Goal: Task Accomplishment & Management: Complete application form

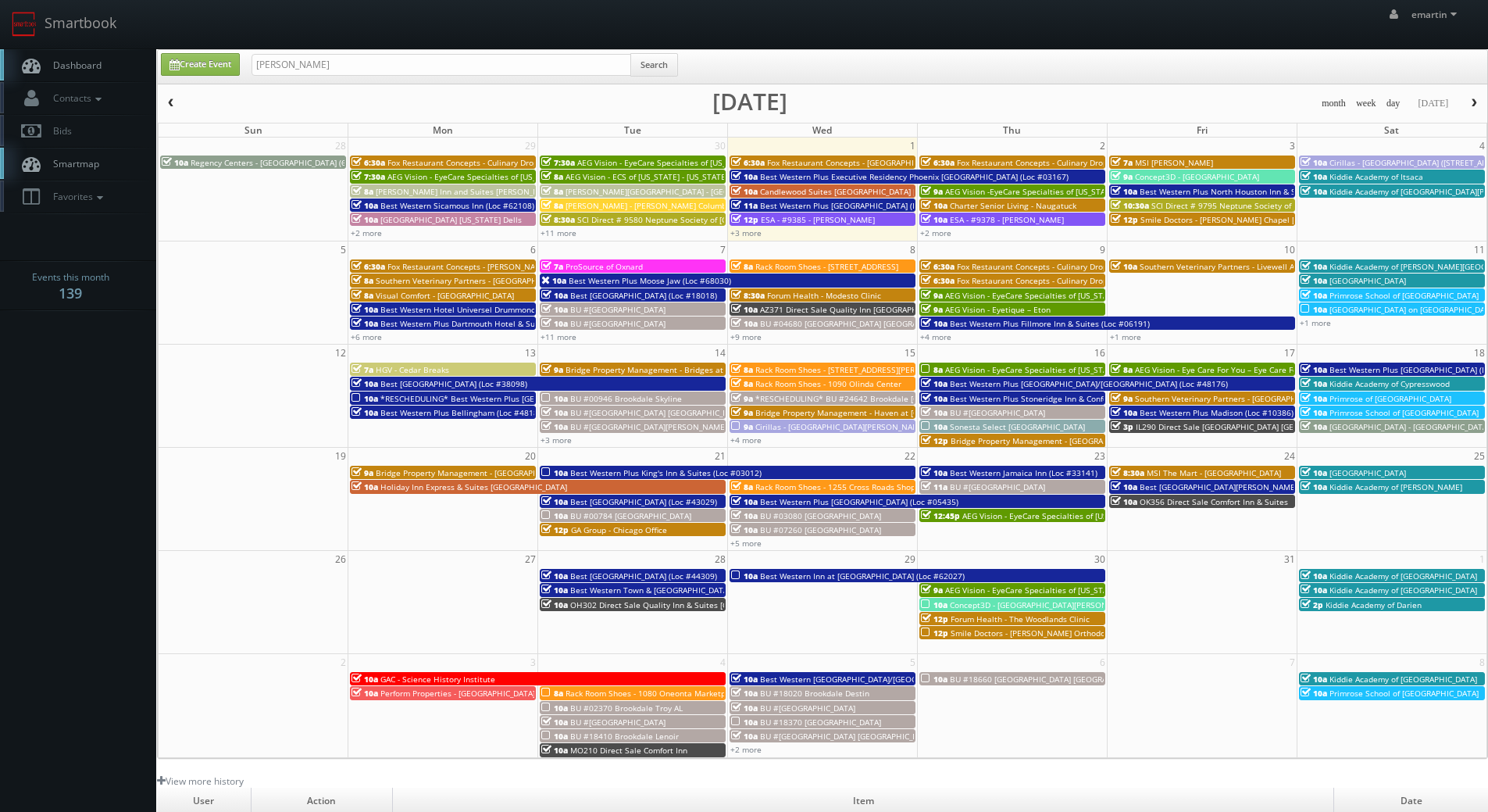
type input "emily remmick"
click at [655, 64] on button "Search" at bounding box center [654, 65] width 48 height 23
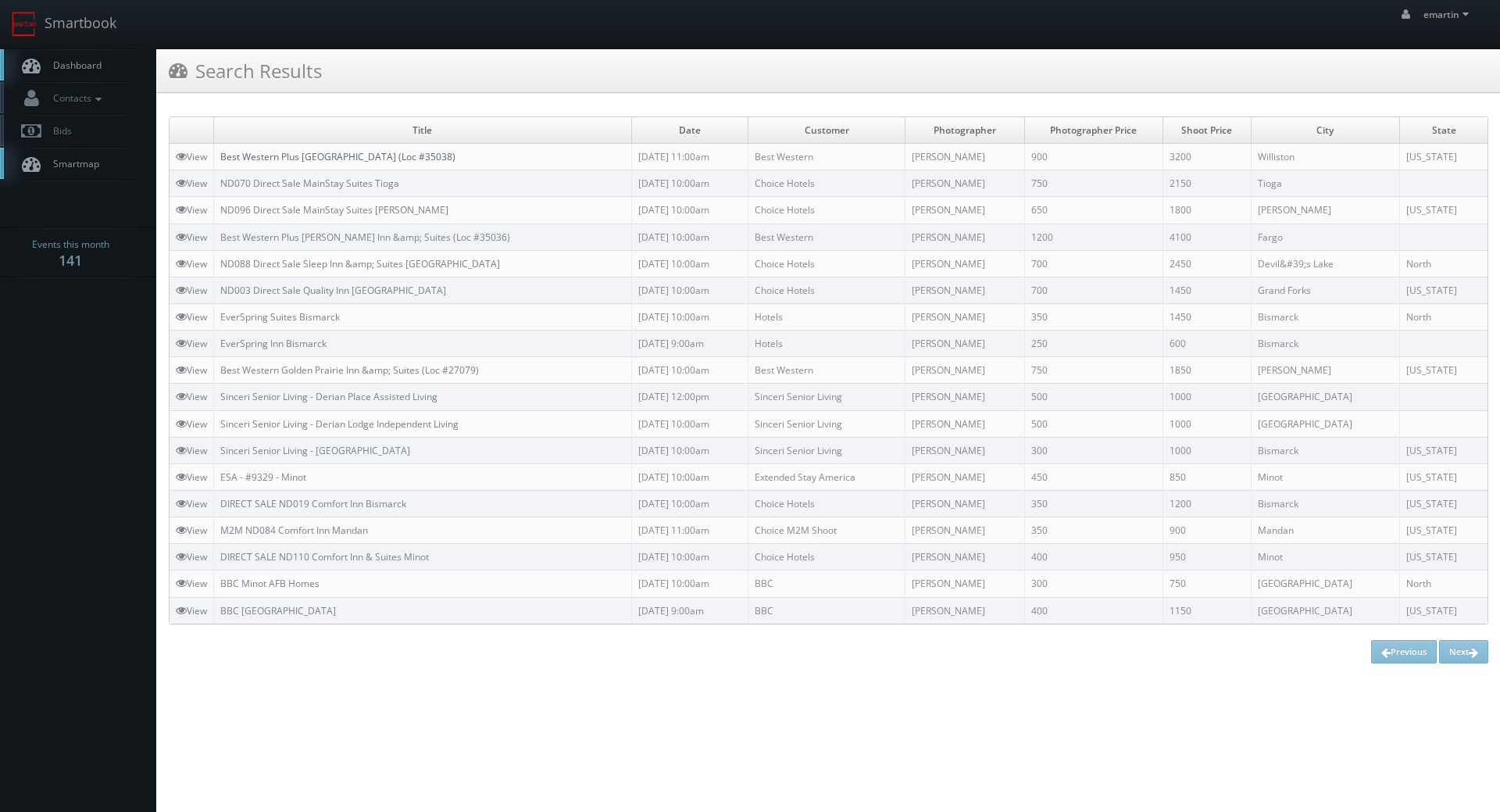
click at [343, 156] on link "Best Western Plus [GEOGRAPHIC_DATA] (Loc #35038)" at bounding box center [337, 156] width 235 height 14
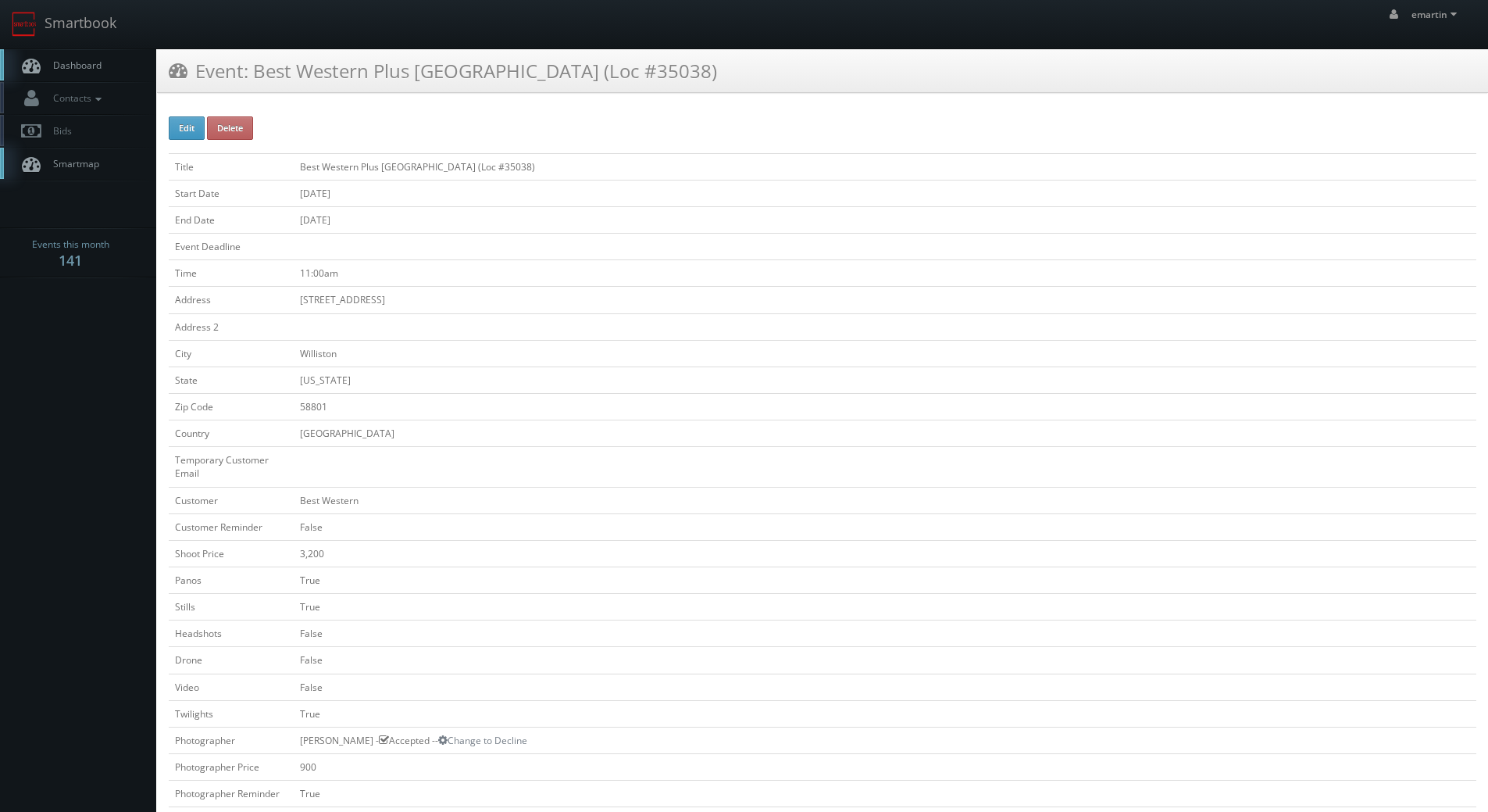
scroll to position [313, 0]
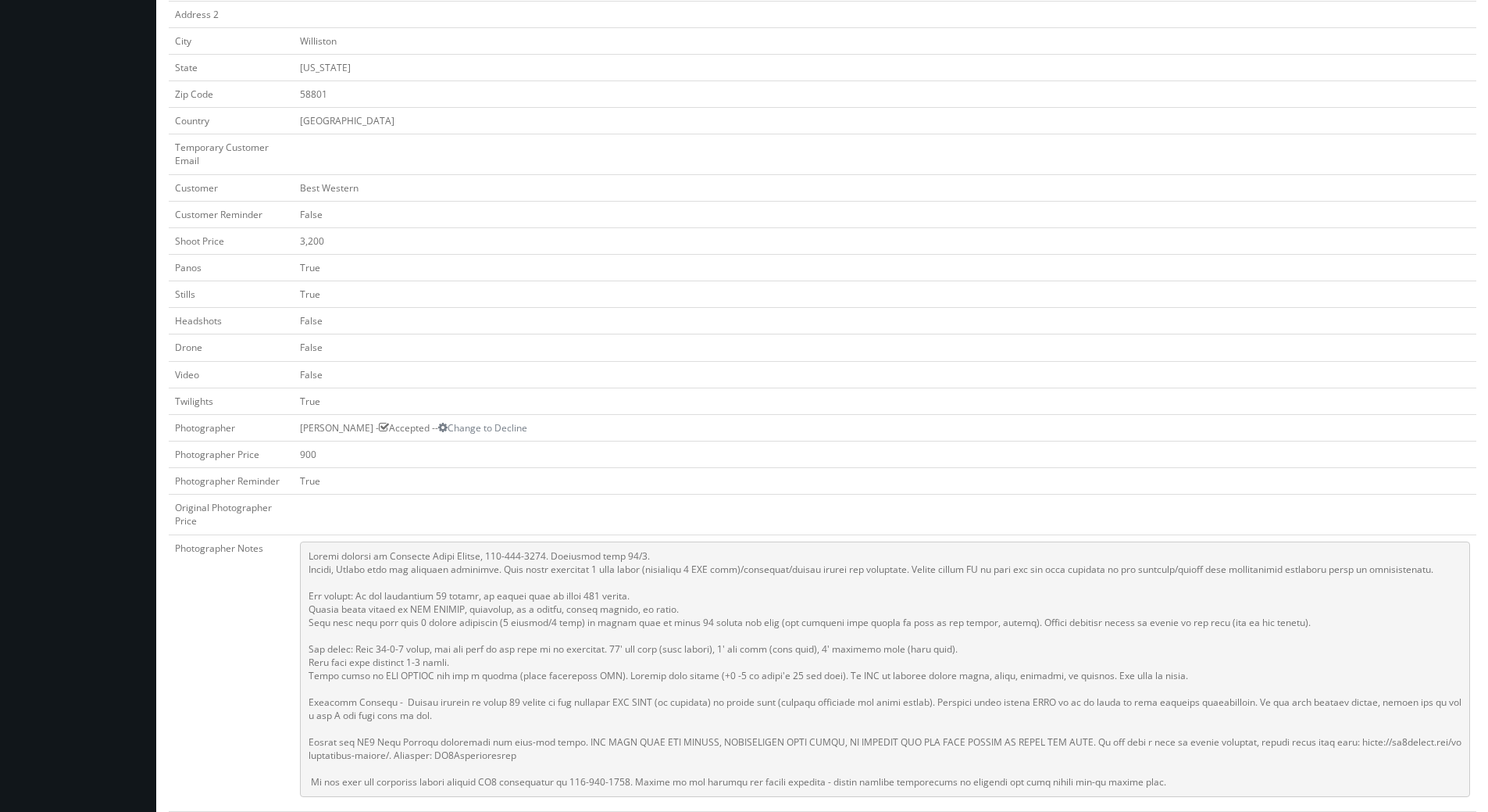
drag, startPoint x: 1239, startPoint y: 384, endPoint x: 1216, endPoint y: 380, distance: 23.3
click at [1239, 385] on td "False" at bounding box center [885, 373] width 1182 height 26
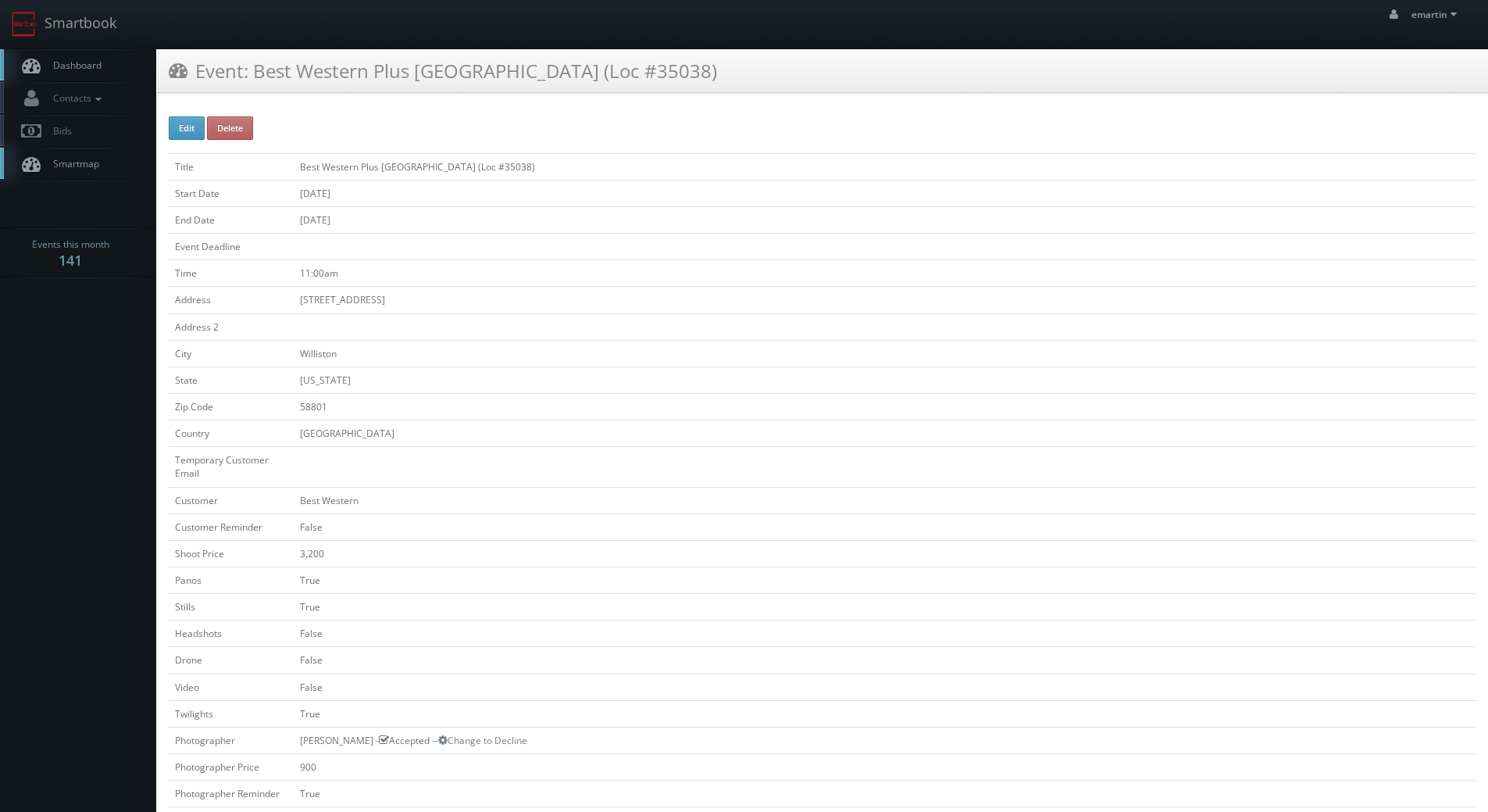
click at [77, 78] on link "Dashboard" at bounding box center [78, 66] width 156 height 32
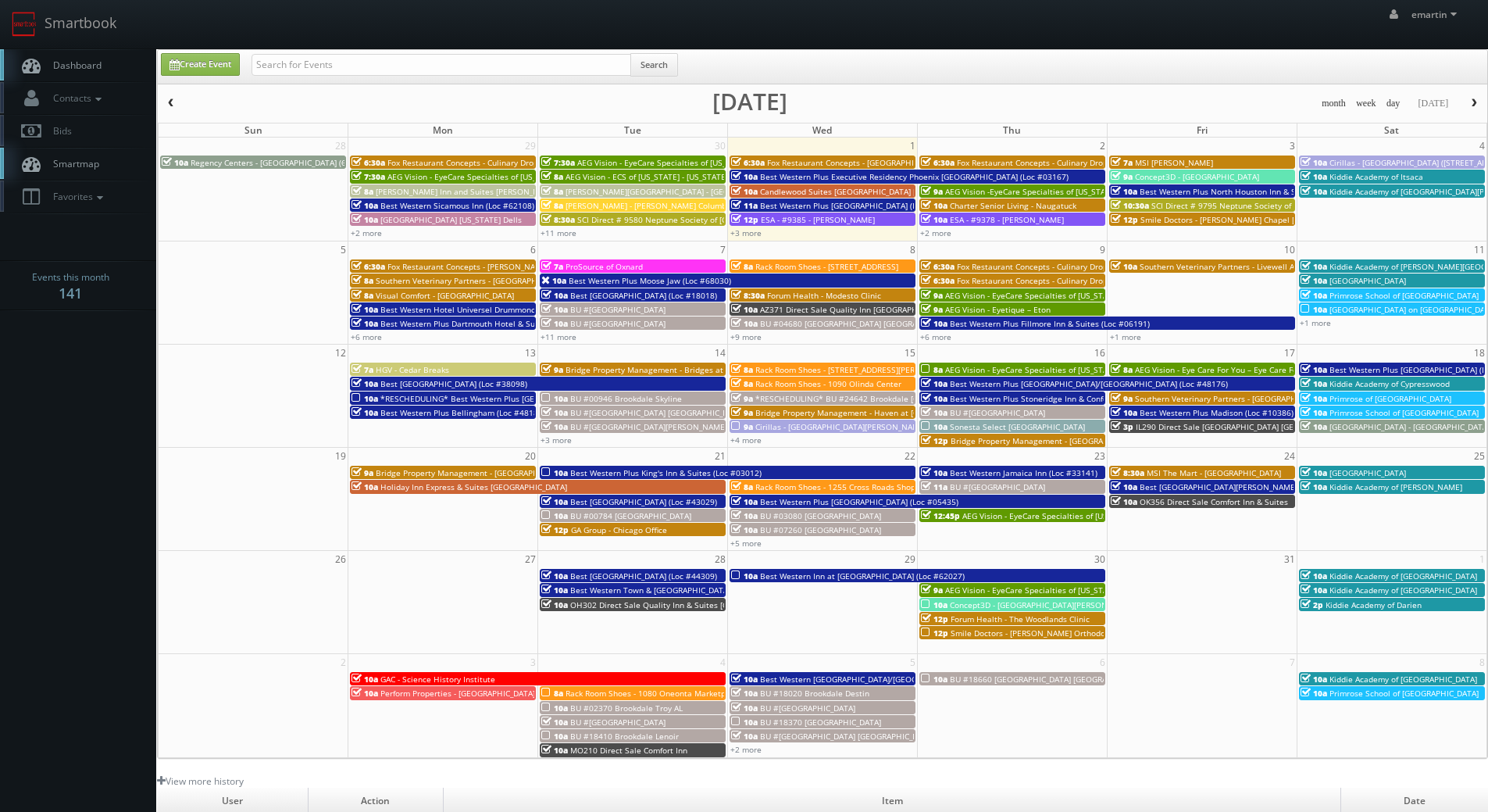
click at [89, 57] on link "Dashboard" at bounding box center [78, 66] width 156 height 32
click at [115, 65] on link "Dashboard" at bounding box center [78, 66] width 156 height 32
click at [73, 48] on link "Smartbook" at bounding box center [64, 24] width 128 height 49
click at [65, 62] on span "Dashboard" at bounding box center [73, 65] width 56 height 14
click at [73, 66] on span "Dashboard" at bounding box center [73, 65] width 56 height 14
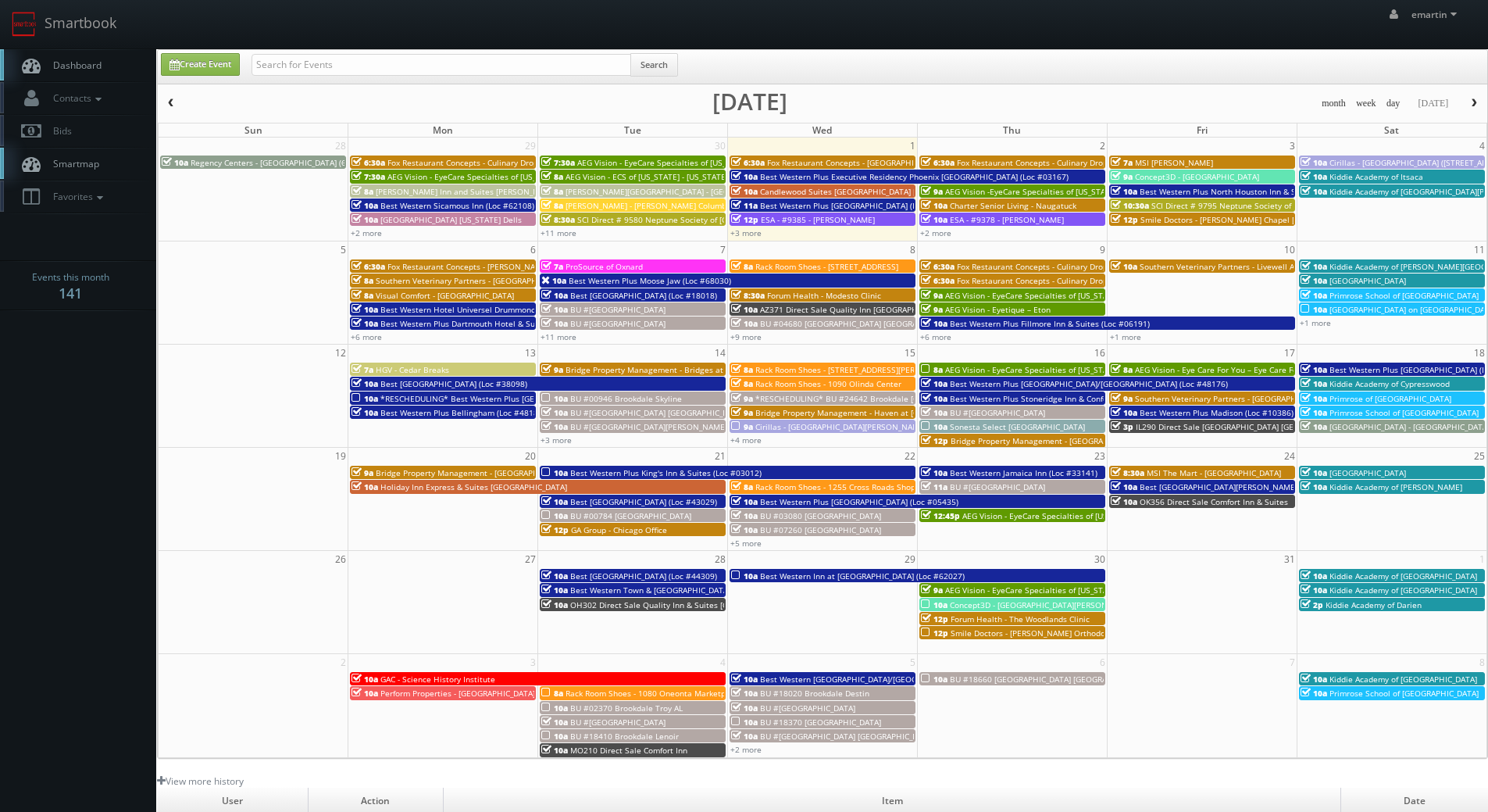
click at [205, 50] on div "Create Event Search month week day today October 2025 Sun Mon Tue Wed Thu Fri S…" at bounding box center [822, 404] width 1331 height 709
click at [205, 59] on link "Create Event" at bounding box center [201, 64] width 79 height 23
type input "10/01/2025"
click at [207, 61] on link "Create Event" at bounding box center [201, 64] width 79 height 23
type input "10/01/2025"
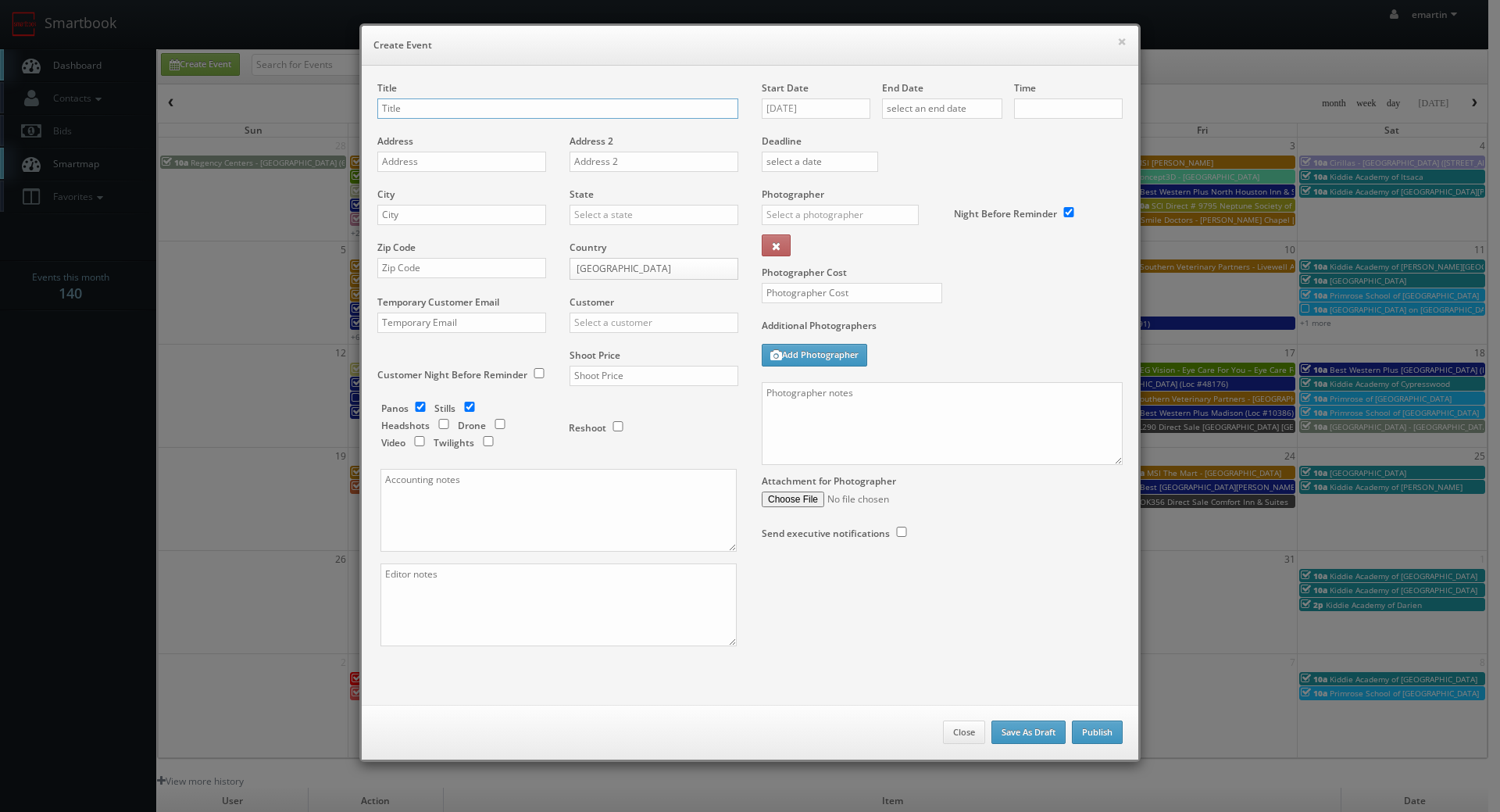
checkbox input "true"
type input "10:00am"
checkbox input "true"
click at [465, 103] on input "text" at bounding box center [558, 108] width 361 height 21
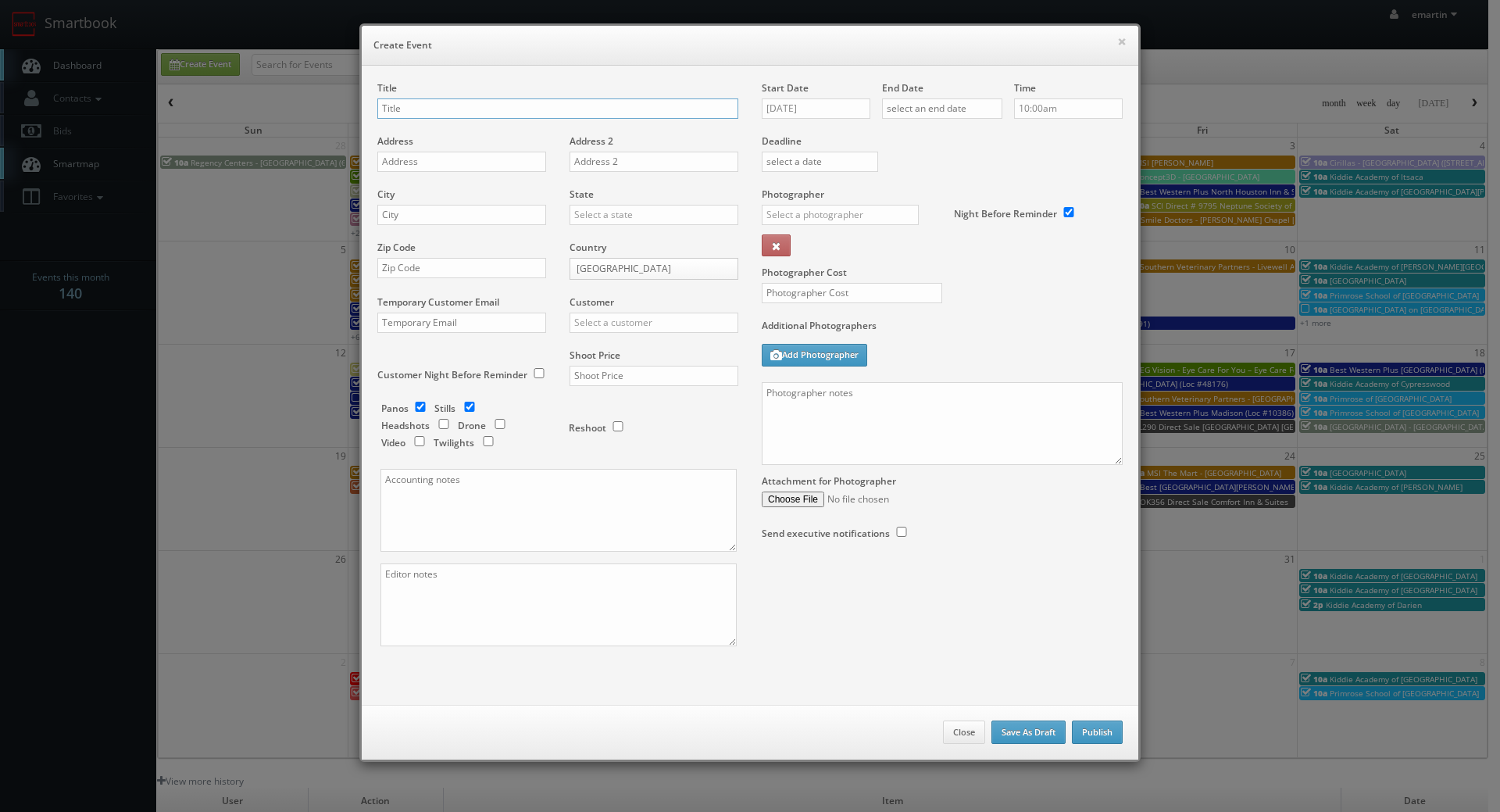
paste input "Tru by [PERSON_NAME] Goodlettsville [GEOGRAPHIC_DATA]"
type input "Tru by [PERSON_NAME] Goodlettsville [GEOGRAPHIC_DATA]"
drag, startPoint x: 468, startPoint y: 160, endPoint x: 235, endPoint y: 214, distance: 239.2
click at [468, 160] on input "text" at bounding box center [462, 161] width 169 height 21
paste input "831 Conference Drive"
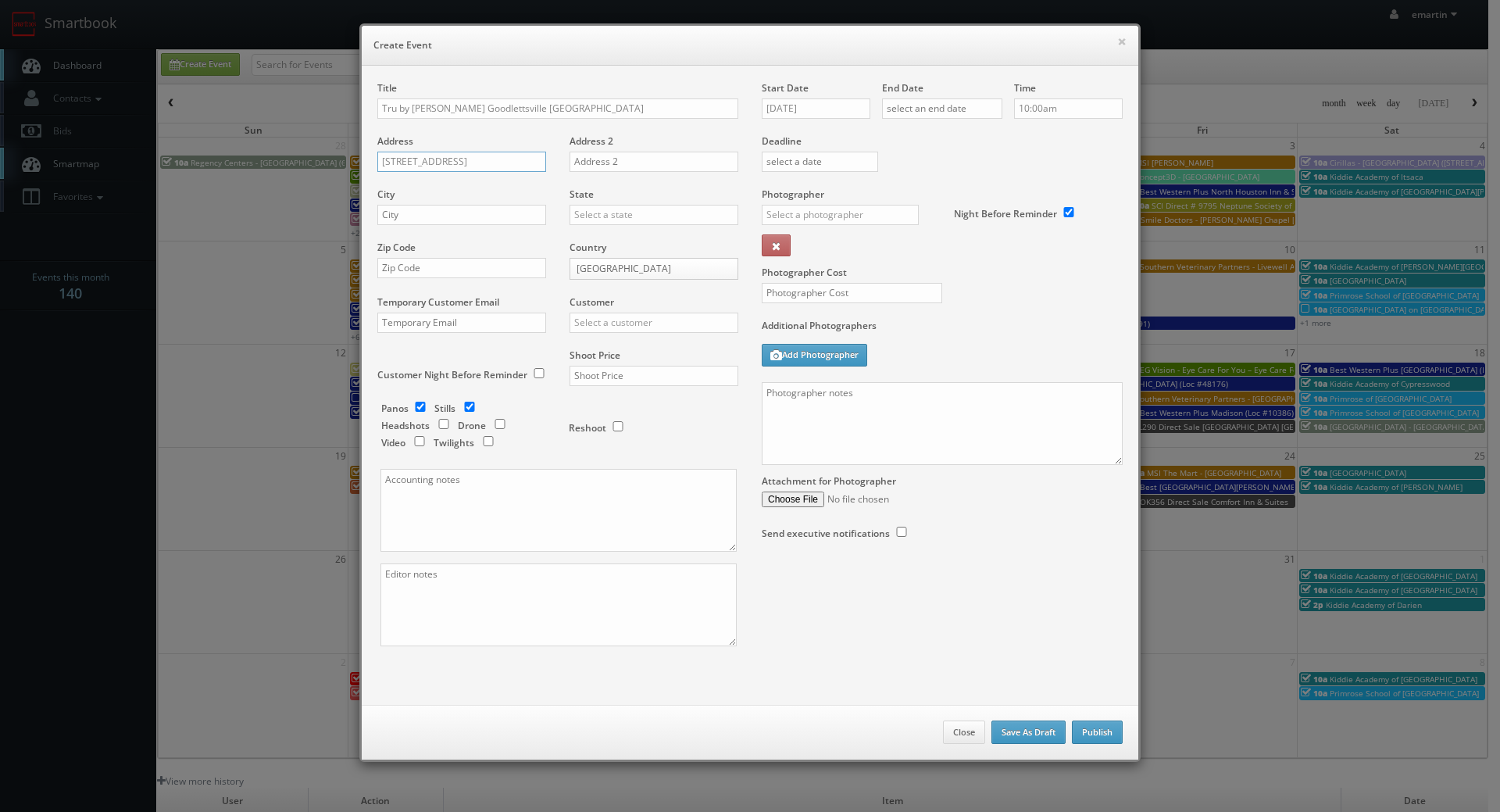
type input "831 Conference Drive"
click at [437, 226] on div "City" at bounding box center [468, 214] width 180 height 53
drag, startPoint x: 441, startPoint y: 215, endPoint x: 477, endPoint y: 213, distance: 36.1
click at [441, 215] on input "text" at bounding box center [462, 214] width 169 height 21
paste input "Goodlettsville"
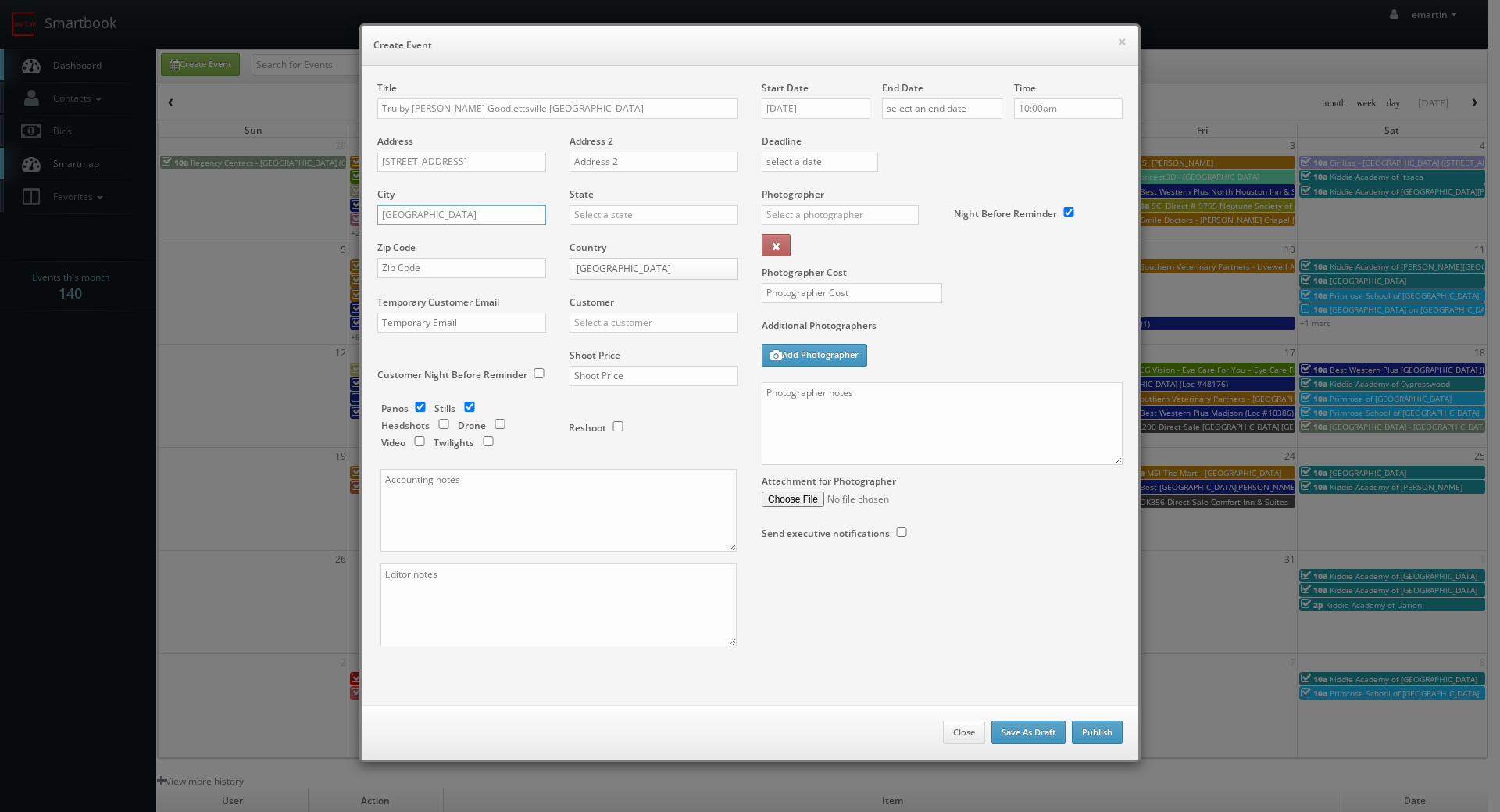
type input "Goodlettsville"
click at [582, 210] on input "text" at bounding box center [654, 214] width 169 height 21
click at [608, 243] on div "[US_STATE]" at bounding box center [654, 240] width 168 height 26
type input "[US_STATE]"
drag, startPoint x: 369, startPoint y: 261, endPoint x: 378, endPoint y: 260, distance: 9.1
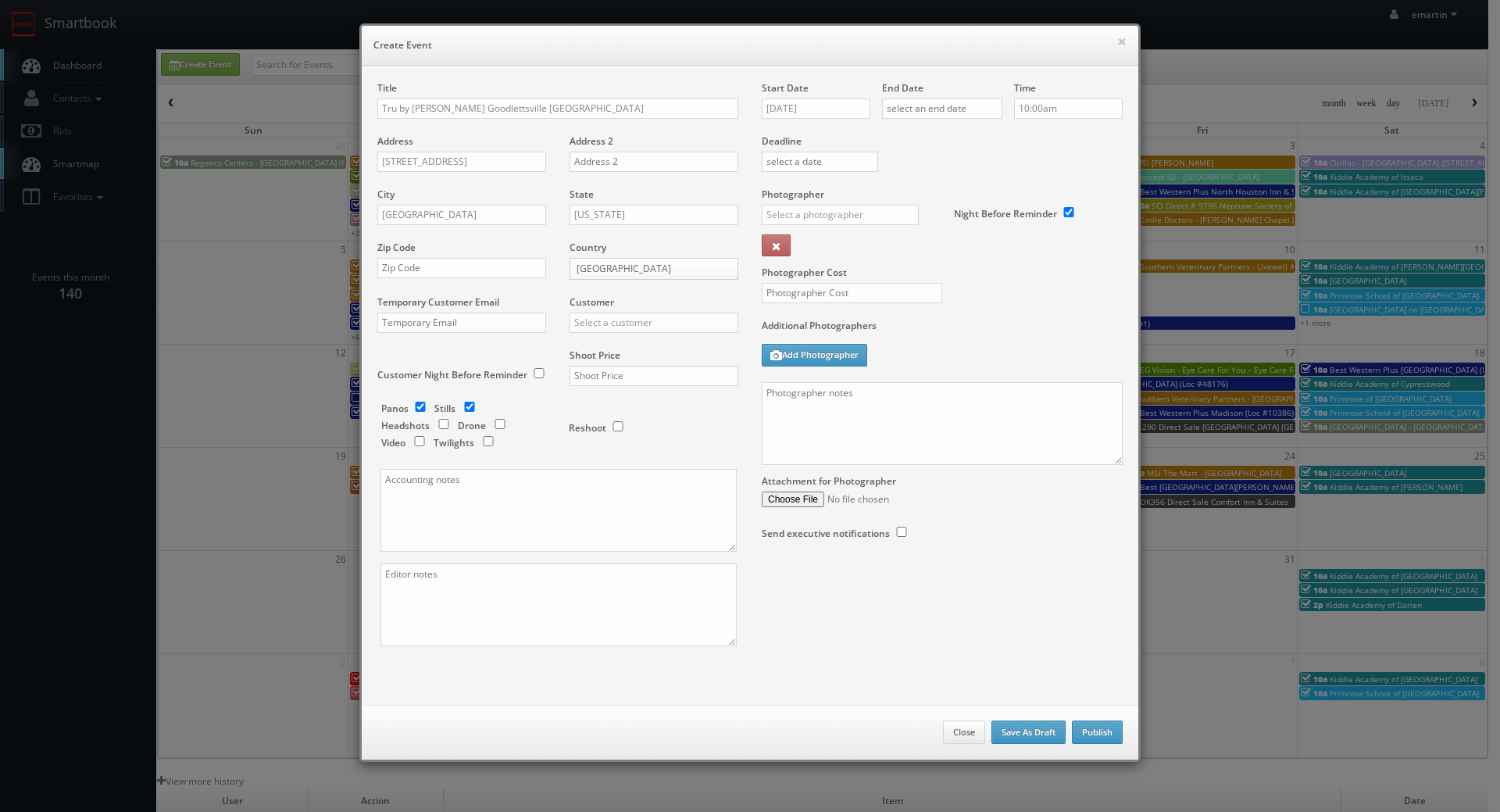
click at [369, 261] on div "Title Tru by Hilton Goodlettsville Nashville Address 831 Conference Drive Addre…" at bounding box center [558, 377] width 384 height 592
drag, startPoint x: 395, startPoint y: 259, endPoint x: 407, endPoint y: 259, distance: 12.0
click at [395, 259] on input "text" at bounding box center [462, 268] width 169 height 21
paste input "37072"
type input "37072"
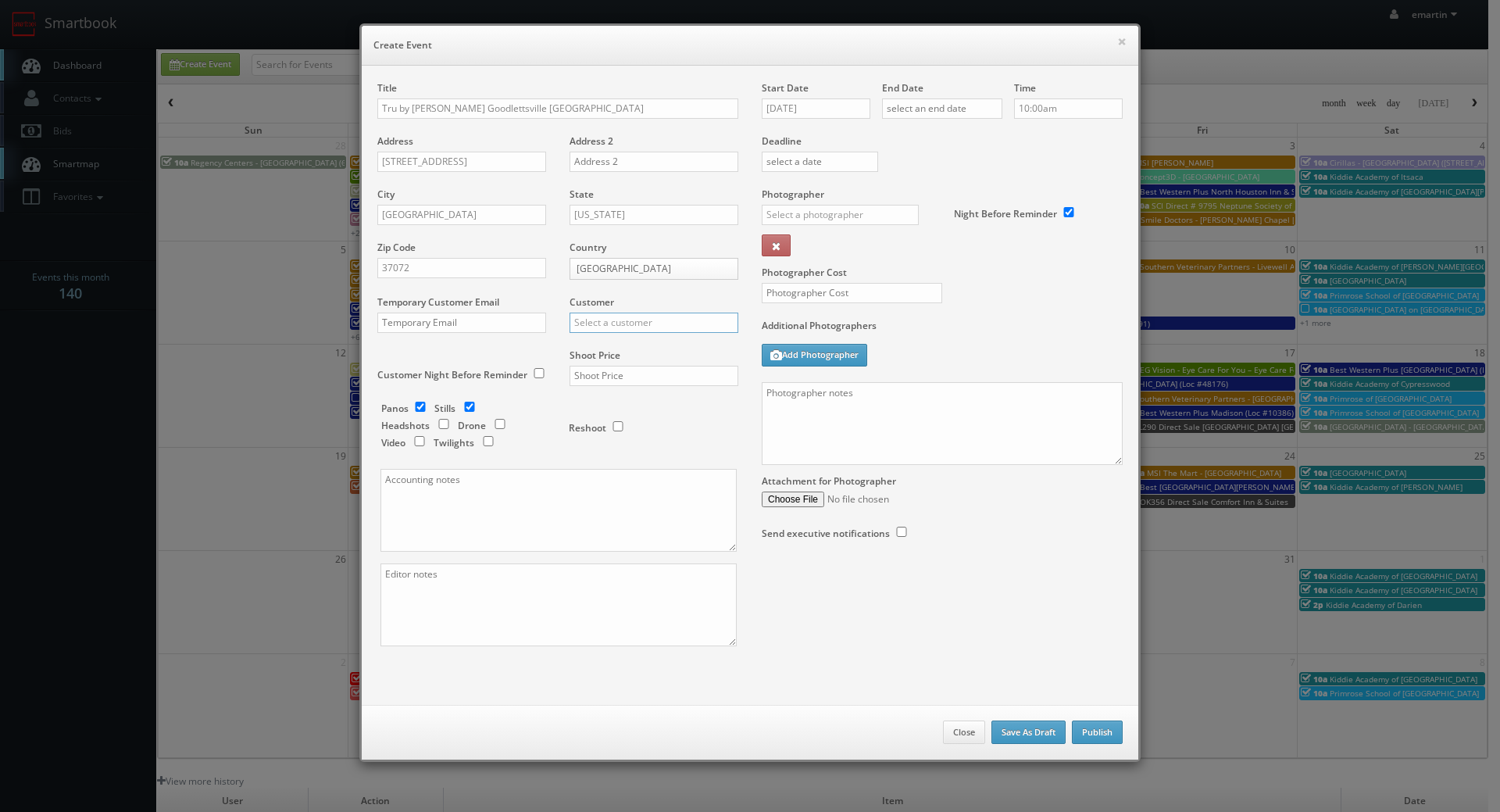
click at [660, 328] on input "text" at bounding box center [654, 323] width 169 height 21
click at [581, 371] on div "Hilton" at bounding box center [654, 373] width 168 height 26
type input "Hilton"
click at [595, 360] on label "Shoot Price" at bounding box center [595, 355] width 50 height 14
click at [604, 374] on input "text" at bounding box center [654, 376] width 169 height 21
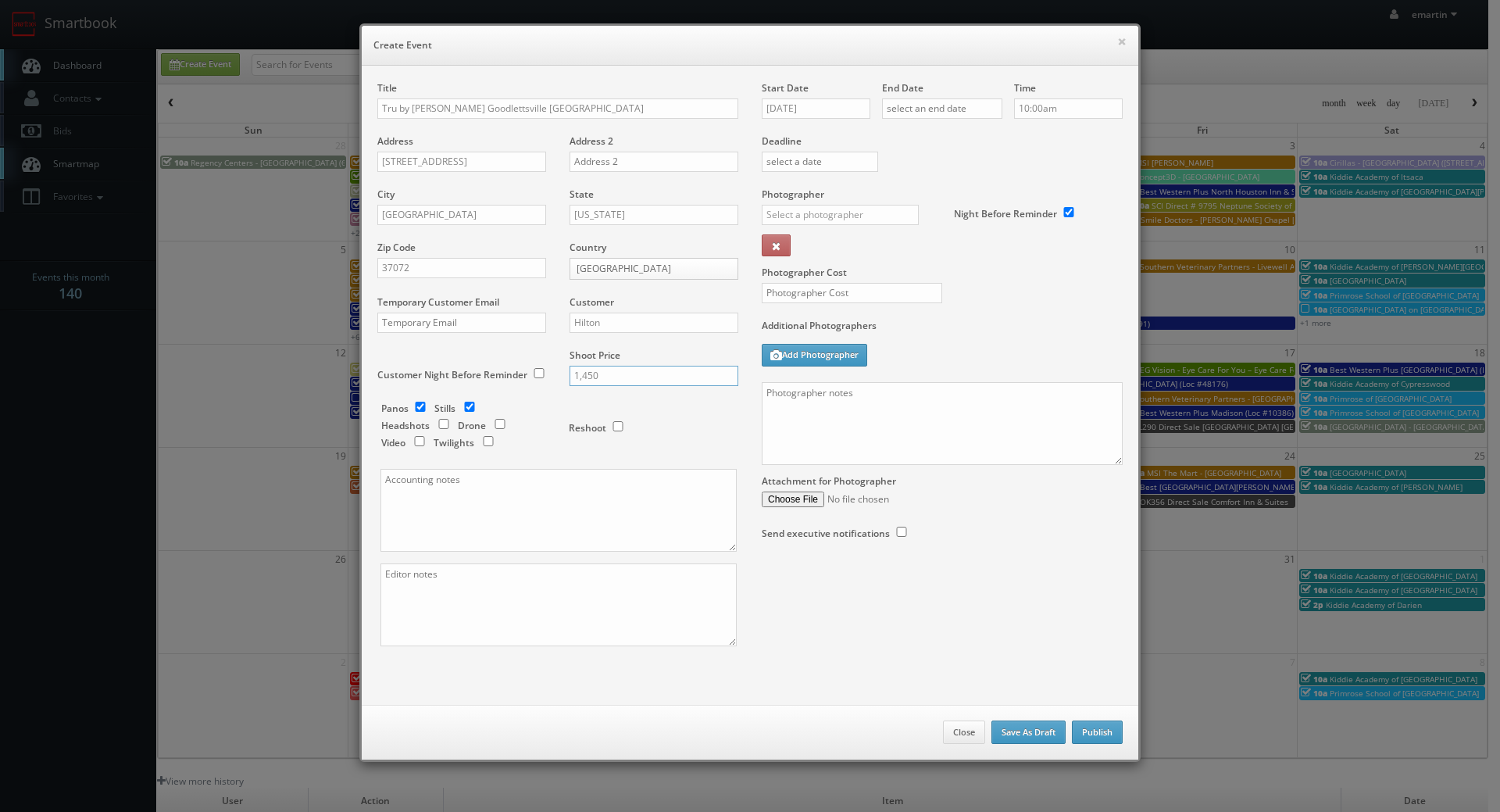
type input "1,450"
click at [666, 411] on div "Reshoot" at bounding box center [646, 420] width 156 height 37
drag, startPoint x: 461, startPoint y: 619, endPoint x: 470, endPoint y: 616, distance: 9.5
click at [461, 618] on textarea at bounding box center [558, 605] width 356 height 83
type textarea "digital twilights"
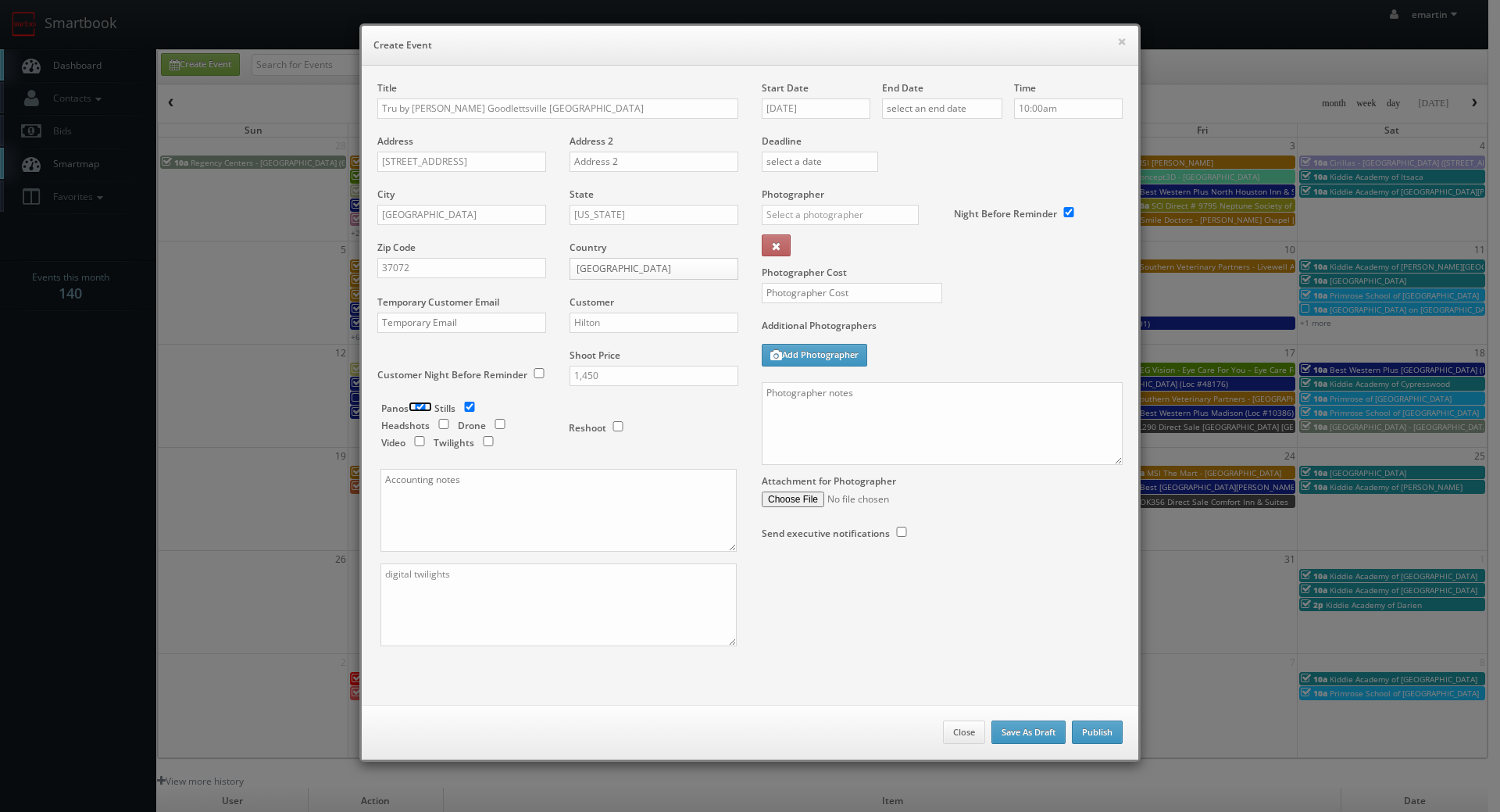
click at [414, 404] on input "checkbox" at bounding box center [420, 406] width 23 height 10
checkbox input "false"
click at [874, 214] on input "text" at bounding box center [840, 214] width 157 height 21
click at [850, 263] on div "Neil Cariani" at bounding box center [846, 275] width 168 height 26
type input "Neil Cariani"
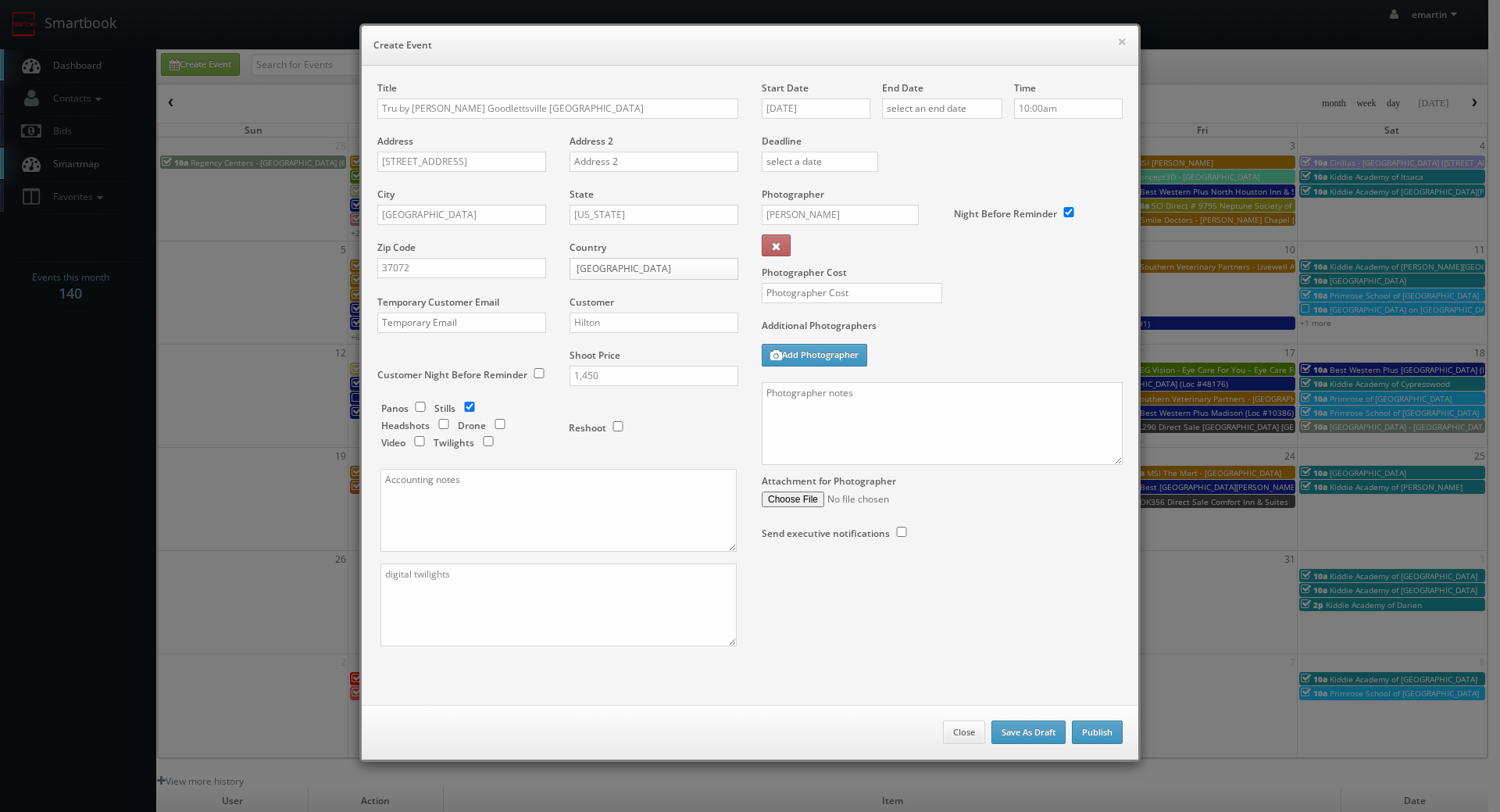
click at [974, 340] on label "Additional Photographers" at bounding box center [942, 329] width 361 height 21
click at [813, 100] on input "10/01/2025" at bounding box center [816, 108] width 108 height 21
click at [797, 276] on td "27" at bounding box center [795, 272] width 25 height 23
type input "10/27/2025"
click at [951, 110] on input "text" at bounding box center [942, 108] width 120 height 21
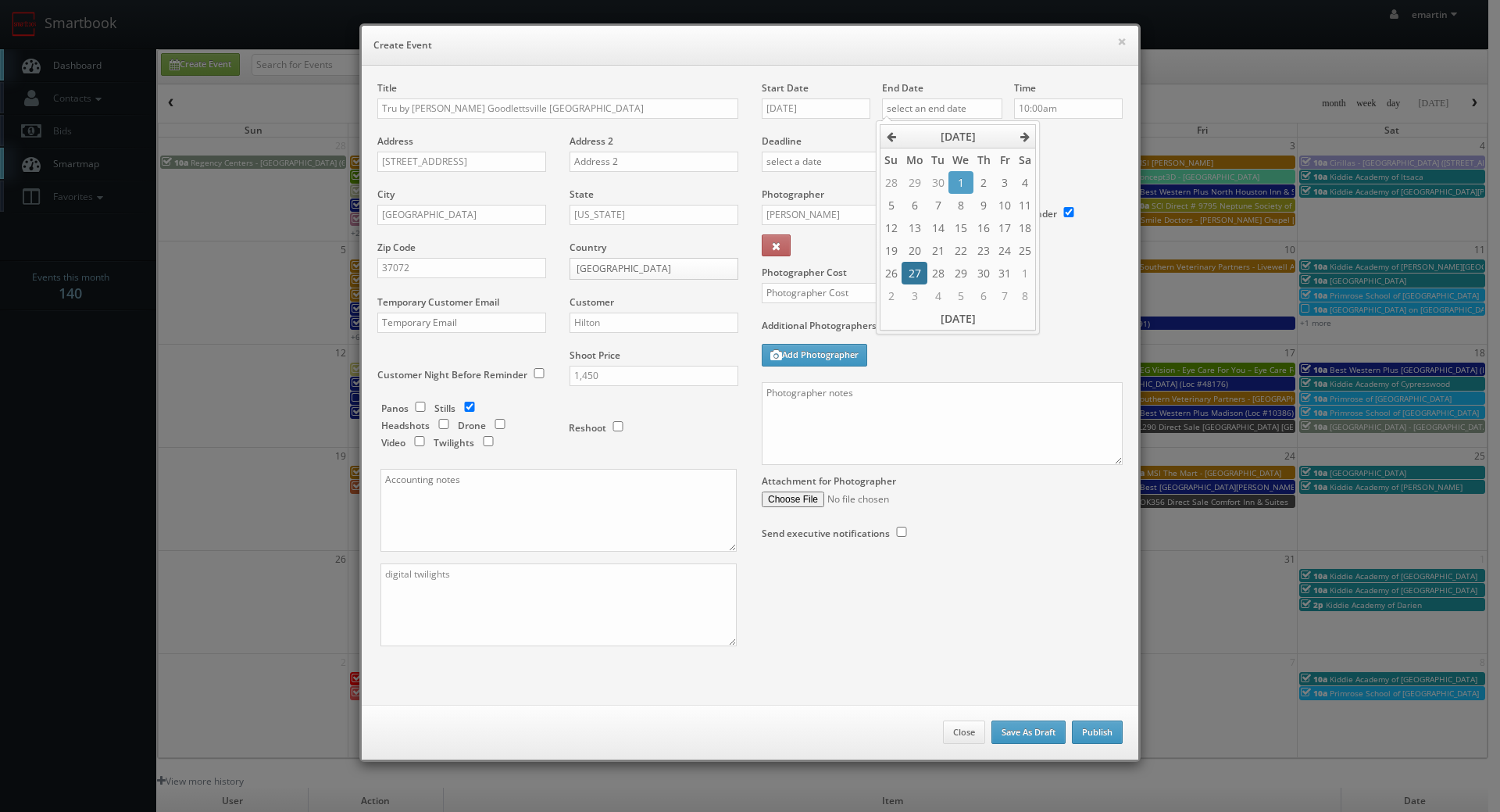
click at [909, 269] on td "27" at bounding box center [914, 272] width 25 height 23
type input "10/27/2025"
click at [1073, 166] on div "Deadline" at bounding box center [942, 134] width 384 height 106
click at [816, 406] on textarea at bounding box center [942, 424] width 361 height 83
paste textarea "Onsite contact is _____. Full shoot including _ room types/exteriors/common spa…"
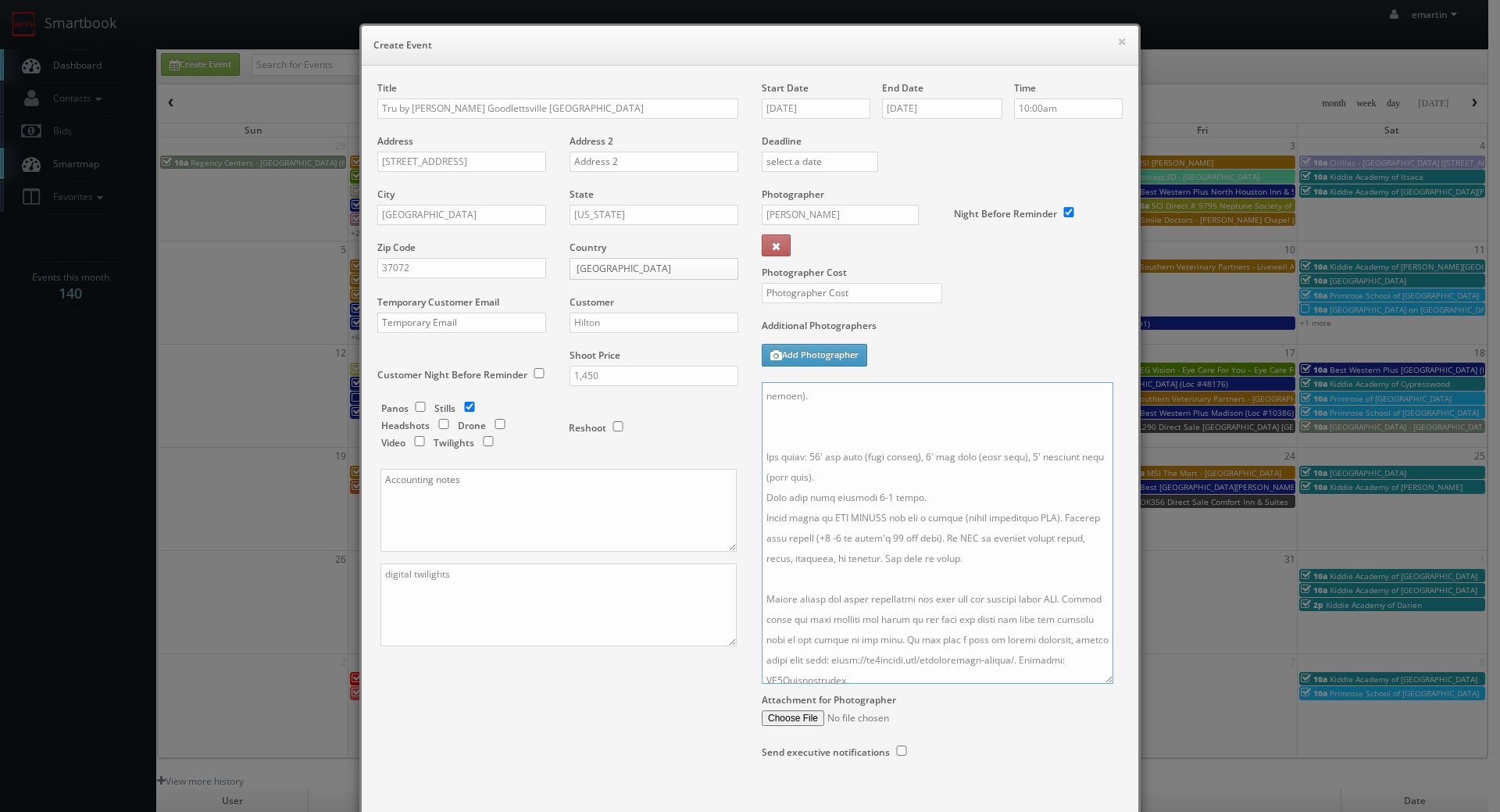
scroll to position [171, 0]
drag, startPoint x: 1112, startPoint y: 458, endPoint x: 1099, endPoint y: 689, distance: 231.4
click at [1101, 683] on textarea at bounding box center [938, 533] width 352 height 302
drag, startPoint x: 1091, startPoint y: 692, endPoint x: 1095, endPoint y: 737, distance: 45.2
click at [1095, 737] on div "Start Date 10/27/2025 End Date 10/27/2025 Time 10:00am Deadline Photographer Ne…" at bounding box center [942, 442] width 384 height 723
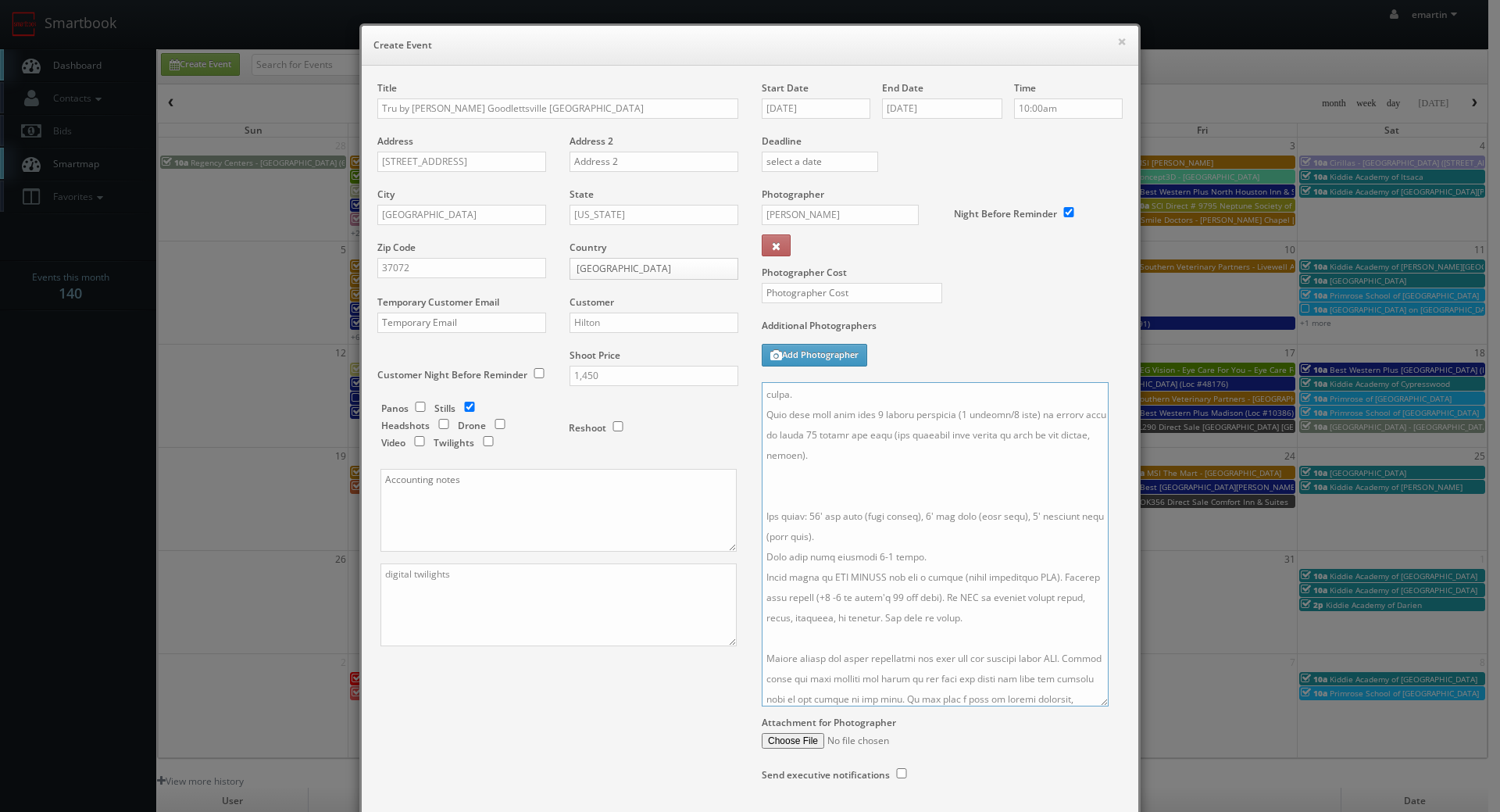
drag, startPoint x: 1101, startPoint y: 701, endPoint x: 1102, endPoint y: 748, distance: 47.0
click at [1100, 707] on textarea at bounding box center [935, 544] width 347 height 324
click at [879, 481] on textarea at bounding box center [935, 567] width 346 height 370
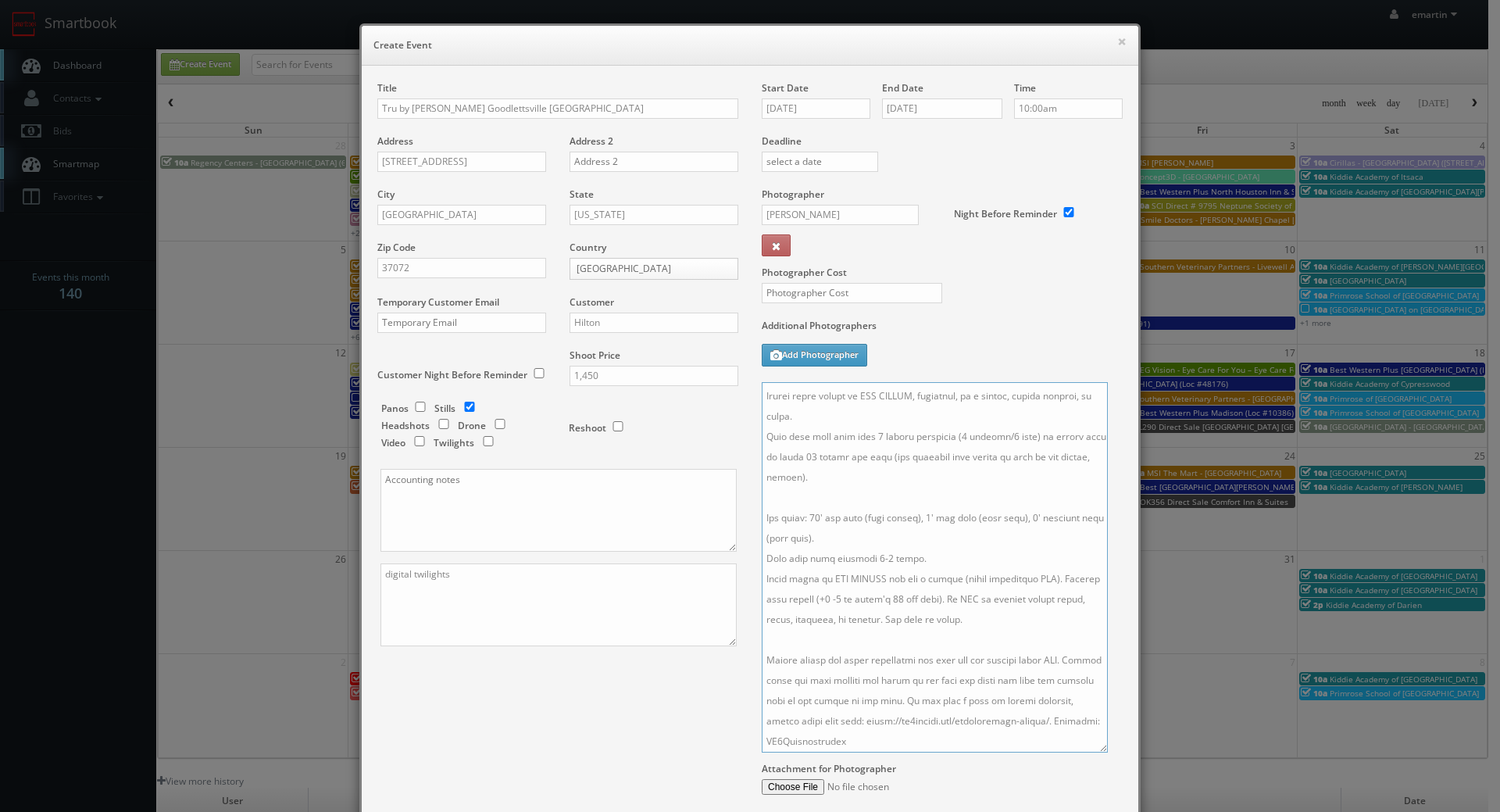
scroll to position [0, 0]
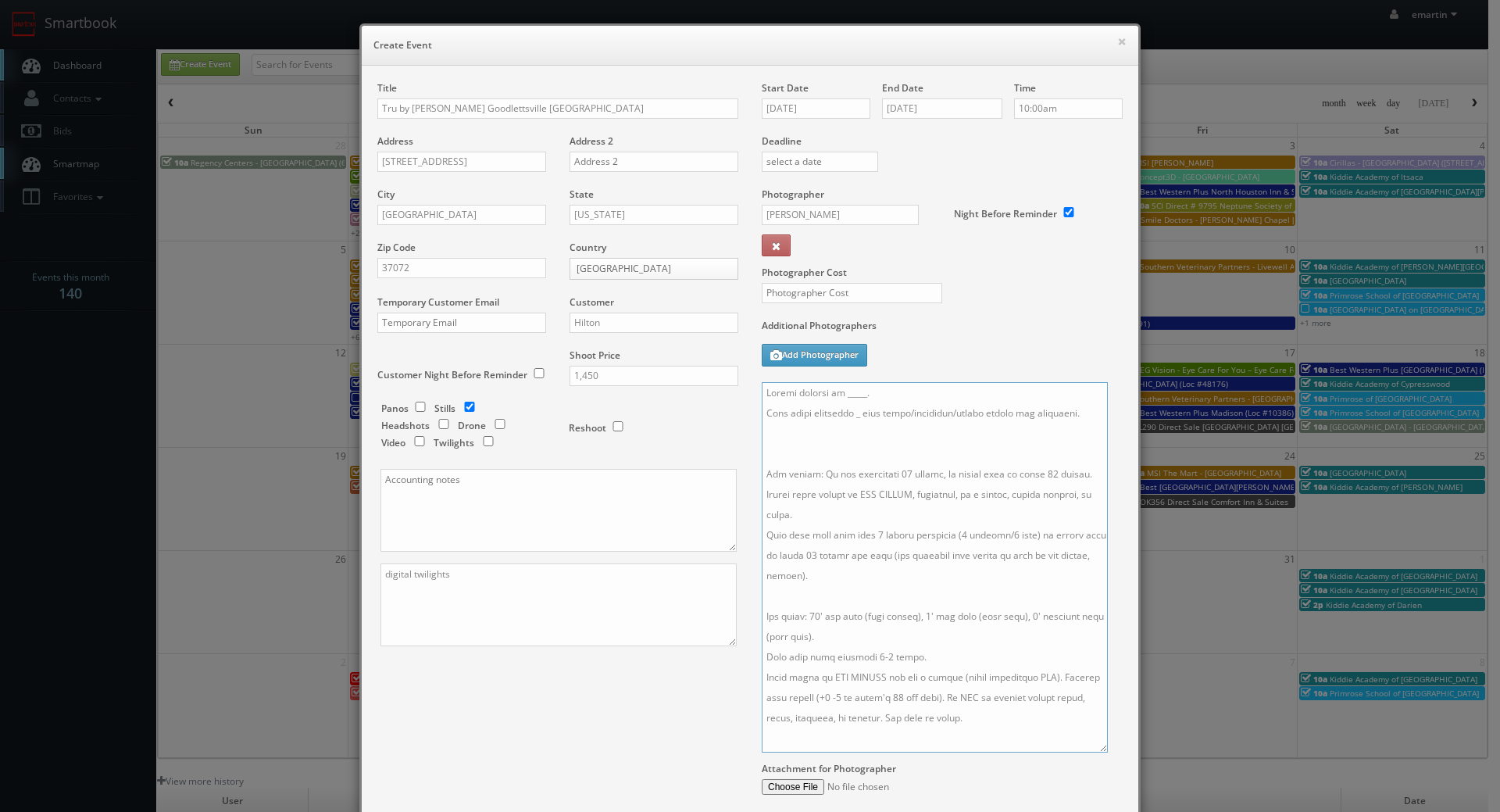
click at [862, 461] on textarea at bounding box center [935, 567] width 346 height 370
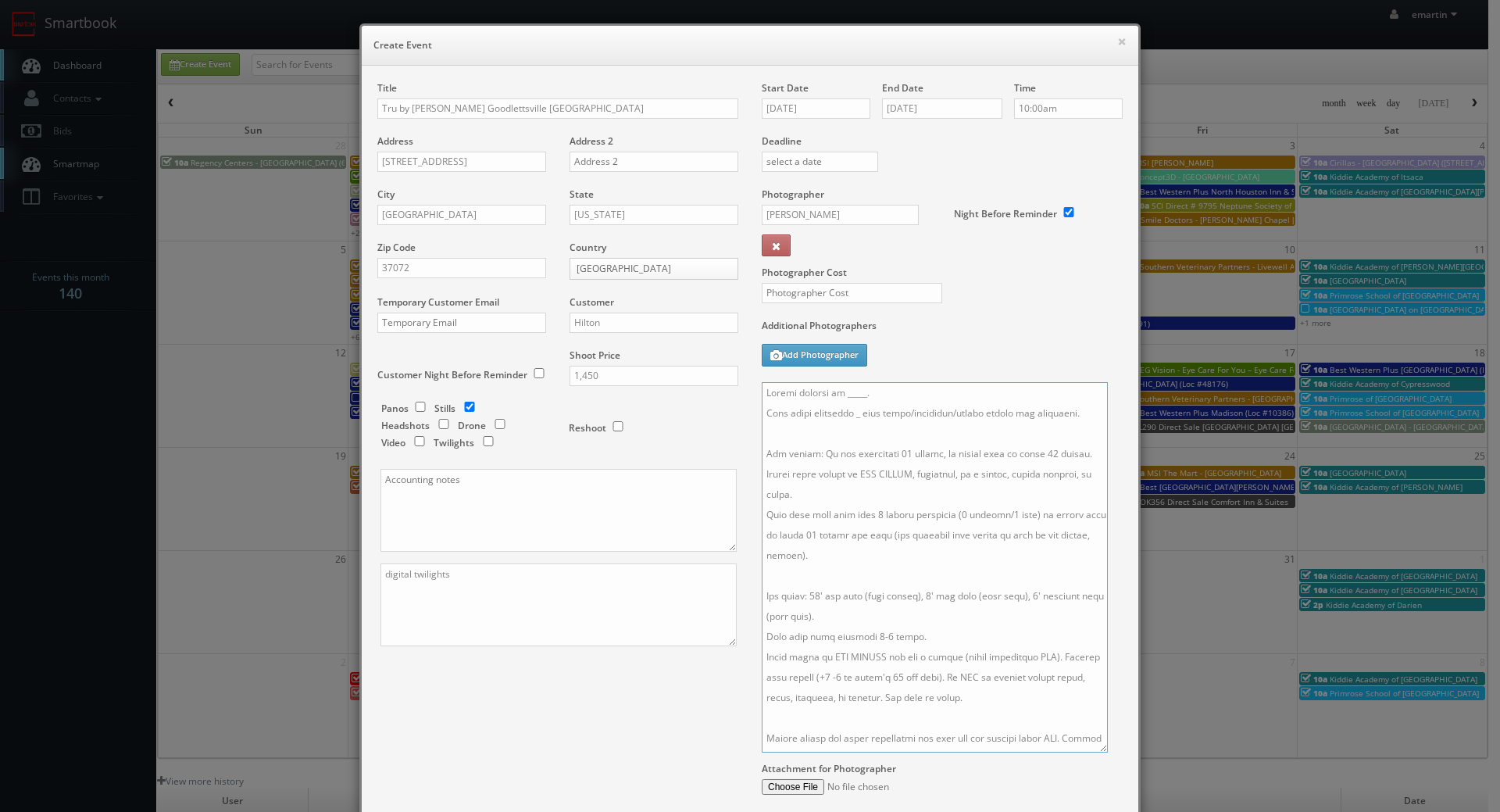
drag, startPoint x: 854, startPoint y: 408, endPoint x: 862, endPoint y: 448, distance: 40.8
click at [854, 409] on textarea at bounding box center [935, 567] width 346 height 370
drag, startPoint x: 899, startPoint y: 399, endPoint x: 835, endPoint y: 394, distance: 64.2
click at [835, 394] on textarea at bounding box center [935, 567] width 346 height 370
type textarea "Onsite contact is Oana Stoian and Lloyd Bearden. Full shoot including 5 room ty…"
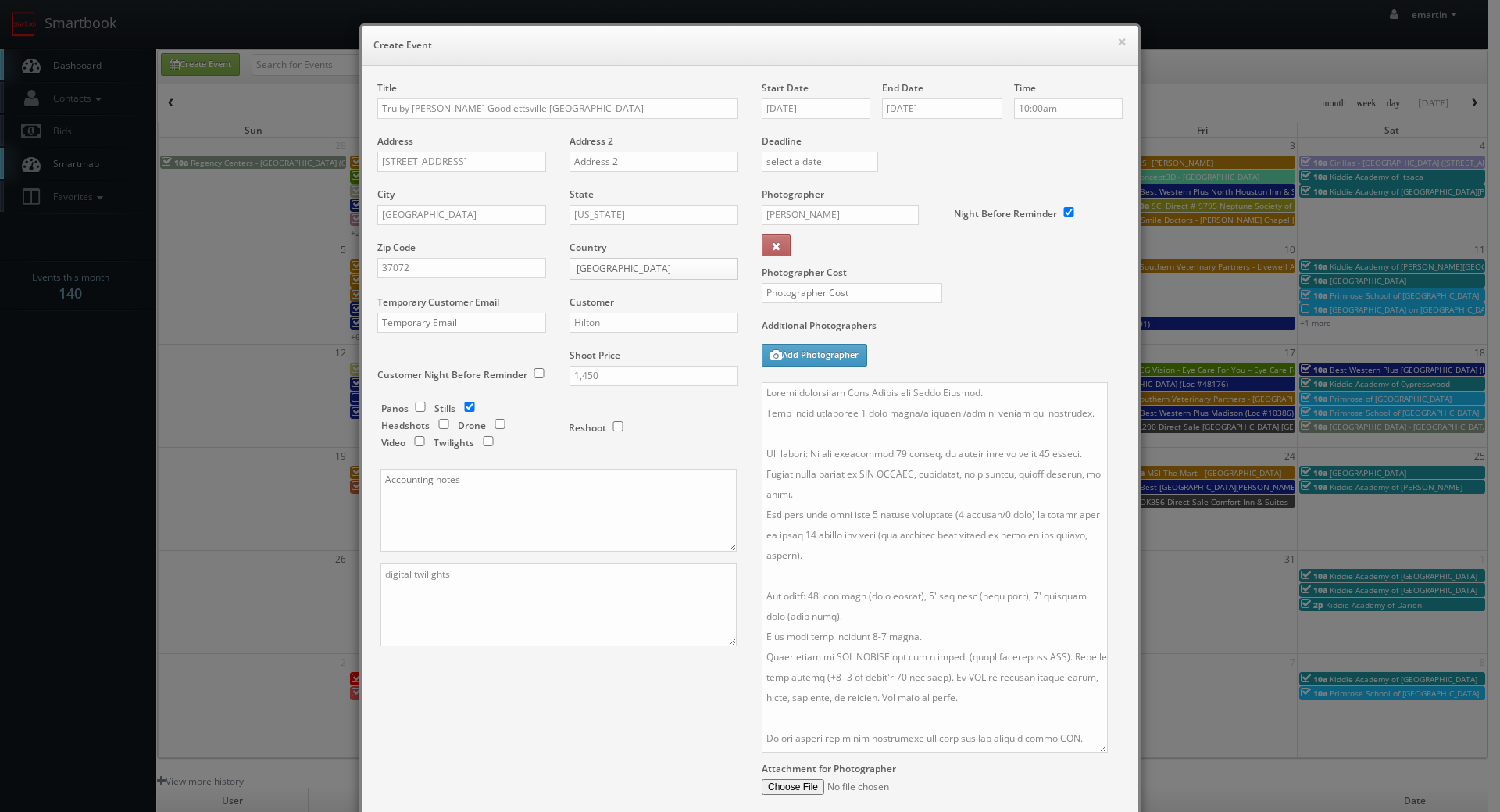
click at [1011, 266] on label "Photographer Cost" at bounding box center [942, 272] width 384 height 14
click at [887, 290] on input "text" at bounding box center [852, 293] width 180 height 21
type input "325"
click at [953, 290] on div "Photographer Cost 325" at bounding box center [942, 253] width 384 height 132
click at [1000, 289] on div "Photographer Cost 325" at bounding box center [942, 253] width 384 height 132
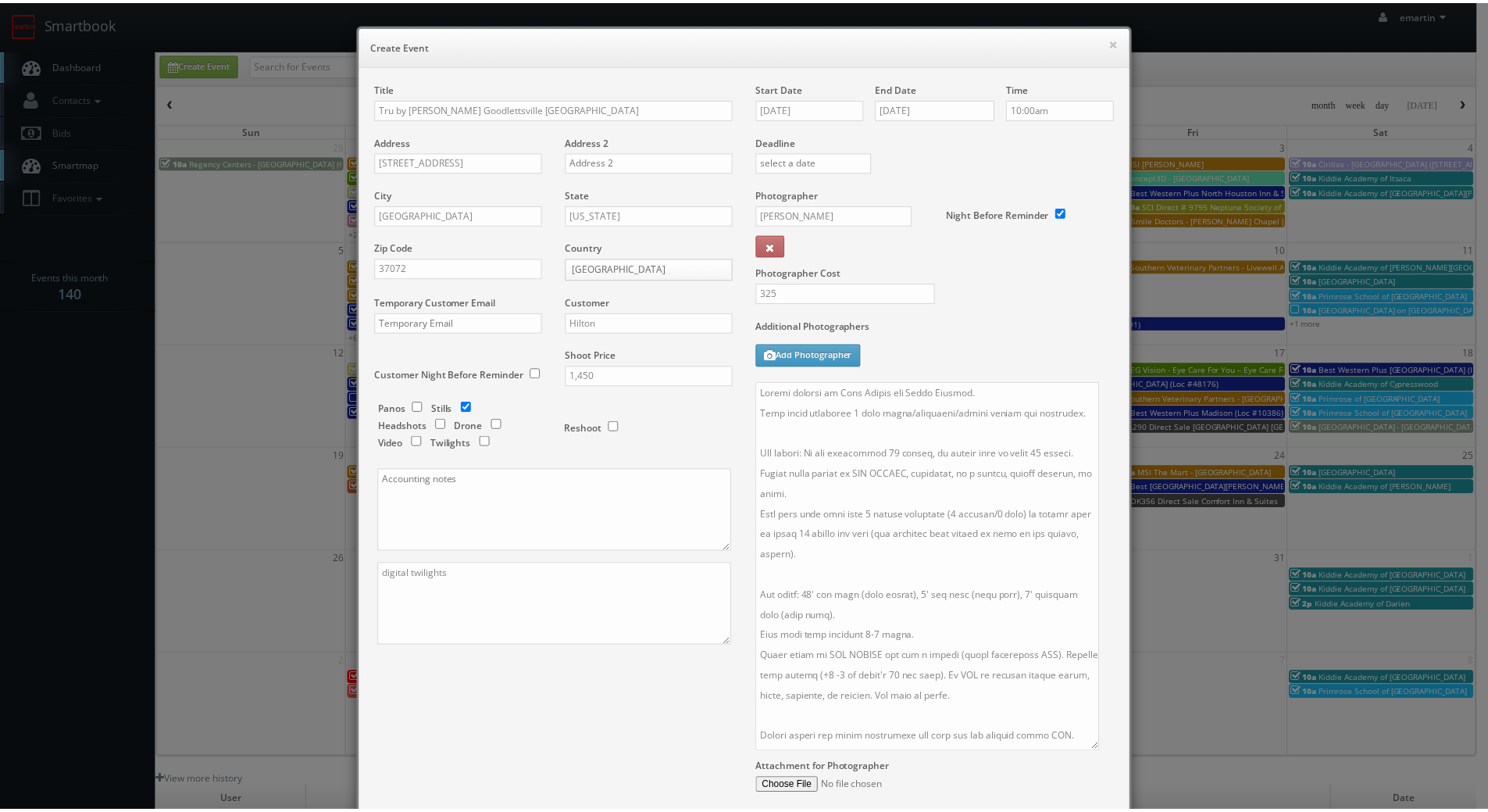
scroll to position [158, 0]
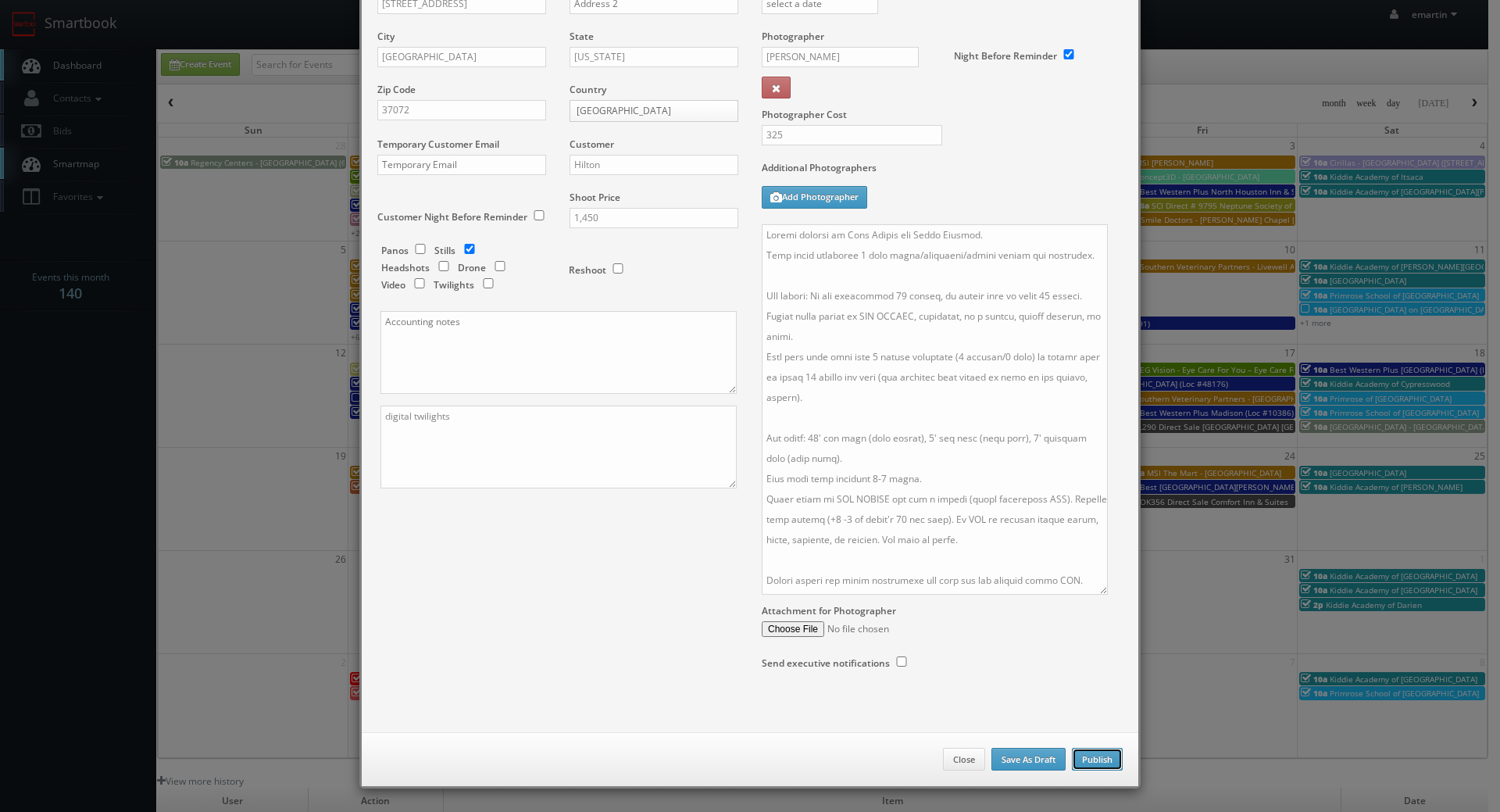
click at [1108, 761] on button "Publish" at bounding box center [1097, 760] width 50 height 23
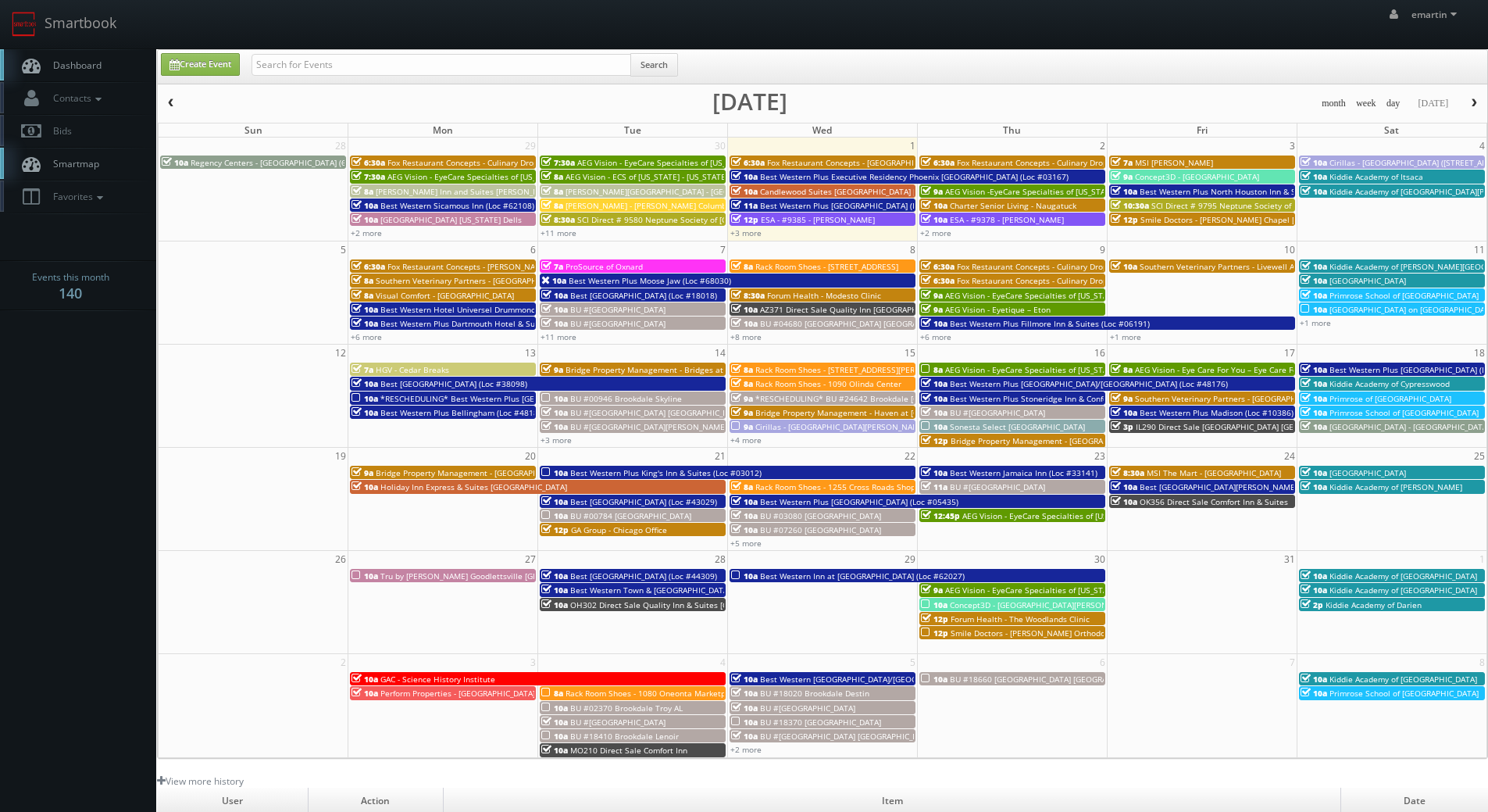
click at [78, 67] on span "Dashboard" at bounding box center [73, 65] width 56 height 14
click at [269, 67] on input "text" at bounding box center [441, 65] width 379 height 22
type input "hgv"
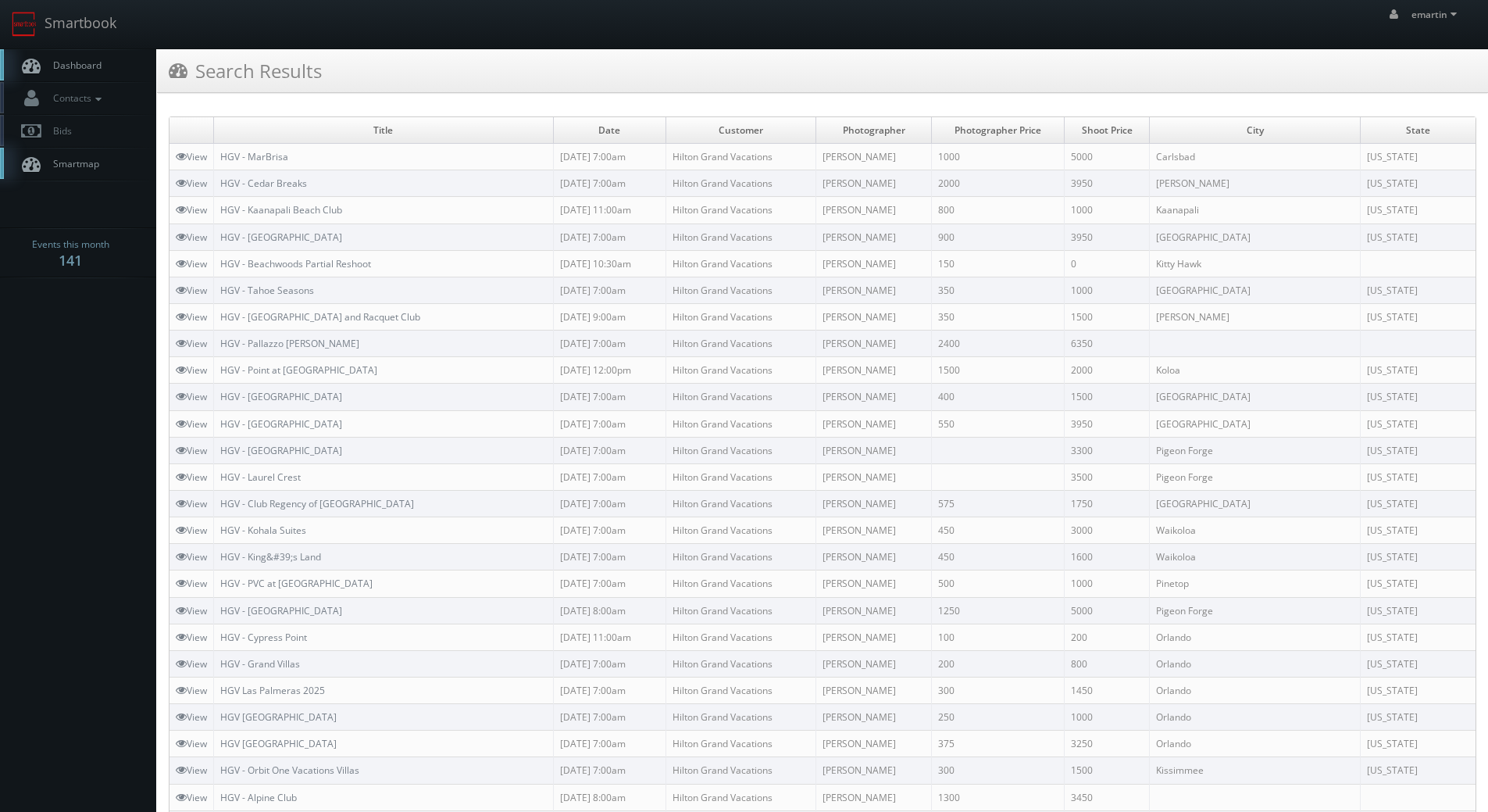
click at [419, 50] on div "Search Results" at bounding box center [822, 71] width 1331 height 44
click at [96, 69] on span "Dashboard" at bounding box center [73, 65] width 56 height 14
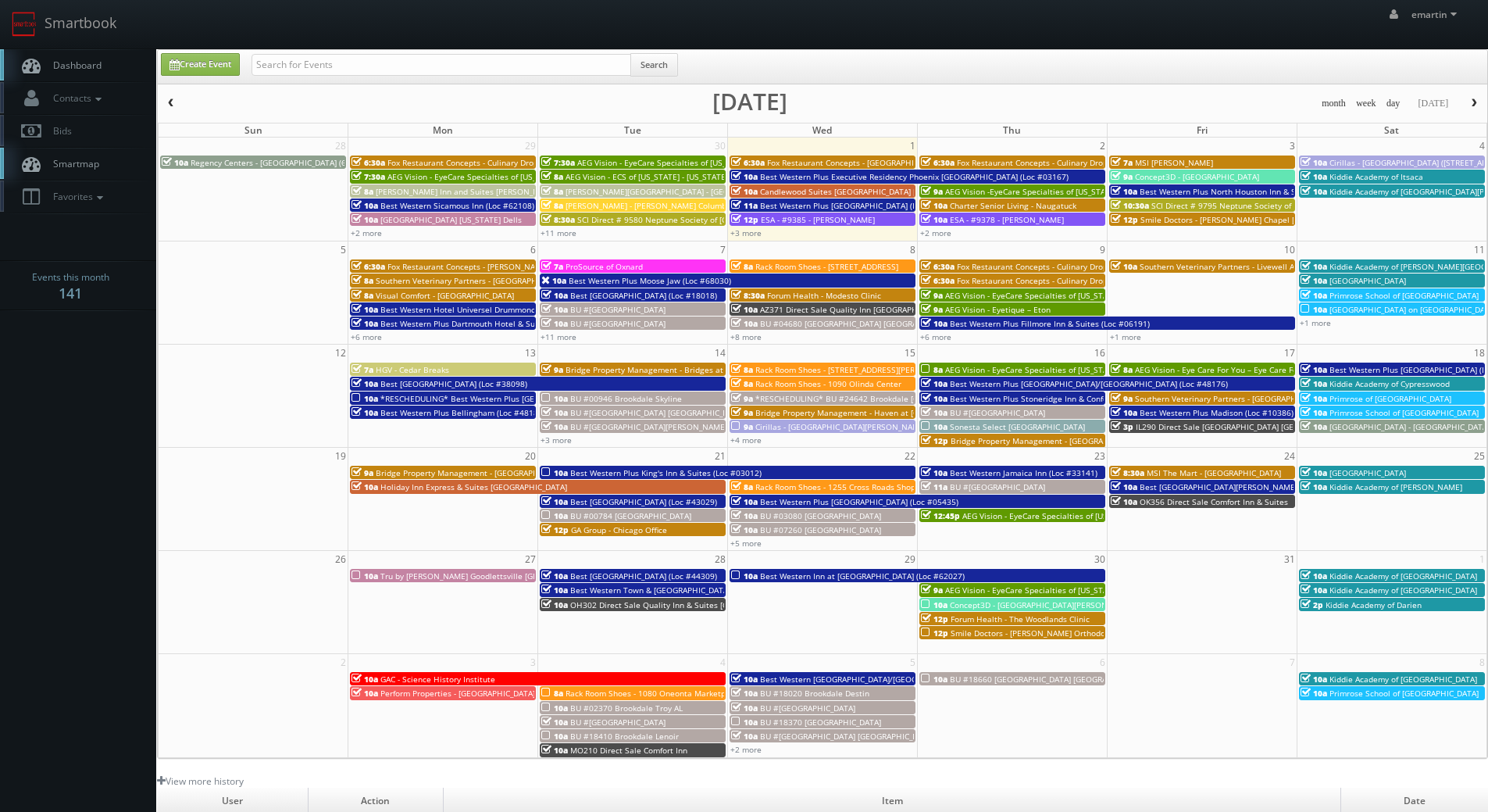
click at [117, 68] on link "Dashboard" at bounding box center [78, 66] width 156 height 32
click at [71, 69] on span "Dashboard" at bounding box center [73, 65] width 56 height 14
click at [180, 66] on link "Create Event" at bounding box center [201, 64] width 79 height 23
type input "10/01/2025"
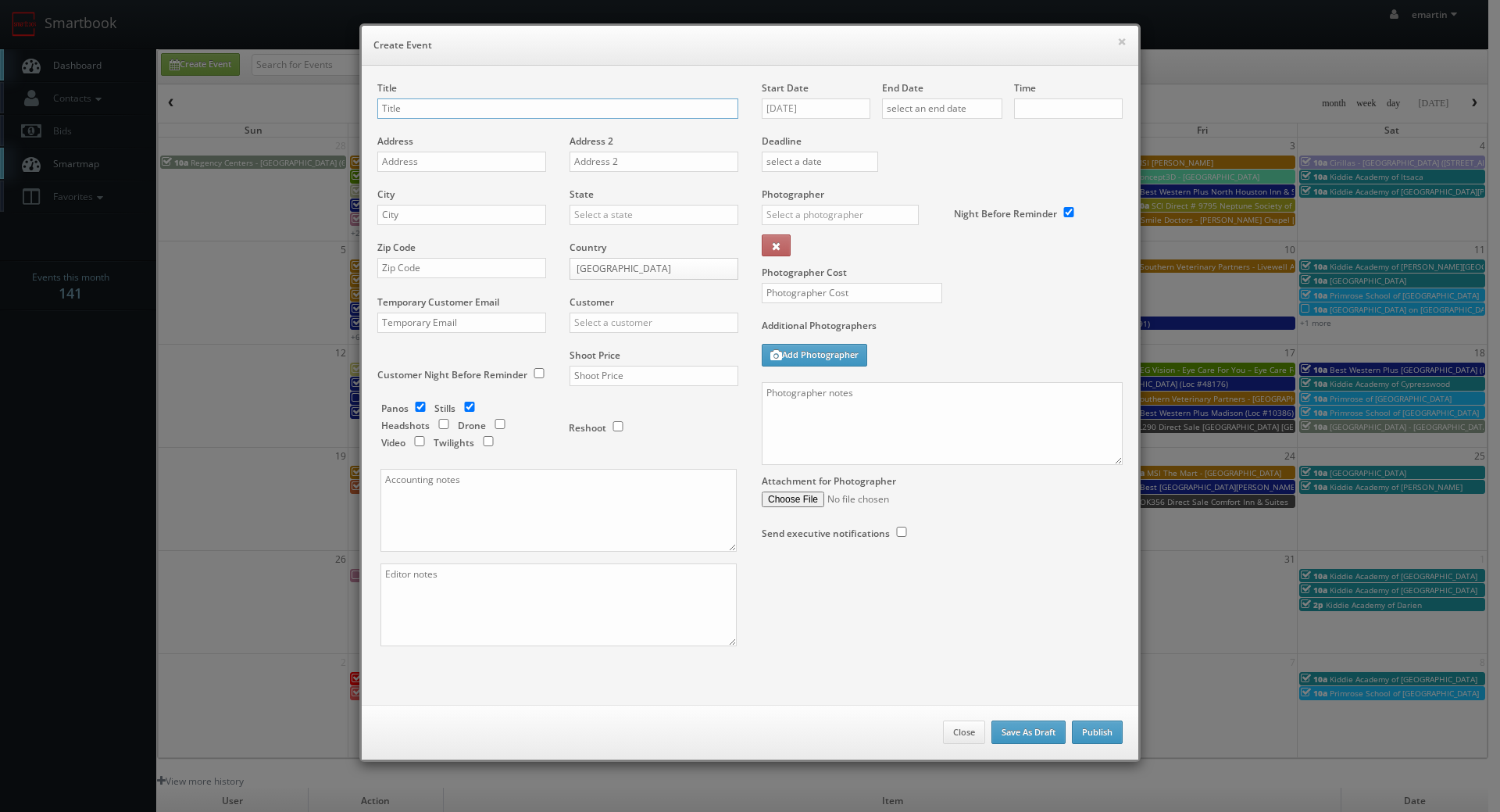
checkbox input "true"
type input "10:00am"
checkbox input "true"
click at [822, 97] on div "Start Date 10/01/2025" at bounding box center [821, 107] width 120 height 53
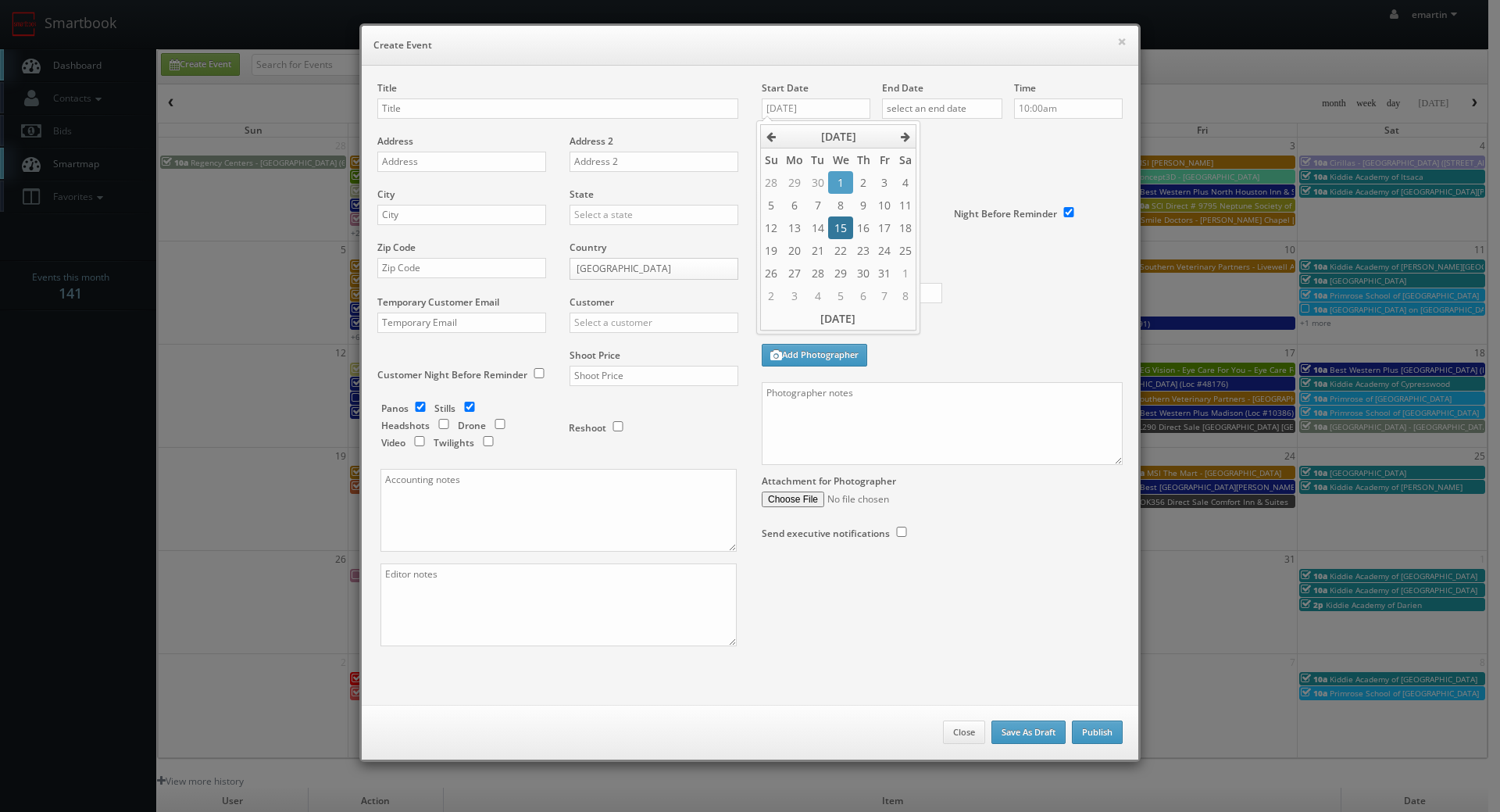
click at [842, 222] on td "15" at bounding box center [840, 227] width 24 height 23
type input "10/15/2025"
click at [954, 111] on input "text" at bounding box center [942, 108] width 120 height 21
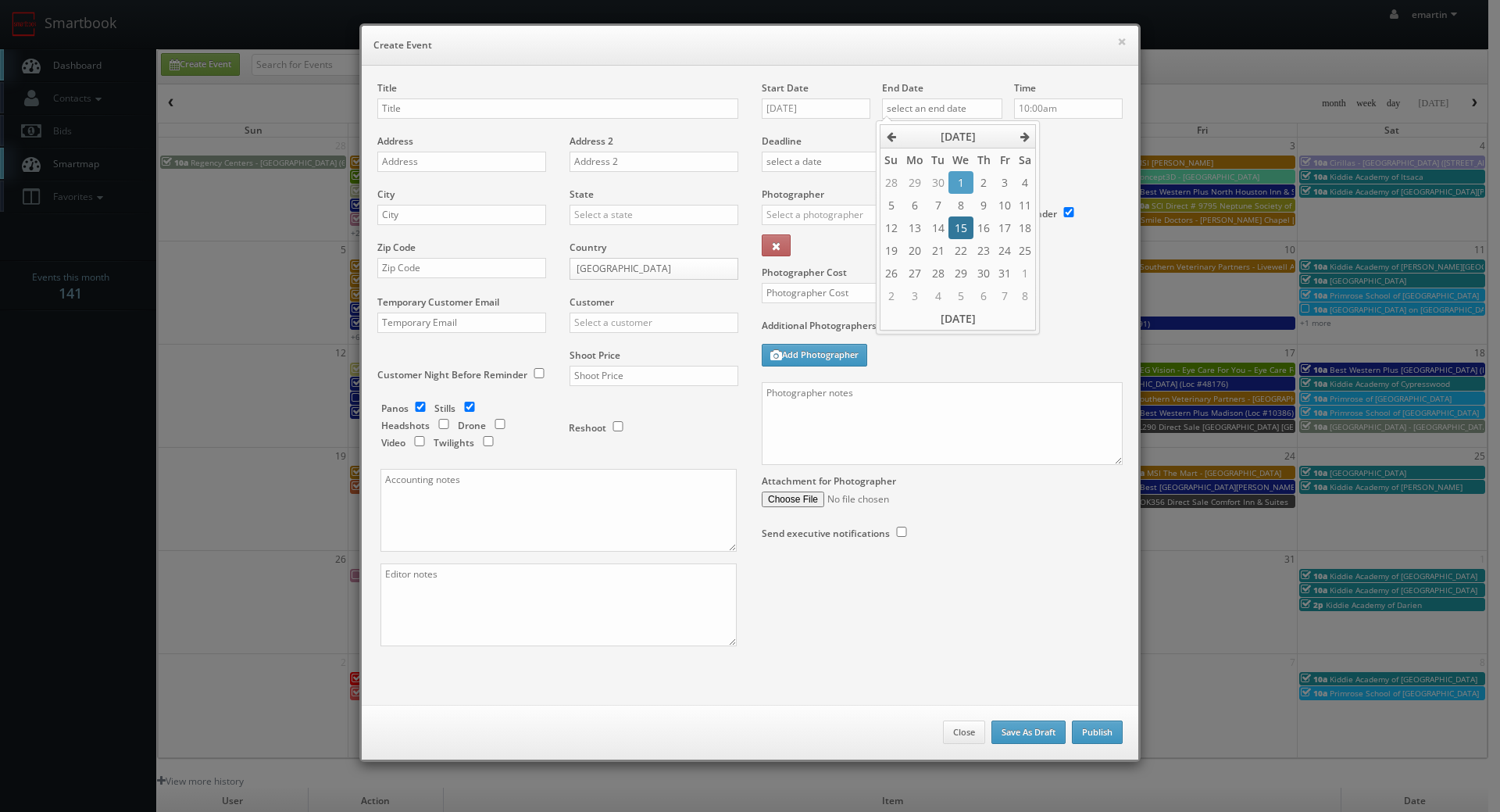
click at [965, 219] on td "15" at bounding box center [960, 227] width 24 height 23
type input "10/15/2025"
click at [859, 219] on input "text" at bounding box center [840, 214] width 157 height 21
click at [815, 273] on div "Jesus McLean" at bounding box center [846, 281] width 168 height 39
type input "Jesus McLean"
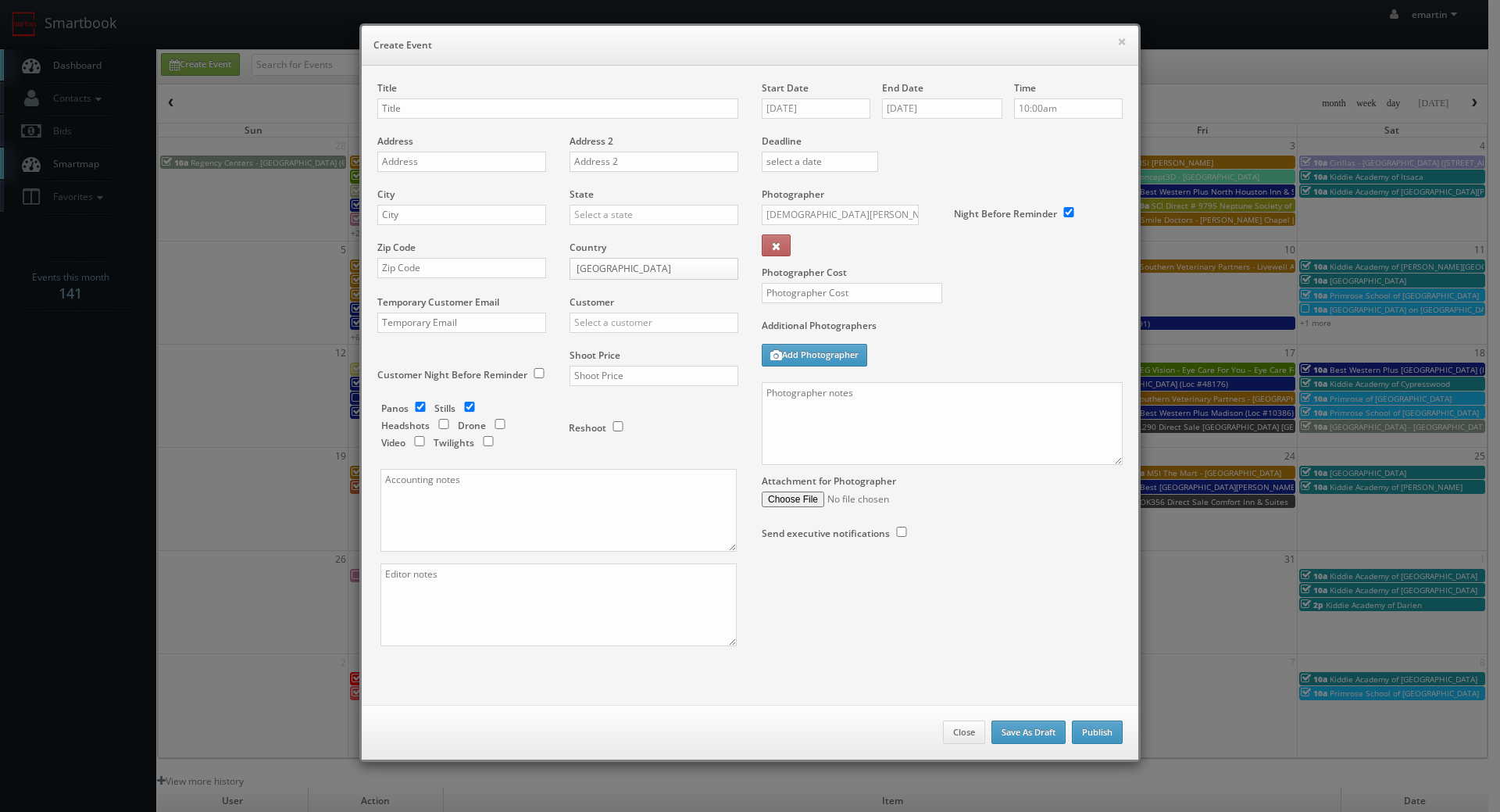
click at [822, 280] on div "Photographer Cost" at bounding box center [942, 253] width 384 height 132
click at [829, 293] on input "text" at bounding box center [852, 293] width 180 height 21
type input "300"
click at [1029, 337] on label "Additional Photographers" at bounding box center [942, 329] width 361 height 21
click at [645, 49] on h6 "Create Event" at bounding box center [750, 45] width 754 height 15
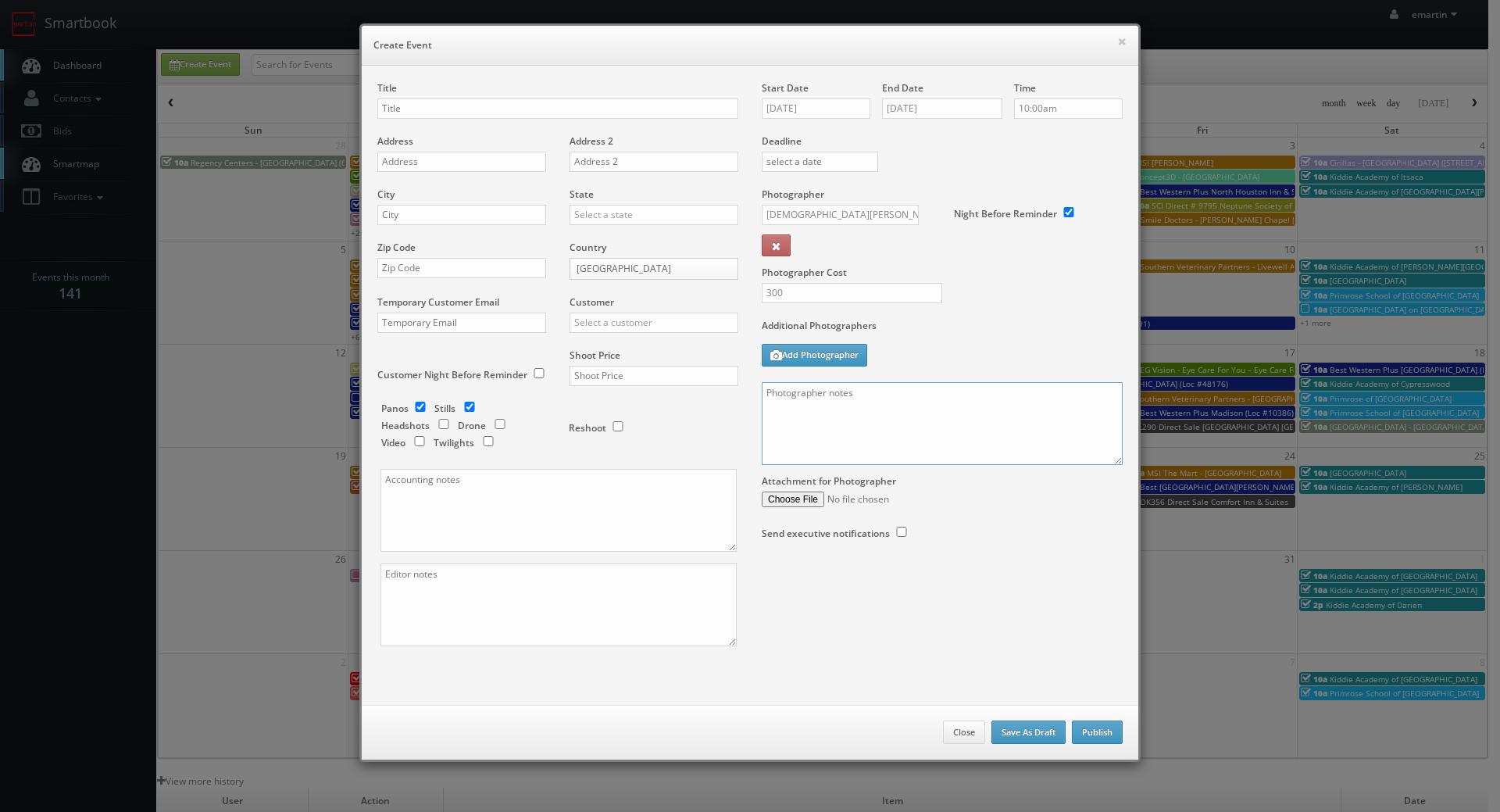
click at [985, 416] on textarea at bounding box center [942, 424] width 361 height 83
paste textarea "On-site contact is Noel Hanna 415-794-7058. For stills: We need to deliver 10 s…"
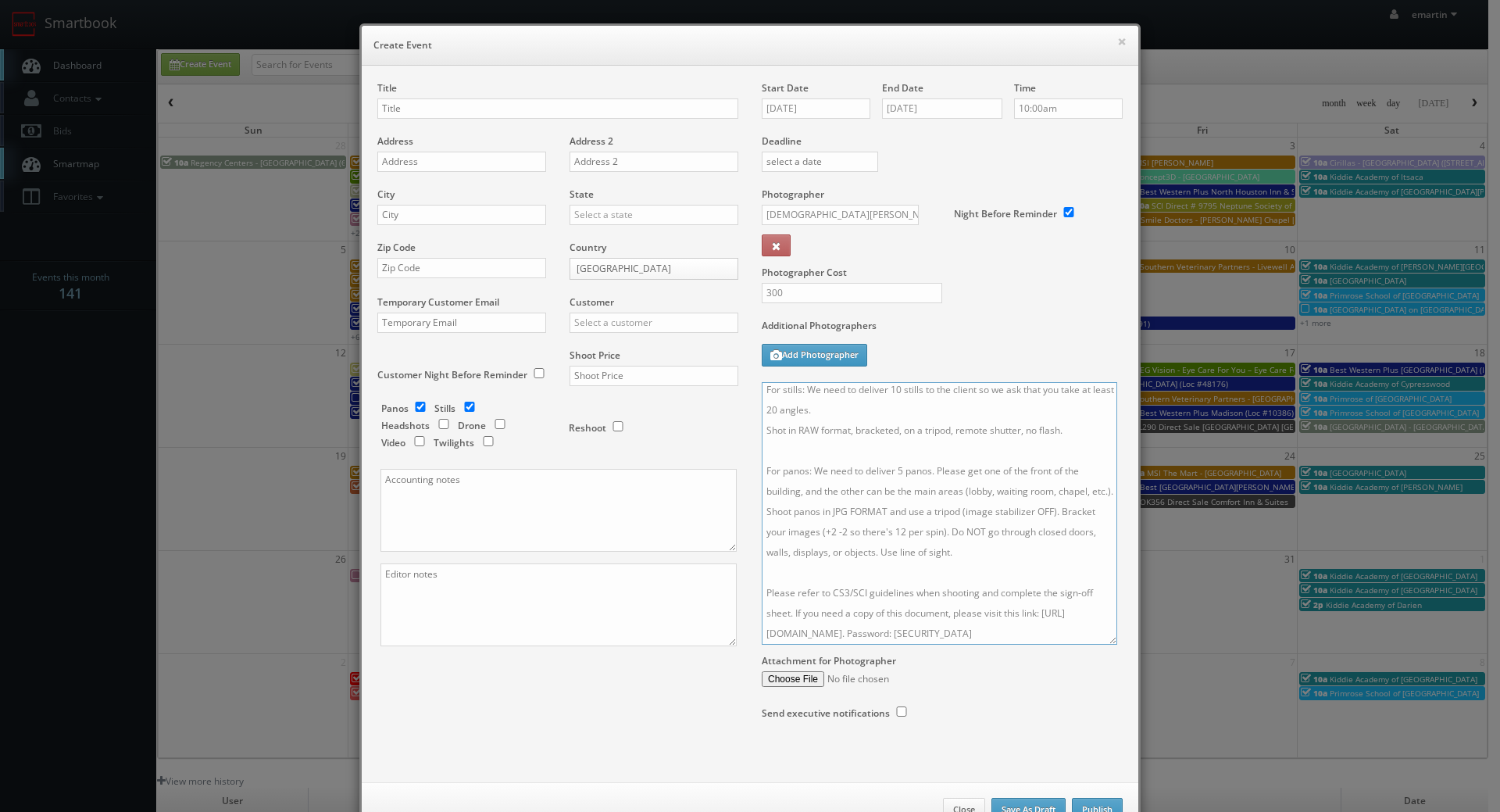
scroll to position [36, 0]
drag, startPoint x: 1108, startPoint y: 463, endPoint x: 1100, endPoint y: 648, distance: 185.2
click at [1100, 644] on textarea "On-site contact is Noel Hanna 415-794-7058. For stills: We need to deliver 10 s…" at bounding box center [939, 513] width 355 height 262
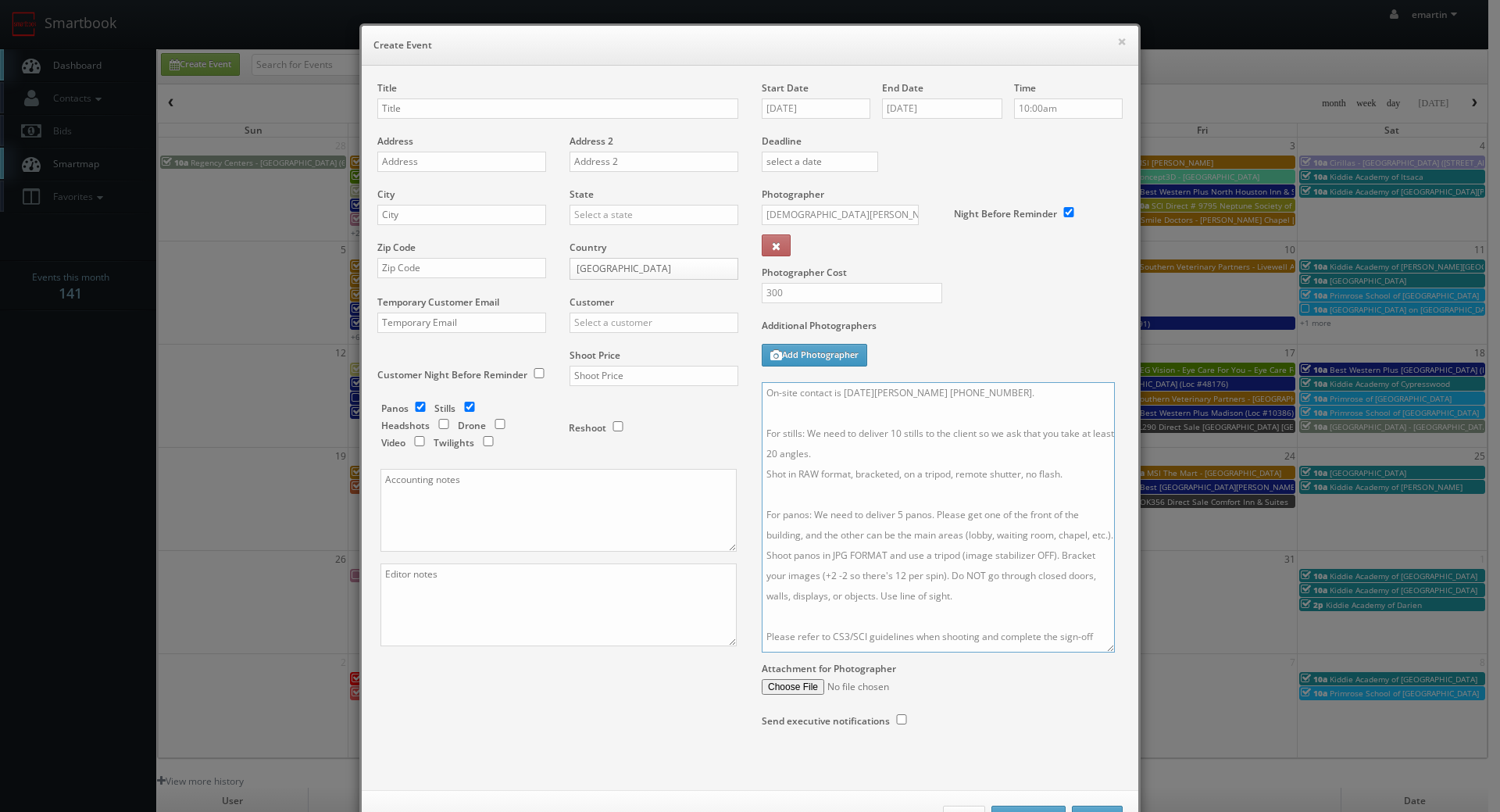
drag, startPoint x: 998, startPoint y: 404, endPoint x: 830, endPoint y: 401, distance: 168.0
click at [830, 401] on textarea "On-site contact is Noel Hanna 415-794-7058. For stills: We need to deliver 10 s…" at bounding box center [938, 517] width 353 height 270
type textarea "On-site contact to be provided. For stills: We need to deliver 10 stills to the…"
click at [401, 105] on input "text" at bounding box center [558, 108] width 361 height 21
paste input "SCI Direct"
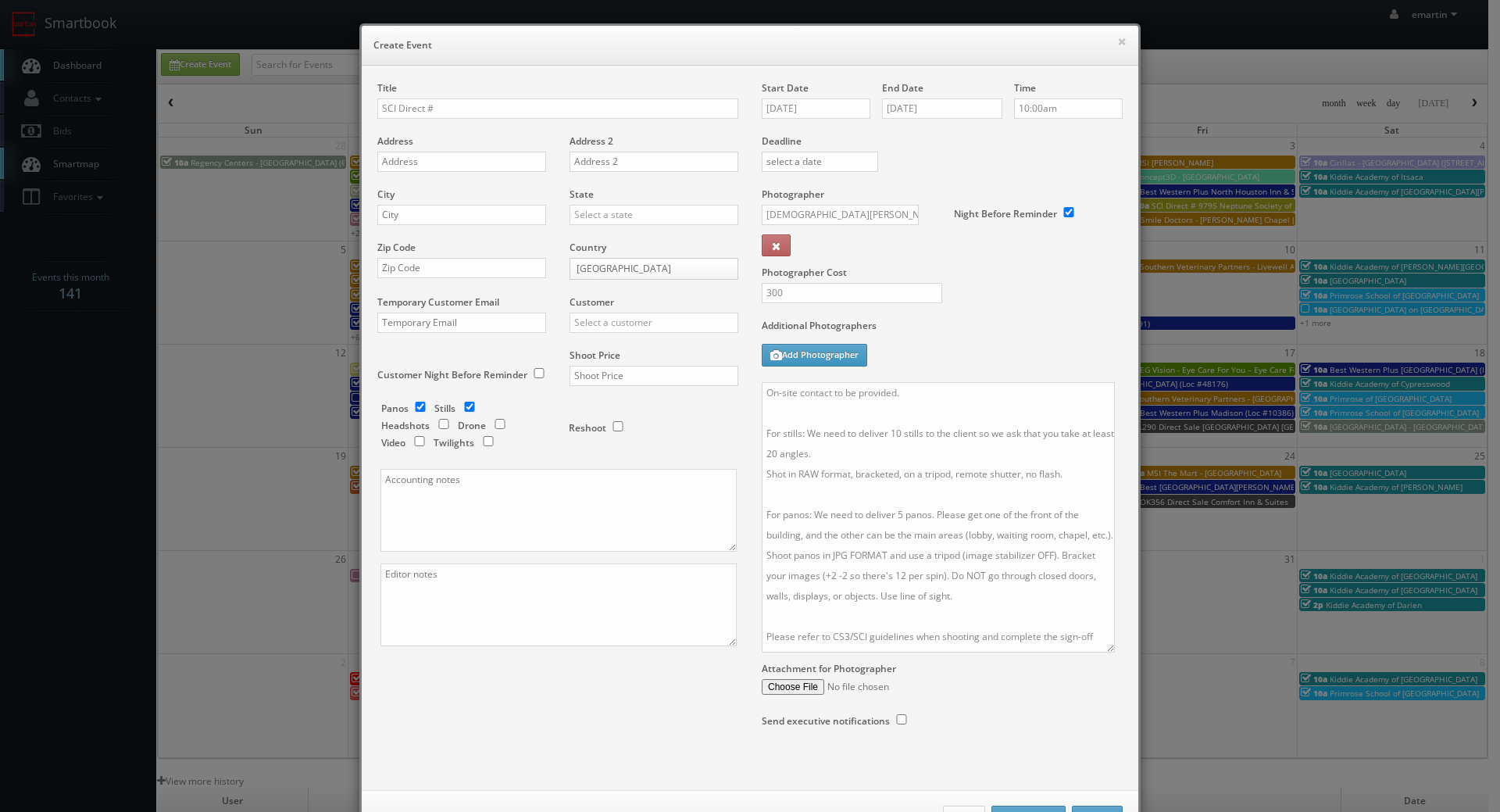
click at [455, 130] on div "Title SCI Direct #" at bounding box center [558, 107] width 361 height 53
click at [462, 119] on div "Title SCI Direct #" at bounding box center [558, 107] width 361 height 53
click at [467, 110] on input "SCI Direct #" at bounding box center [558, 108] width 361 height 21
paste input "9581"
click at [578, 117] on input "SCI Direct # 9581" at bounding box center [558, 108] width 361 height 21
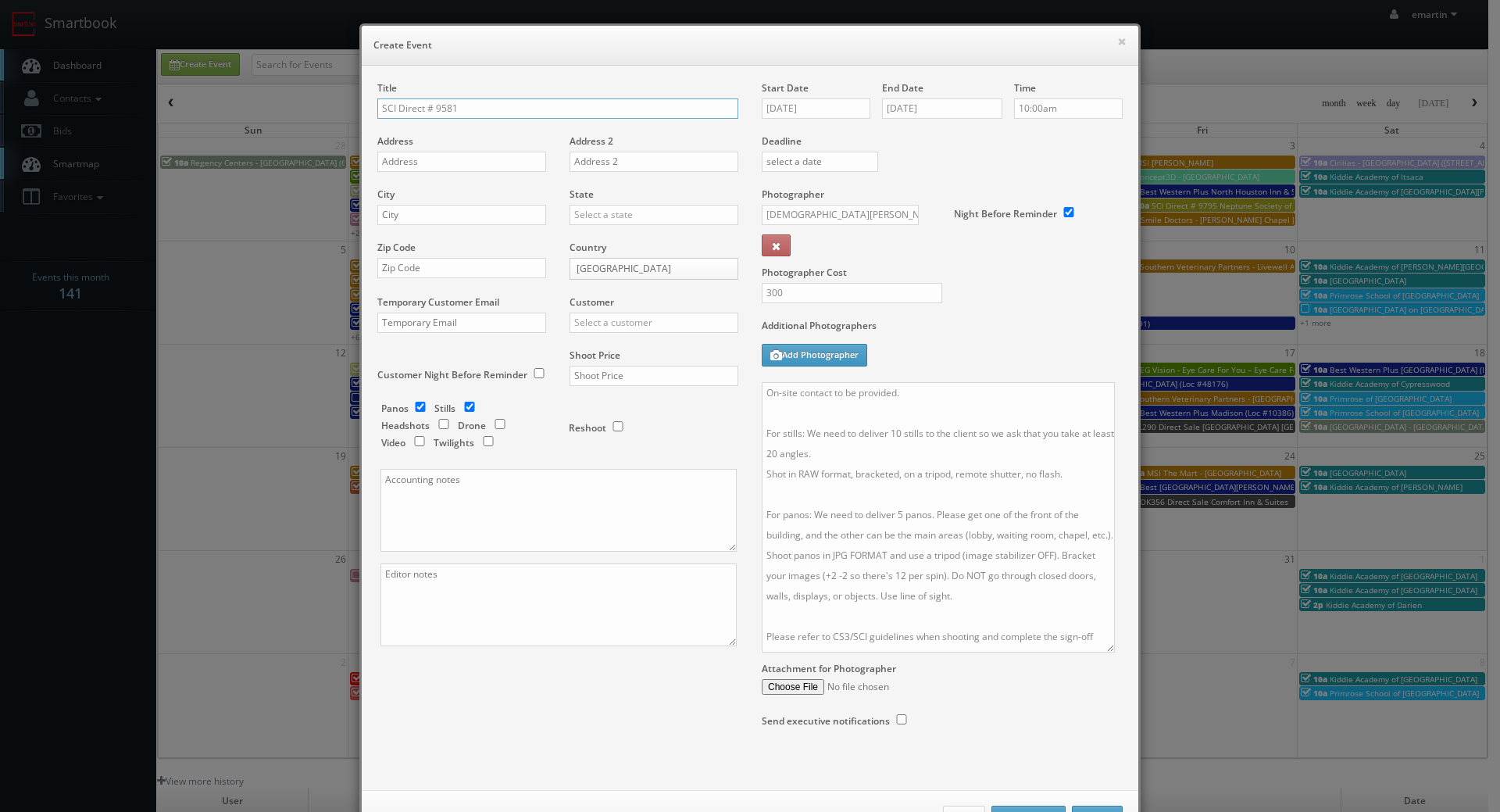
paste input "NEP - Castro Valley"
type input "SCI Direct # 9581 NEP - [PERSON_NAME][GEOGRAPHIC_DATA]"
click at [488, 148] on div "Address" at bounding box center [468, 160] width 180 height 53
drag, startPoint x: 475, startPoint y: 161, endPoint x: 255, endPoint y: 226, distance: 229.4
click at [475, 161] on input "text" at bounding box center [462, 161] width 169 height 21
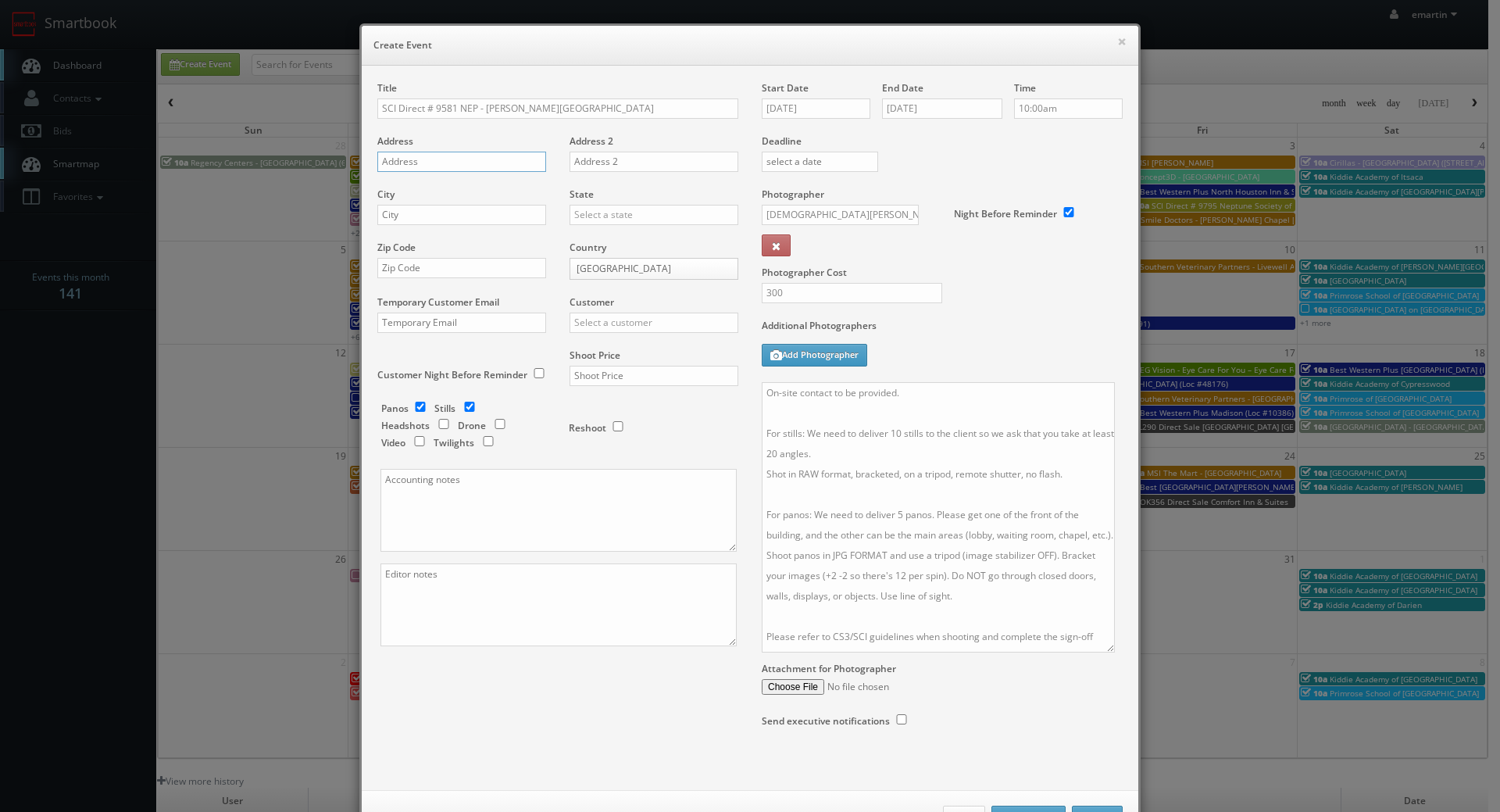
paste input "2419 Grove Way"
type input "2419 Grove Way"
click at [425, 207] on div "City" at bounding box center [468, 214] width 180 height 53
click at [436, 213] on input "text" at bounding box center [462, 214] width 169 height 21
paste input "Castro Valley"
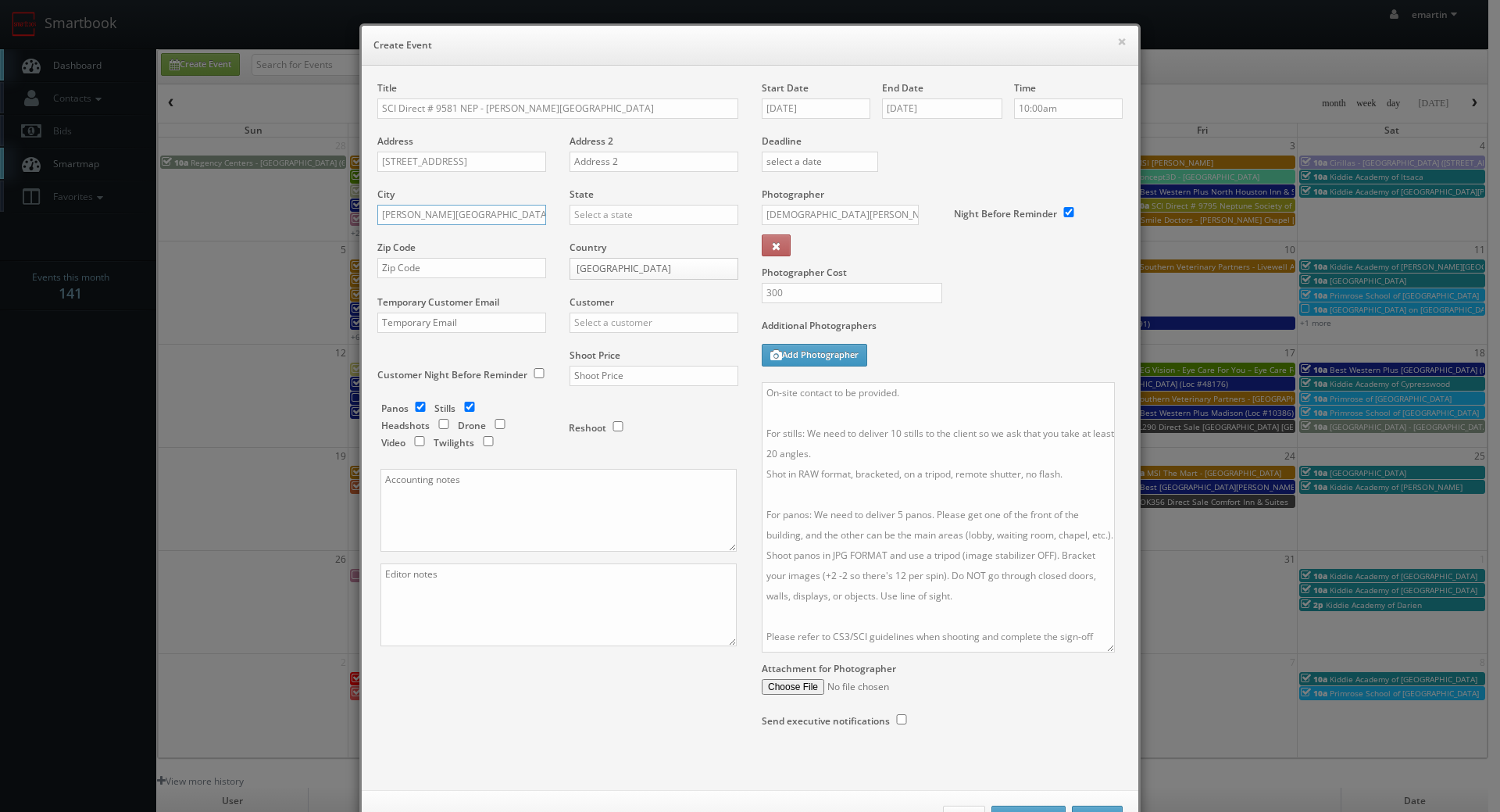
type input "Castro Valley"
click at [575, 217] on input "text" at bounding box center [654, 214] width 169 height 21
click at [631, 243] on div "[US_STATE]" at bounding box center [654, 240] width 168 height 26
type input "[US_STATE]"
drag, startPoint x: 460, startPoint y: 267, endPoint x: 497, endPoint y: 268, distance: 37.0
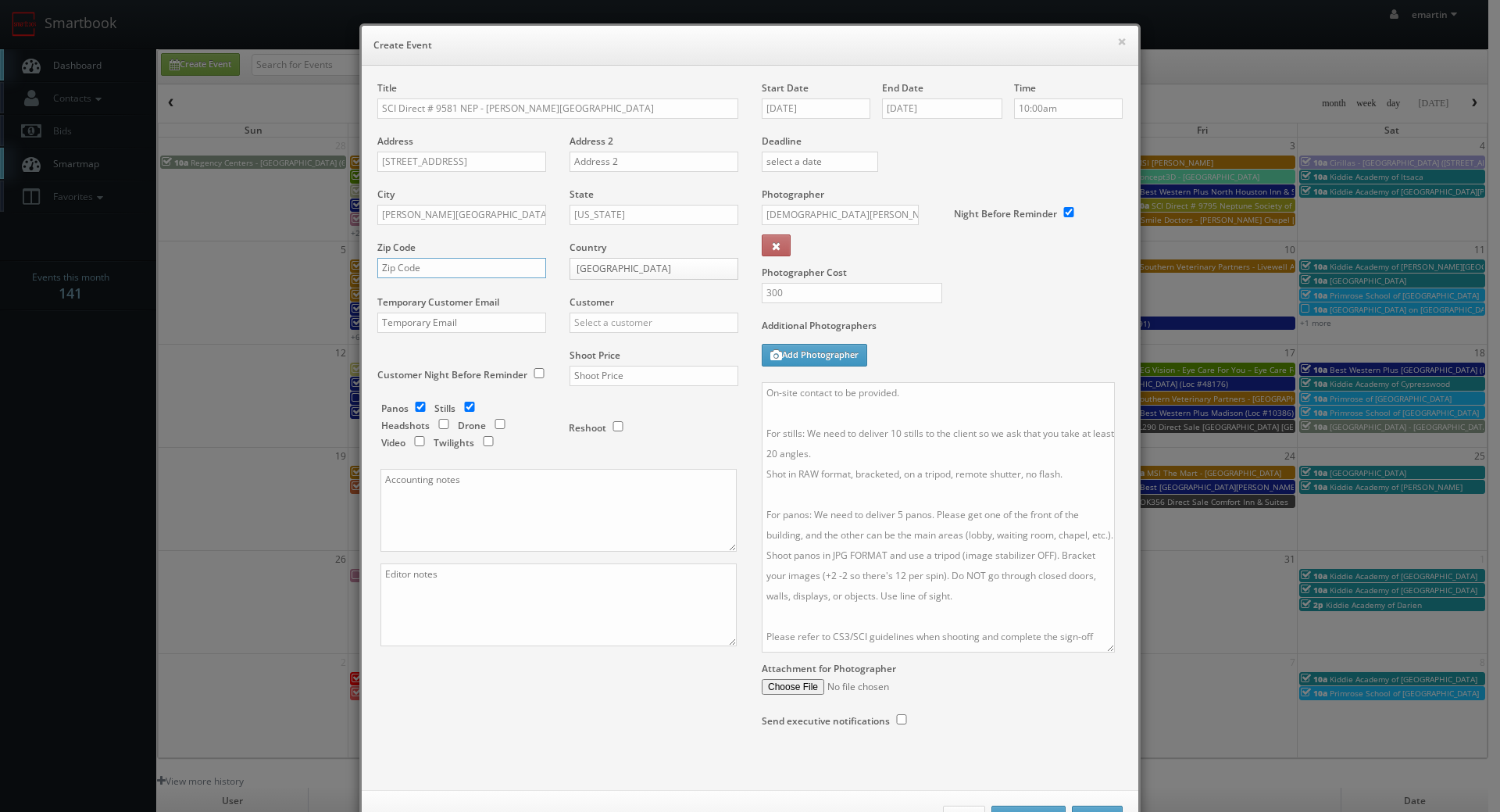
click at [460, 265] on input "text" at bounding box center [462, 268] width 169 height 21
paste input "94546"
type input "94546"
click at [663, 332] on input "text" at bounding box center [654, 323] width 169 height 21
click at [634, 359] on div "SCI Direct Inc" at bounding box center [654, 348] width 168 height 26
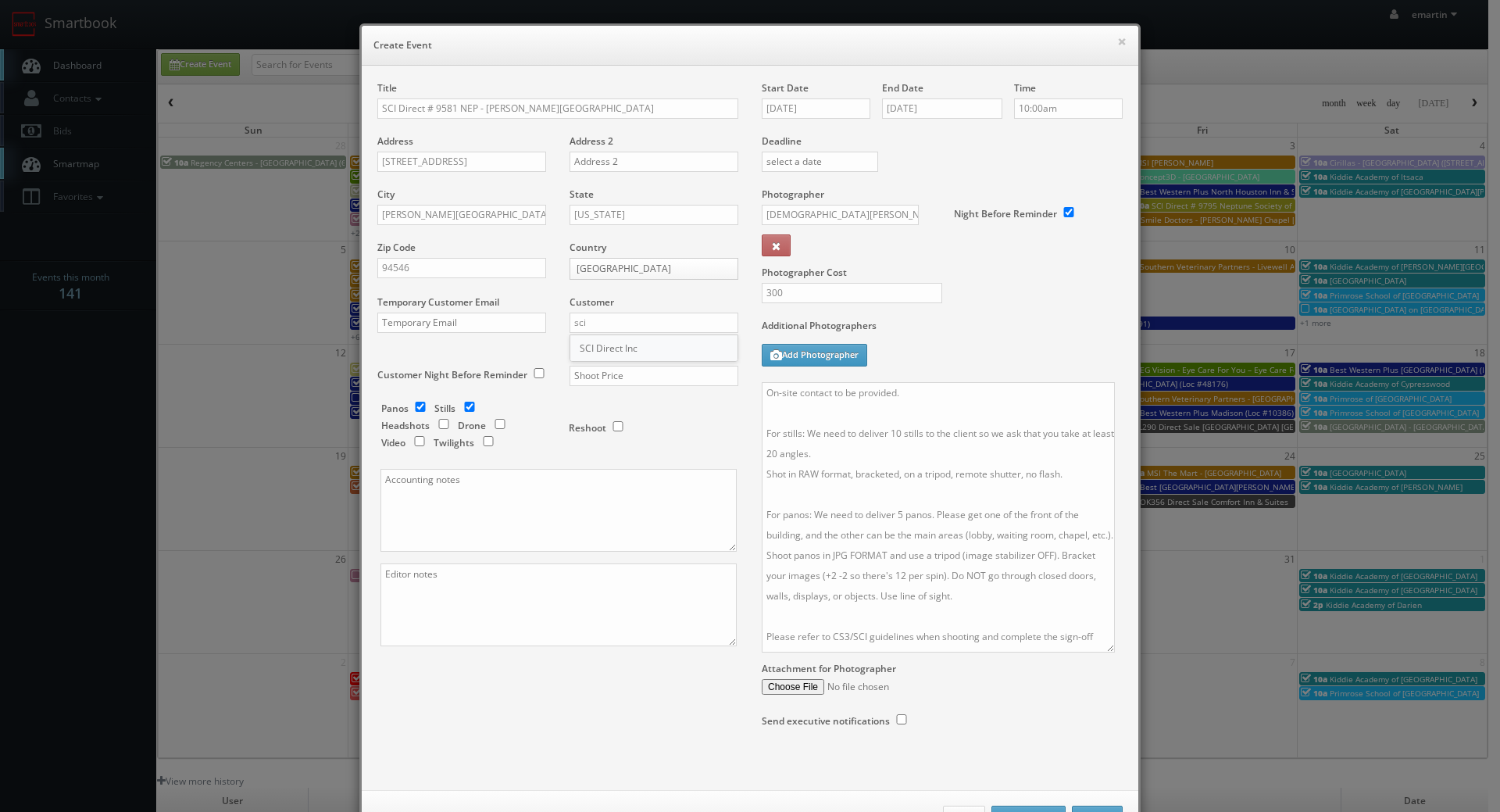
type input "SCI Direct Inc"
click at [628, 372] on input "text" at bounding box center [654, 376] width 169 height 21
click at [657, 382] on input "text" at bounding box center [654, 376] width 169 height 21
type input "900"
click at [1029, 370] on div "Additional Photographers Add Photographer" at bounding box center [942, 351] width 361 height 63
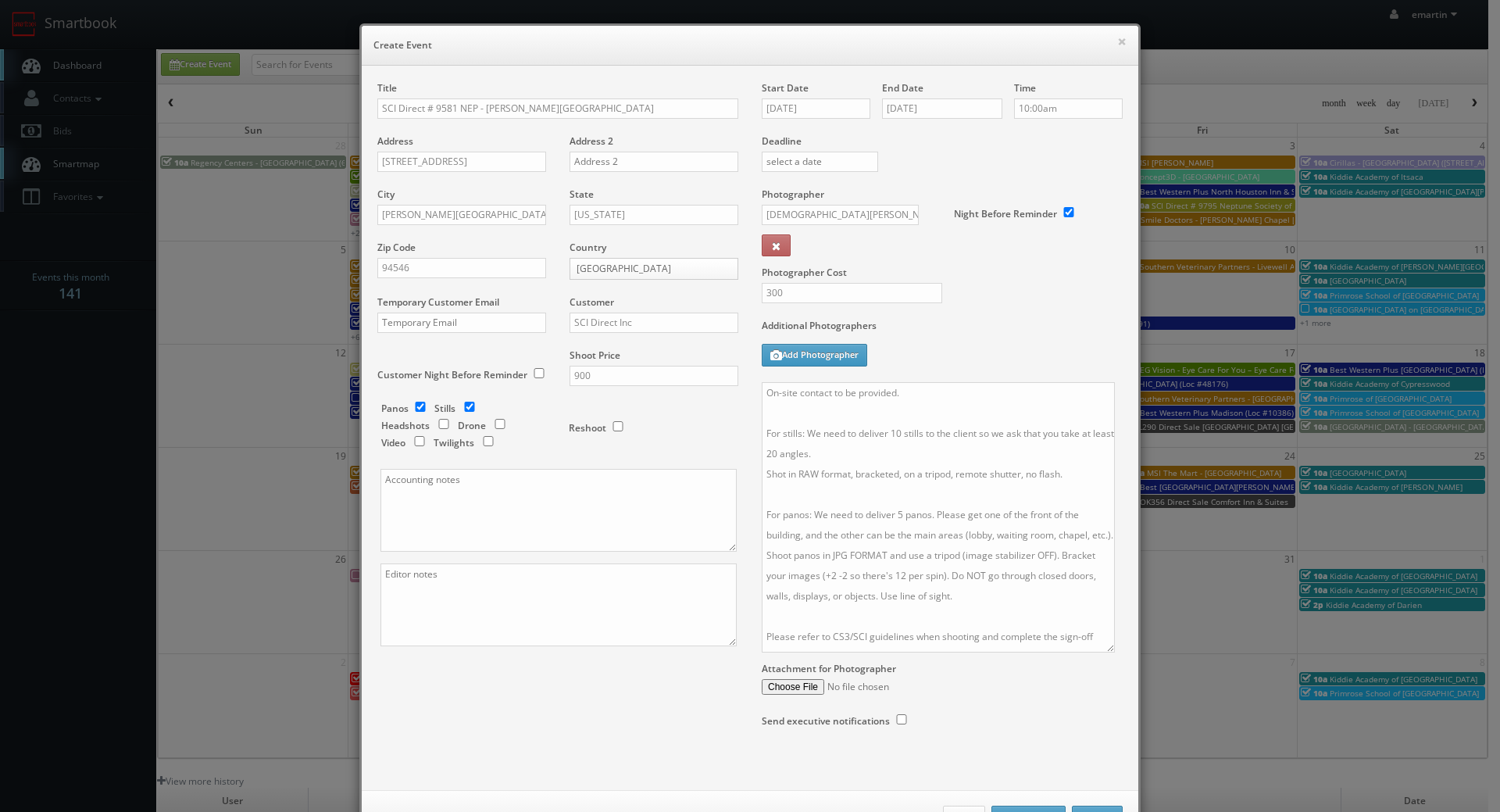
click at [1046, 324] on label "Additional Photographers" at bounding box center [942, 329] width 361 height 21
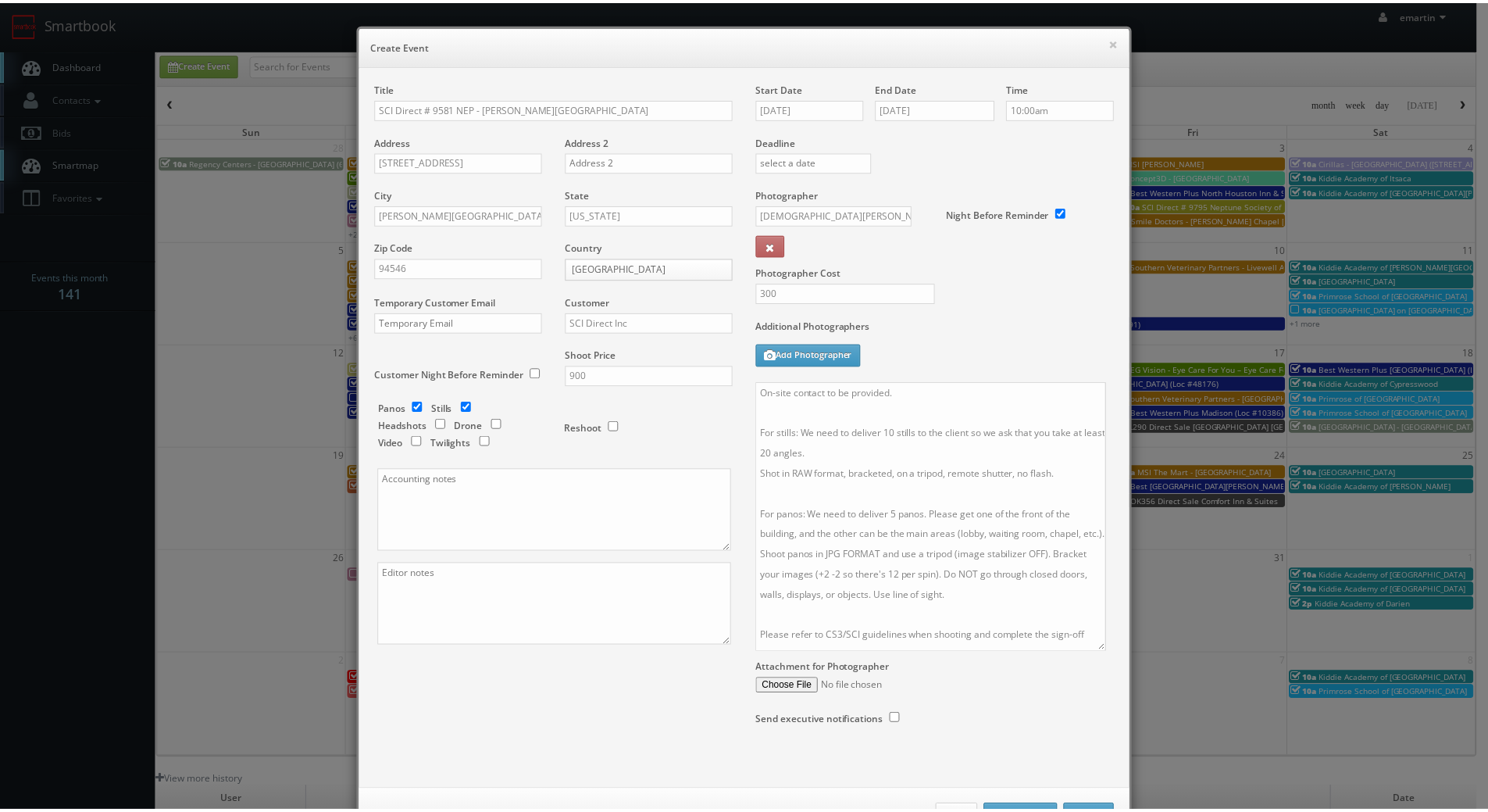
scroll to position [58, 0]
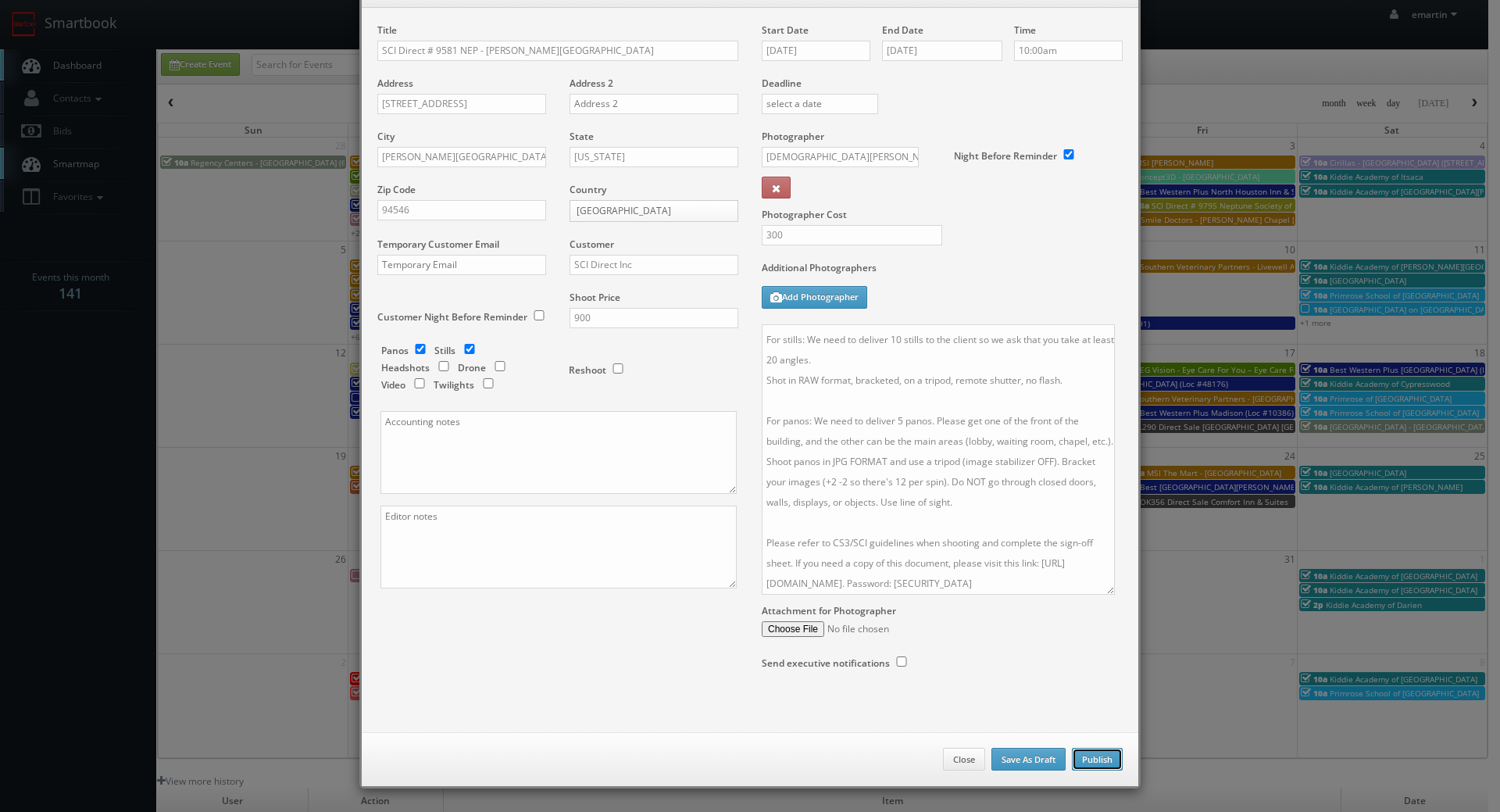
click at [1094, 758] on button "Publish" at bounding box center [1097, 760] width 50 height 23
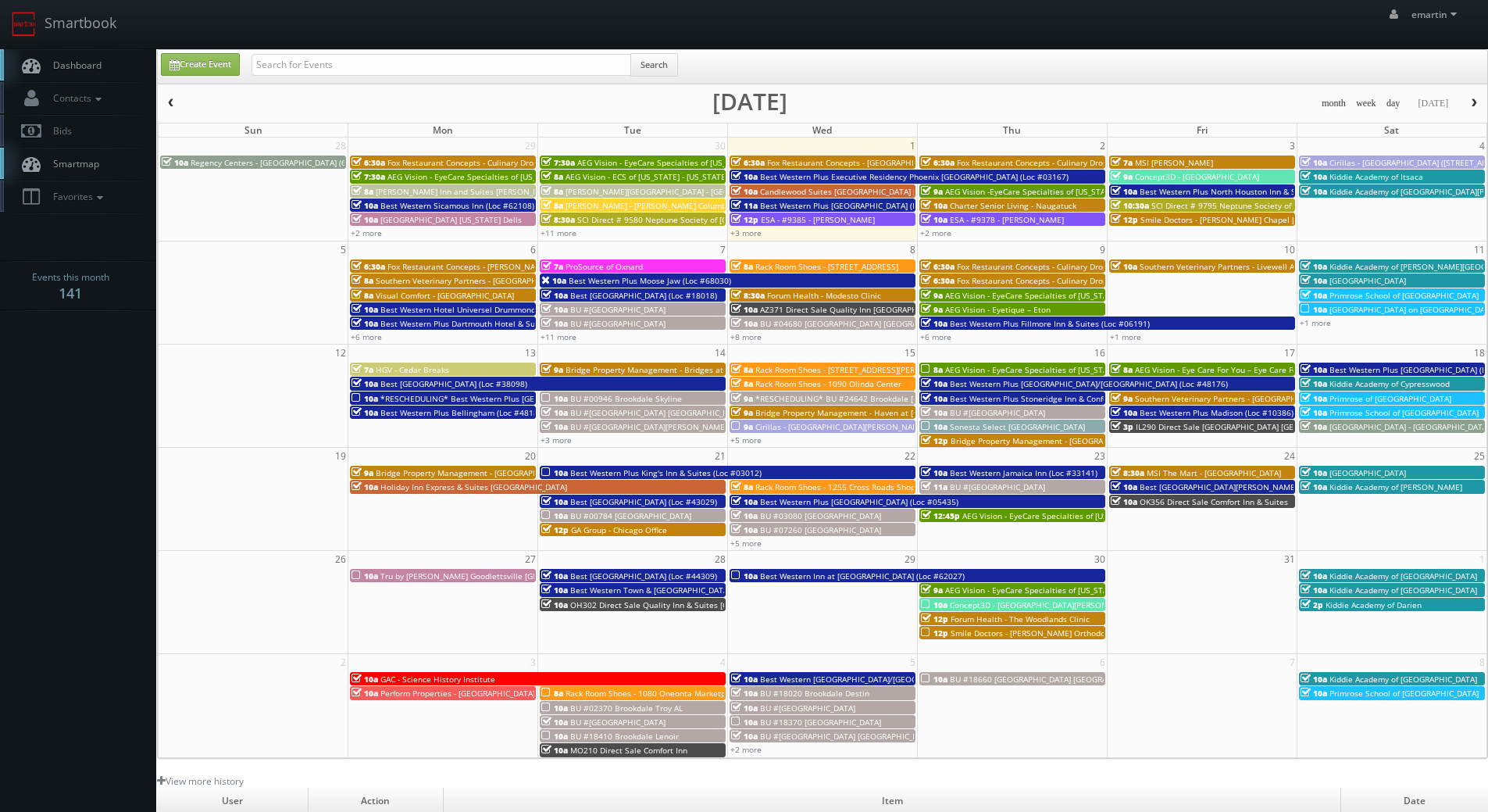
click at [49, 69] on span "Dashboard" at bounding box center [73, 65] width 56 height 14
click at [589, 222] on span "SCI Direct # 9580 Neptune Society of [GEOGRAPHIC_DATA]" at bounding box center [687, 220] width 219 height 11
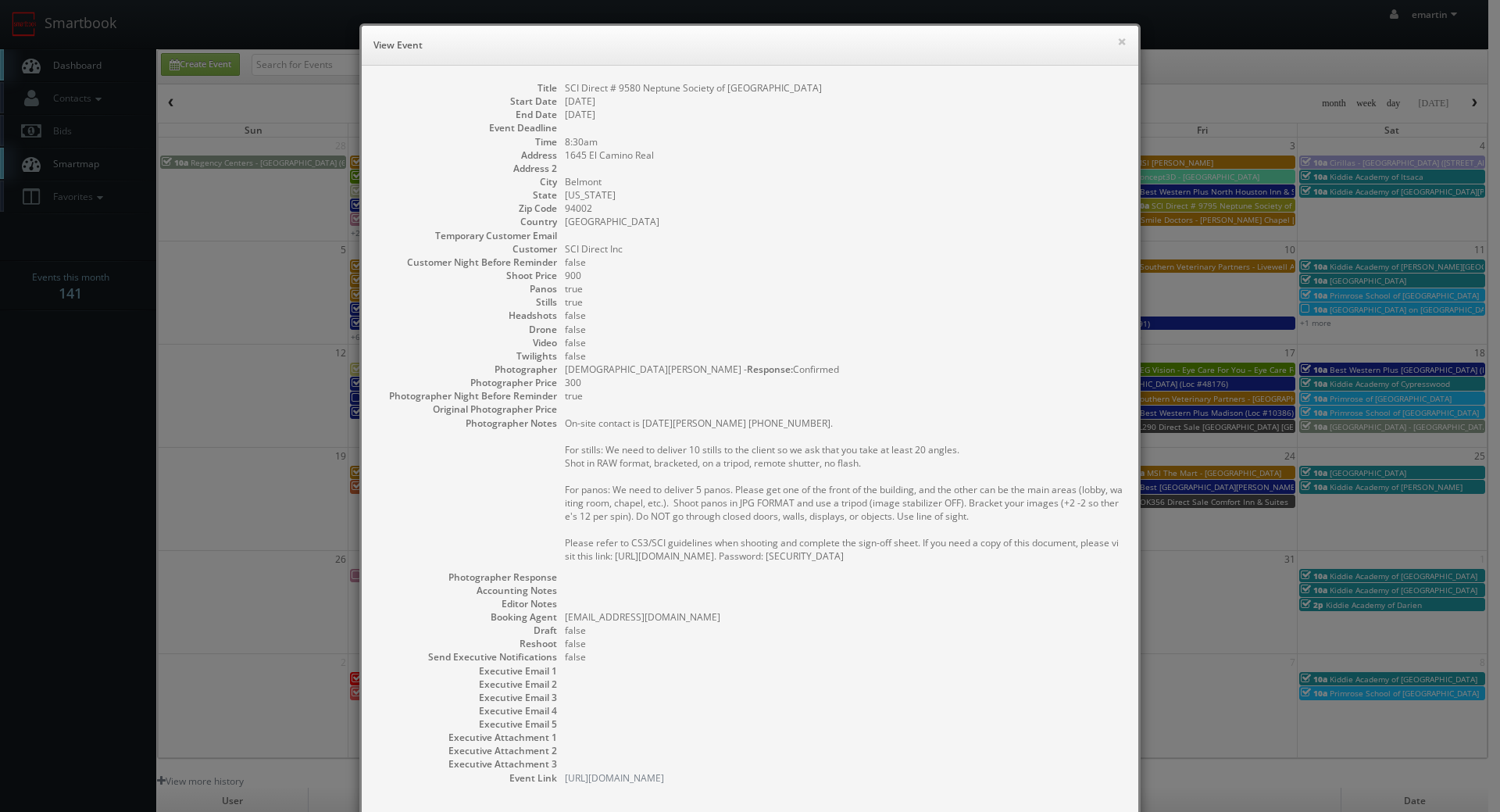
drag, startPoint x: 959, startPoint y: 553, endPoint x: 562, endPoint y: 424, distance: 417.4
click at [565, 424] on pre "On-site contact is Noel Hanna 415-794-7058. For stills: We need to deliver 10 s…" at bounding box center [844, 489] width 558 height 146
copy pre "On-site contact is Noel Hanna 415-794-7058. For stills: We need to deliver 10 s…"
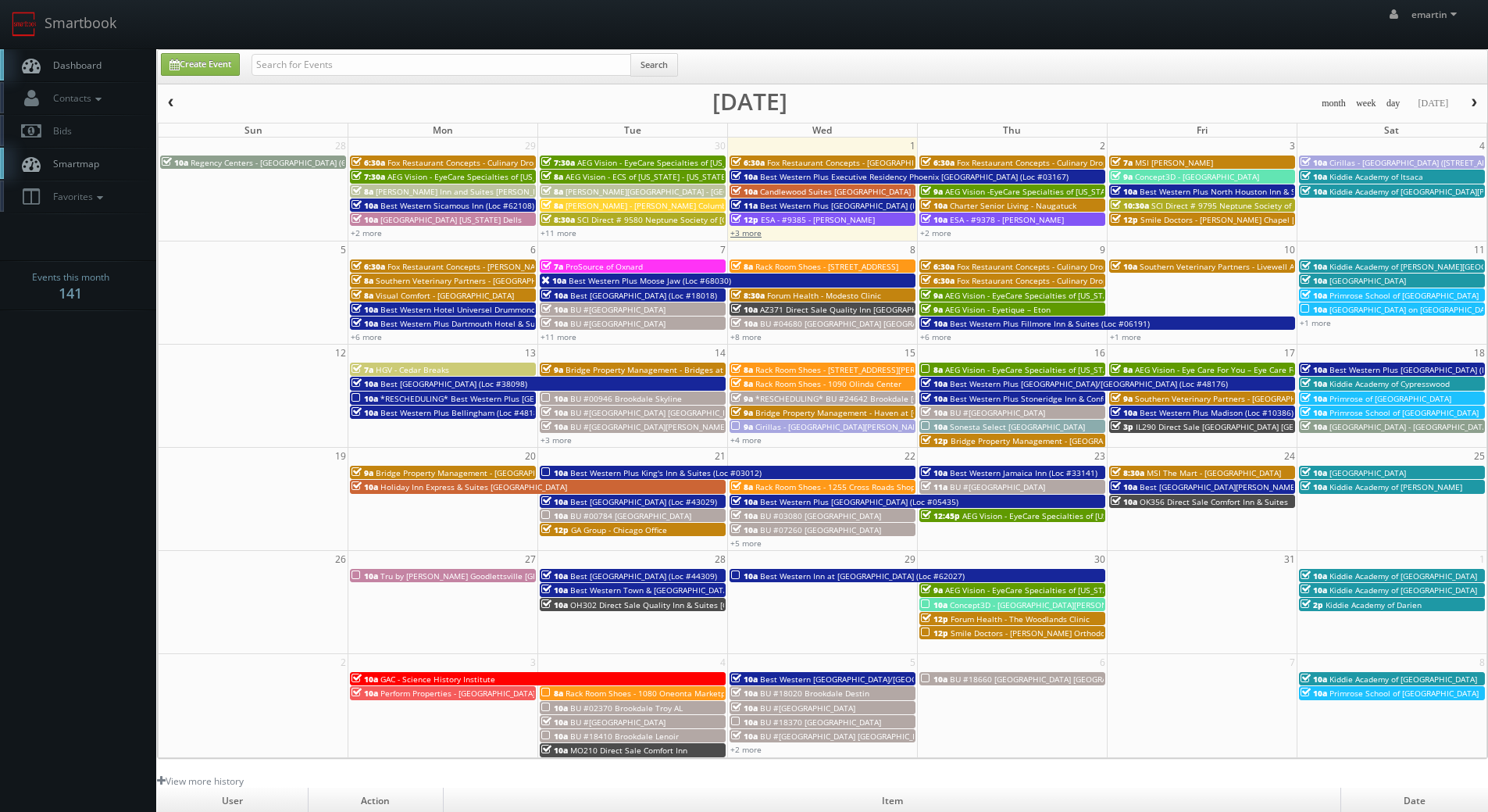
click at [760, 238] on link "+3 more" at bounding box center [745, 233] width 32 height 11
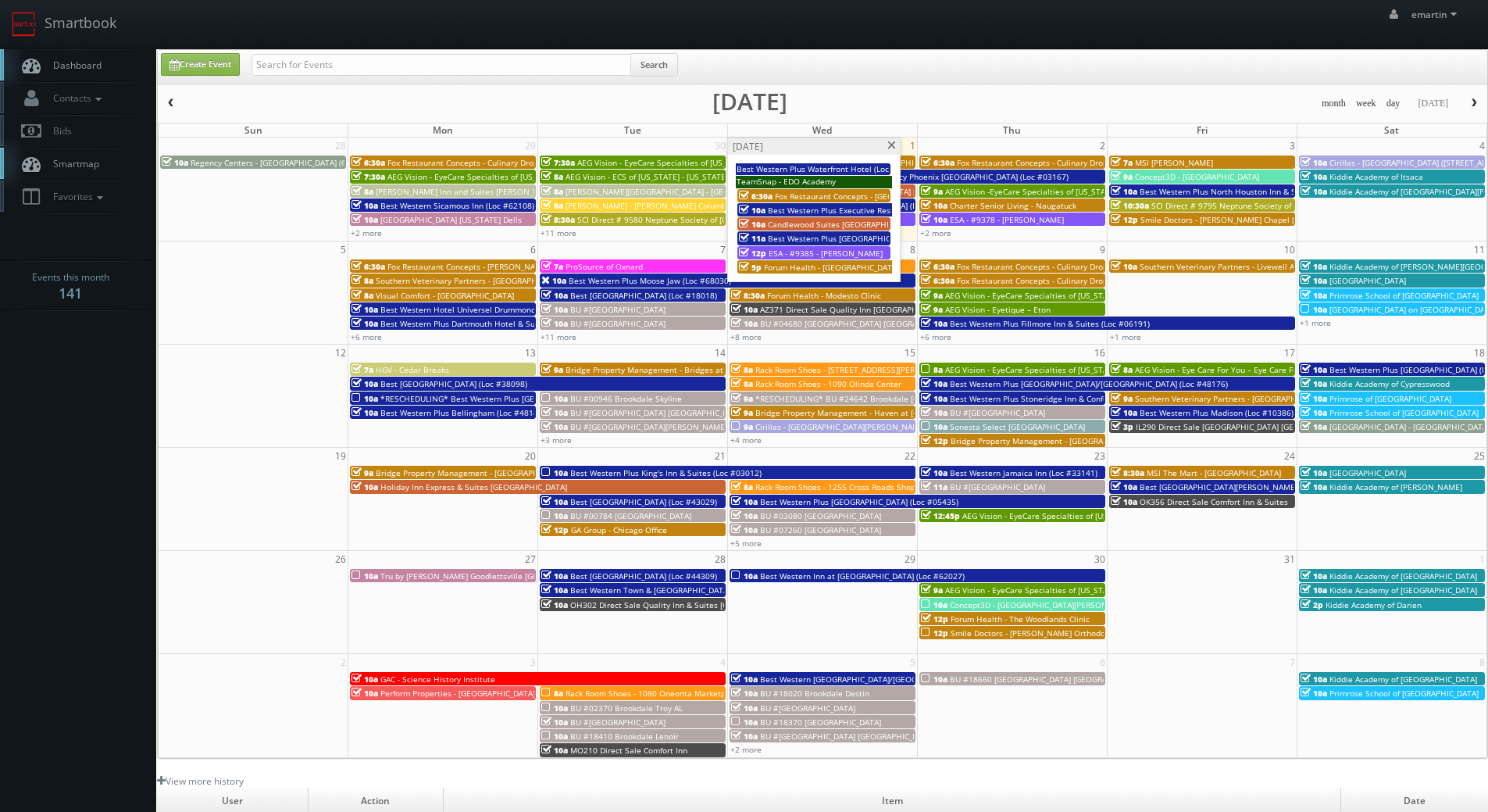
click at [890, 144] on span at bounding box center [891, 146] width 10 height 9
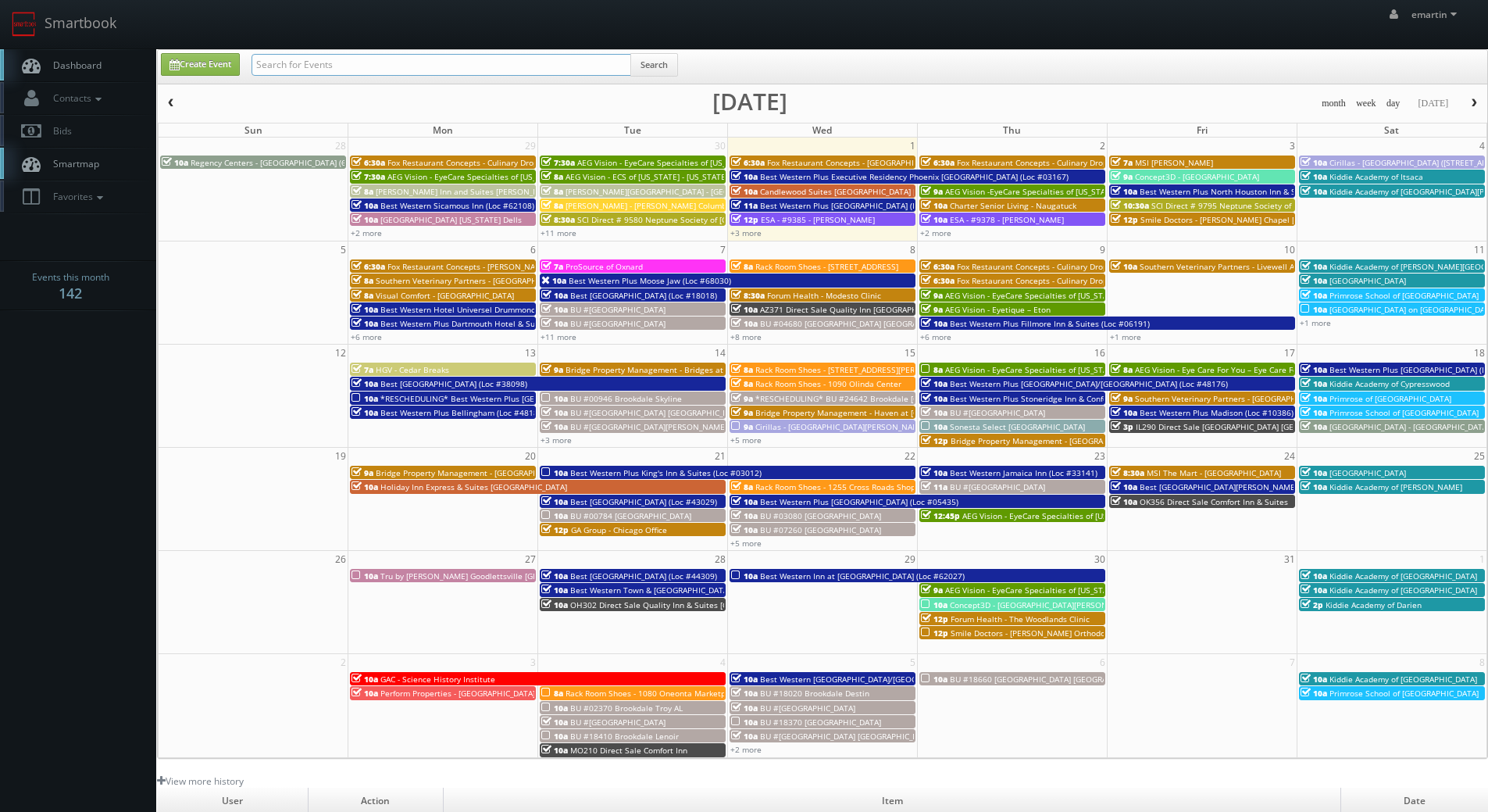
click at [324, 59] on input "text" at bounding box center [441, 65] width 379 height 22
type input "[PERSON_NAME]"
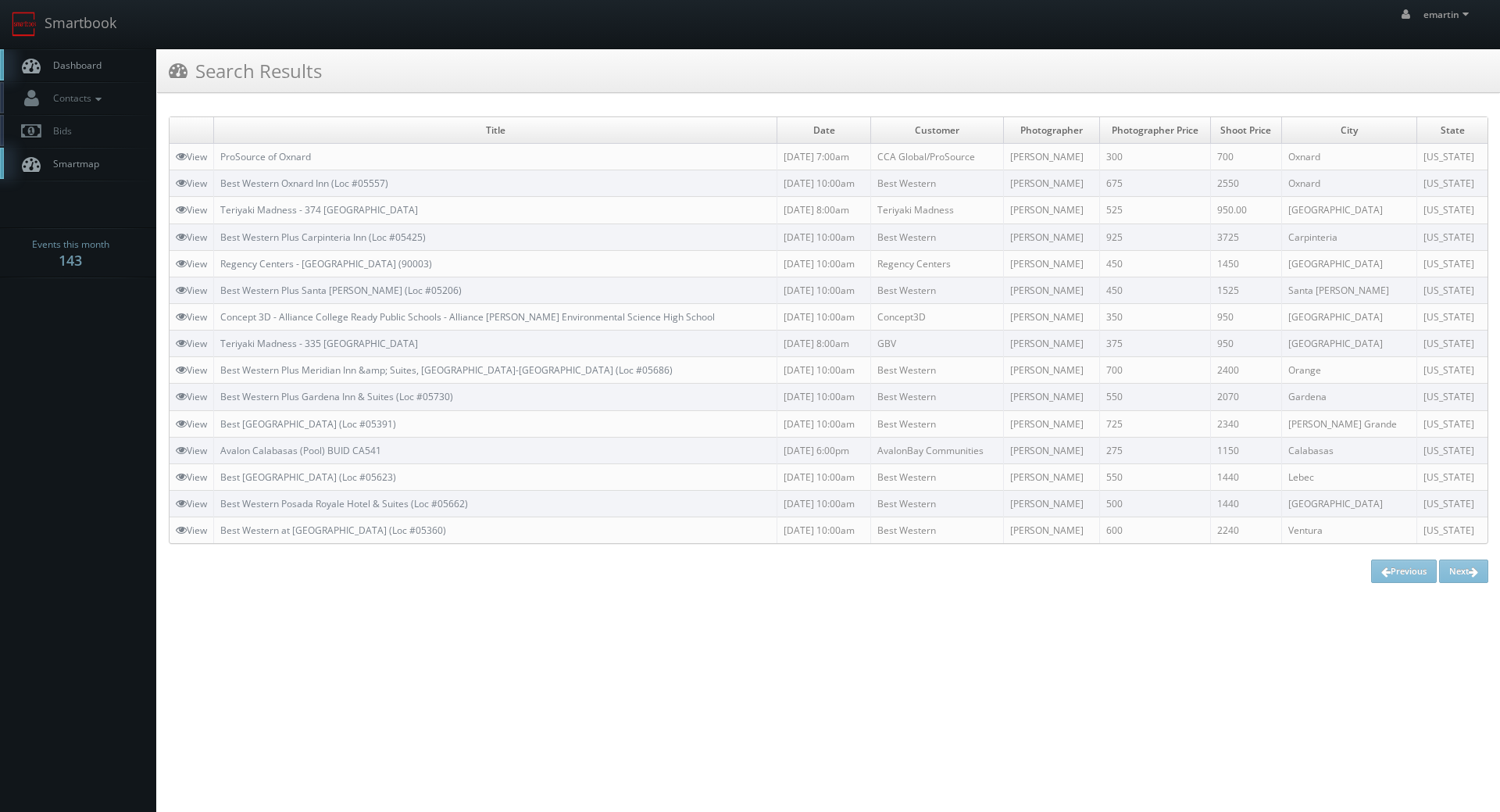
click at [248, 147] on td "ProSource of Oxnard" at bounding box center [496, 156] width 563 height 26
click at [248, 156] on link "ProSource of Oxnard" at bounding box center [265, 156] width 91 height 14
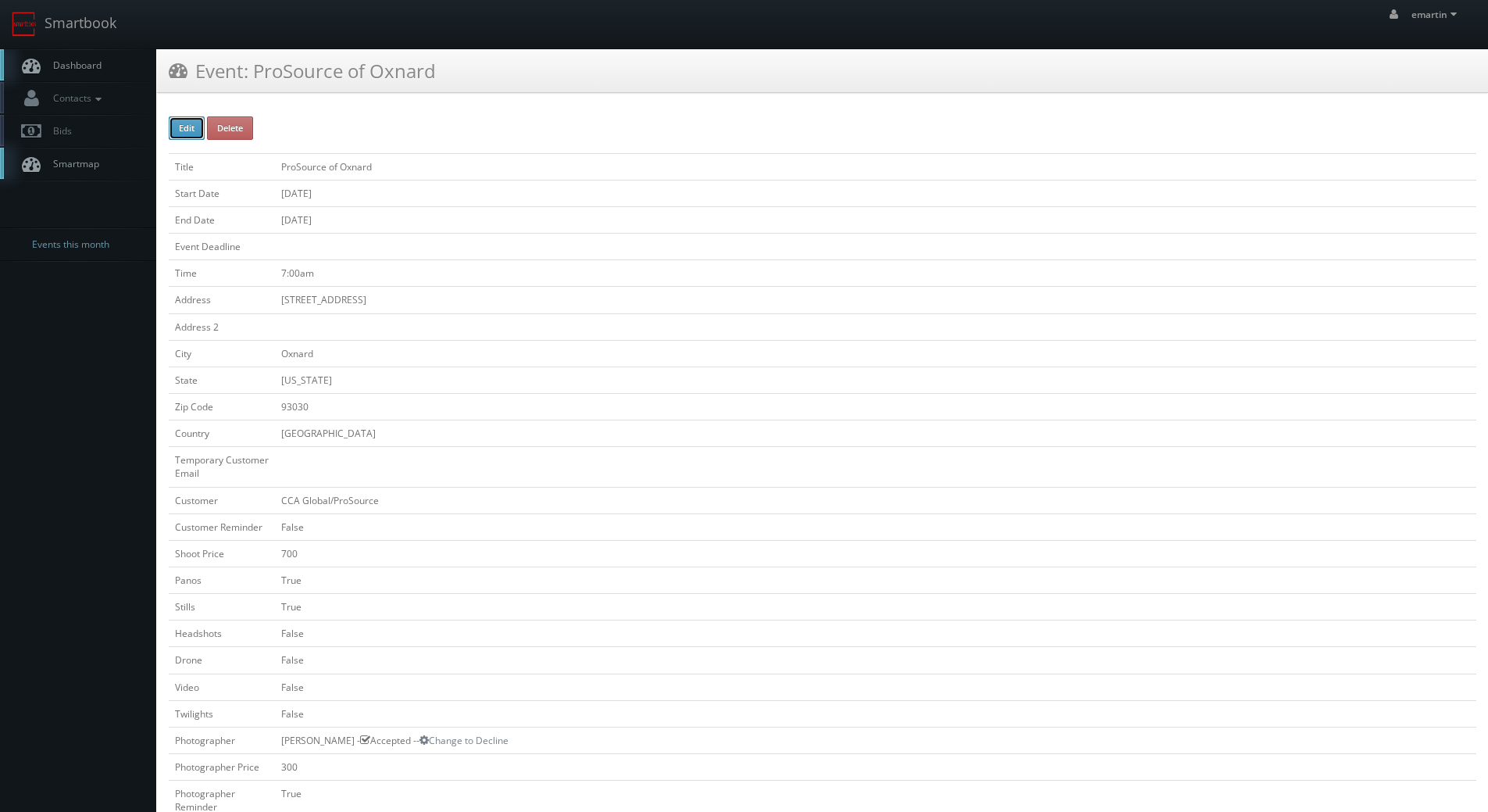
click at [202, 139] on button "Edit" at bounding box center [187, 128] width 36 height 23
type input "ProSource of Oxnard"
type input "701 N Del Norte Blvd #225"
type input "Oxnard"
type input "93030"
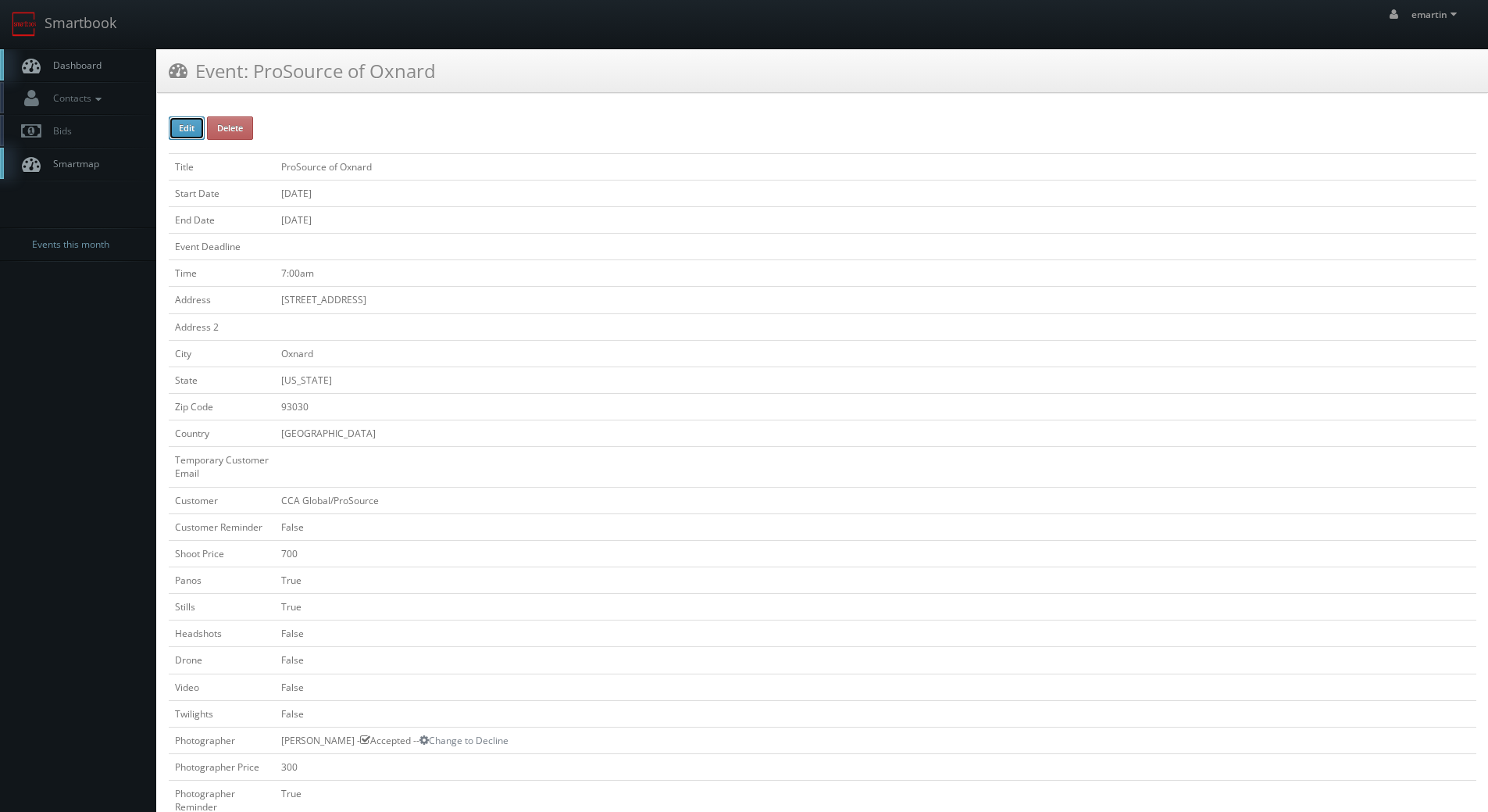
checkbox input "false"
type input "700"
checkbox input "true"
checkbox input "false"
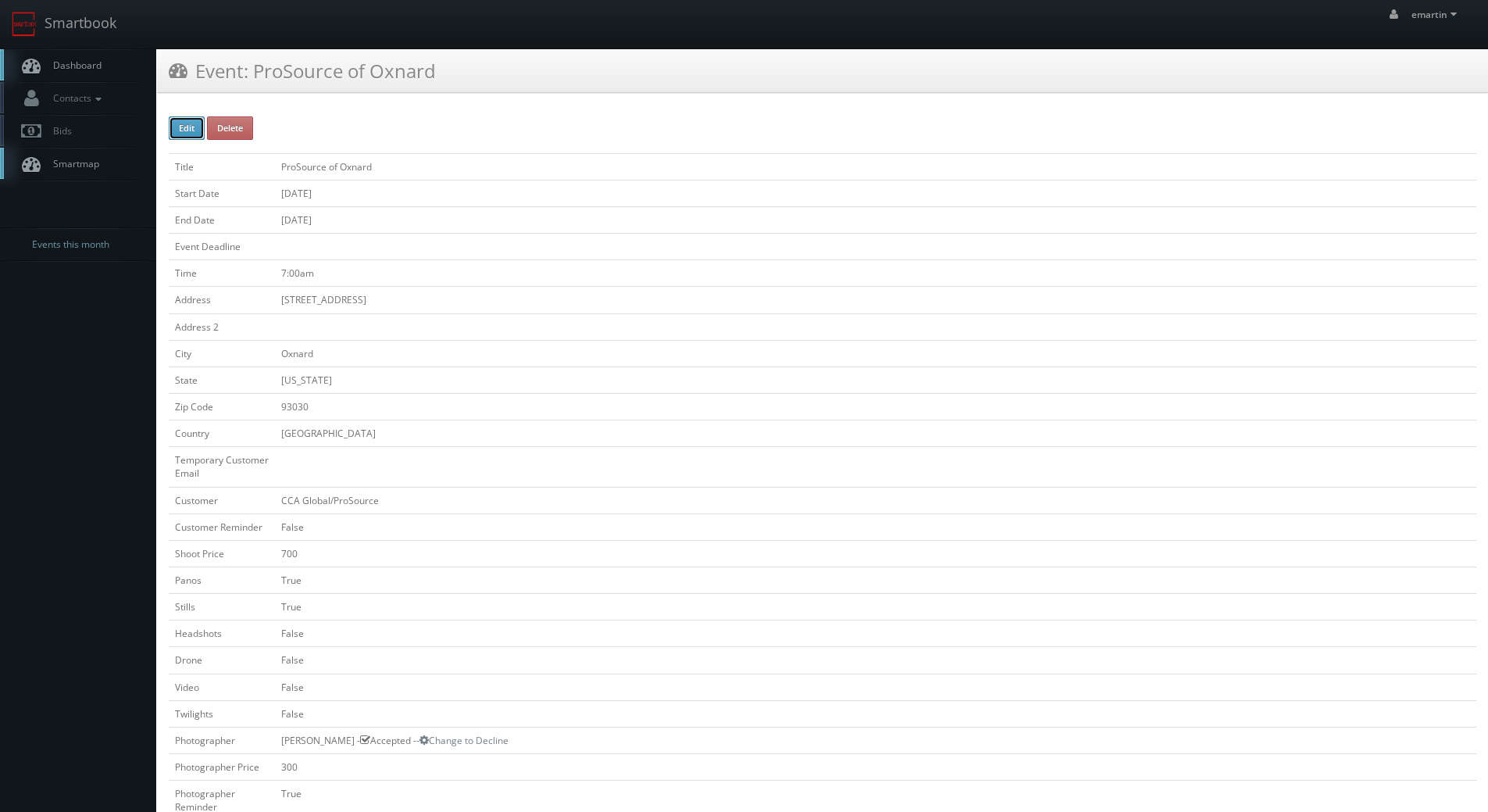
checkbox input "false"
type input "10/07/2025"
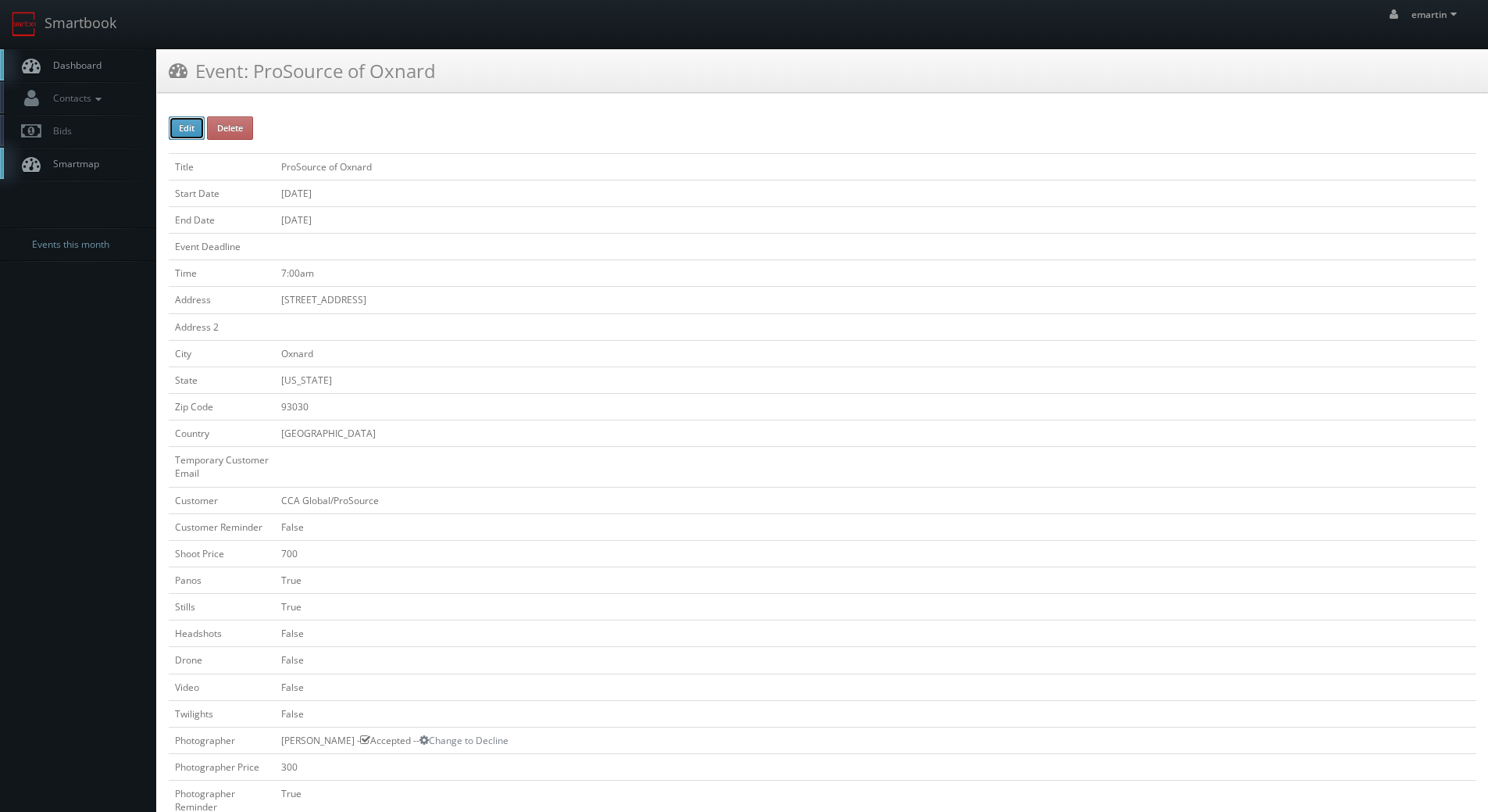
type input "10/07/2025"
type input "7:00am"
checkbox input "true"
checkbox input "false"
select select "[US_STATE]"
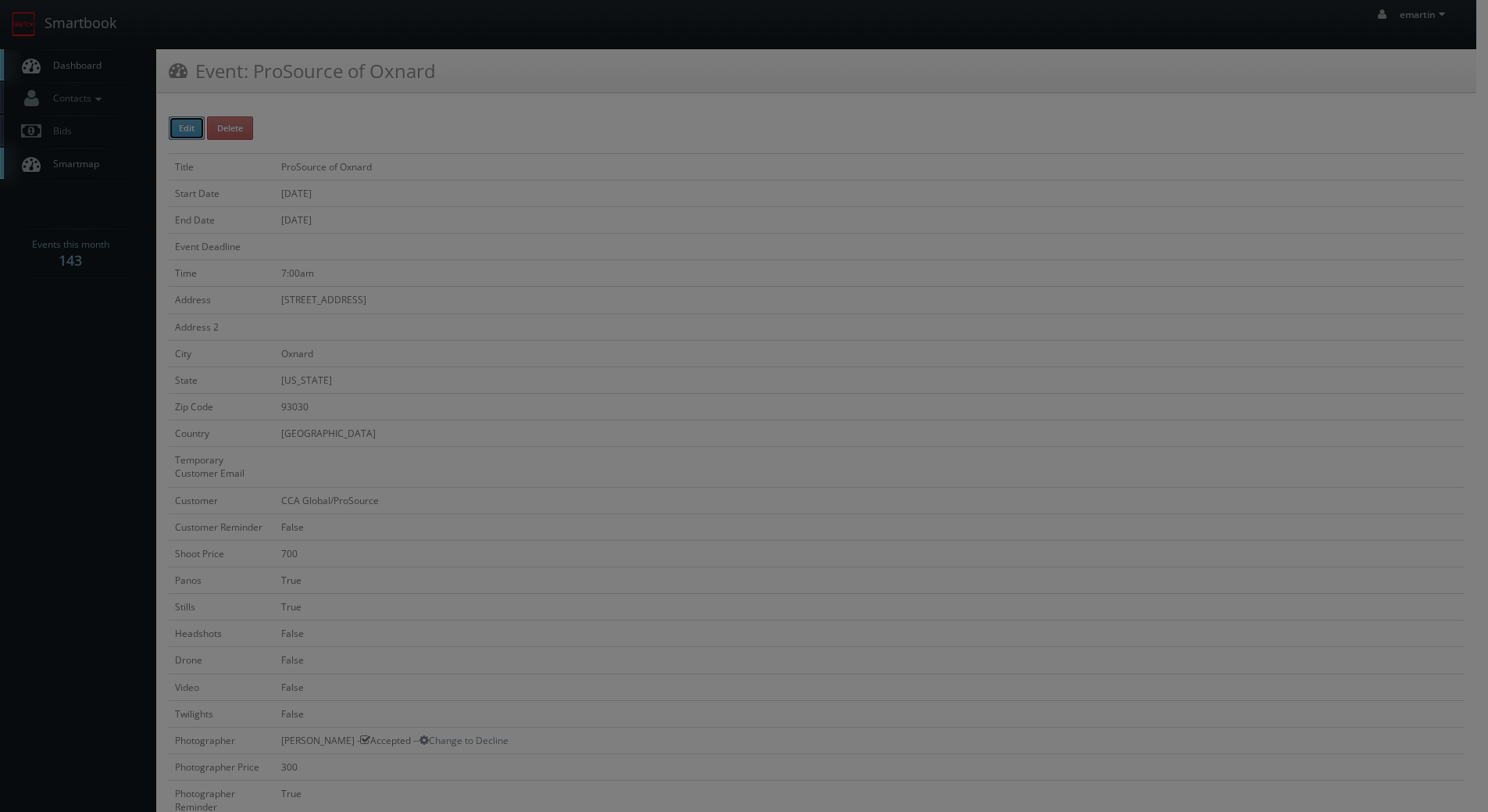
type input "700"
type input "300"
select select "fake191651@mg.cs3calendar.com"
select select "loren@sciencerd.com"
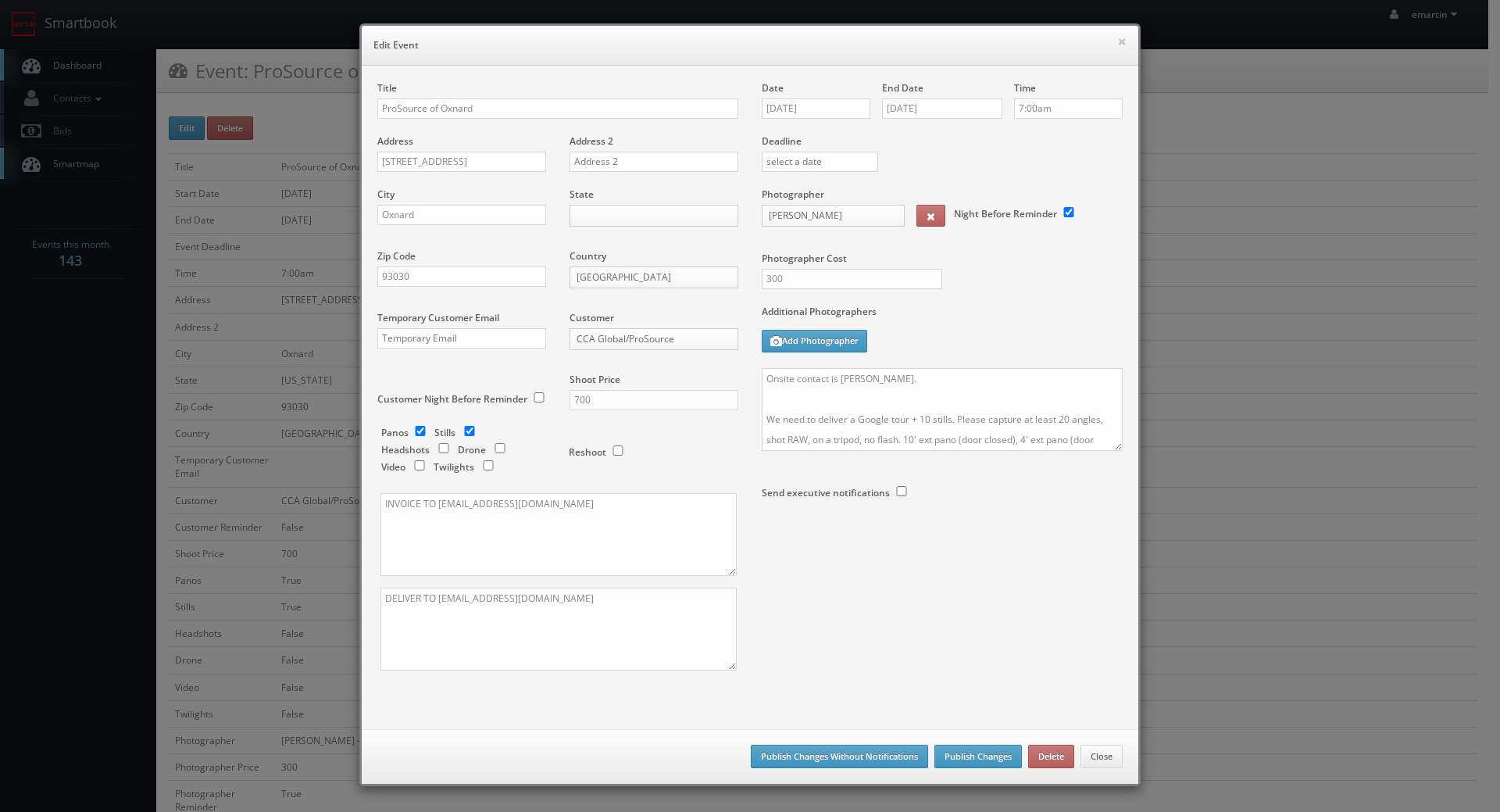
click at [370, 105] on div "Title ProSource of Oxnard Address 701 N Del Norte Blvd #225 Address 2 City Oxna…" at bounding box center [558, 389] width 384 height 616
click at [378, 111] on input "ProSource of Oxnard" at bounding box center [558, 108] width 361 height 21
type input "*RESCHEDULING* ProSource of Oxnard"
click at [965, 755] on button "Publish Changes" at bounding box center [978, 756] width 87 height 23
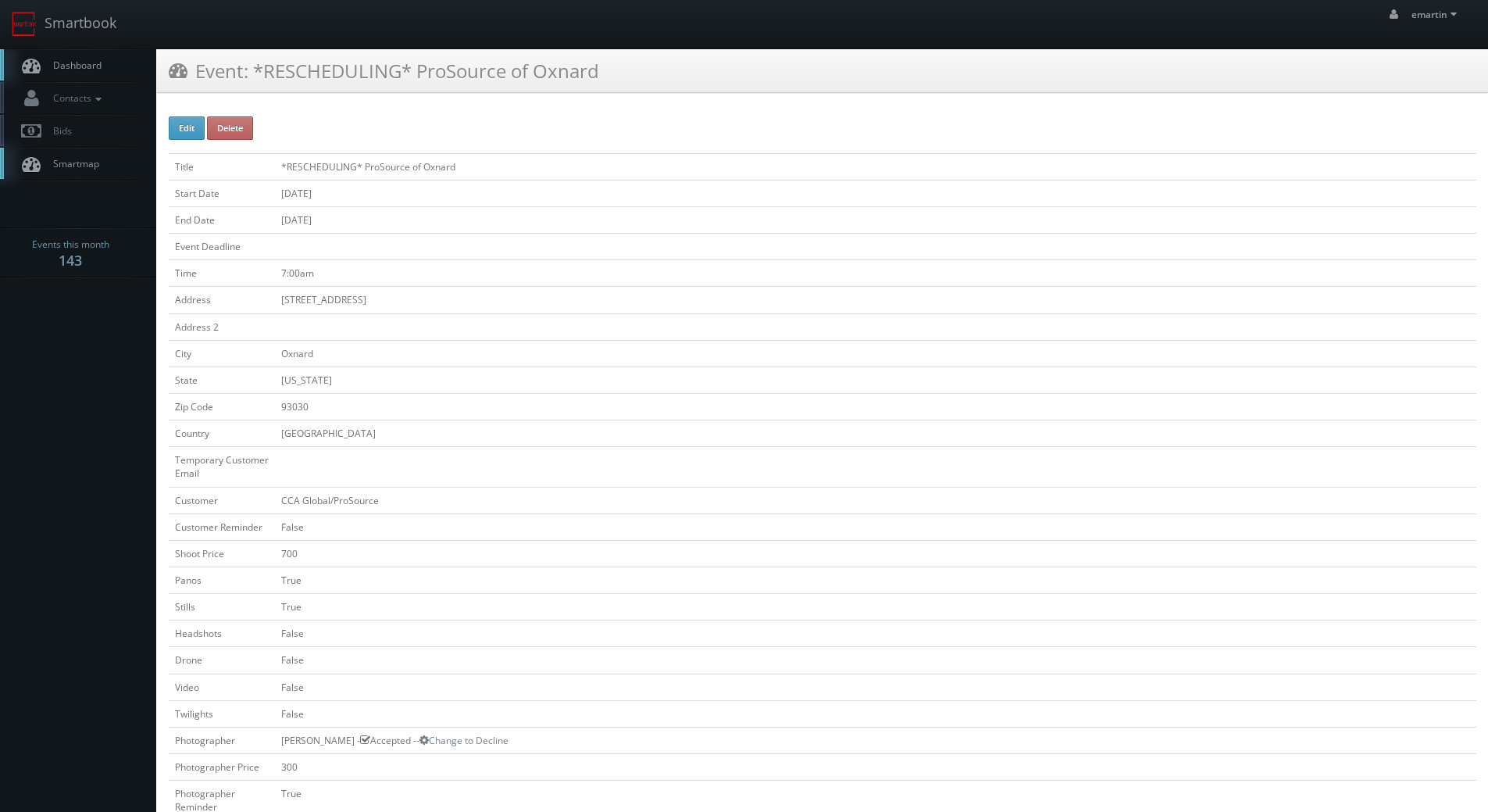
click at [88, 58] on link "Dashboard" at bounding box center [78, 66] width 156 height 32
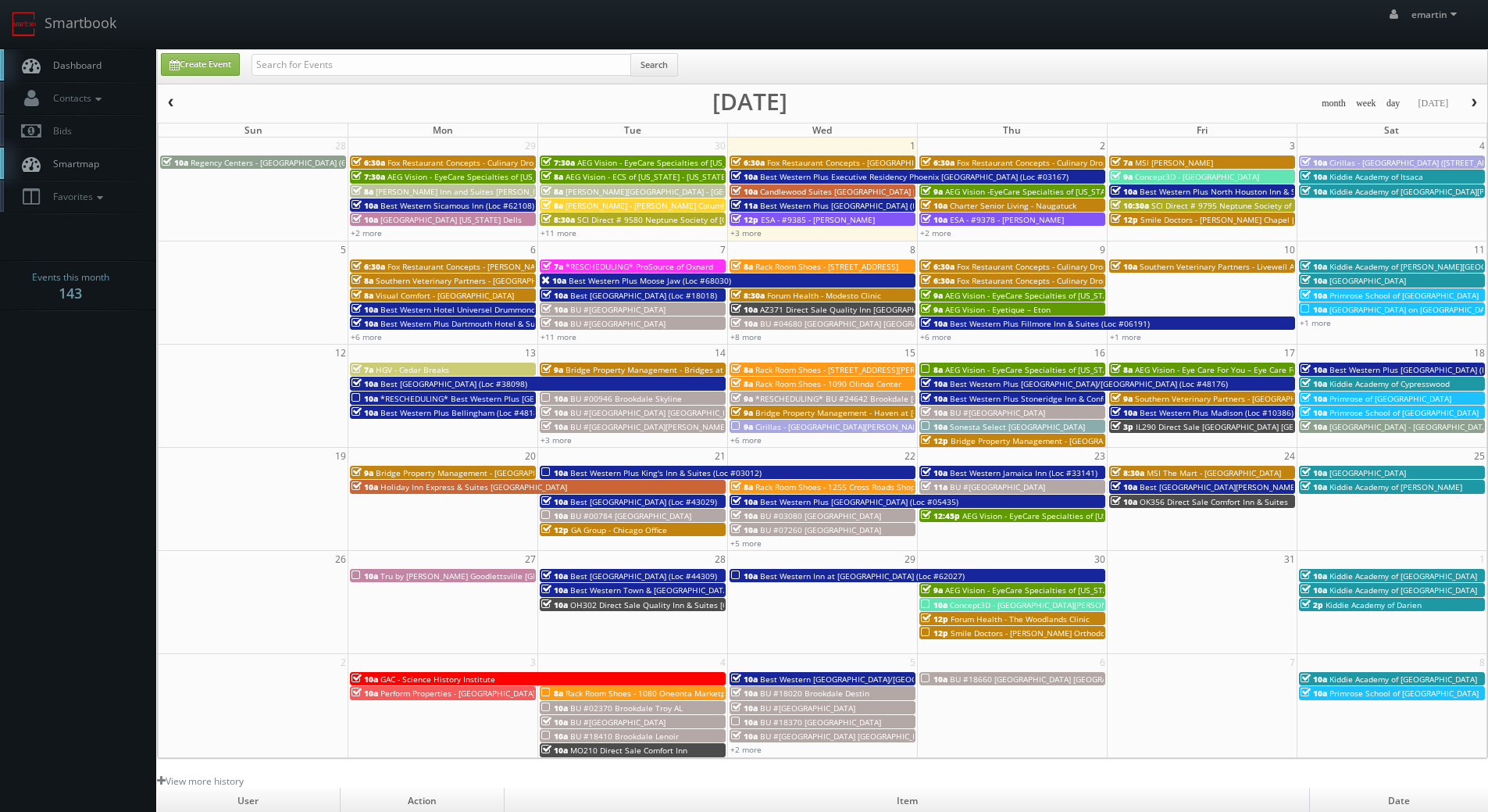
click at [80, 67] on span "Dashboard" at bounding box center [73, 65] width 56 height 14
click at [202, 61] on link "Create Event" at bounding box center [201, 64] width 79 height 23
type input "[DATE]"
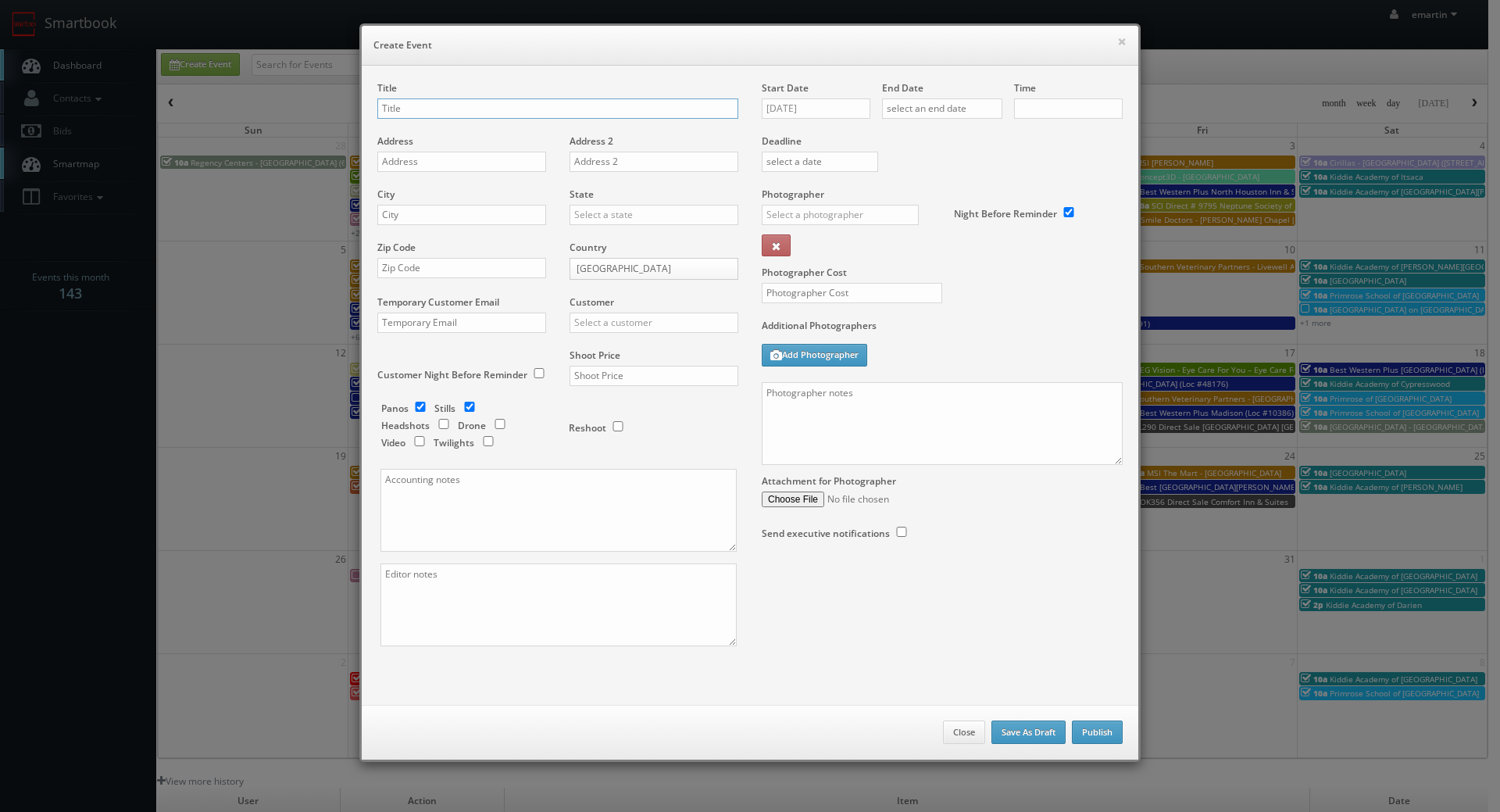
checkbox input "true"
type input "10:00am"
checkbox input "true"
click at [435, 116] on input "text" at bounding box center [558, 108] width 361 height 21
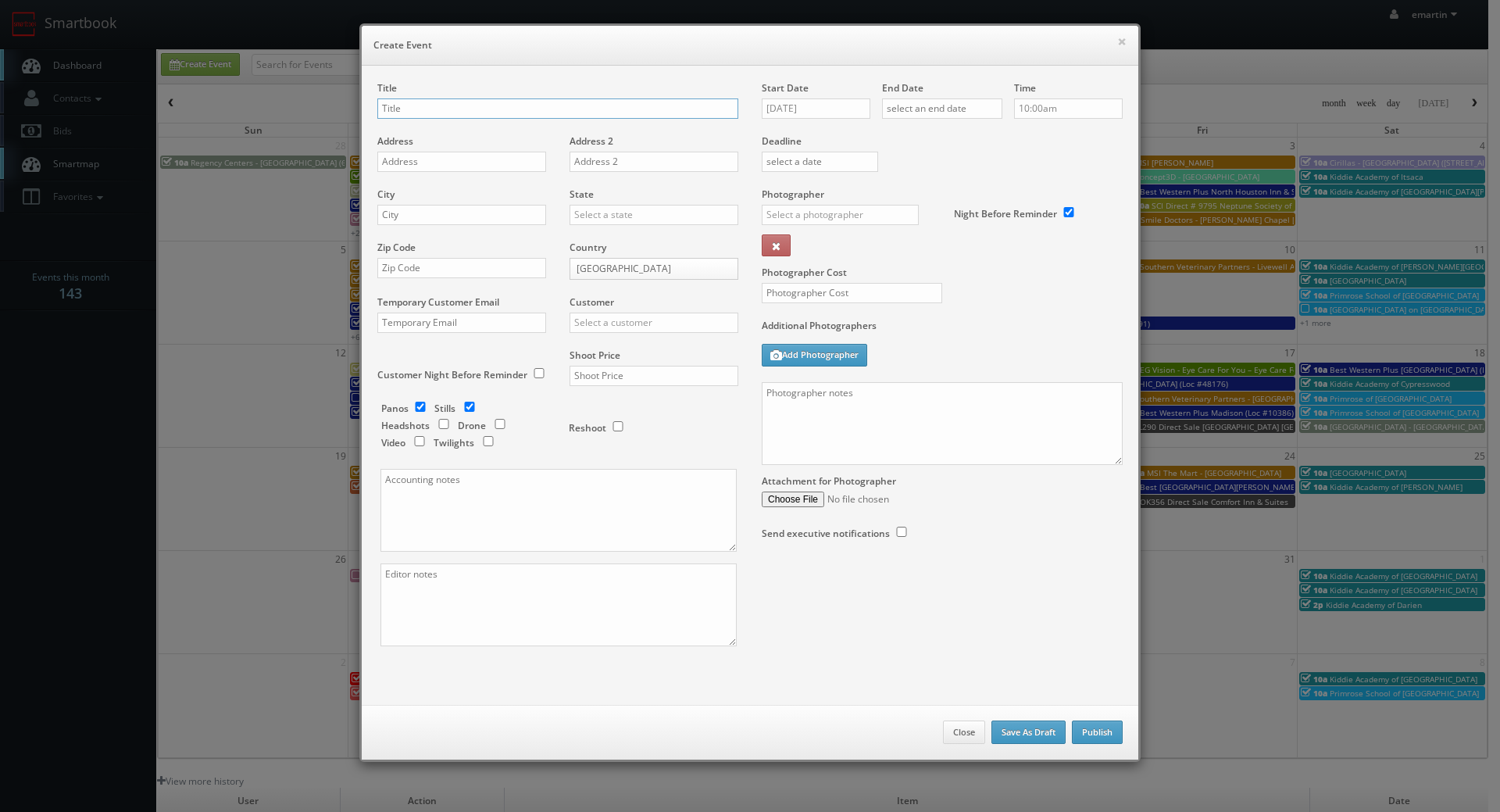
paste input "Rise Brands"
click at [496, 114] on input "Rise Brands -" at bounding box center [558, 108] width 361 height 21
paste input "Pins Mechanical [PERSON_NAME]"
type input "Rise Brands - Pins Mechanical [PERSON_NAME]"
click at [425, 167] on input "text" at bounding box center [462, 161] width 169 height 21
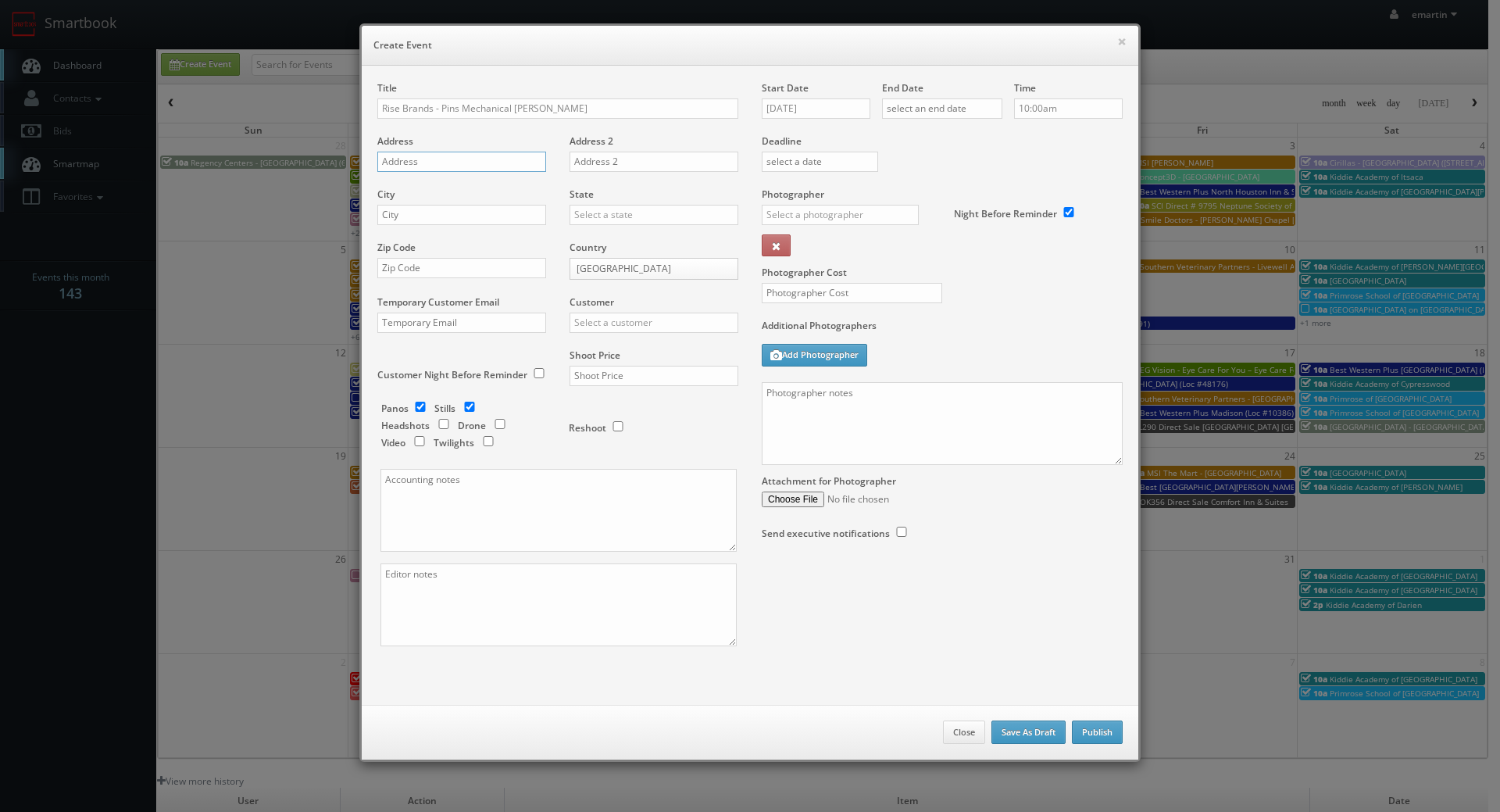
paste input "[STREET_ADDRESS]"
type input "[STREET_ADDRESS]"
click at [400, 214] on input "text" at bounding box center [462, 214] width 169 height 21
paste input "[PERSON_NAME]"
type input "[PERSON_NAME]"
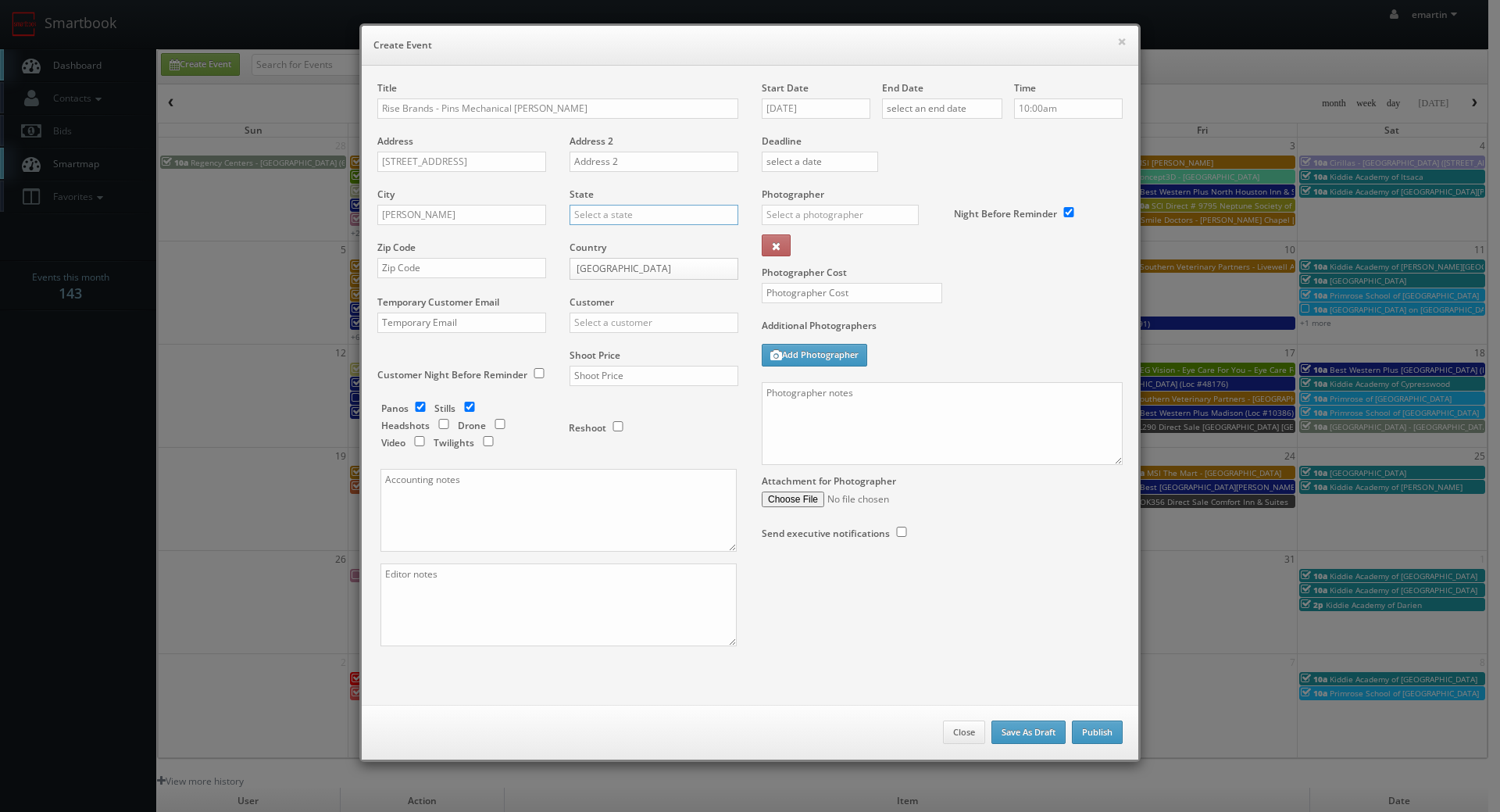
click at [619, 221] on input "text" at bounding box center [654, 214] width 169 height 21
type input "h"
click at [608, 250] on div "[US_STATE]" at bounding box center [654, 240] width 168 height 26
type input "[US_STATE]"
drag, startPoint x: 412, startPoint y: 265, endPoint x: 588, endPoint y: 302, distance: 179.8
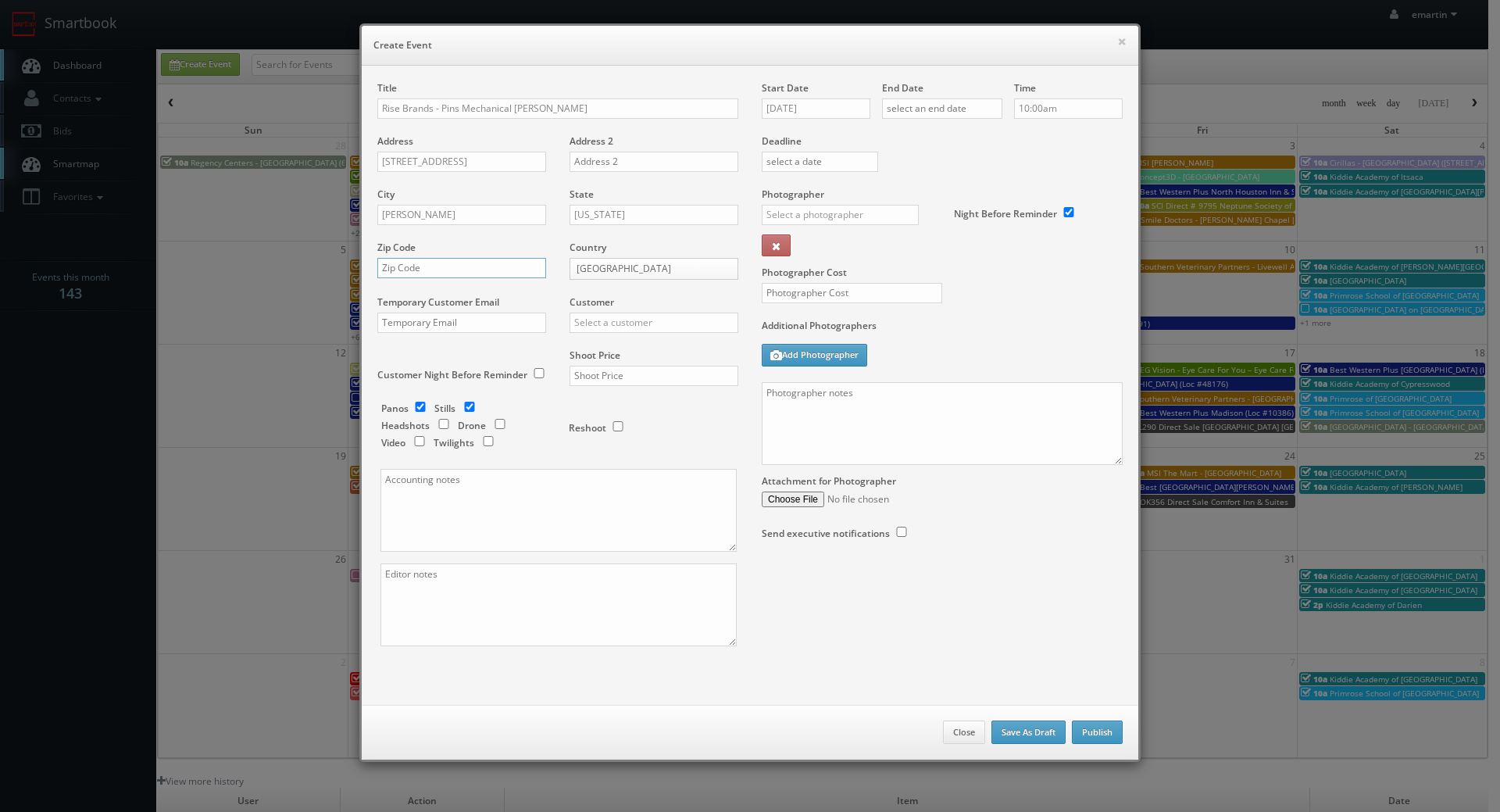
click at [412, 265] on input "text" at bounding box center [462, 268] width 169 height 21
paste input "45040"
type input "45040"
click at [631, 340] on div "Customer Choice Hotels ACC Concept3D Firebirds GBV Choice Hotels Canada Heartla…" at bounding box center [648, 322] width 180 height 53
click at [620, 327] on input "text" at bounding box center [654, 323] width 169 height 21
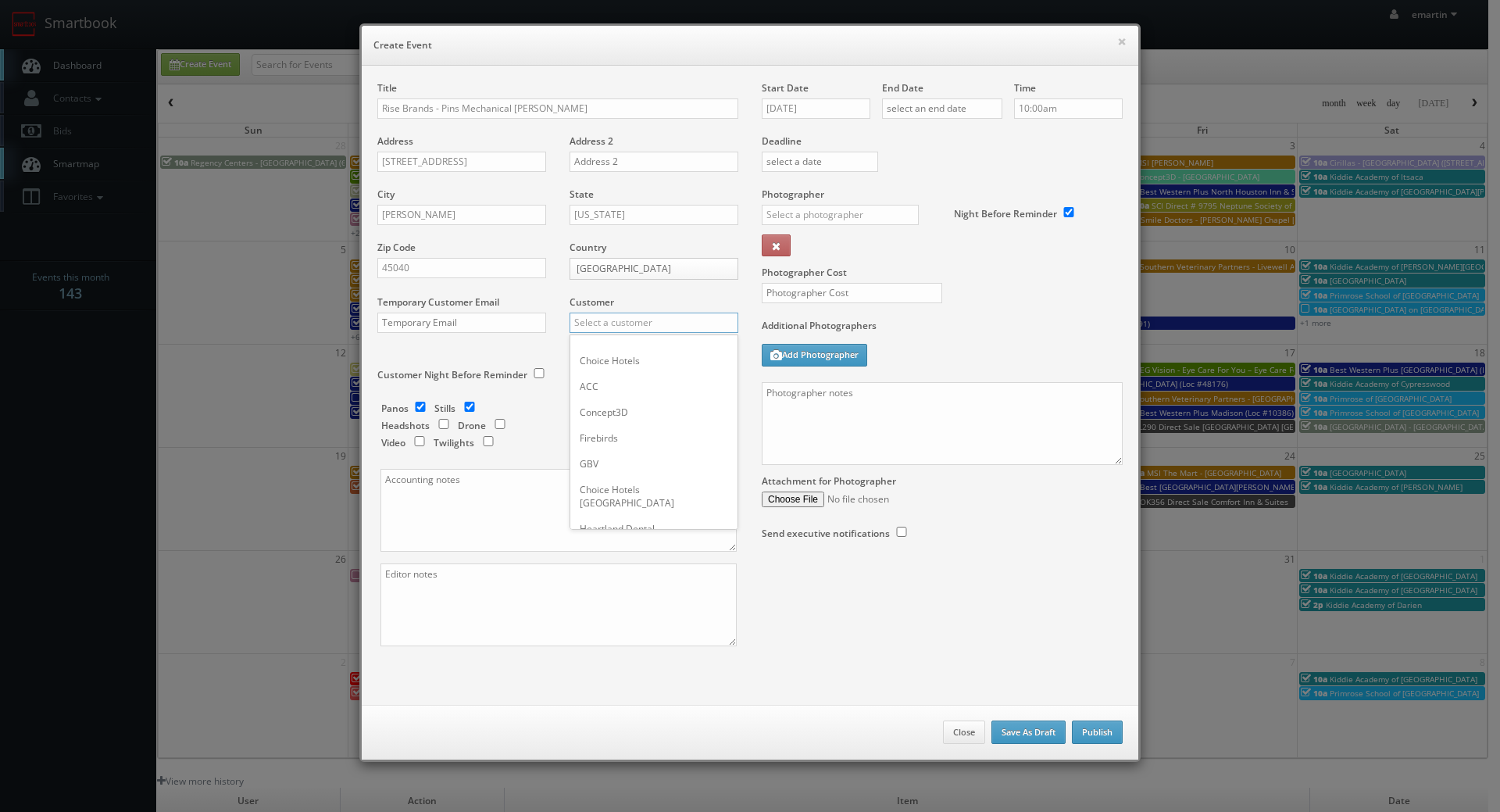
type input "r"
click at [586, 358] on div "GBV" at bounding box center [654, 348] width 168 height 26
type input "GBV"
drag, startPoint x: 660, startPoint y: 361, endPoint x: 661, endPoint y: 374, distance: 13.0
click at [660, 361] on div "Shoot Price" at bounding box center [648, 375] width 180 height 53
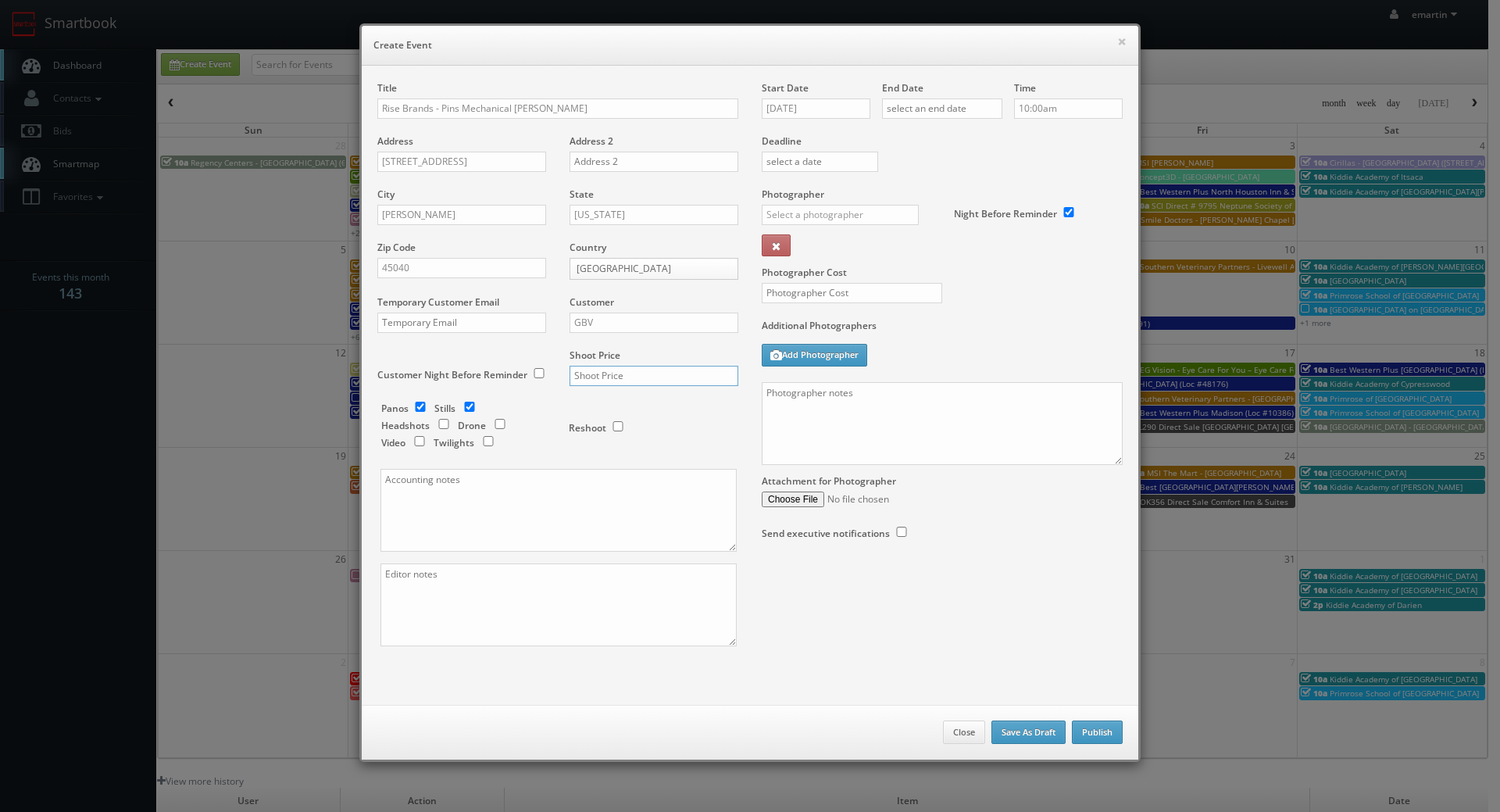
click at [661, 373] on input "text" at bounding box center [654, 376] width 169 height 21
type input "1,200"
click at [650, 415] on div "Reshoot" at bounding box center [646, 420] width 156 height 37
click at [793, 114] on input "[DATE]" at bounding box center [816, 108] width 108 height 21
click at [883, 179] on td "3" at bounding box center [884, 182] width 21 height 23
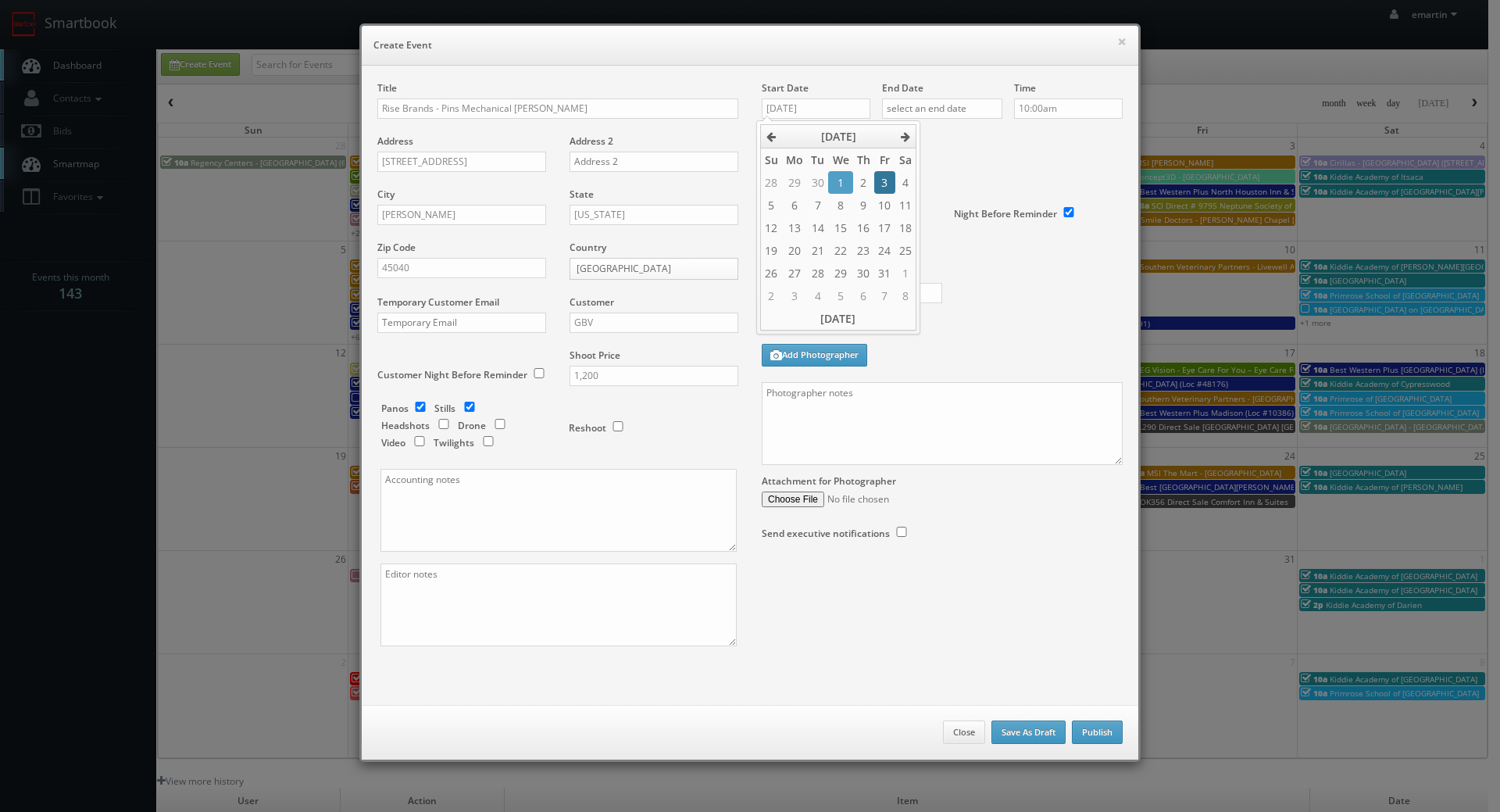
type input "[DATE]"
click at [928, 109] on input "text" at bounding box center [942, 108] width 120 height 21
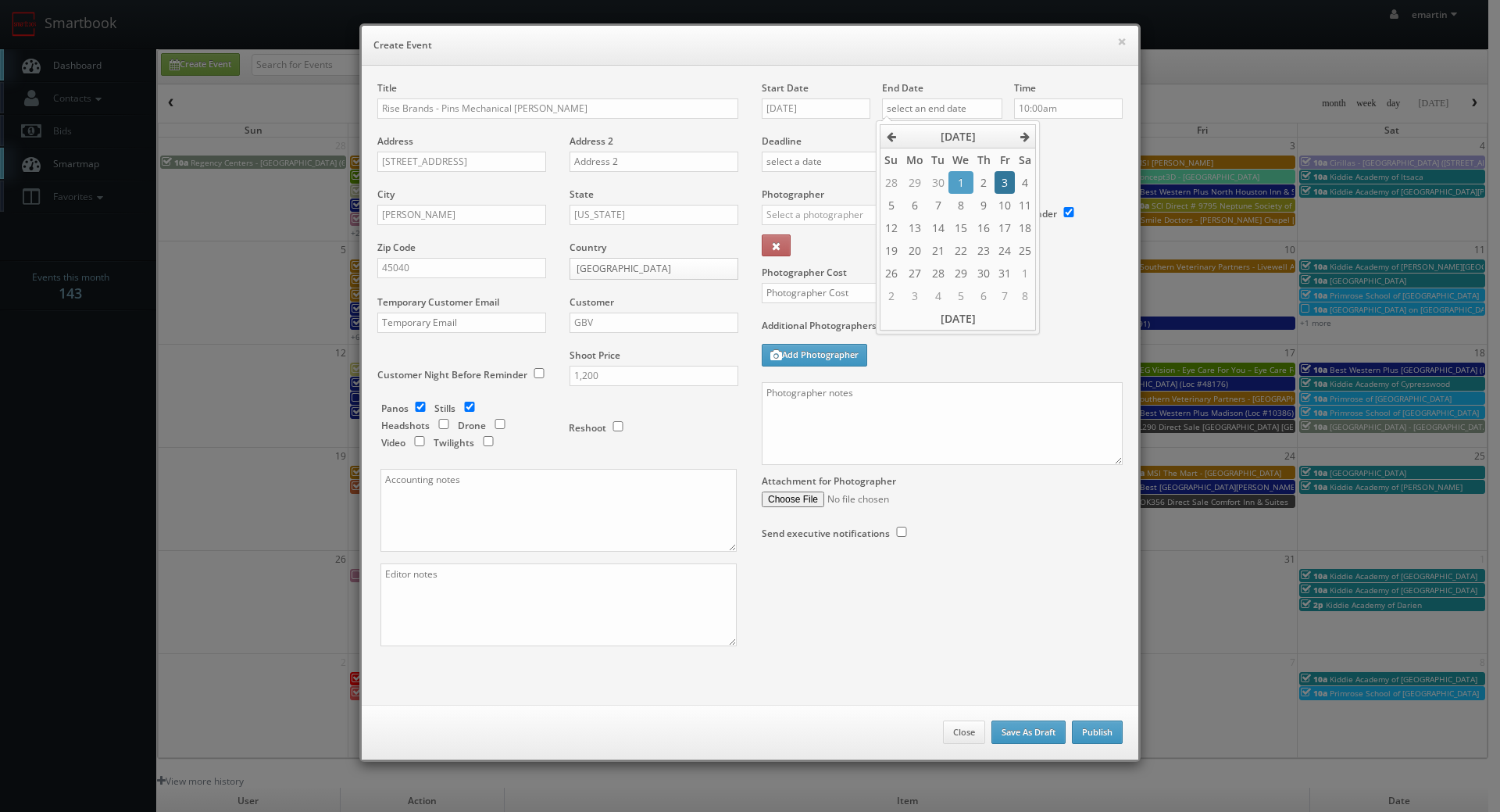
click at [1003, 178] on td "3" at bounding box center [1004, 182] width 21 height 23
type input "[DATE]"
click at [1065, 132] on div "Time 10:00am" at bounding box center [1062, 107] width 120 height 53
click at [1042, 114] on input "10:00am" at bounding box center [1068, 108] width 108 height 21
type input "1:00am"
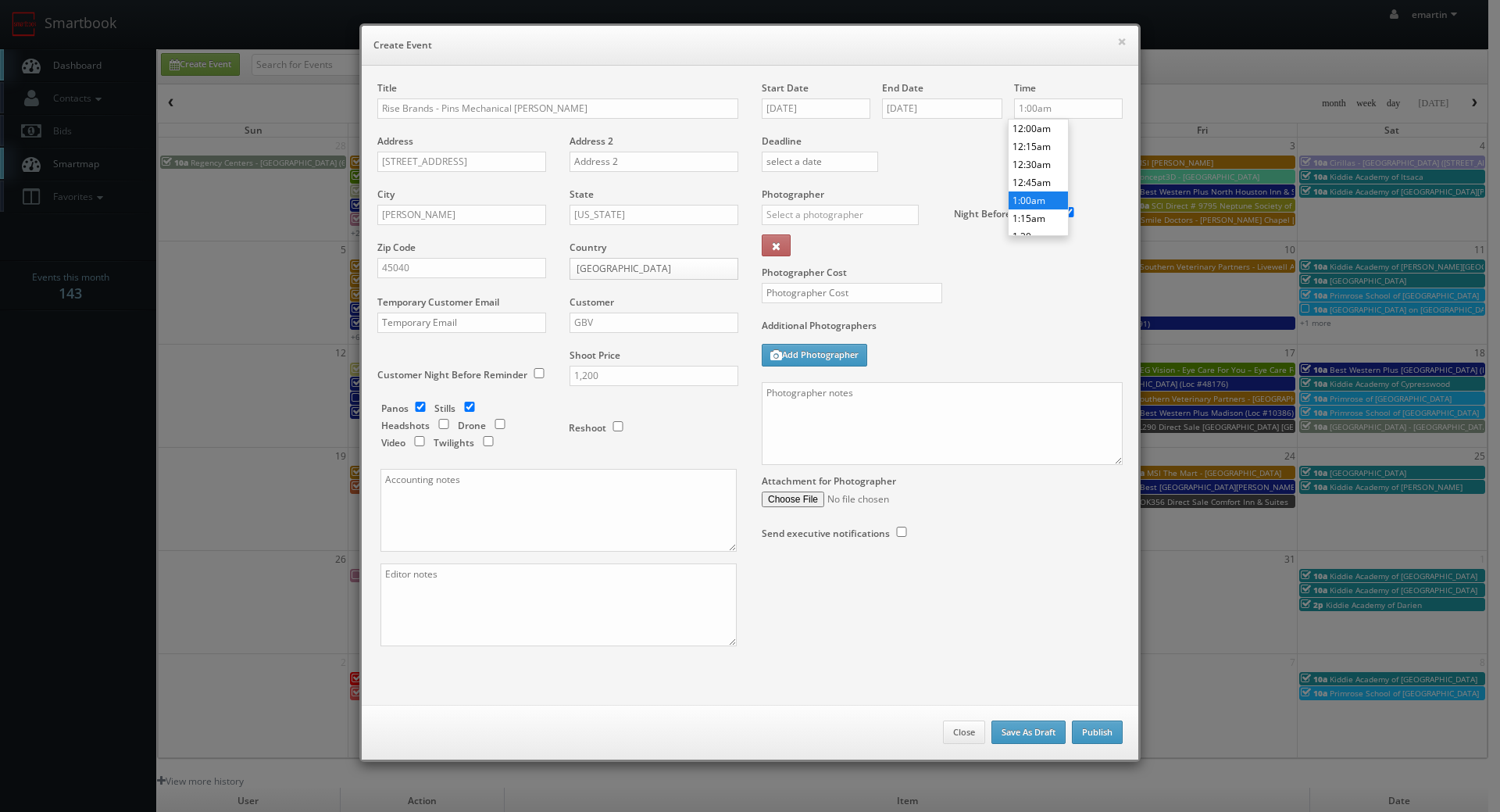
click at [1029, 196] on li "1:00am" at bounding box center [1038, 200] width 59 height 18
click at [891, 136] on label "Deadline" at bounding box center [942, 141] width 384 height 14
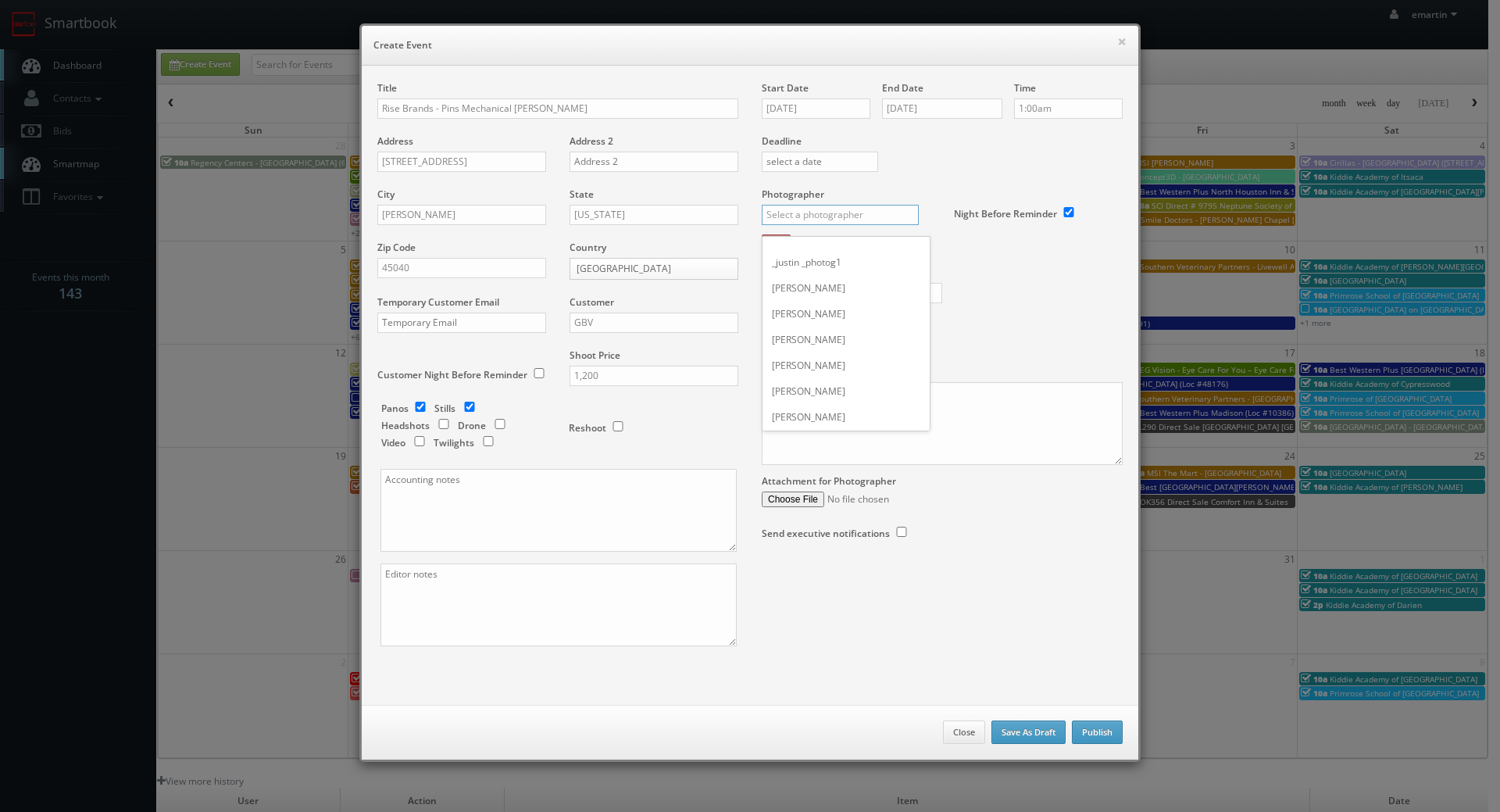
click at [818, 220] on input "text" at bounding box center [840, 214] width 157 height 21
click at [809, 240] on div "George Paxton" at bounding box center [846, 250] width 168 height 26
type input "[PERSON_NAME]"
drag, startPoint x: 47, startPoint y: 318, endPoint x: 3, endPoint y: 319, distance: 44.0
click at [46, 318] on div "× Create Event Title Rise Brands - Pins Mechanical Mason Address 5272 District …" at bounding box center [750, 406] width 1500 height 812
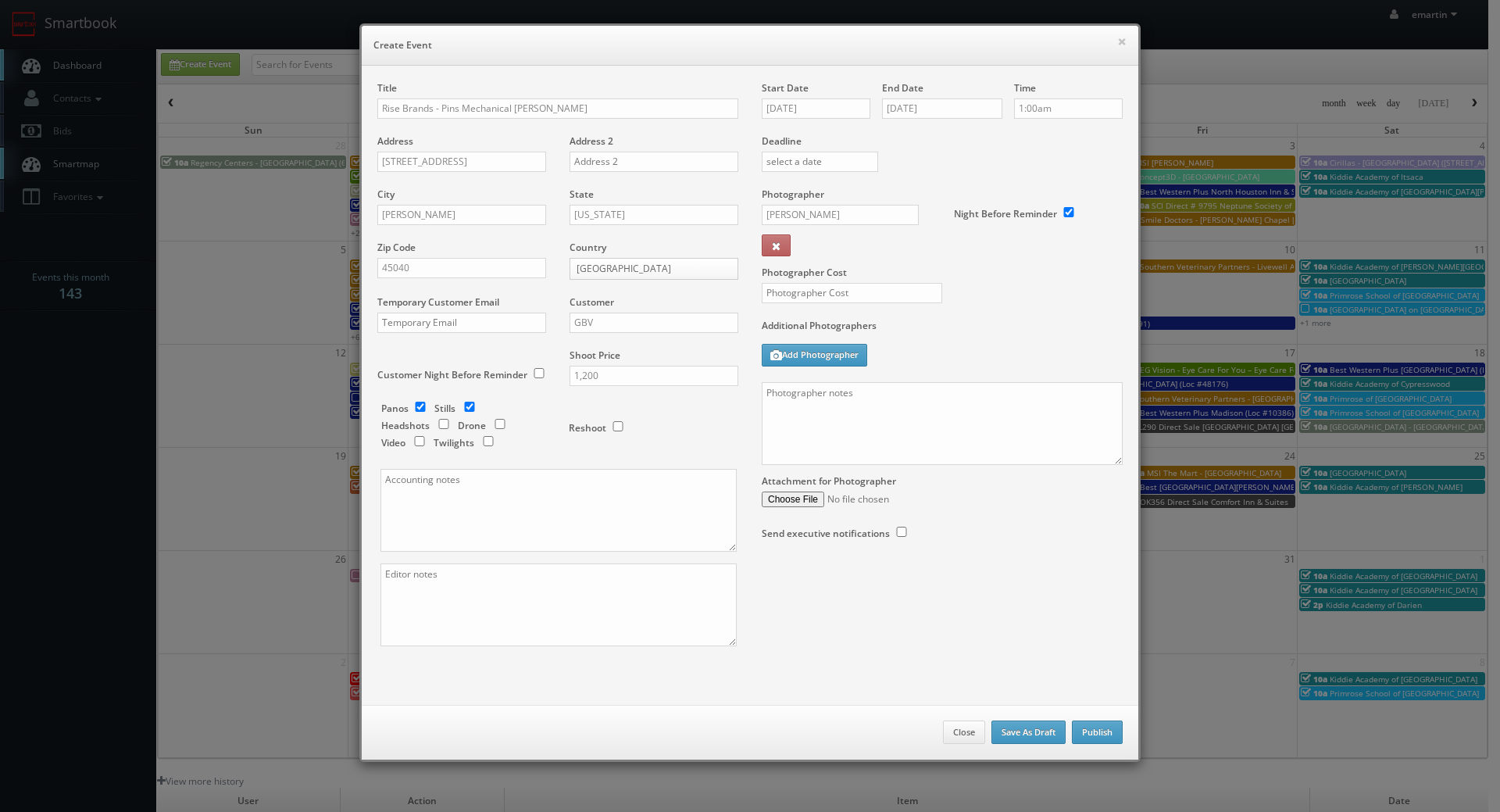
click at [914, 476] on div "Attachment for Photographer" at bounding box center [942, 486] width 361 height 42
drag, startPoint x: 915, startPoint y: 429, endPoint x: 906, endPoint y: 414, distance: 17.5
click at [915, 428] on textarea at bounding box center [942, 424] width 361 height 83
paste textarea "Onsite contact is Caleb (513-348-7814). For stills: We need to deliver 20 still…"
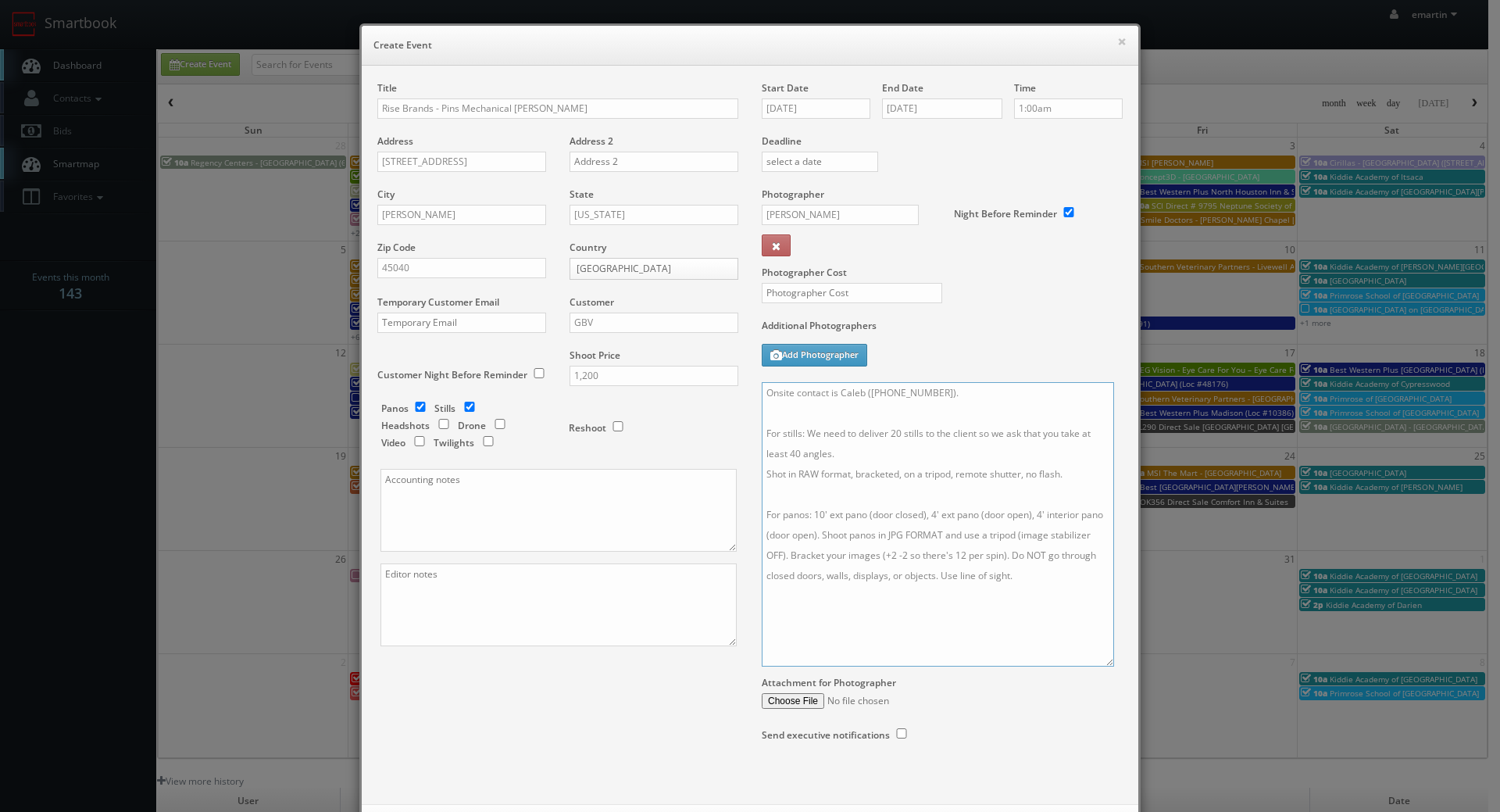
drag, startPoint x: 1118, startPoint y: 470, endPoint x: 1090, endPoint y: 673, distance: 204.9
click at [1090, 666] on textarea "Onsite contact is Caleb (513-348-7814). For stills: We need to deliver 20 still…" at bounding box center [938, 525] width 352 height 285
drag, startPoint x: 947, startPoint y: 390, endPoint x: 821, endPoint y: 398, distance: 126.3
click at [821, 399] on textarea "Onsite contact is Caleb ([PHONE_NUMBER]). For stills: We need to deliver 20 sti…" at bounding box center [930, 532] width 337 height 299
click at [889, 426] on textarea "Onsite contact to be provided. For stills: We need to deliver 20 stills to the …" at bounding box center [930, 532] width 337 height 299
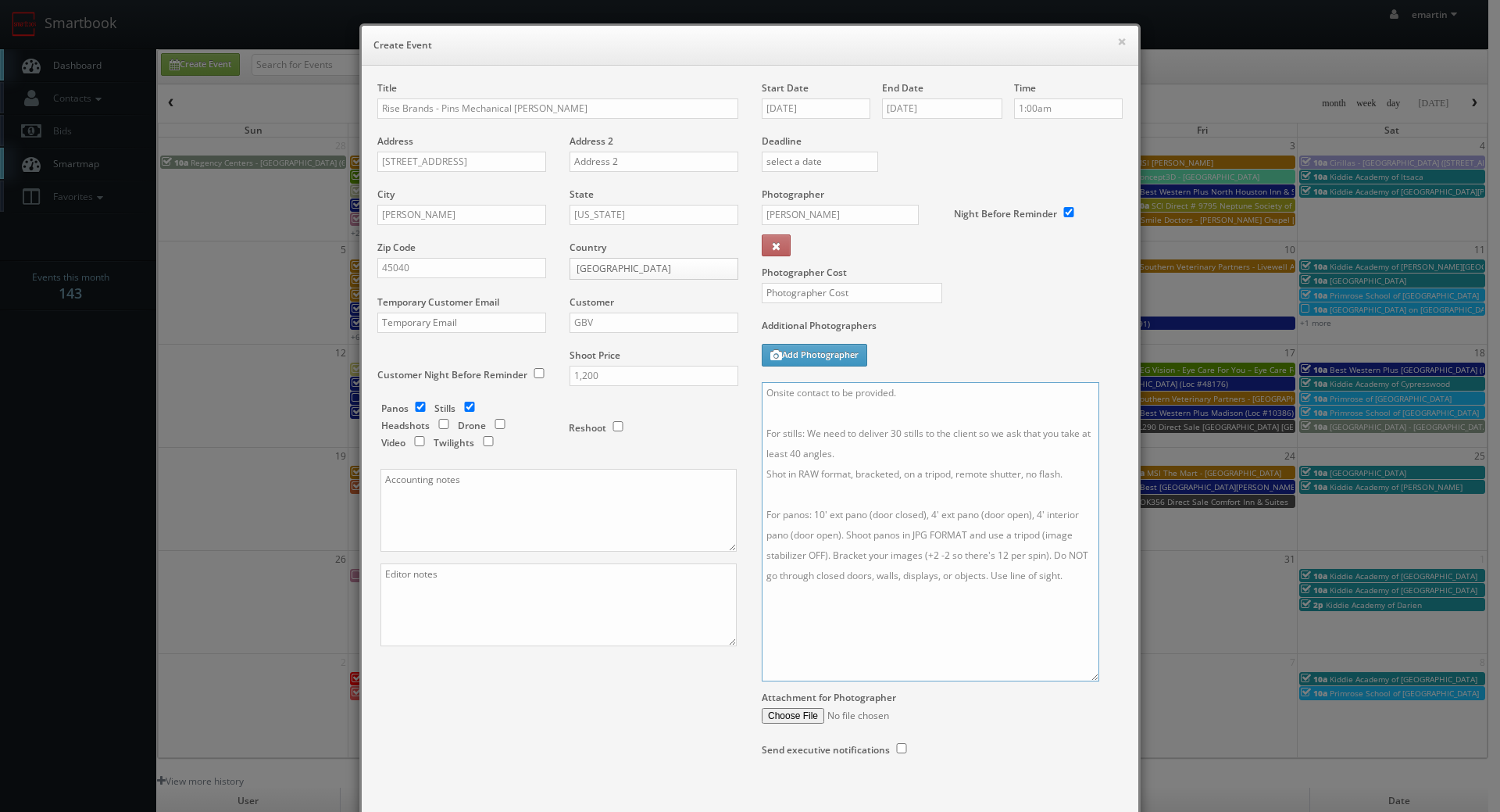
click at [786, 454] on textarea "Onsite contact to be provided. For stills: We need to deliver 30 stills to the …" at bounding box center [930, 532] width 337 height 299
type textarea "Onsite contact to be provided. For stills: We need to deliver 30 stills to the …"
click at [811, 290] on input "text" at bounding box center [852, 293] width 180 height 21
type input "375"
click at [1066, 357] on div "Additional Photographers Add Photographer" at bounding box center [942, 351] width 361 height 63
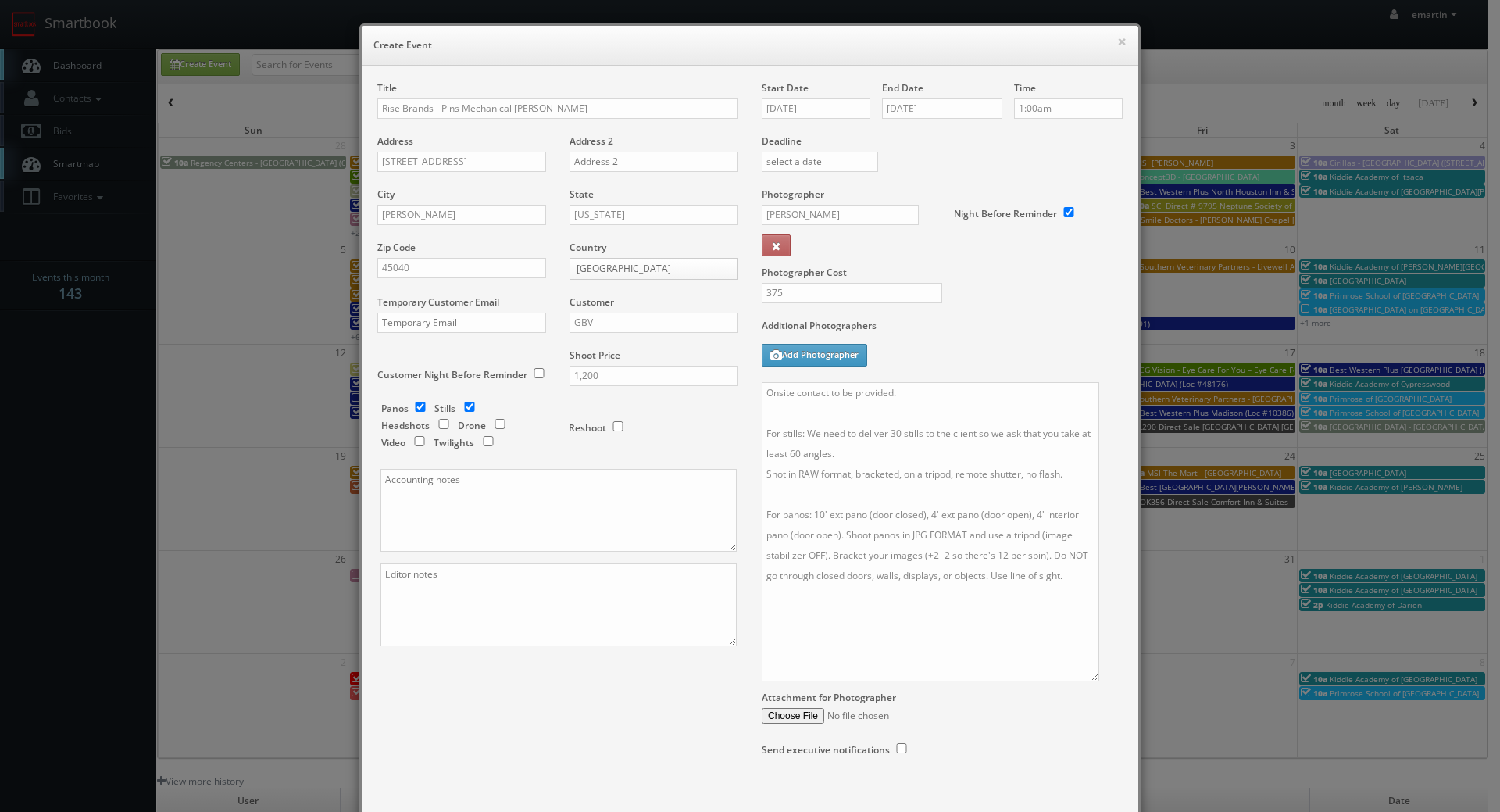
click at [983, 355] on div "Additional Photographers Add Photographer" at bounding box center [942, 351] width 361 height 63
click at [962, 356] on div "Additional Photographers Add Photographer" at bounding box center [942, 351] width 361 height 63
click at [949, 370] on div "Additional Photographers Add Photographer" at bounding box center [942, 351] width 361 height 63
click at [1114, 452] on div "Onsite contact to be provided. For stills: We need to deliver 30 stills to the …" at bounding box center [942, 532] width 361 height 299
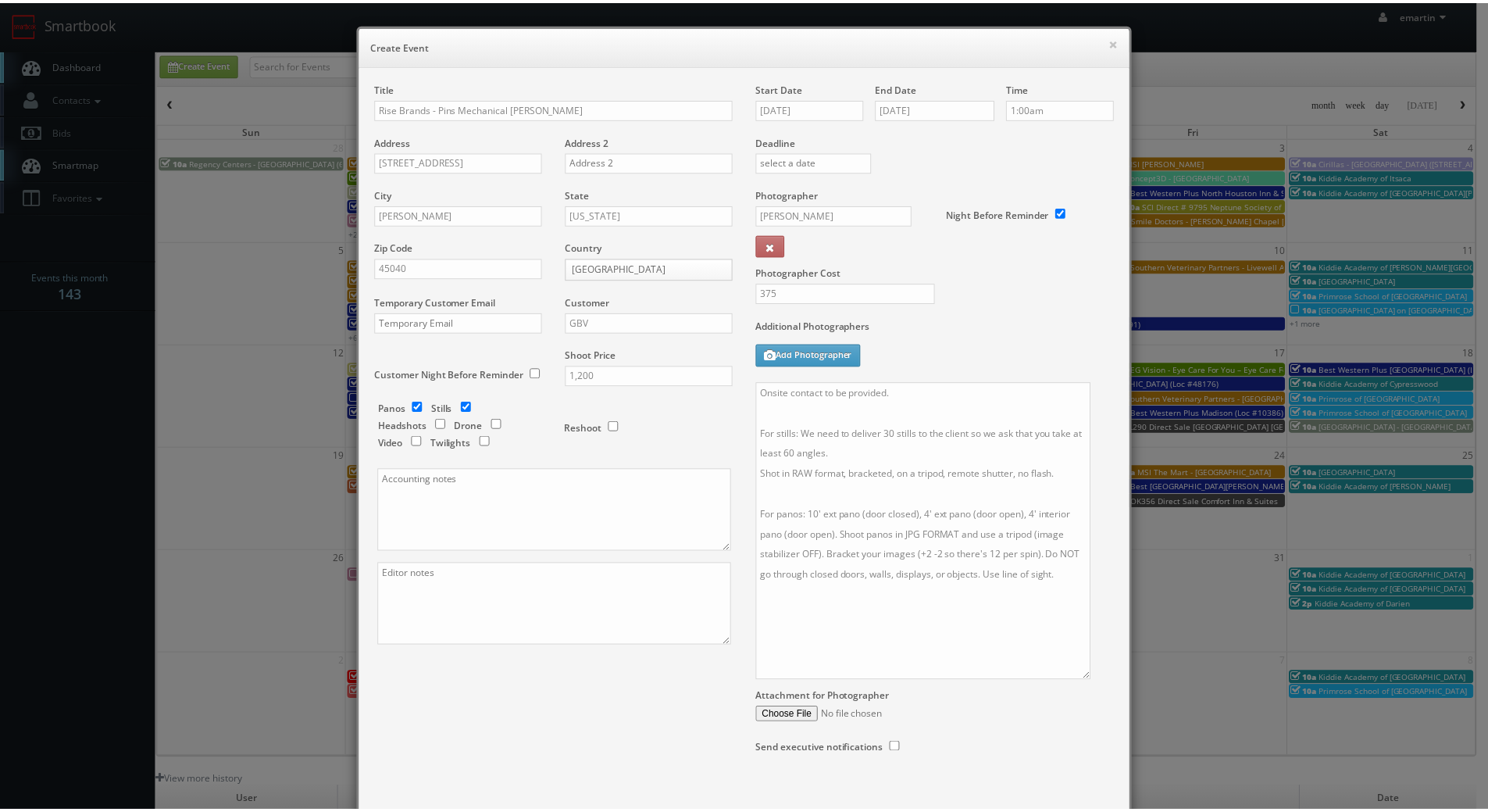
scroll to position [87, 0]
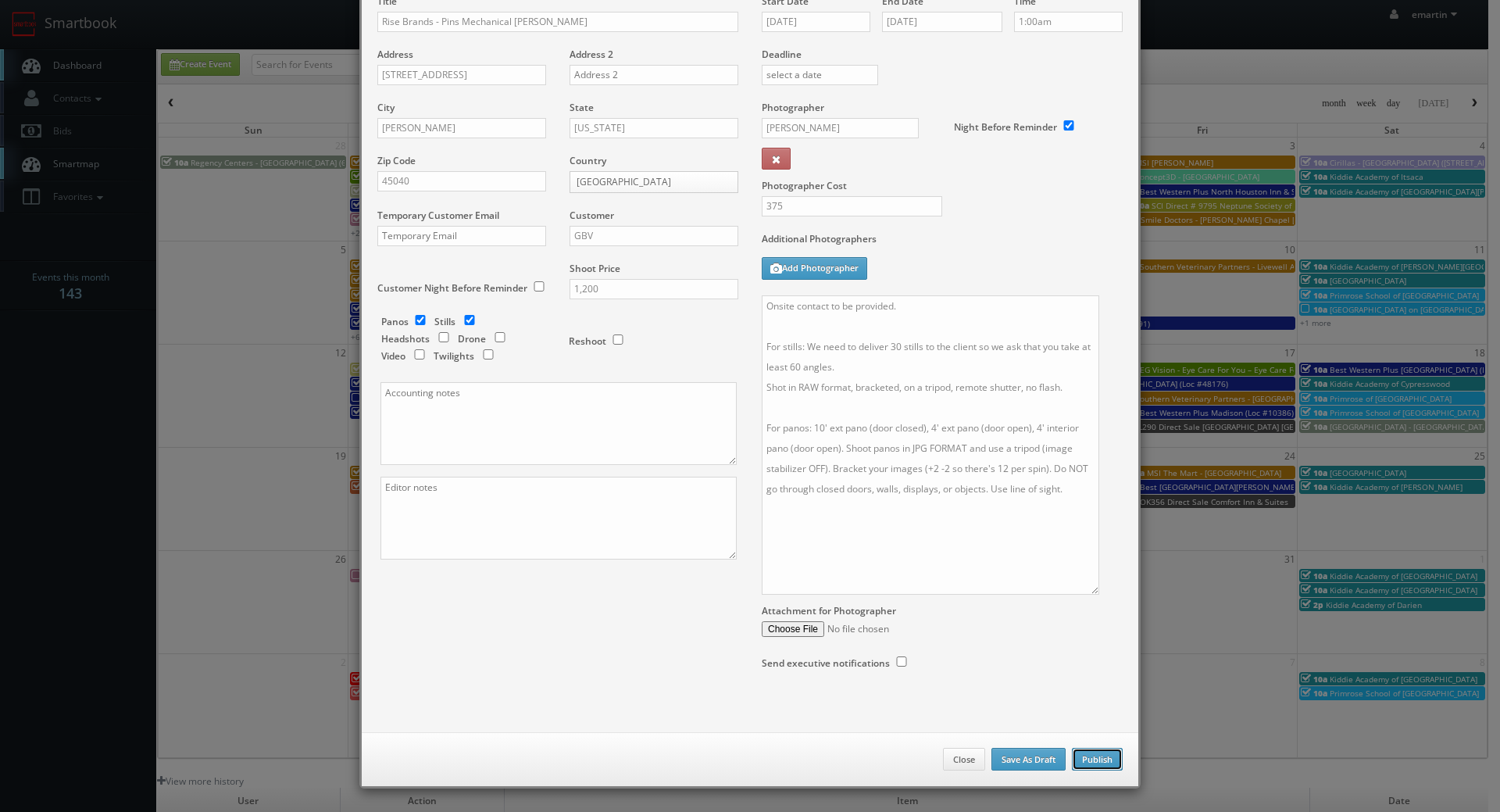
click at [1095, 762] on button "Publish" at bounding box center [1097, 760] width 50 height 23
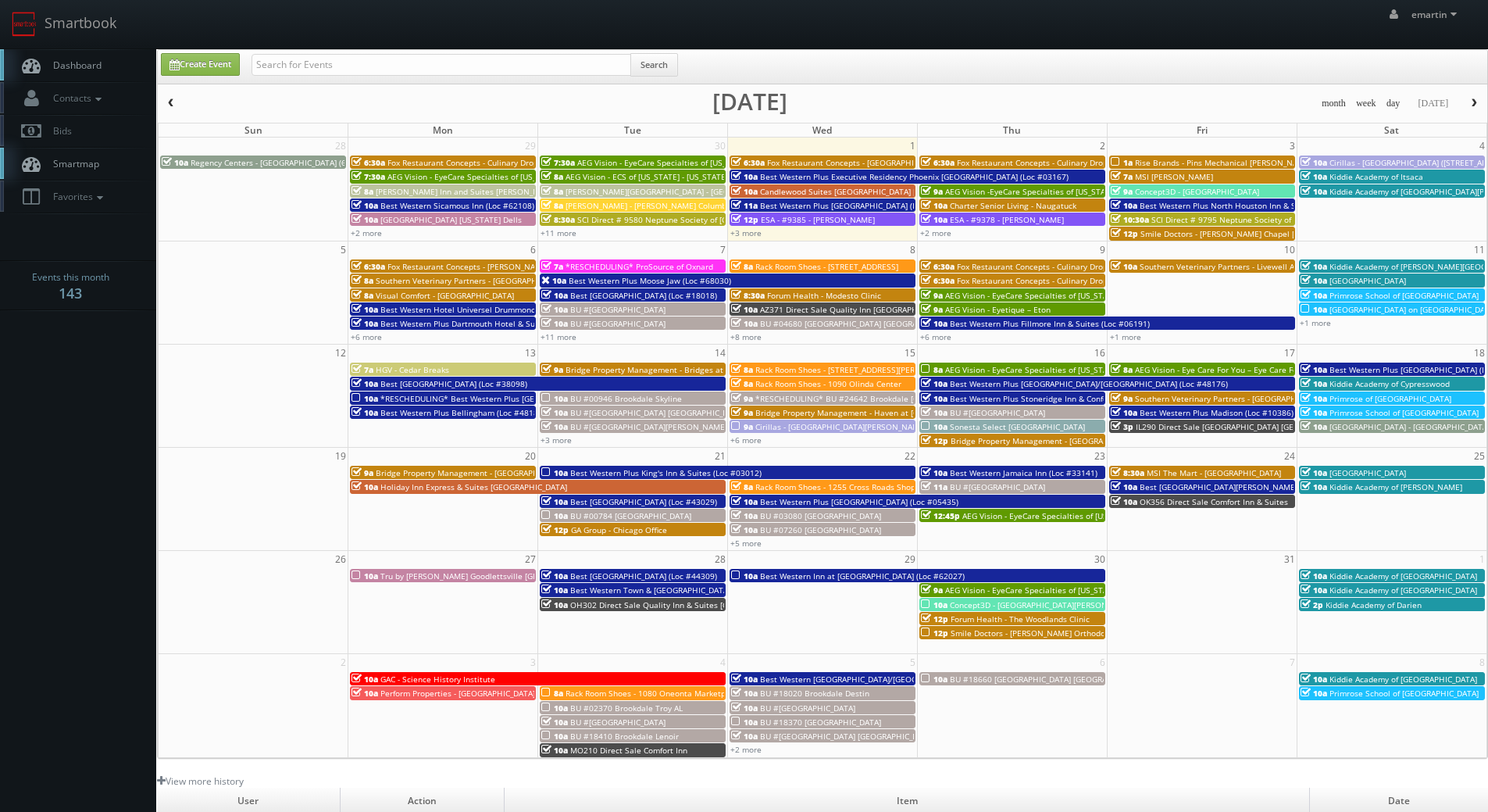
click at [123, 61] on link "Dashboard" at bounding box center [78, 66] width 156 height 32
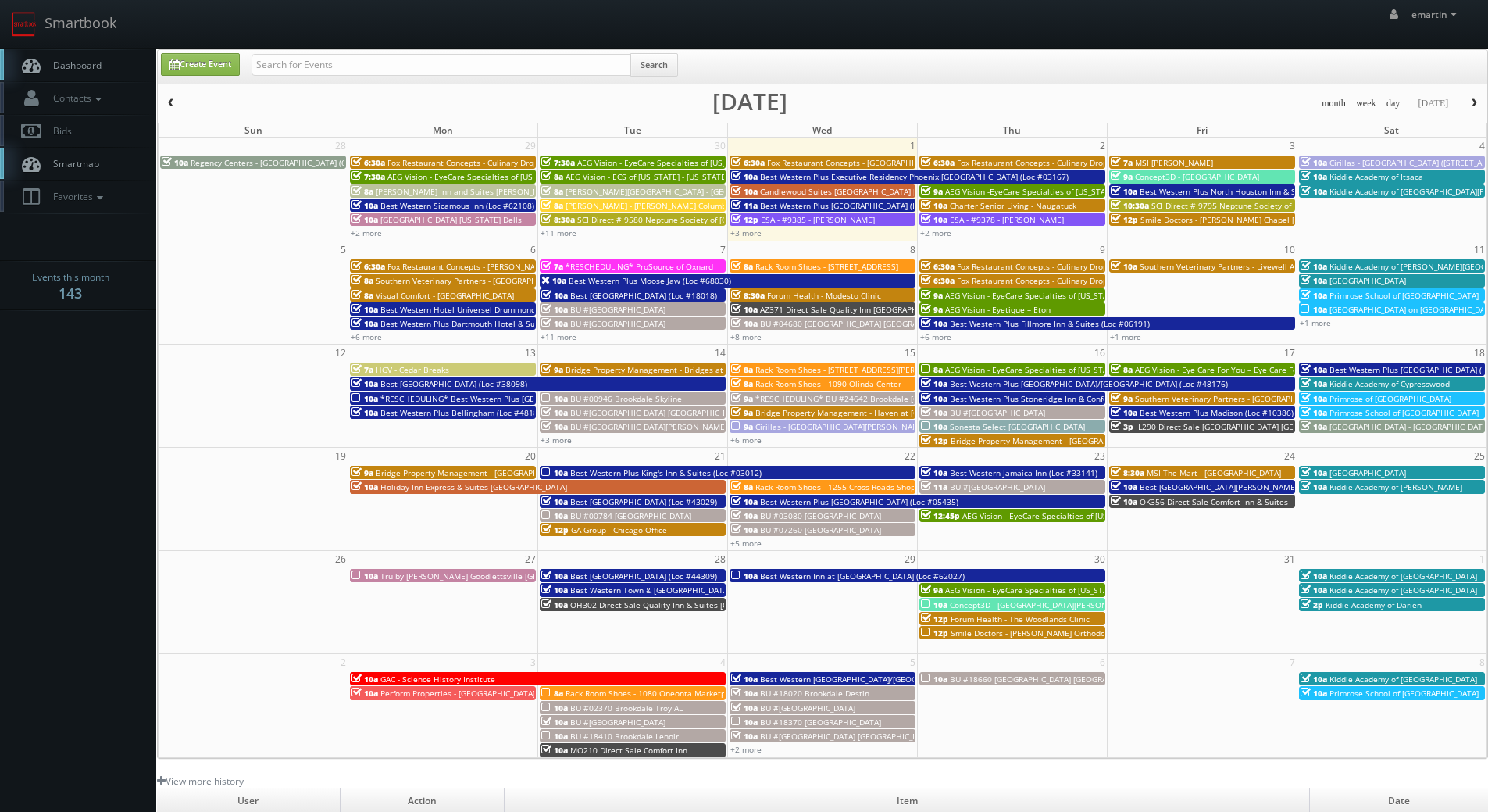
type input "r"
type input "pins mechanical"
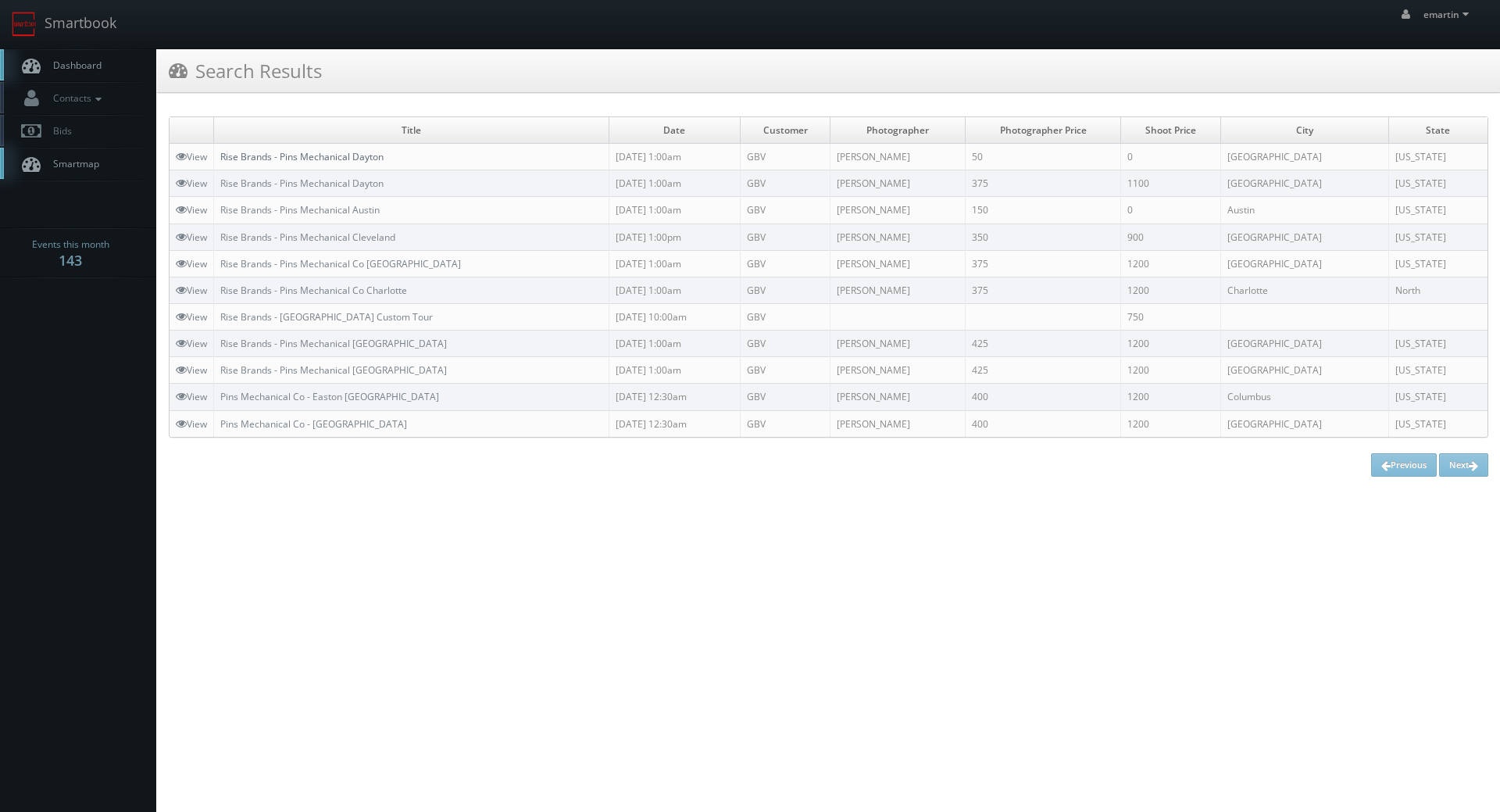
click at [331, 156] on link "Rise Brands - Pins Mechanical Dayton" at bounding box center [301, 156] width 163 height 14
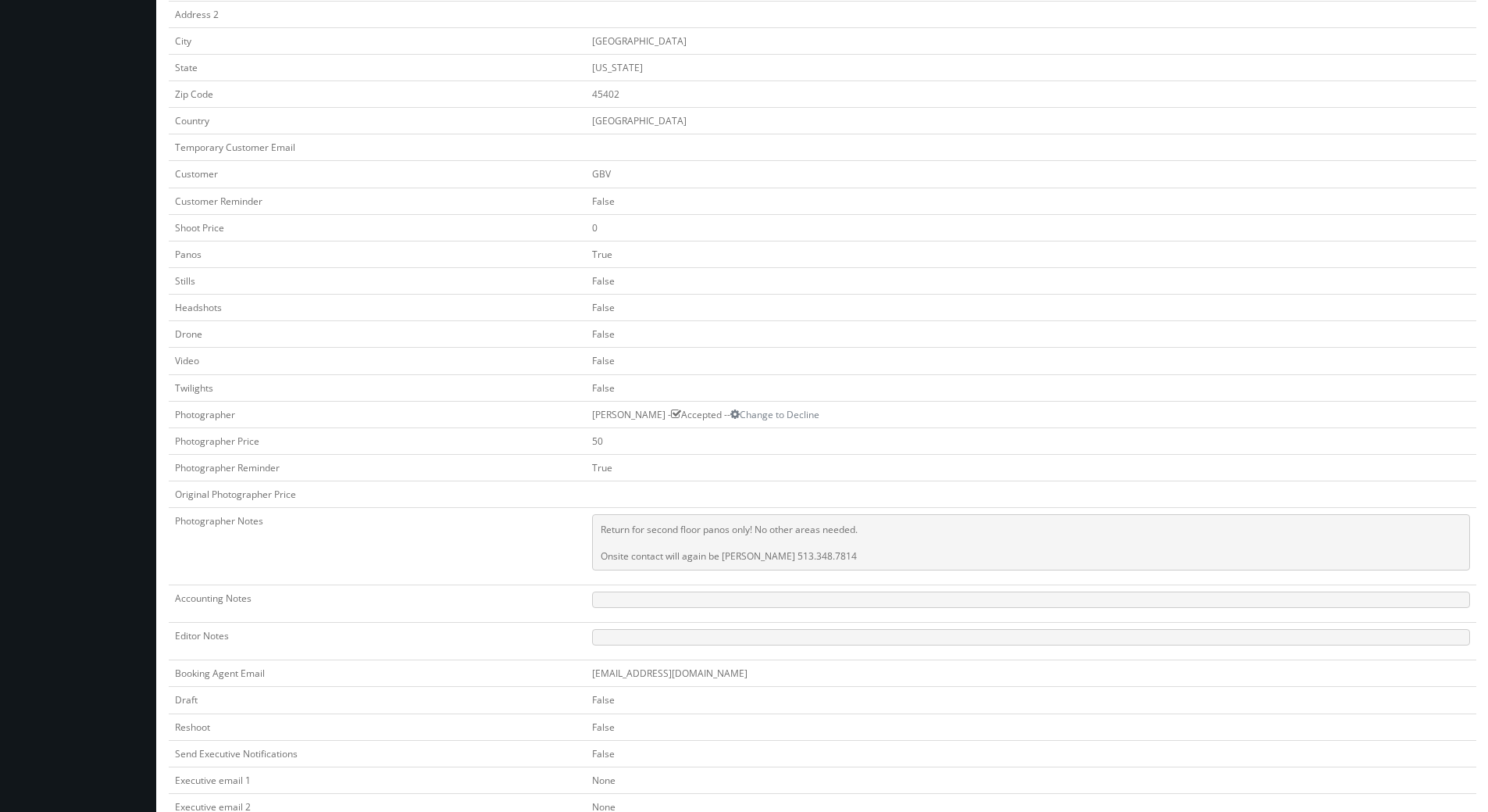
scroll to position [78, 0]
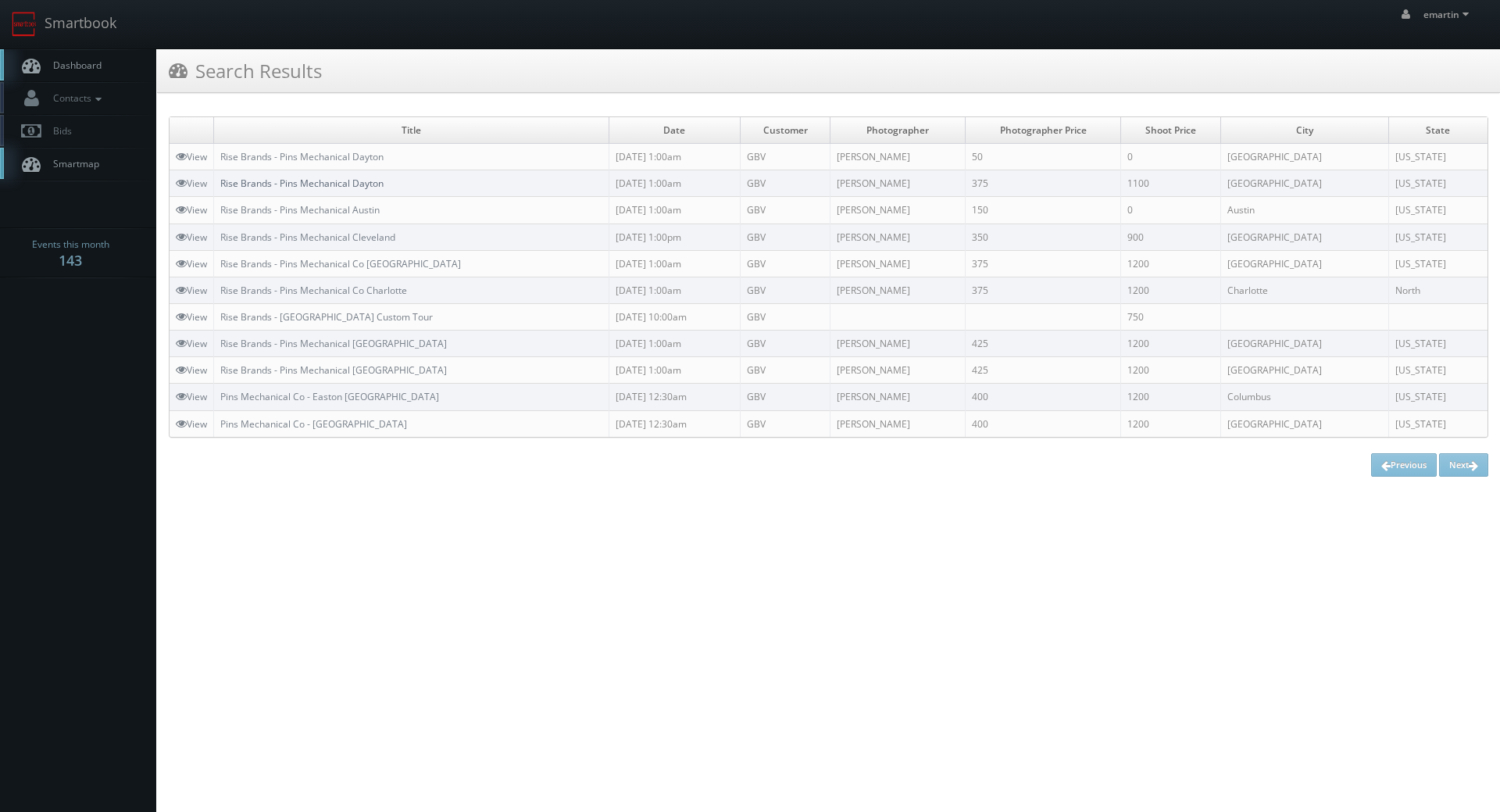
click at [349, 180] on link "Rise Brands - Pins Mechanical Dayton" at bounding box center [301, 183] width 163 height 14
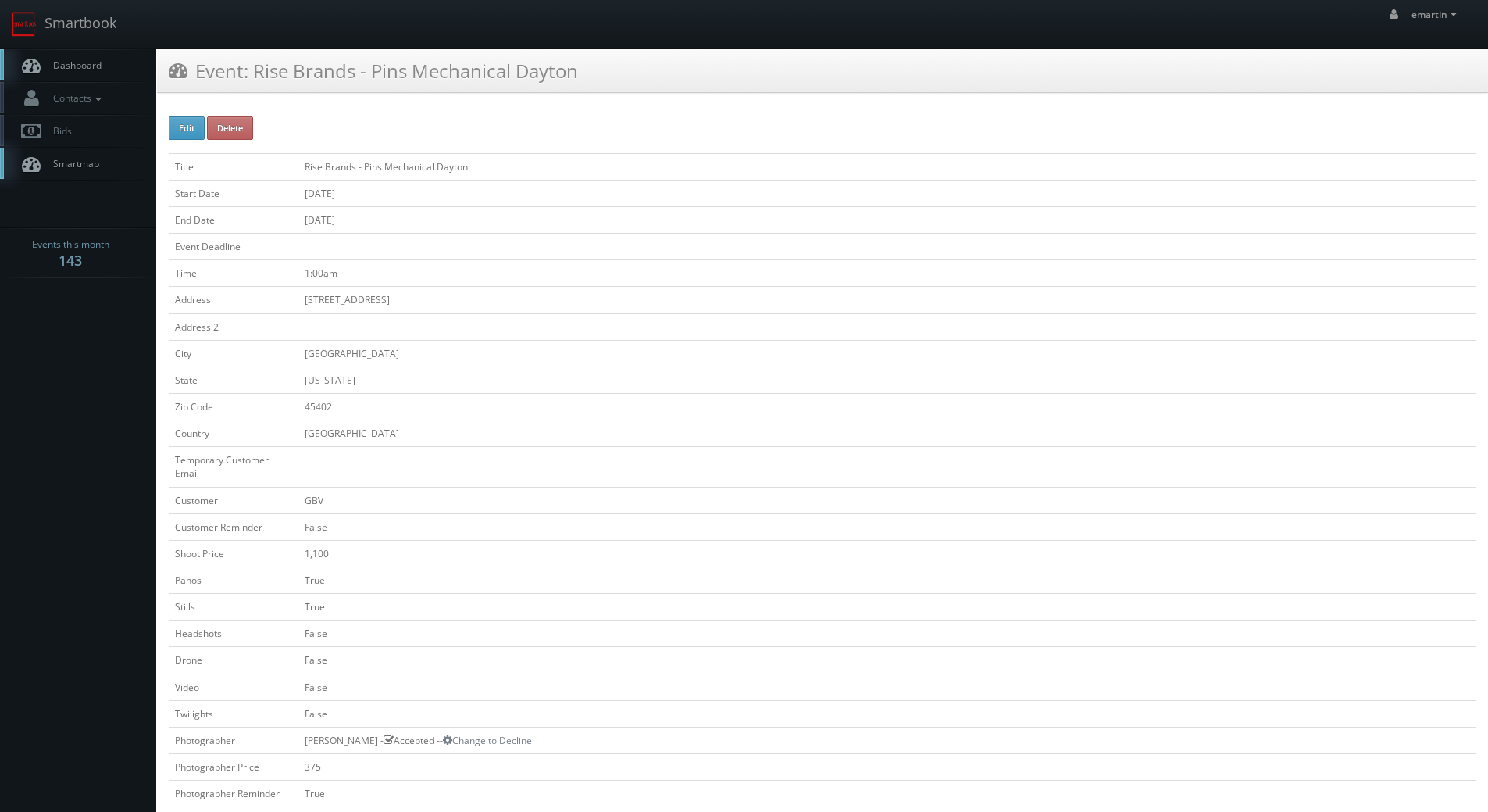
scroll to position [390, 0]
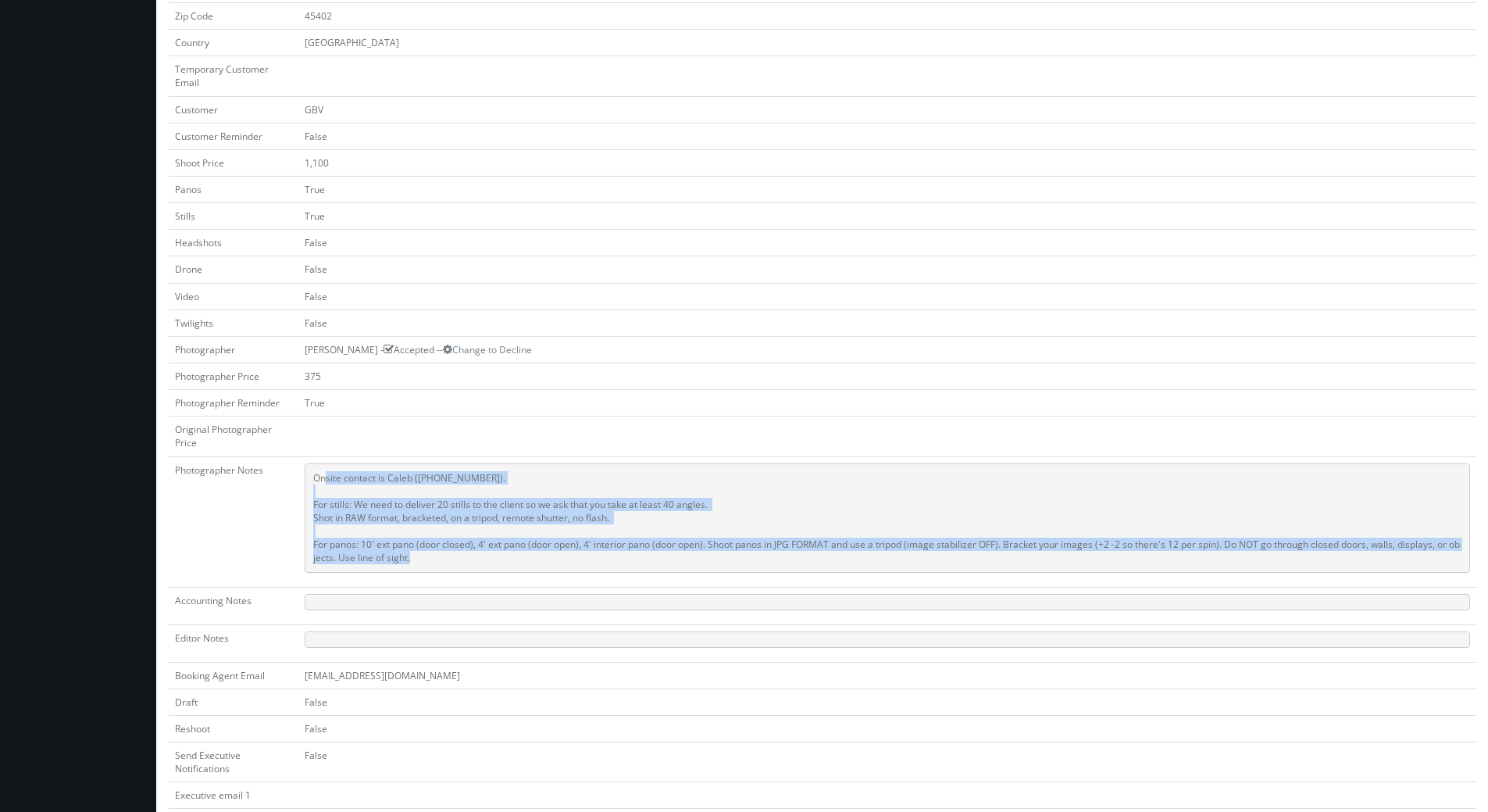
drag, startPoint x: 421, startPoint y: 567, endPoint x: 308, endPoint y: 488, distance: 137.9
click at [308, 488] on pre "Onsite contact is Caleb ([PHONE_NUMBER]). For stills: We need to deliver 20 sti…" at bounding box center [887, 517] width 1165 height 109
copy pre "Onsite contact is Caleb ([PHONE_NUMBER]). For stills: We need to deliver 20 sti…"
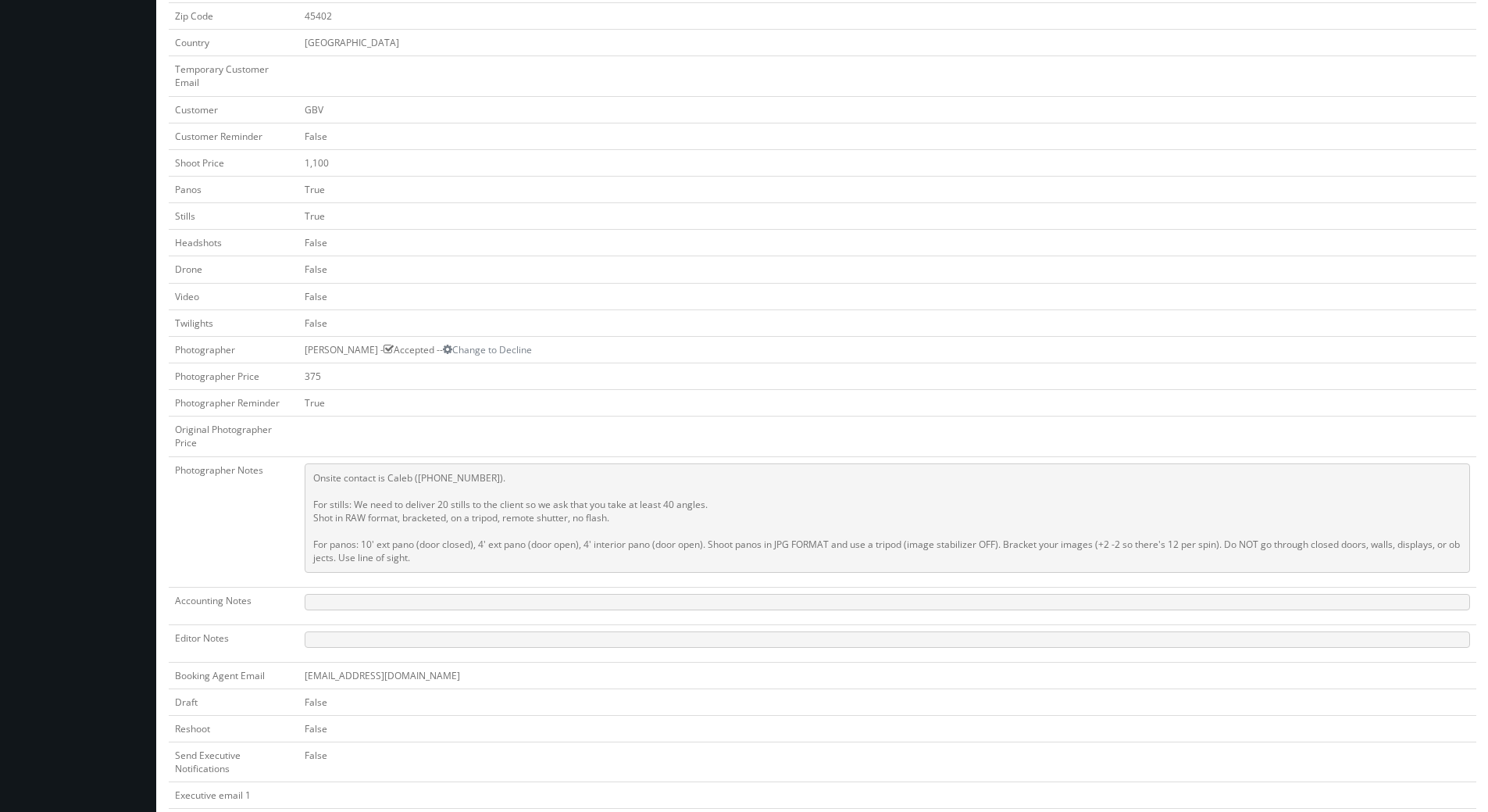
click at [724, 347] on td "[PERSON_NAME] - Accepted -- Change to Decline" at bounding box center [887, 349] width 1178 height 26
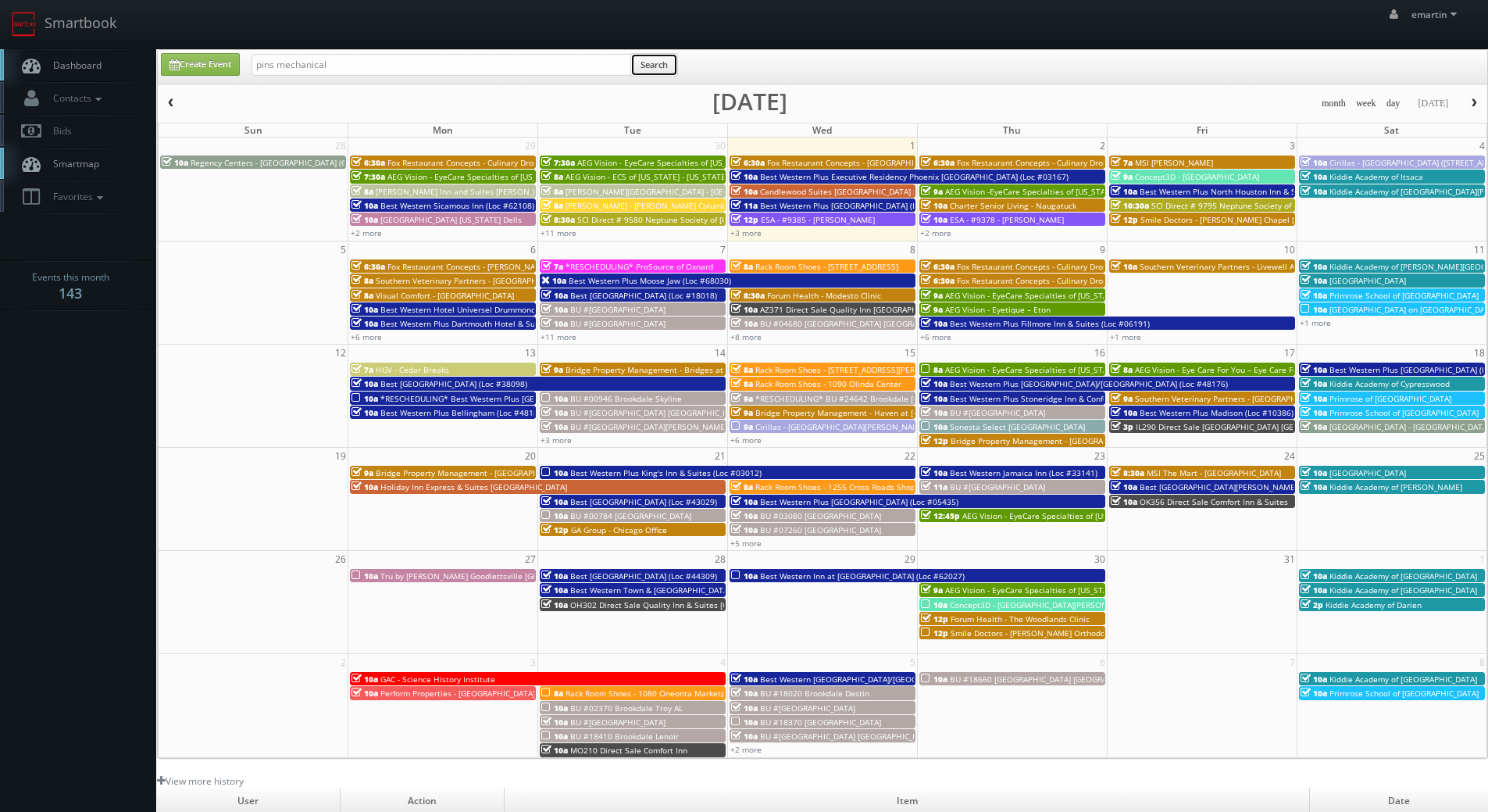
click at [662, 73] on button "Search" at bounding box center [654, 65] width 48 height 23
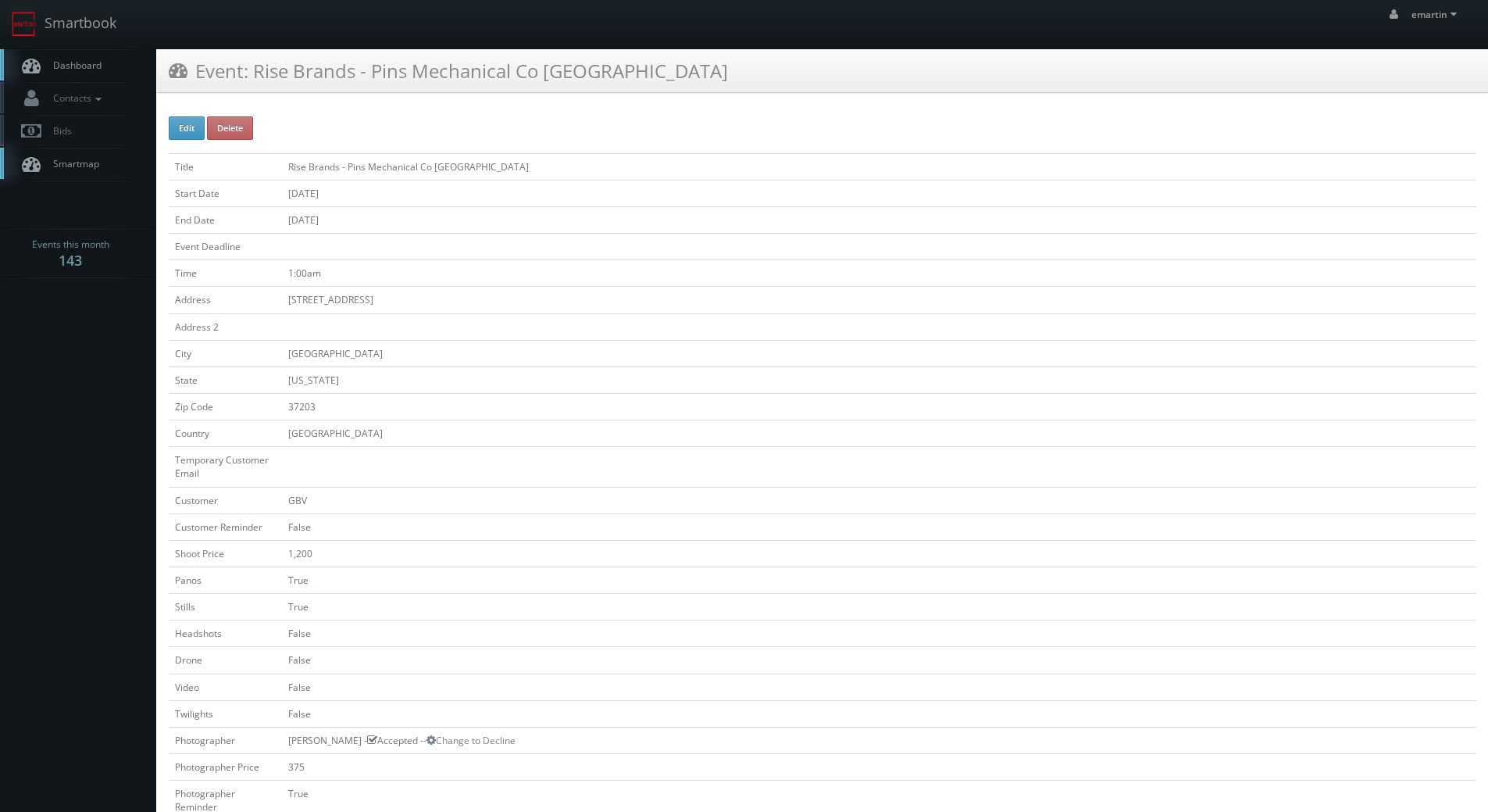
scroll to position [313, 0]
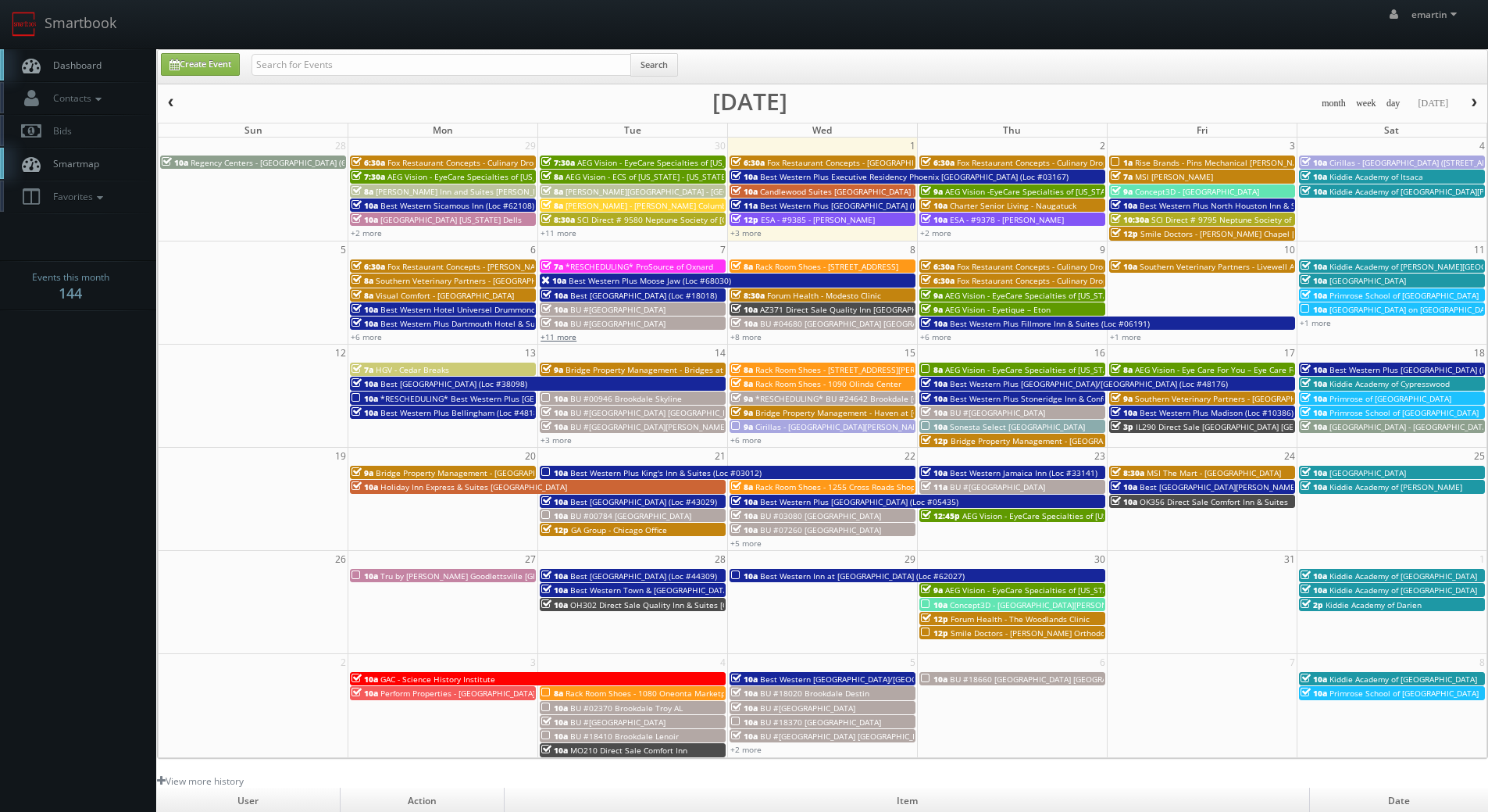
click at [554, 333] on link "+11 more" at bounding box center [559, 337] width 36 height 11
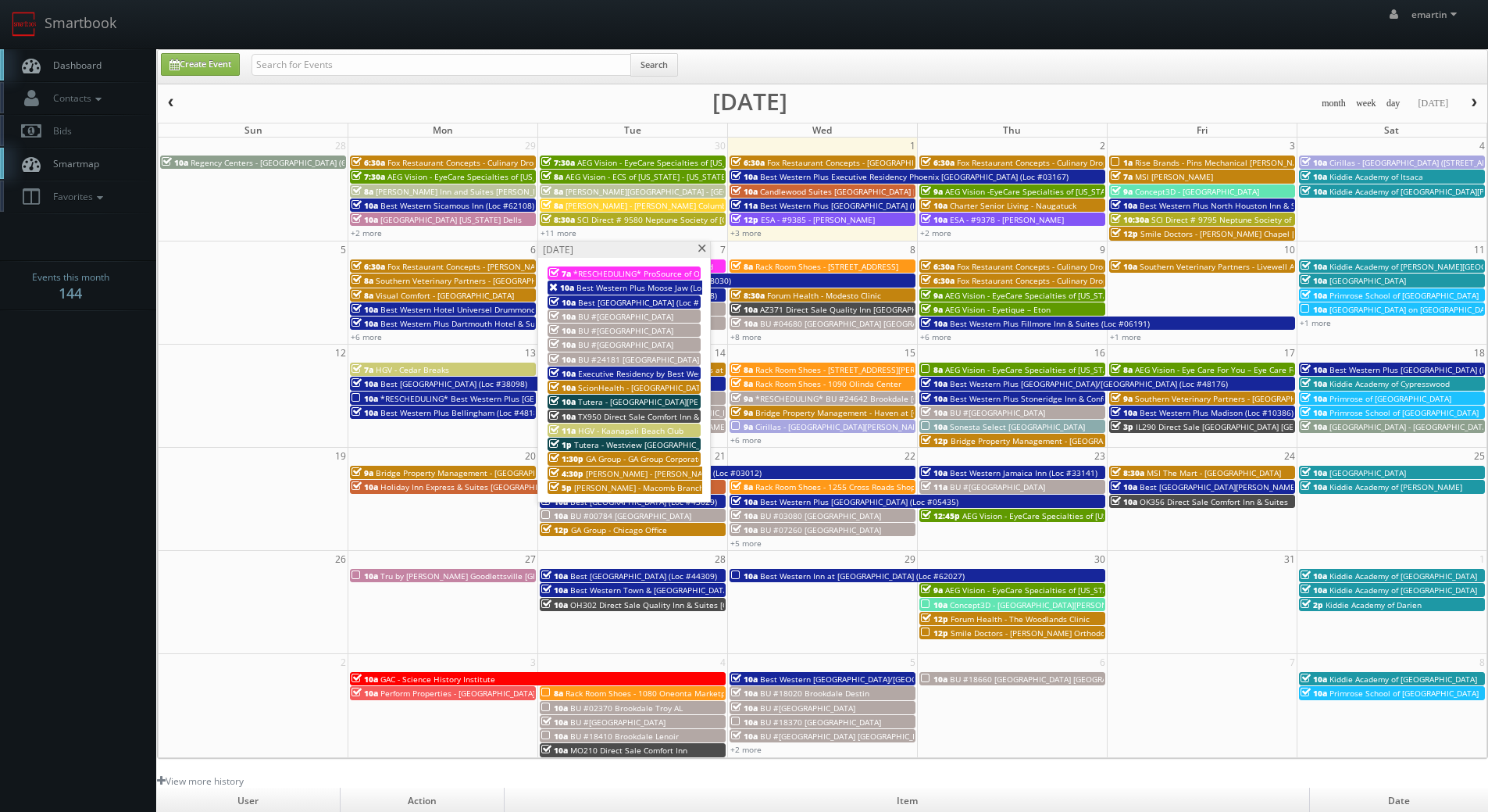
click at [613, 270] on span "*RESCHEDULING* ProSource of Oxnard" at bounding box center [647, 273] width 148 height 11
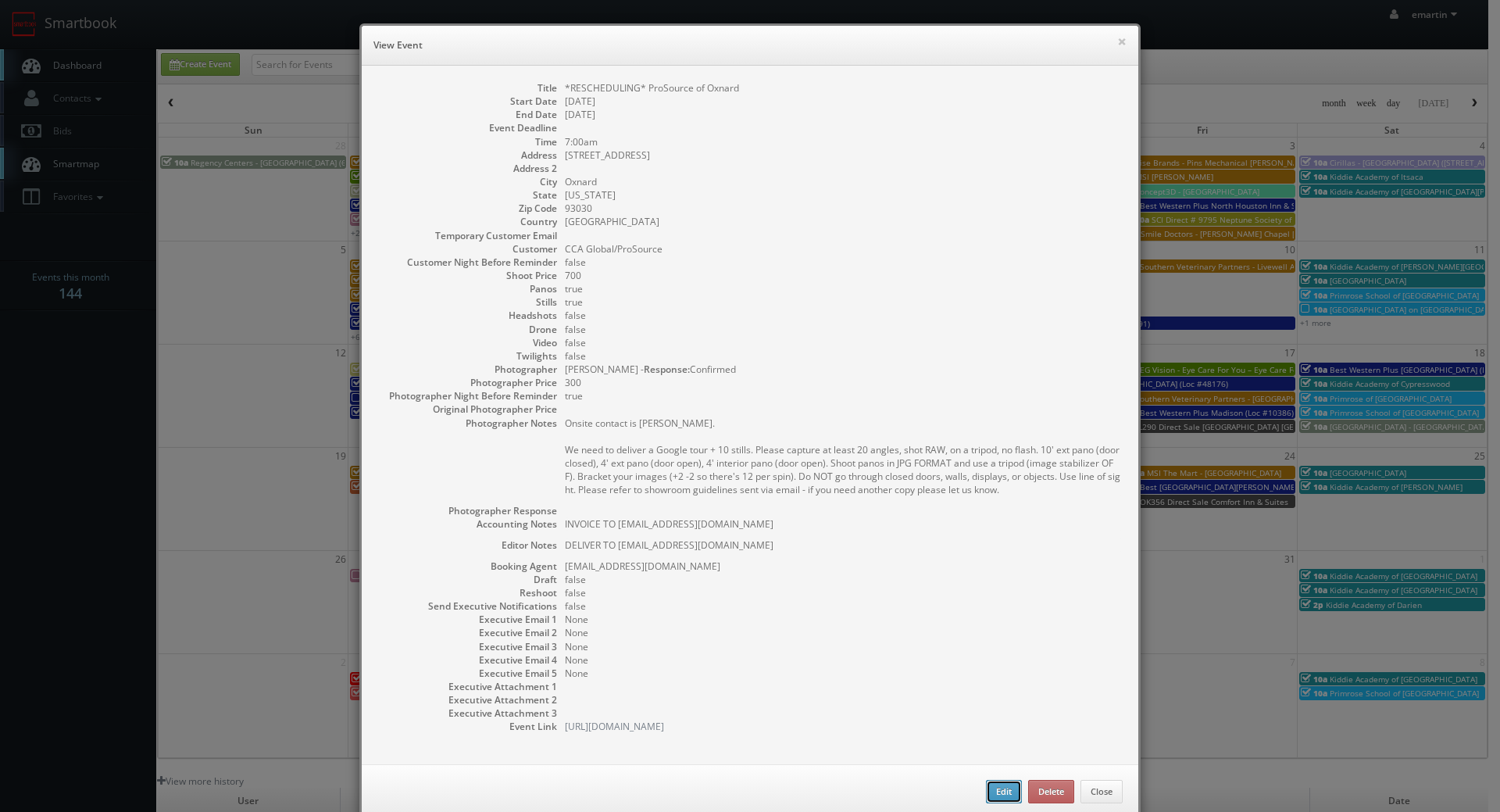
click at [992, 796] on button "Edit" at bounding box center [1004, 791] width 36 height 23
type input "*RESCHEDULING* ProSource of Oxnard"
type input "[STREET_ADDRESS]"
type input "Oxnard"
type input "93030"
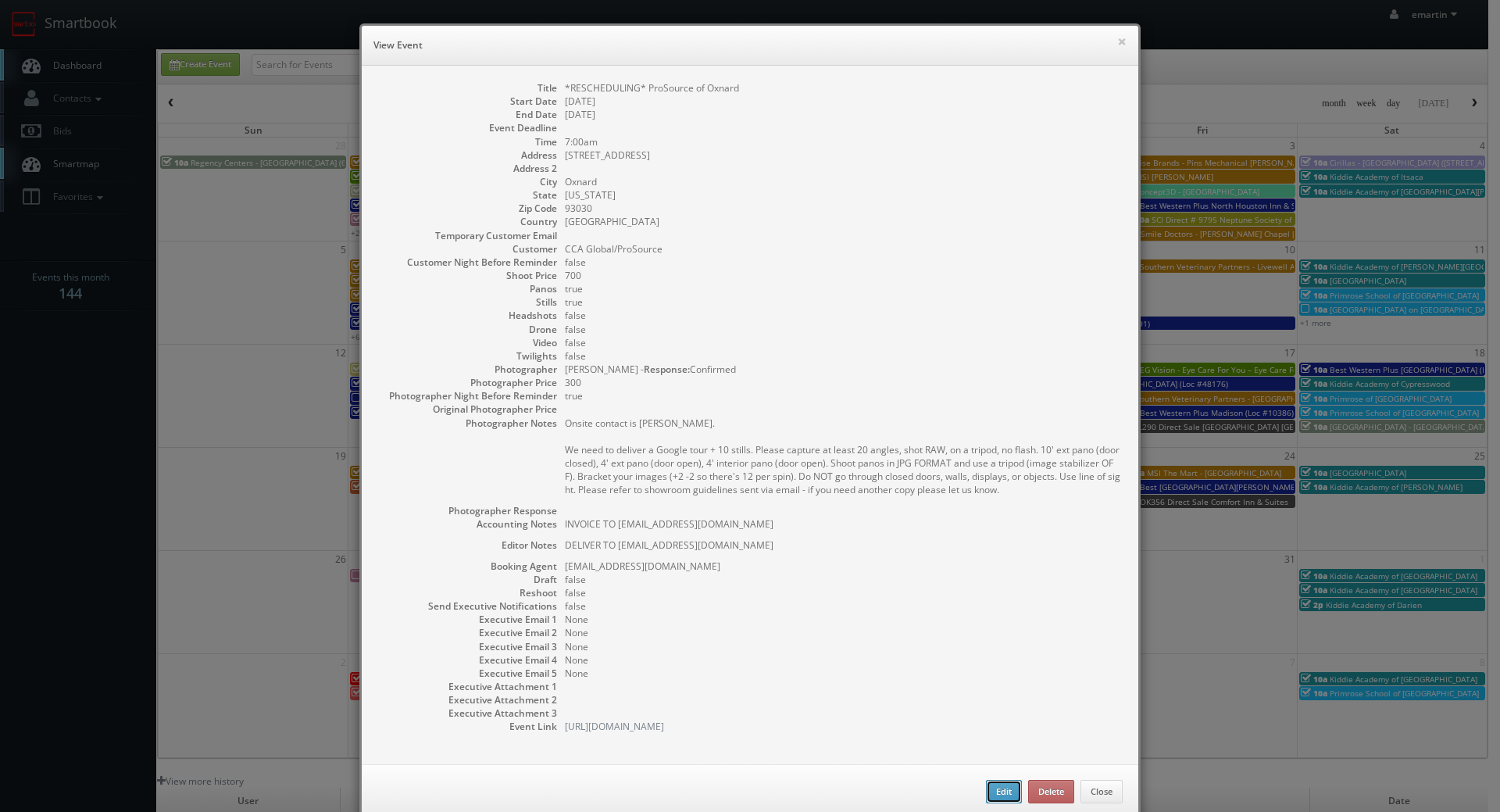
type input "700"
checkbox input "true"
type textarea "INVOICE TO pcolombatto@ccaglobal.com"
type textarea "DELIVER TO pcolombatto@ccaglobal.com"
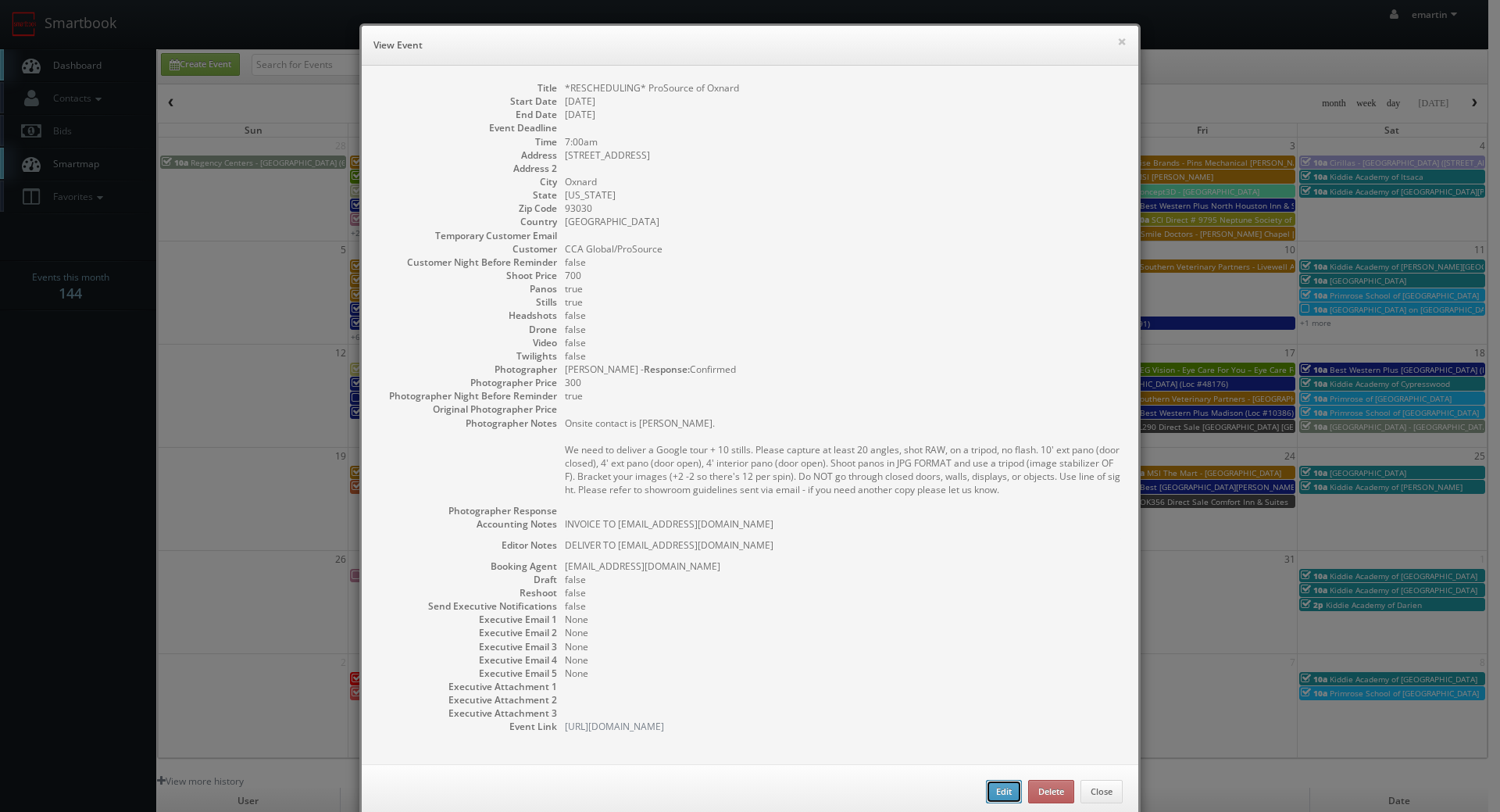
type input "10/07/2025"
type input "7:00am"
checkbox input "true"
type textarea "Onsite contact is Jonathan Wening. We need to deliver a Google tour + 10 stills…"
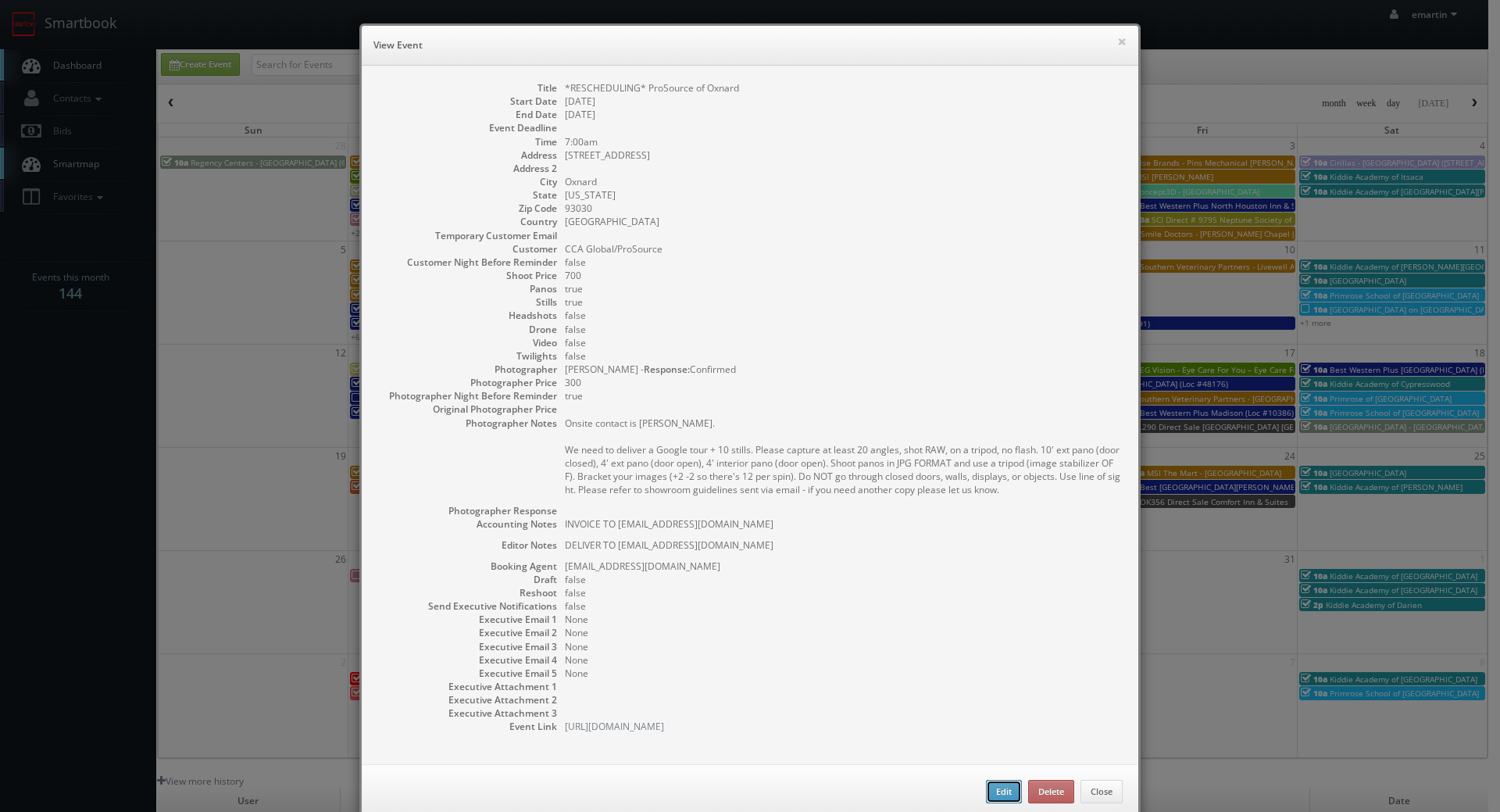
type input "700"
type input "300"
select select "[US_STATE]"
select select "fake191651@mg.cs3calendar.com"
select select "loren@sciencerd.com"
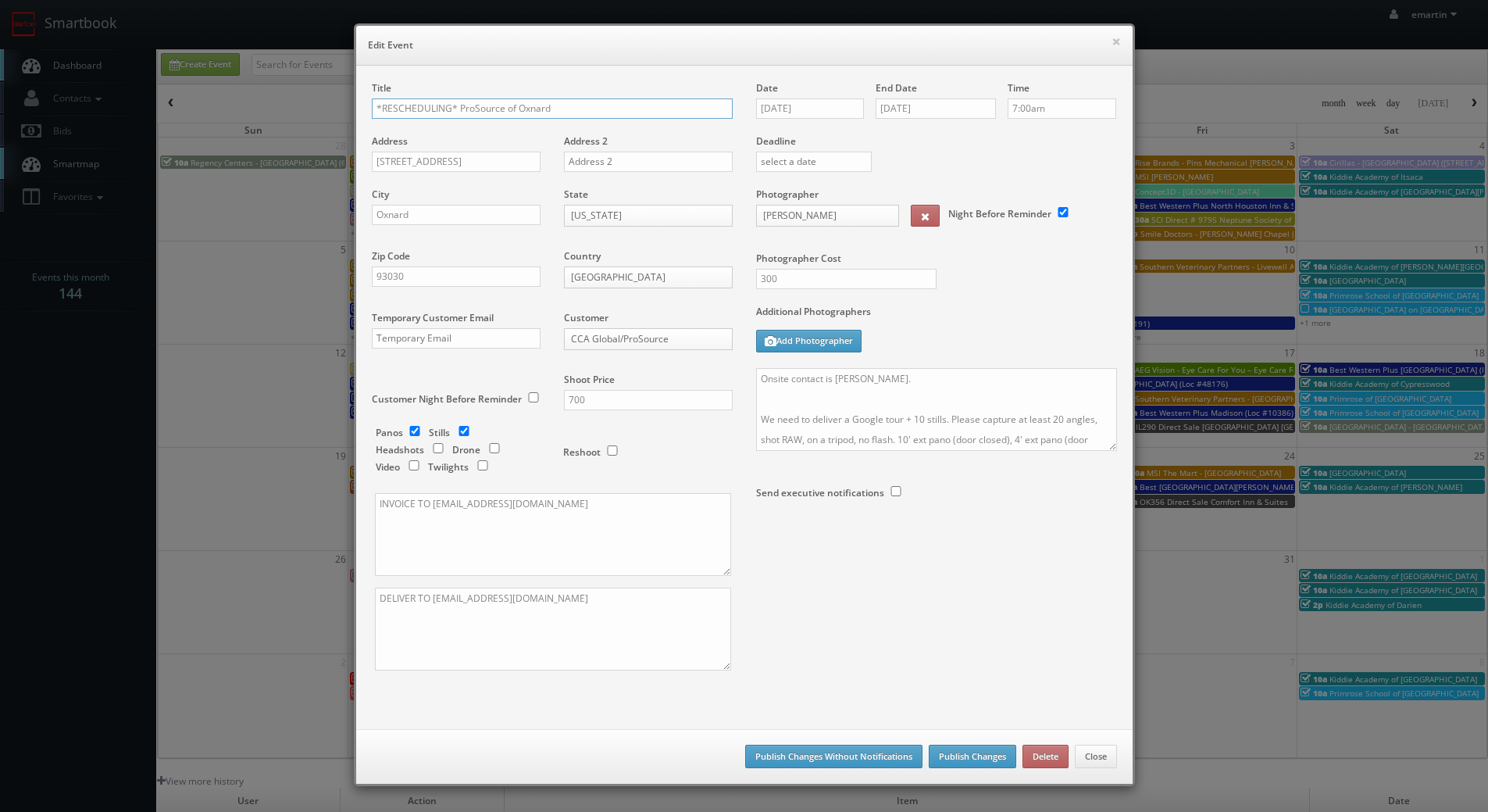
drag, startPoint x: 453, startPoint y: 108, endPoint x: 196, endPoint y: 105, distance: 257.0
click at [214, 108] on div "× Edit Event Title *RESCHEDULING* ProSource of Oxnard Address 701 N Del Norte B…" at bounding box center [744, 406] width 1488 height 812
type input "ProSource of Oxnard"
click at [808, 114] on input "10/07/2025" at bounding box center [810, 108] width 108 height 21
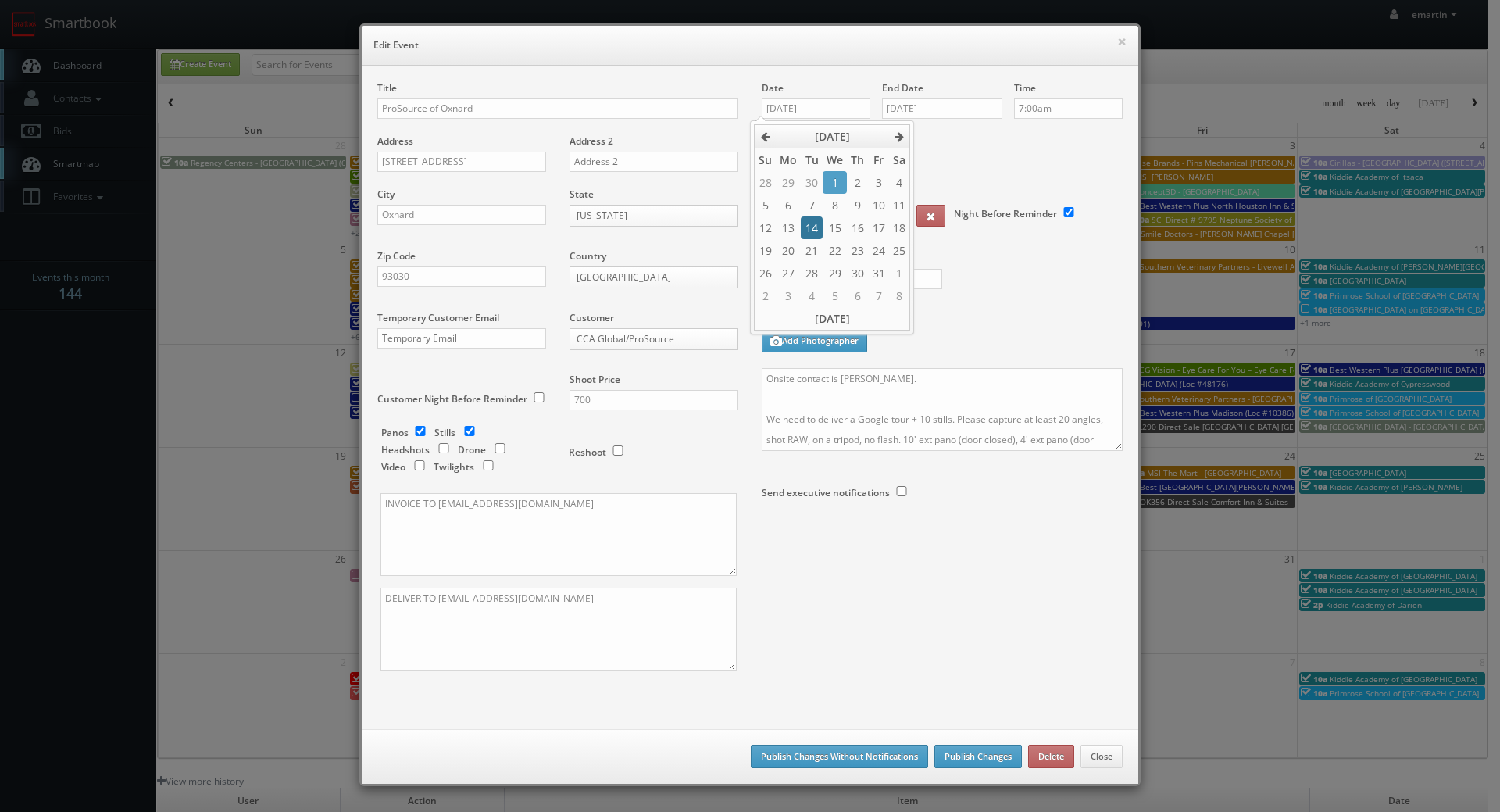
click at [810, 218] on td "14" at bounding box center [811, 227] width 21 height 23
click at [815, 249] on td "21" at bounding box center [811, 250] width 21 height 23
type input "10/21/2025"
click at [916, 120] on div "End Date 10/07/2025" at bounding box center [942, 107] width 120 height 53
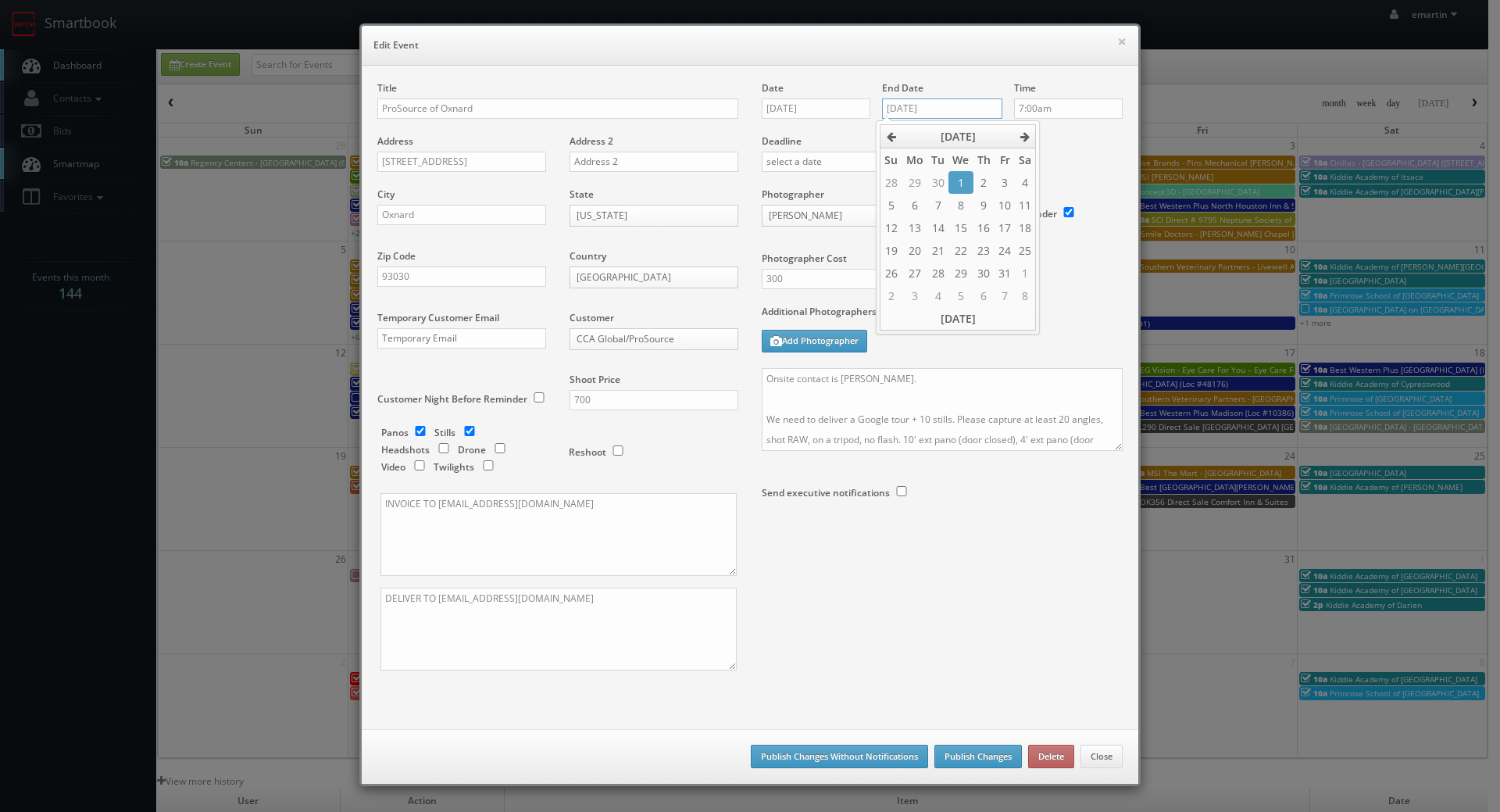
click at [939, 112] on input "10/07/2025" at bounding box center [942, 108] width 120 height 21
click at [938, 245] on td "21" at bounding box center [938, 250] width 21 height 23
type input "10/21/2025"
click at [899, 425] on textarea "Onsite contact is Jonathan Wening. We need to deliver a Google tour + 10 stills…" at bounding box center [942, 409] width 361 height 83
click at [754, 375] on div "Date 10/21/2025 End Date 10/21/2025 Time 7:00am Deadline Photographer Loren Ala…" at bounding box center [942, 326] width 384 height 490
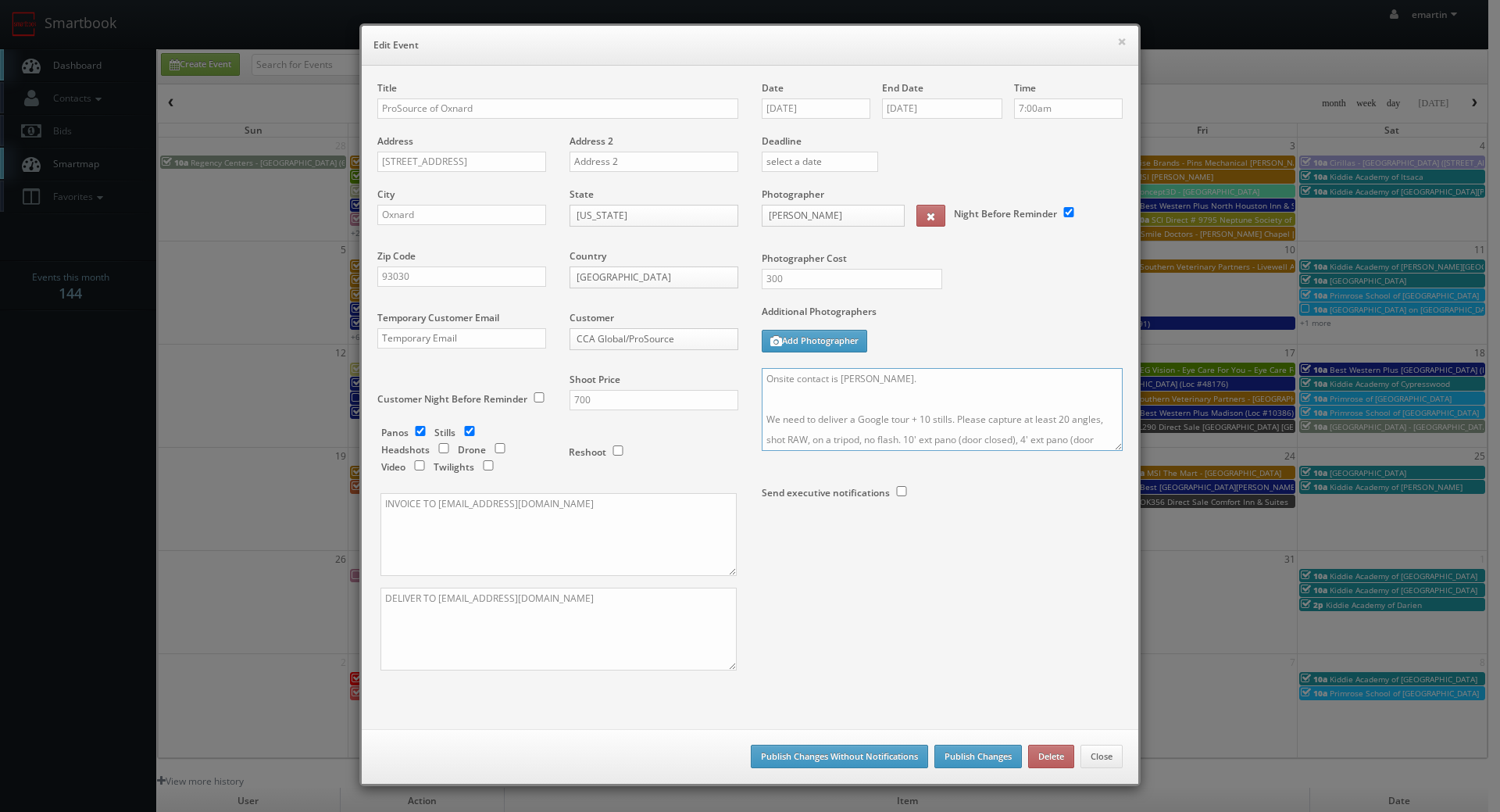
click at [778, 379] on textarea "Onsite contact is Jonathan Wening. We need to deliver a Google tour + 10 stills…" at bounding box center [942, 409] width 361 height 83
click at [762, 377] on textarea "Onsite contact is Jonathan Wening. We need to deliver a Google tour + 10 stills…" at bounding box center [942, 409] width 361 height 83
click at [798, 369] on textarea "Onsite contact is Jonathan Wening. We need to deliver a Google tour + 10 stills…" at bounding box center [942, 409] width 361 height 83
click at [762, 378] on textarea "Onsite contact is Jonathan Wening. We need to deliver a Google tour + 10 stills…" at bounding box center [942, 409] width 361 height 83
click at [762, 379] on textarea "Onsite contact is Jonathan Wening. We need to deliver a Google tour + 10 stills…" at bounding box center [942, 409] width 361 height 83
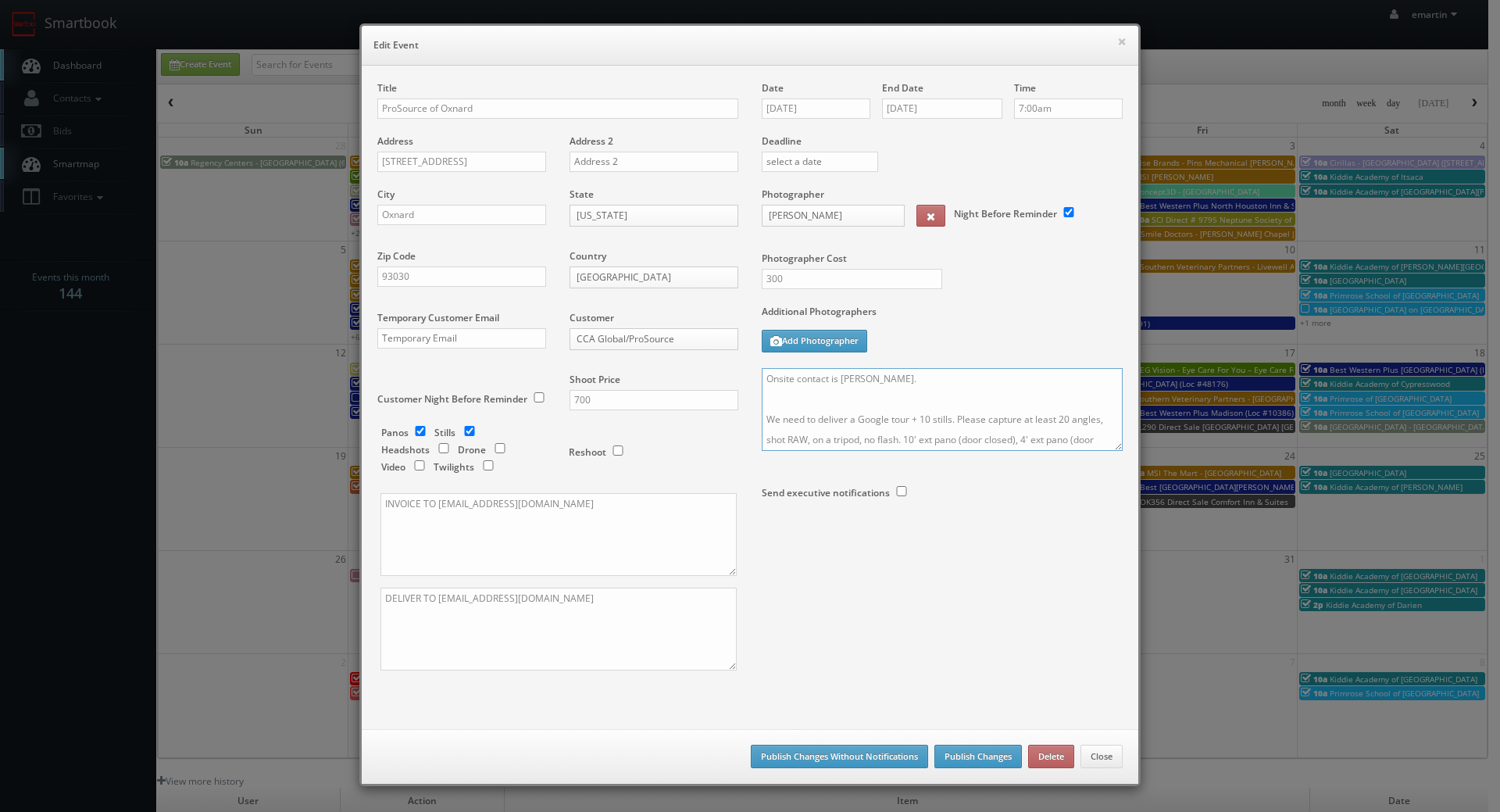
click at [790, 372] on textarea "Onsite contact is Jonathan Wening. We need to deliver a Google tour + 10 stills…" at bounding box center [942, 409] width 361 height 83
click at [854, 384] on textarea "UPDATE: Date chang edto 10/21. Onsite contact is Jonathan Wening. We need to de…" at bounding box center [942, 409] width 361 height 83
type textarea "UPDATE: Date changed to 10/21. Onsite contact is Jonathan Wening. We need to de…"
click at [937, 608] on div "Title ProSource of Oxnard Address 701 N Del Norte Blvd #225 Address 2 City Oxna…" at bounding box center [750, 389] width 769 height 616
click at [988, 759] on button "Publish Changes" at bounding box center [978, 756] width 87 height 23
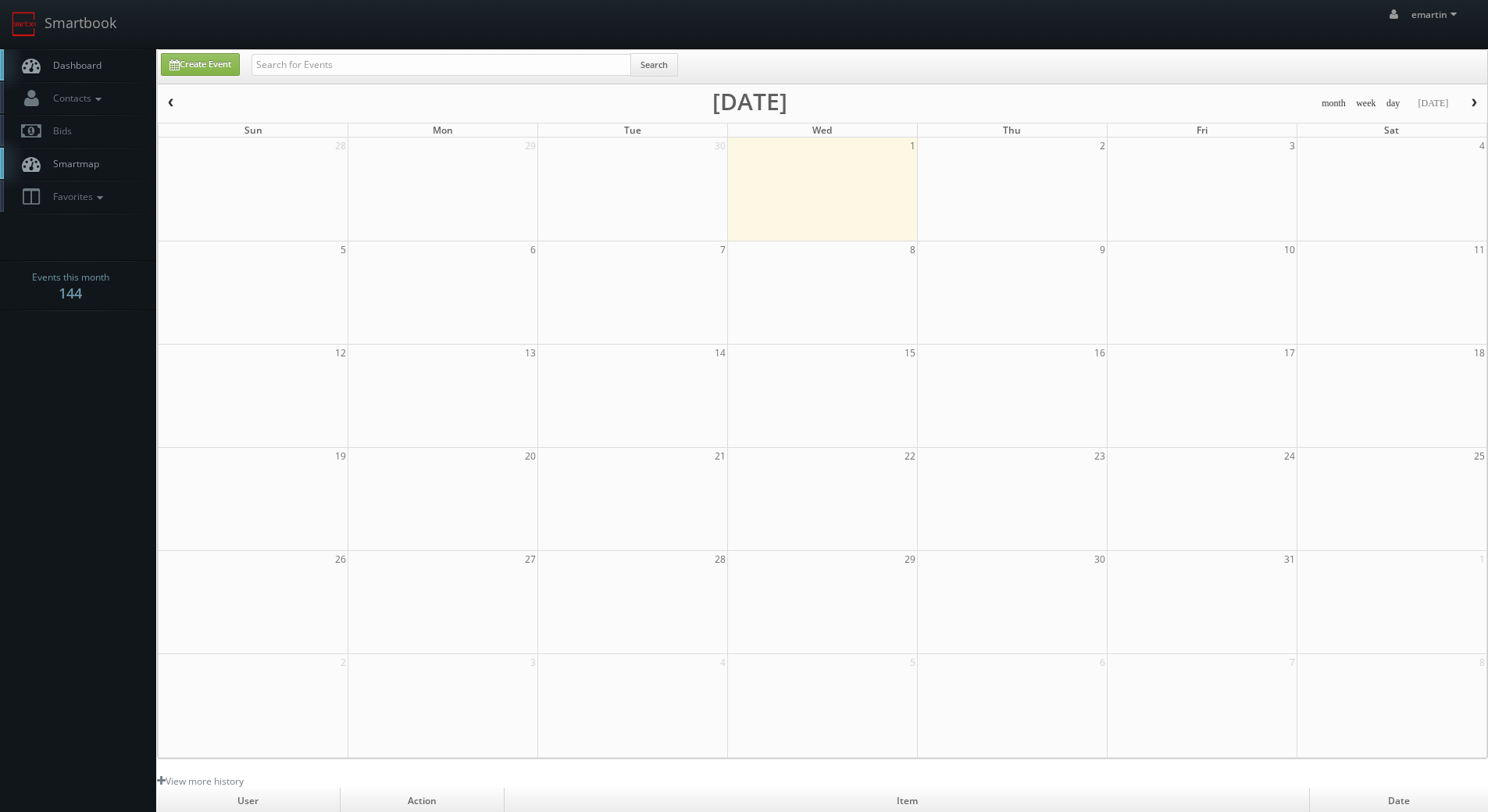
click at [88, 63] on span "Dashboard" at bounding box center [73, 65] width 56 height 14
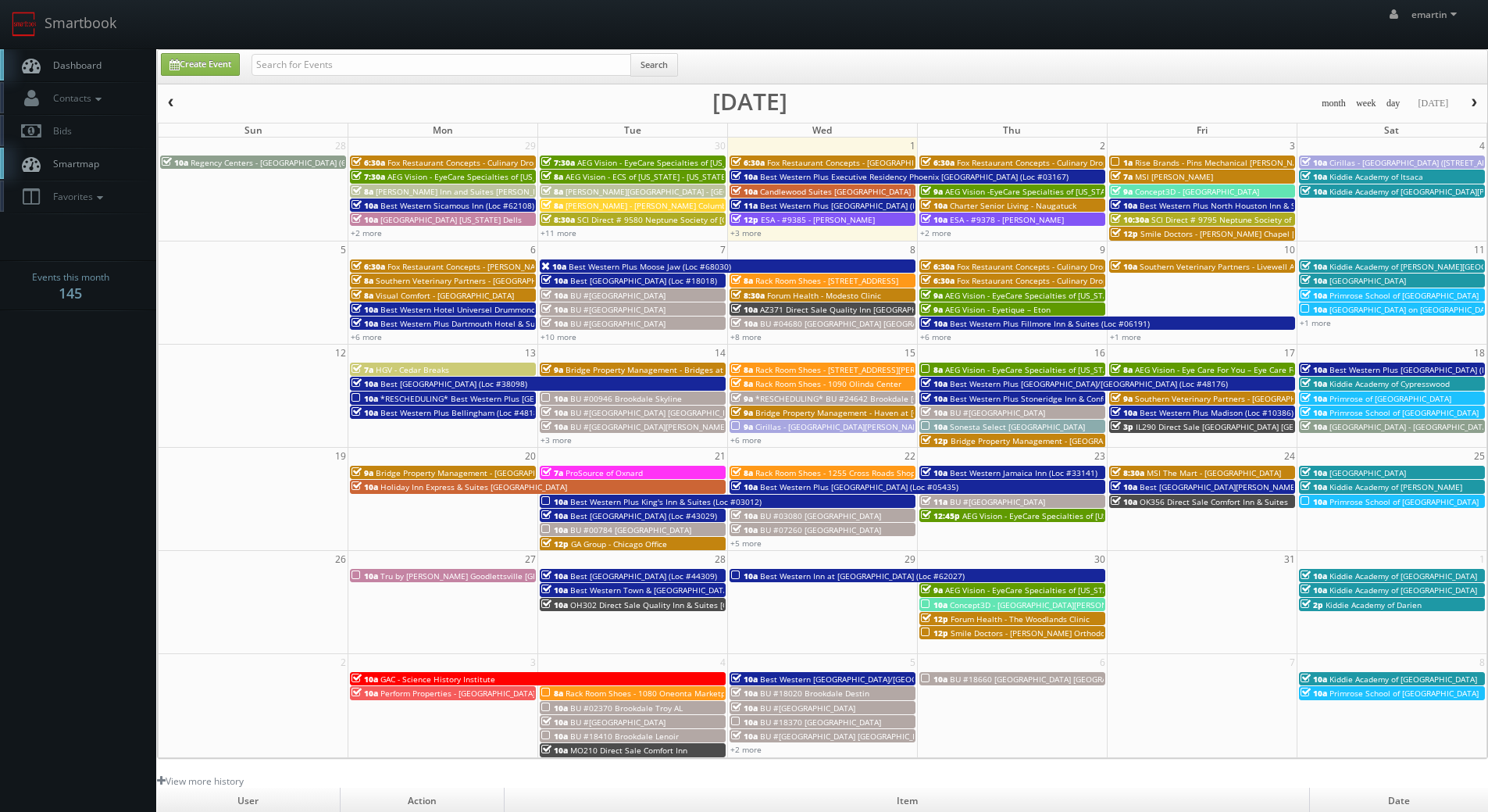
click at [106, 57] on link "Dashboard" at bounding box center [78, 66] width 156 height 32
click at [120, 94] on link "Contacts" at bounding box center [78, 98] width 156 height 32
click at [83, 197] on link "Manage Customers" at bounding box center [78, 192] width 156 height 23
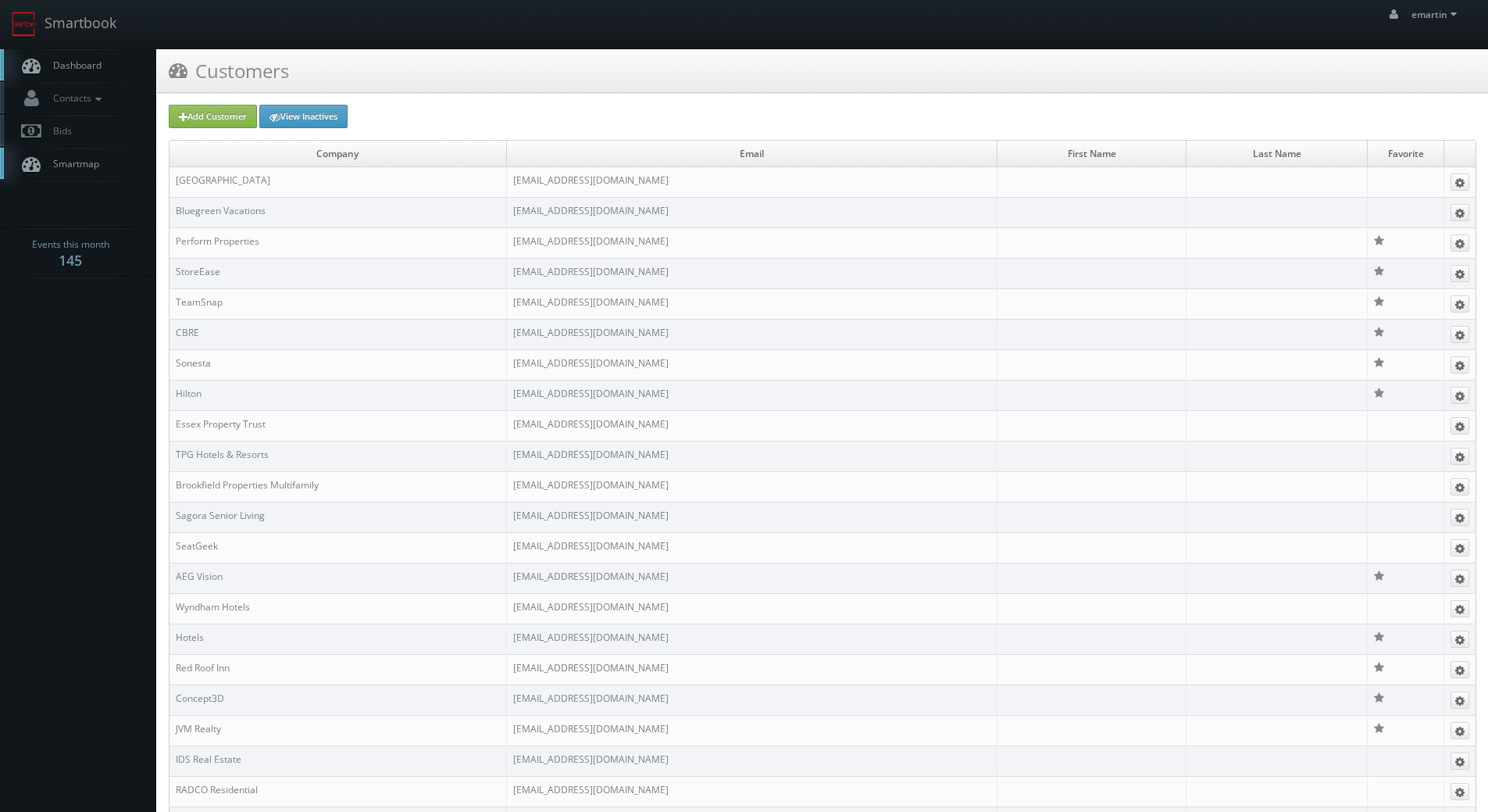
scroll to position [537, 0]
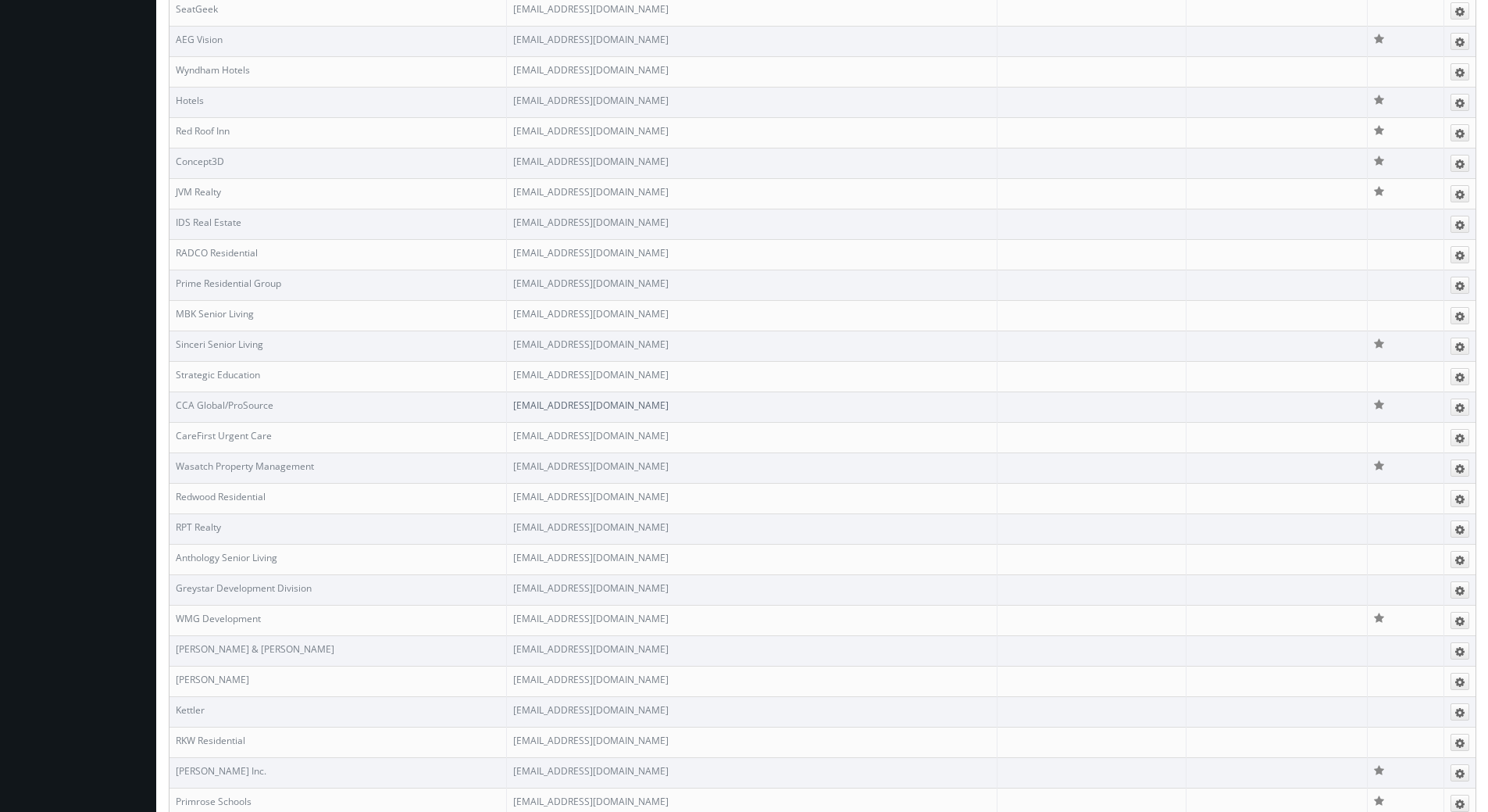
click at [605, 406] on link "[EMAIL_ADDRESS][DOMAIN_NAME]" at bounding box center [591, 405] width 156 height 14
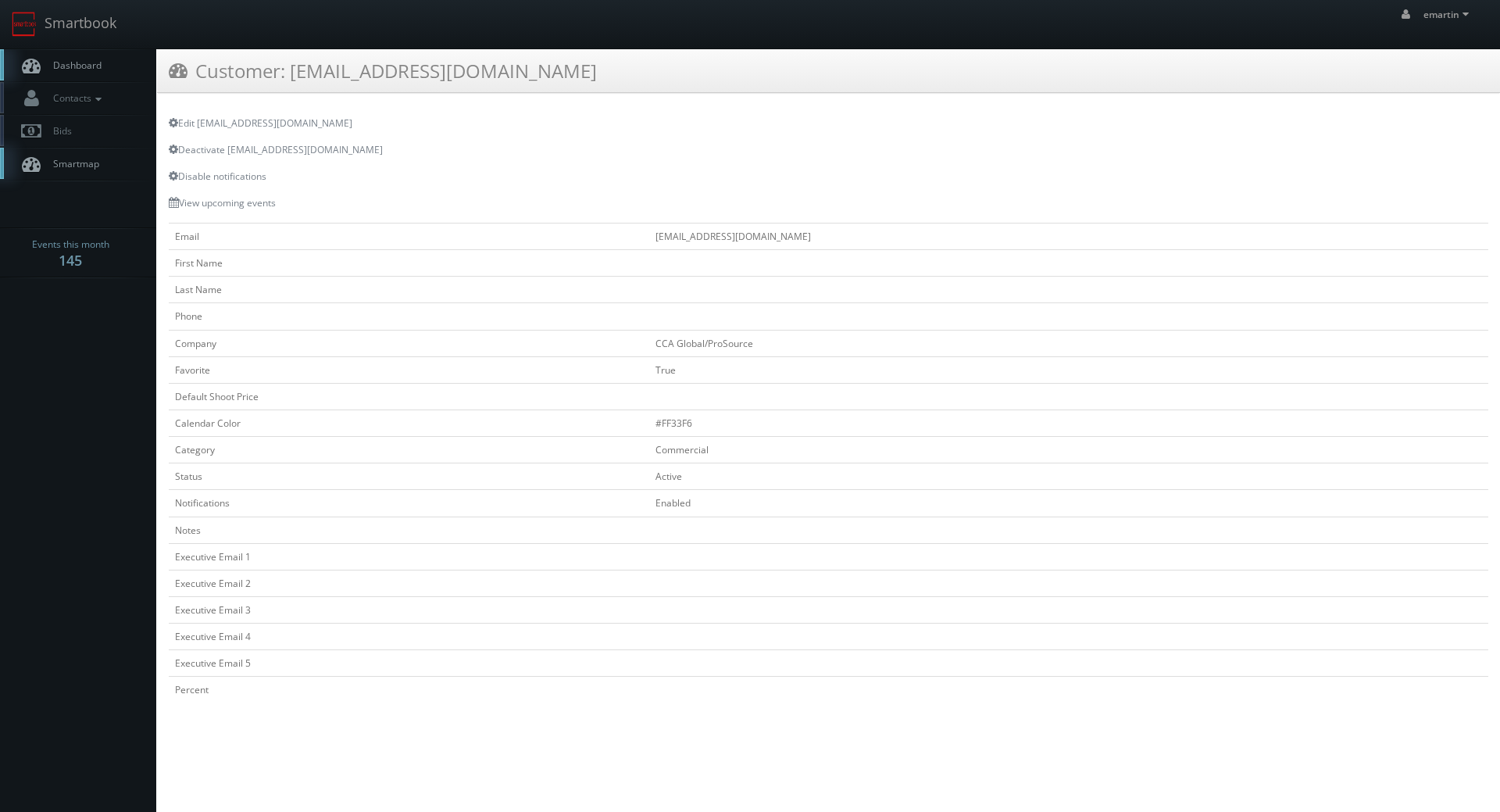
click at [82, 57] on link "Dashboard" at bounding box center [78, 66] width 156 height 32
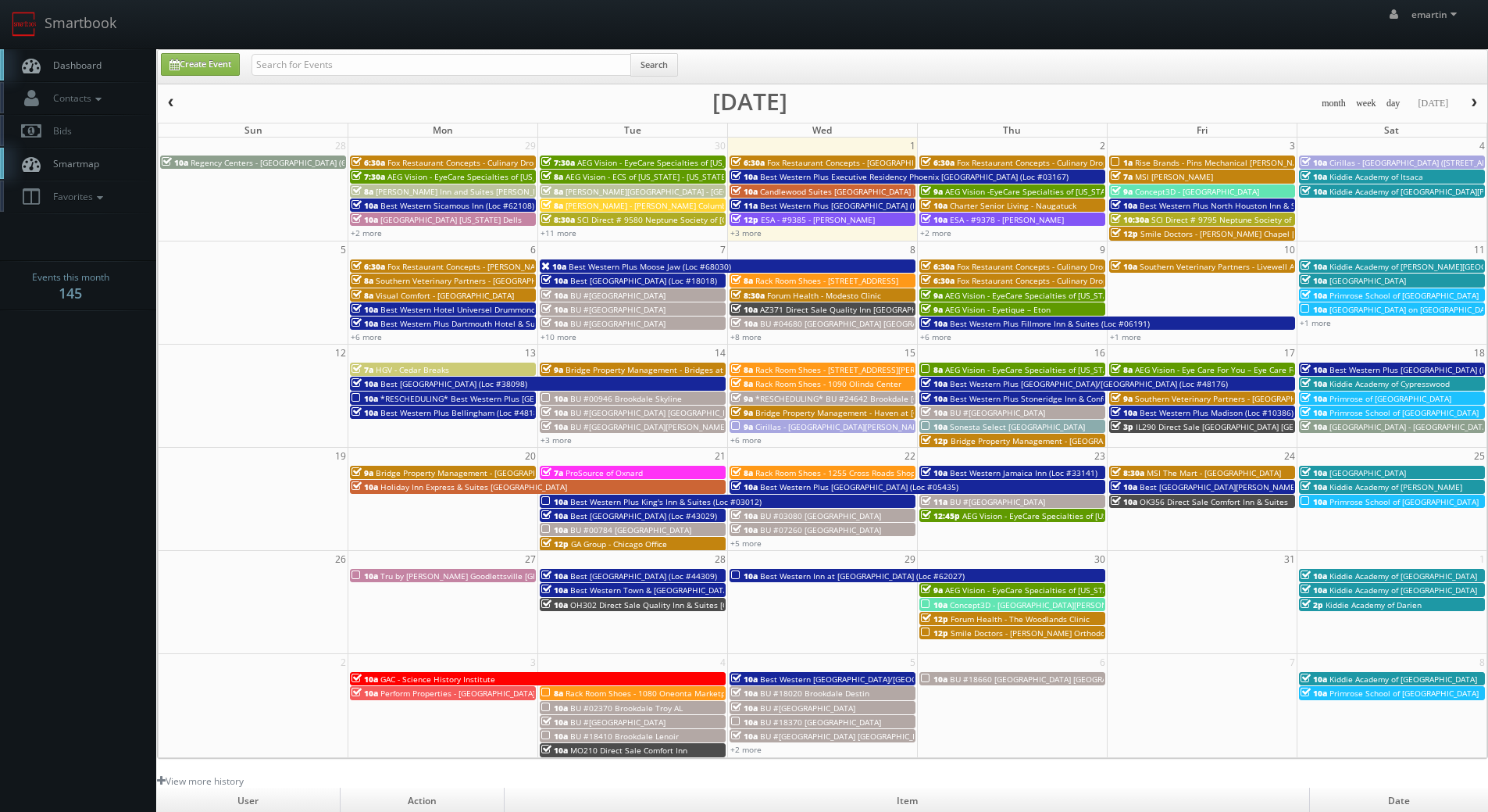
scroll to position [269, 0]
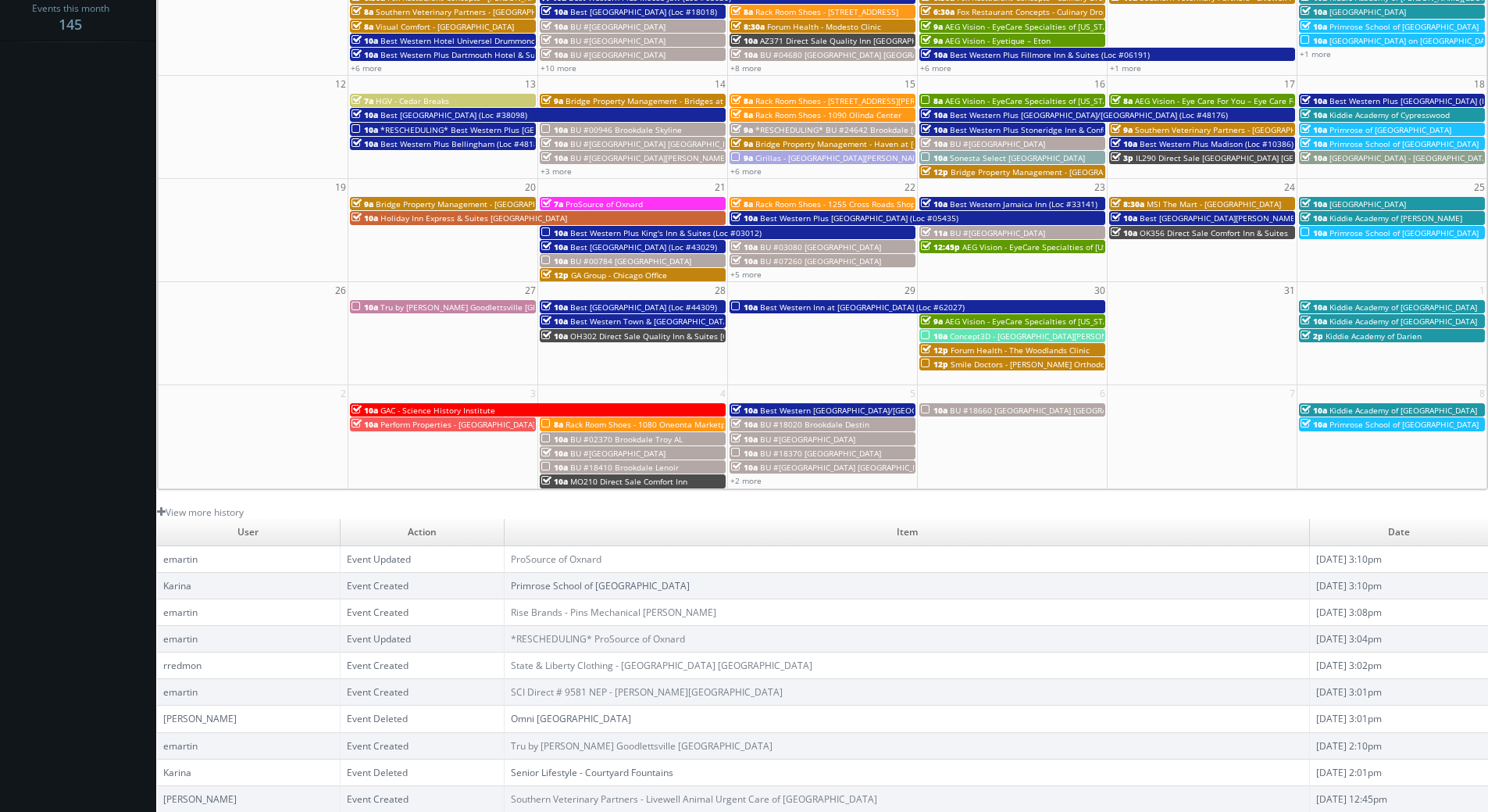
click at [578, 583] on link "Primrose School of Riverview" at bounding box center [600, 585] width 179 height 14
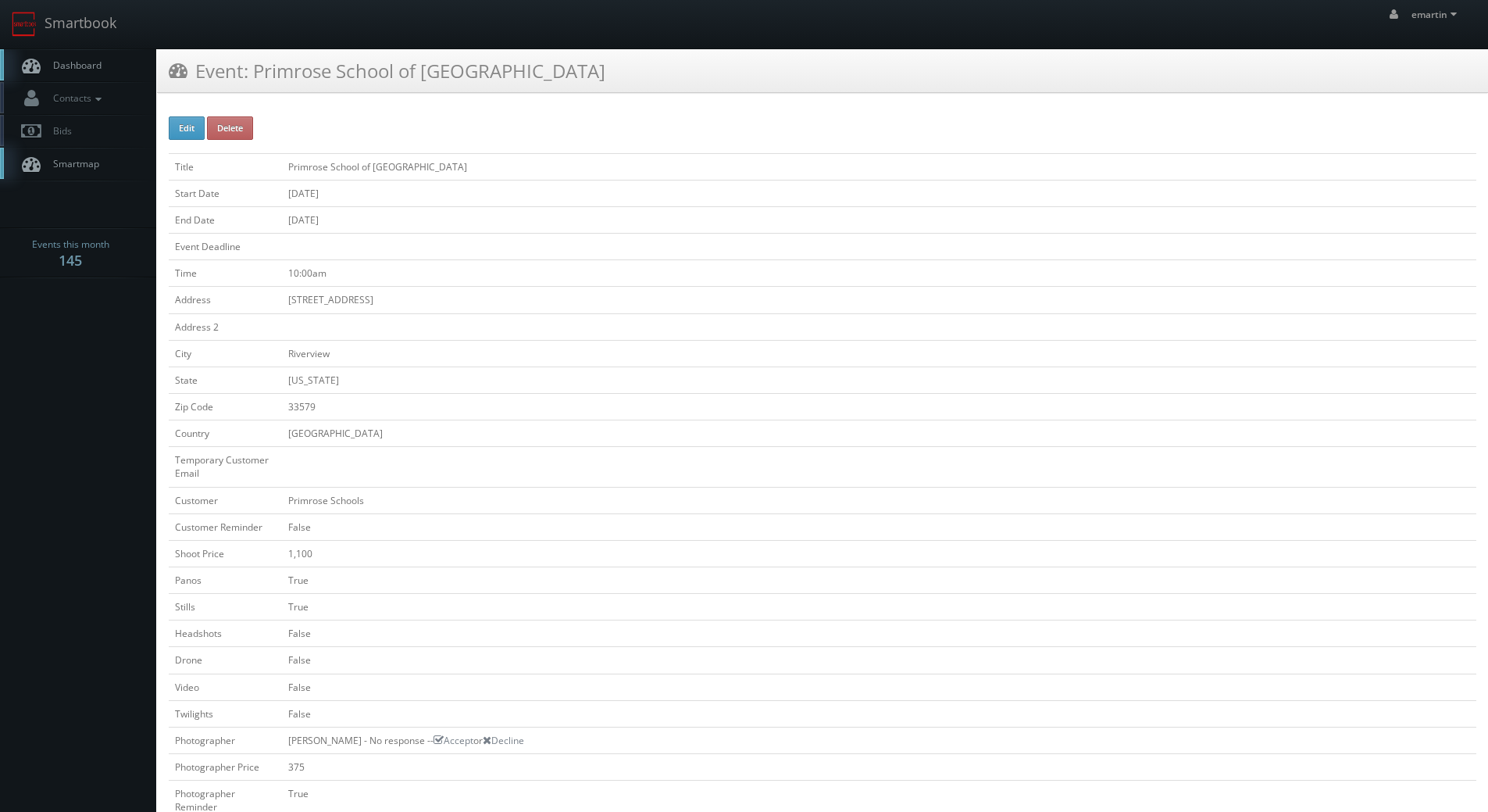
click at [80, 67] on span "Dashboard" at bounding box center [73, 65] width 56 height 14
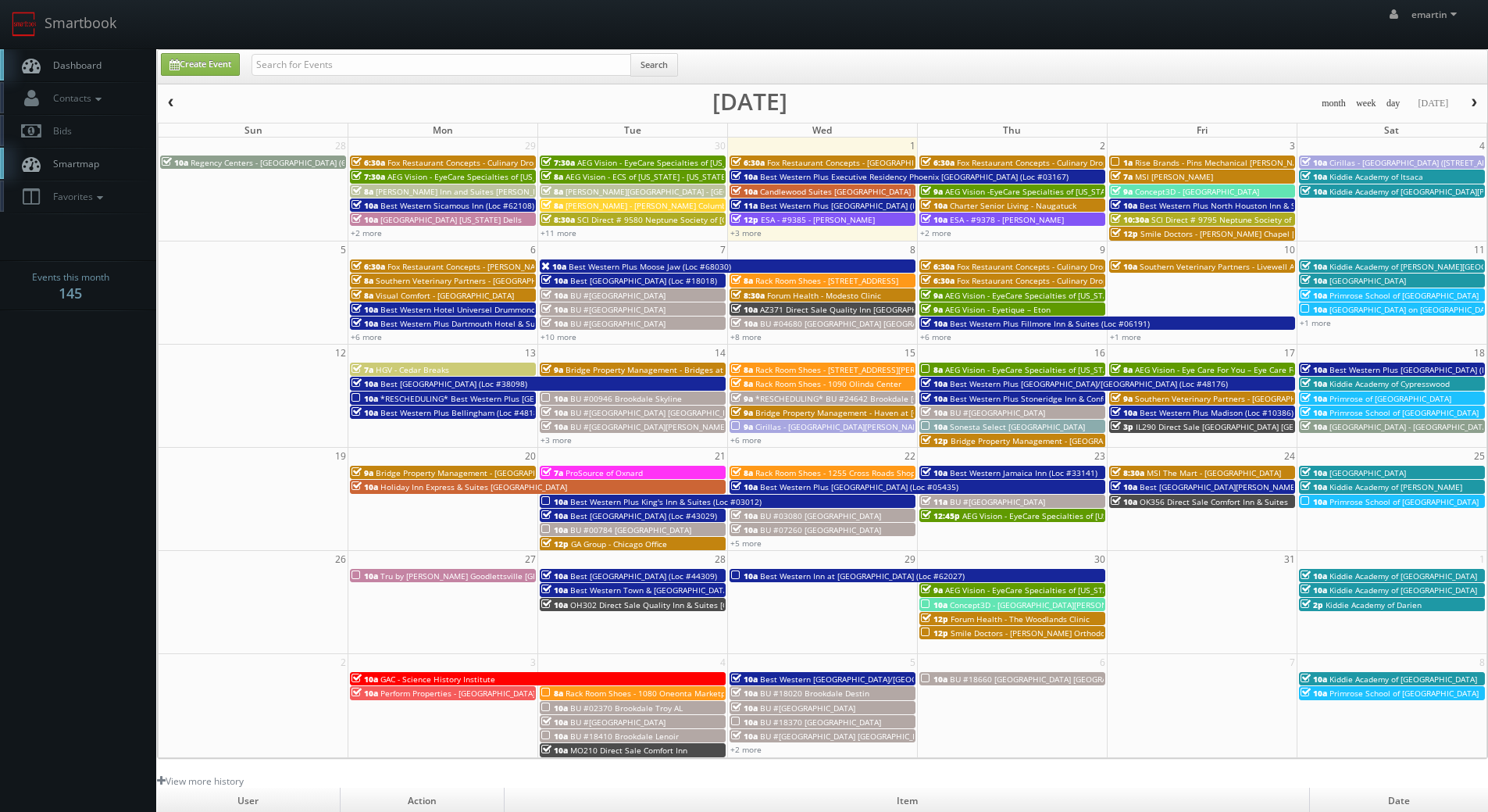
click at [98, 58] on link "Dashboard" at bounding box center [78, 66] width 156 height 32
click at [251, 67] on div "Search" at bounding box center [464, 68] width 450 height 31
click at [229, 66] on link "Create Event" at bounding box center [201, 64] width 79 height 23
type input "10/01/2025"
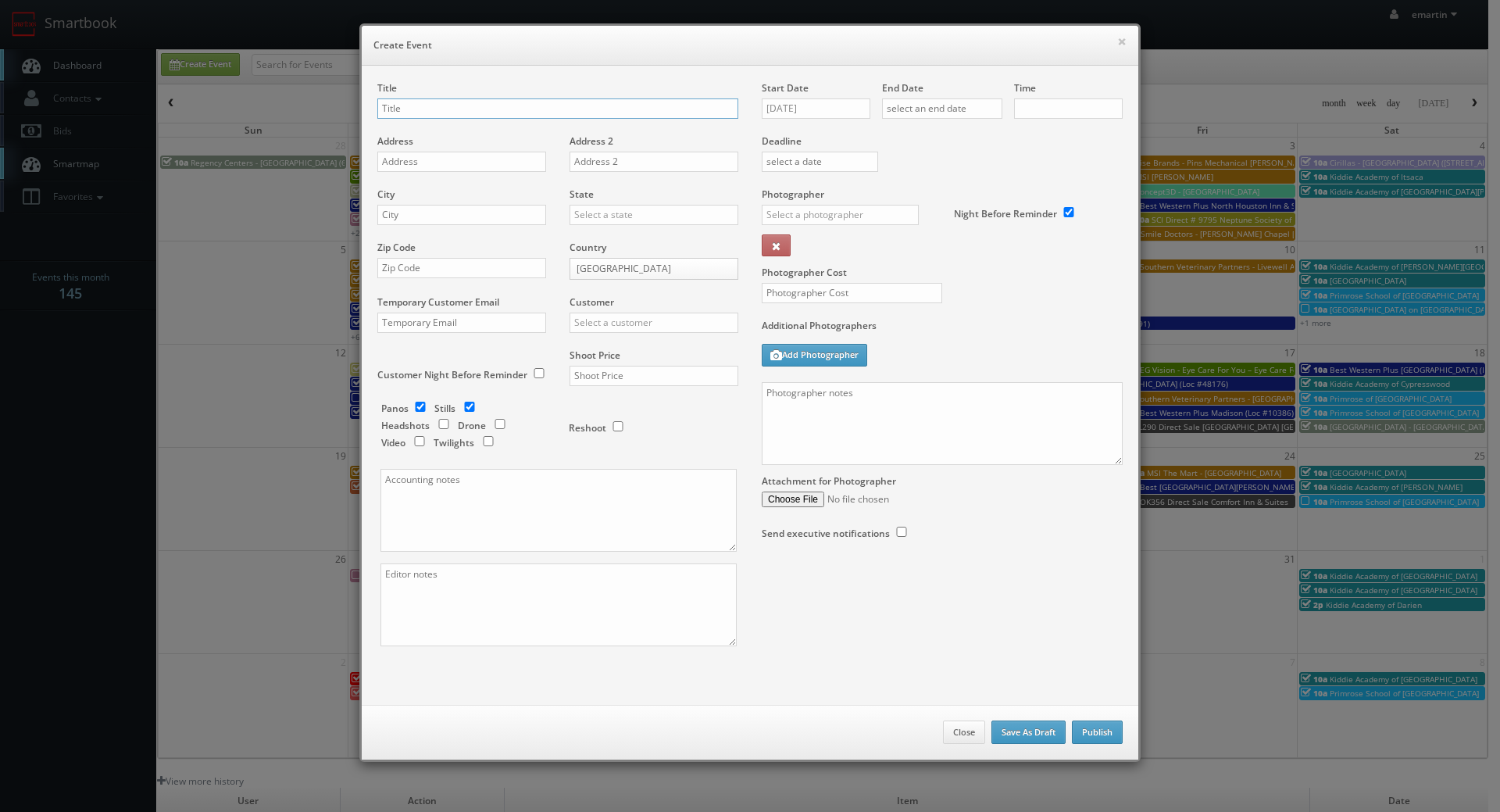
checkbox input "true"
type input "10:00am"
checkbox input "true"
type input "ME081"
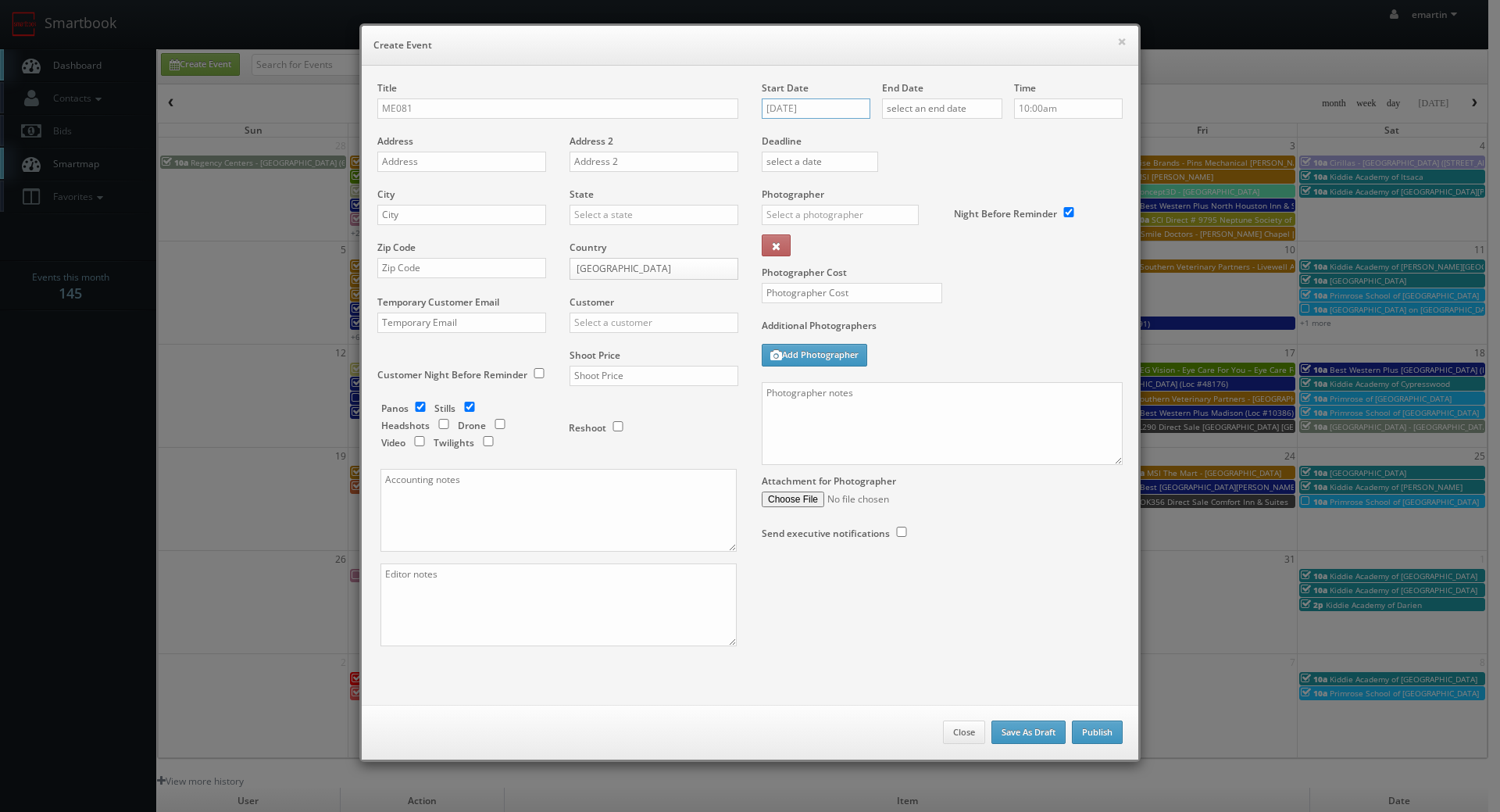
click at [805, 103] on input "10/01/2025" at bounding box center [816, 108] width 108 height 21
click at [772, 251] on td "19" at bounding box center [771, 250] width 22 height 23
type input "10/19/2025"
click at [1028, 179] on div "Deadline" at bounding box center [942, 134] width 384 height 106
click at [961, 108] on input "text" at bounding box center [942, 108] width 120 height 21
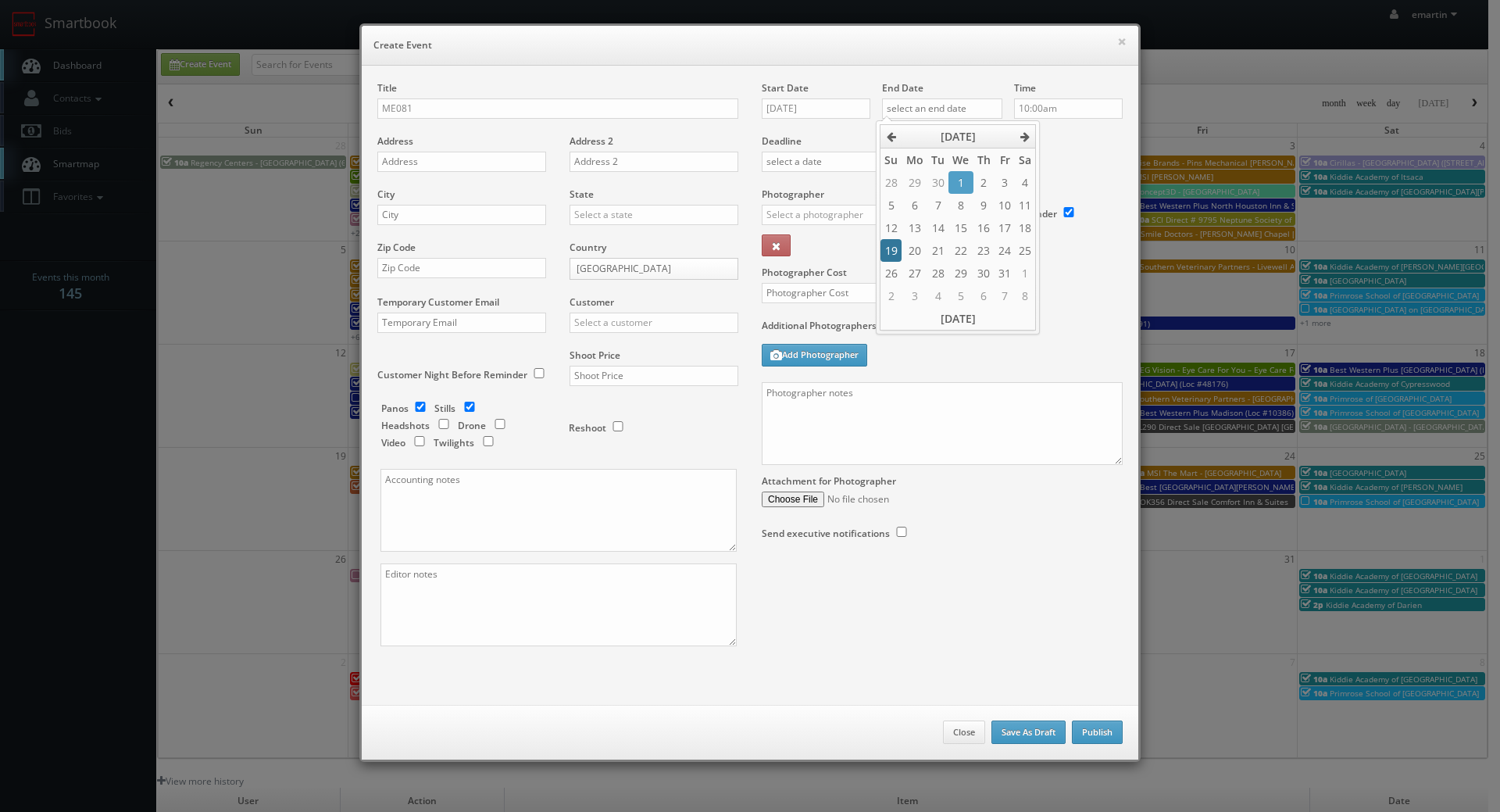
click at [894, 255] on td "19" at bounding box center [892, 250] width 22 height 23
type input "[DATE]"
click at [1081, 186] on div "Deadline" at bounding box center [942, 134] width 384 height 106
click at [465, 105] on input "ME081" at bounding box center [558, 108] width 361 height 21
paste input "Cambria Hotel Portland Downtown Old Port"
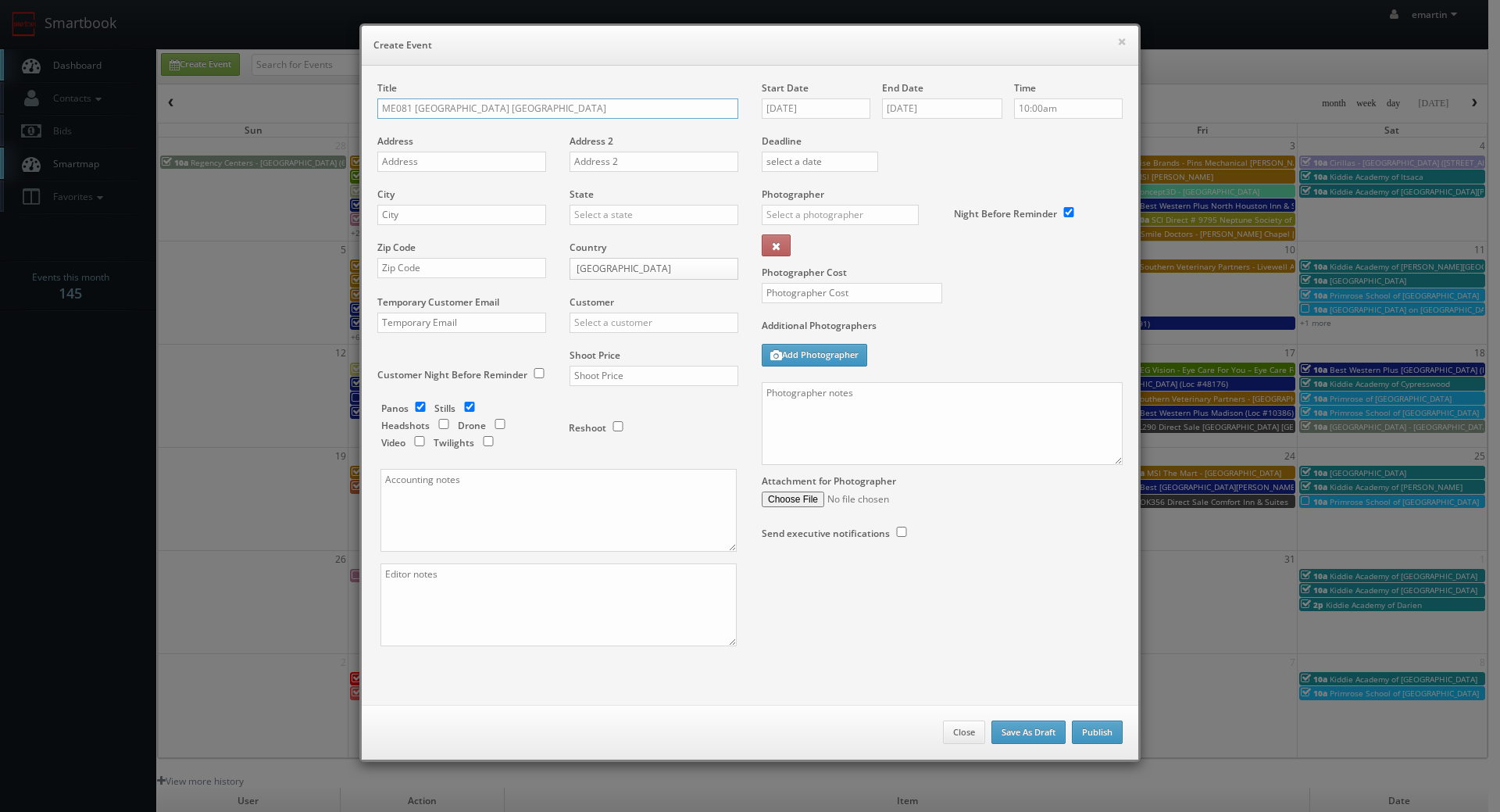
type input "ME081 [GEOGRAPHIC_DATA] [GEOGRAPHIC_DATA]"
click at [417, 156] on input "text" at bounding box center [462, 161] width 169 height 21
paste input "25 Hancock St"
type input "25 Hancock St"
drag, startPoint x: 512, startPoint y: 218, endPoint x: 608, endPoint y: 225, distance: 96.3
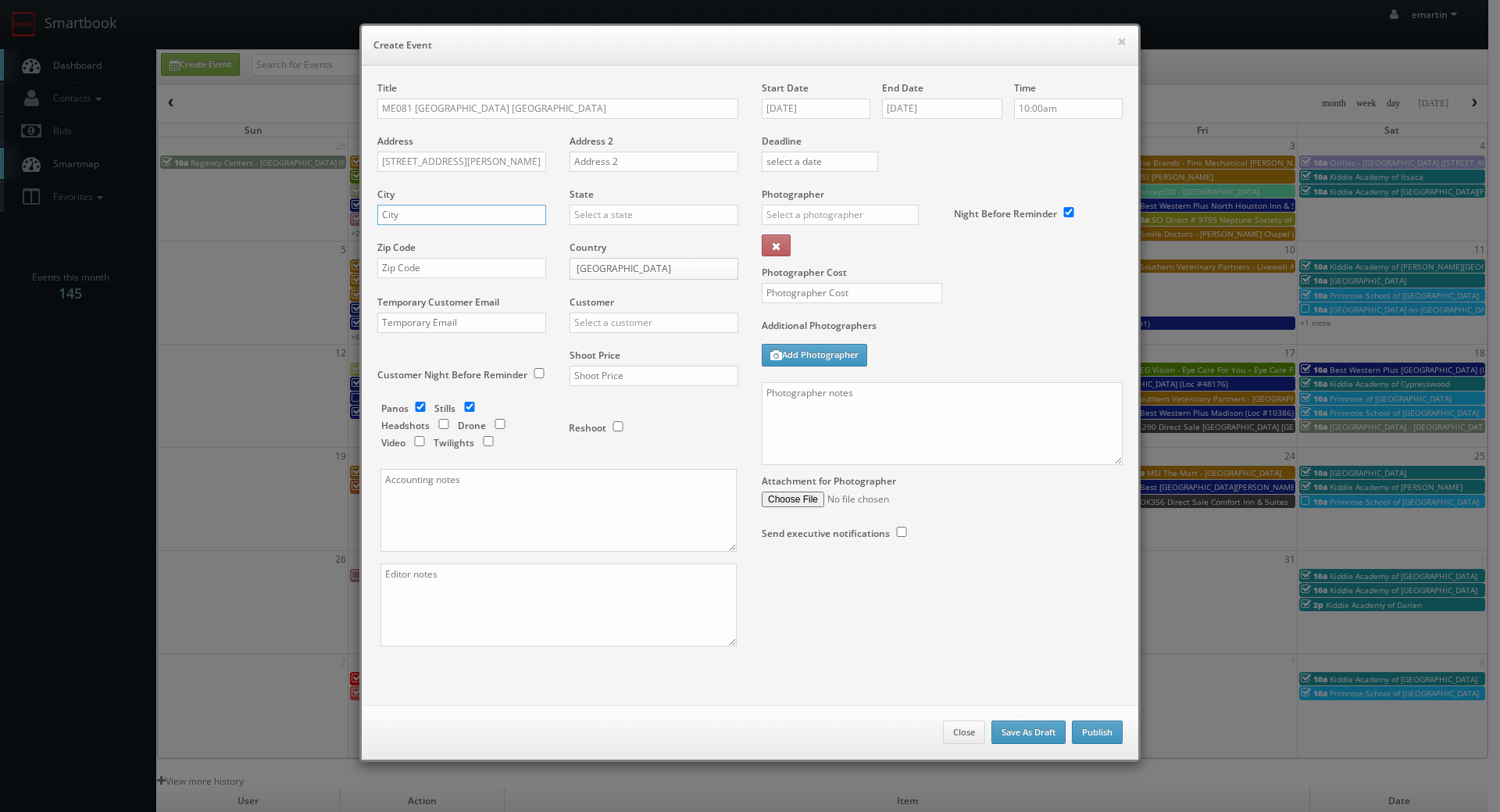
click at [512, 218] on input "text" at bounding box center [462, 214] width 169 height 21
paste input "Portland"
type input "[GEOGRAPHIC_DATA]"
click at [620, 225] on div "State Alabama Alaska Arizona Arkansas California Colorado Connecticut Delaware …" at bounding box center [648, 214] width 180 height 53
click at [619, 223] on input "text" at bounding box center [654, 214] width 169 height 21
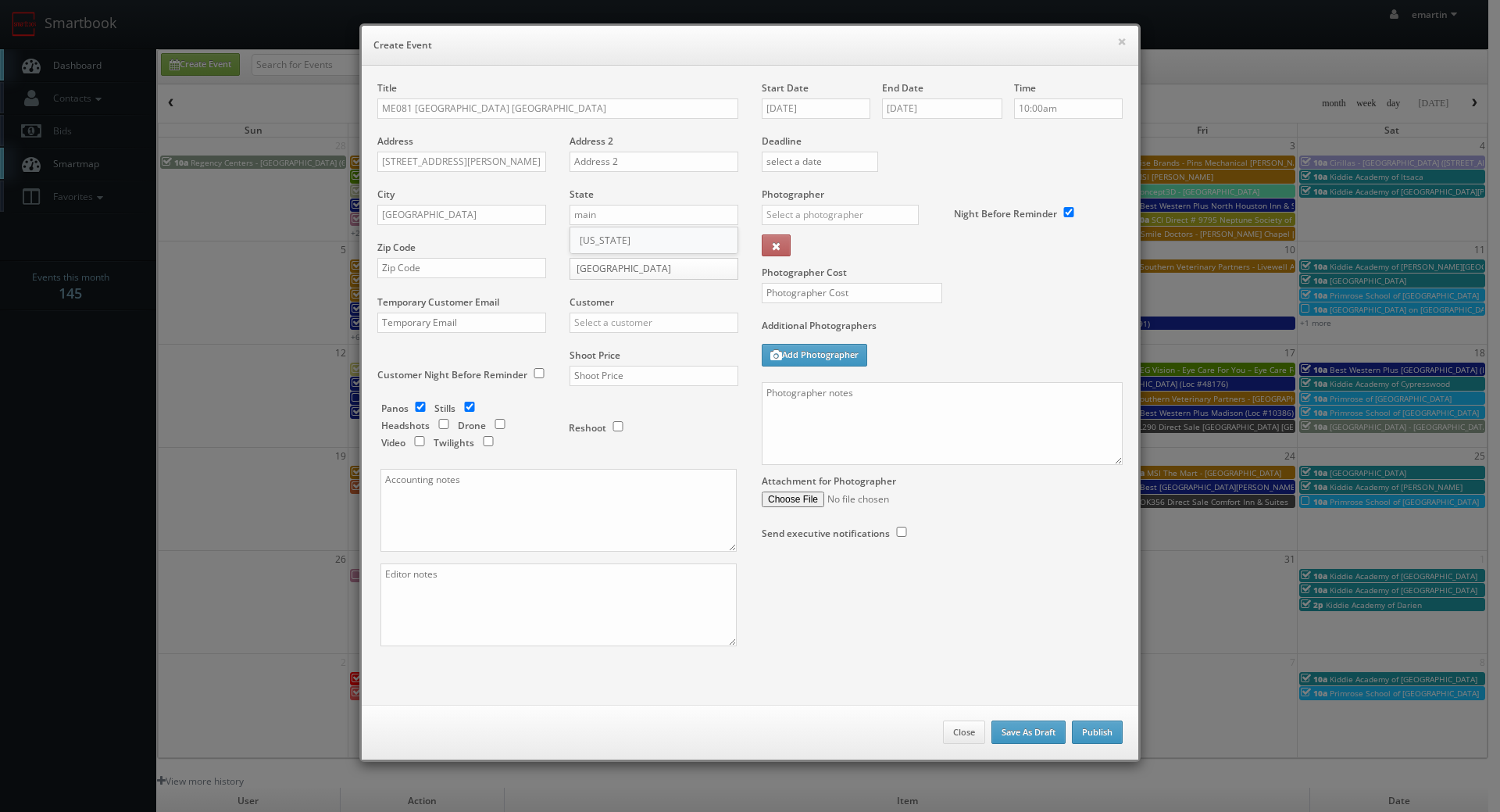
click at [595, 235] on div "[US_STATE]" at bounding box center [654, 240] width 168 height 26
type input "[US_STATE]"
click at [447, 266] on input "text" at bounding box center [462, 268] width 169 height 21
paste input "04101"
type input "04101"
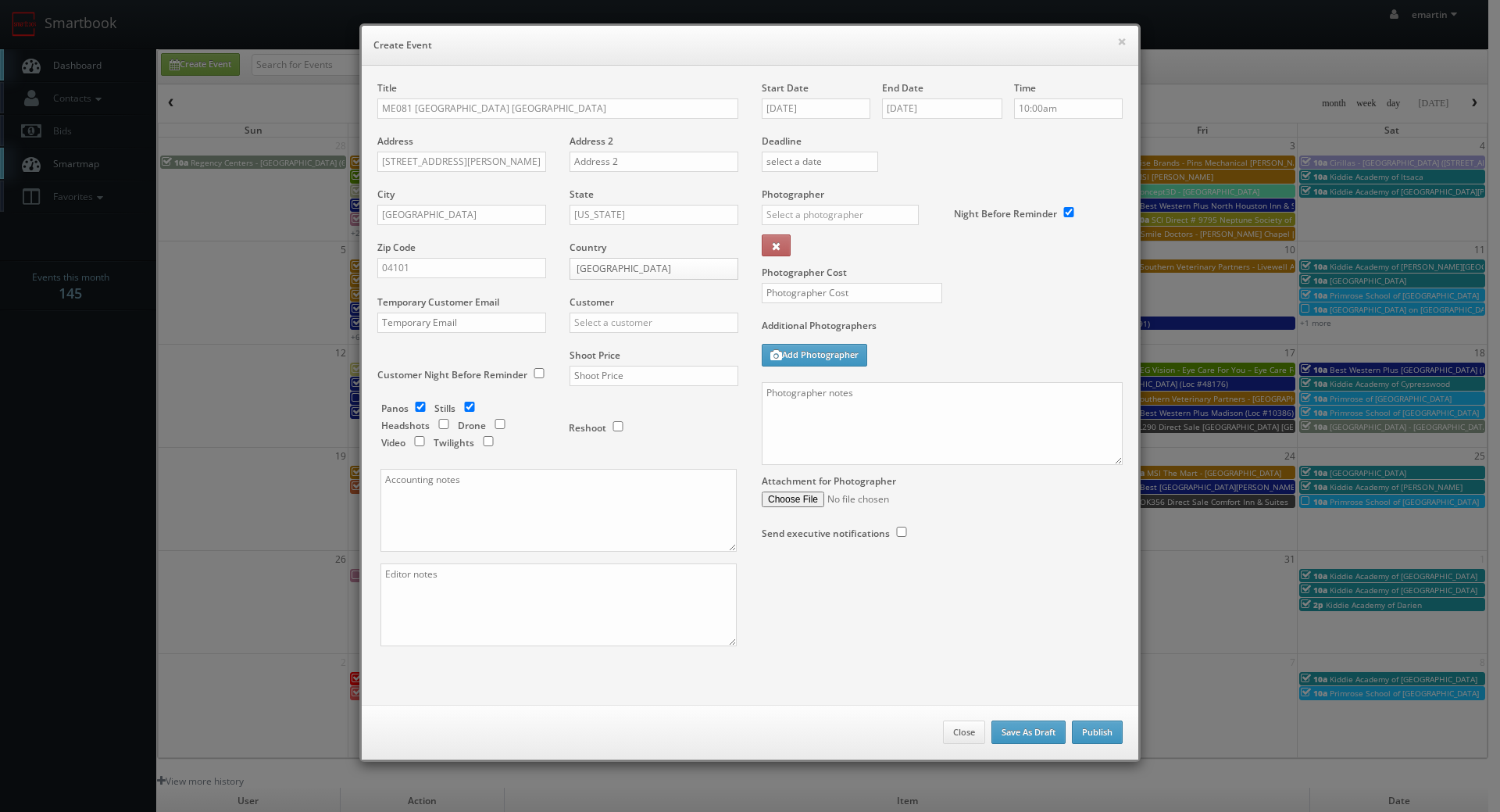
click at [777, 48] on h6 "Create Event" at bounding box center [750, 45] width 754 height 15
click at [605, 334] on div "Customer Choice Hotels ACC Concept3D Firebirds GBV Choice Hotels Canada Heartla…" at bounding box center [648, 322] width 180 height 53
click at [613, 319] on input "text" at bounding box center [654, 323] width 169 height 21
click at [591, 345] on div "Choice Hotels" at bounding box center [654, 348] width 168 height 26
type input "Choice Hotels"
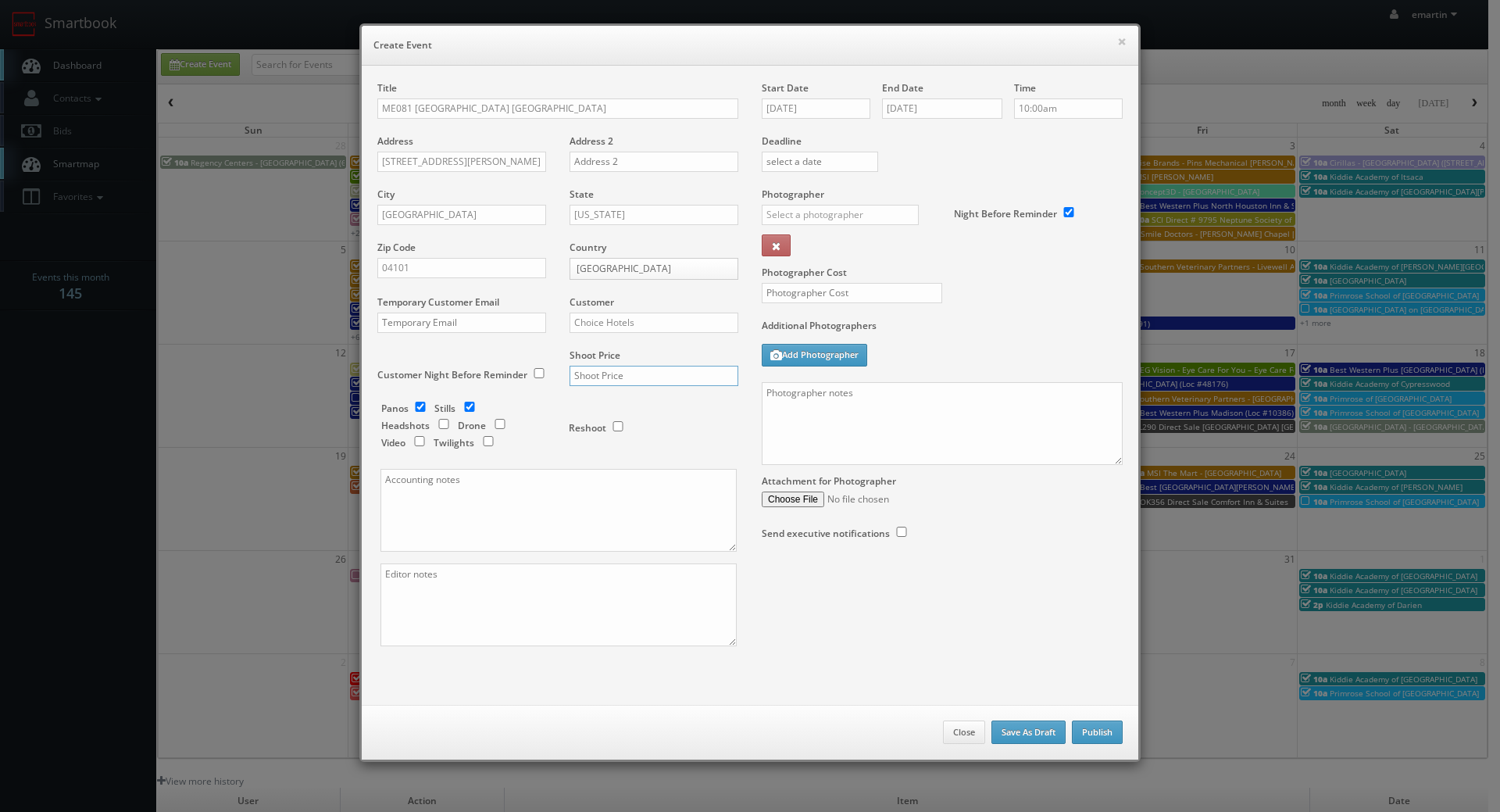
click at [613, 377] on input "text" at bounding box center [654, 376] width 169 height 21
type input "1,800"
click at [419, 401] on div "Panos Stills Headshots Drone Video Twilights Reshoot" at bounding box center [564, 301] width 343 height 334
click at [416, 406] on input "checkbox" at bounding box center [420, 406] width 23 height 10
checkbox input "false"
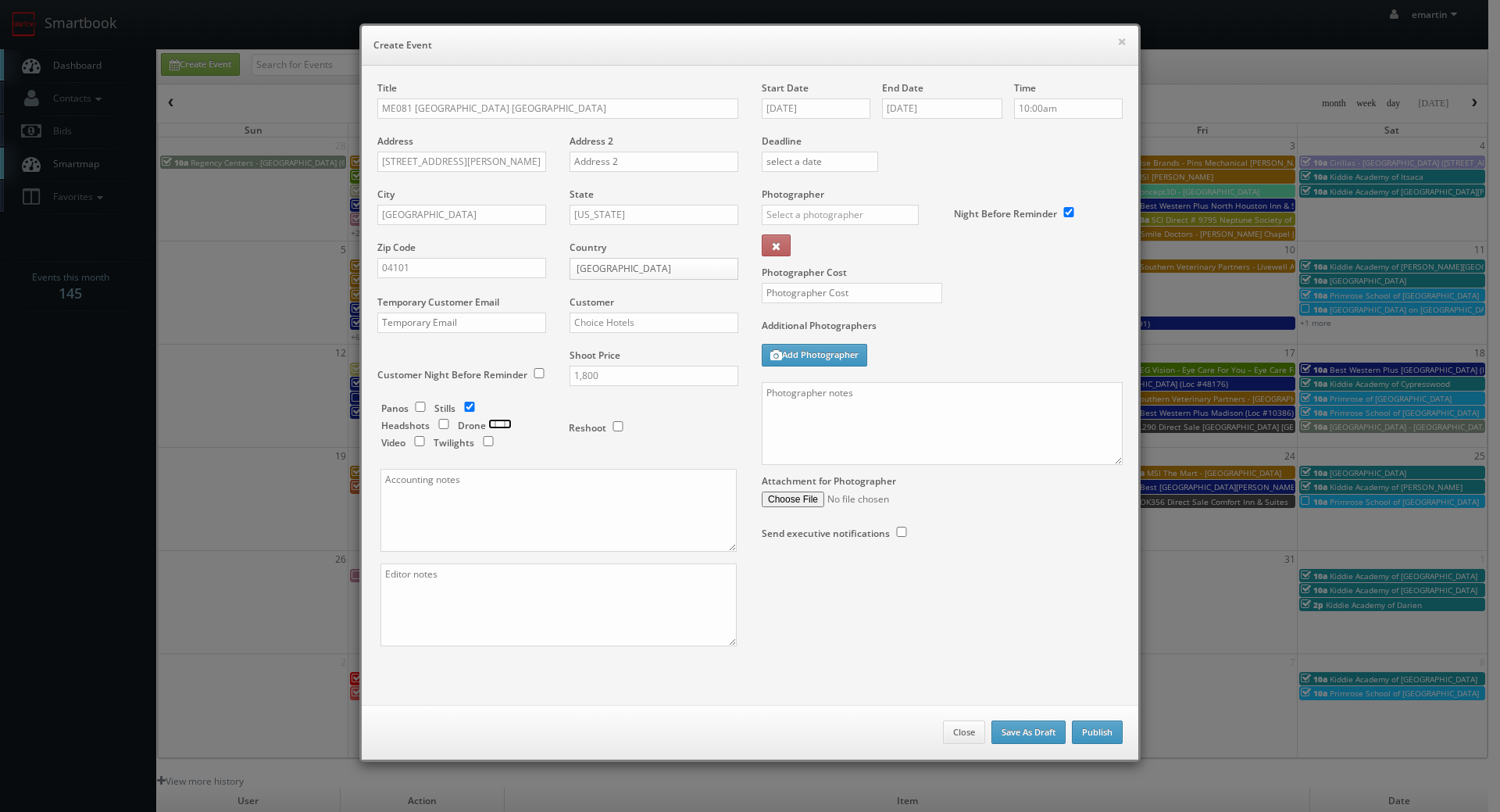
click at [491, 428] on input "checkbox" at bounding box center [500, 424] width 23 height 10
checkbox input "true"
click at [488, 445] on input "checkbox" at bounding box center [489, 441] width 23 height 10
checkbox input "true"
click at [893, 437] on textarea at bounding box center [942, 424] width 361 height 83
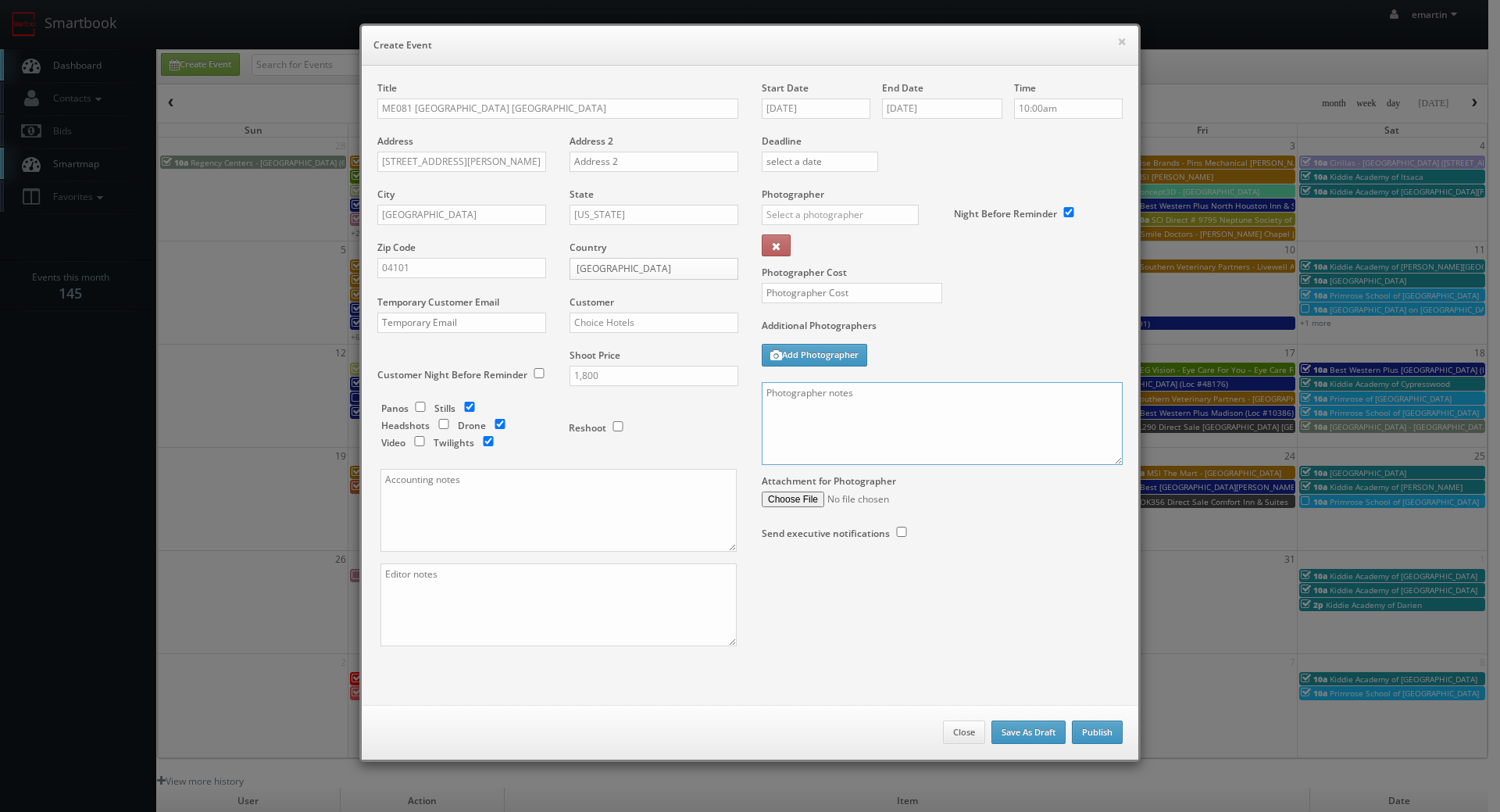
paste textarea "1. Daytime Exterior 2. Evening Exterior 3. Drone Exterior with water proximity …"
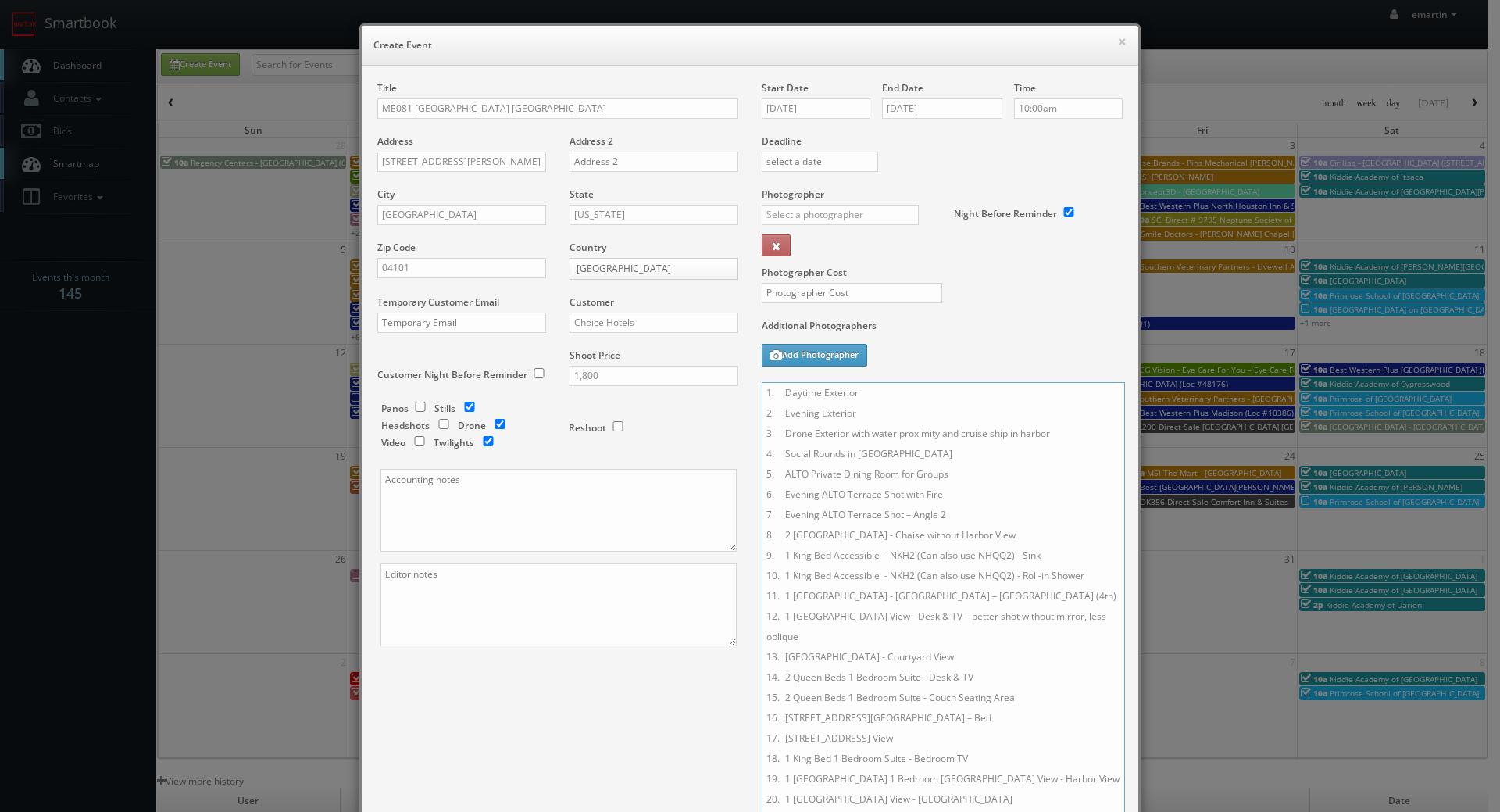
drag, startPoint x: 1110, startPoint y: 461, endPoint x: 956, endPoint y: 633, distance: 230.9
click at [1106, 811] on html "Smartbook Toggle Side Navigation Toggle Top Navigation emartin emartin Profile …" at bounding box center [750, 540] width 1500 height 1081
click at [774, 390] on textarea "1. Daytime Exterior 2. Evening Exterior 3. Drone Exterior with water proximity …" at bounding box center [940, 598] width 358 height 433
click at [764, 394] on textarea "1. Daytime Exterior 2. Evening Exterior 3. Drone Exterior with water proximity …" at bounding box center [940, 598] width 358 height 433
click at [768, 390] on textarea "1. Daytime Exterior 2. Evening Exterior 3. Drone Exterior with water proximity …" at bounding box center [940, 598] width 358 height 433
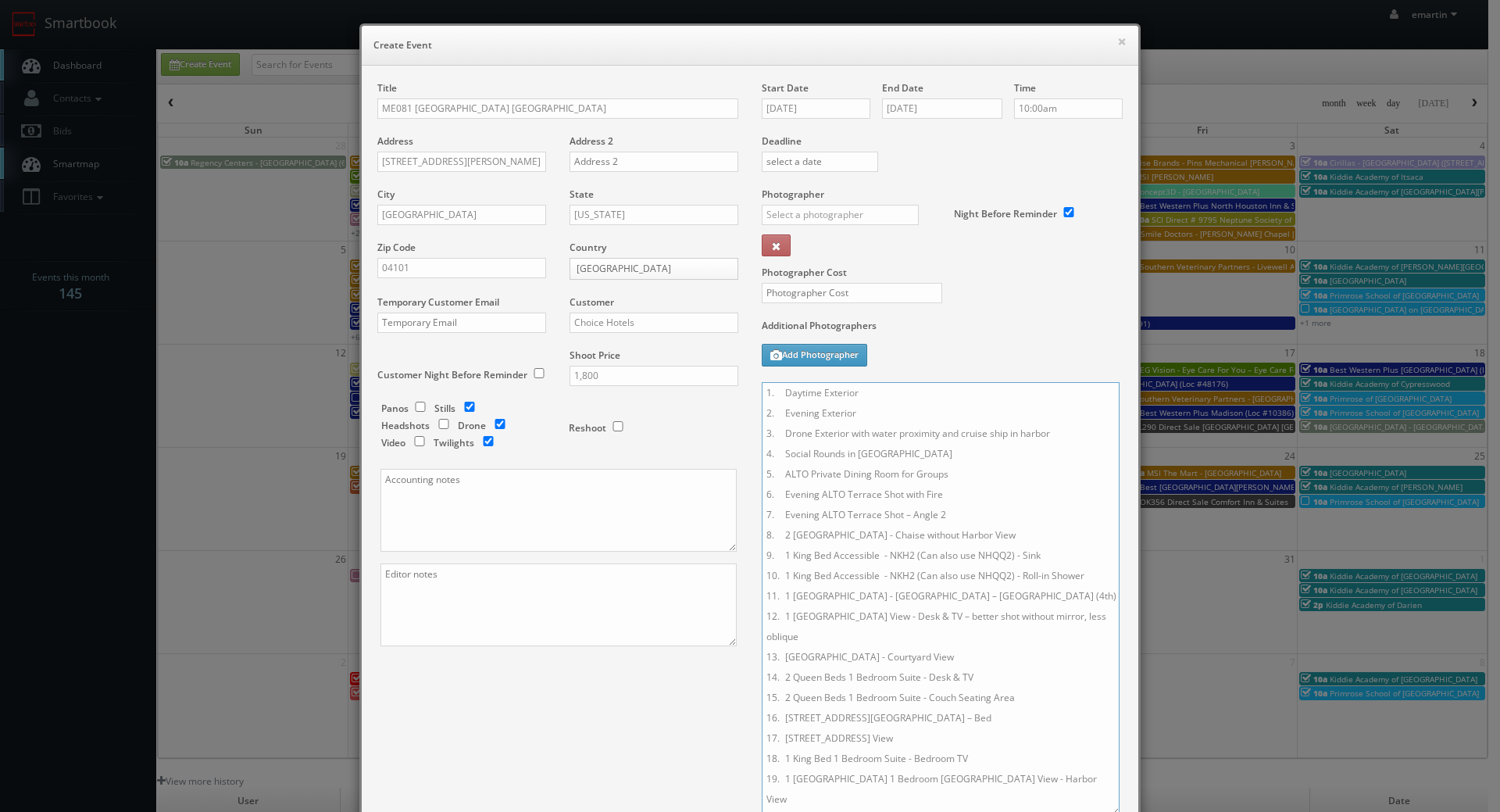
type textarea "1. Daytime Exterior 2. Evening Exterior 3. Drone Exterior with water proximity …"
drag, startPoint x: 1072, startPoint y: 315, endPoint x: 1060, endPoint y: 315, distance: 12.0
click at [1071, 315] on div "Photographer Cost" at bounding box center [942, 253] width 384 height 132
click at [855, 220] on input "text" at bounding box center [840, 214] width 157 height 21
click at [879, 250] on div "Curtis Lloyd" at bounding box center [846, 250] width 168 height 26
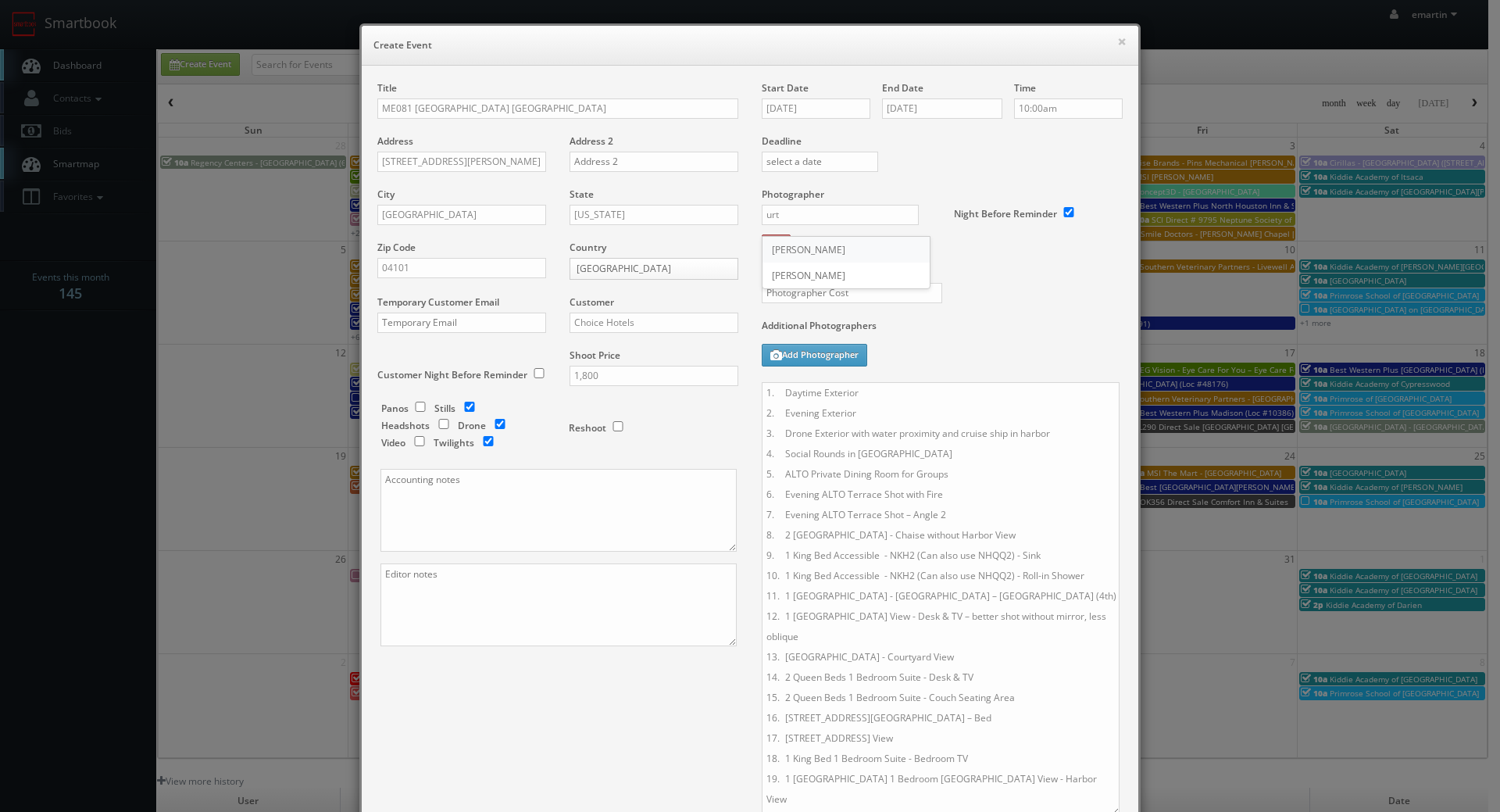
type input "Curtis Lloyd"
click at [1011, 308] on div "Photographer Cost" at bounding box center [942, 253] width 384 height 132
click at [826, 438] on textarea "1. Daytime Exterior 2. Evening Exterior 3. Drone Exterior with water proximity …" at bounding box center [940, 598] width 358 height 433
click at [811, 382] on textarea "1. Daytime Exterior 2. Evening Exterior 3. Drone Exterior with water proximity …" at bounding box center [940, 598] width 358 height 433
click at [873, 414] on textarea "1. Daytime Exterior 2. Evening Exterior 3. Drone Exterior with water proximity …" at bounding box center [940, 598] width 358 height 433
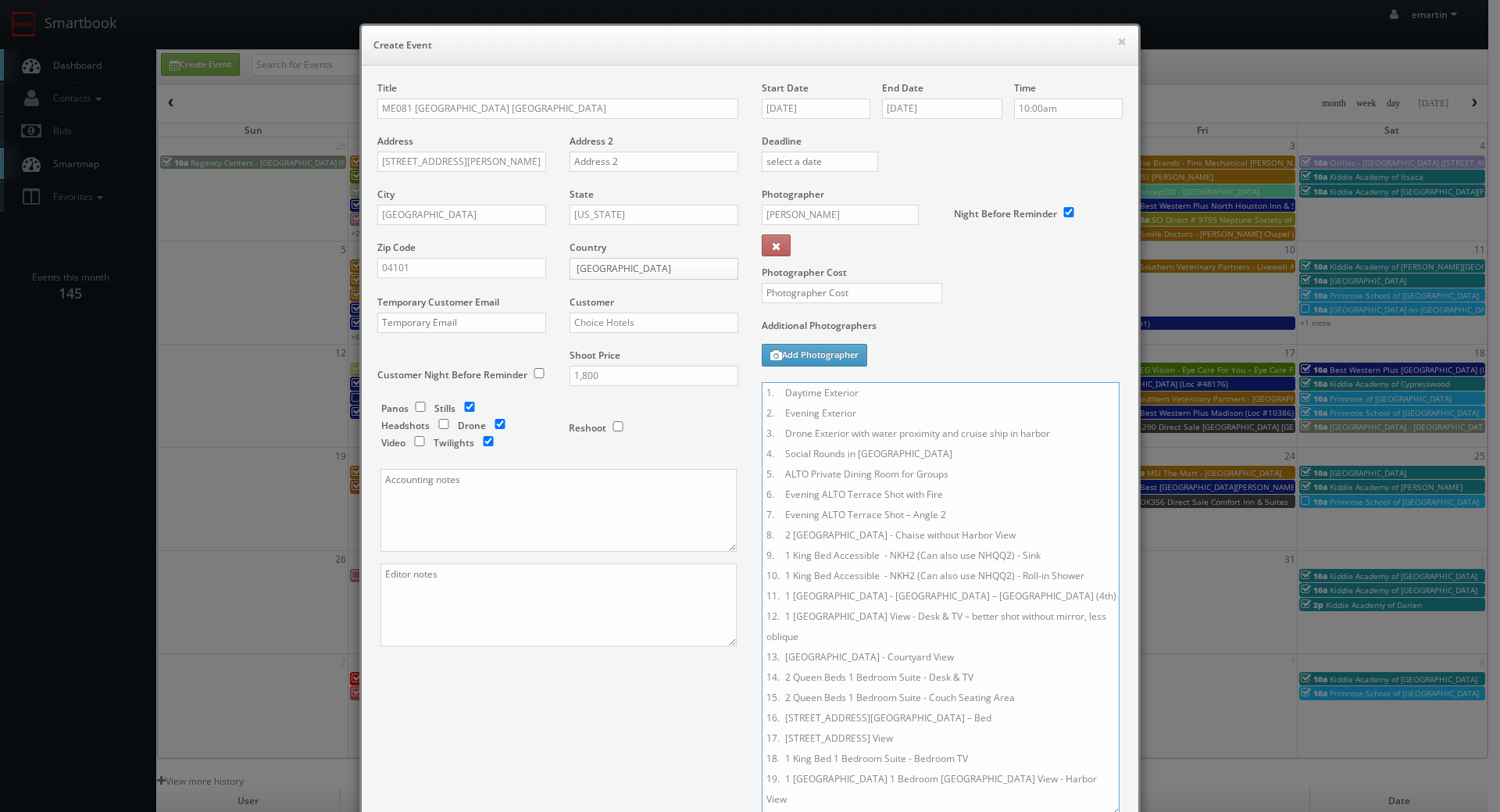
paste textarea "Onsite contact is _____. Full shoot including up to 8 room types/exteriors/comm…"
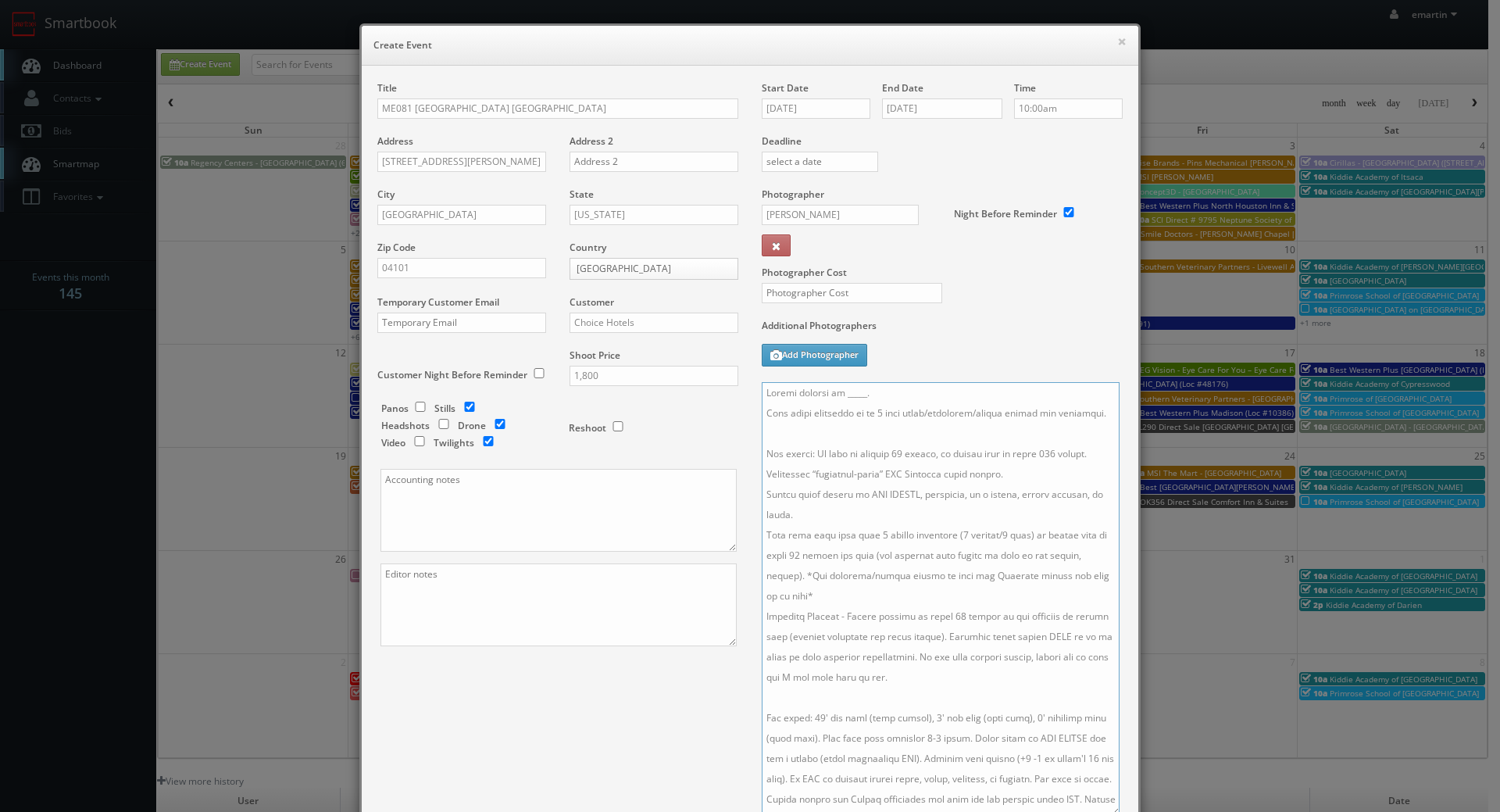
click at [762, 410] on textarea at bounding box center [940, 598] width 358 height 433
drag, startPoint x: 885, startPoint y: 398, endPoint x: 827, endPoint y: 390, distance: 58.5
click at [822, 390] on textarea at bounding box center [940, 598] width 358 height 433
drag, startPoint x: 842, startPoint y: 430, endPoint x: 807, endPoint y: 407, distance: 41.9
click at [807, 407] on textarea at bounding box center [940, 598] width 358 height 433
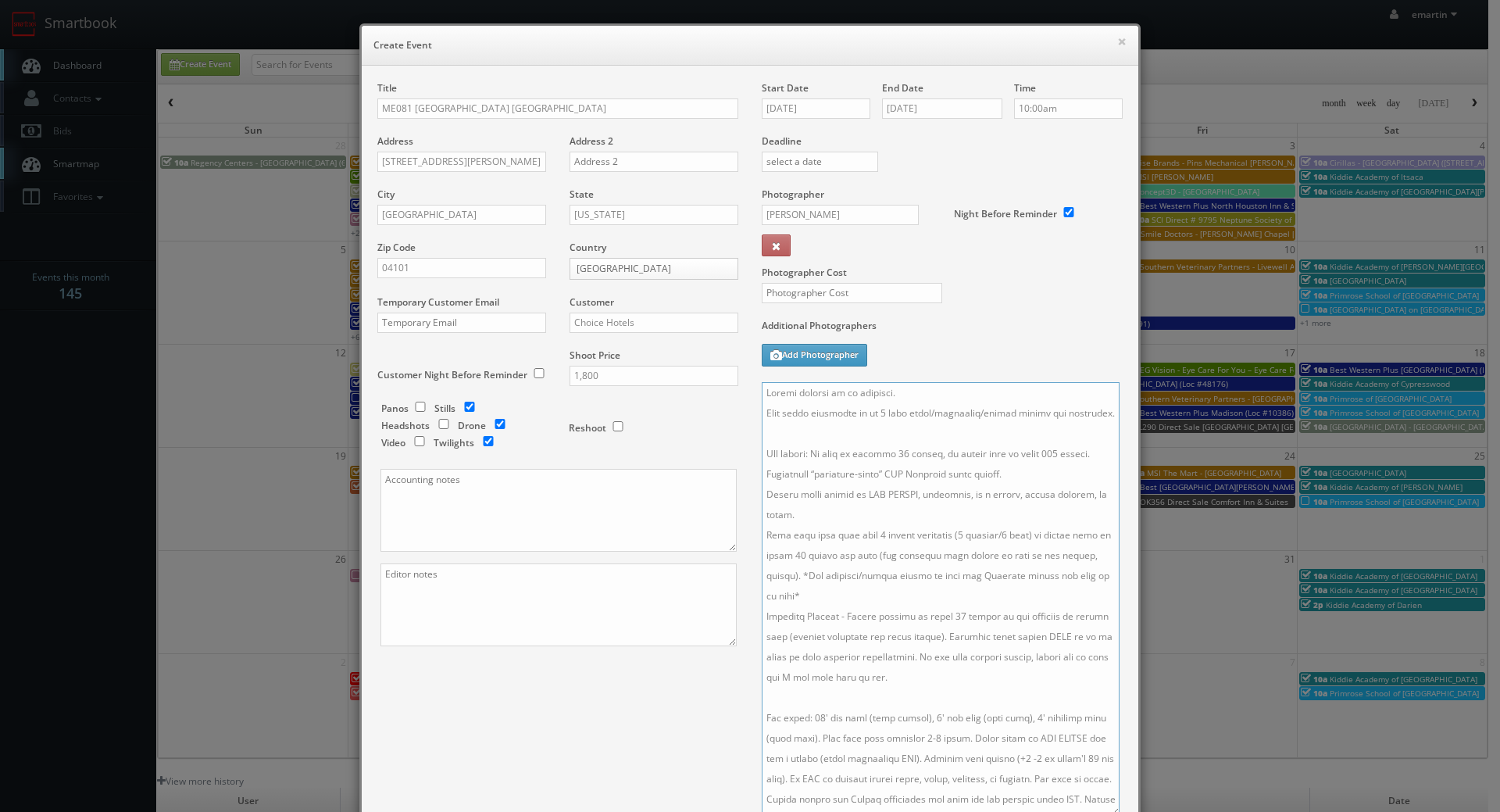
click at [860, 428] on textarea at bounding box center [940, 598] width 358 height 433
drag, startPoint x: 810, startPoint y: 424, endPoint x: 759, endPoint y: 409, distance: 53.2
click at [762, 409] on textarea at bounding box center [940, 598] width 358 height 433
click at [888, 474] on textarea at bounding box center [940, 598] width 358 height 433
drag, startPoint x: 1047, startPoint y: 468, endPoint x: 1046, endPoint y: 533, distance: 65.0
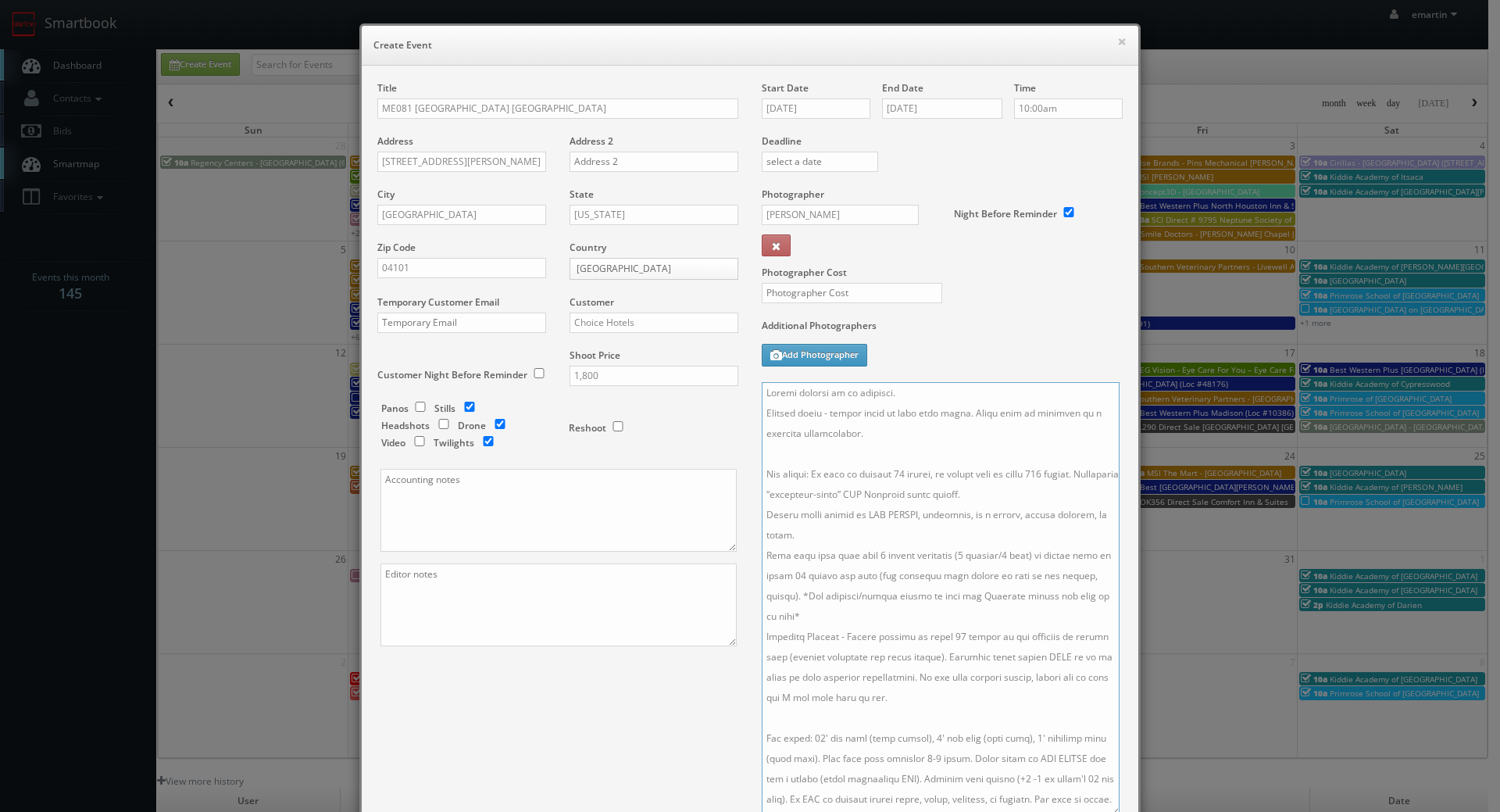
click at [1041, 475] on textarea at bounding box center [940, 598] width 358 height 433
click at [849, 534] on textarea at bounding box center [940, 598] width 358 height 433
drag, startPoint x: 1054, startPoint y: 489, endPoint x: 742, endPoint y: 493, distance: 312.0
click at [742, 493] on div "Title ME081 Cambria Hotel Portland Downtown Old Port Address 25 Hancock St Addr…" at bounding box center [750, 501] width 769 height 841
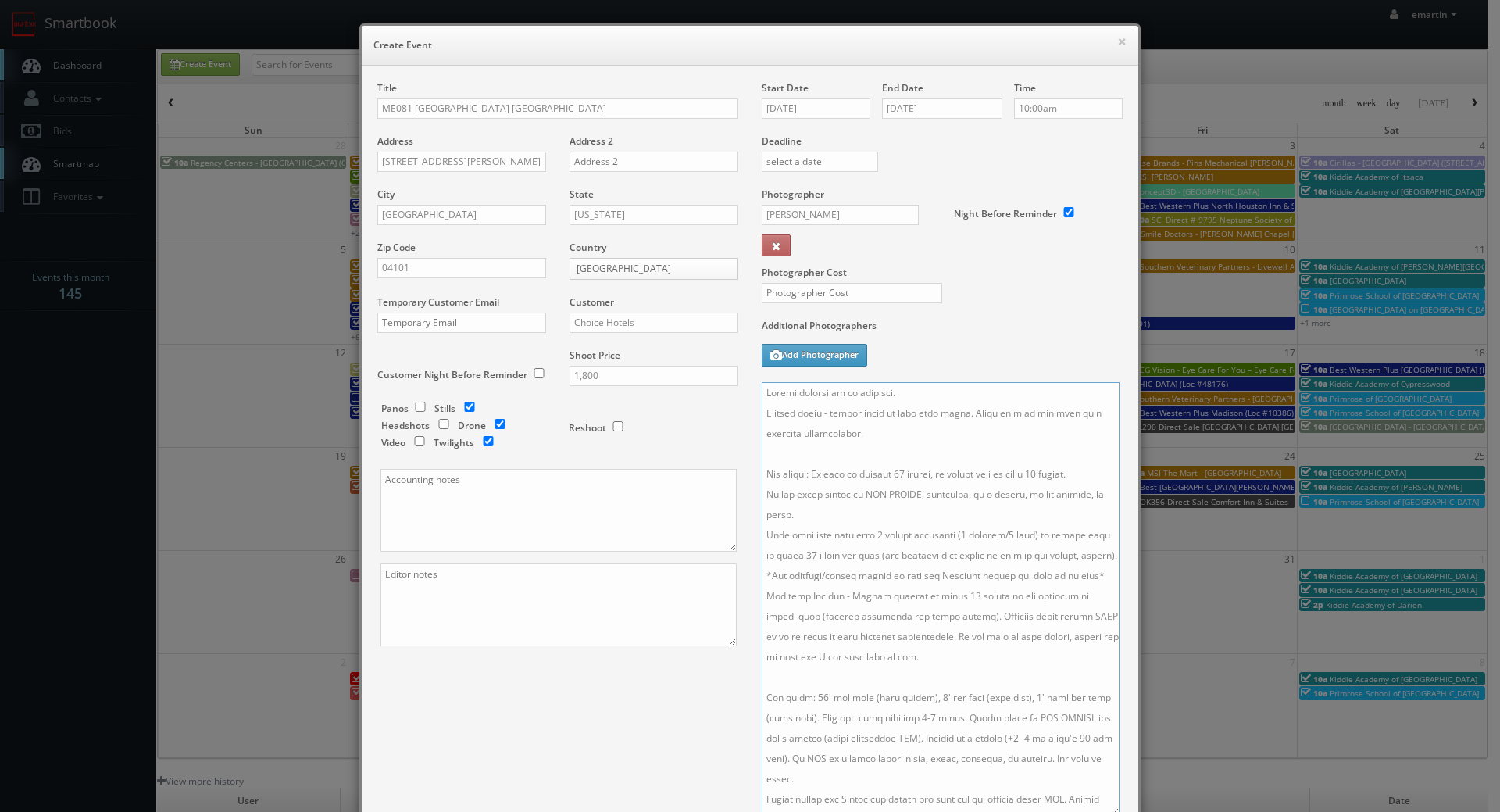
click at [856, 519] on textarea at bounding box center [940, 598] width 358 height 433
click at [855, 601] on textarea at bounding box center [940, 598] width 358 height 433
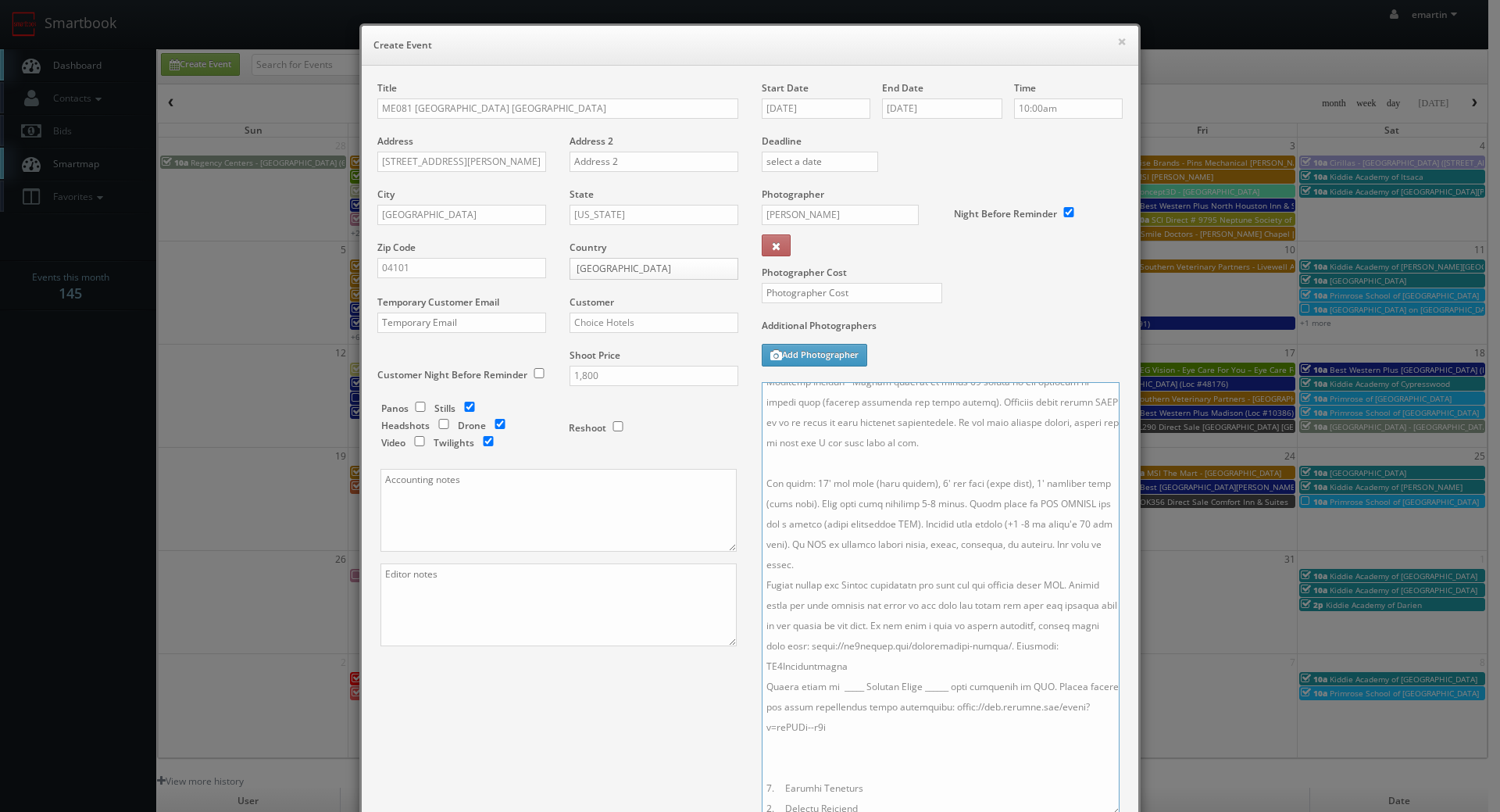
click at [881, 583] on textarea at bounding box center [940, 598] width 358 height 433
drag, startPoint x: 883, startPoint y: 587, endPoint x: 755, endPoint y: 502, distance: 153.7
click at [755, 502] on div "Start Date 10/19/2025 End Date 10/19/2025 Time 10:00am Deadline Photographer Cu…" at bounding box center [942, 501] width 384 height 841
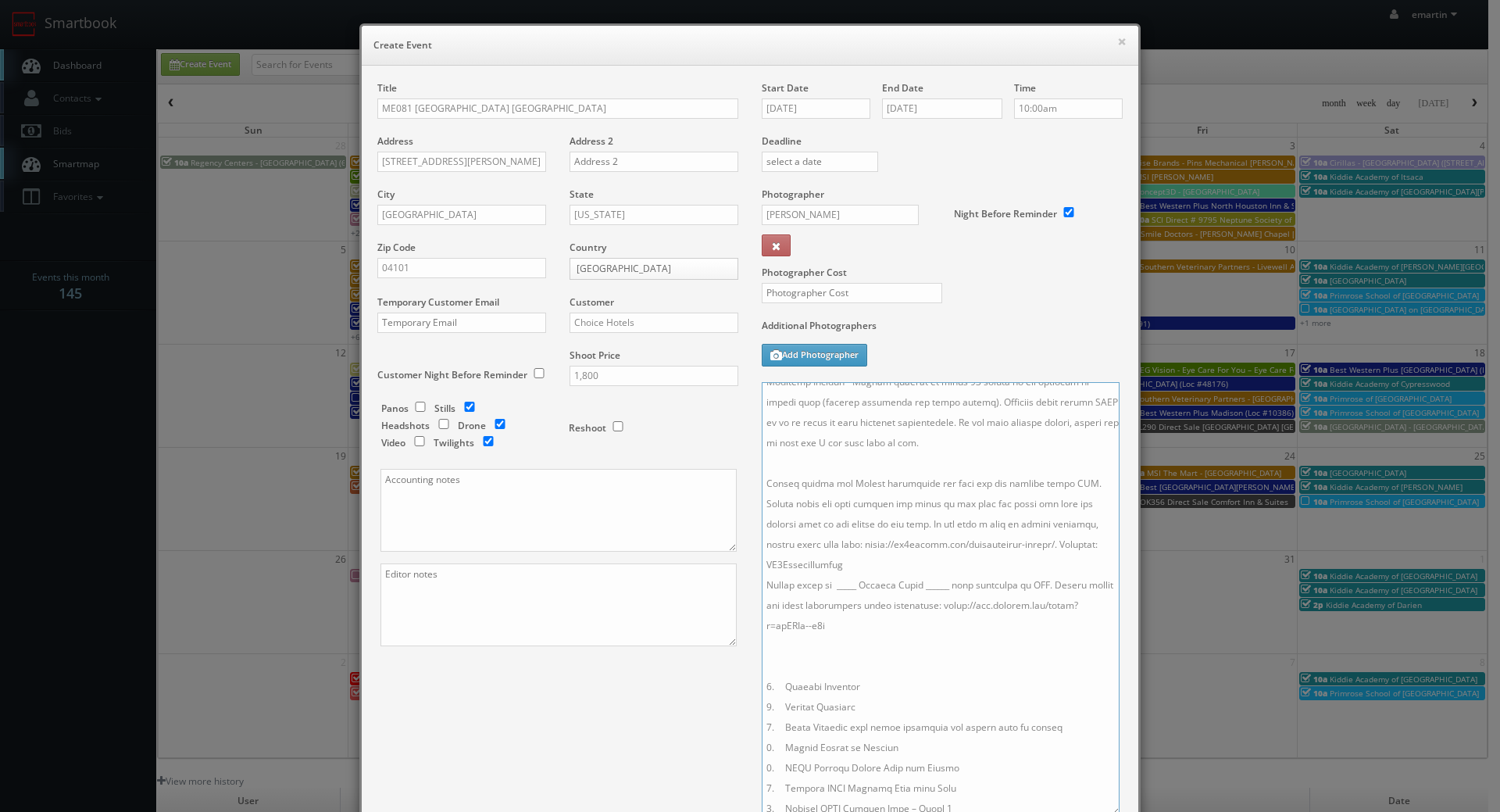
click at [842, 585] on textarea at bounding box center [940, 598] width 358 height 433
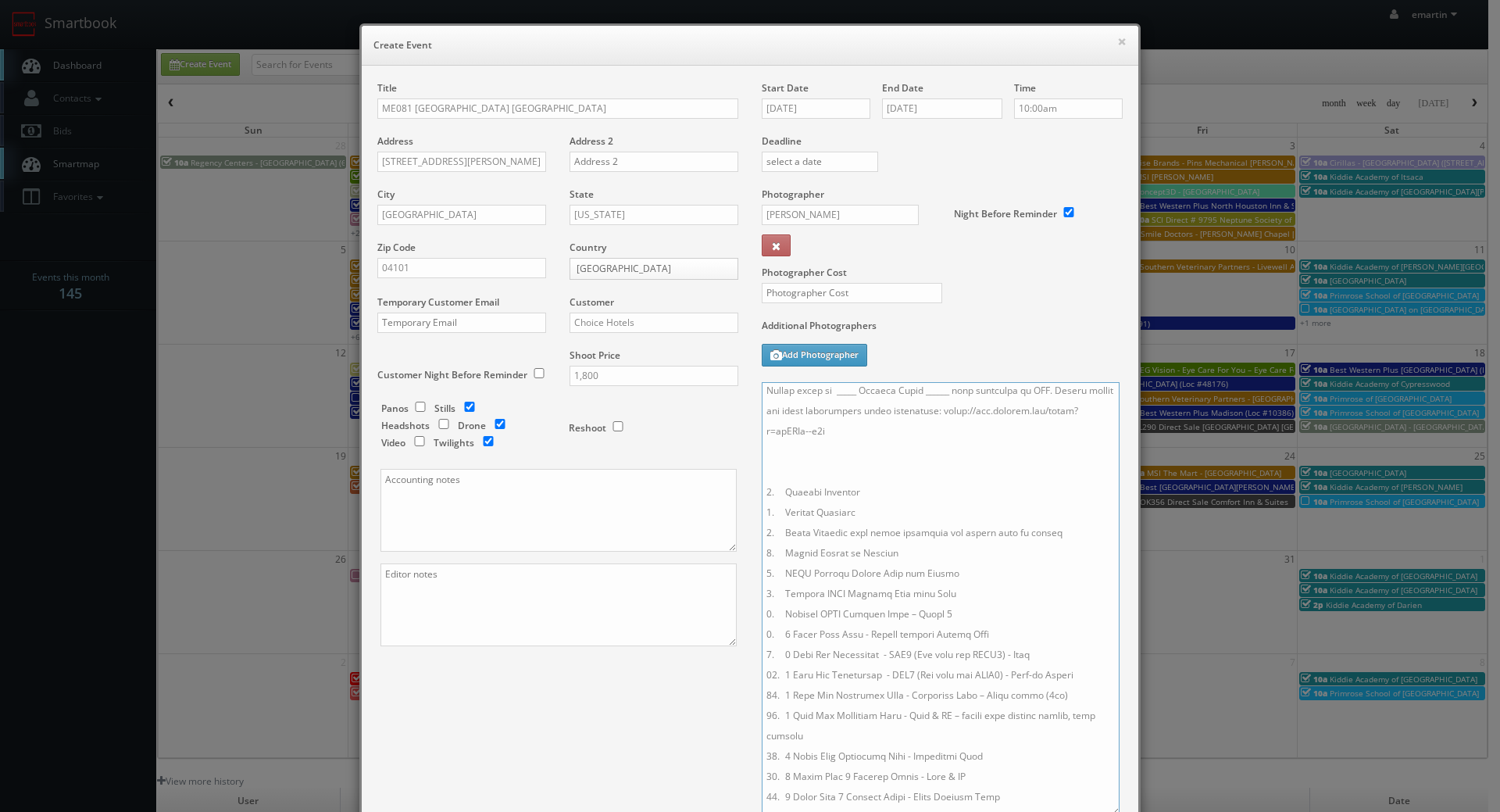
click at [855, 416] on textarea at bounding box center [940, 598] width 358 height 433
click at [848, 411] on textarea at bounding box center [940, 598] width 358 height 433
click at [948, 414] on textarea at bounding box center [940, 598] width 358 height 433
click at [913, 488] on textarea at bounding box center [940, 598] width 358 height 433
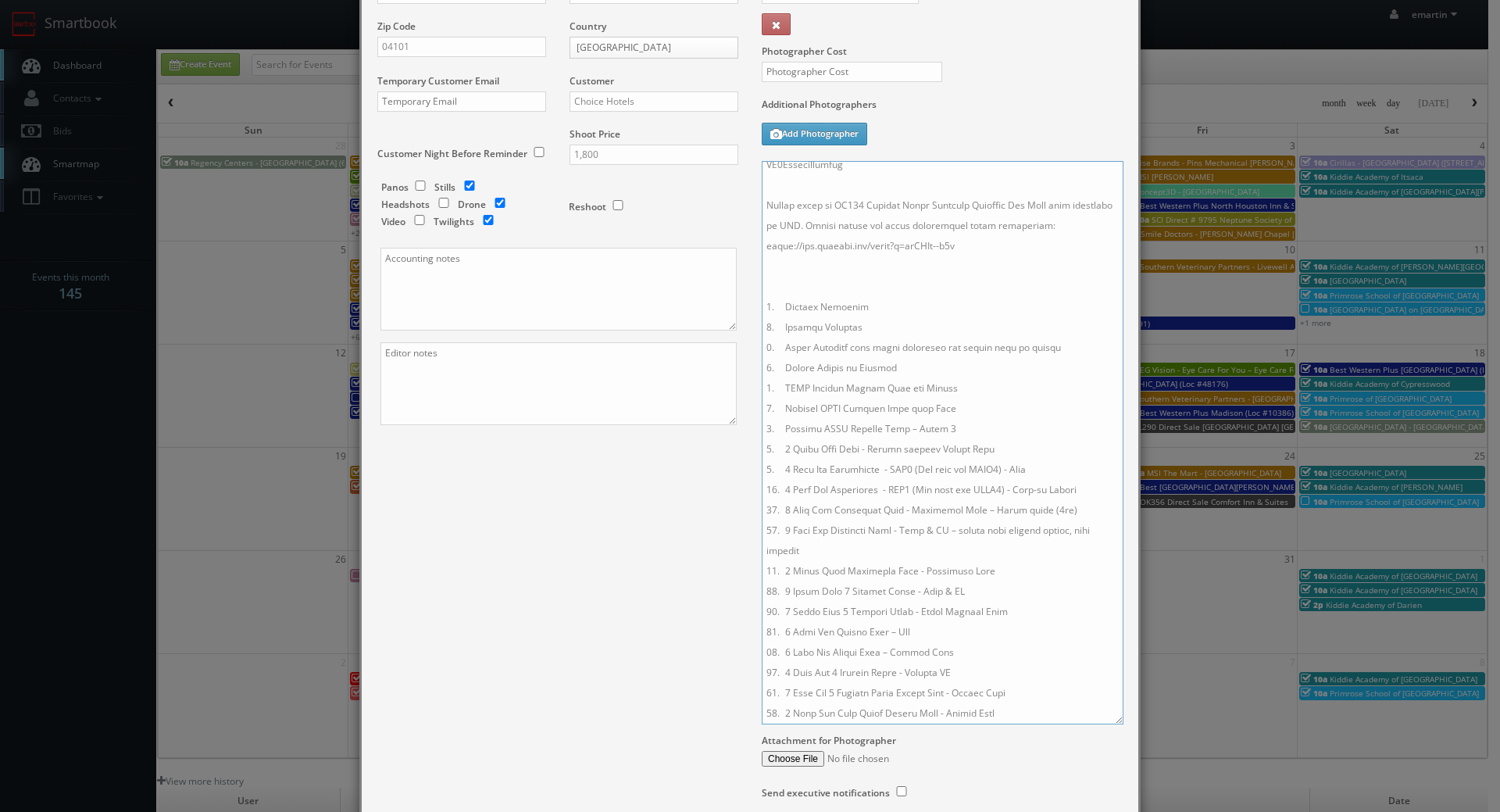
drag, startPoint x: 1102, startPoint y: 588, endPoint x: 1047, endPoint y: 666, distance: 95.4
click at [1105, 715] on textarea at bounding box center [942, 442] width 361 height 563
drag, startPoint x: 1057, startPoint y: 327, endPoint x: 1086, endPoint y: 326, distance: 29.0
click at [1086, 326] on textarea at bounding box center [942, 442] width 361 height 561
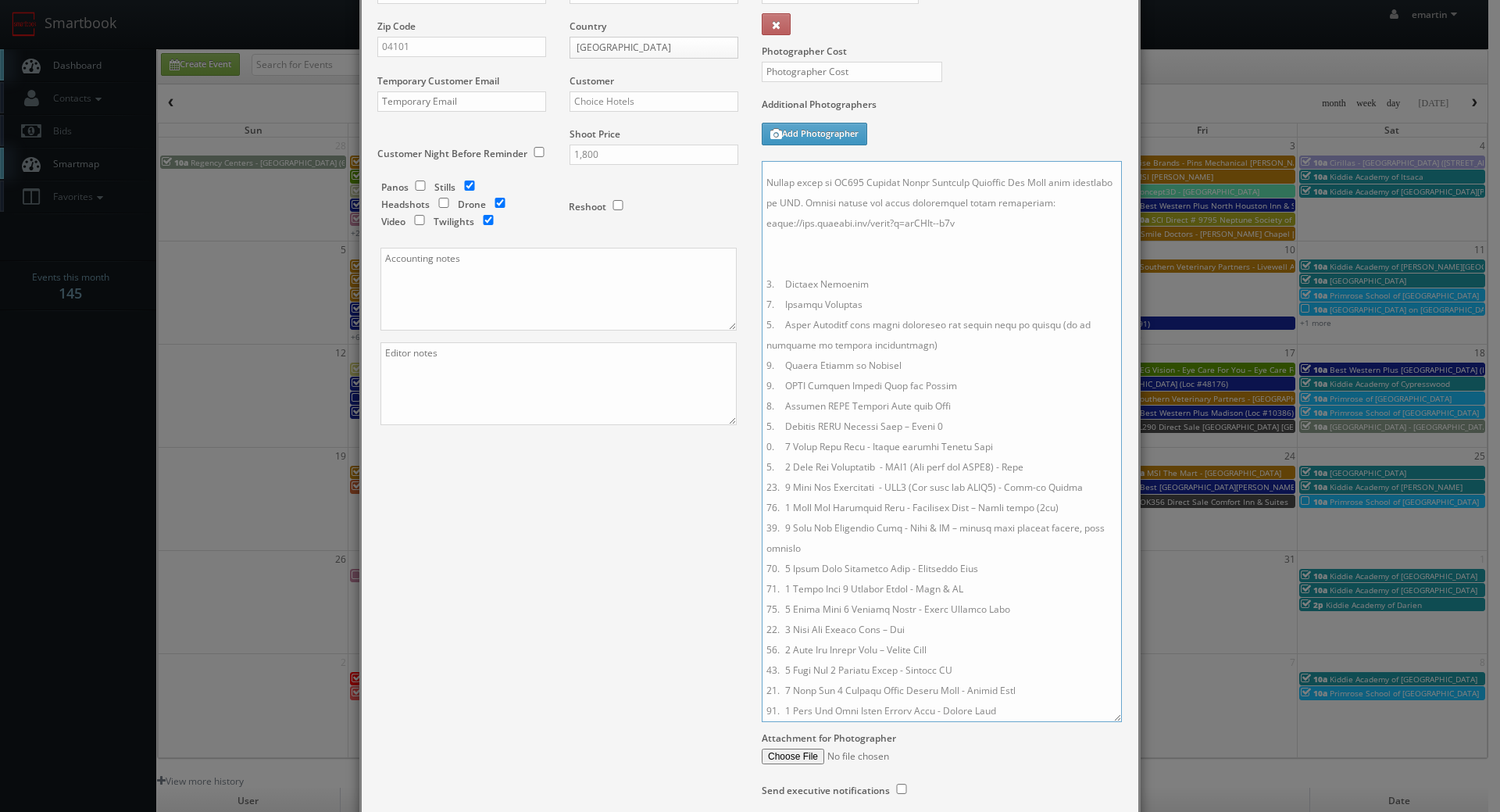
scroll to position [0, 0]
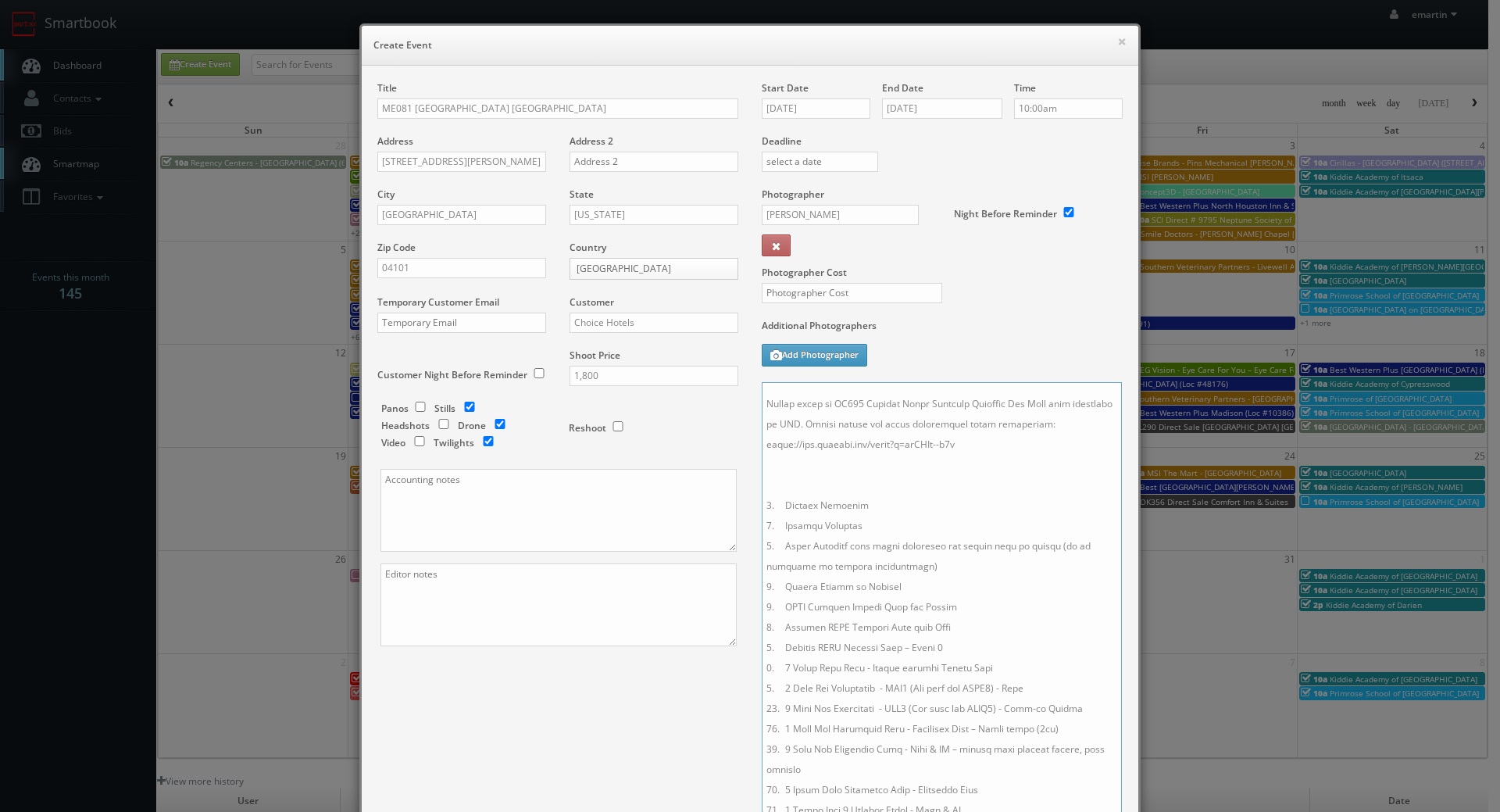
type textarea "Onsite contact to be provided. Partial shoot - please refer to shot list below.…"
click at [800, 351] on button "Add Photographer" at bounding box center [814, 354] width 105 height 23
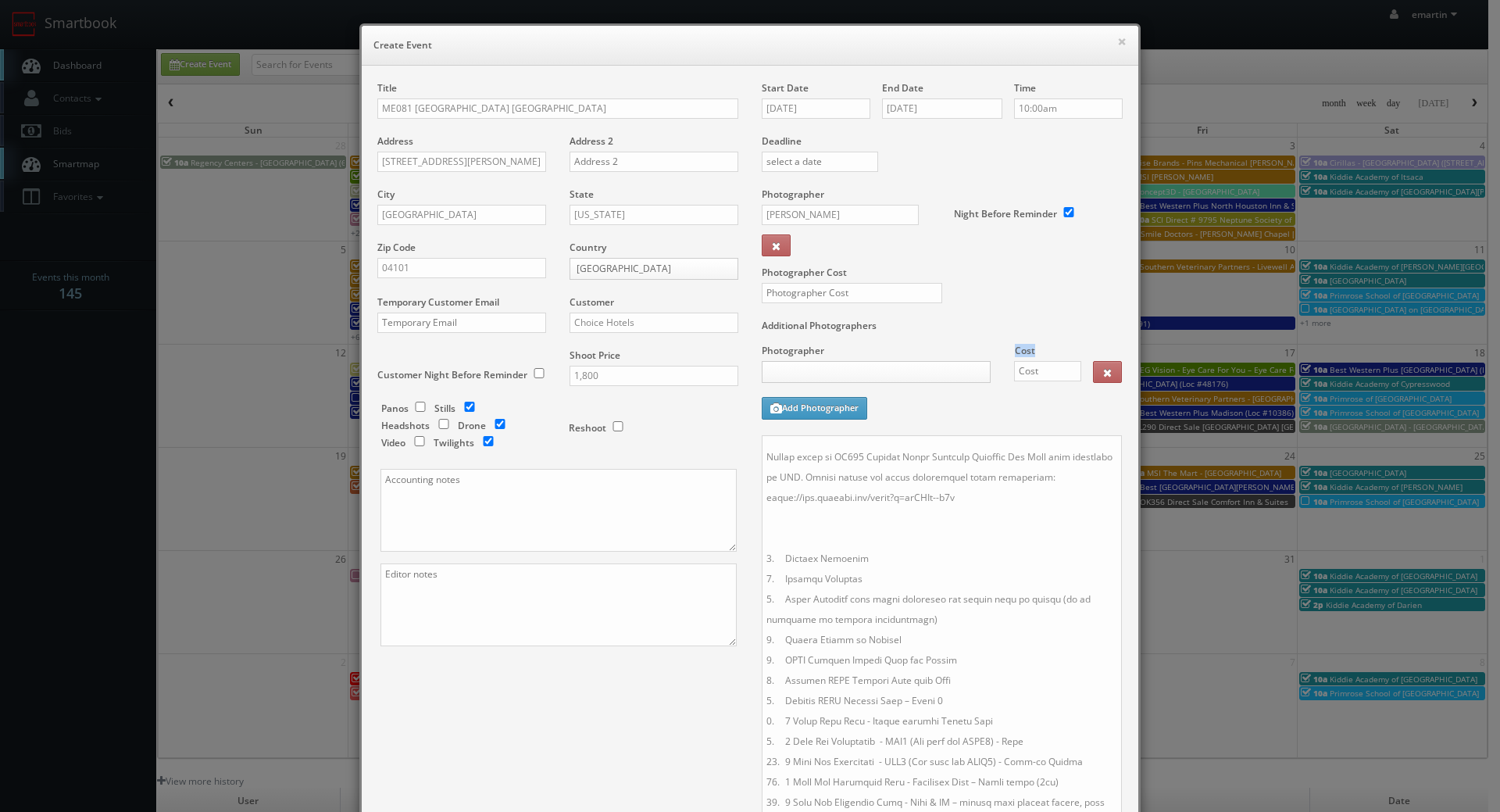
click at [860, 360] on div "Photographer Cost _justin _photog1 Glen Aronwits Chris Dailey John Varnedore Jo…" at bounding box center [942, 356] width 361 height 26
click at [854, 367] on body "Smartbook Toggle Side Navigation Toggle Top Navigation emartin emartin Profile …" at bounding box center [744, 540] width 1488 height 1081
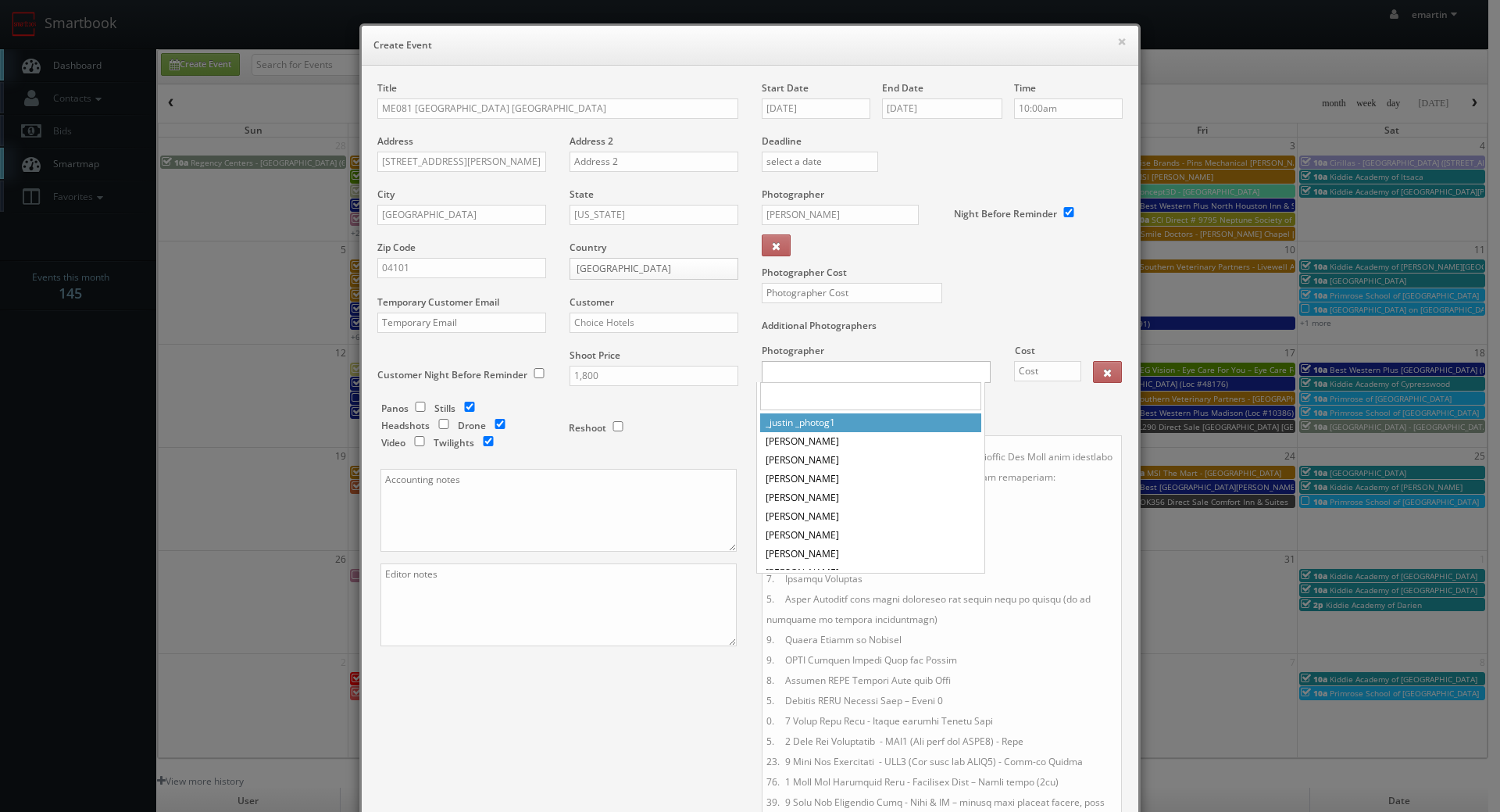
click at [830, 393] on input "text" at bounding box center [870, 396] width 221 height 28
select select "cs3design360@gmail.com"
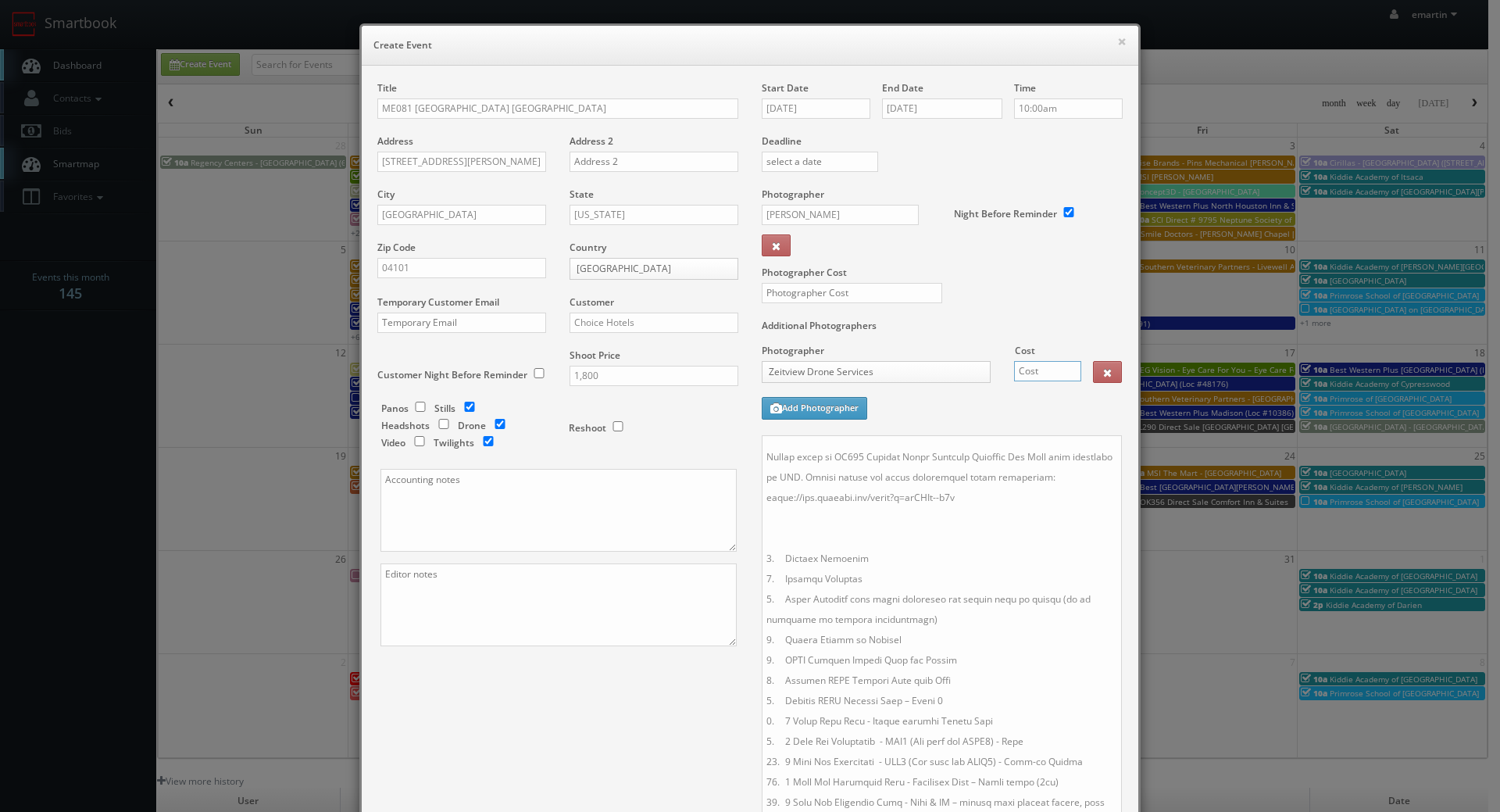
click at [1038, 363] on input "text" at bounding box center [1047, 370] width 68 height 21
type input "199"
click at [1008, 281] on div "Photographer Cost" at bounding box center [942, 253] width 384 height 132
click at [854, 303] on input "text" at bounding box center [852, 293] width 180 height 21
type input "400"
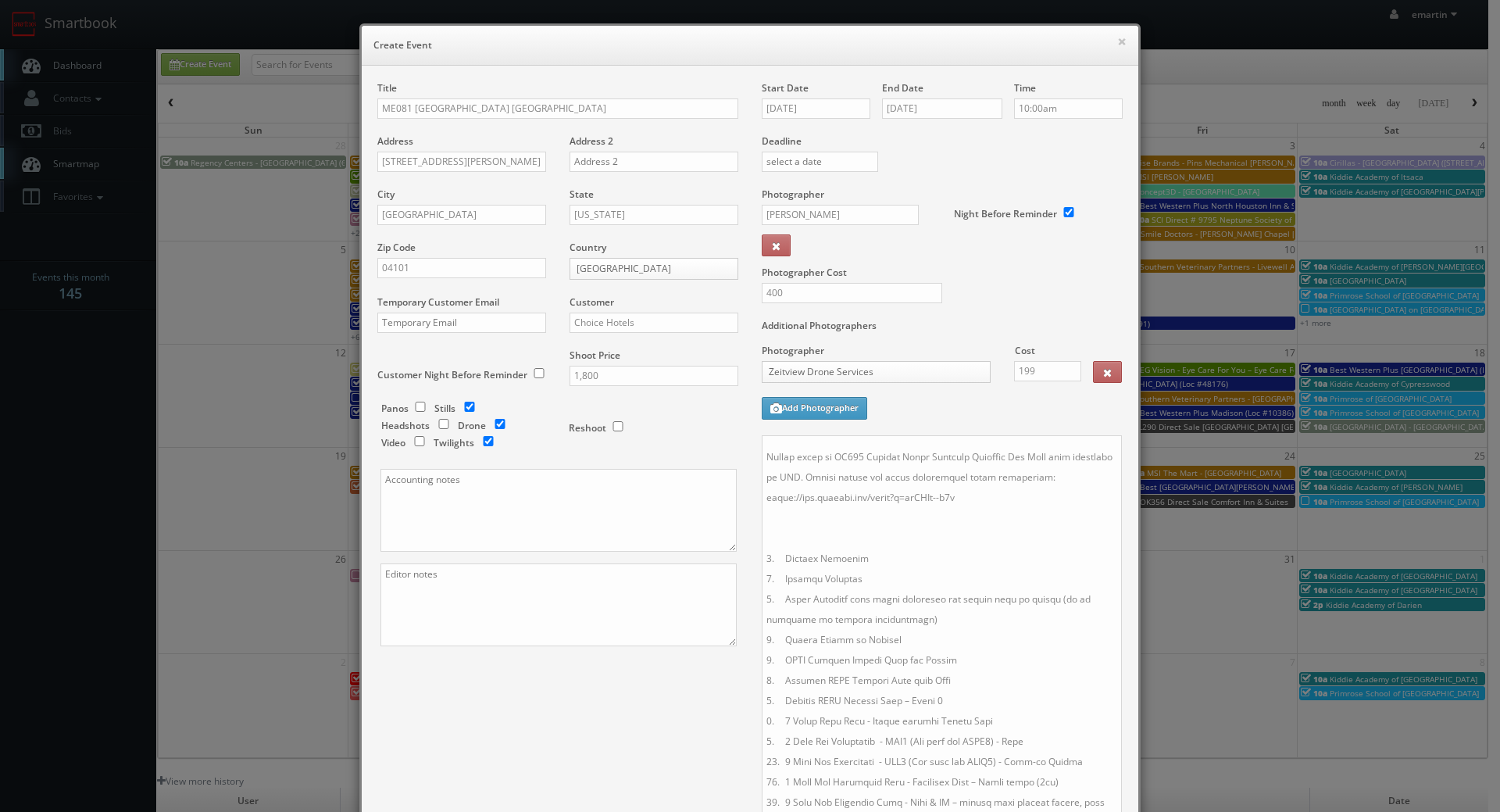
click at [1010, 297] on div "Photographer Cost 400" at bounding box center [942, 253] width 384 height 132
click at [1004, 483] on textarea at bounding box center [942, 716] width 361 height 561
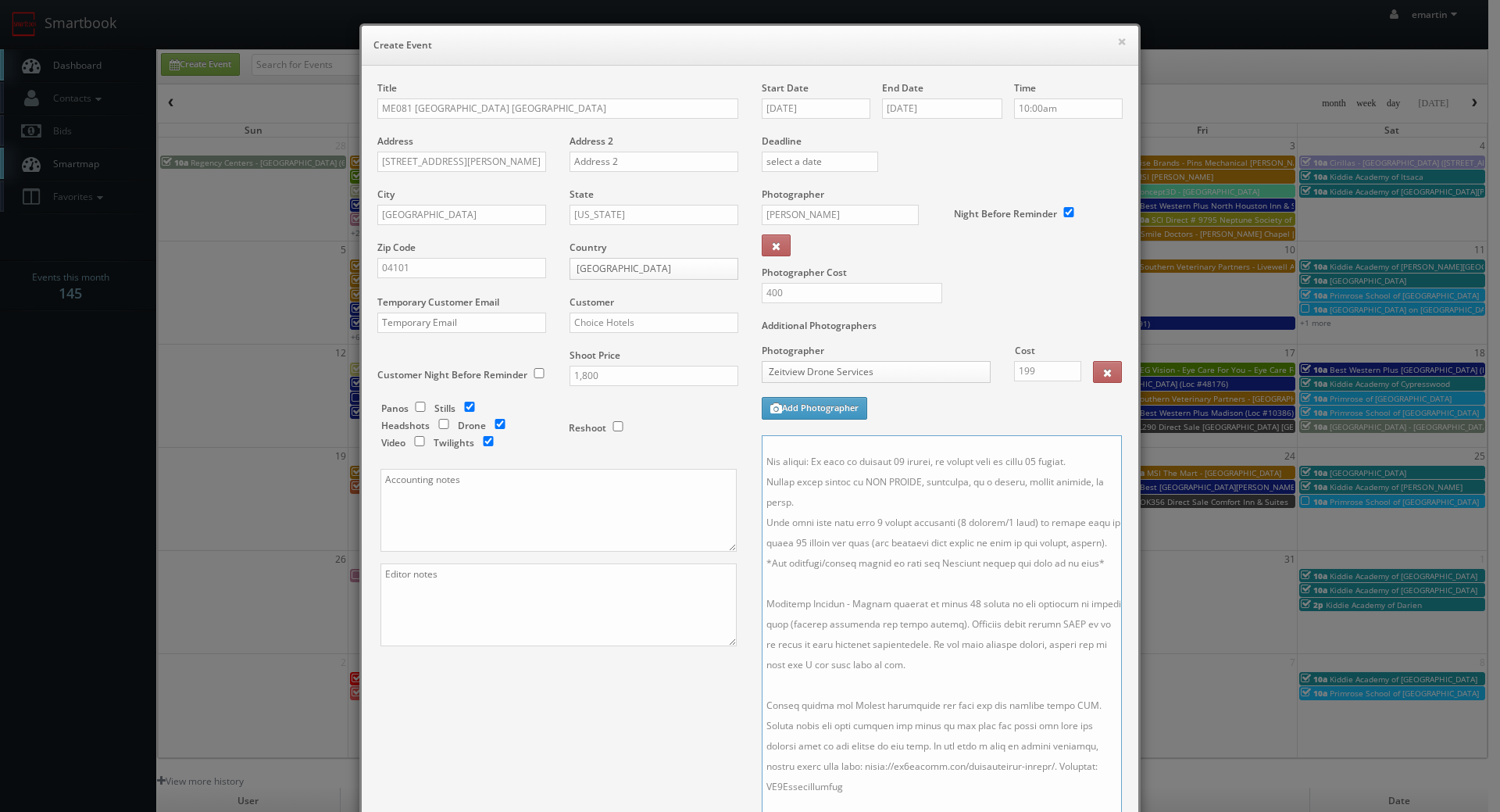
scroll to position [0, 0]
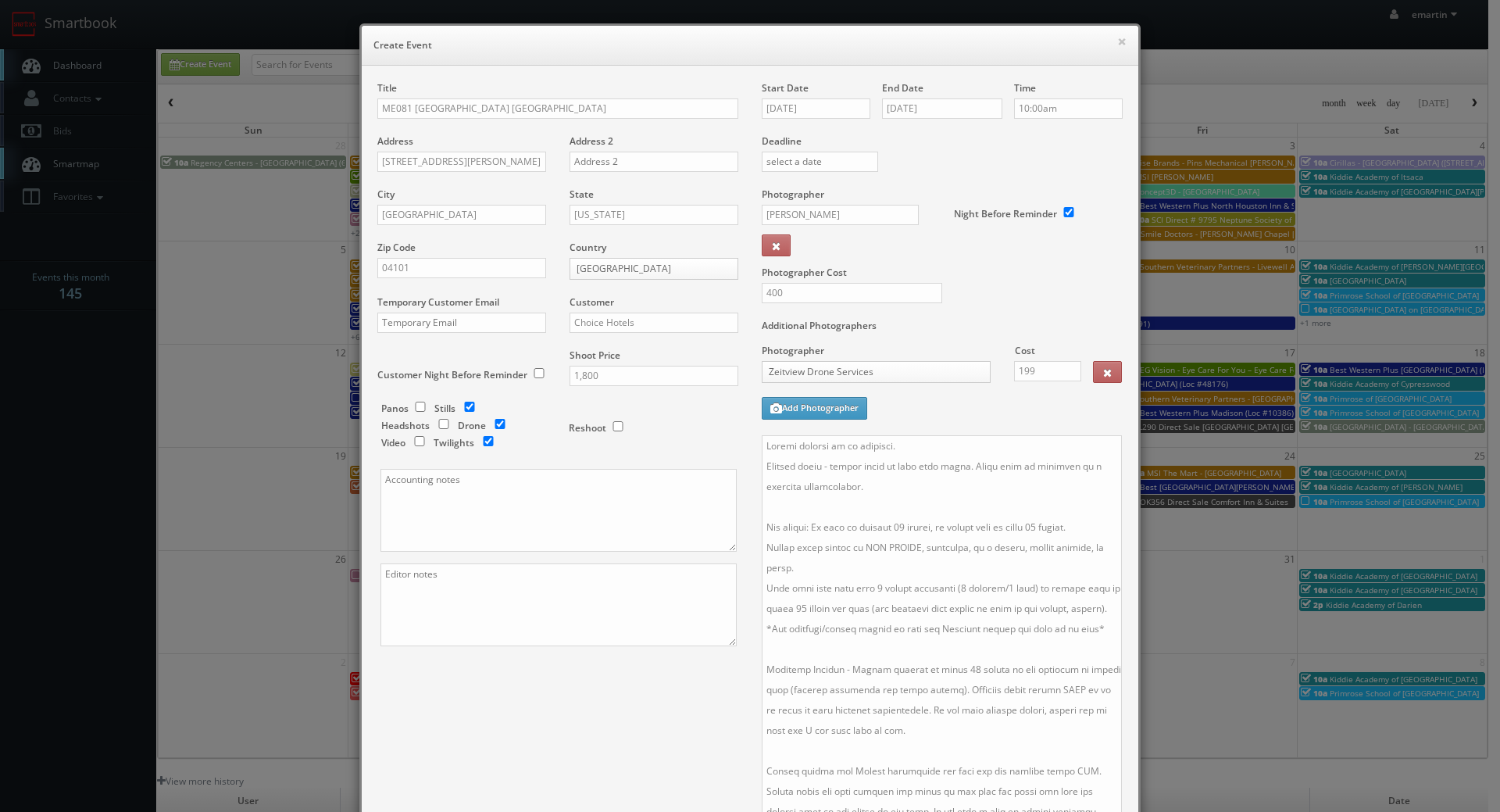
click at [679, 673] on div "Title ME081 Cambria Hotel Portland Downtown Old Port Address 25 Hancock St Addr…" at bounding box center [750, 591] width 769 height 1021
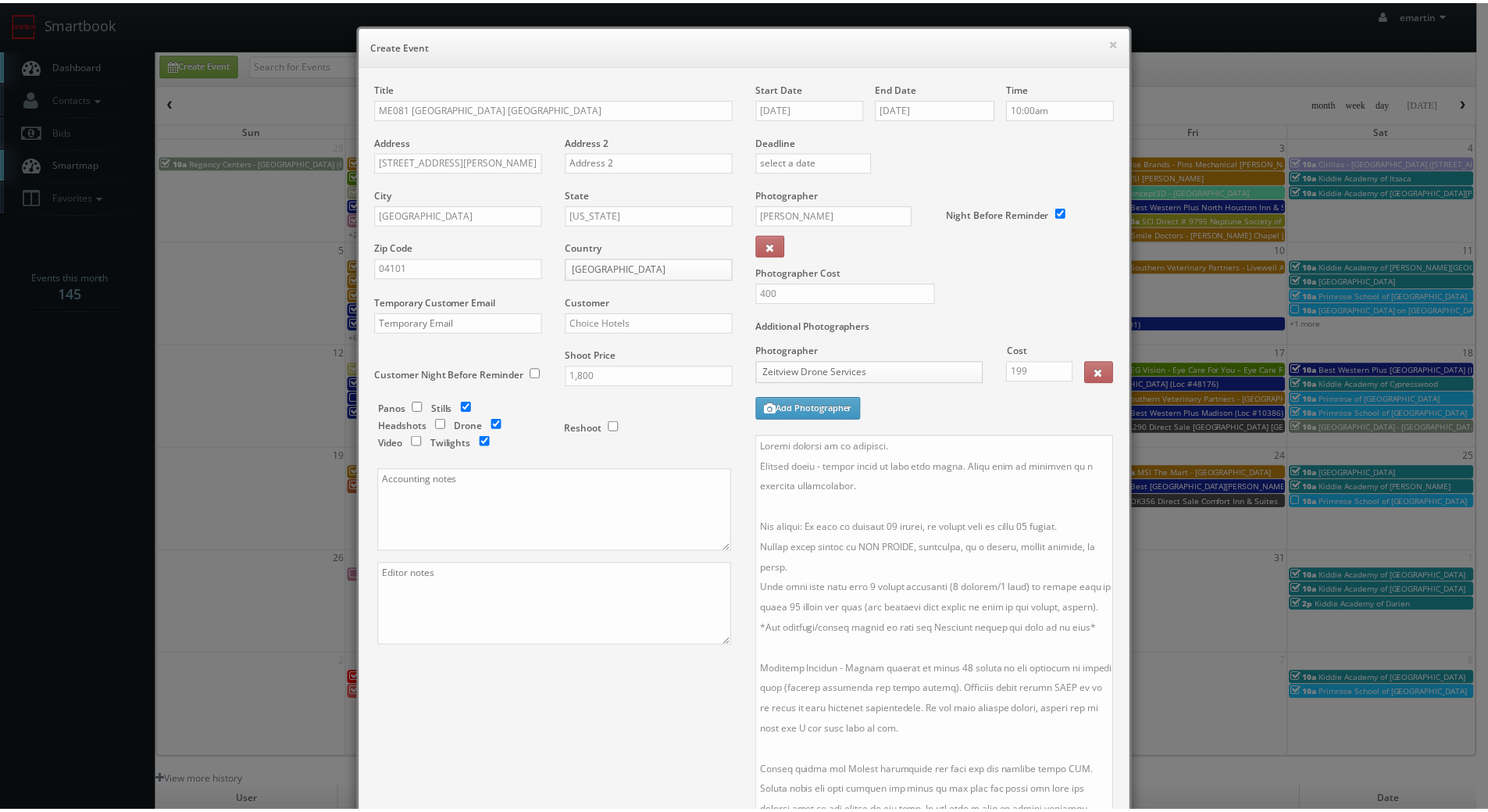
scroll to position [402, 0]
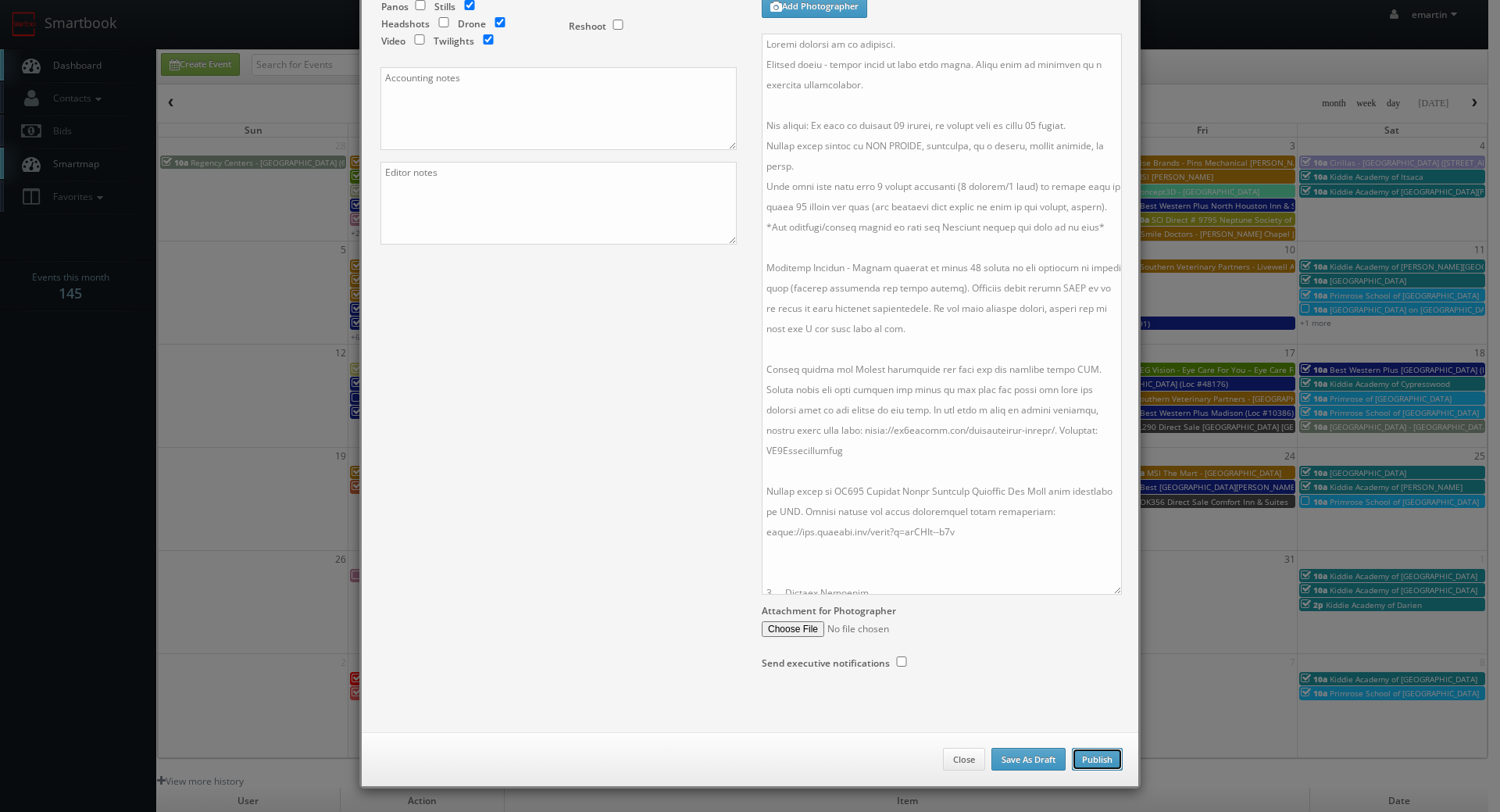
click at [1096, 762] on button "Publish" at bounding box center [1097, 760] width 50 height 23
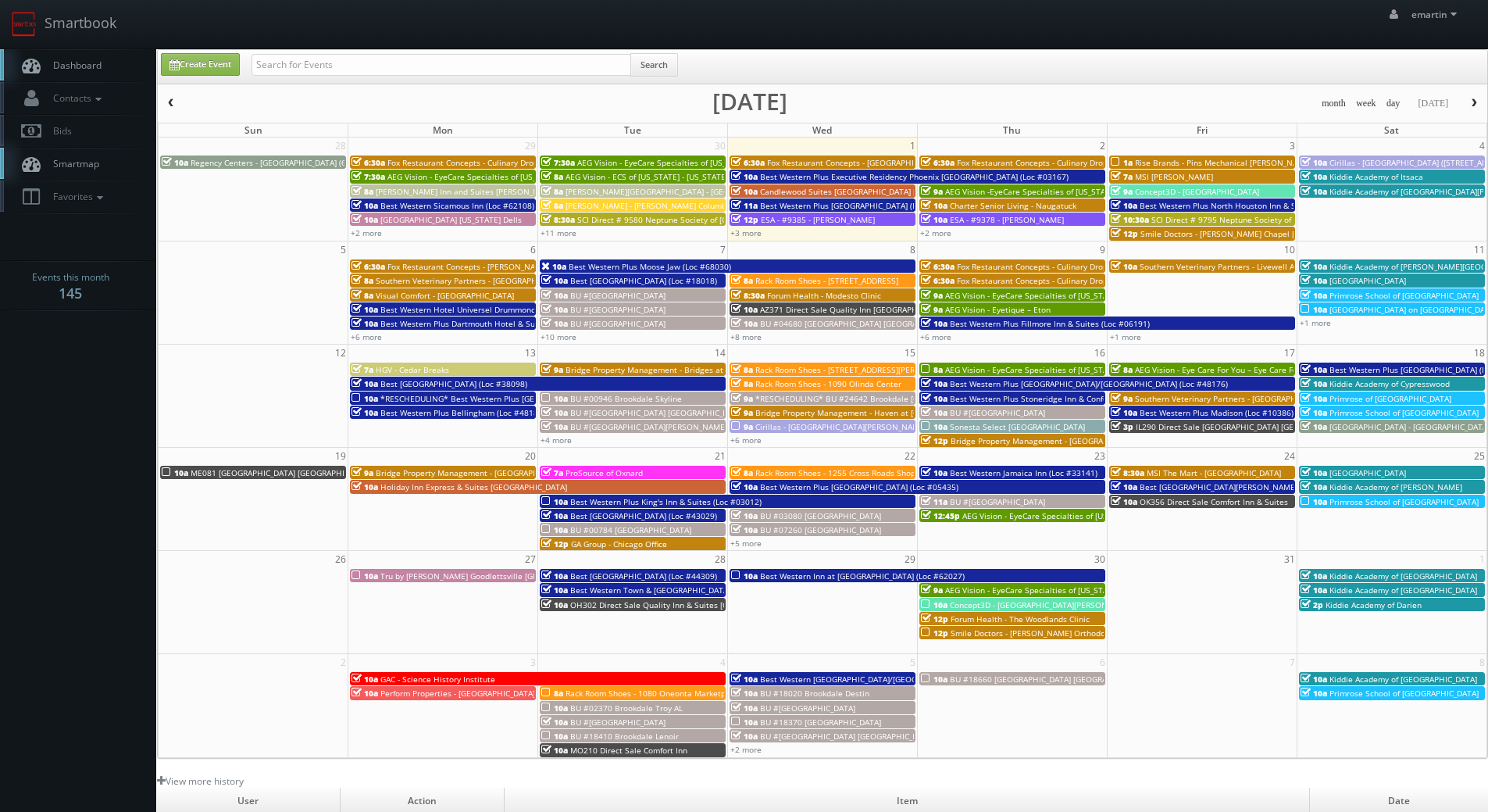
click at [105, 56] on link "Dashboard" at bounding box center [78, 66] width 156 height 32
click at [94, 64] on span "Dashboard" at bounding box center [73, 65] width 56 height 14
click at [71, 78] on link "Dashboard" at bounding box center [78, 66] width 156 height 32
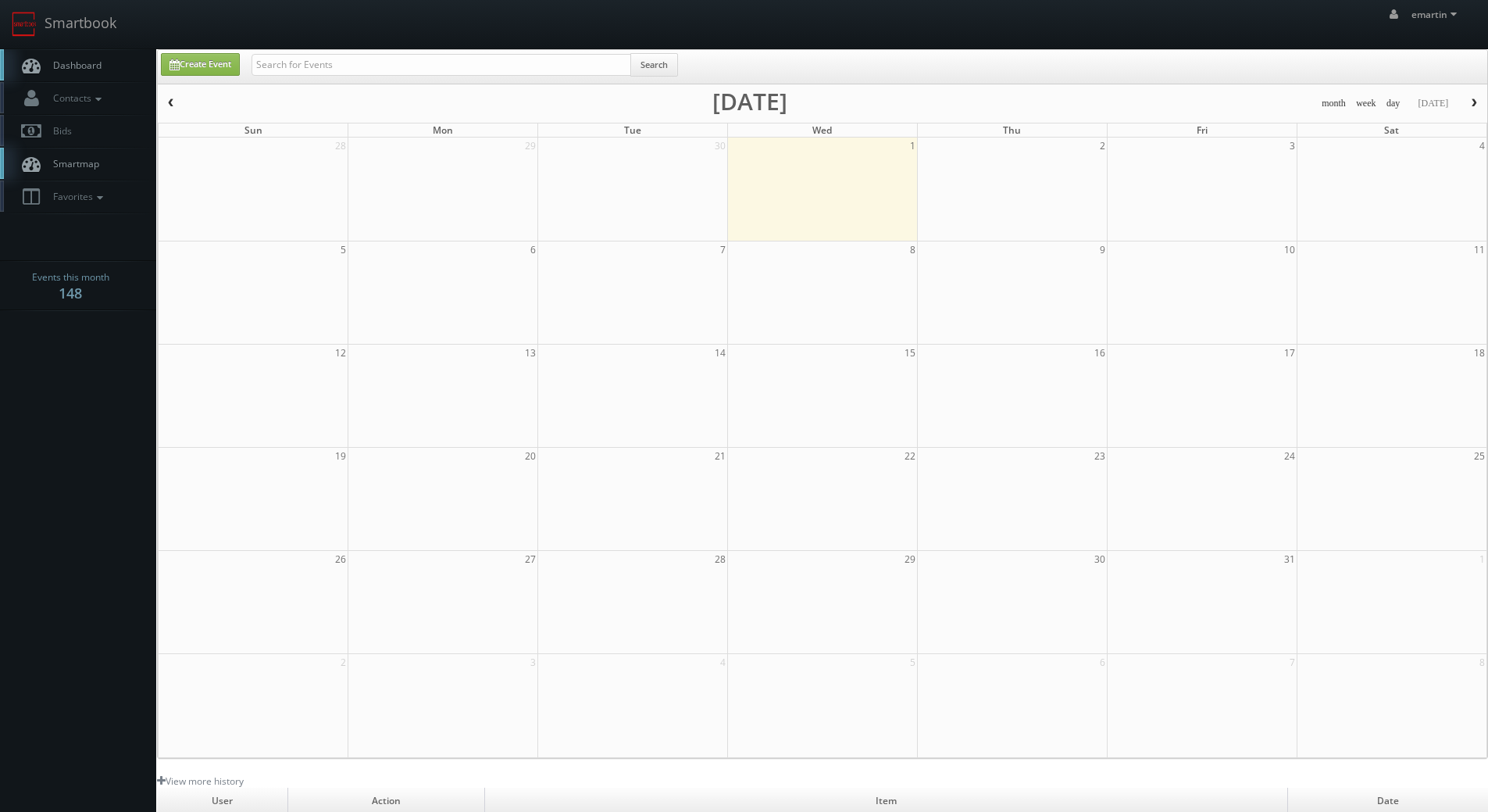
scroll to position [269, 0]
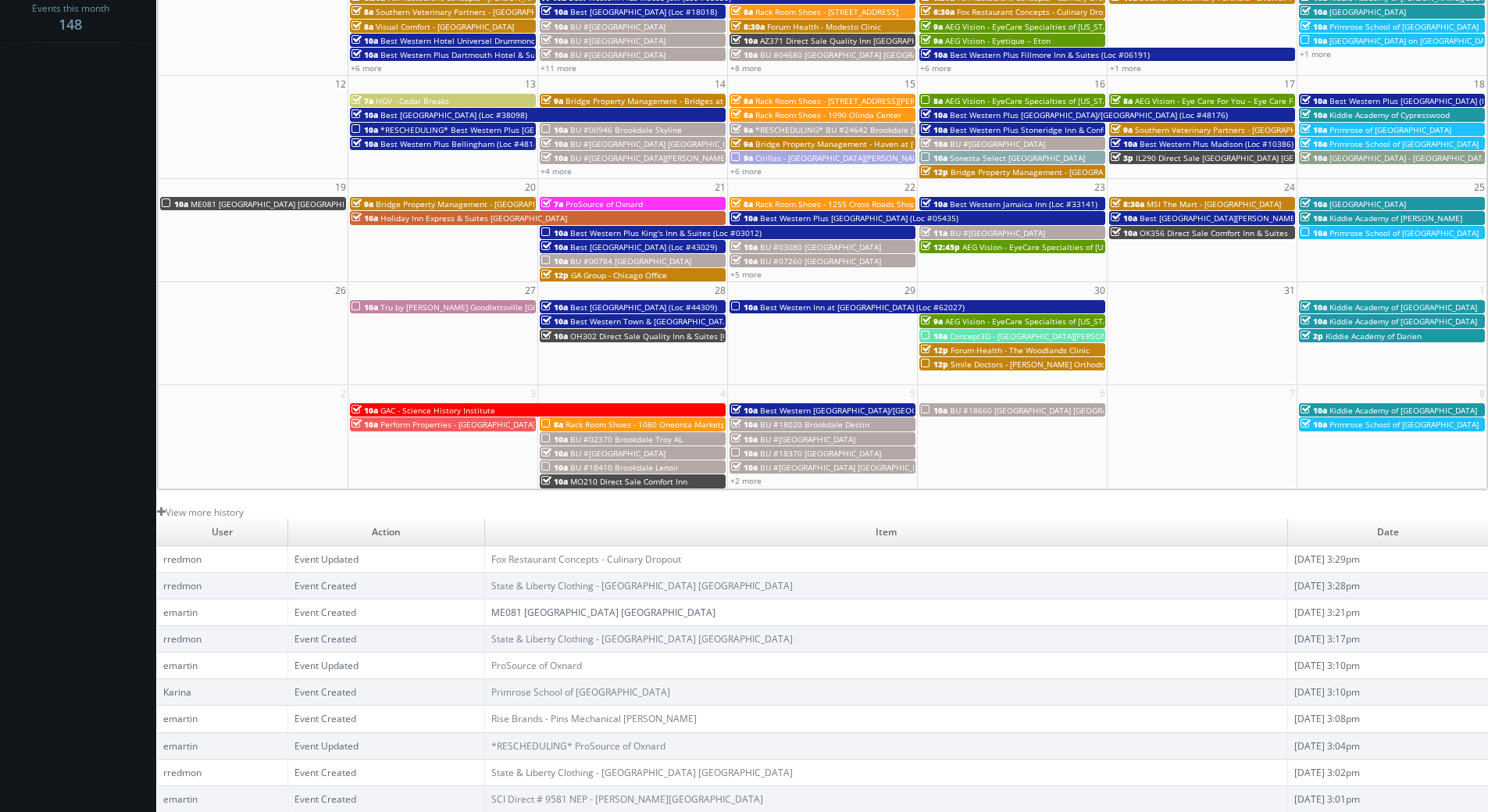
click at [647, 617] on link "ME081 [GEOGRAPHIC_DATA] [GEOGRAPHIC_DATA]" at bounding box center [603, 612] width 224 height 14
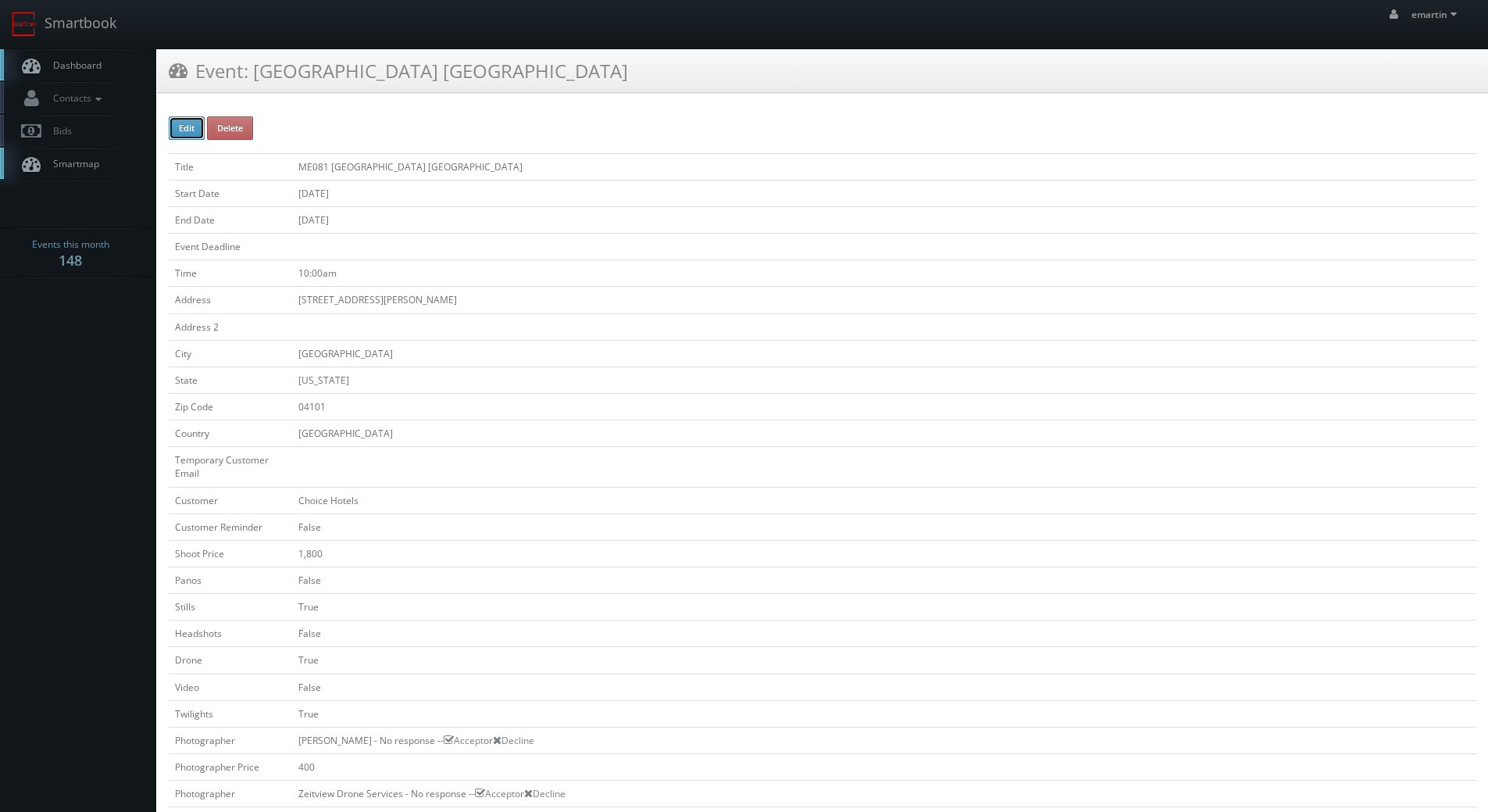
click at [185, 132] on button "Edit" at bounding box center [187, 128] width 36 height 23
type input "ME081 [GEOGRAPHIC_DATA] [GEOGRAPHIC_DATA]"
type input "[STREET_ADDRESS][PERSON_NAME]"
type input "[GEOGRAPHIC_DATA]"
type input "04101"
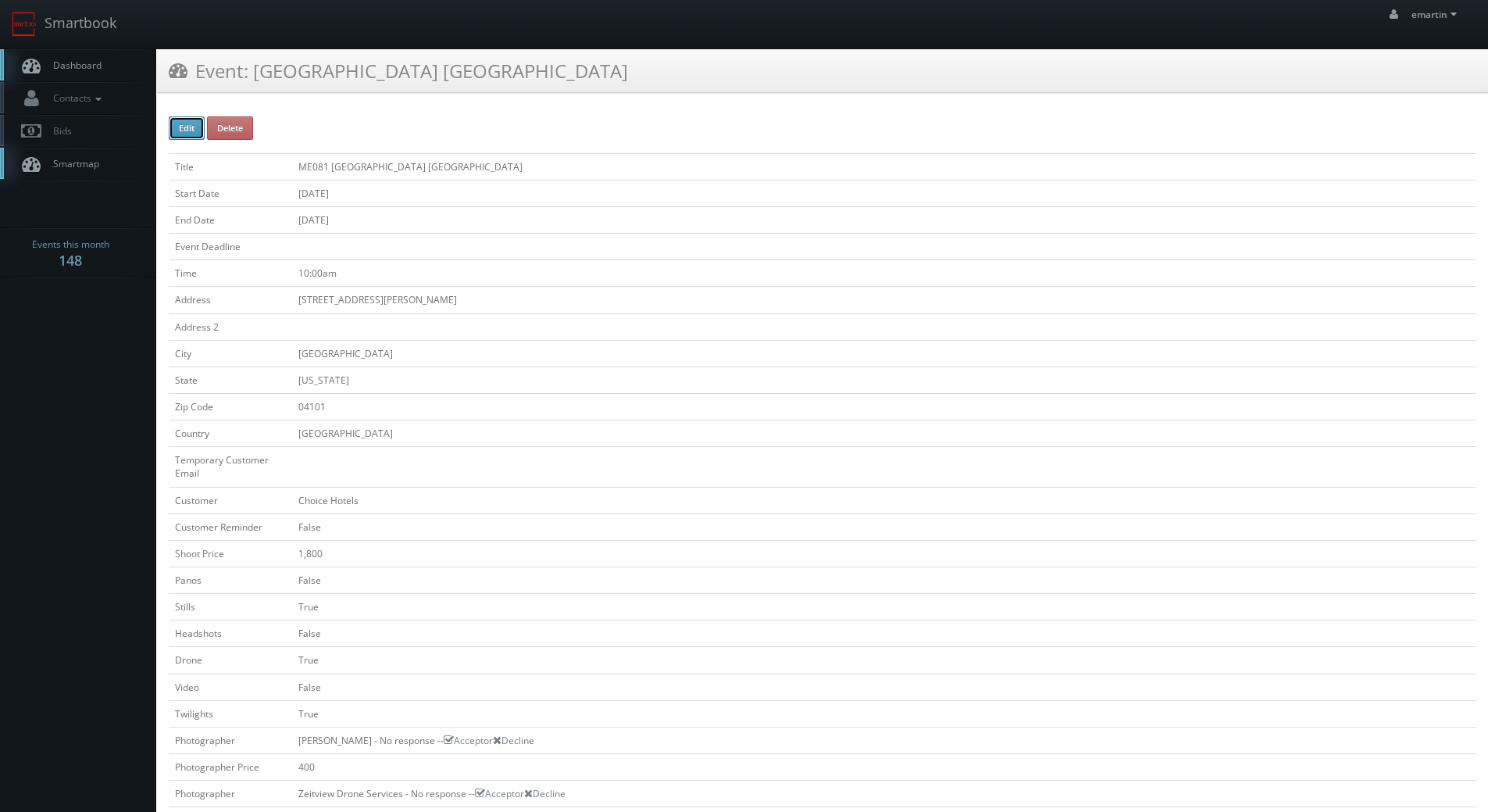
checkbox input "false"
type input "1,800"
checkbox input "false"
checkbox input "true"
checkbox input "false"
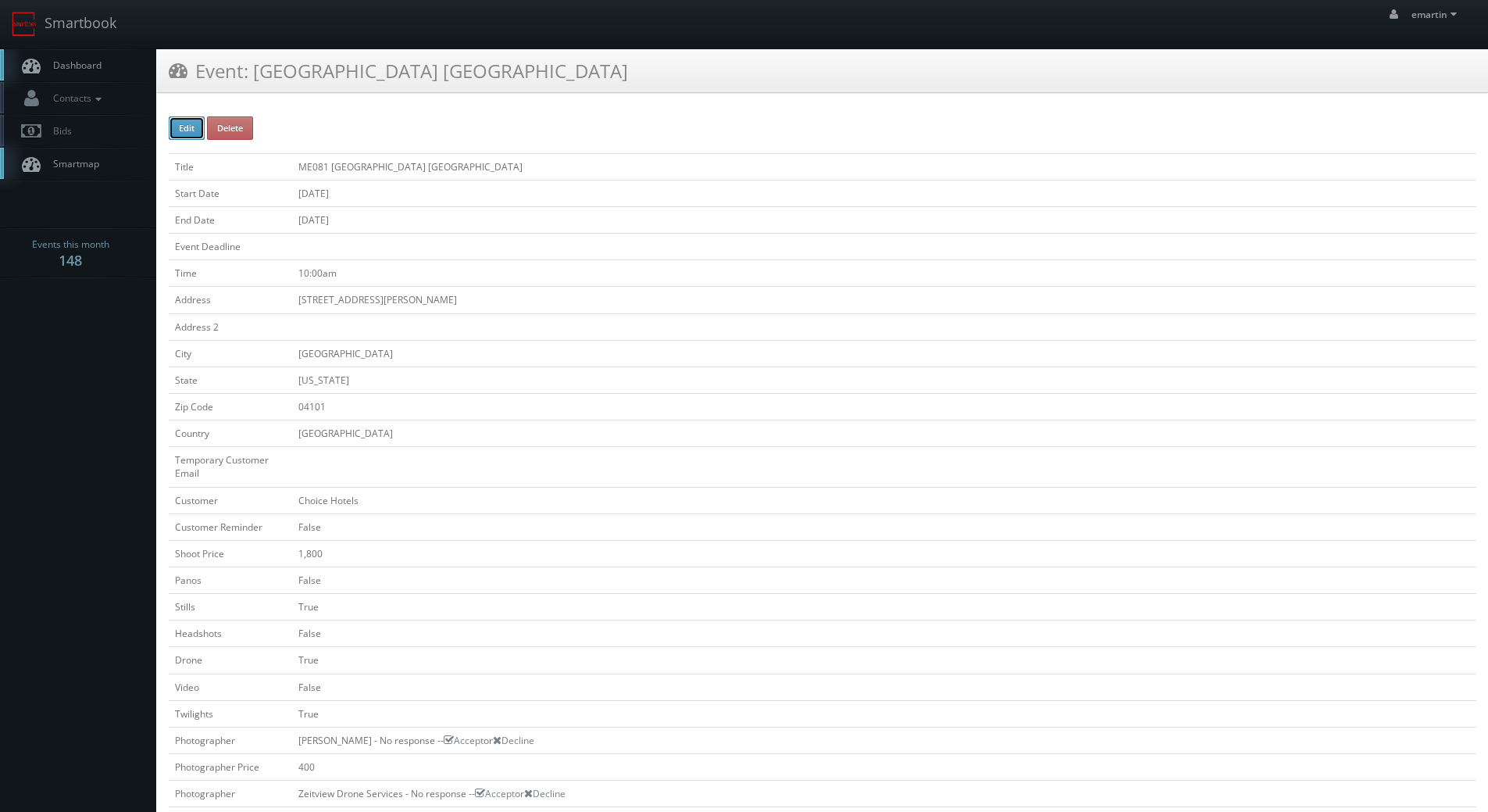
checkbox input "true"
checkbox input "false"
checkbox input "true"
checkbox input "false"
type input "[DATE]"
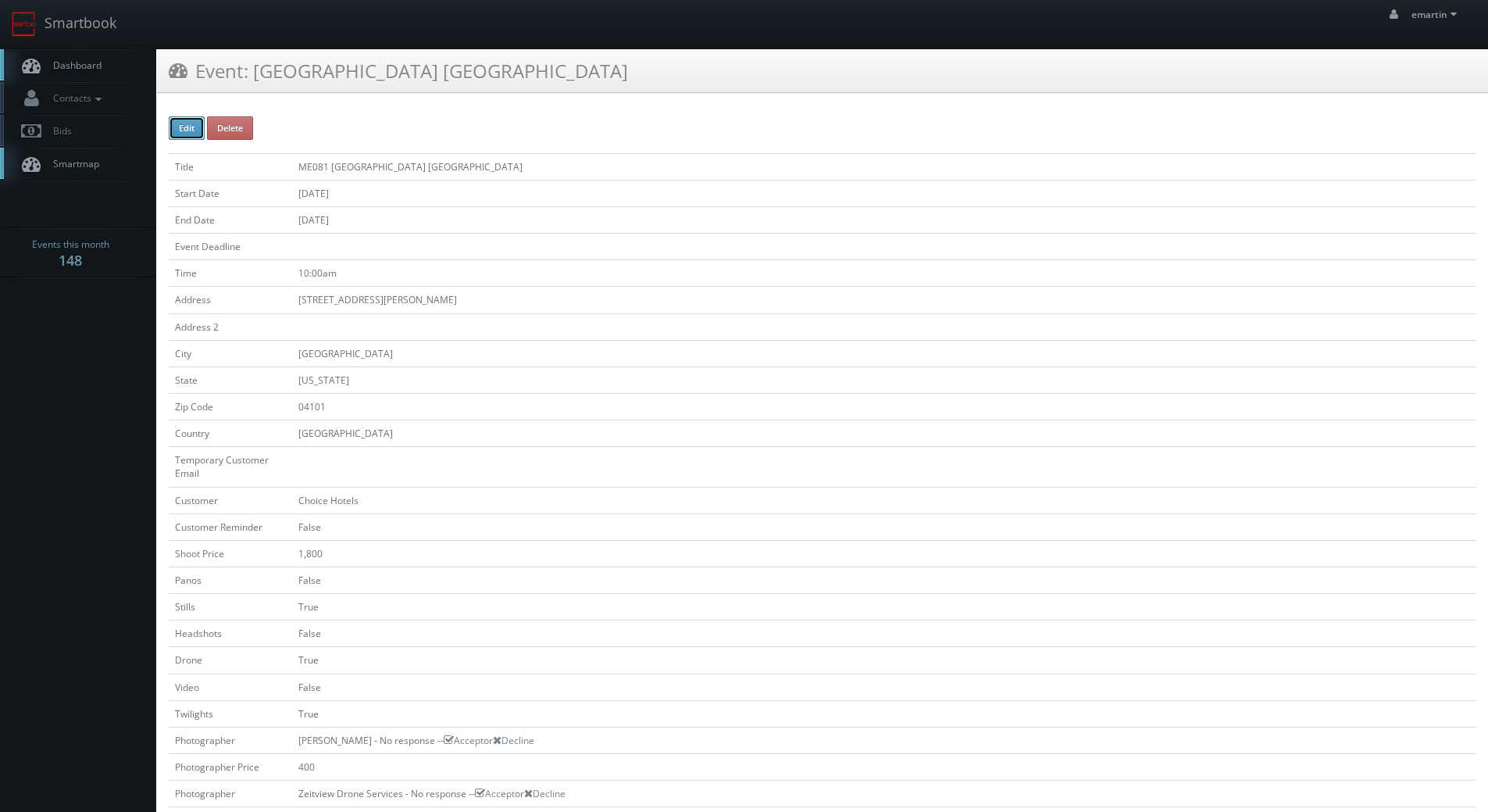
type input "[DATE]"
type input "10:00am"
checkbox input "true"
checkbox input "false"
type input "1,800"
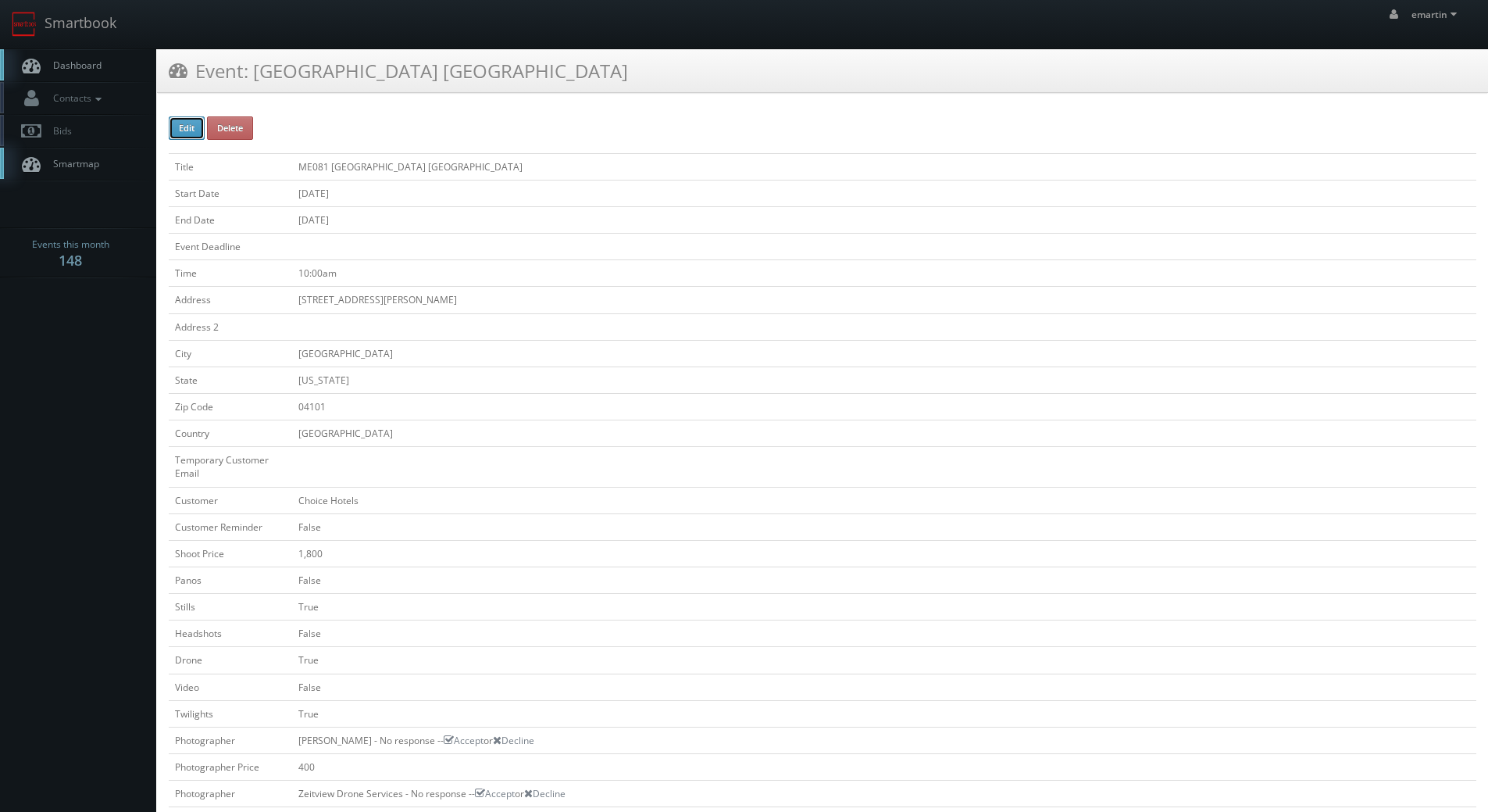
type input "400"
select select "[US_STATE]"
select select "[EMAIL_ADDRESS][DOMAIN_NAME]"
select select "[PERSON_NAME][EMAIL_ADDRESS][DOMAIN_NAME]"
select select "cs3design360@gmail.com"
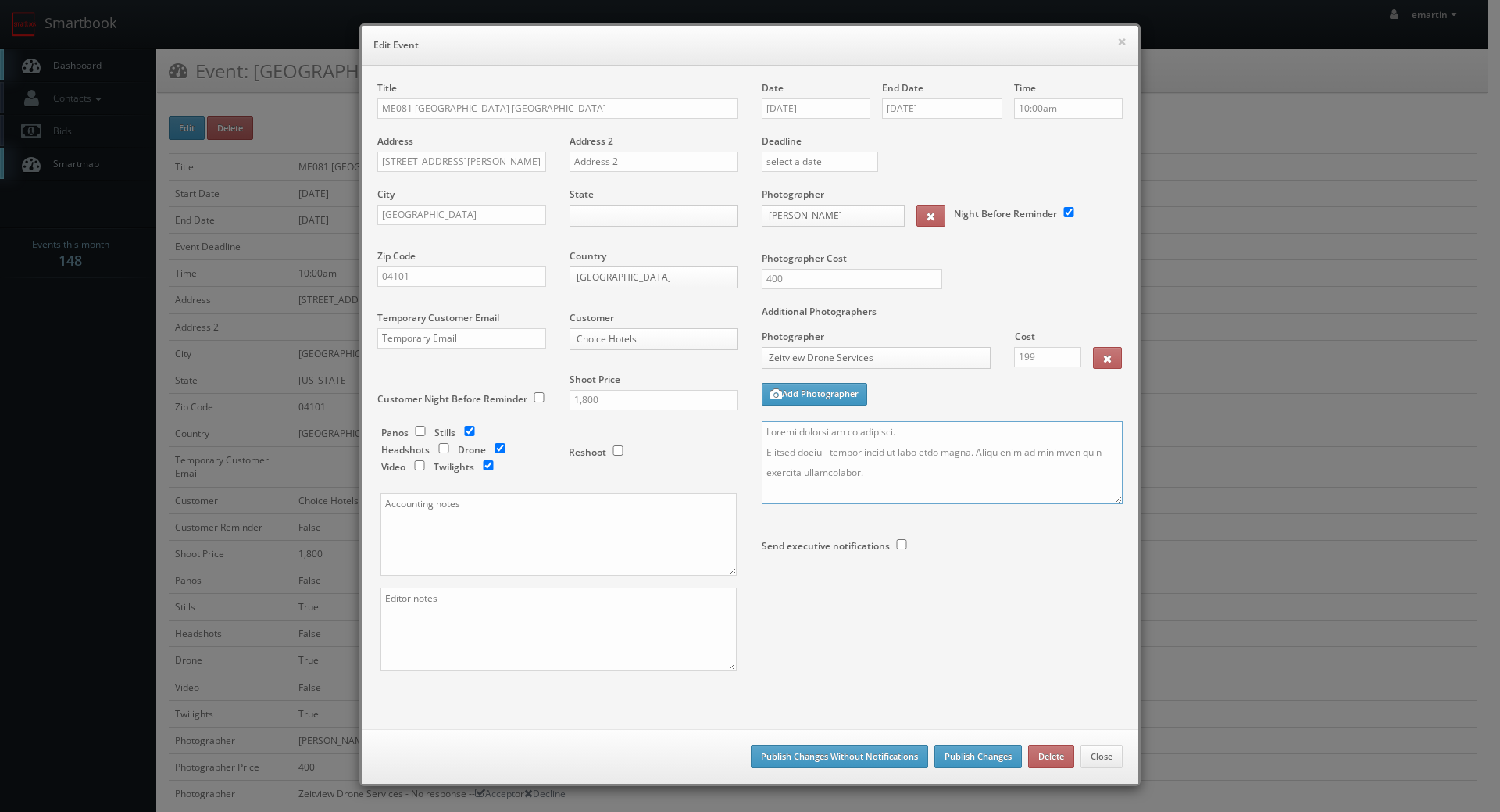
click at [908, 425] on textarea at bounding box center [942, 462] width 361 height 83
type textarea "Onsite contact to be provided. Overnight stay 10/18. Partial shoot - please ref…"
click at [959, 760] on button "Publish Changes" at bounding box center [978, 756] width 87 height 23
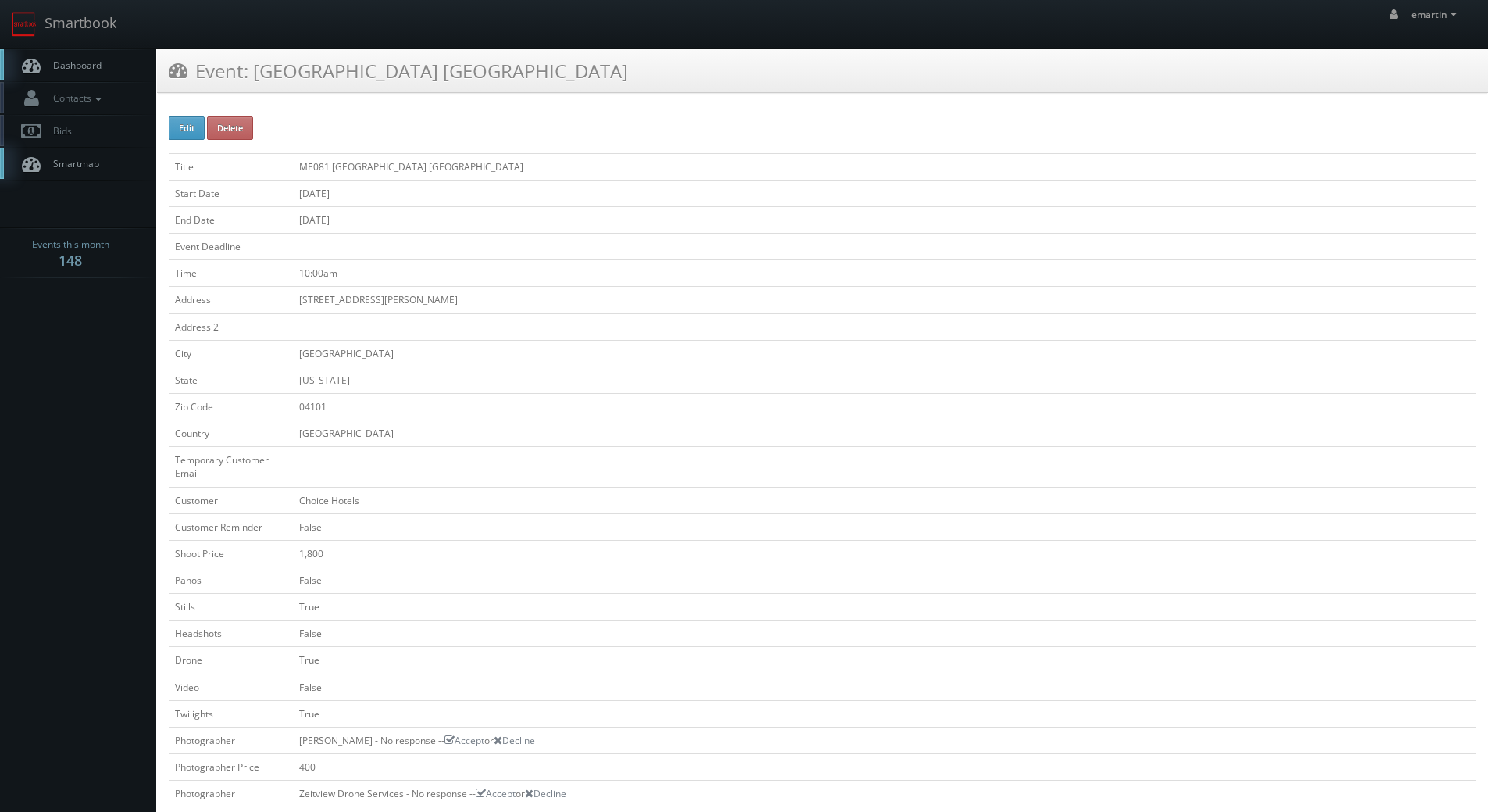
click at [49, 68] on span "Dashboard" at bounding box center [73, 65] width 56 height 14
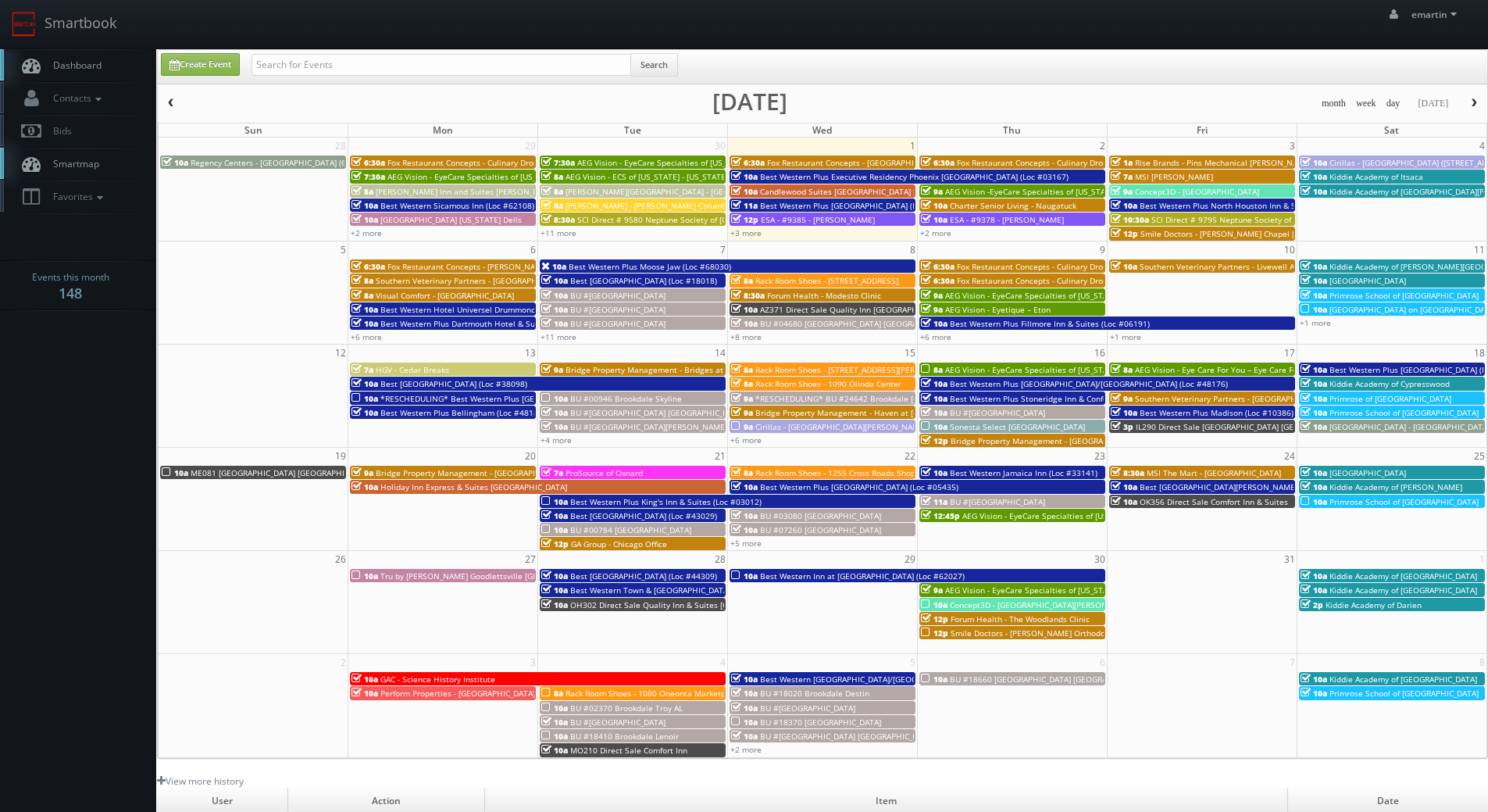
click at [126, 66] on link "Dashboard" at bounding box center [78, 66] width 156 height 32
drag, startPoint x: 75, startPoint y: 73, endPoint x: 3, endPoint y: 97, distance: 75.9
click at [75, 73] on link "Dashboard" at bounding box center [78, 66] width 156 height 32
click at [337, 64] on input "text" at bounding box center [441, 65] width 379 height 22
type input "concept3d"
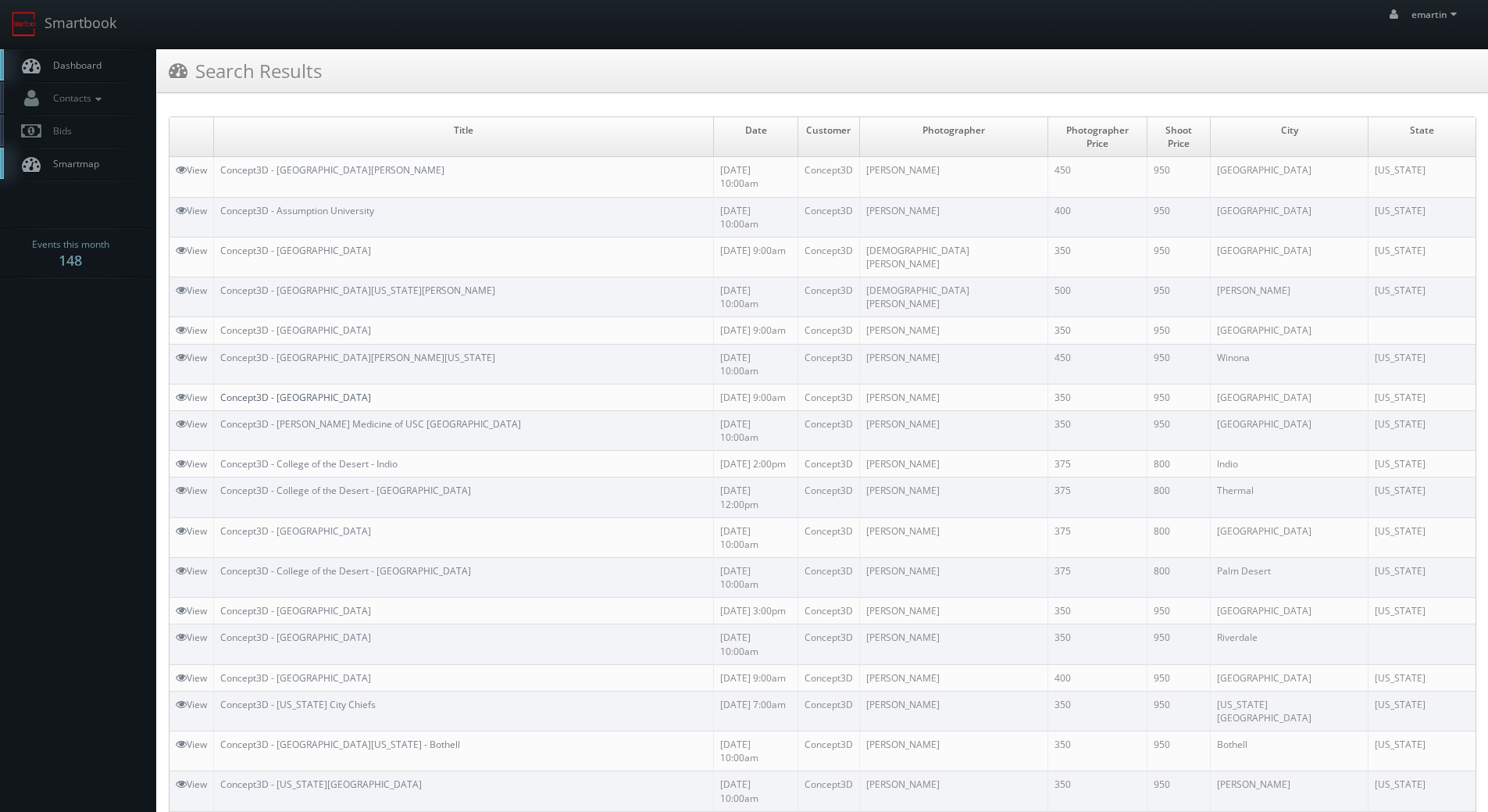
click at [371, 390] on link "Concept3D - [GEOGRAPHIC_DATA]" at bounding box center [295, 397] width 151 height 14
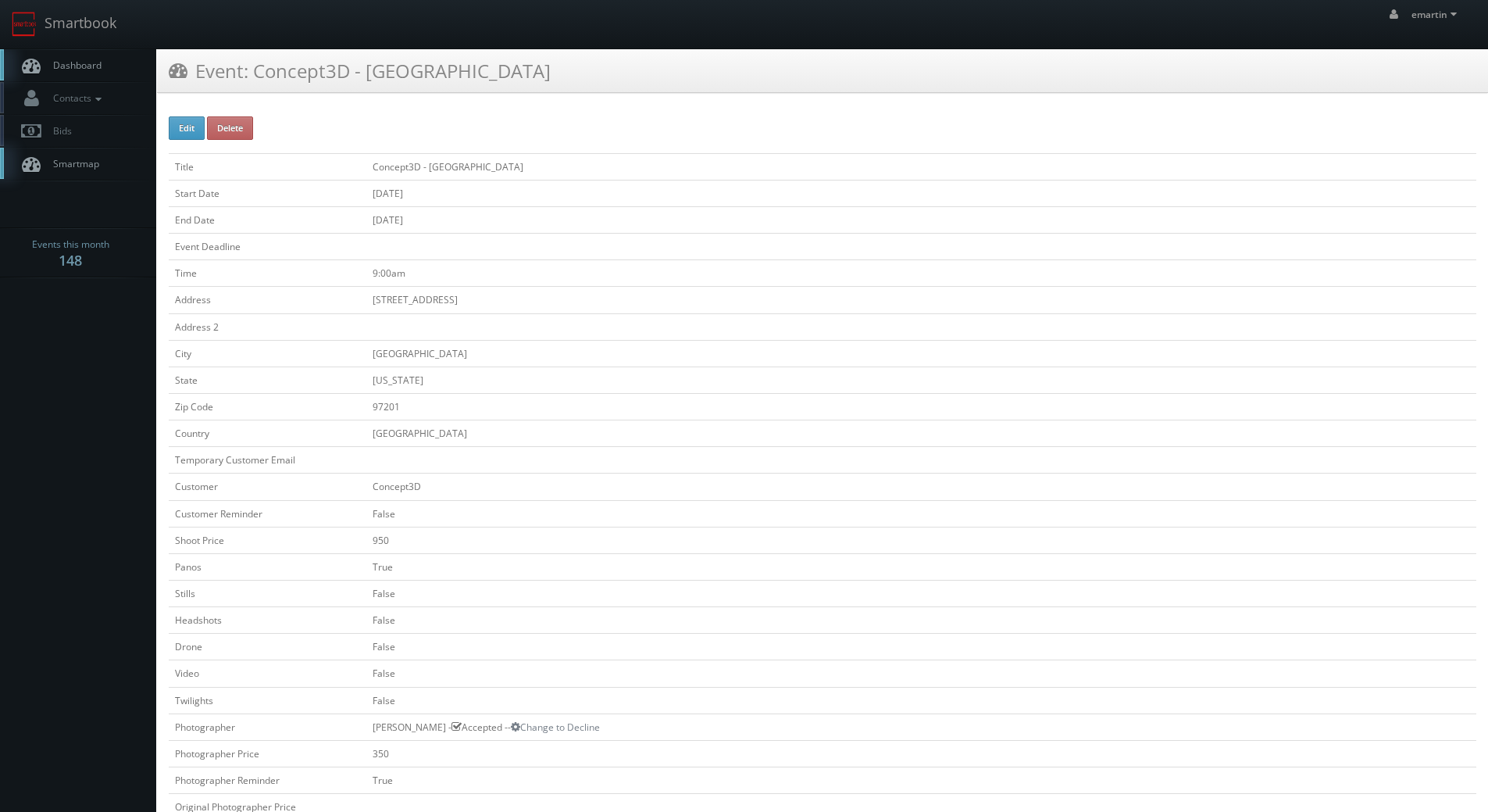
drag, startPoint x: 414, startPoint y: 180, endPoint x: 387, endPoint y: 159, distance: 34.2
click at [415, 179] on tbody "Title Concept3D - [GEOGRAPHIC_DATA] Start Date [DATE] End Date [DATE] Event Dea…" at bounding box center [822, 723] width 1308 height 1139
click at [42, 79] on link "Dashboard" at bounding box center [78, 66] width 156 height 32
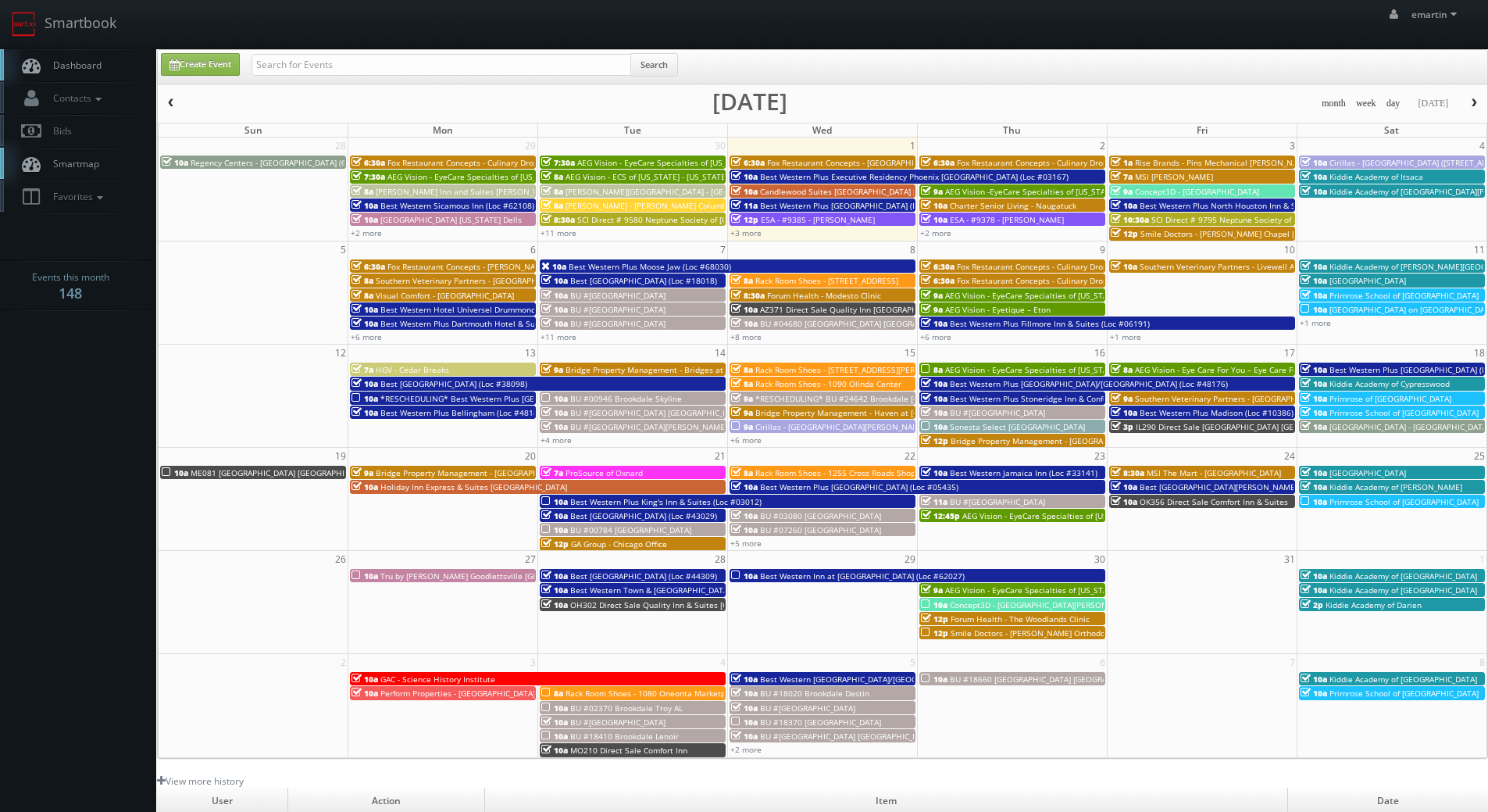
scroll to position [269, 0]
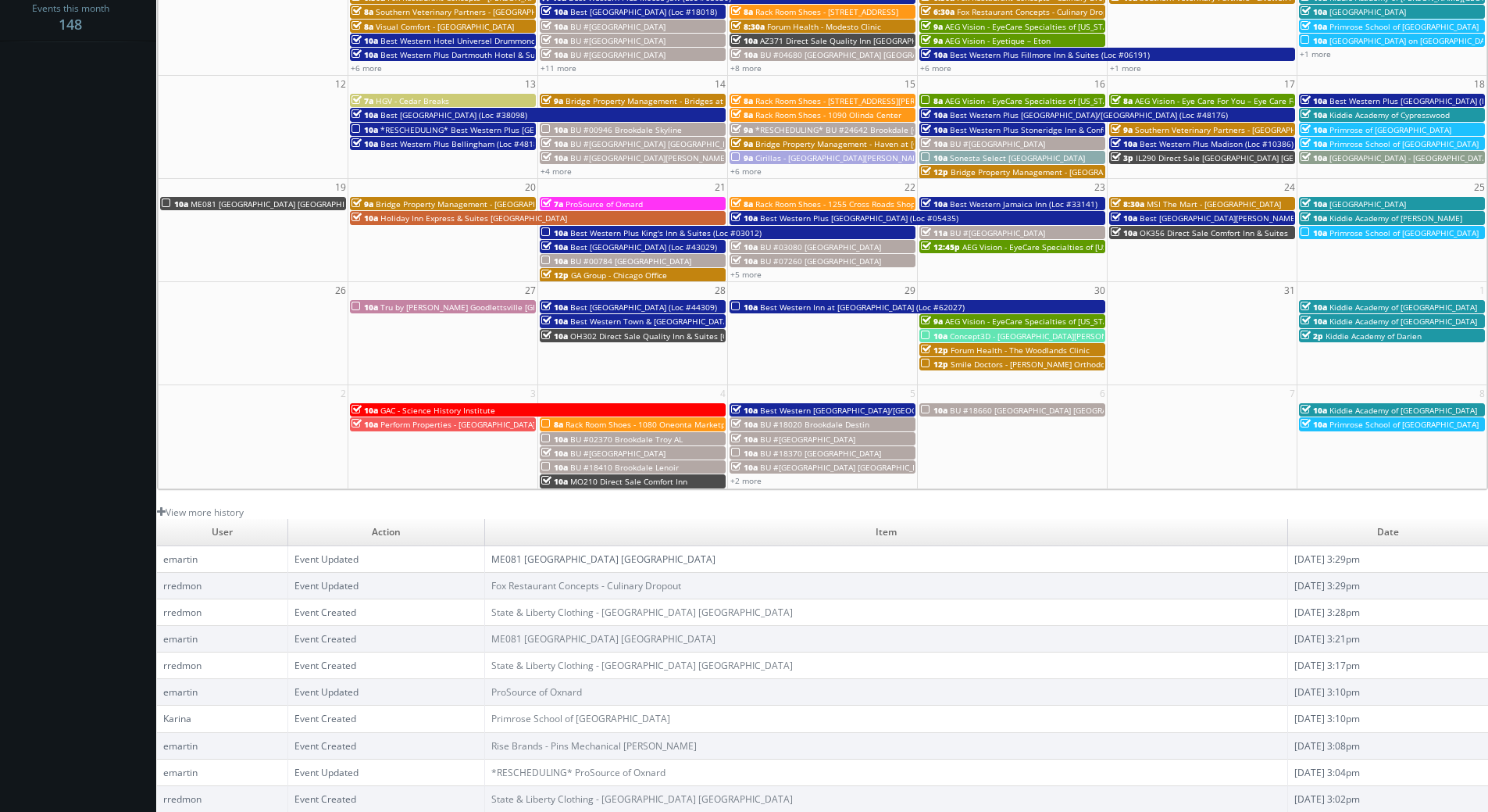
click at [589, 556] on link "ME081 [GEOGRAPHIC_DATA] [GEOGRAPHIC_DATA]" at bounding box center [603, 559] width 224 height 14
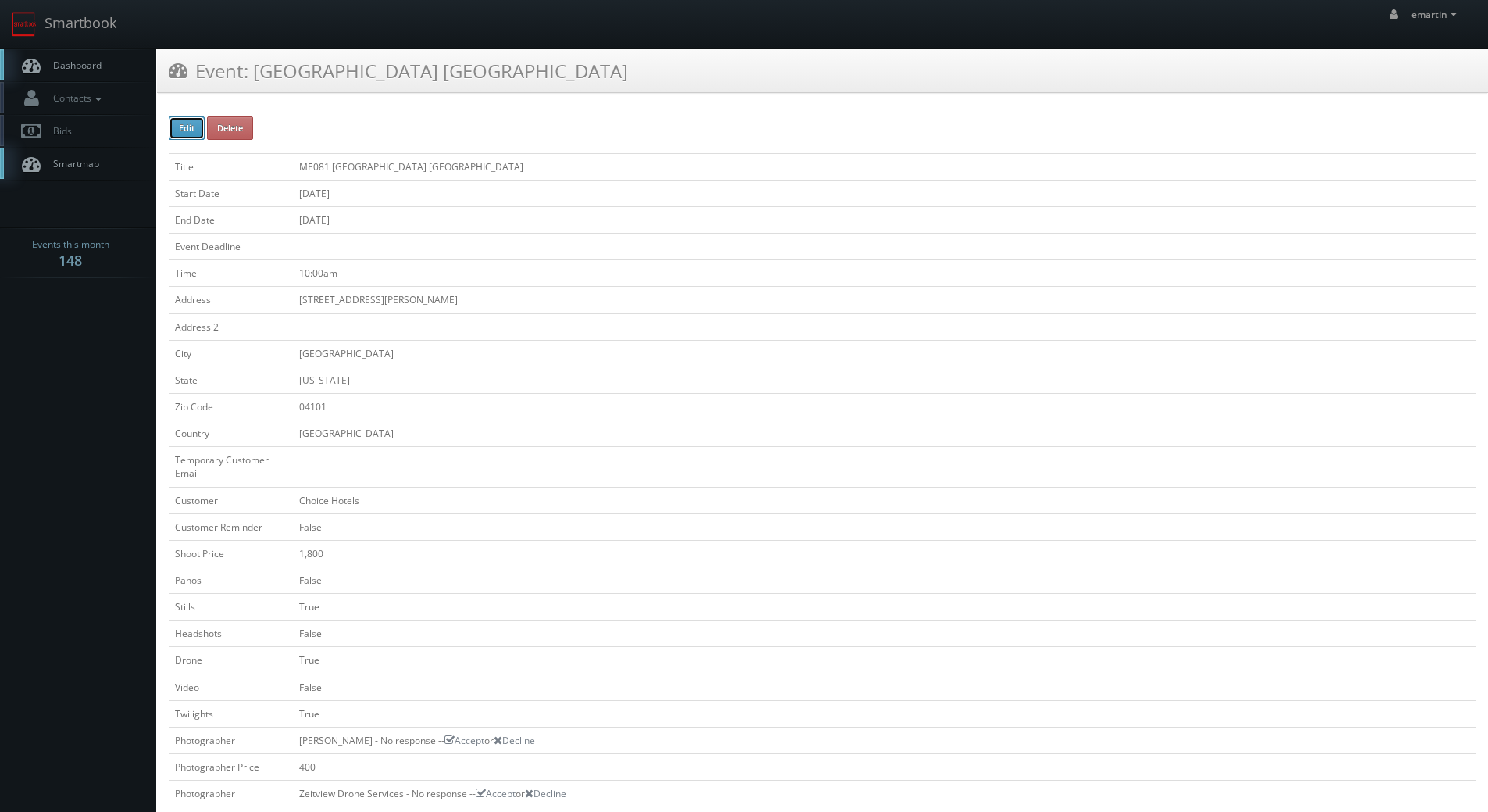
click at [177, 121] on button "Edit" at bounding box center [187, 128] width 36 height 23
type input "ME081 Cambria Hotel Portland Downtown Old Port"
type input "25 Hancock St"
type input "[GEOGRAPHIC_DATA]"
type input "04101"
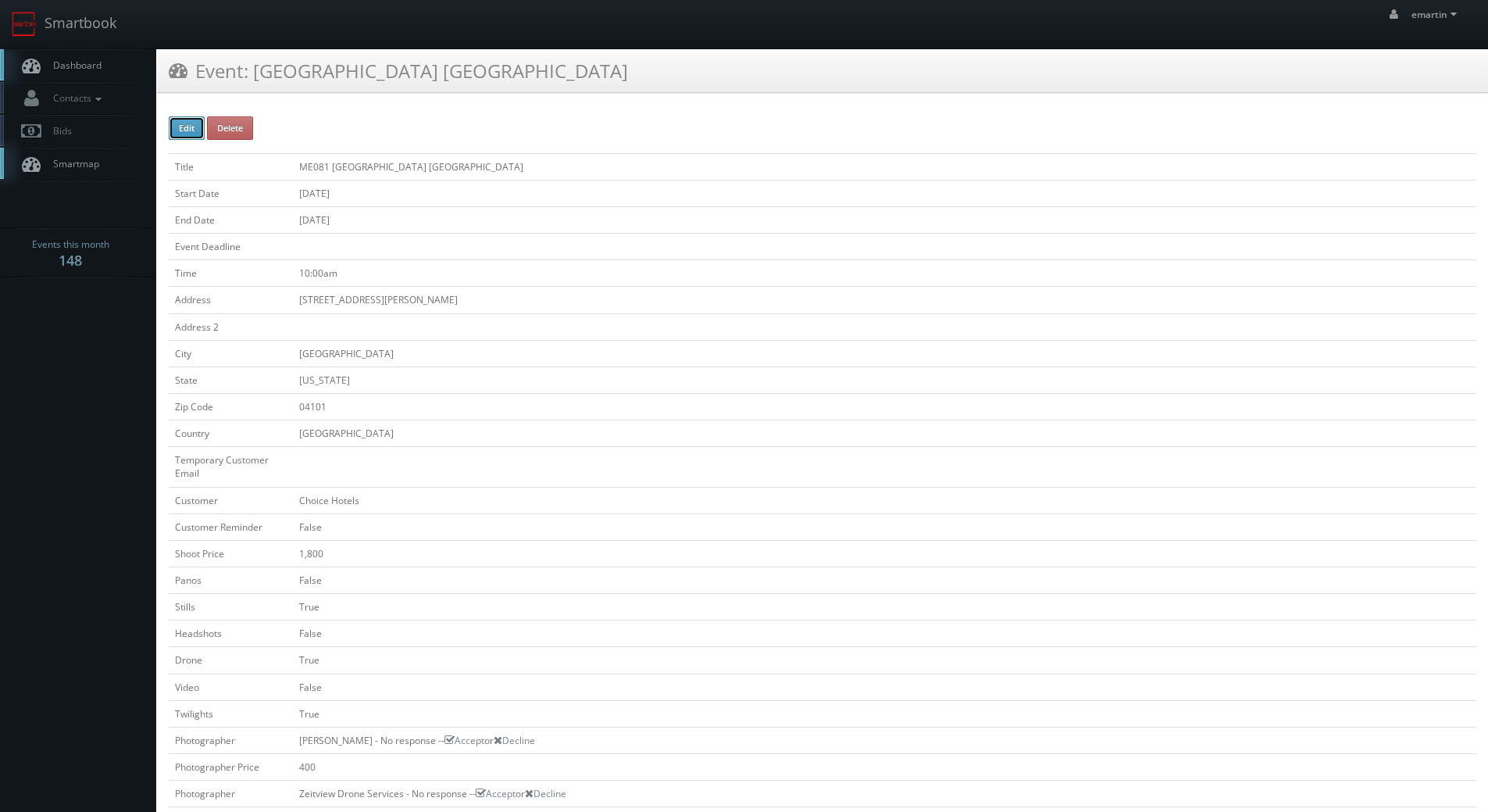
checkbox input "false"
type input "1,800"
checkbox input "false"
checkbox input "true"
checkbox input "false"
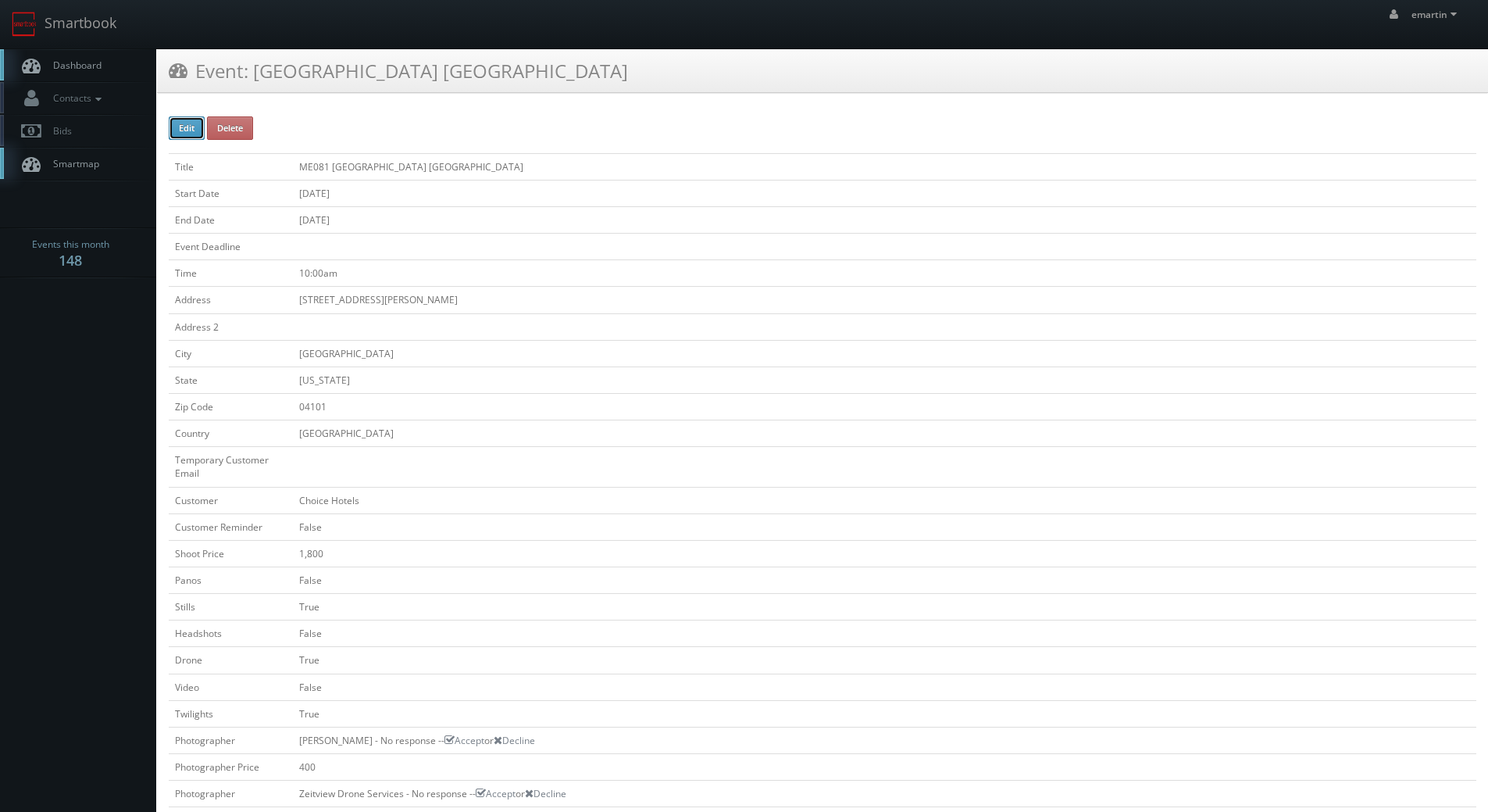
checkbox input "true"
checkbox input "false"
checkbox input "true"
checkbox input "false"
type input "10/19/2025"
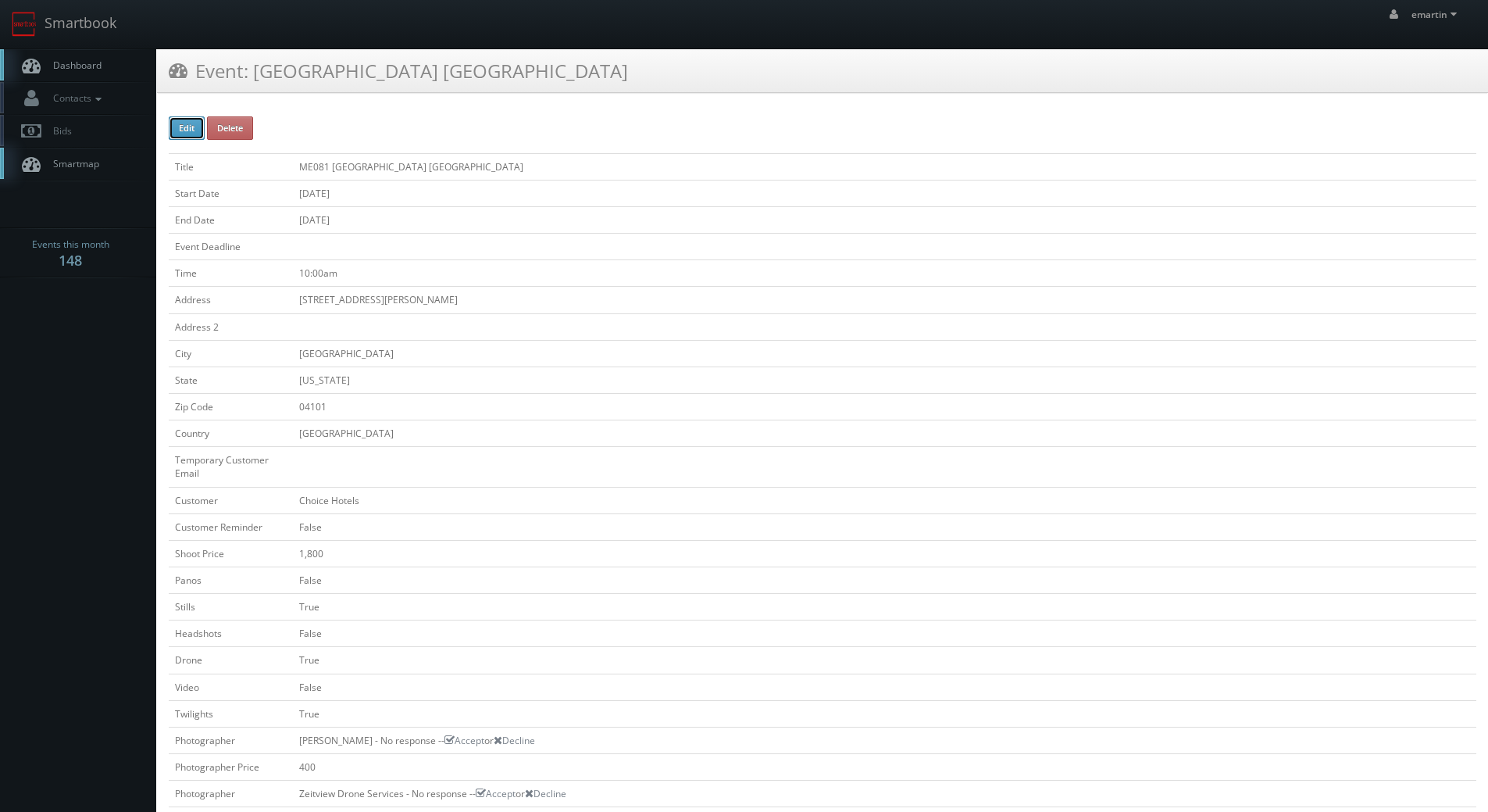
type input "10/19/2025"
type input "10:00am"
checkbox input "true"
checkbox input "false"
select select "[US_STATE]"
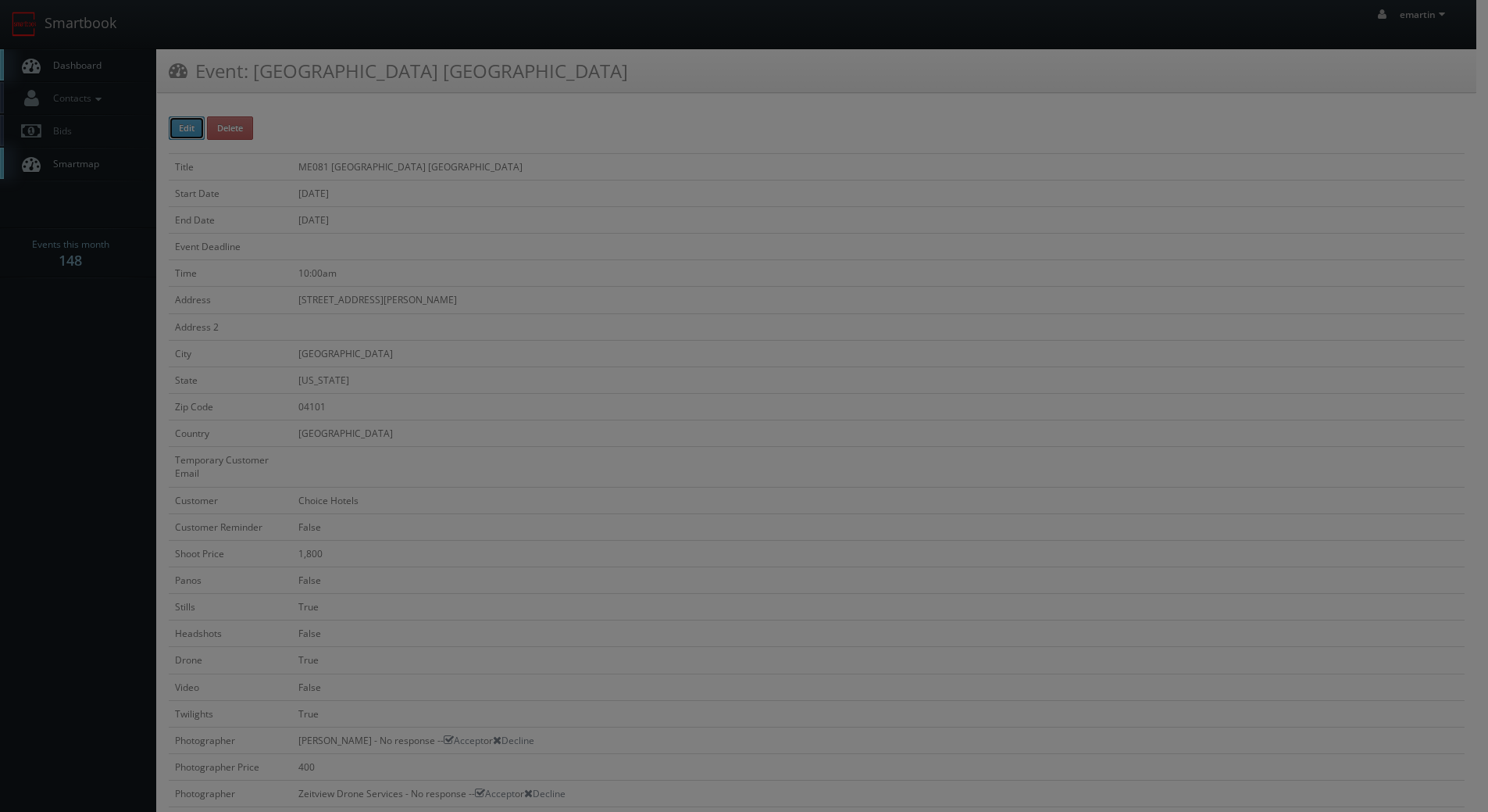
type input "1,800"
type input "400"
select select "fake69@mg.cs3calendar.com"
select select "curt@cjlfotos.com"
select select "cs3design360@gmail.com"
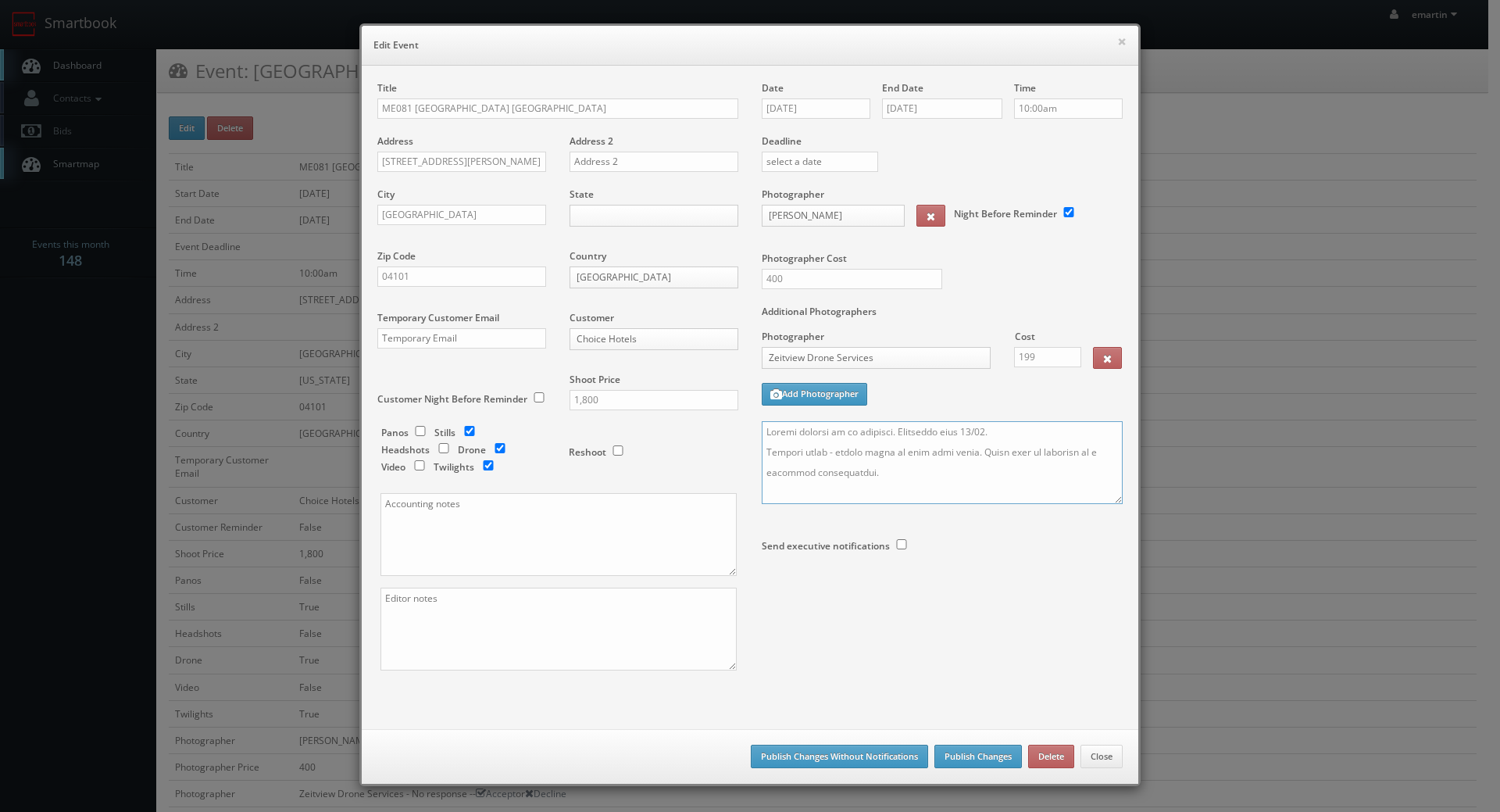
drag, startPoint x: 873, startPoint y: 432, endPoint x: 825, endPoint y: 432, distance: 48.0
click at [825, 432] on textarea at bounding box center [942, 462] width 361 height 83
type textarea "Onsite contact is Matthew Tobin. Overnight stay 10/18. Partial shoot - please r…"
click at [985, 762] on button "Publish Changes" at bounding box center [978, 756] width 87 height 23
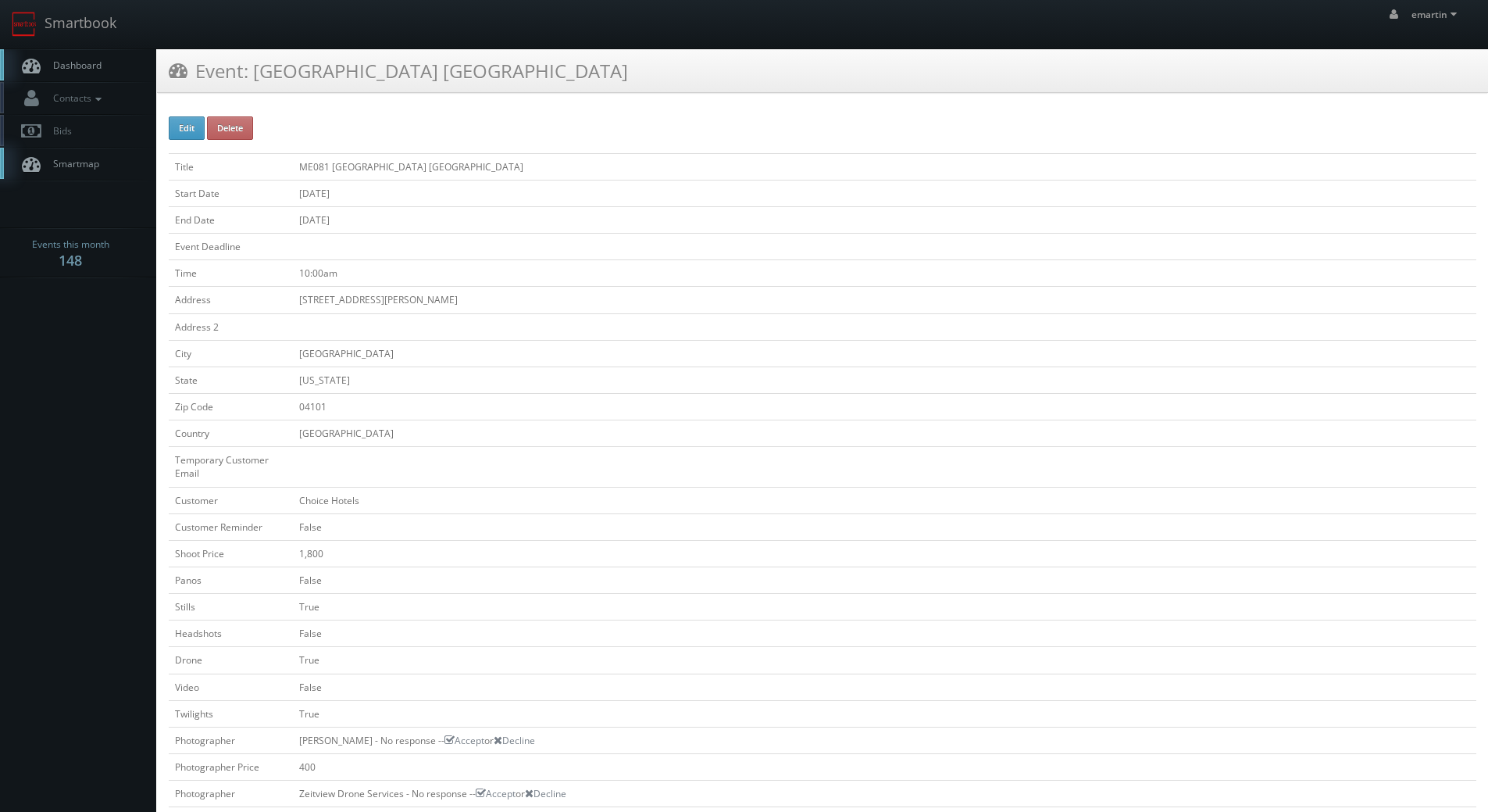
click at [85, 61] on span "Dashboard" at bounding box center [73, 65] width 56 height 14
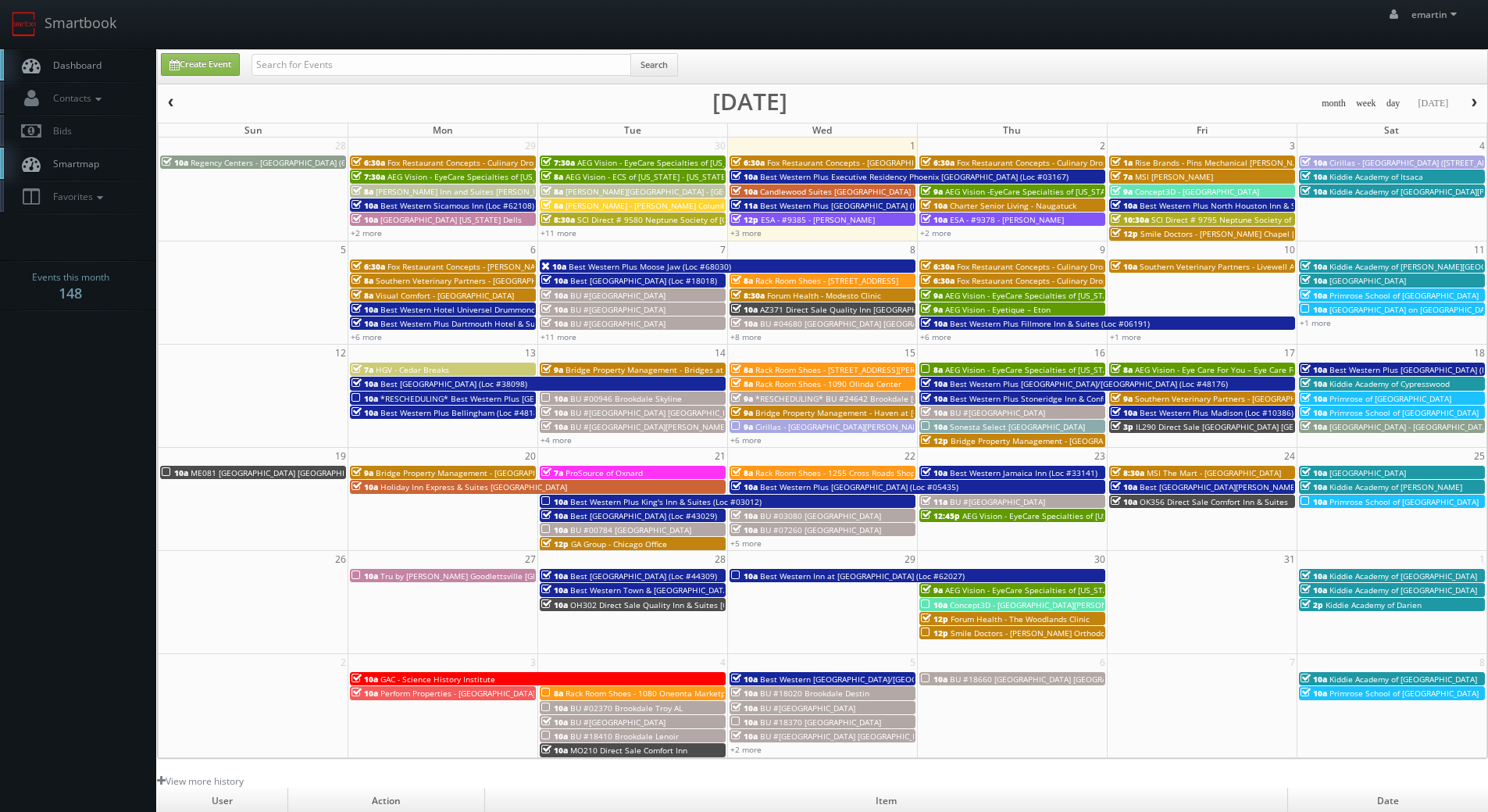
click at [103, 67] on link "Dashboard" at bounding box center [78, 66] width 156 height 32
click at [78, 63] on span "Dashboard" at bounding box center [73, 65] width 56 height 14
drag, startPoint x: 114, startPoint y: 67, endPoint x: 107, endPoint y: 75, distance: 10.6
click at [114, 67] on link "Dashboard" at bounding box center [78, 66] width 156 height 32
click at [235, 59] on link "Create Event" at bounding box center [201, 64] width 79 height 23
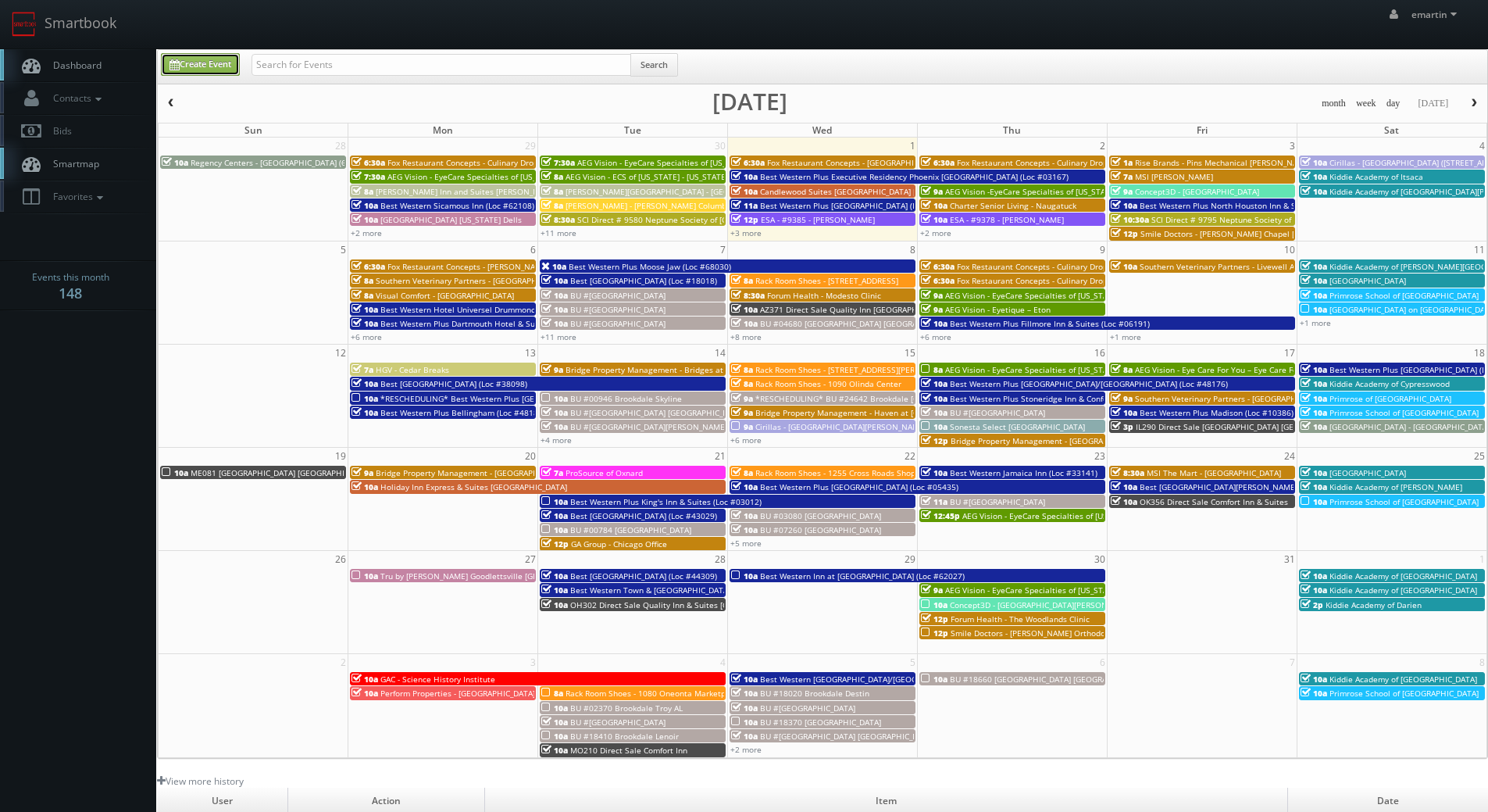
type input "[DATE]"
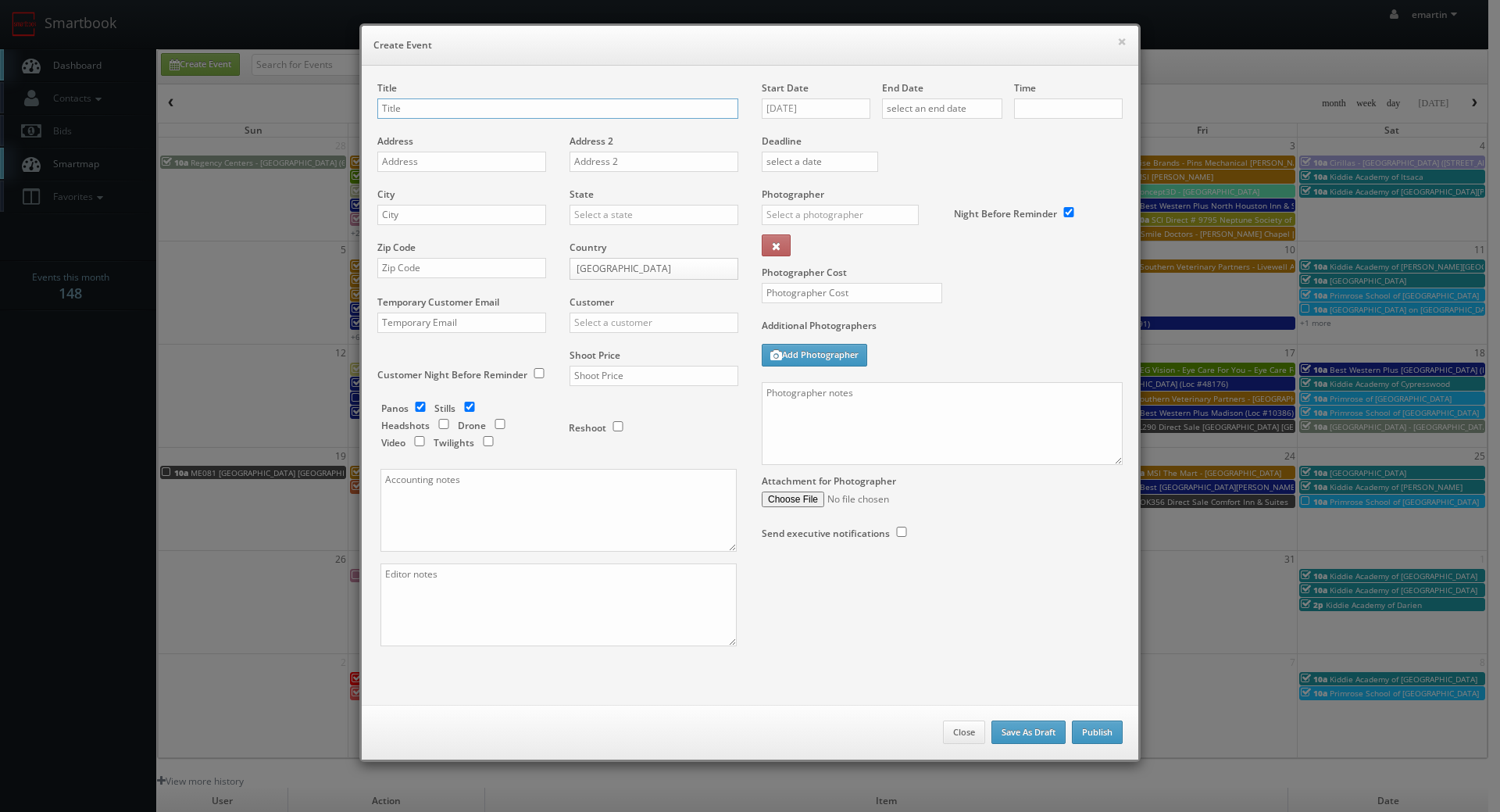
checkbox input "true"
type input "10:00am"
checkbox input "true"
click at [638, 329] on input "text" at bounding box center [654, 323] width 169 height 21
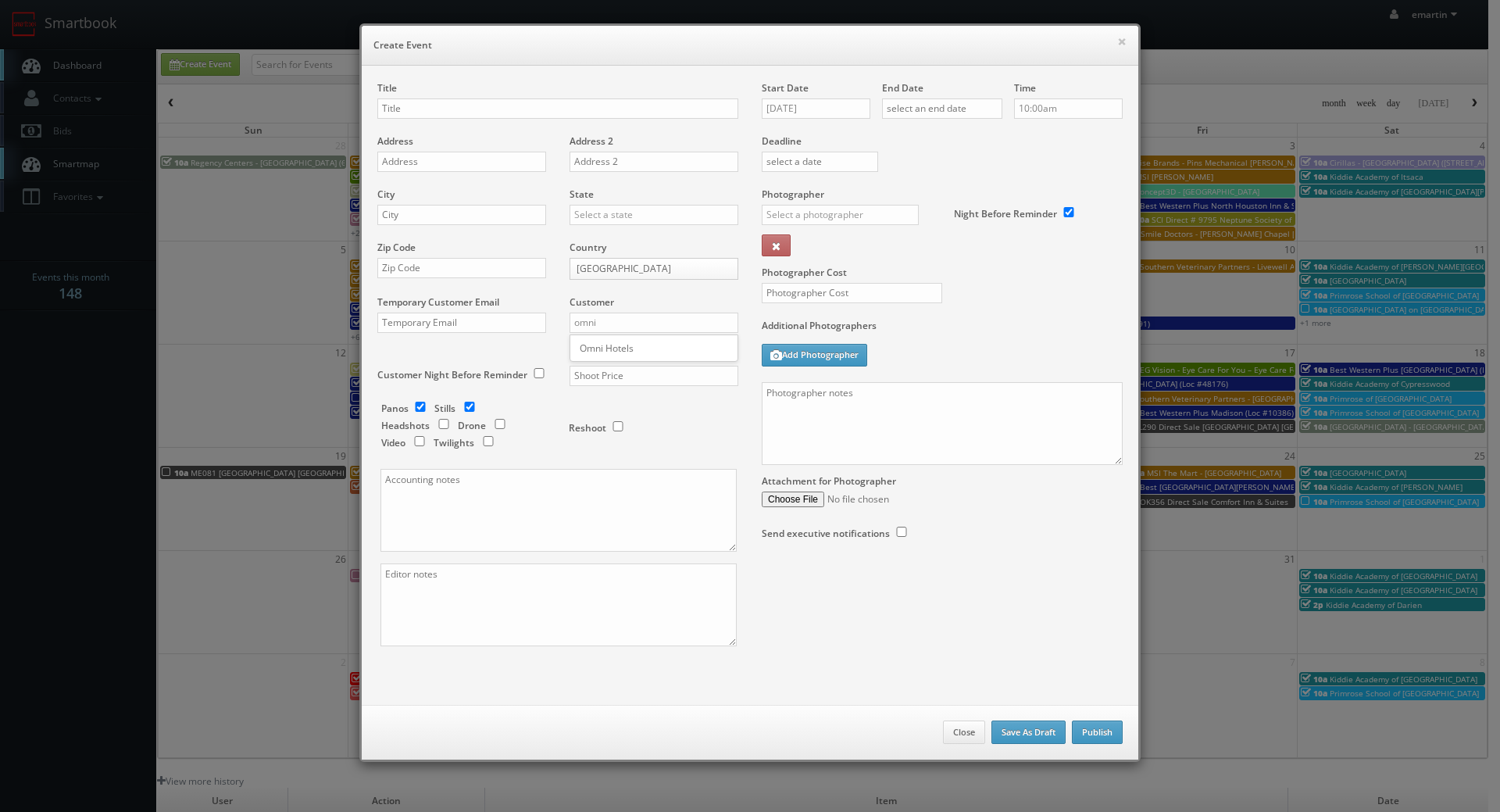
drag, startPoint x: 590, startPoint y: 342, endPoint x: 665, endPoint y: 307, distance: 82.8
click at [590, 342] on div "Omni Hotels" at bounding box center [654, 348] width 168 height 26
type input "Omni Hotels"
click at [785, 215] on input "text" at bounding box center [840, 214] width 157 height 21
click at [815, 254] on div "[PERSON_NAME]" at bounding box center [846, 250] width 168 height 26
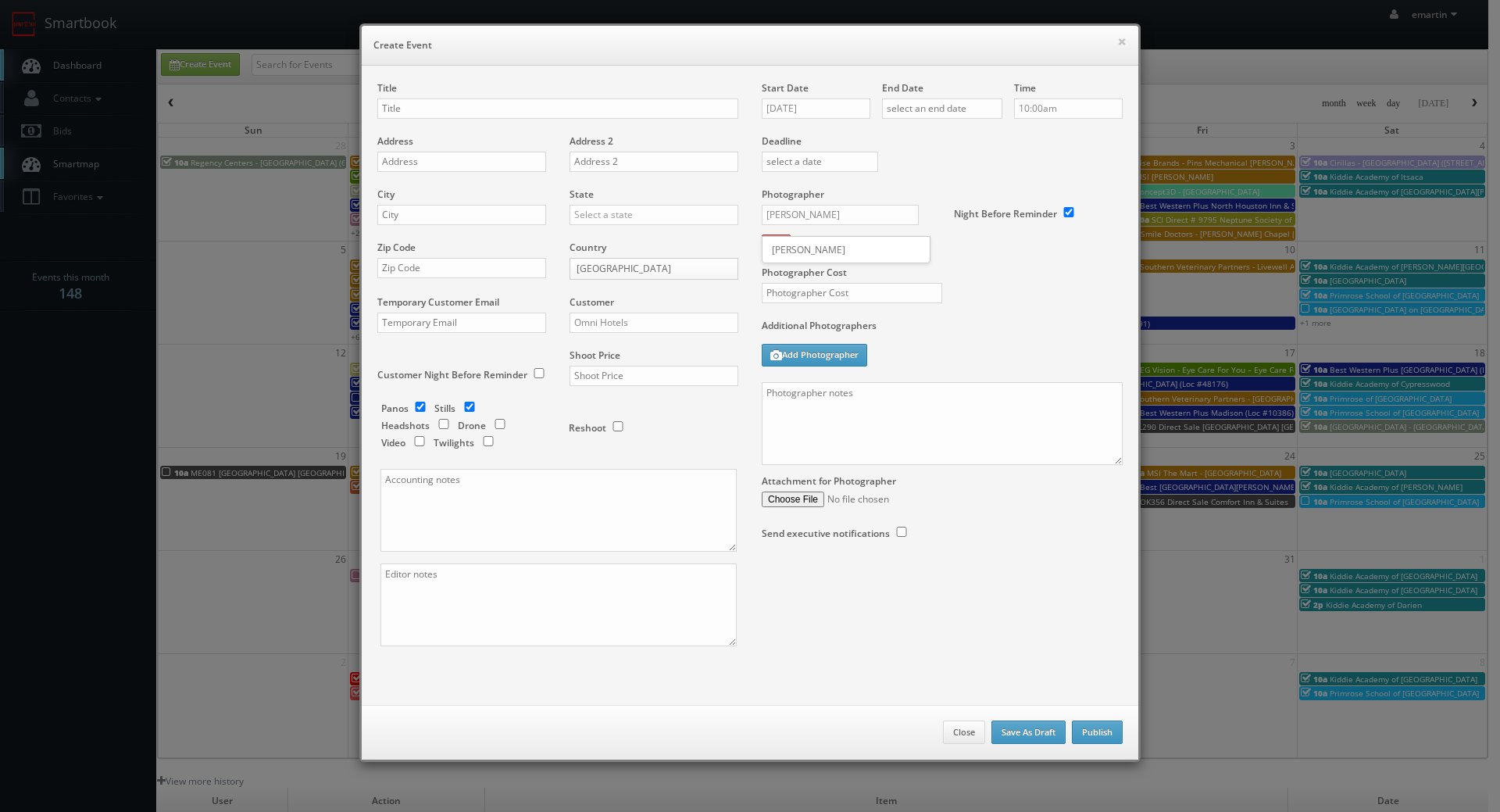
type input "[PERSON_NAME]"
click at [783, 103] on input "[DATE]" at bounding box center [816, 108] width 108 height 21
click at [866, 289] on td "6" at bounding box center [864, 296] width 21 height 23
type input "[DATE]"
click at [988, 134] on label "Deadline" at bounding box center [942, 141] width 384 height 14
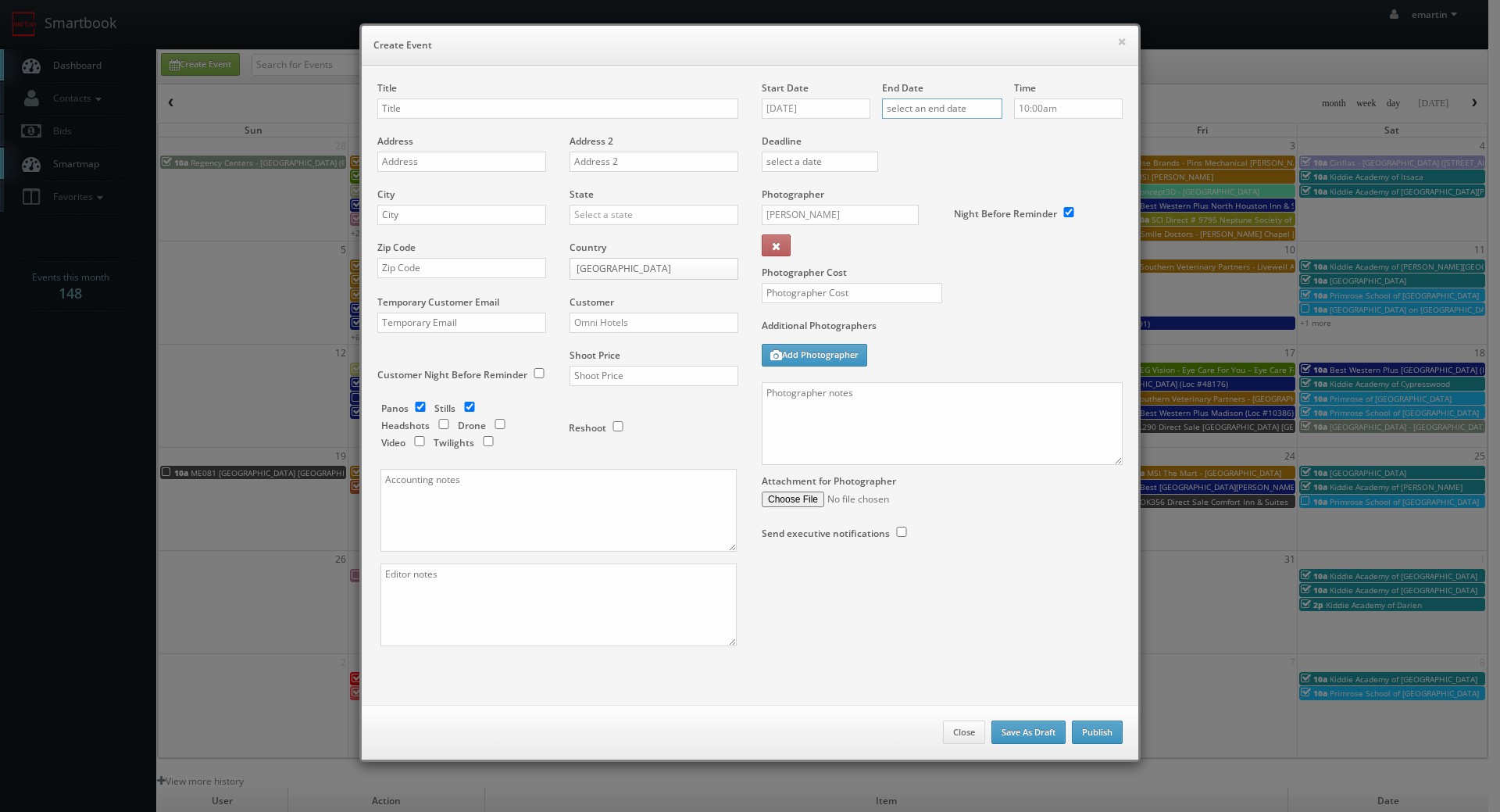
click at [973, 105] on input "text" at bounding box center [942, 108] width 120 height 21
drag, startPoint x: 990, startPoint y: 297, endPoint x: 1038, endPoint y: 195, distance: 112.7
click at [990, 295] on td "6" at bounding box center [983, 296] width 21 height 23
type input "[DATE]"
click at [1091, 134] on label "Deadline" at bounding box center [942, 141] width 384 height 14
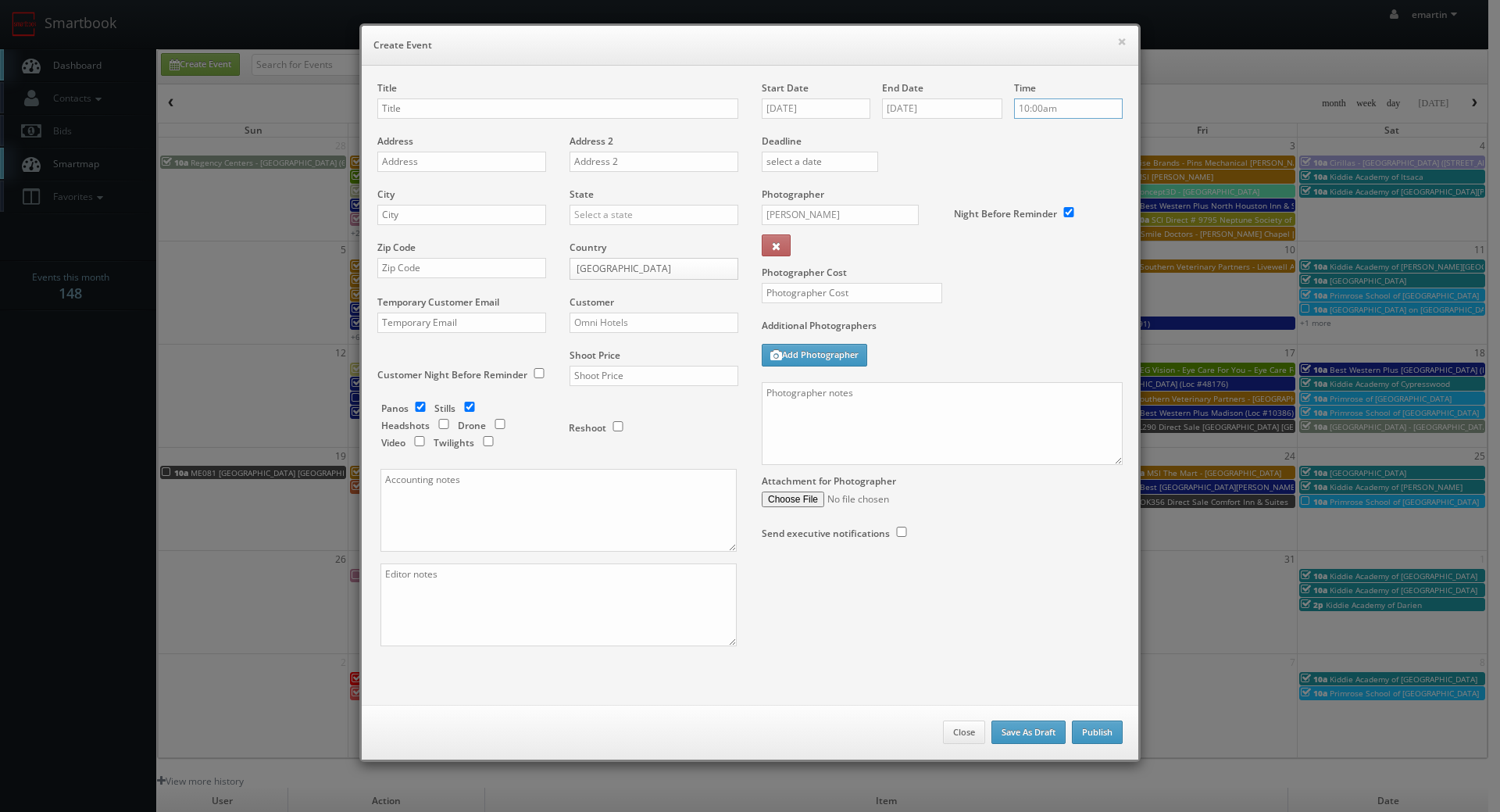
click at [1031, 113] on input "10:00am" at bounding box center [1068, 108] width 108 height 21
type input "9:00am"
click at [1027, 151] on li "9:00am" at bounding box center [1038, 152] width 59 height 18
click at [975, 152] on div "Deadline" at bounding box center [942, 134] width 384 height 106
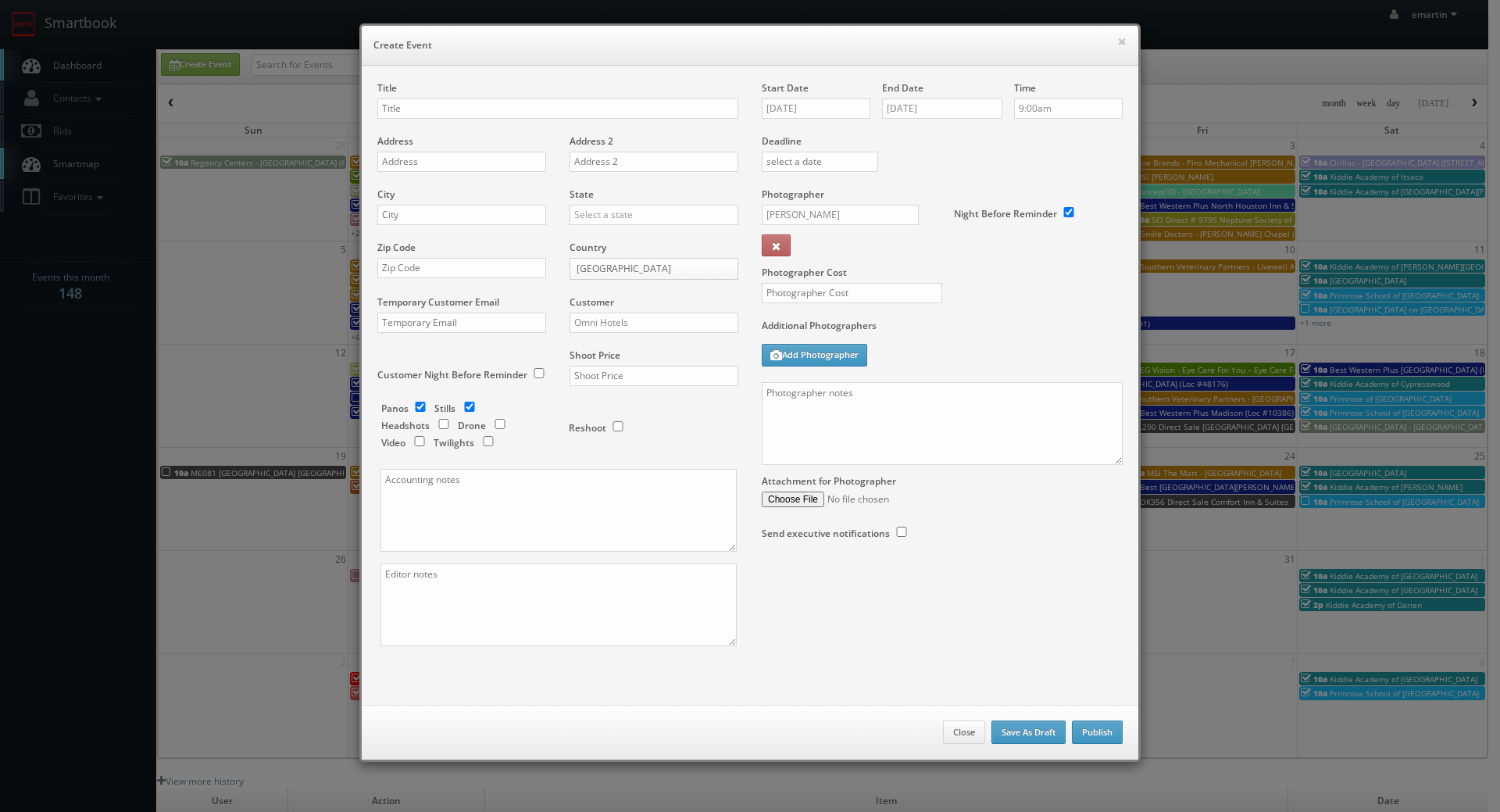
click at [427, 121] on div "Title" at bounding box center [558, 107] width 361 height 53
click at [419, 114] on input "text" at bounding box center [558, 108] width 361 height 21
paste input "Omni Parker House"
type input "Omni Parker House"
click at [452, 181] on div "Address" at bounding box center [468, 160] width 180 height 53
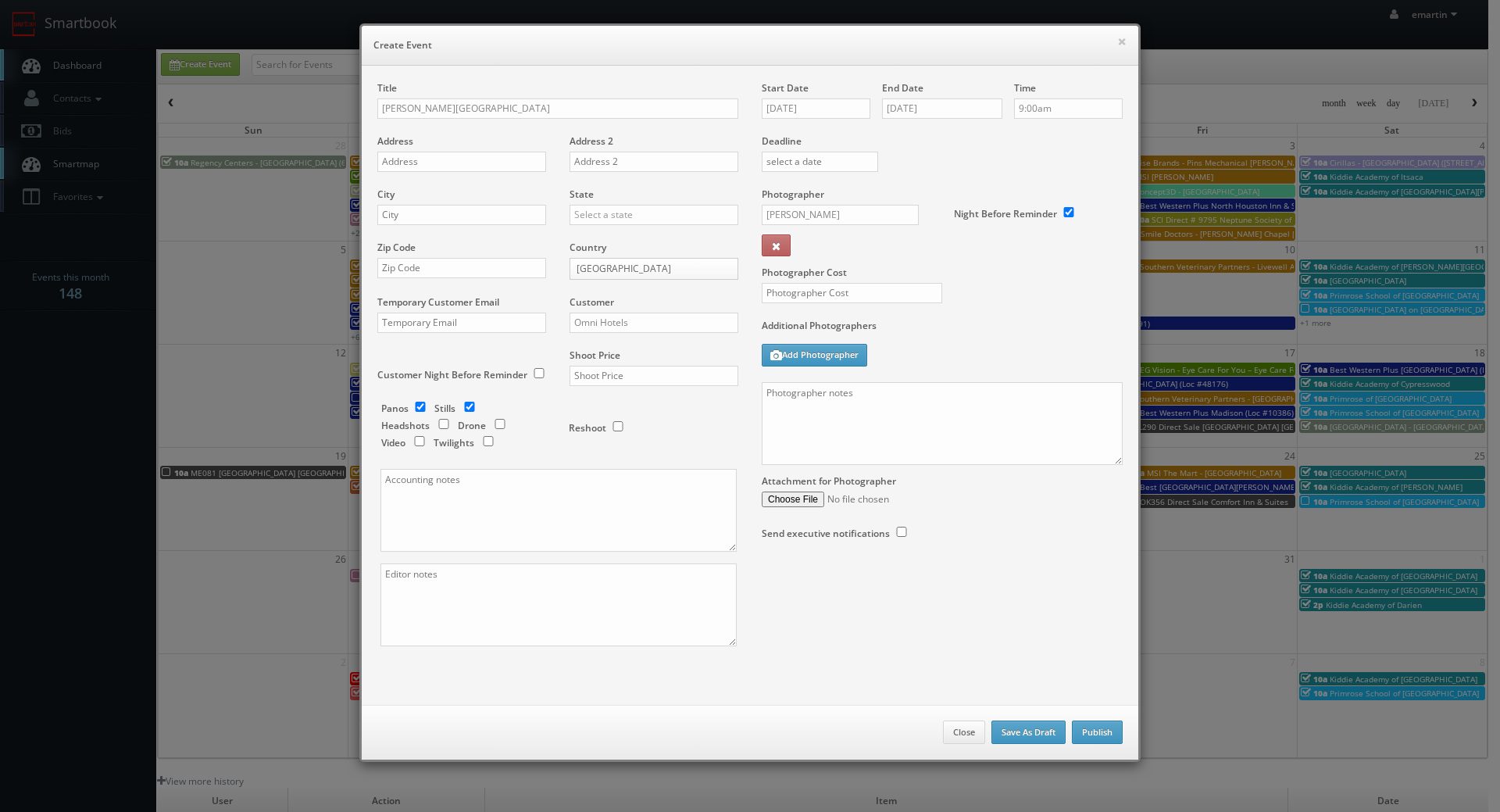
click at [458, 173] on div "Address" at bounding box center [468, 160] width 180 height 53
click at [450, 168] on input "text" at bounding box center [462, 161] width 169 height 21
paste input "60 School St"
type input "60 School St"
click at [519, 205] on input "text" at bounding box center [462, 214] width 169 height 21
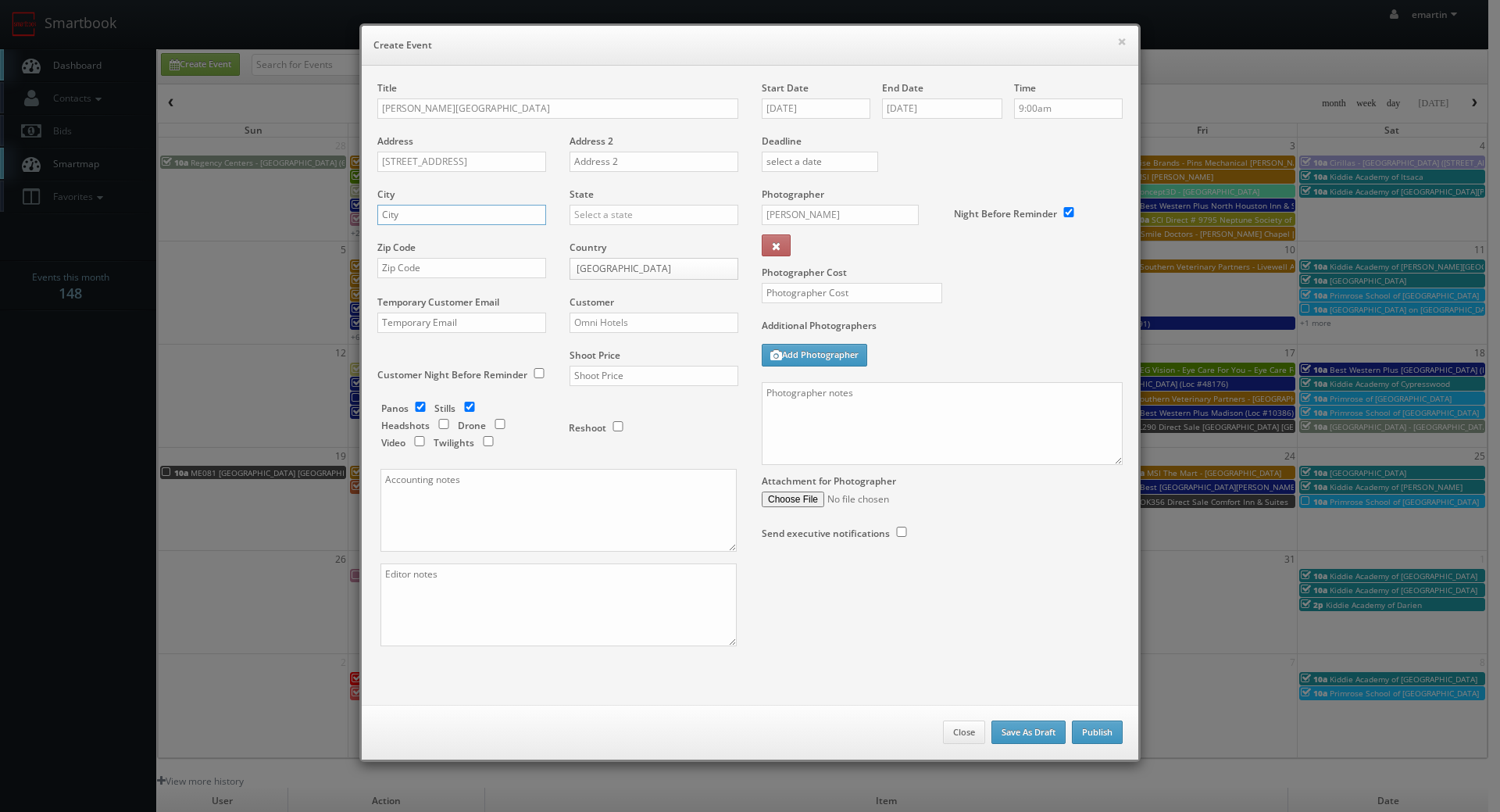
paste input "Boston"
type input "Boston"
click at [637, 207] on input "text" at bounding box center [654, 214] width 169 height 21
click at [626, 244] on div "[US_STATE]" at bounding box center [654, 240] width 168 height 26
type input "[US_STATE]"
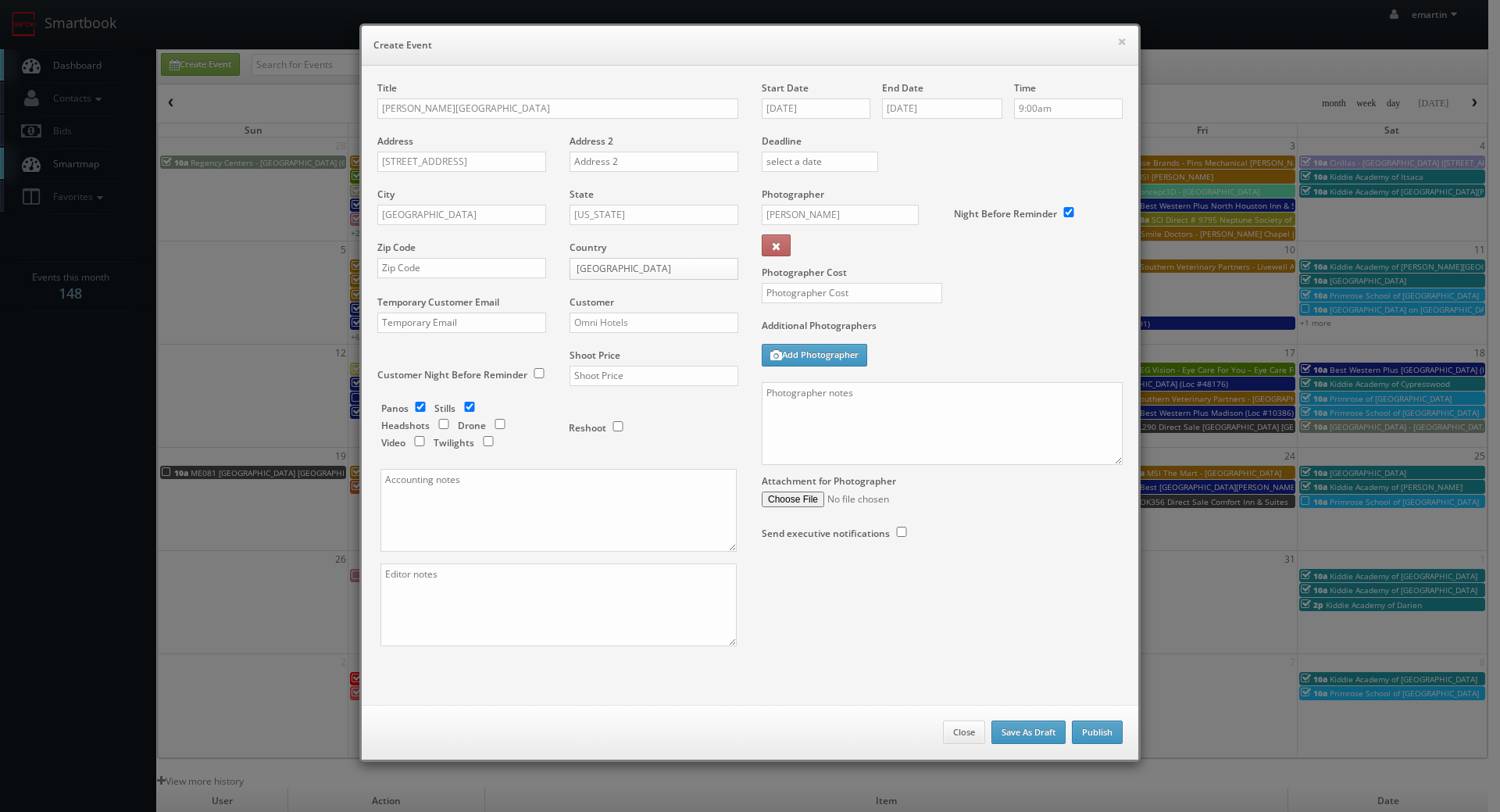
click at [507, 277] on div "Zip Code" at bounding box center [468, 267] width 180 height 53
click at [454, 252] on div "Title Omni Parker House Address 60 School St Address 2 City Boston State Massac…" at bounding box center [558, 377] width 384 height 592
click at [470, 266] on input "text" at bounding box center [462, 268] width 169 height 21
paste input "2108"
type input "02108"
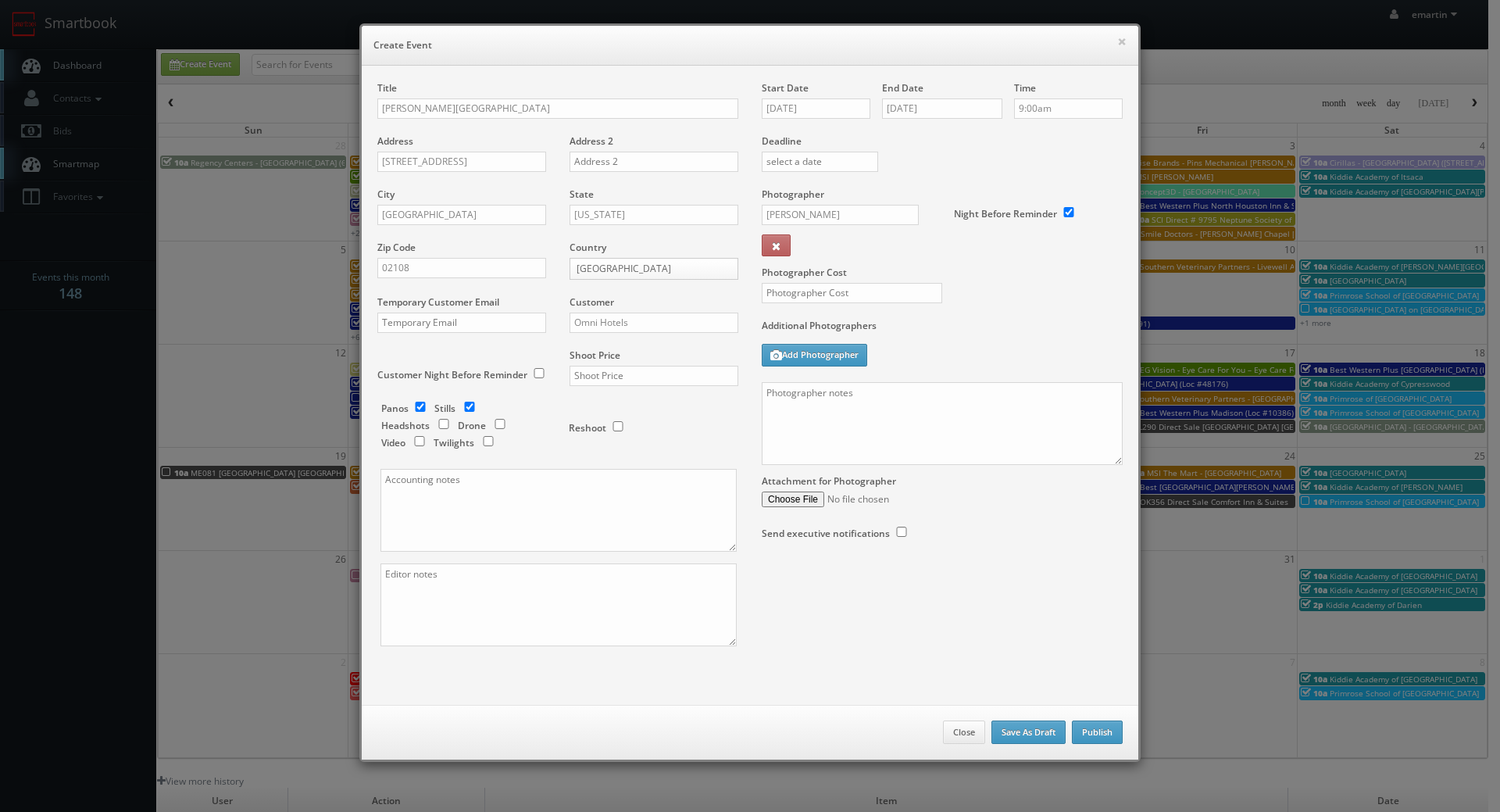
click at [685, 389] on div "Shoot Price" at bounding box center [648, 375] width 180 height 53
click at [683, 383] on input "text" at bounding box center [654, 376] width 169 height 21
type input "1,500"
click at [419, 406] on input "checkbox" at bounding box center [420, 406] width 23 height 10
checkbox input "false"
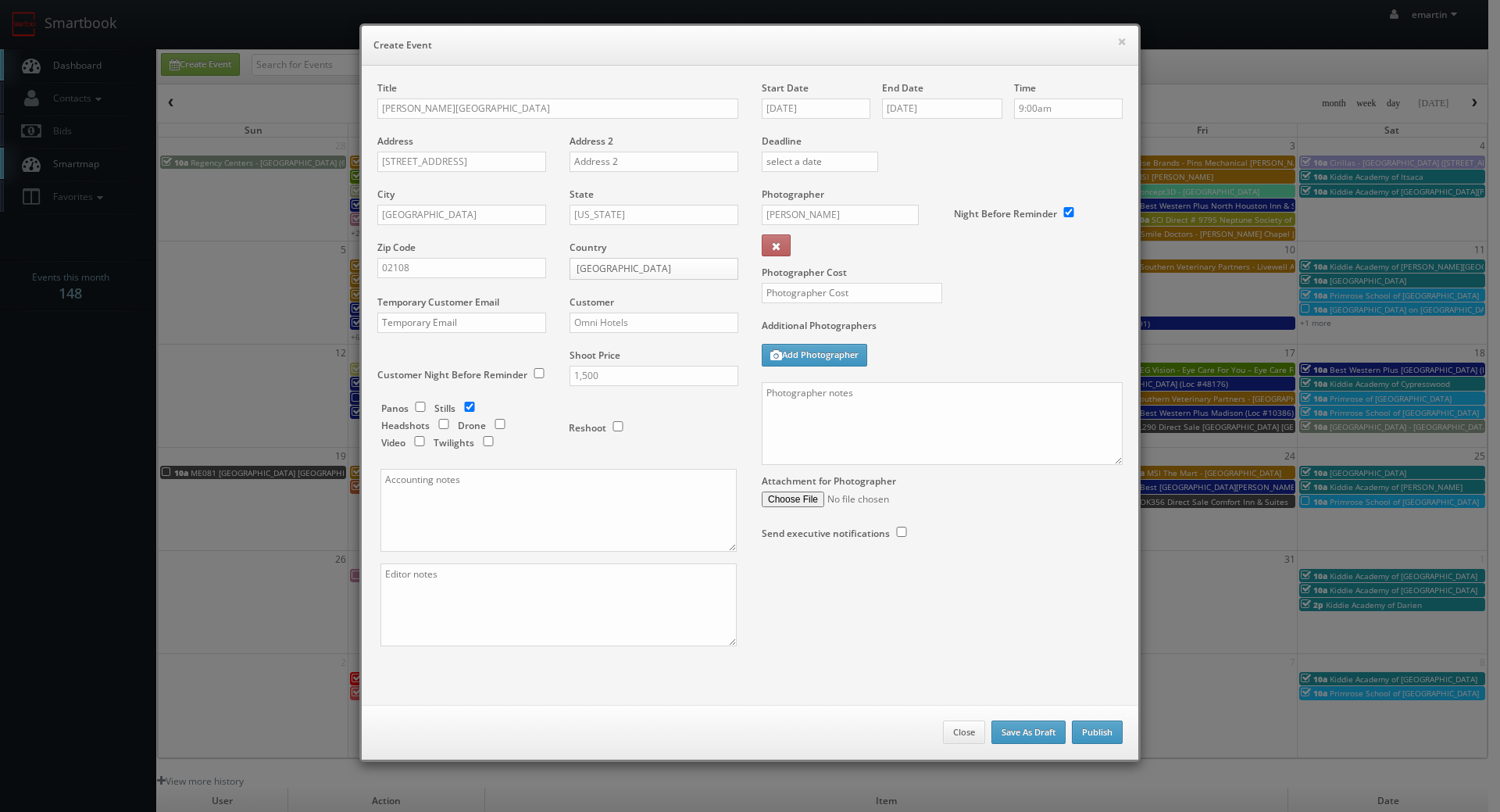
click at [985, 325] on label "Additional Photographers" at bounding box center [942, 329] width 361 height 21
click at [863, 328] on label "Additional Photographers" at bounding box center [942, 329] width 361 height 21
click at [868, 303] on input "text" at bounding box center [852, 293] width 180 height 21
type input "400"
click at [968, 360] on div "Additional Photographers Add Photographer" at bounding box center [942, 351] width 361 height 63
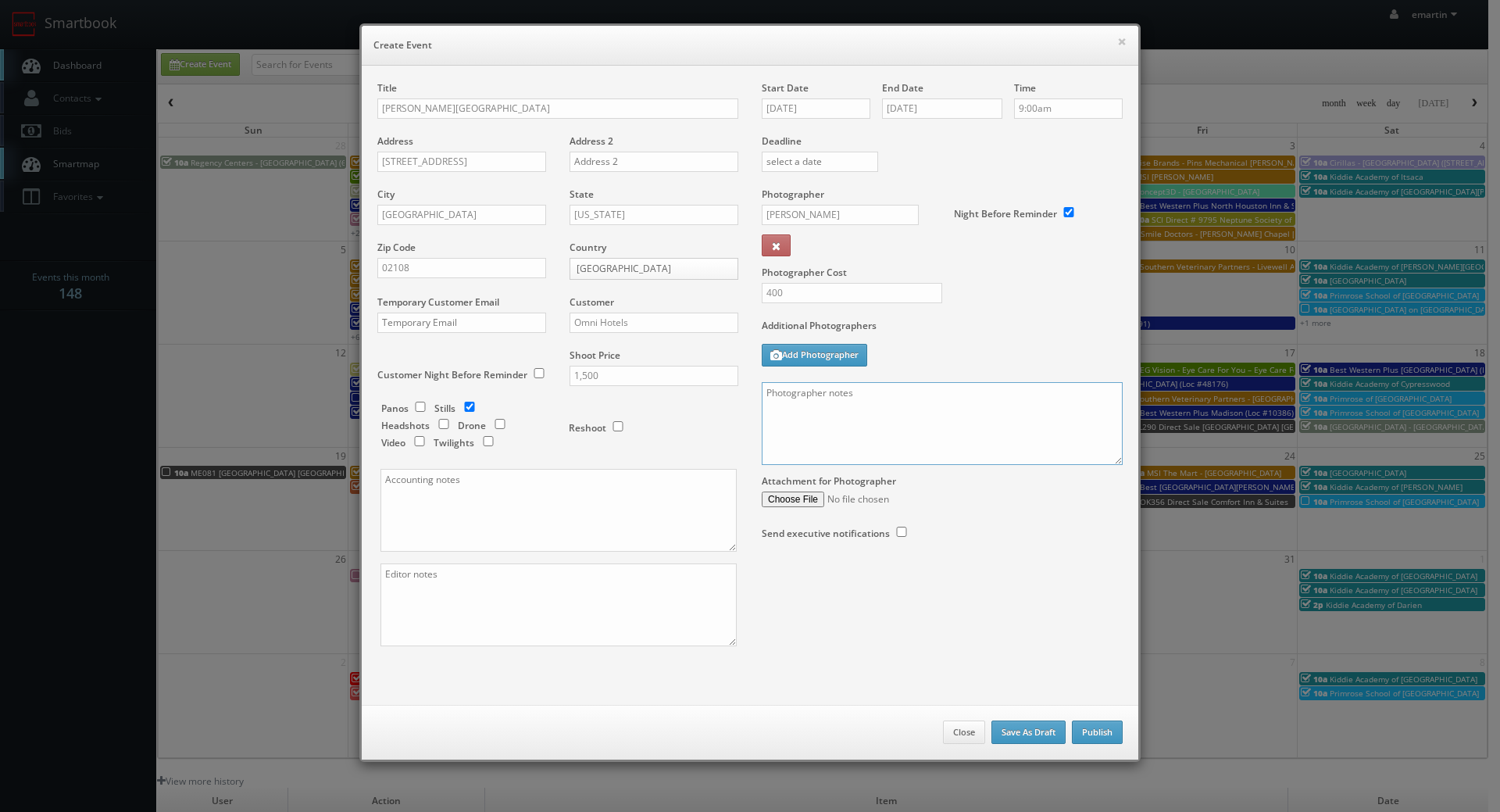
click at [864, 414] on textarea at bounding box center [942, 424] width 361 height 83
paste textarea "On Site site contact is Alex Gallagher We are delivering 30 images, so please t…"
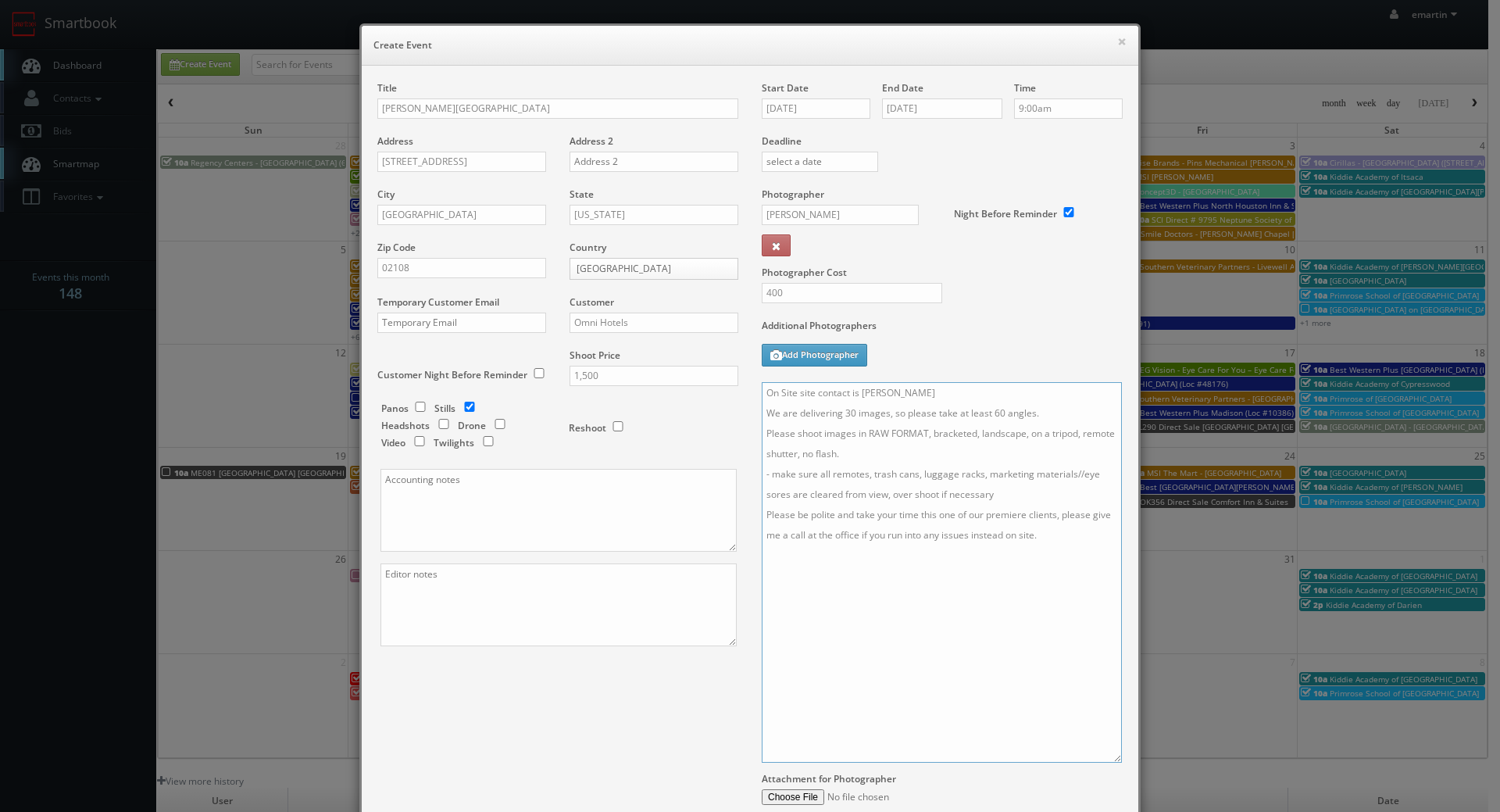
drag, startPoint x: 1110, startPoint y: 457, endPoint x: 1111, endPoint y: 725, distance: 268.0
click at [1111, 725] on textarea "On Site site contact is Alex Gallagher We are delivering 30 images, so please t…" at bounding box center [942, 572] width 361 height 380
click at [1059, 641] on textarea "On Site site contact is Alex Gallagher We are delivering 30 images, so please t…" at bounding box center [942, 557] width 361 height 350
click at [846, 414] on textarea "On Site site contact is Alex Gallagher We are delivering 30 images, so please t…" at bounding box center [942, 557] width 361 height 350
click at [992, 415] on textarea "On Site site contact is Alex Gallagher We are delivering 50 images, so please t…" at bounding box center [942, 557] width 361 height 350
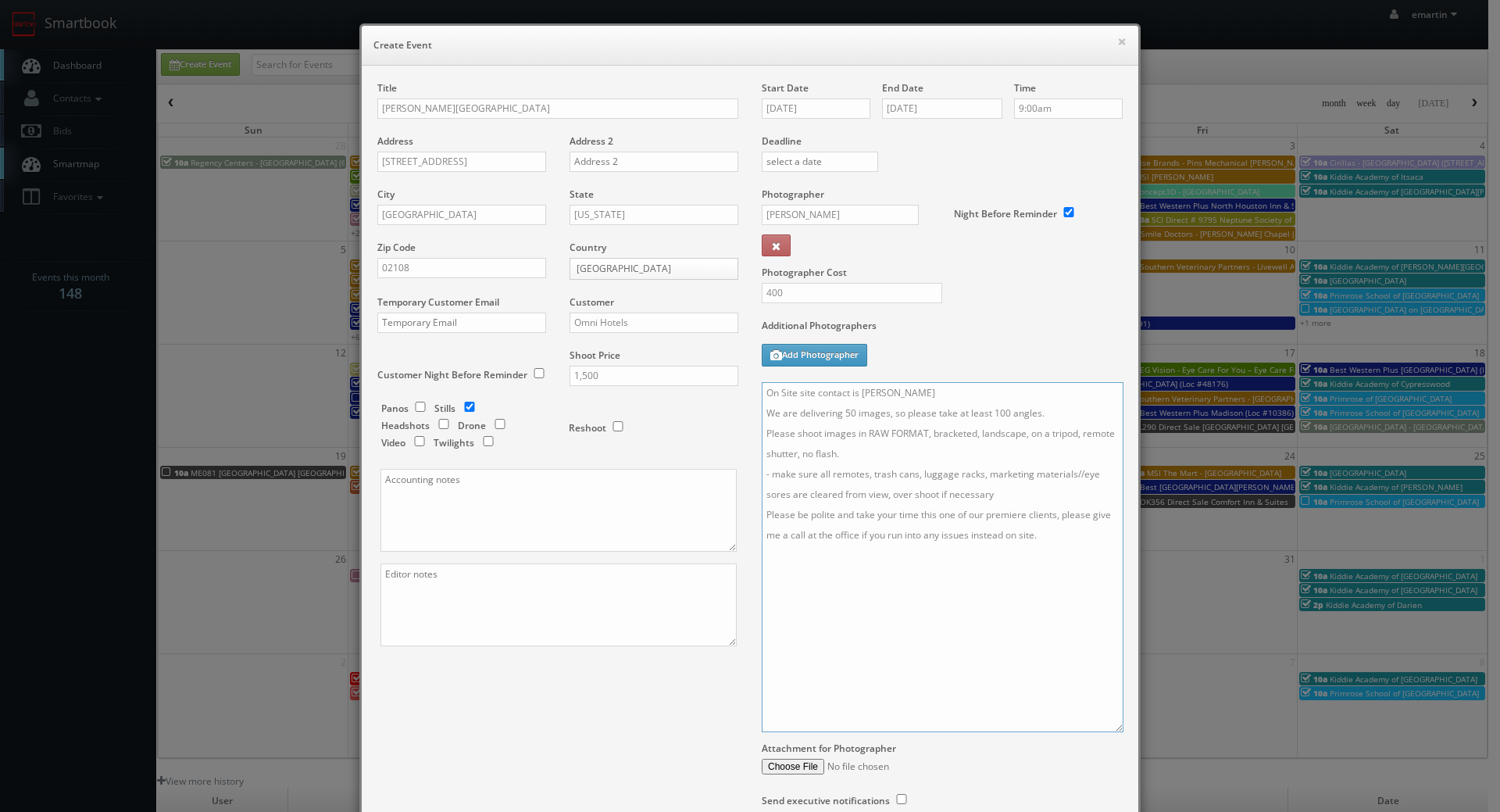
drag, startPoint x: 921, startPoint y: 388, endPoint x: 848, endPoint y: 391, distance: 73.1
click at [848, 391] on textarea "On Site site contact is Alex Gallagher We are delivering 50 images, so please t…" at bounding box center [942, 557] width 361 height 350
drag, startPoint x: 1059, startPoint y: 532, endPoint x: 736, endPoint y: 479, distance: 327.3
click at [736, 480] on div "Title Omni Parker House Address 60 School St Address 2 City Boston State Massac…" at bounding box center [750, 460] width 769 height 757
click at [1045, 419] on textarea "On Site site contact to be provided. We are delivering 50 images, so please tak…" at bounding box center [942, 557] width 361 height 350
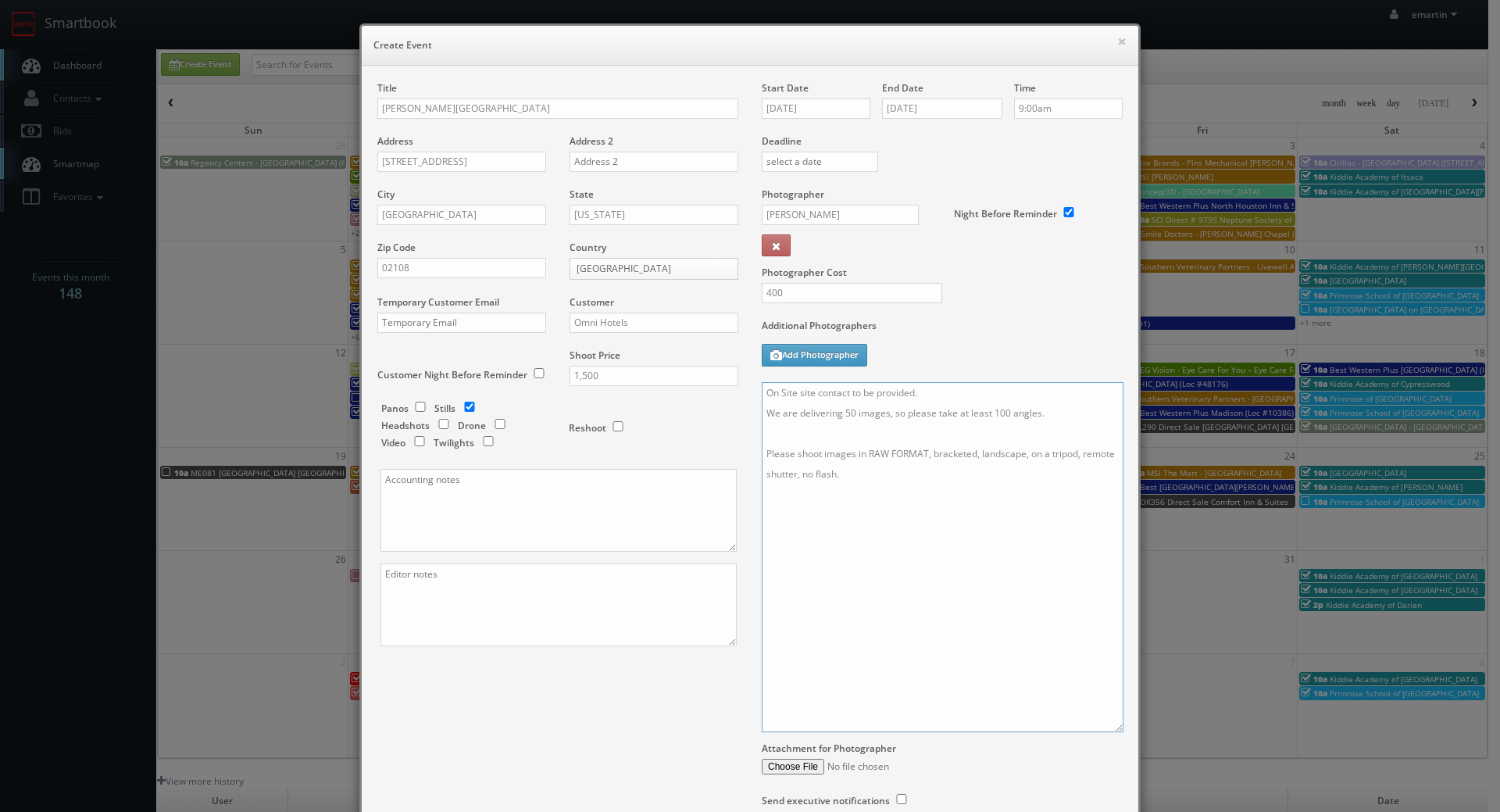
click at [955, 490] on textarea "On Site site contact to be provided. We are delivering 50 images, so please tak…" at bounding box center [942, 557] width 361 height 350
click at [951, 397] on textarea "On Site site contact to be provided. We are delivering 50 images, so please tak…" at bounding box center [942, 557] width 361 height 350
click at [932, 475] on textarea "On Site site contact to be provided. We are delivering 50 images, so please tak…" at bounding box center [942, 557] width 361 height 350
click at [775, 390] on textarea "On Site site contact to be provided. We are delivering 50 images, so please tak…" at bounding box center [942, 557] width 361 height 350
click at [782, 390] on textarea "On Site site contact to be provided. We are delivering 50 images, so please tak…" at bounding box center [942, 557] width 361 height 350
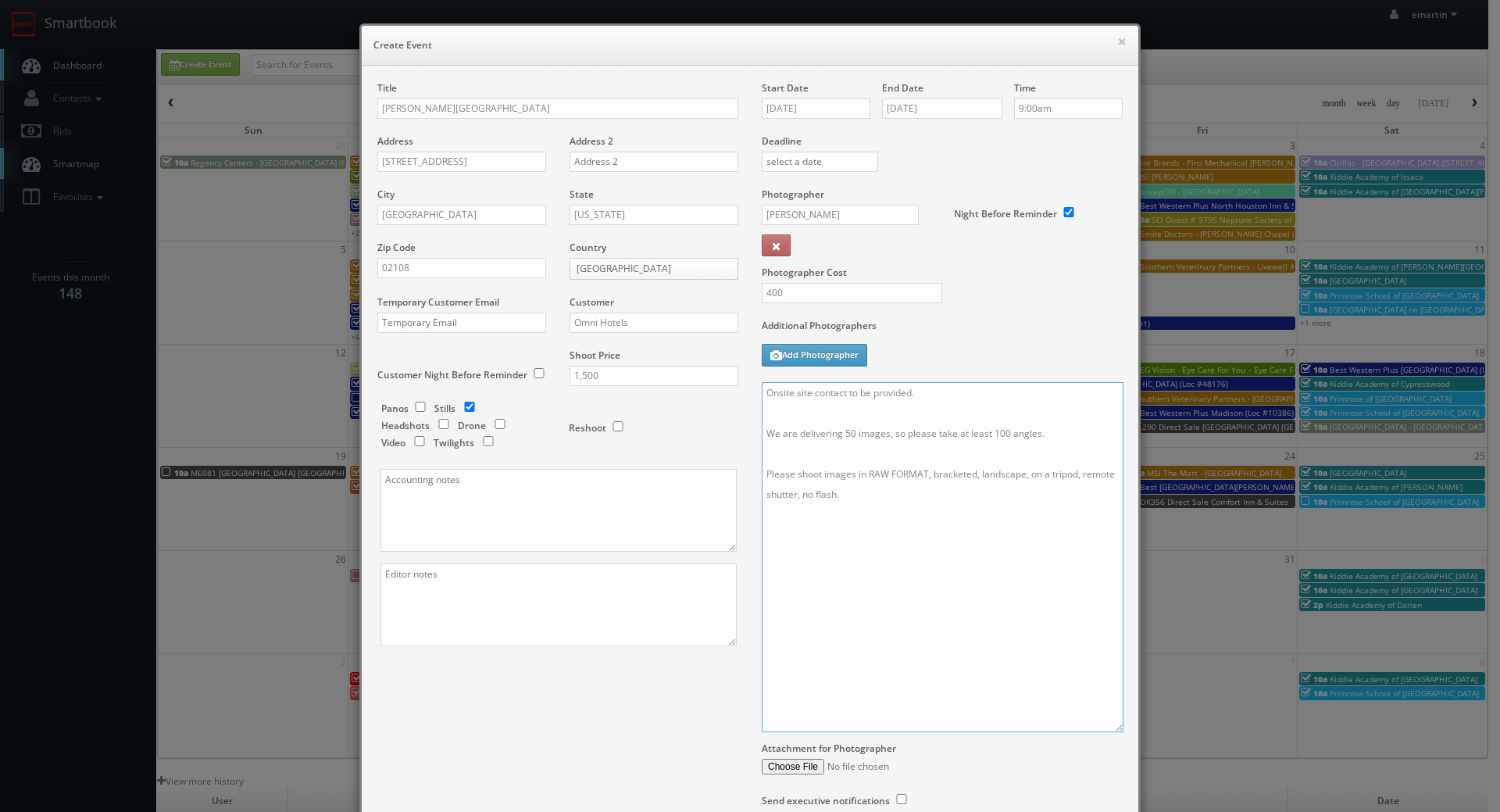
click at [806, 392] on textarea "Onsite site contact to be provided. We are delivering 50 images, so please take…" at bounding box center [942, 557] width 361 height 350
click at [907, 437] on textarea "Onsite contact to be provided. We are delivering 50 images, so please take at l…" at bounding box center [942, 557] width 361 height 350
click at [926, 498] on textarea "Onsite contact to be provided. We are delivering 50 images, so please take at l…" at bounding box center [942, 557] width 361 height 350
type textarea "Onsite contact to be provided. We are delivering 50 images, so please take at l…"
click at [960, 260] on div "Photographer Cost 400" at bounding box center [942, 253] width 384 height 132
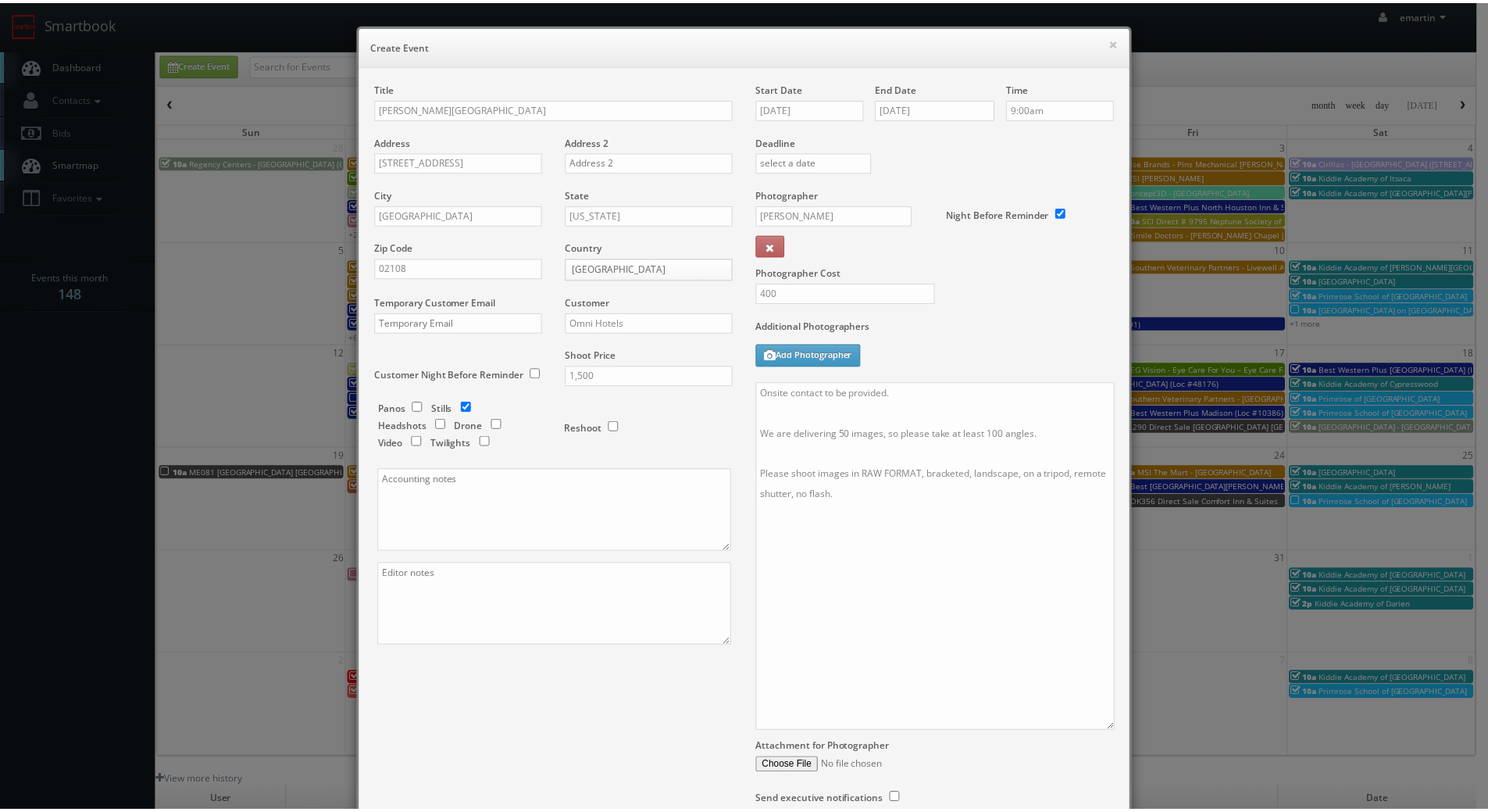
scroll to position [138, 0]
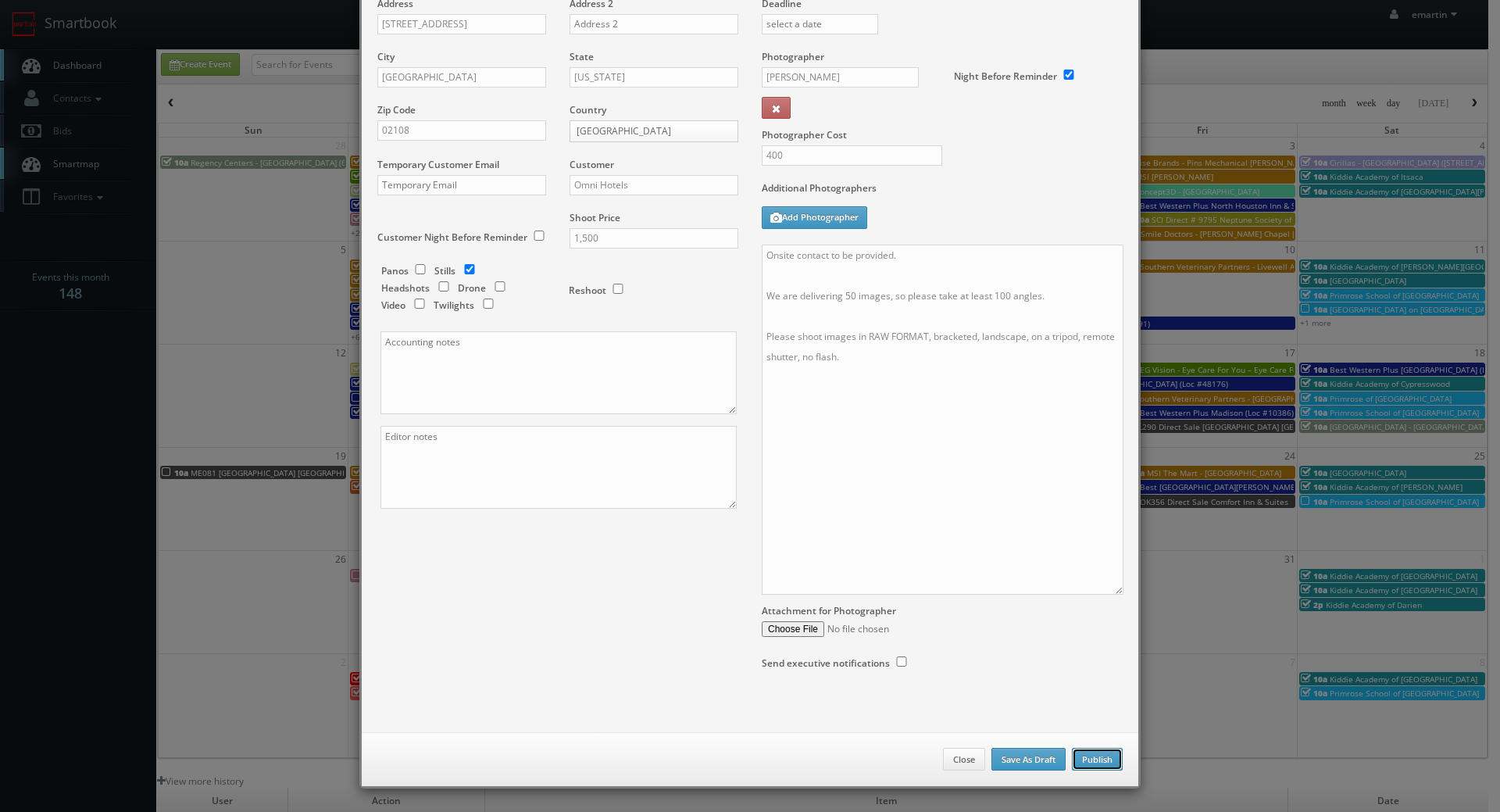
click at [1080, 752] on button "Publish" at bounding box center [1097, 760] width 50 height 23
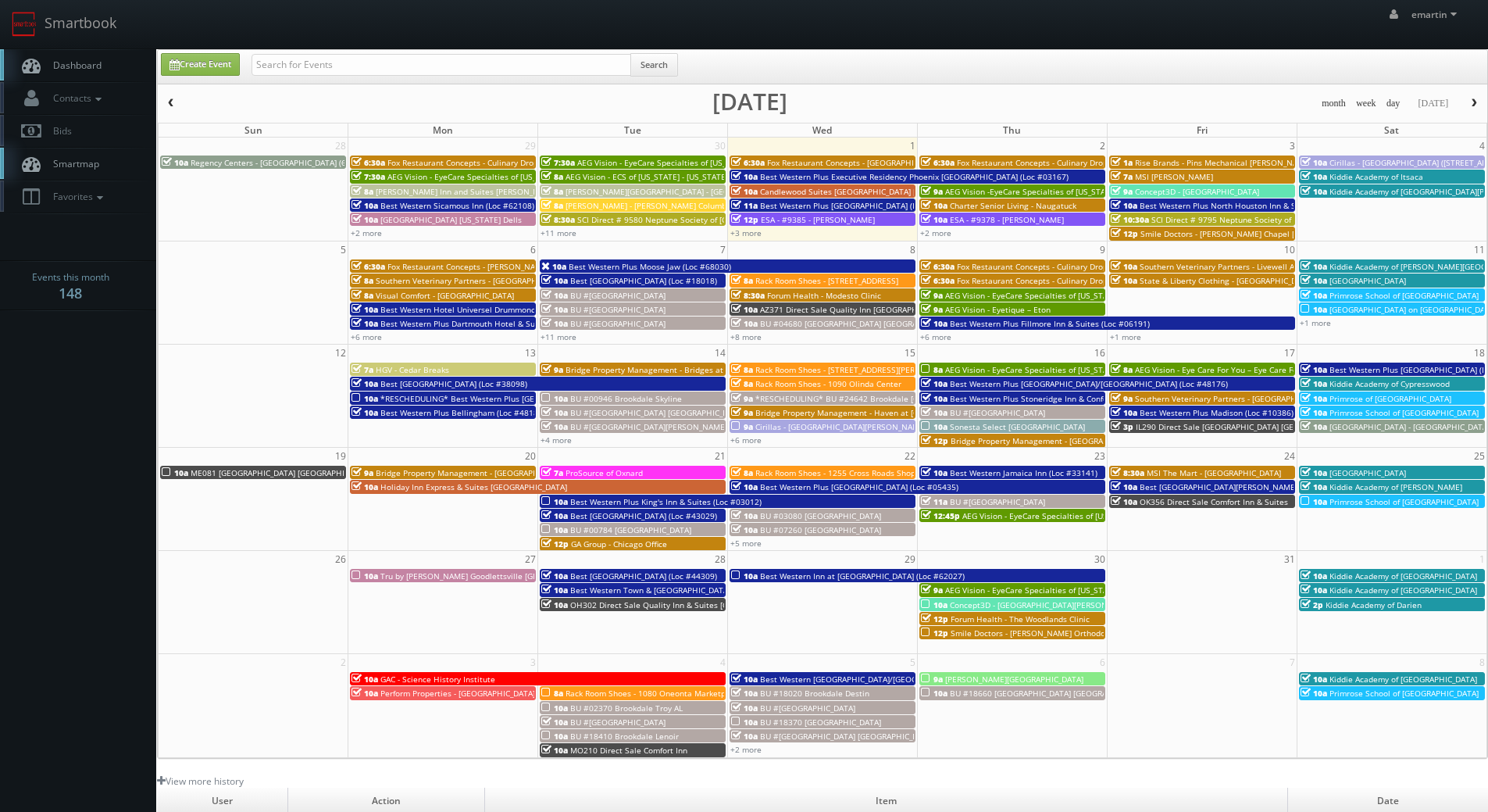
click at [61, 71] on span "Dashboard" at bounding box center [73, 65] width 56 height 14
type input "omni"
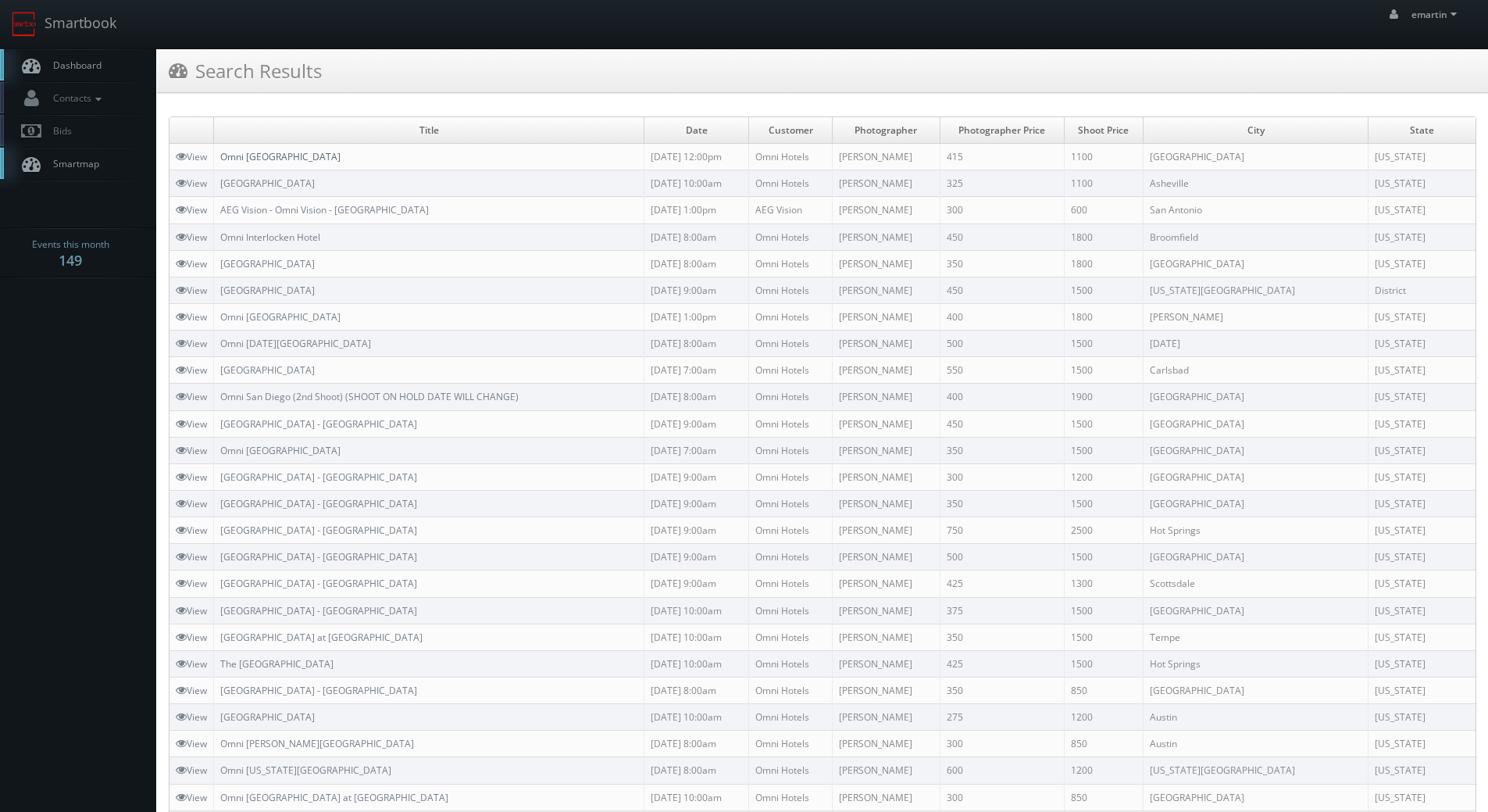
click at [283, 156] on link "Omni [GEOGRAPHIC_DATA]" at bounding box center [279, 156] width 120 height 14
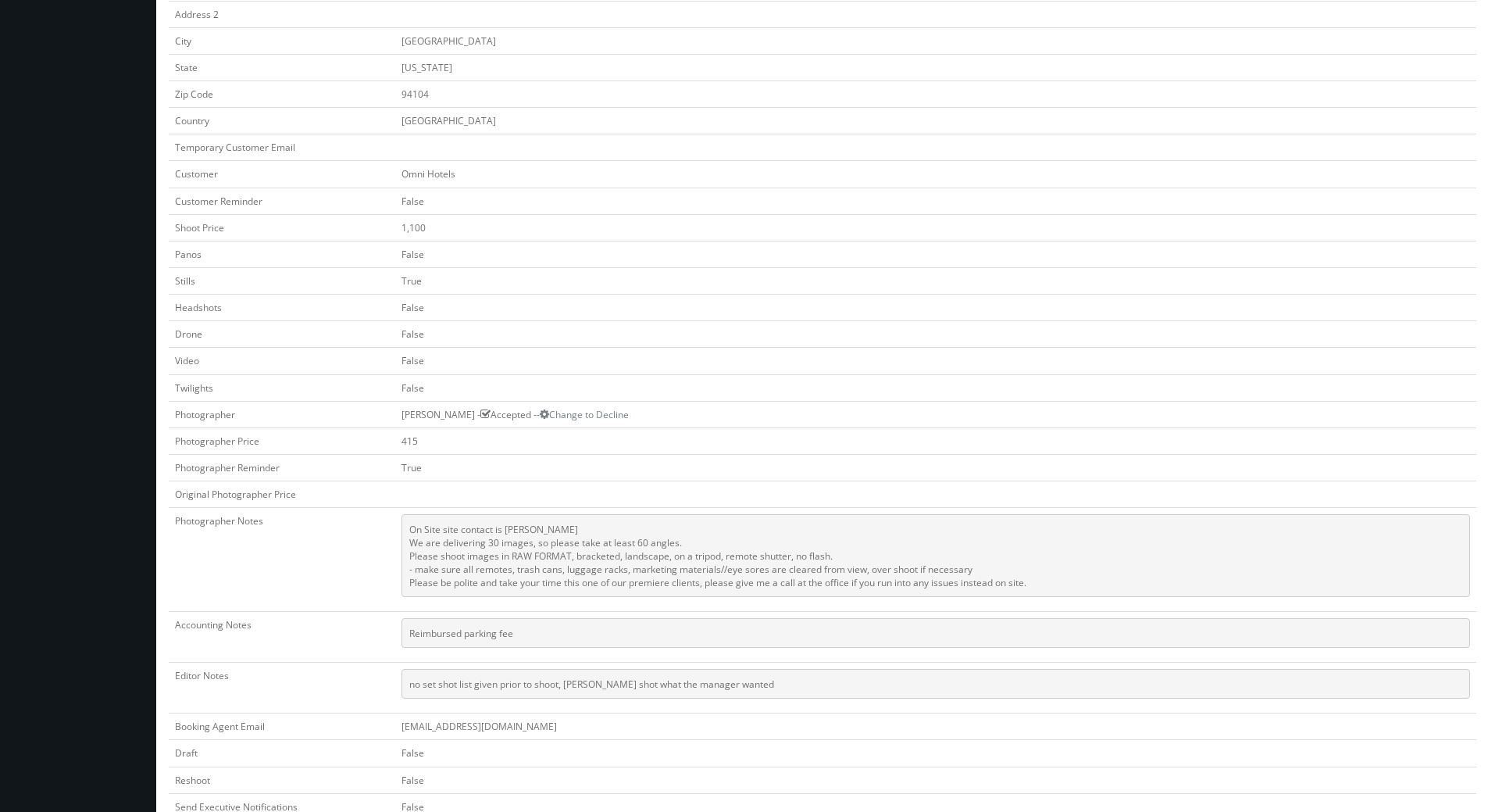
scroll to position [469, 0]
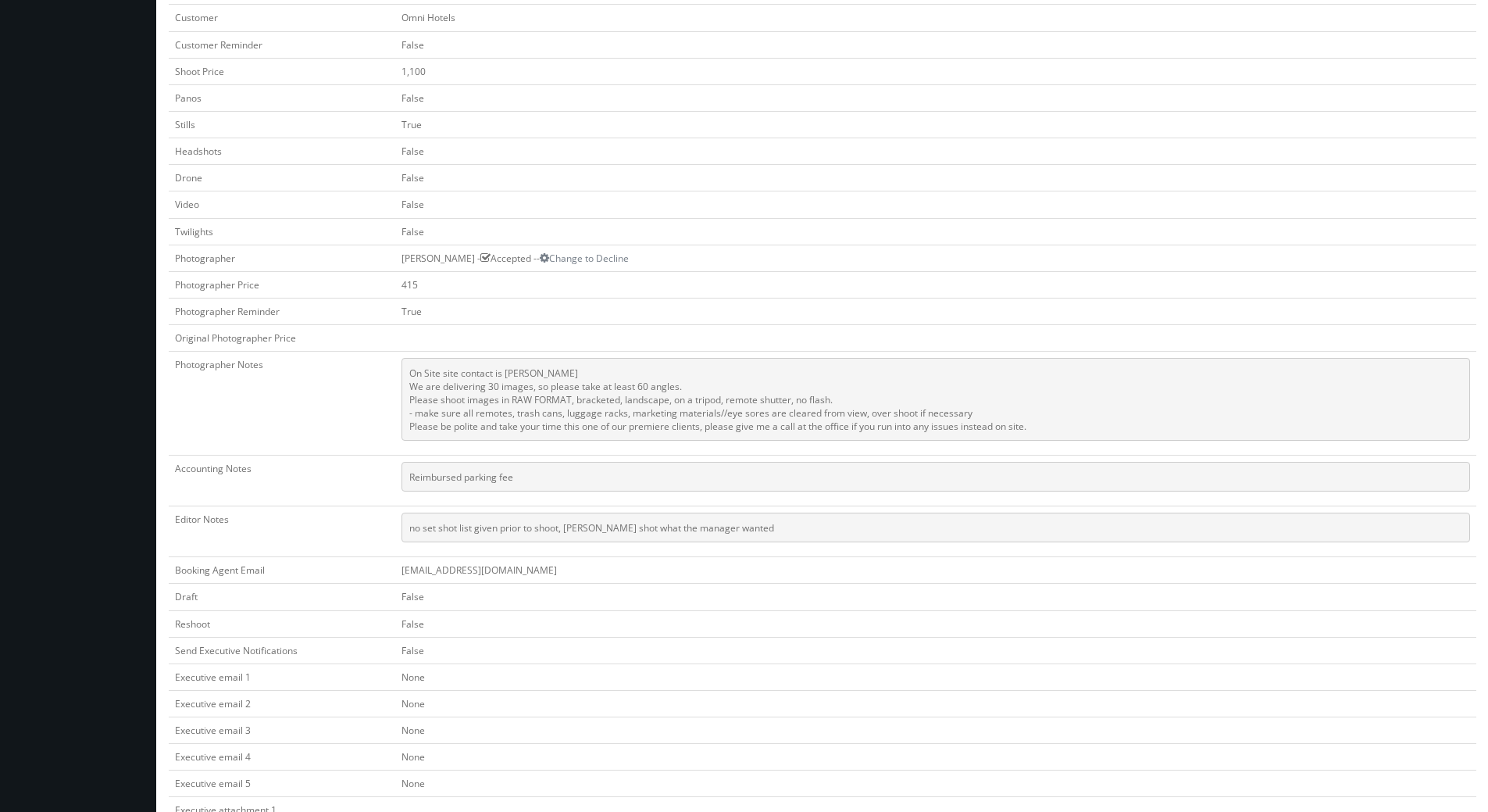
drag, startPoint x: 1048, startPoint y: 431, endPoint x: 398, endPoint y: 367, distance: 653.1
click at [398, 367] on td "On Site site contact is [PERSON_NAME] We are delivering 30 images, so please ta…" at bounding box center [936, 403] width 1082 height 104
copy pre "On Site site contact is [PERSON_NAME] We are delivering 30 images, so please ta…"
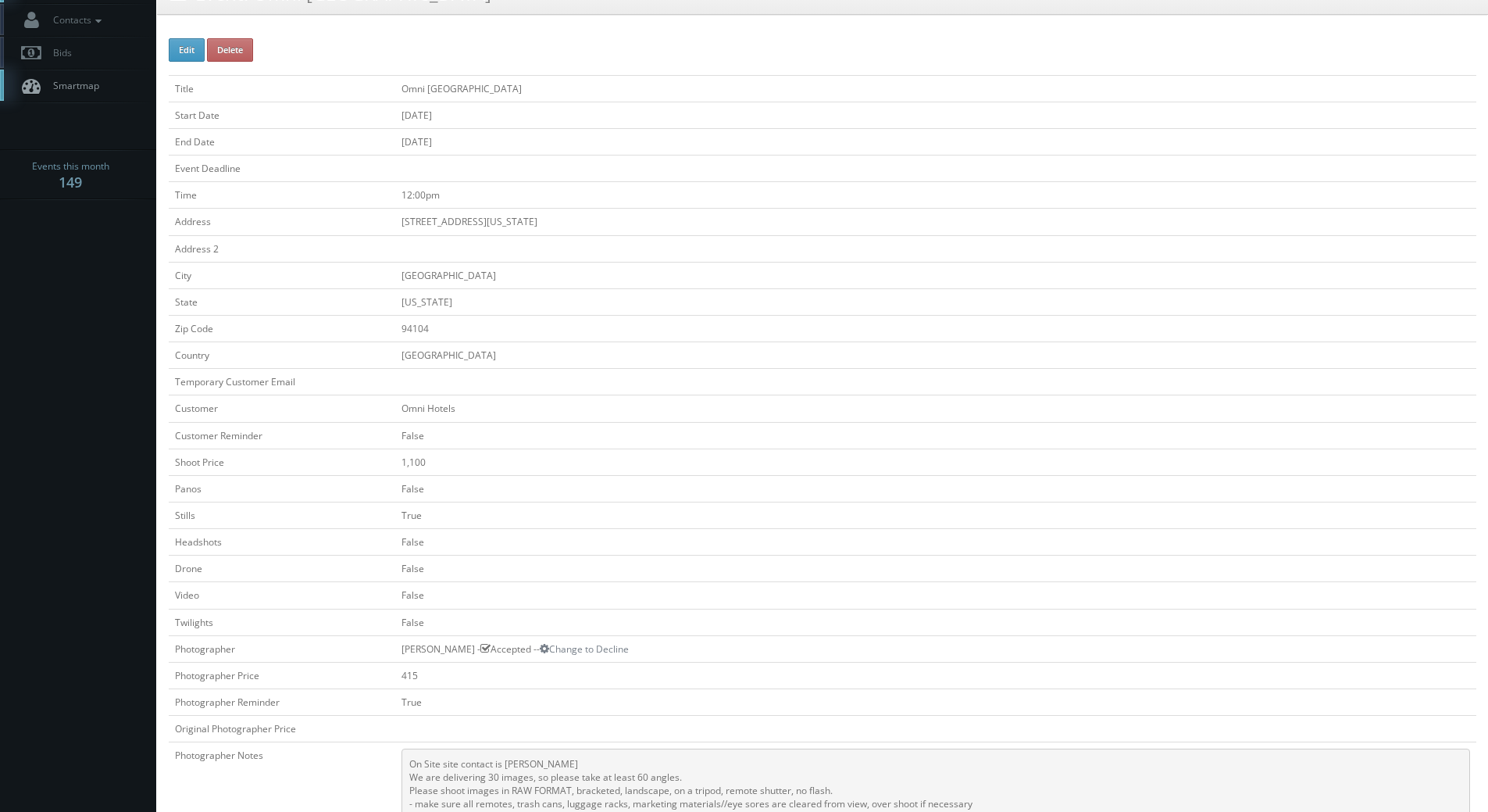
scroll to position [0, 0]
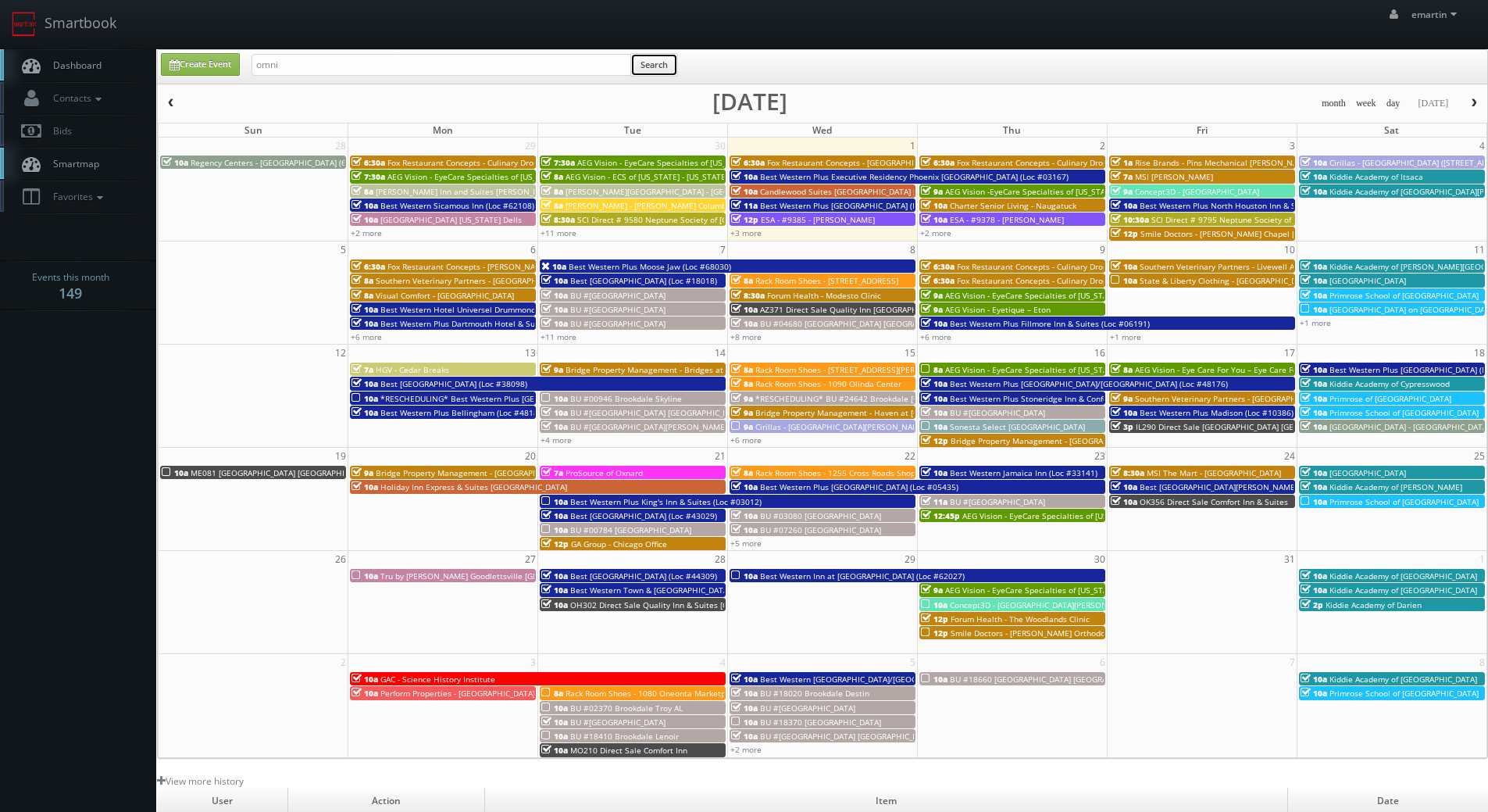
click at [671, 64] on button "Search" at bounding box center [654, 65] width 48 height 23
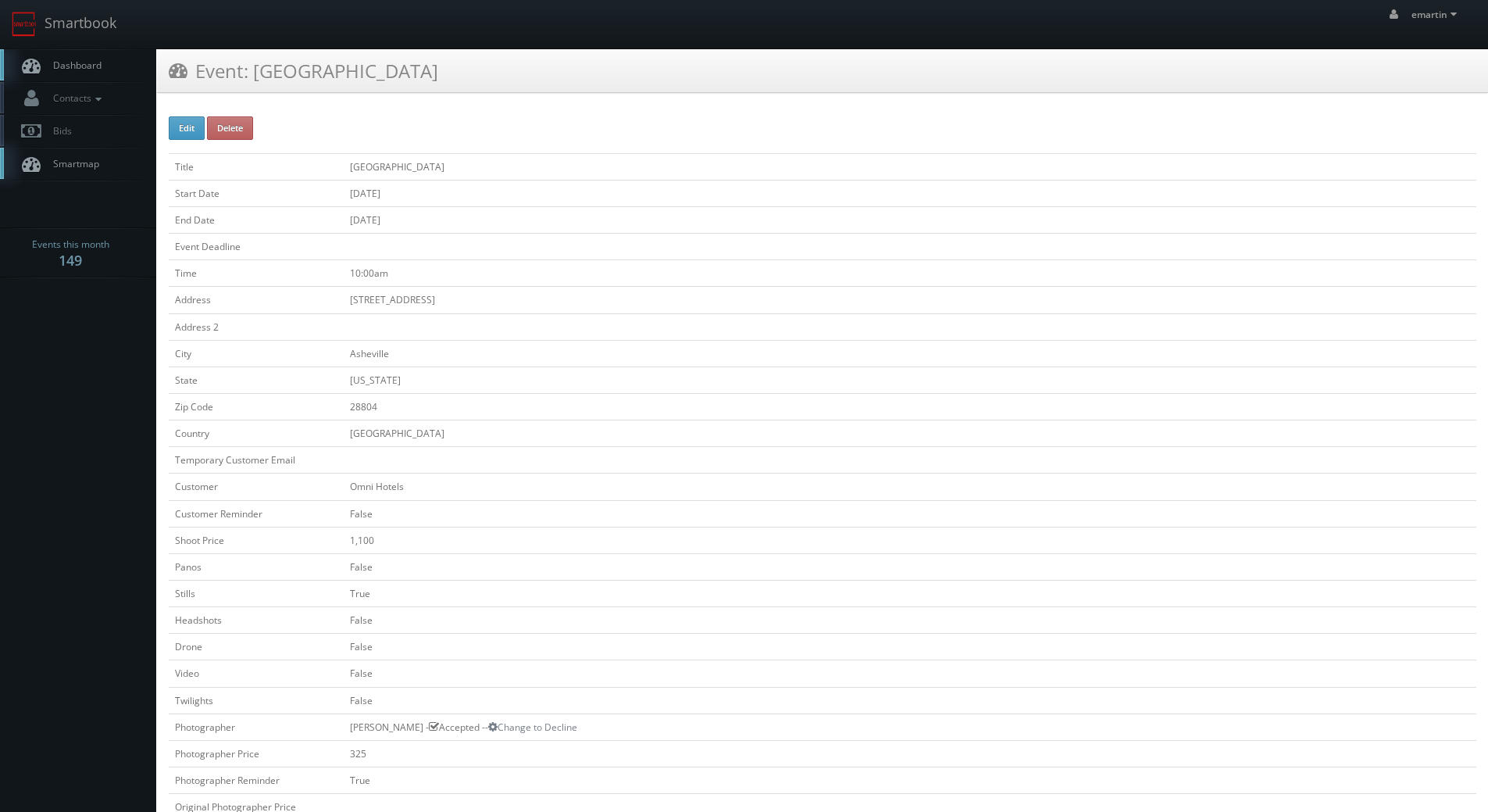
scroll to position [390, 0]
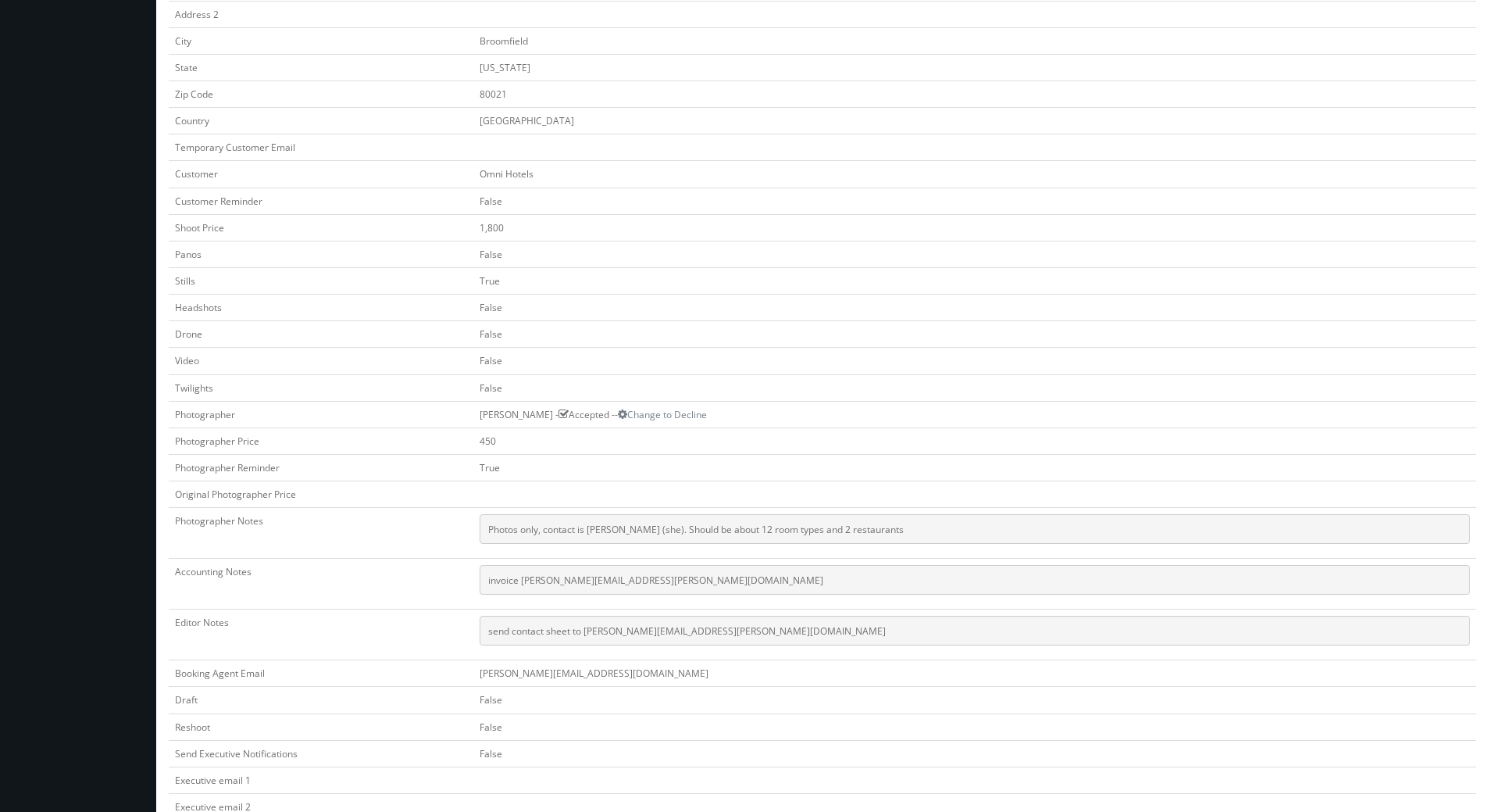
scroll to position [469, 0]
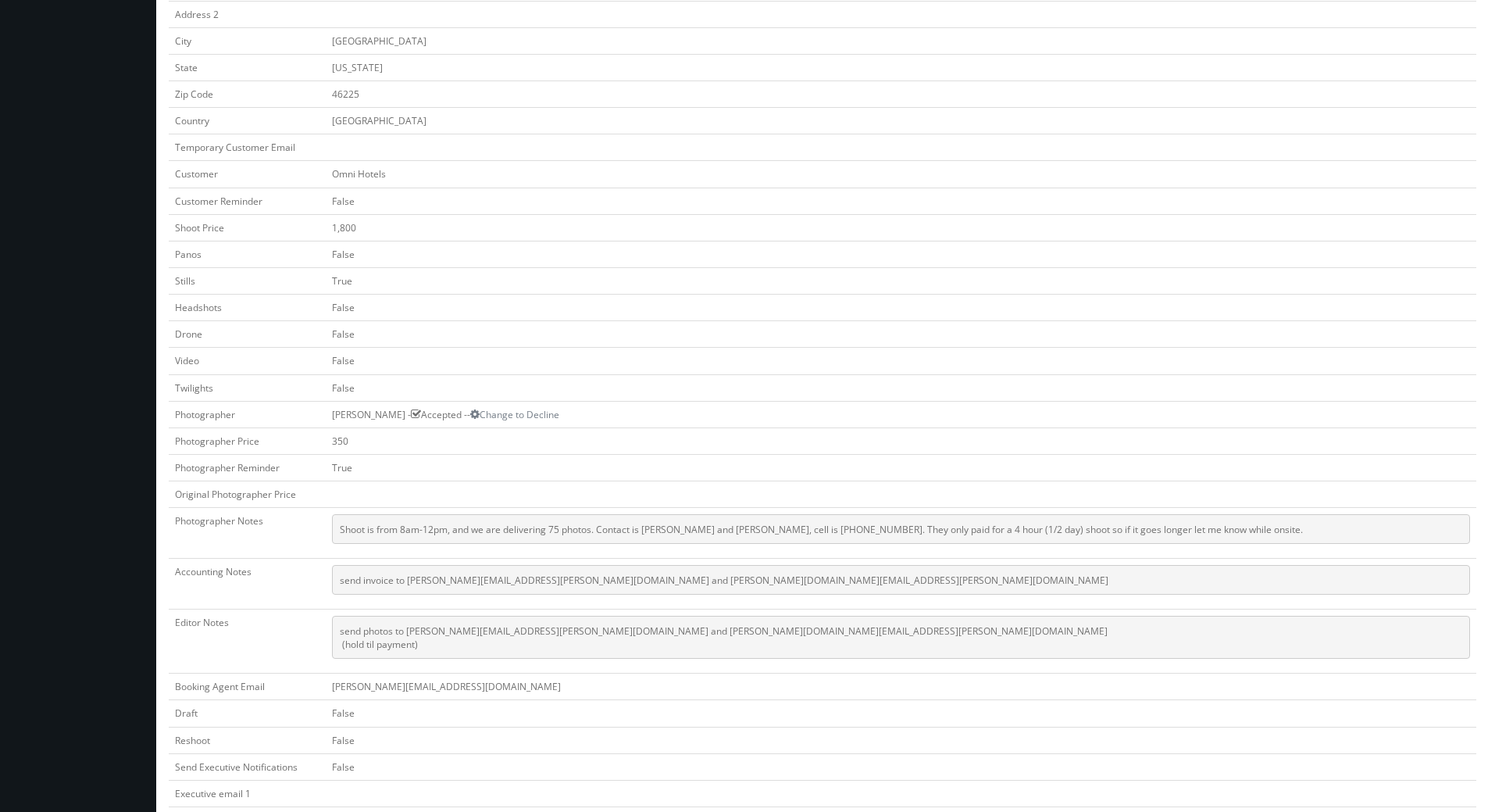
scroll to position [390, 0]
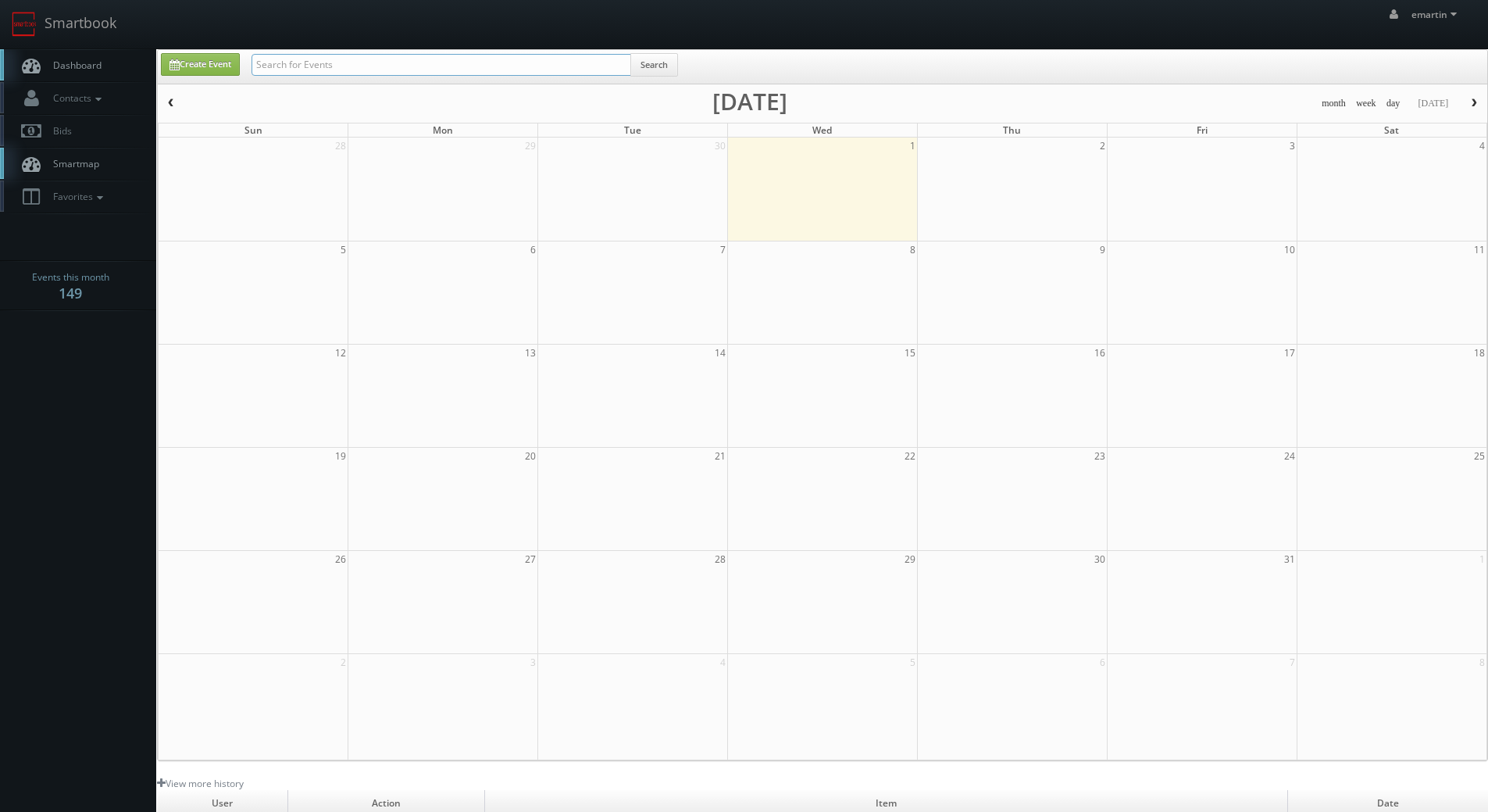
click at [507, 69] on input "text" at bounding box center [441, 65] width 379 height 22
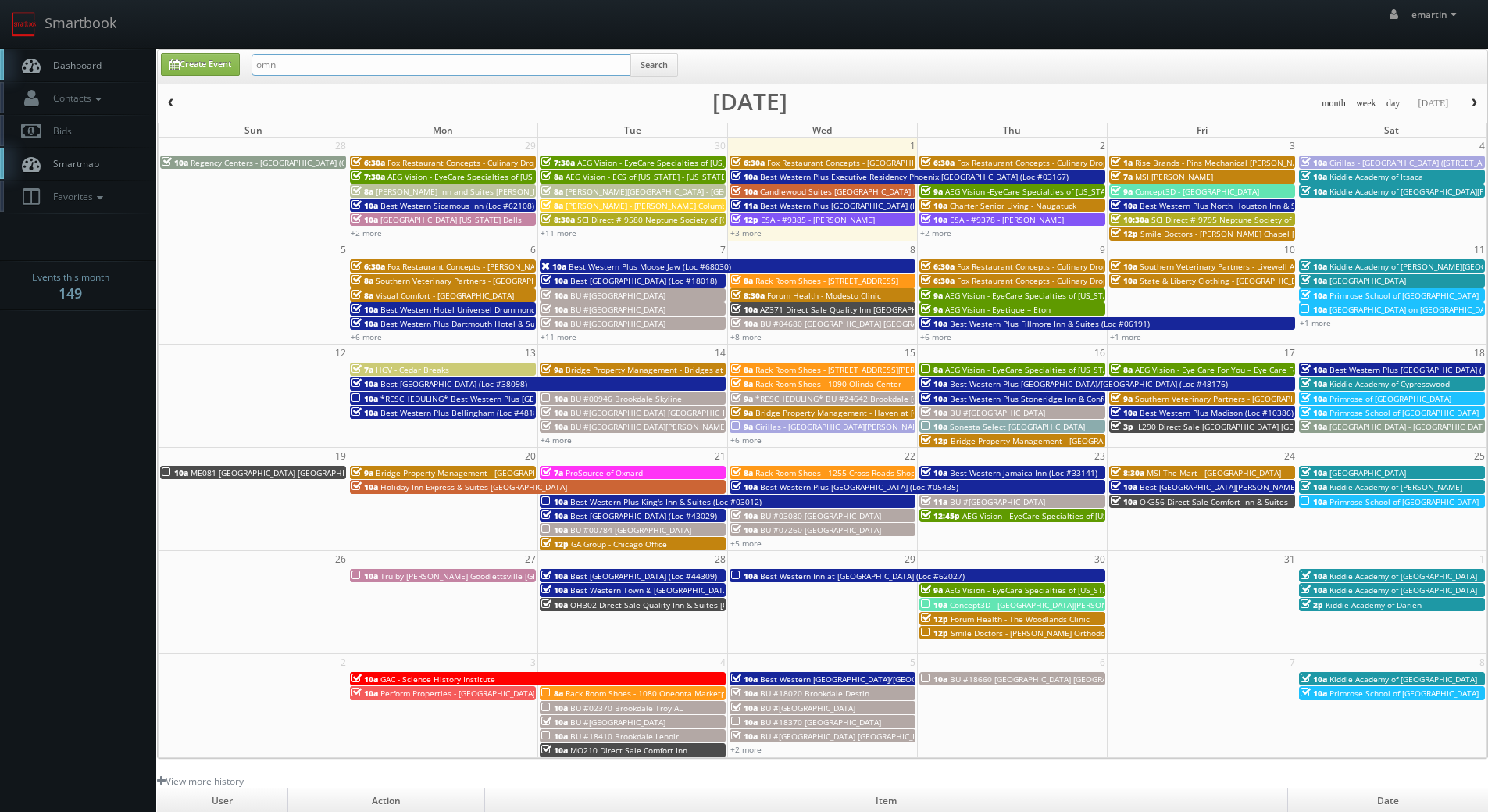
type input "omni"
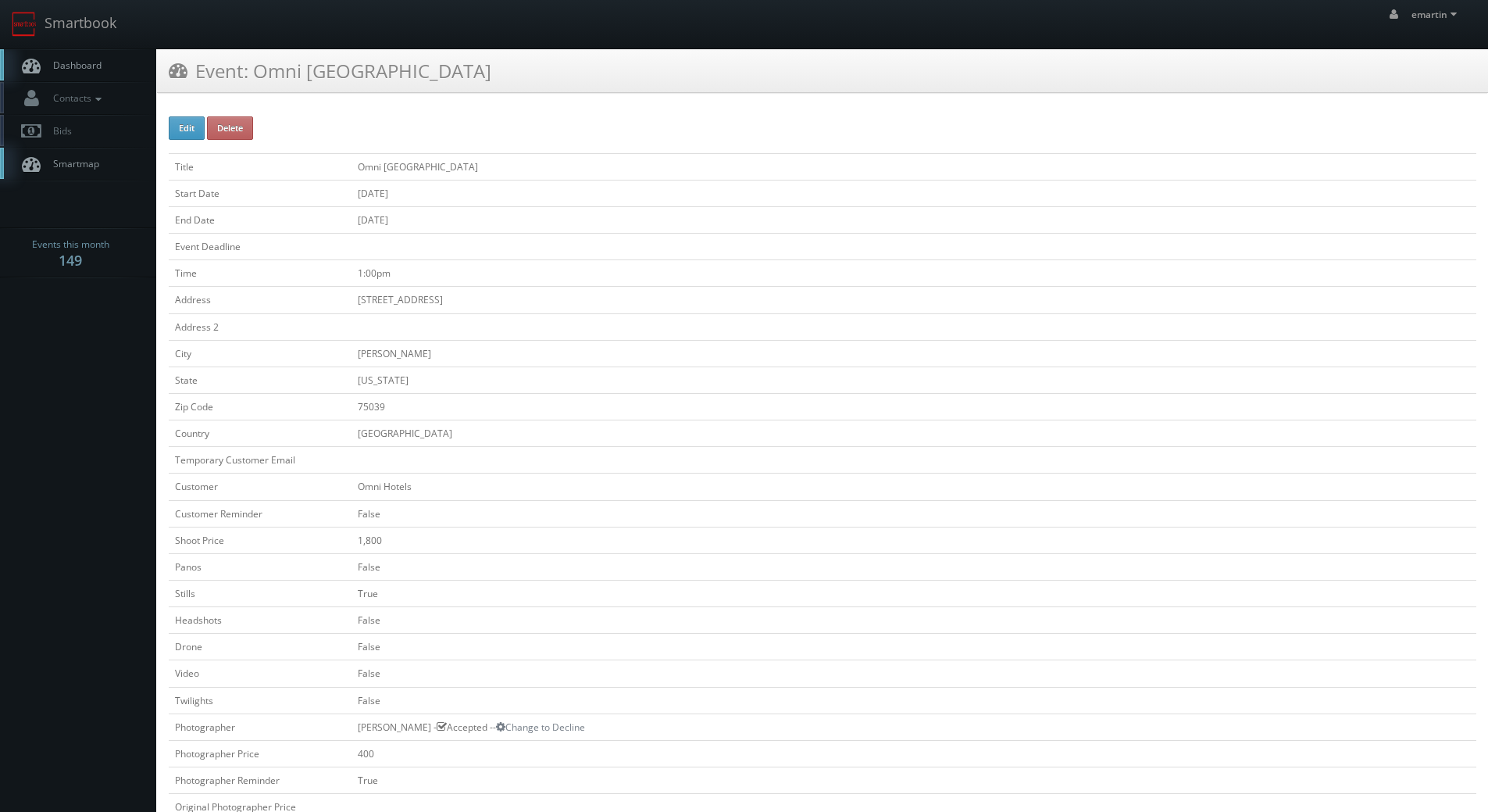
scroll to position [390, 0]
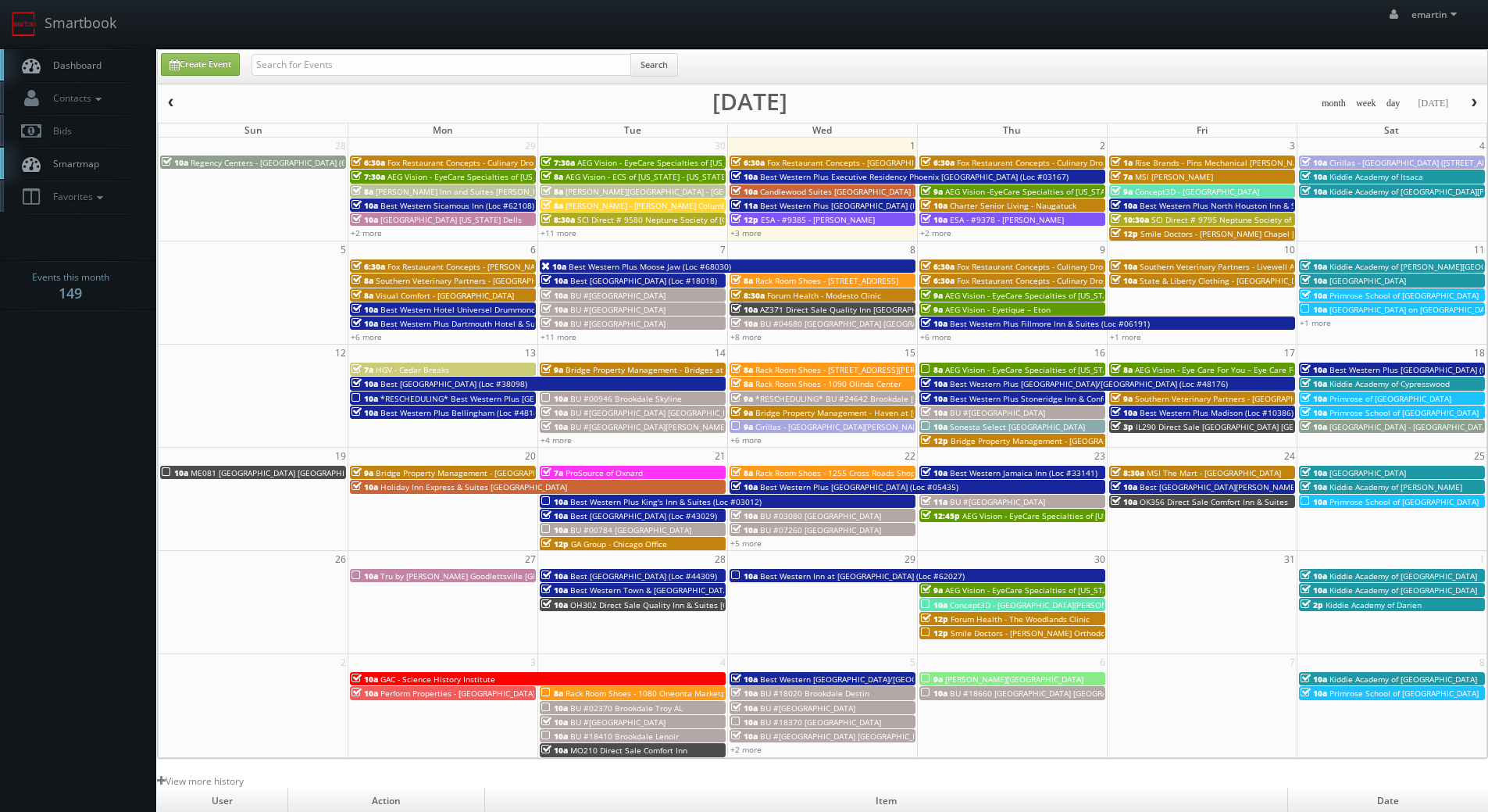
click at [79, 56] on link "Dashboard" at bounding box center [78, 66] width 156 height 32
click at [366, 67] on input "text" at bounding box center [441, 65] width 379 height 22
click at [358, 68] on input "text" at bounding box center [441, 65] width 379 height 22
type input "castro valley"
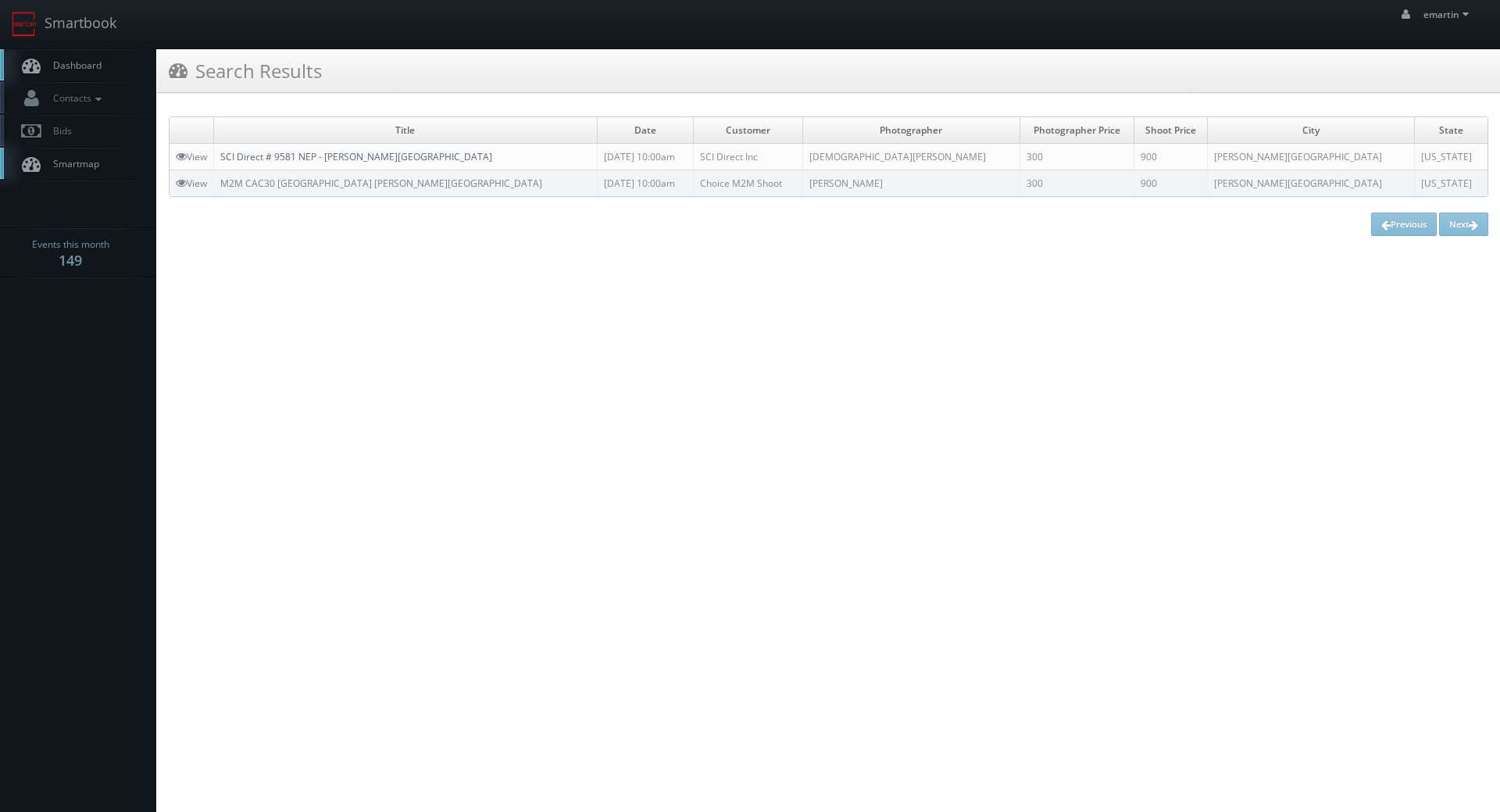
click at [337, 150] on link "SCI Direct # 9581 NEP - [PERSON_NAME][GEOGRAPHIC_DATA]" at bounding box center [356, 156] width 272 height 14
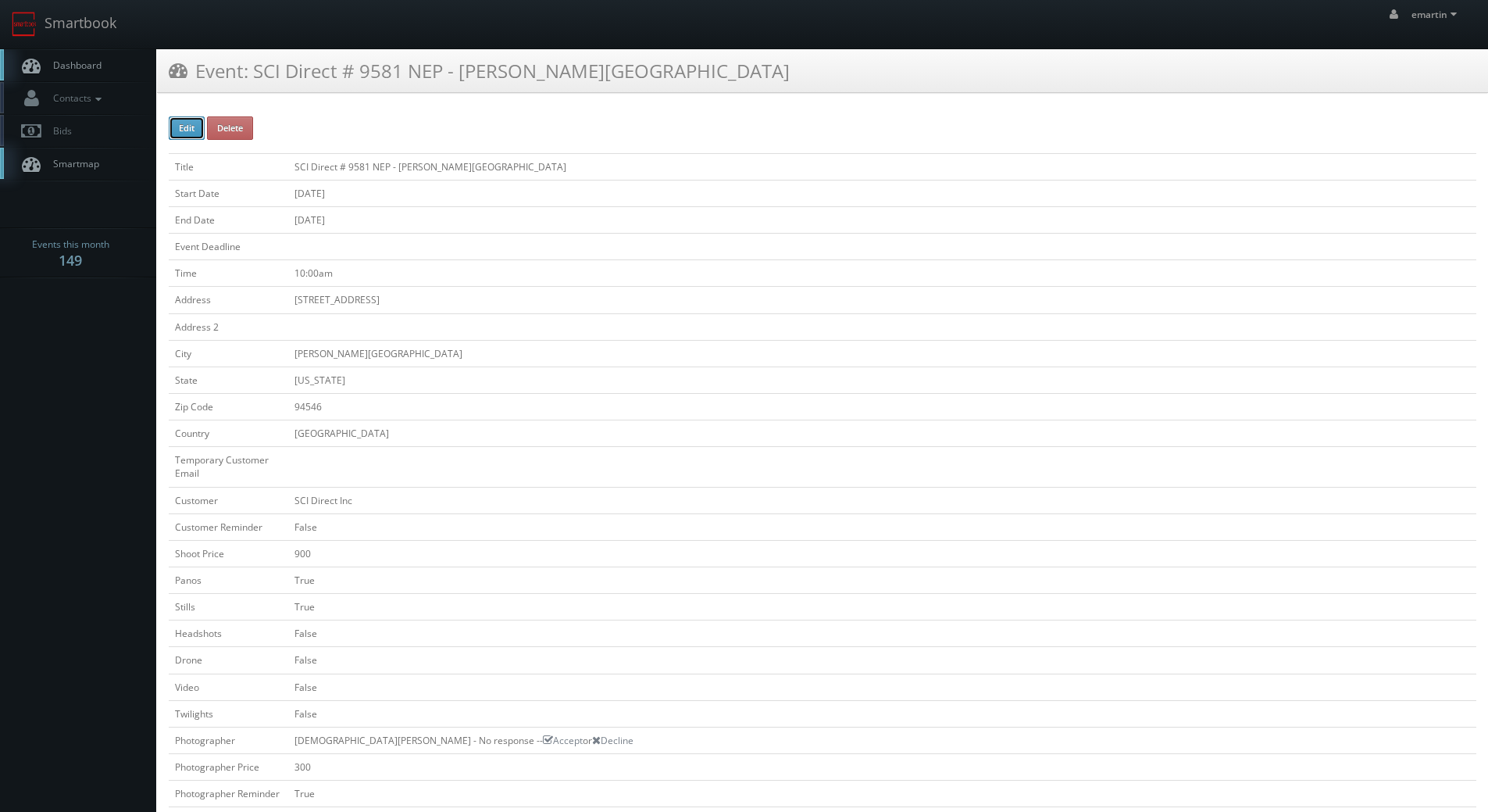
click at [194, 126] on button "Edit" at bounding box center [187, 128] width 36 height 23
type input "SCI Direct # 9581 NEP - [PERSON_NAME][GEOGRAPHIC_DATA]"
type input "[STREET_ADDRESS]"
type input "[PERSON_NAME][GEOGRAPHIC_DATA]"
type input "94546"
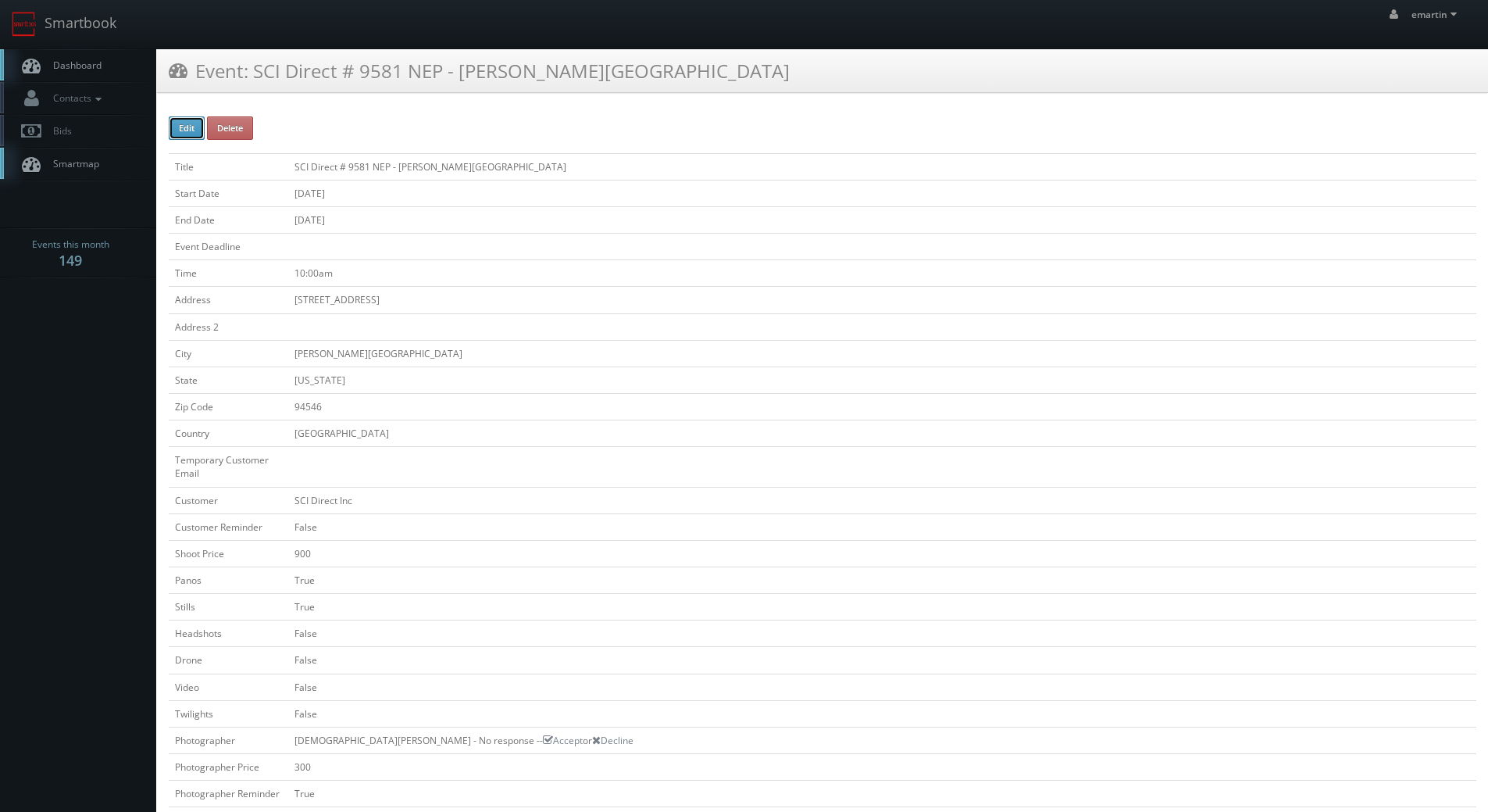
checkbox input "false"
type input "900"
checkbox input "true"
checkbox input "false"
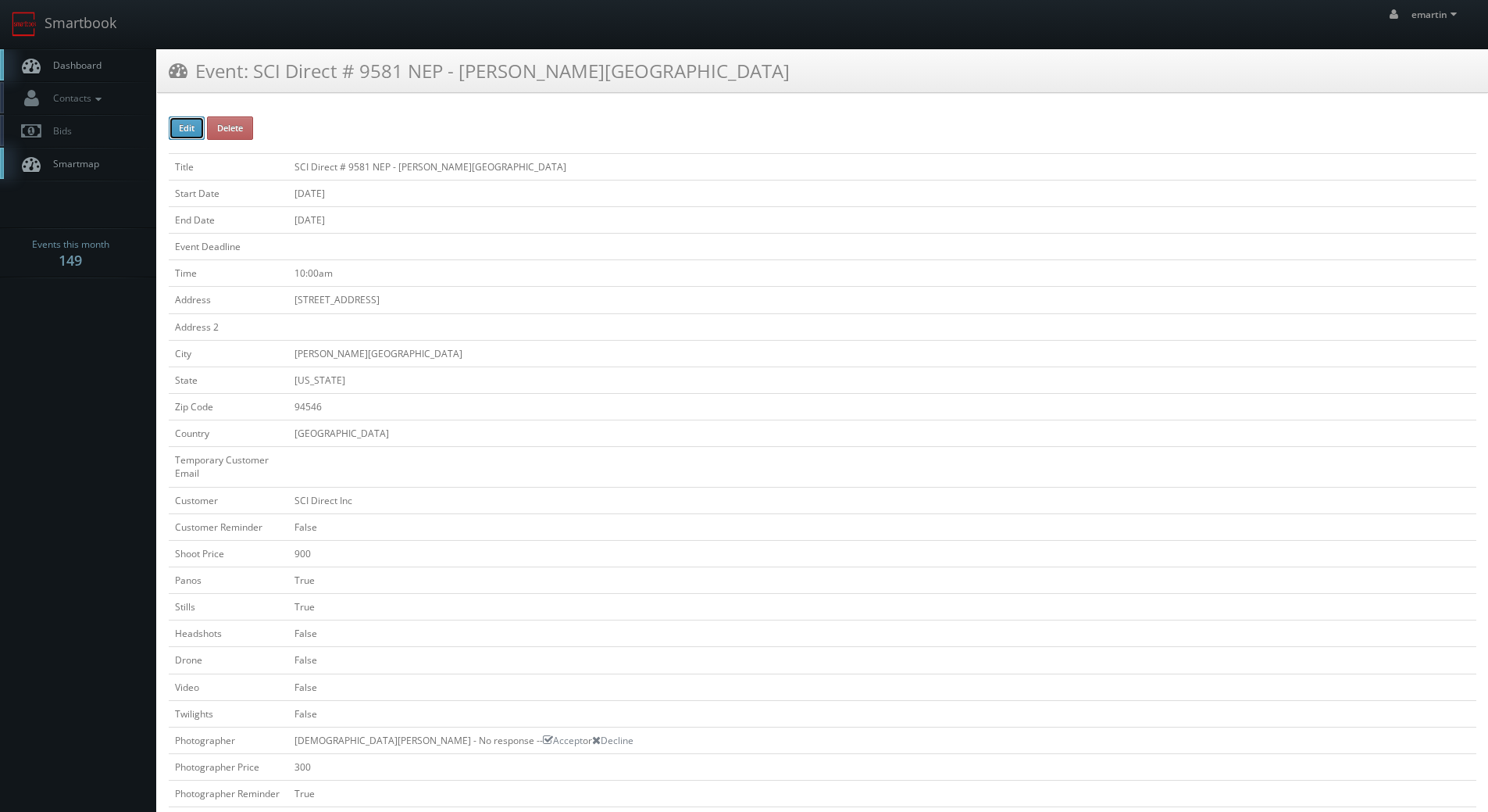
checkbox input "false"
type input "[DATE]"
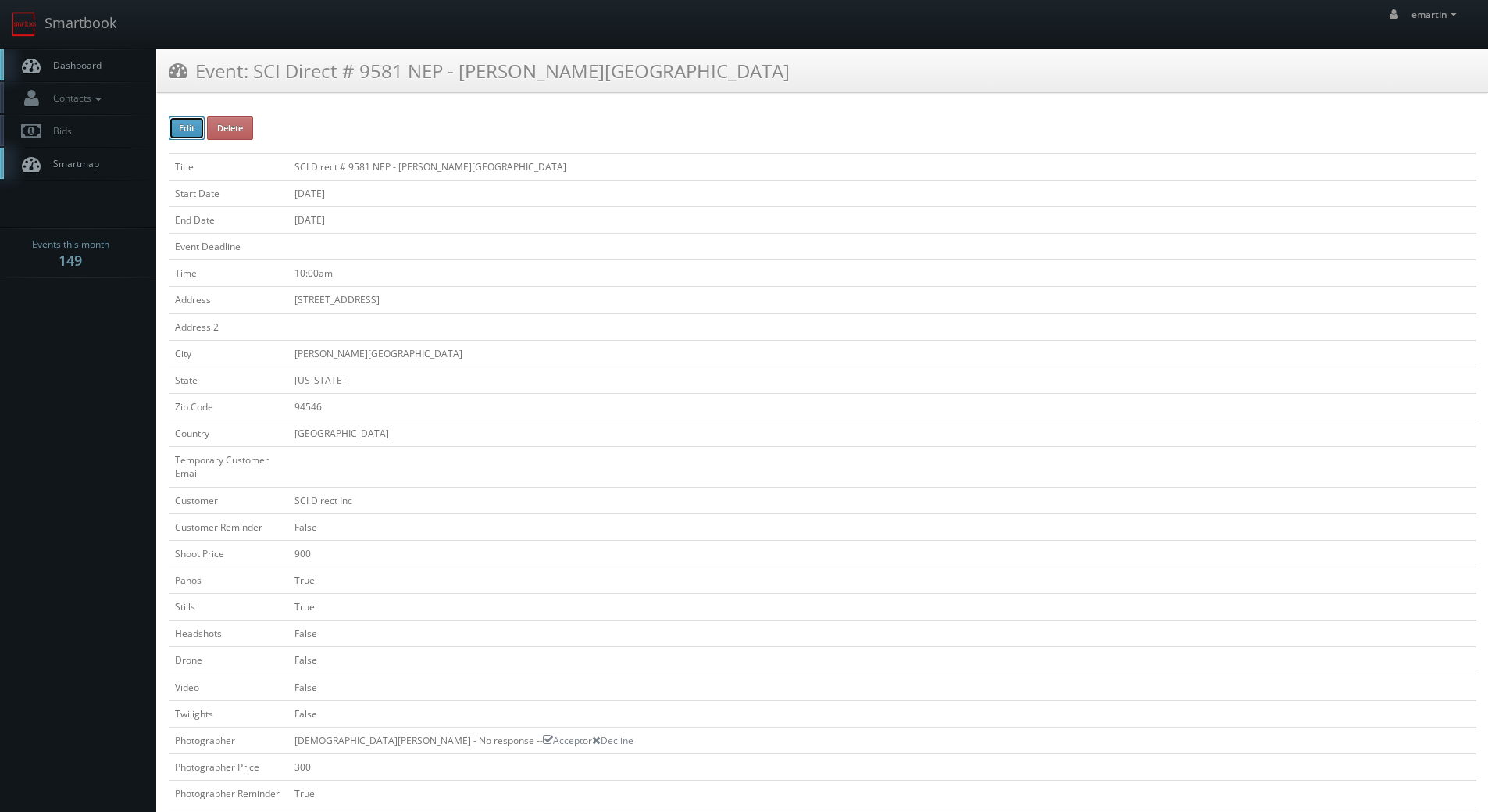
type input "[DATE]"
type input "10:00am"
checkbox input "true"
checkbox input "false"
type input "900"
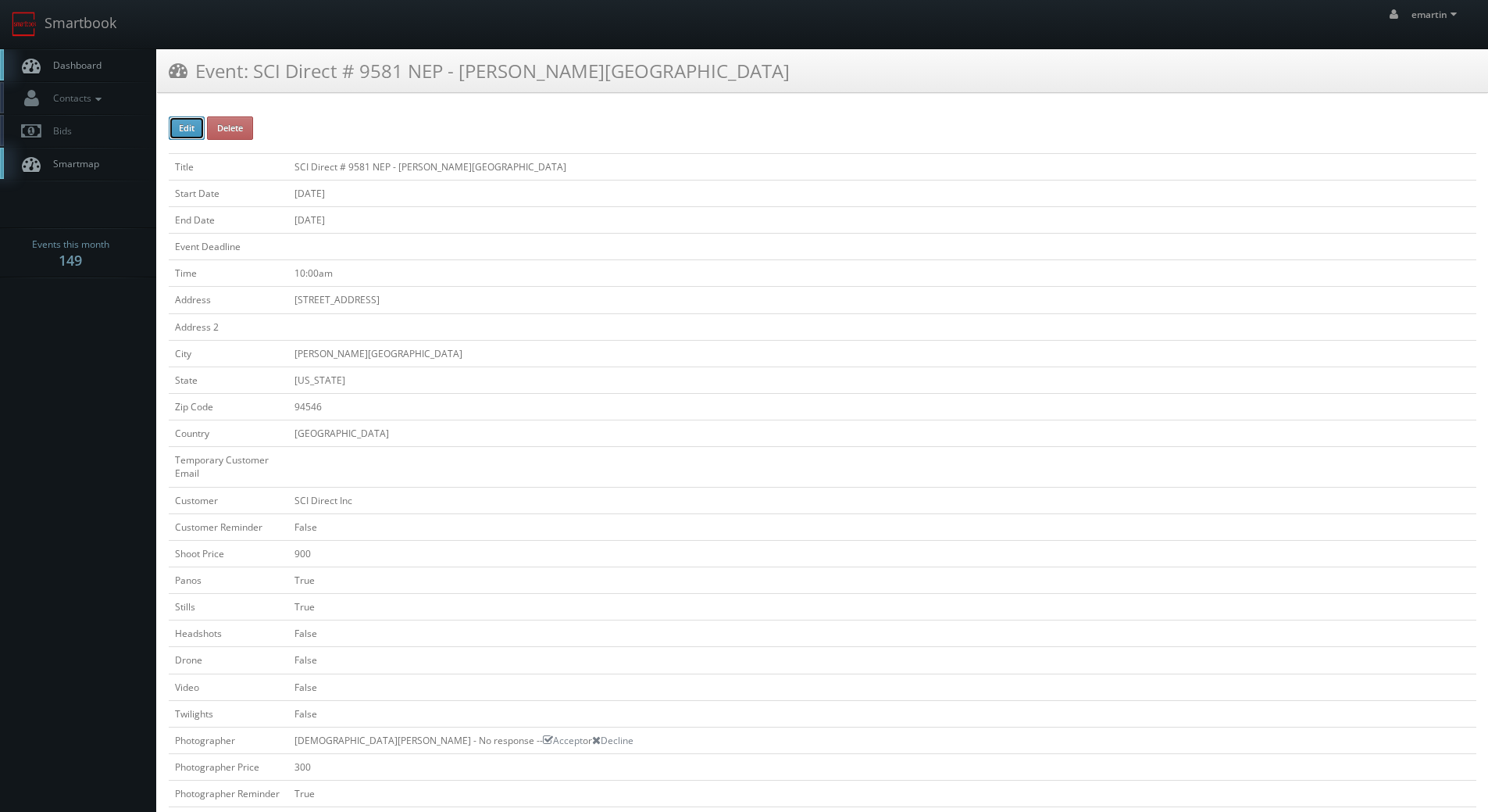
type input "300"
select select "[US_STATE]"
select select "[EMAIL_ADDRESS][DOMAIN_NAME]"
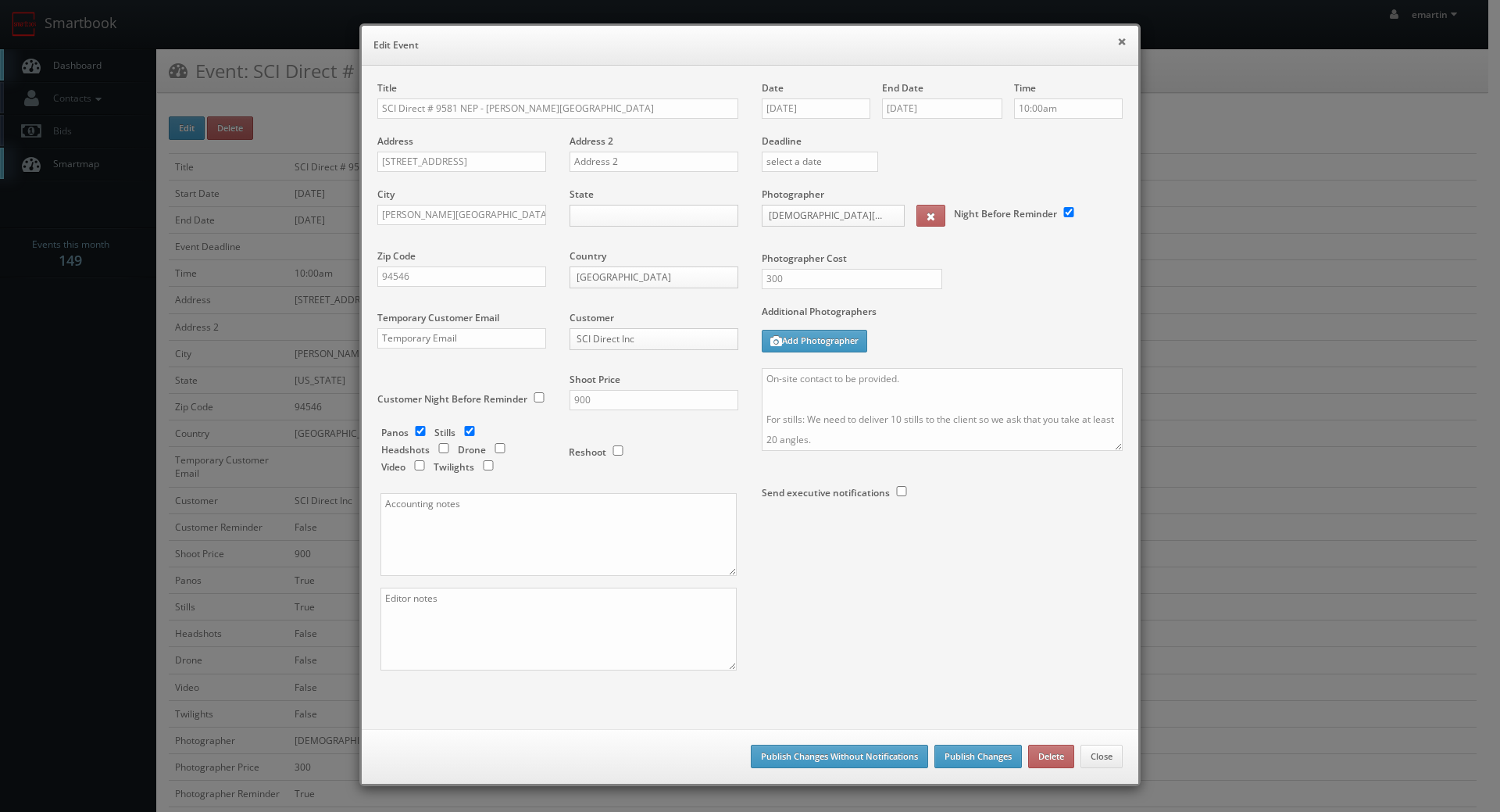
click at [1120, 42] on button "×" at bounding box center [1122, 41] width 9 height 11
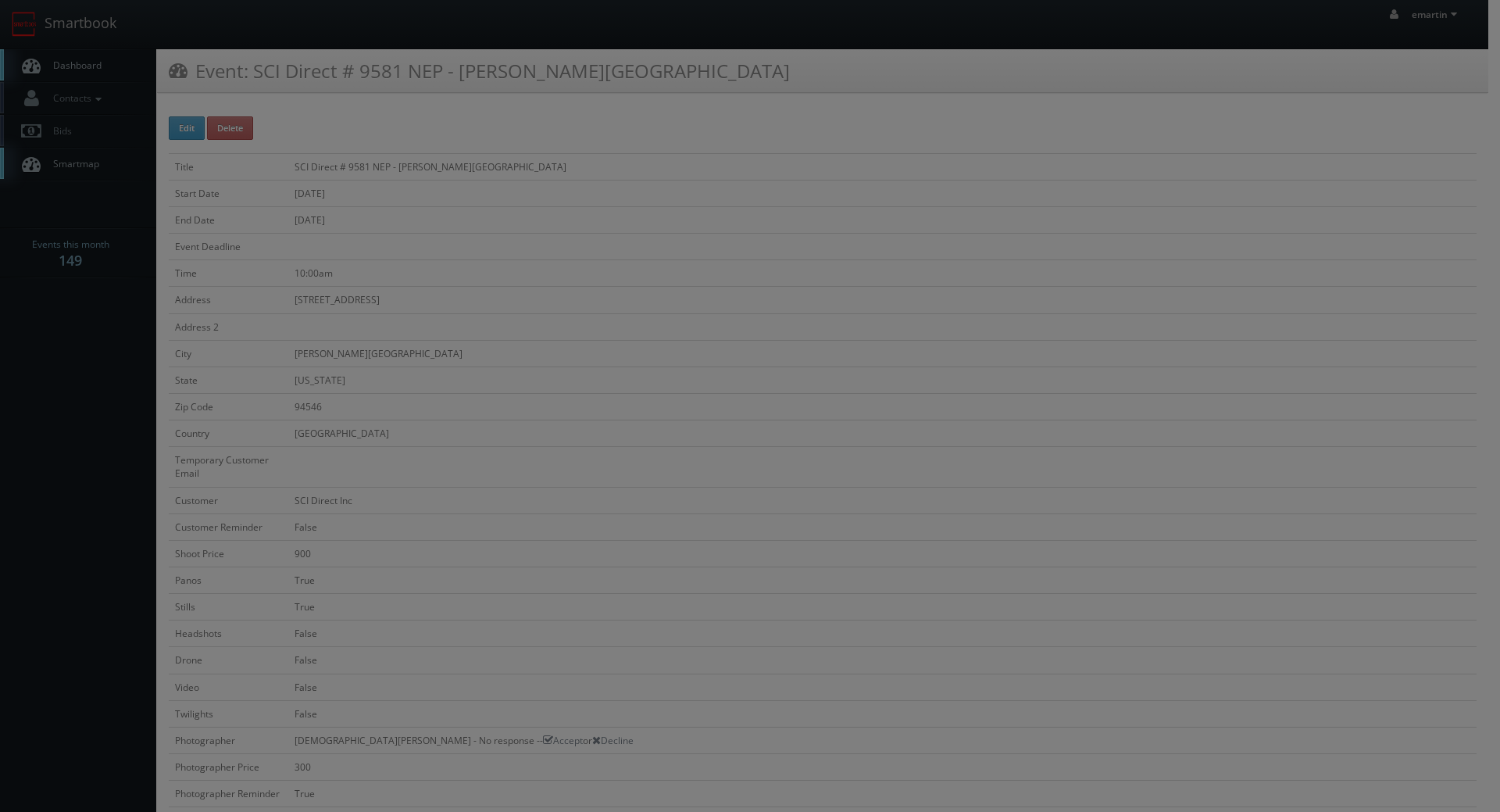
click at [1115, 41] on body "Smartbook Toggle Side Navigation Toggle Top Navigation emartin emartin Profile …" at bounding box center [744, 719] width 1488 height 1439
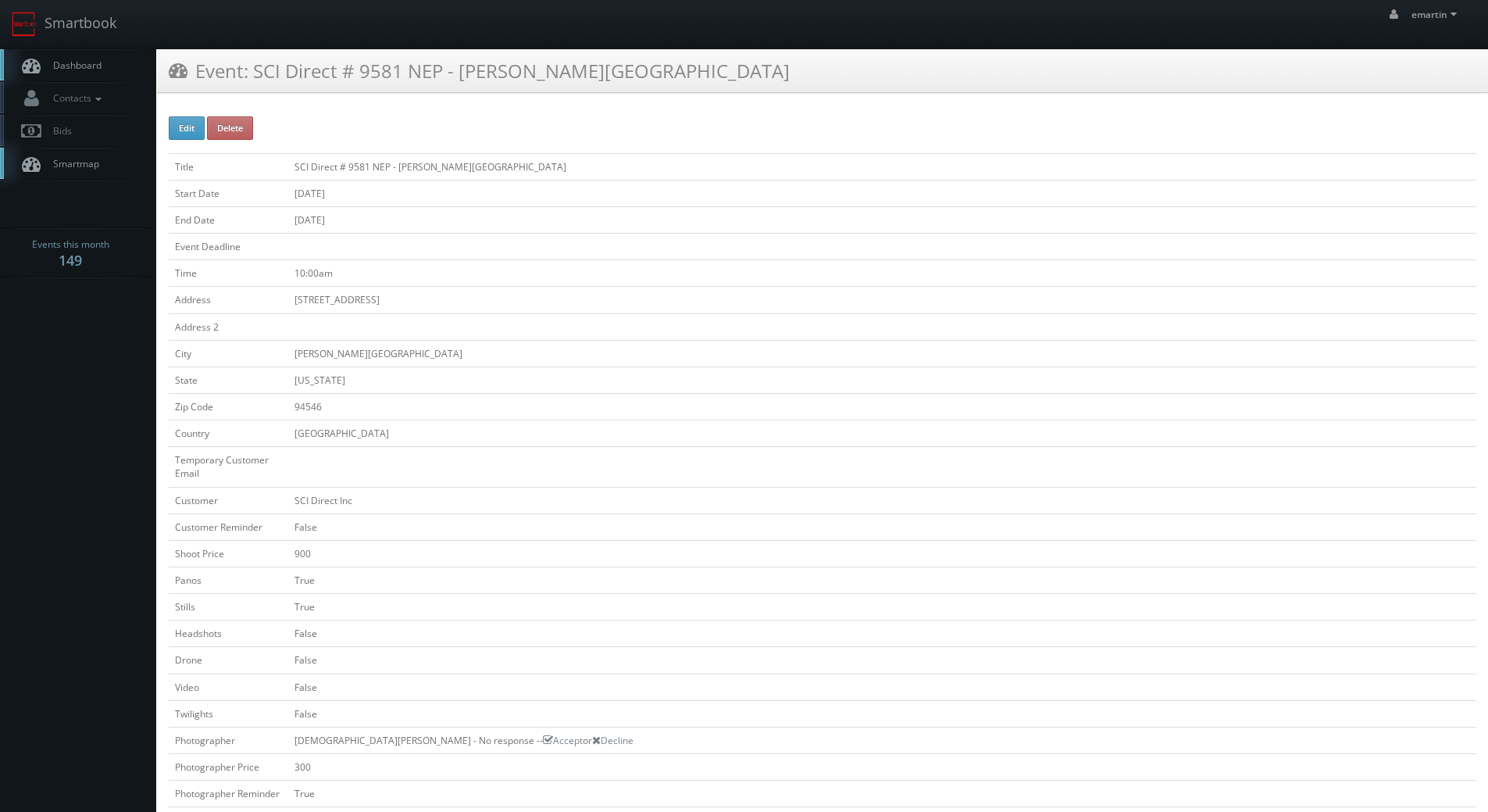
click at [118, 66] on link "Dashboard" at bounding box center [78, 66] width 156 height 32
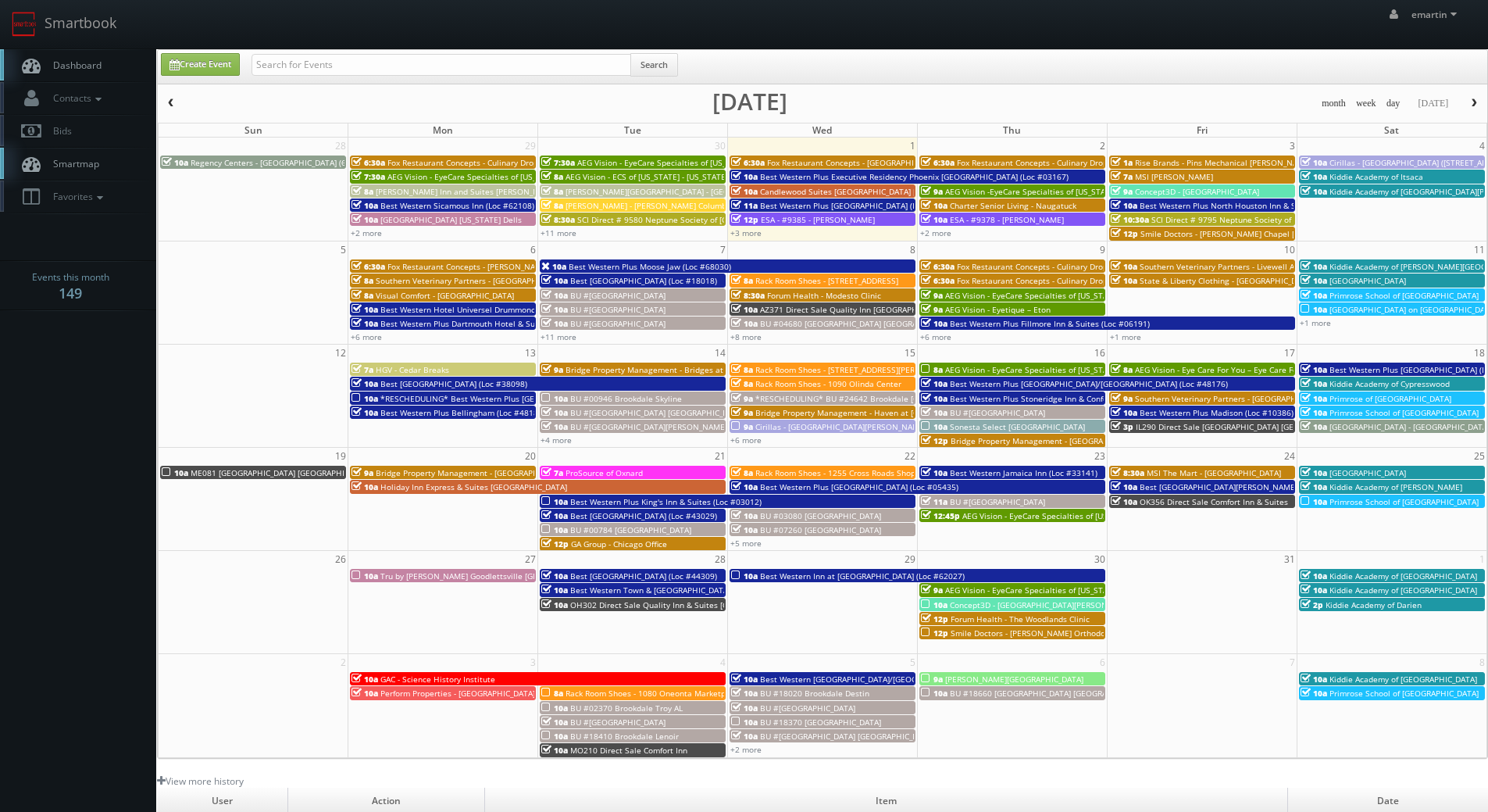
click at [386, 77] on div "Search" at bounding box center [464, 68] width 426 height 31
click at [384, 73] on input "text" at bounding box center [441, 65] width 379 height 22
type input "montclair"
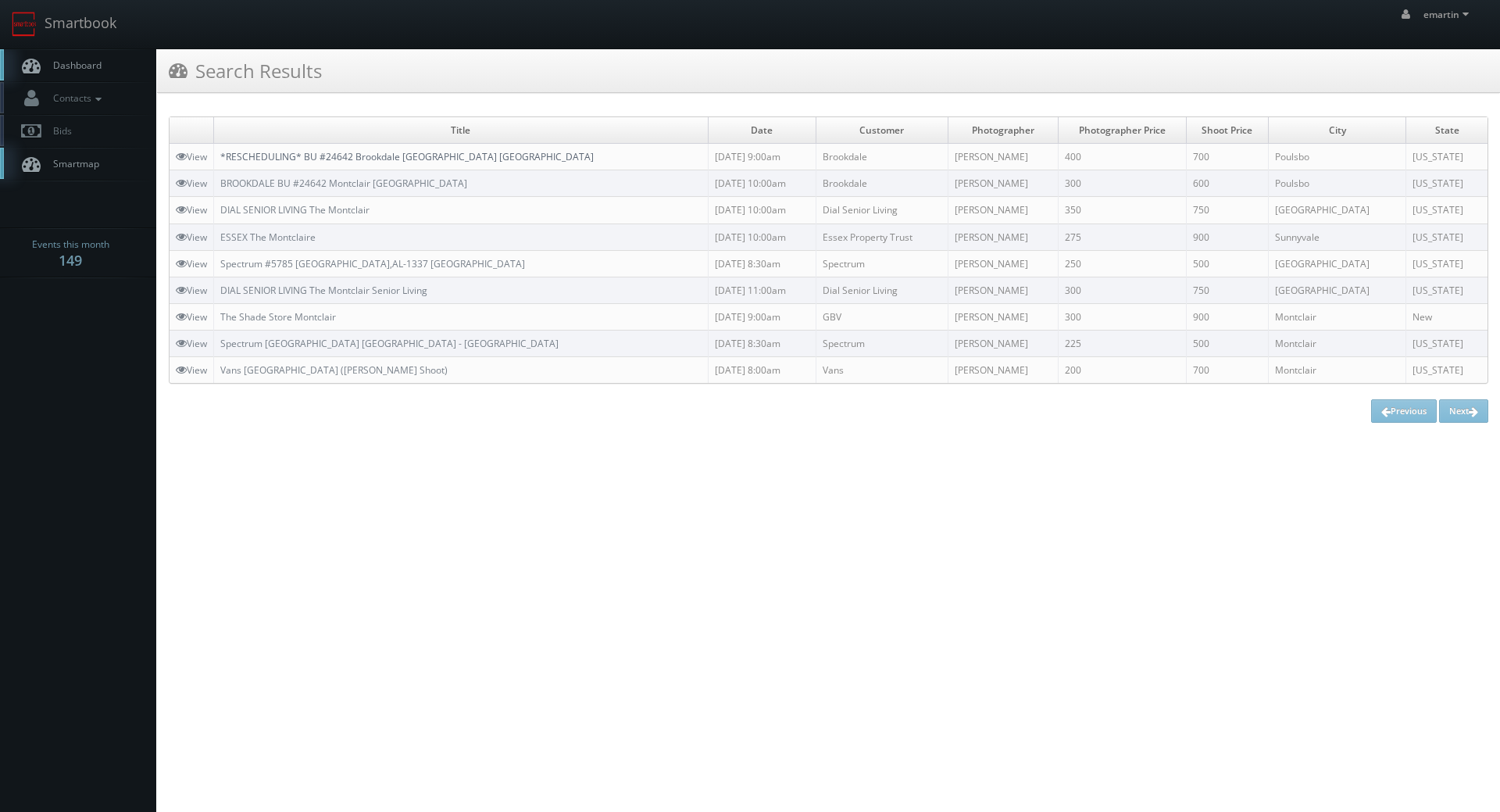
click at [273, 155] on link "*RESCHEDULING* BU #24642 Brookdale [GEOGRAPHIC_DATA] [GEOGRAPHIC_DATA]" at bounding box center [407, 156] width 373 height 14
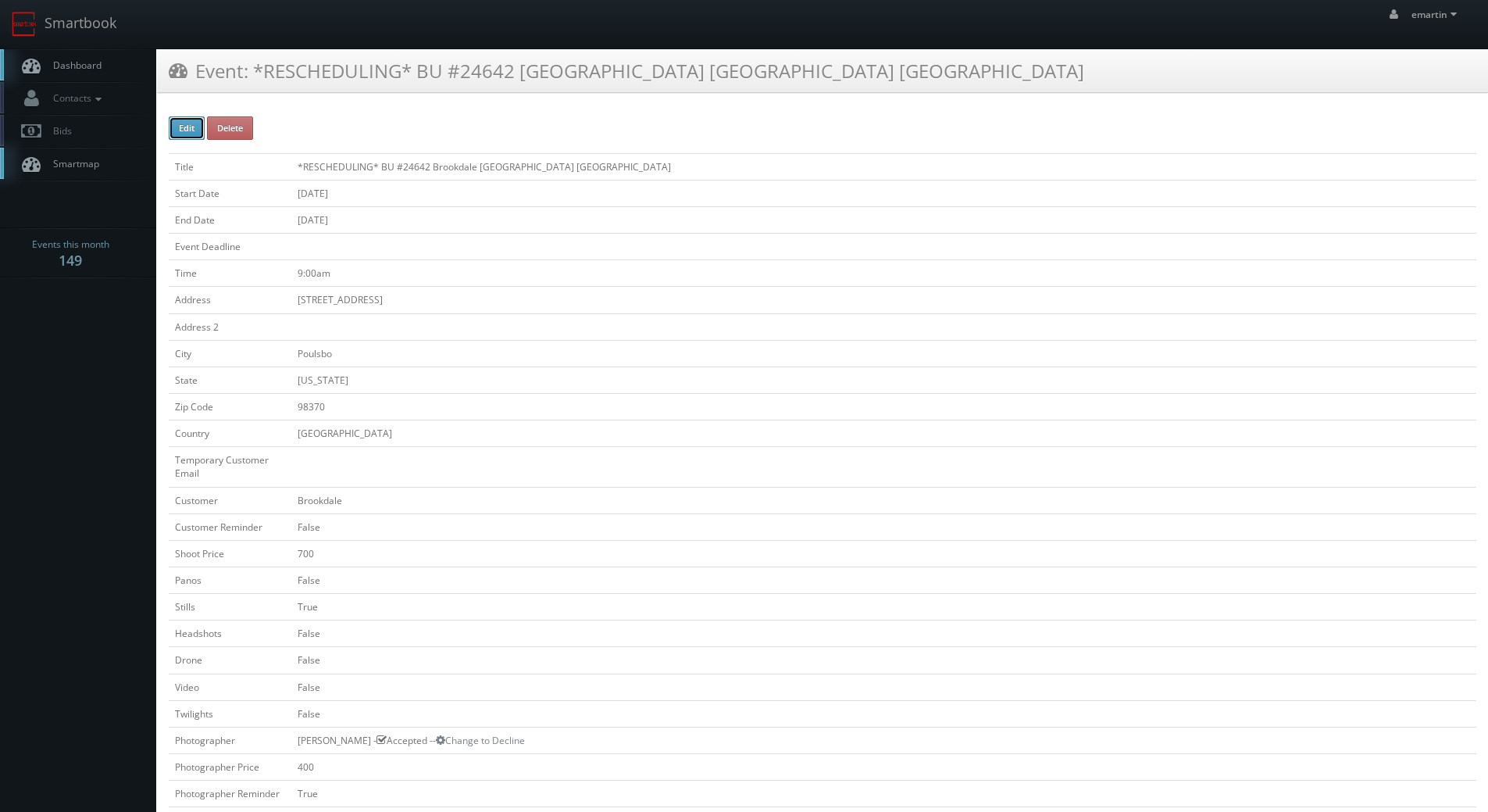
click at [175, 120] on button "Edit" at bounding box center [187, 128] width 36 height 23
type input "*RESCHEDULING* BU #24642 Brookdale [GEOGRAPHIC_DATA] [GEOGRAPHIC_DATA]"
type input "[STREET_ADDRESS]"
type input "Poulsbo"
type input "98370"
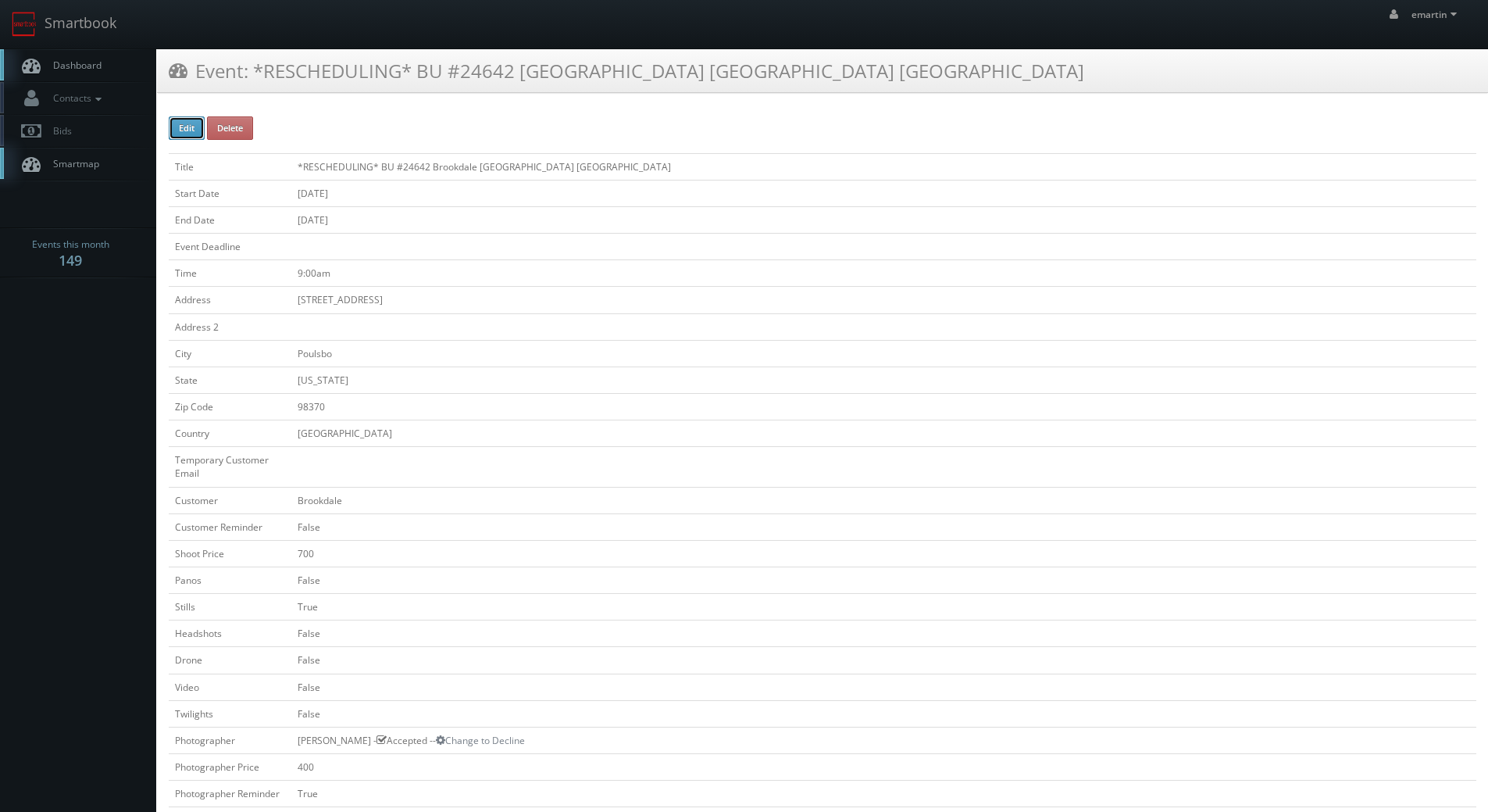
checkbox input "false"
type input "700"
checkbox input "false"
checkbox input "true"
checkbox input "false"
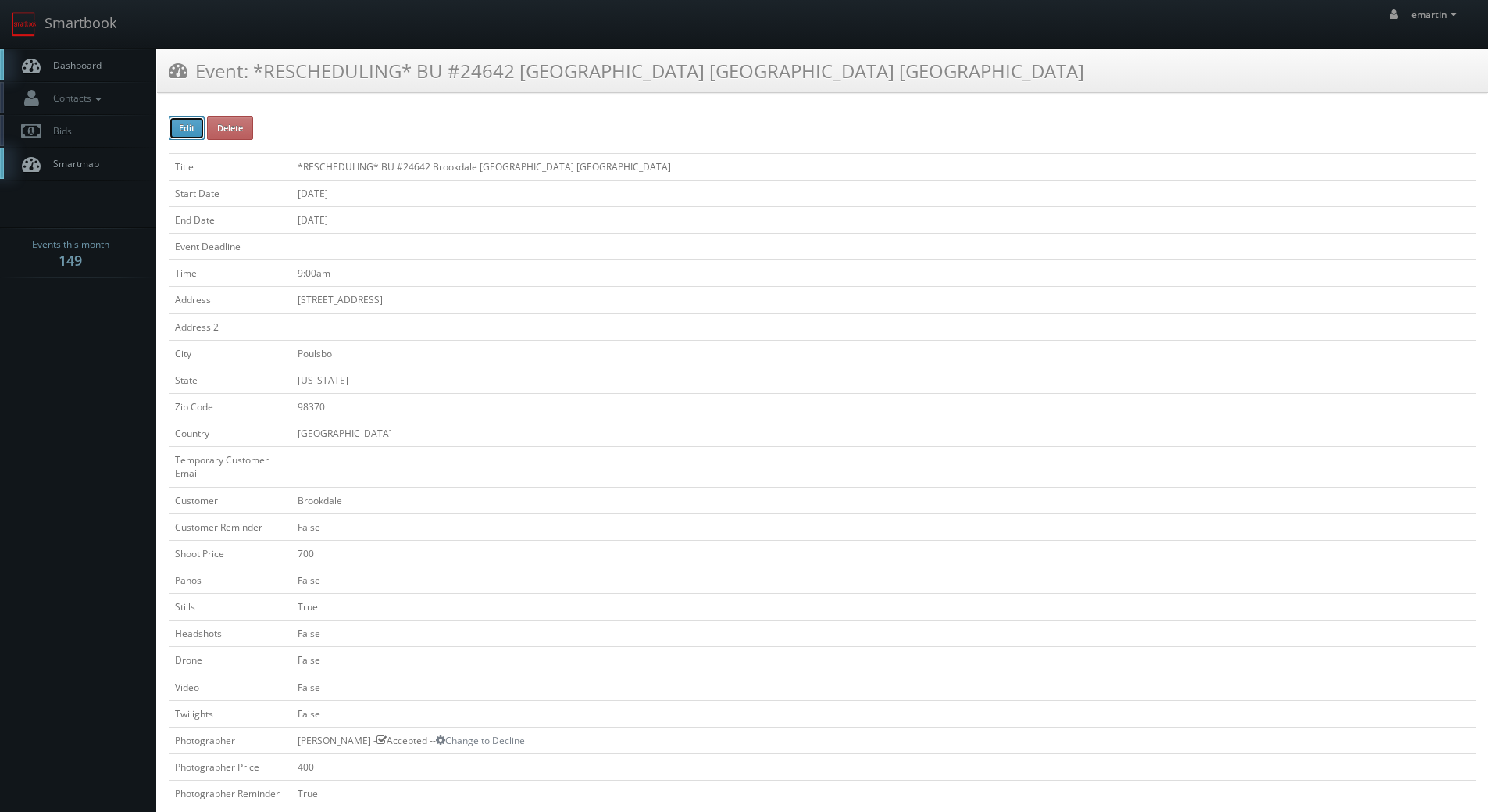
checkbox input "false"
type input "10/15/2025"
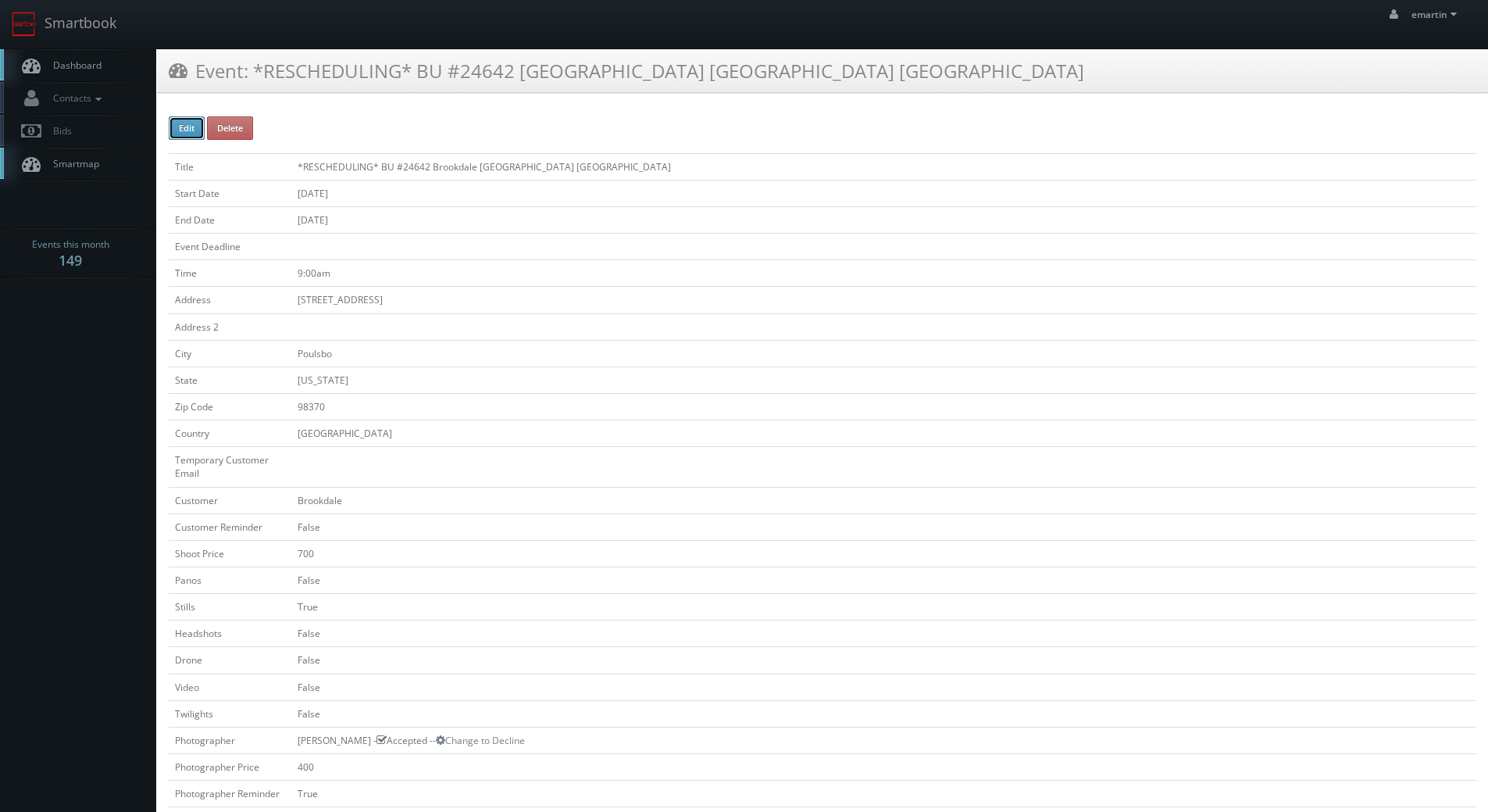
type input "10/15/2025"
type input "9:00am"
checkbox input "true"
checkbox input "false"
type input "400"
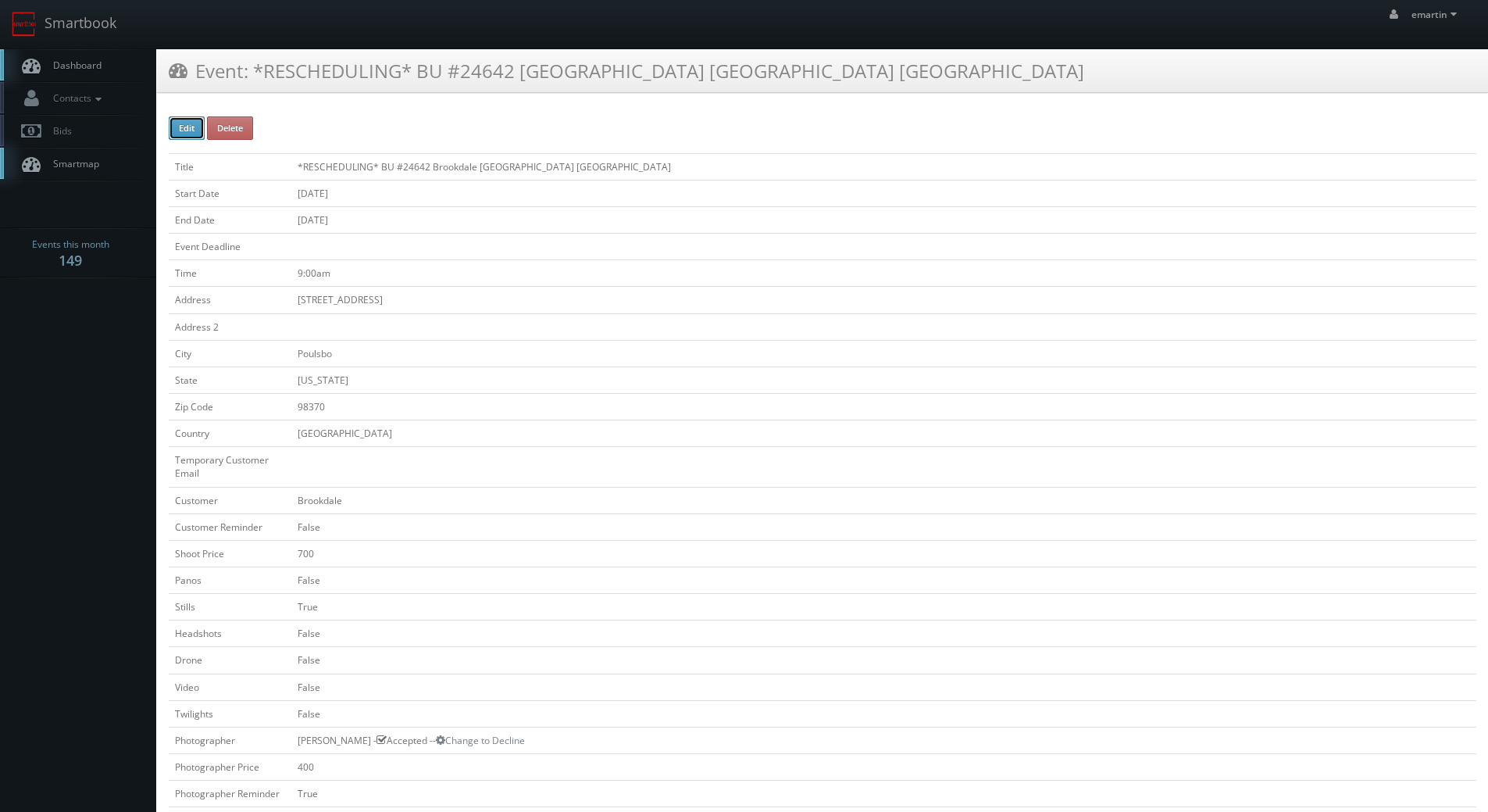
type input "700"
select select "[US_STATE]"
select select "fake56@mg.cs3calendar.com"
select select "Sean@3DREServices.com"
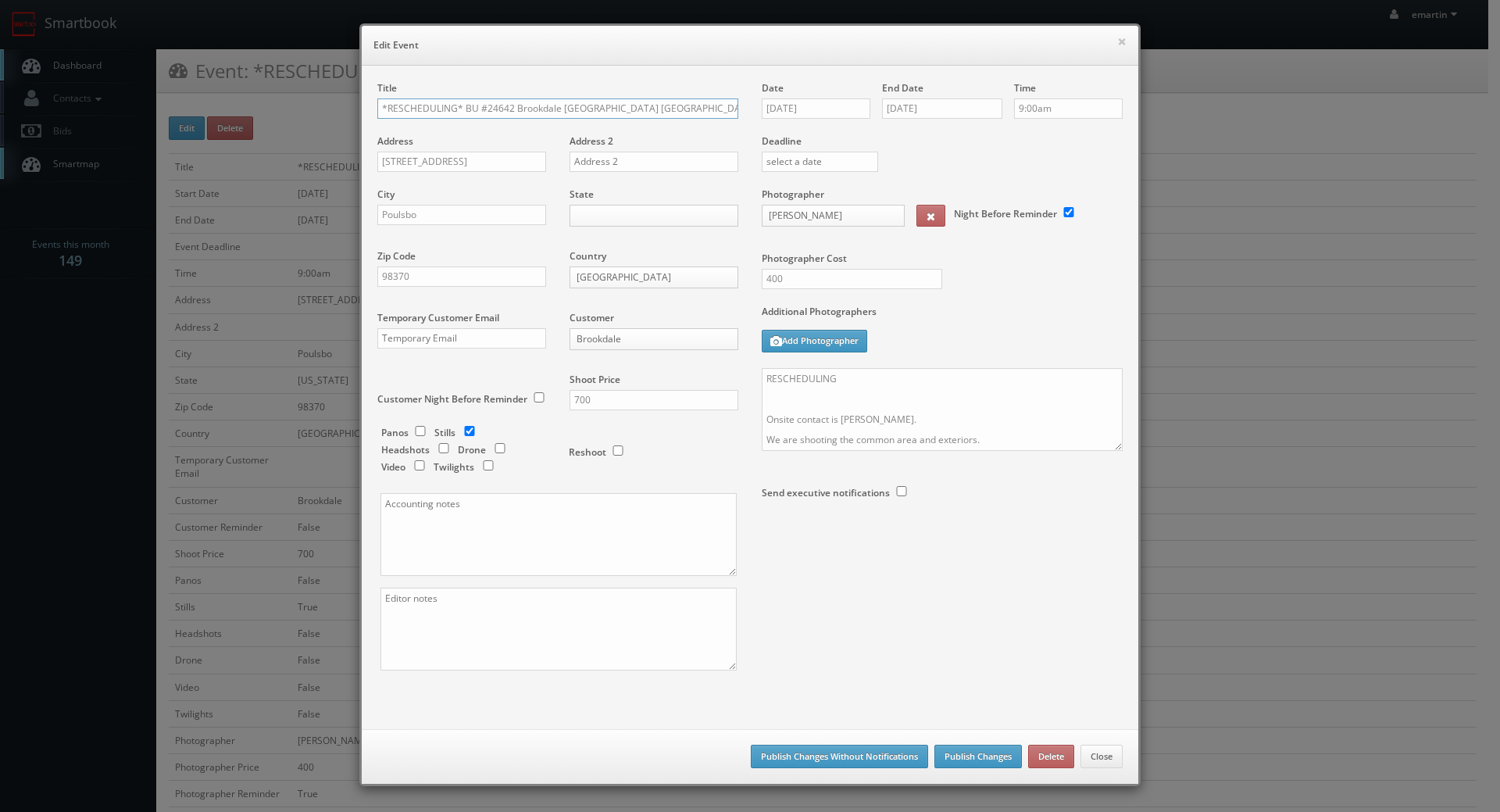
drag, startPoint x: 457, startPoint y: 107, endPoint x: 85, endPoint y: 60, distance: 375.0
click at [86, 63] on div "× Edit Event Title *RESCHEDULING* BU #24642 Brookdale Montclair Poulsbo Address…" at bounding box center [750, 406] width 1500 height 812
type input "BU #24642 Brookdale [GEOGRAPHIC_DATA] [GEOGRAPHIC_DATA]"
click at [590, 205] on div "State Alabama Alaska Arizona Arkansas California Colorado Connecticut Delaware …" at bounding box center [648, 218] width 180 height 61
click at [589, 211] on body "Smartbook Toggle Side Navigation Toggle Top Navigation emartin emartin Profile …" at bounding box center [744, 725] width 1488 height 1452
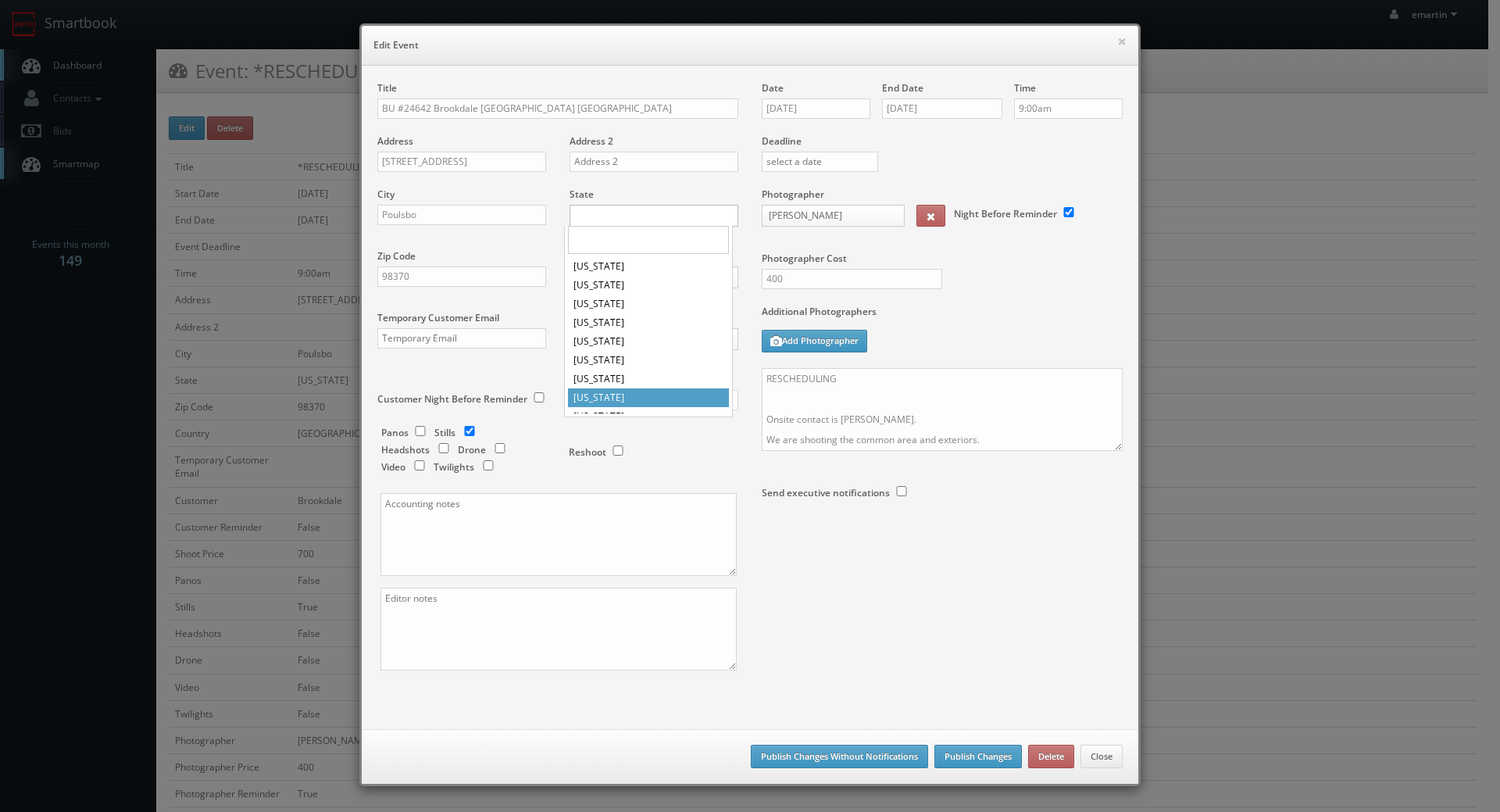
scroll to position [756, 0]
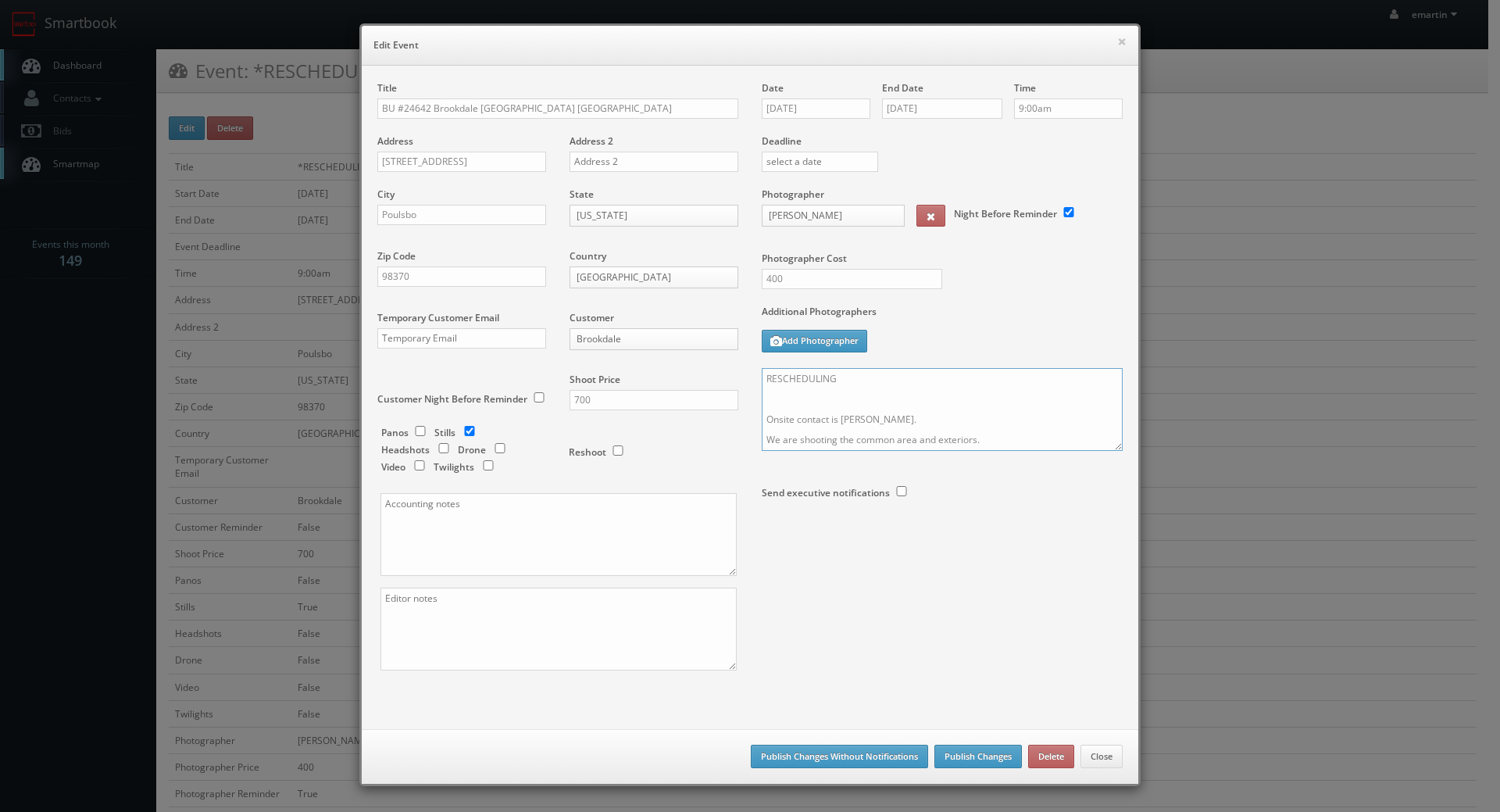
click at [908, 421] on textarea "RESCHEDULING Onsite contact is Maia Bonner. We are shooting the common area and…" at bounding box center [942, 409] width 361 height 83
drag, startPoint x: 870, startPoint y: 388, endPoint x: 730, endPoint y: 381, distance: 140.2
click at [730, 381] on div "Title BU #24642 Brookdale Montclair Poulsbo Address 1250 Ne Lincoln Rd Address …" at bounding box center [750, 389] width 769 height 616
click at [762, 428] on textarea "RESCHEDULING Onsite contact is Maia Bonner. We are shooting the common area and…" at bounding box center [942, 409] width 361 height 83
click at [762, 423] on textarea "RESCHEDULING Onsite contact is Maia Bonner. We are shooting the common area and…" at bounding box center [942, 409] width 361 height 83
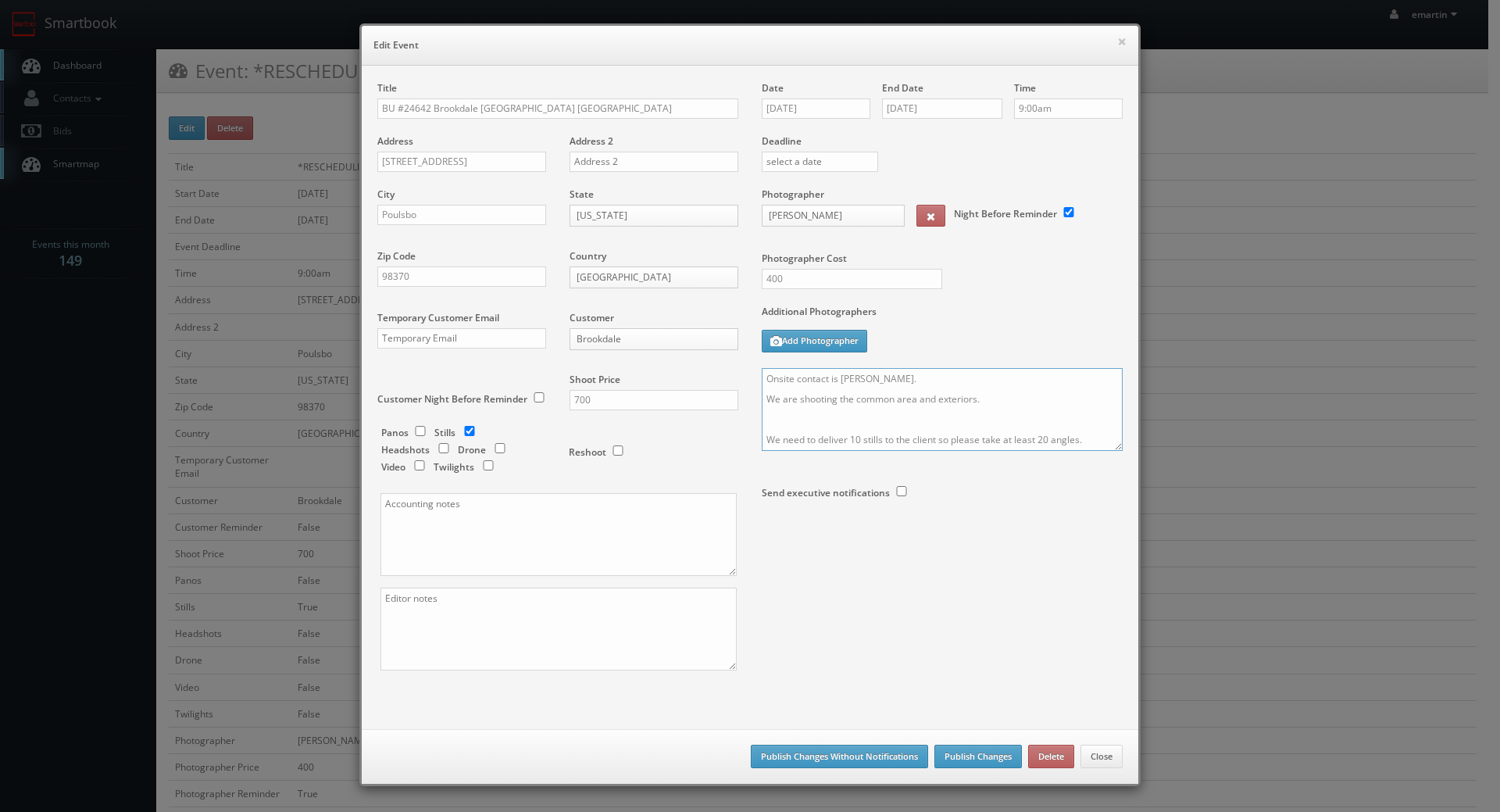
type textarea "Onsite contact is Maia Bonner. We are shooting the common area and exteriors. W…"
click at [796, 102] on input "10/15/2025" at bounding box center [816, 108] width 108 height 21
click at [908, 138] on icon at bounding box center [905, 137] width 9 height 11
click at [846, 278] on td "26" at bounding box center [840, 272] width 24 height 23
type input "11/26/2025"
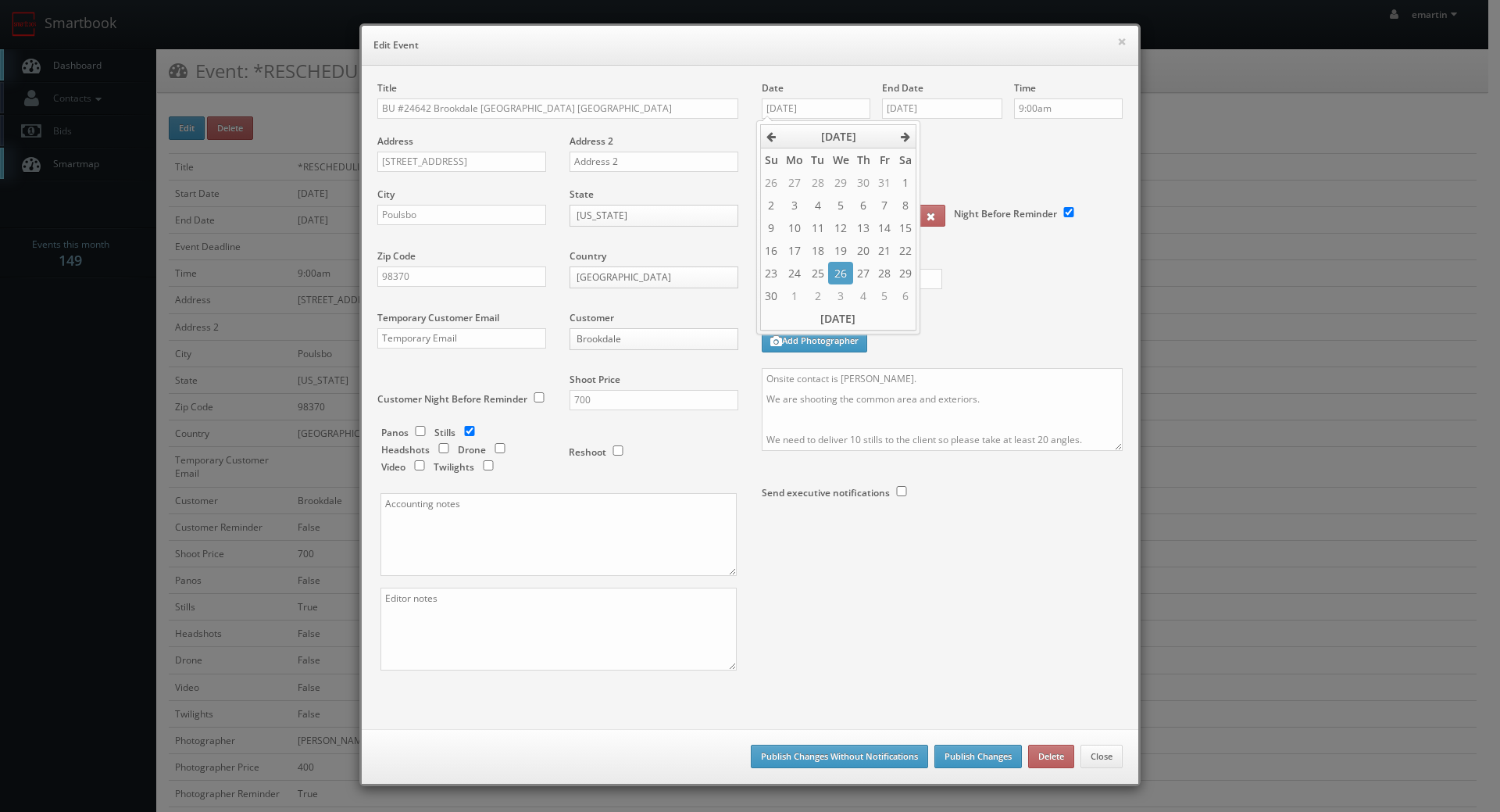
click at [987, 184] on div "Deadline" at bounding box center [942, 134] width 384 height 106
click at [942, 114] on input "10/15/2025" at bounding box center [942, 108] width 120 height 21
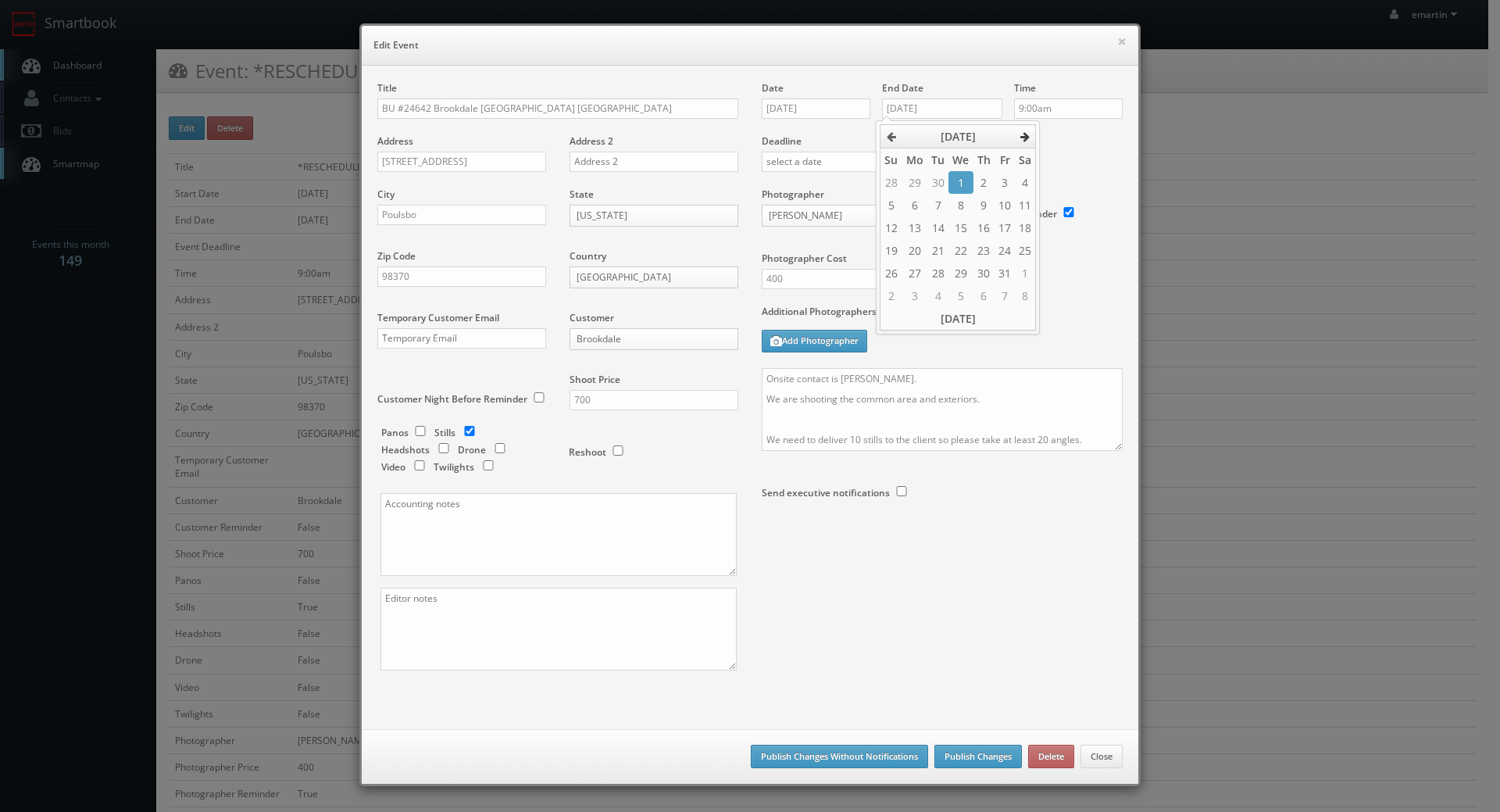
click at [1020, 139] on th at bounding box center [1025, 137] width 21 height 23
click at [957, 279] on td "26" at bounding box center [960, 272] width 24 height 23
type input "11/26/2025"
drag, startPoint x: 899, startPoint y: 389, endPoint x: 801, endPoint y: 381, distance: 98.3
click at [895, 388] on textarea "RESCHEDULING Onsite contact is Maia Bonner. We are shooting the common area and…" at bounding box center [942, 409] width 361 height 83
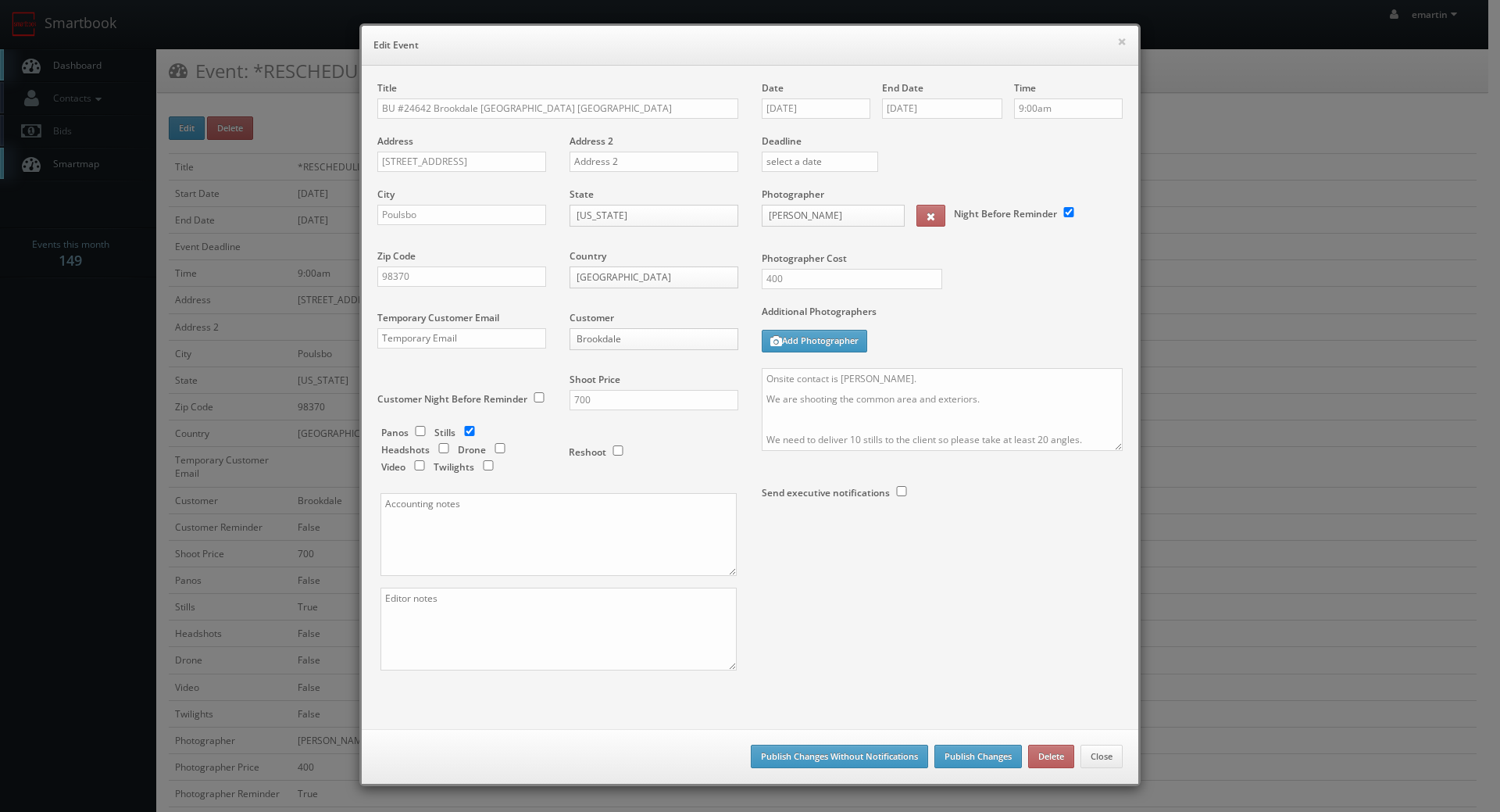
click at [754, 379] on div "Date 11/26/2025 End Date 11/26/2025 Time 9:00am Deadline Photographer Sean Hend…" at bounding box center [942, 326] width 384 height 490
click at [765, 370] on textarea "RESCHEDULING Onsite contact is Maia Bonner. We are shooting the common area and…" at bounding box center [942, 409] width 361 height 83
click at [762, 377] on textarea "RESCHEDULING Onsite contact is Maia Bonner. We are shooting the common area and…" at bounding box center [942, 409] width 361 height 83
click at [791, 377] on textarea "RESCHEDULING Onsite contact is Maia Bonner. We are shooting the common area and…" at bounding box center [942, 409] width 361 height 83
click at [877, 375] on textarea "RESCHEDULING Onsite contact is Maia Bonner. We are shooting the common area and…" at bounding box center [942, 409] width 361 height 83
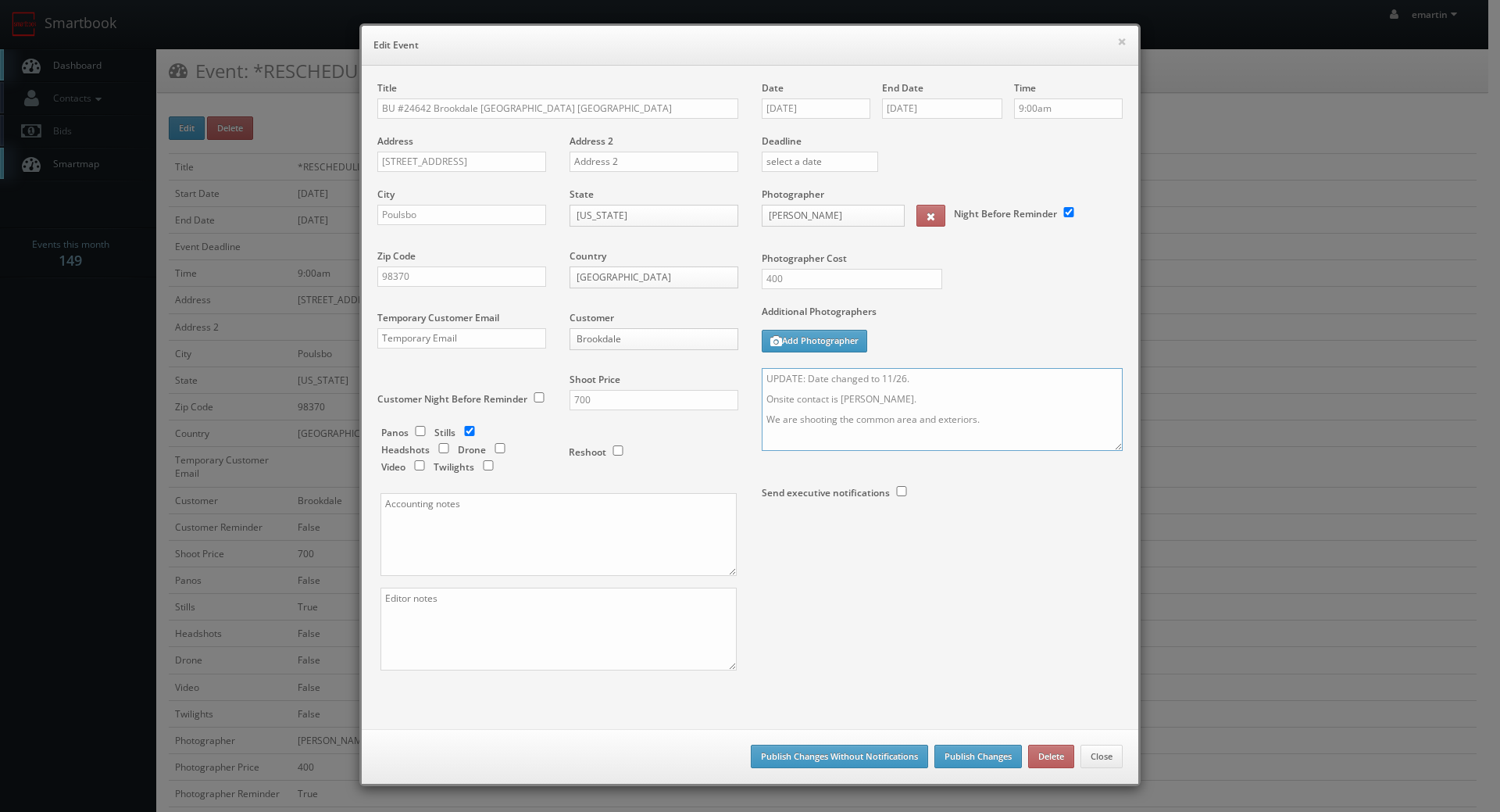
type textarea "UPDATE: Date changed to 11/26. Onsite contact is Maia Bonner. We are shooting t…"
click at [957, 297] on div "Photographer Cost 400" at bounding box center [942, 246] width 384 height 117
click at [971, 751] on button "Publish Changes" at bounding box center [978, 756] width 87 height 23
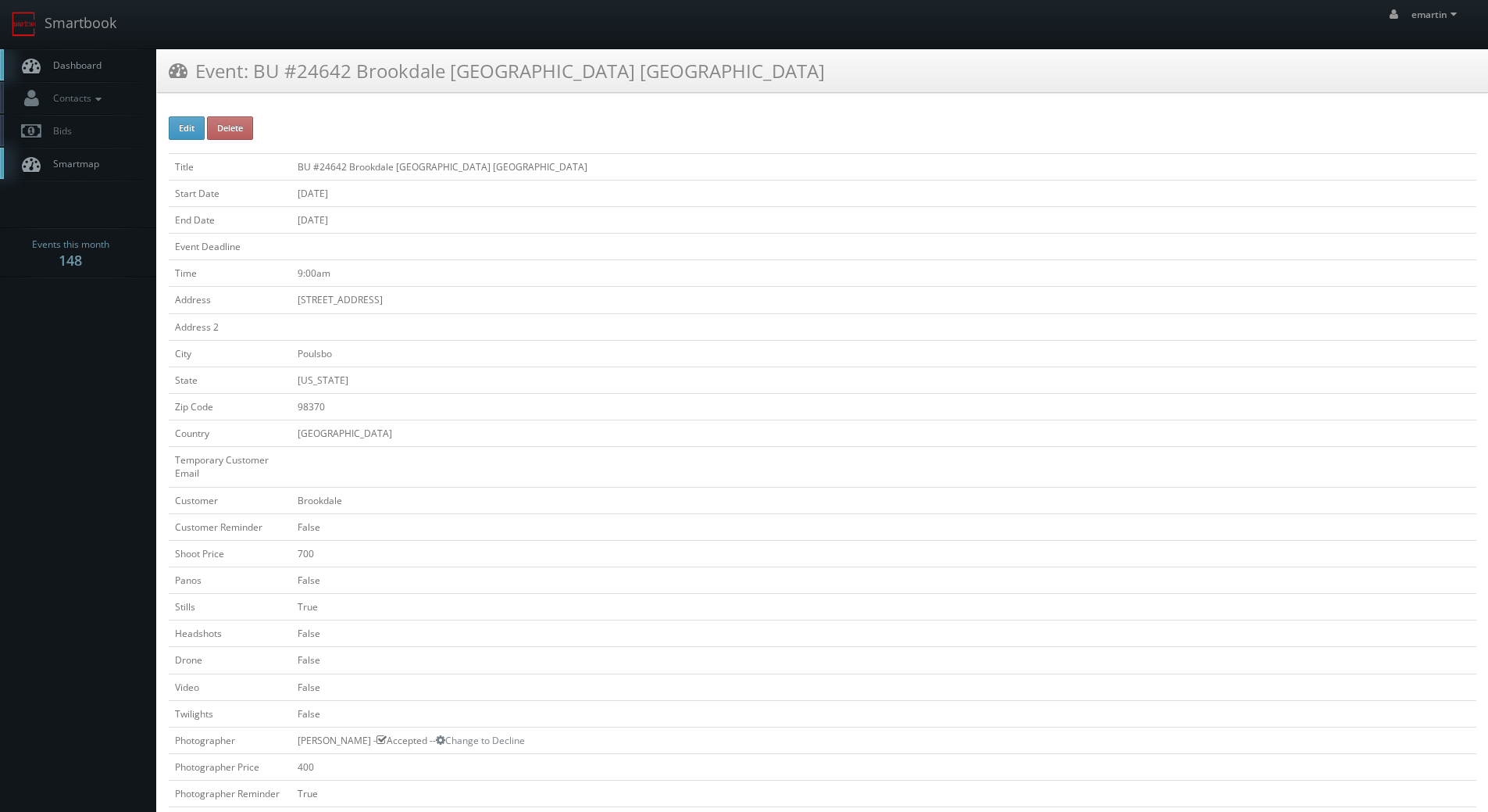
click at [1009, 232] on tbody "Title BU #24642 Brookdale [GEOGRAPHIC_DATA] [GEOGRAPHIC_DATA] Start Date [DATE]…" at bounding box center [822, 782] width 1308 height 1258
click at [488, 390] on td "[US_STATE]" at bounding box center [883, 379] width 1185 height 26
click at [70, 42] on link "Smartbook" at bounding box center [64, 24] width 128 height 49
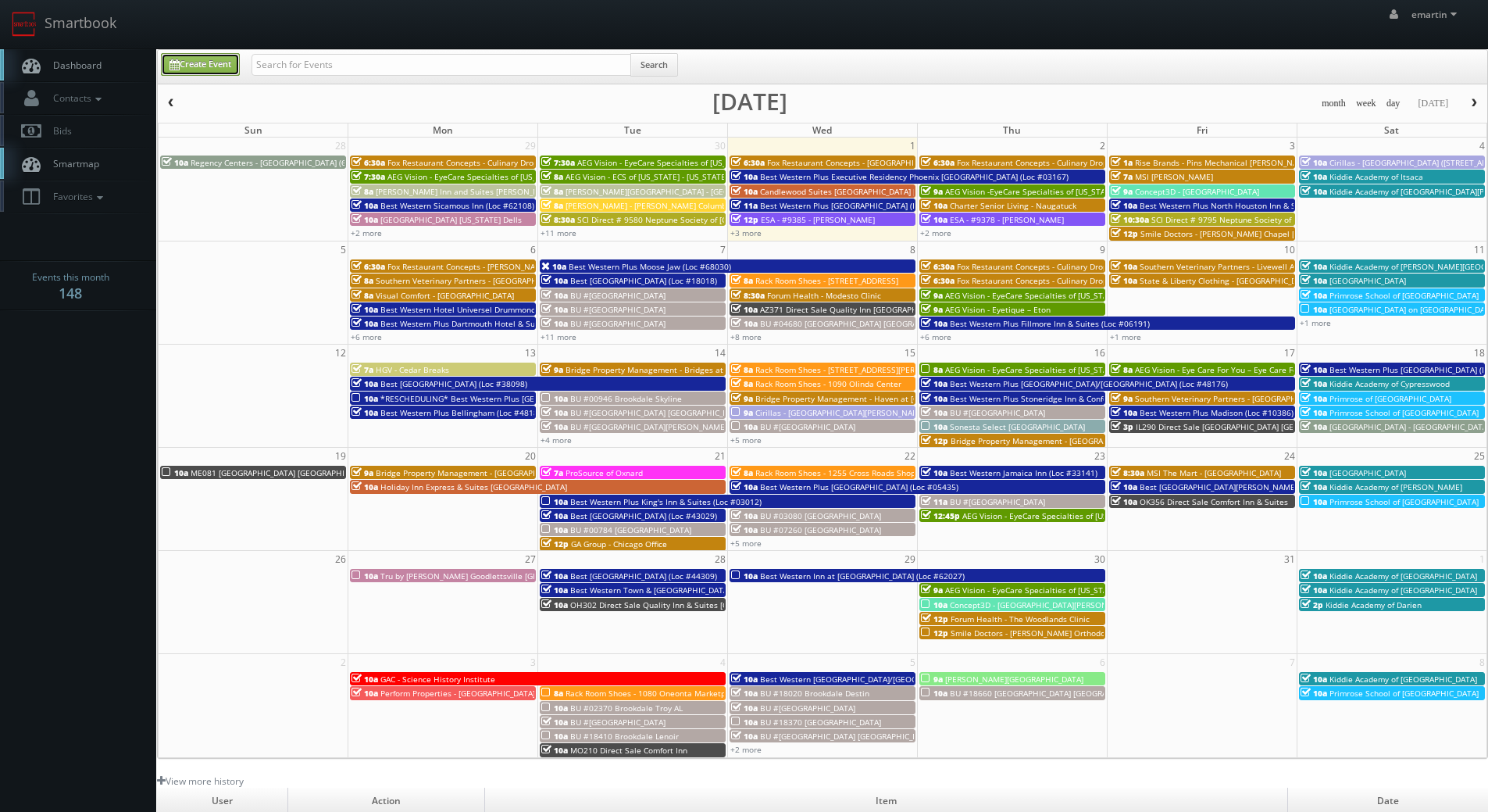
click at [197, 64] on link "Create Event" at bounding box center [201, 64] width 79 height 23
type input "[DATE]"
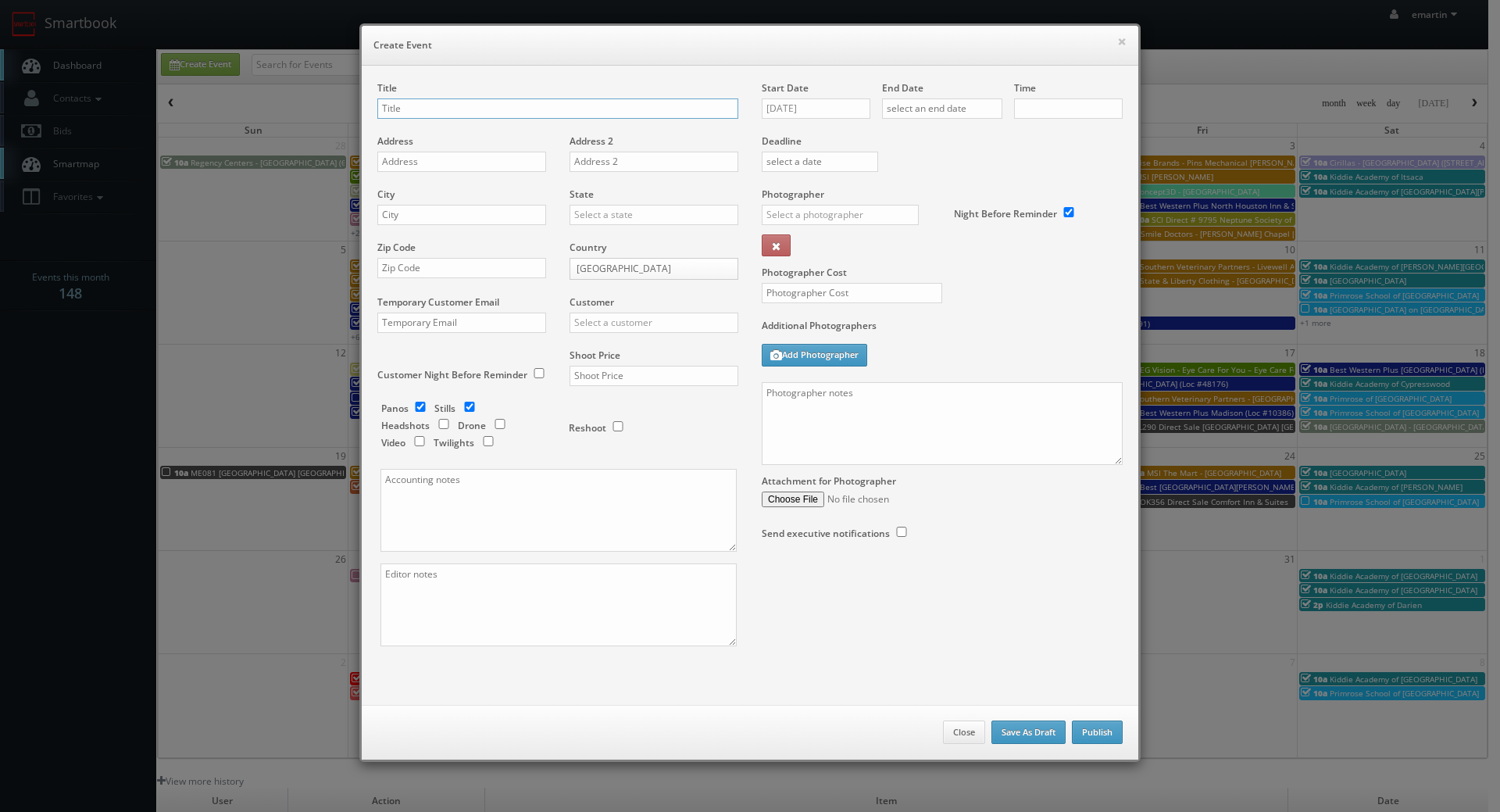
checkbox input "true"
type input "10:00am"
checkbox input "true"
drag, startPoint x: 450, startPoint y: 133, endPoint x: 452, endPoint y: 115, distance: 18.1
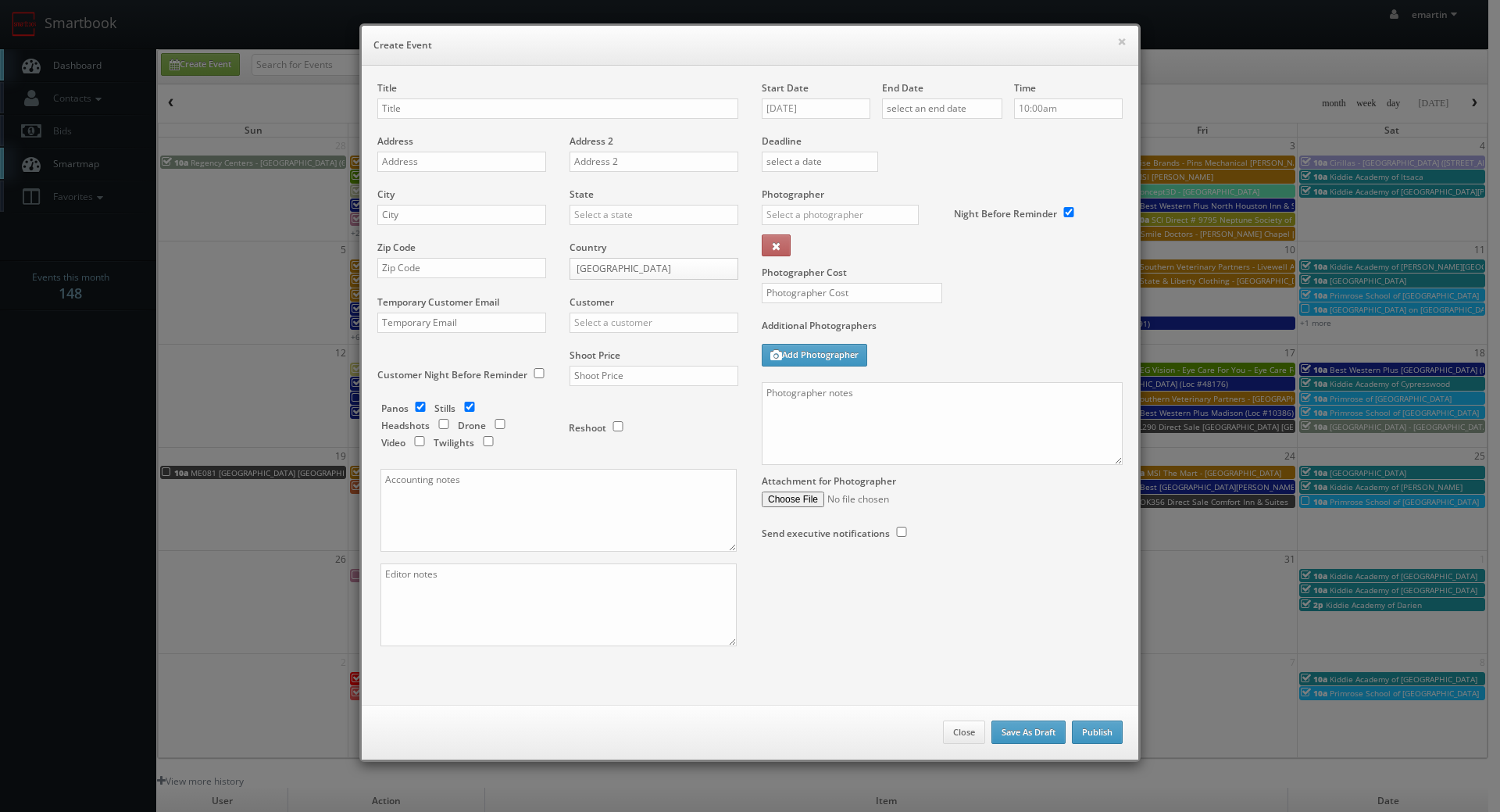
click at [450, 133] on div "Title" at bounding box center [558, 107] width 361 height 53
click at [454, 107] on input "text" at bounding box center [558, 108] width 361 height 21
paste input "Best Western Plus Bay City Inn & Suites"
click at [599, 119] on div "Title Best Western Plus Bay City Inn & Suites (Loc #" at bounding box center [558, 107] width 361 height 53
click at [601, 114] on input "Best Western Plus Bay City Inn & Suites (Loc #" at bounding box center [558, 108] width 361 height 21
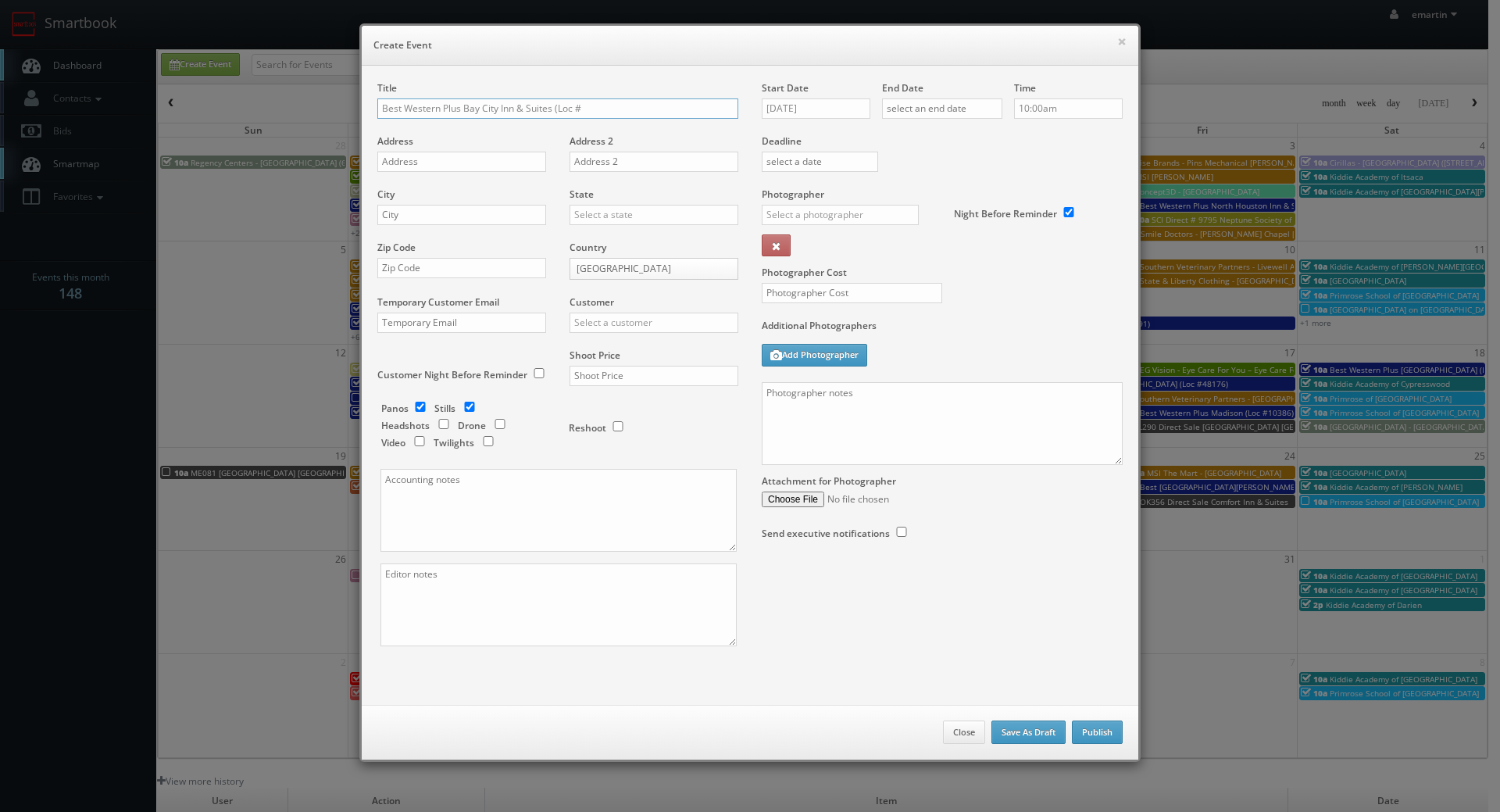
paste input "44740"
type input "Best Western Plus Bay City Inn & Suites (Loc #44740)"
click at [479, 165] on input "text" at bounding box center [462, 161] width 169 height 21
paste input "501 7th St"
type input "501 7th St"
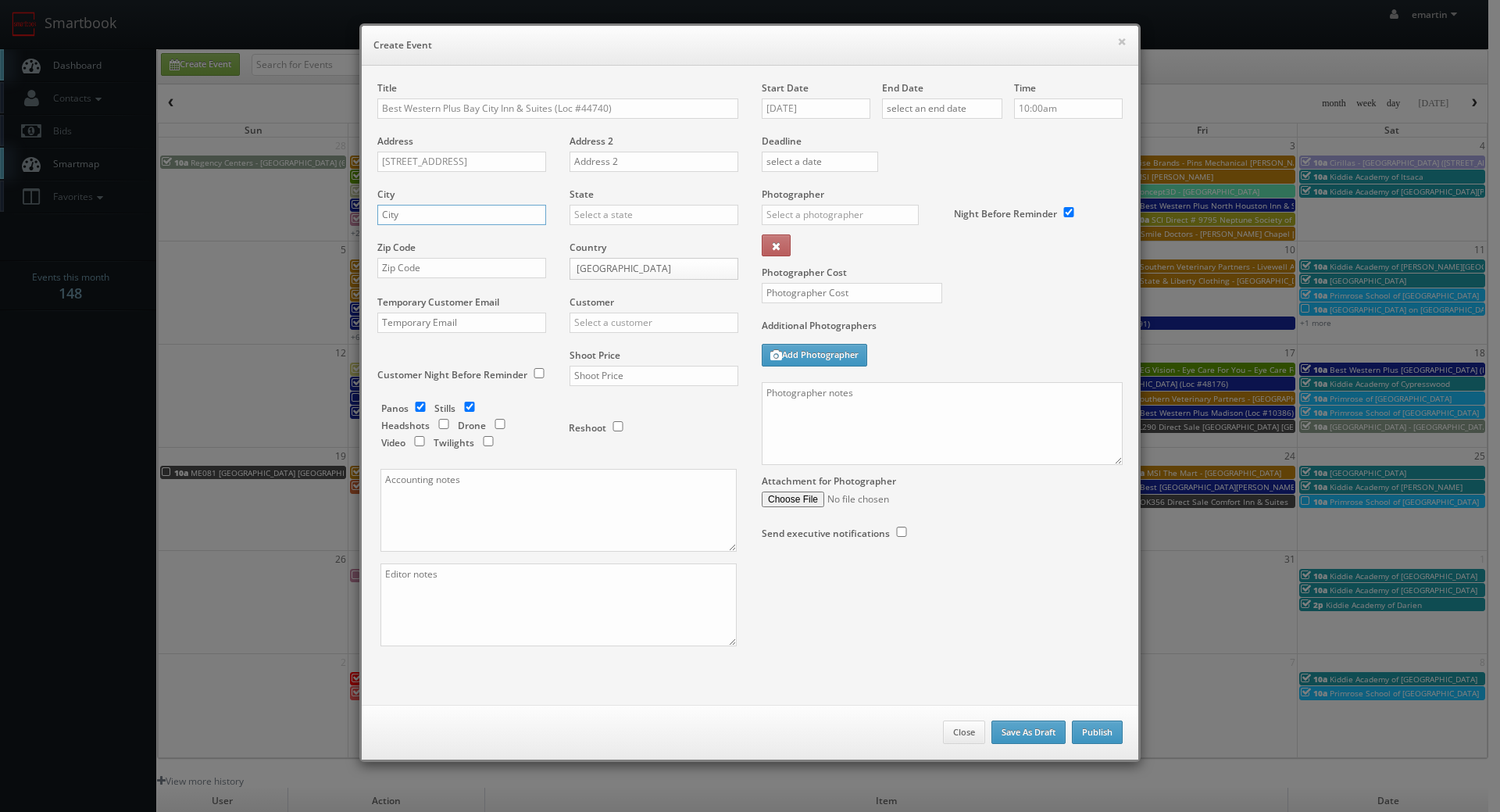
drag, startPoint x: 419, startPoint y: 221, endPoint x: 482, endPoint y: 214, distance: 63.4
click at [419, 221] on input "text" at bounding box center [462, 214] width 169 height 21
paste input "Bay City"
type input "Bay City"
click at [592, 219] on input "text" at bounding box center [654, 214] width 169 height 21
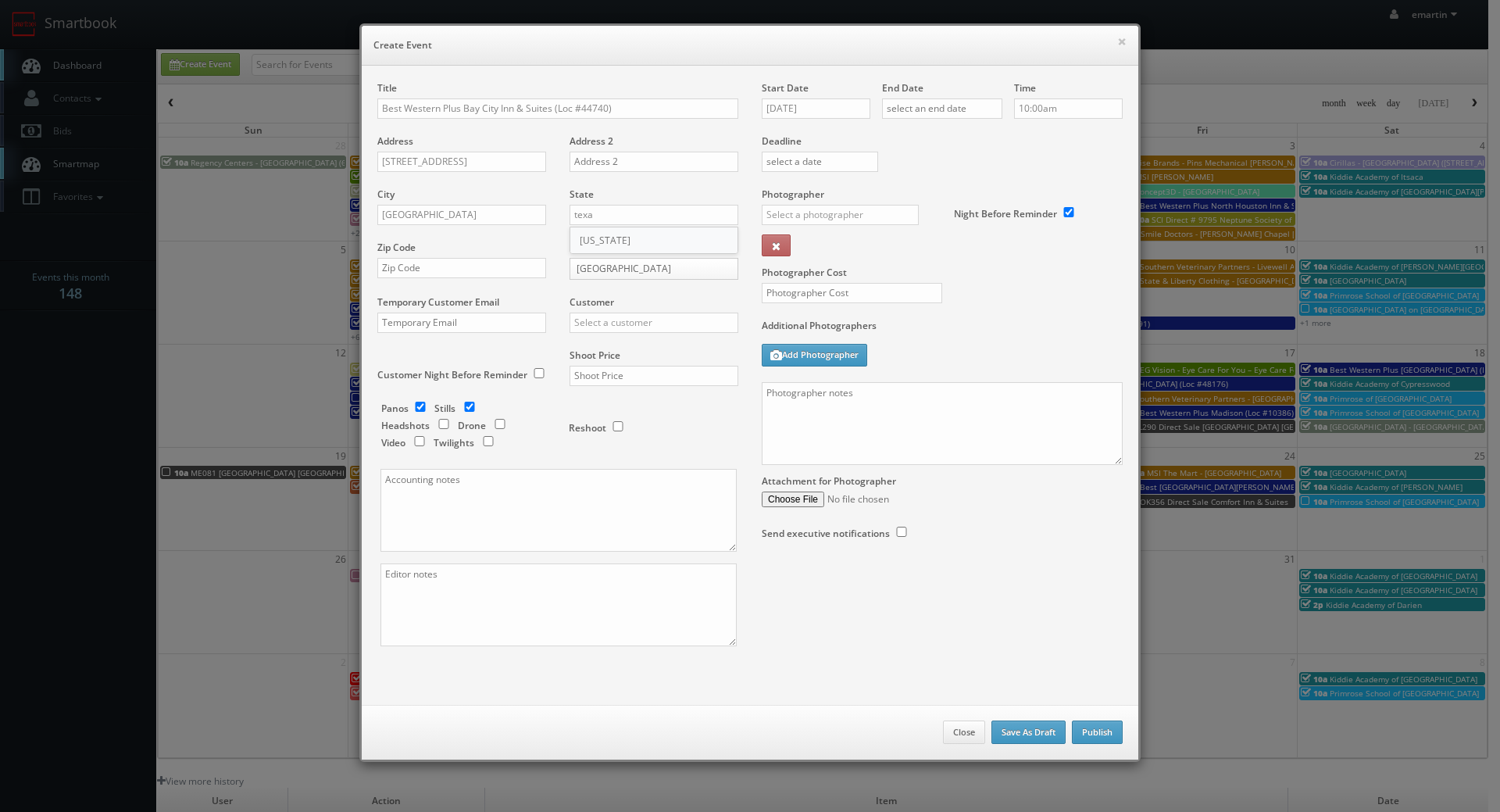
click at [582, 235] on div "Texas" at bounding box center [654, 240] width 168 height 26
type input "Texas"
click at [505, 268] on input "text" at bounding box center [462, 268] width 169 height 21
paste input "77414"
type input "77414"
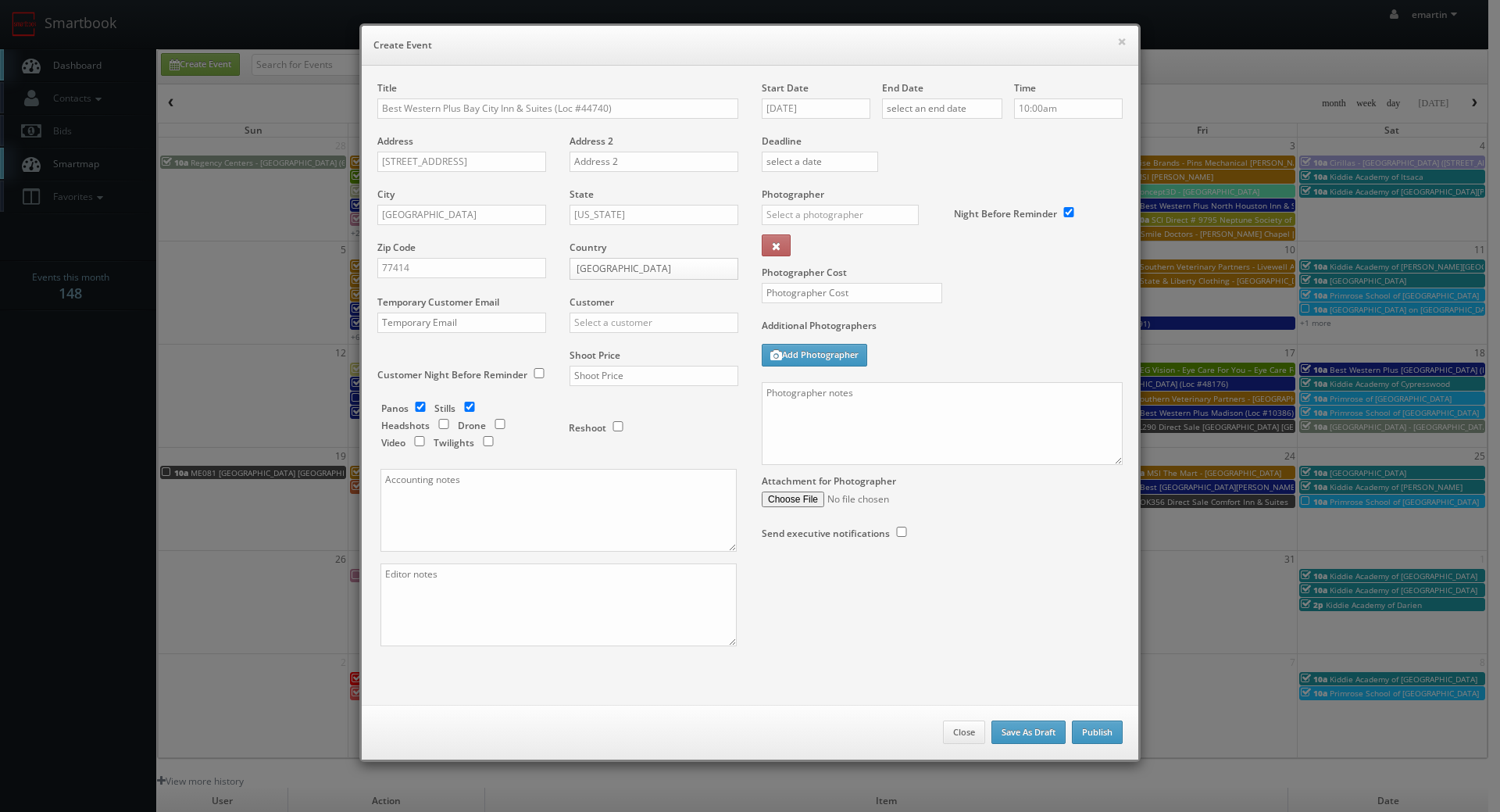
click at [658, 346] on div "Customer Choice Hotels ACC Concept3D Firebirds GBV Choice Hotels Canada Heartla…" at bounding box center [648, 322] width 180 height 53
click at [654, 334] on div "Customer Choice Hotels ACC Concept3D Firebirds GBV Choice Hotels Canada Heartla…" at bounding box center [648, 322] width 180 height 53
click at [654, 335] on div "Customer Choice Hotels ACC Concept3D Firebirds GBV Choice Hotels Canada Heartla…" at bounding box center [648, 322] width 180 height 53
click at [667, 325] on input "text" at bounding box center [654, 323] width 169 height 21
type input "b"
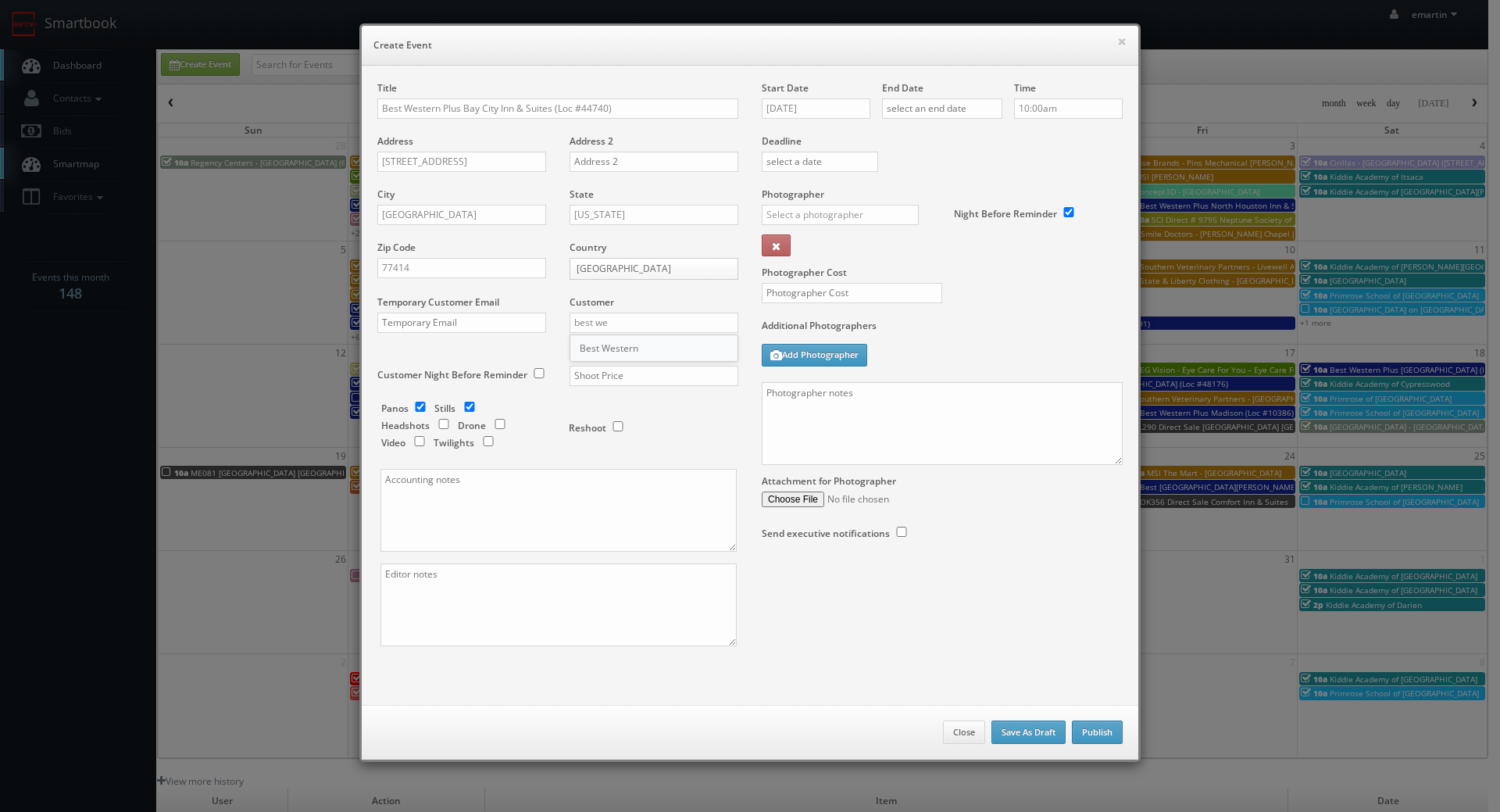
click at [645, 346] on div "Best Western" at bounding box center [654, 348] width 168 height 26
type input "Best Western"
click at [654, 376] on input "text" at bounding box center [654, 376] width 169 height 21
type input "2,150"
click at [654, 433] on div "Reshoot" at bounding box center [646, 420] width 156 height 37
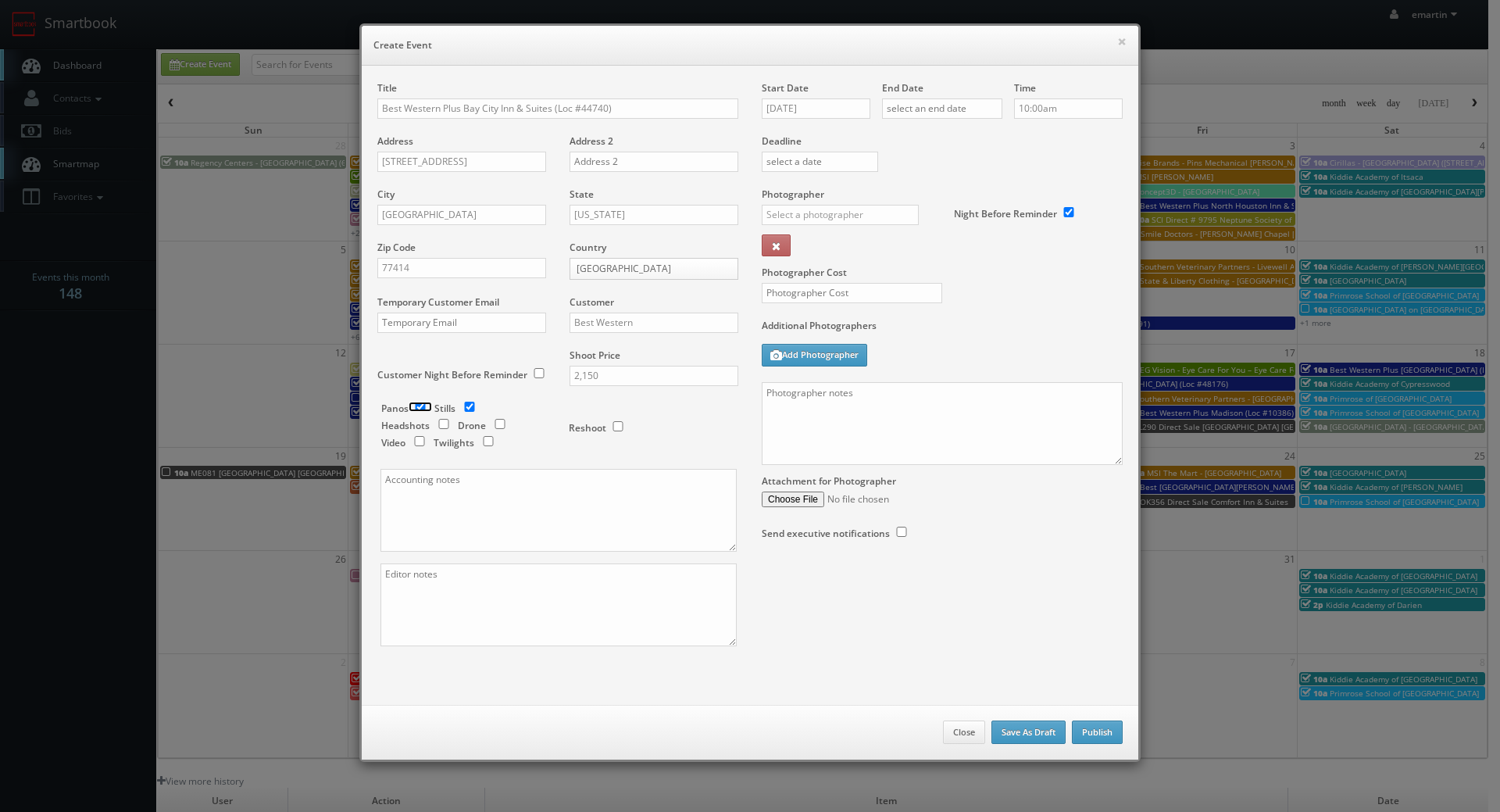
click at [411, 405] on input "checkbox" at bounding box center [420, 406] width 23 height 10
checkbox input "false"
click at [480, 440] on input "checkbox" at bounding box center [489, 441] width 23 height 10
checkbox input "true"
click at [795, 104] on input "10/01/2025" at bounding box center [816, 108] width 108 height 21
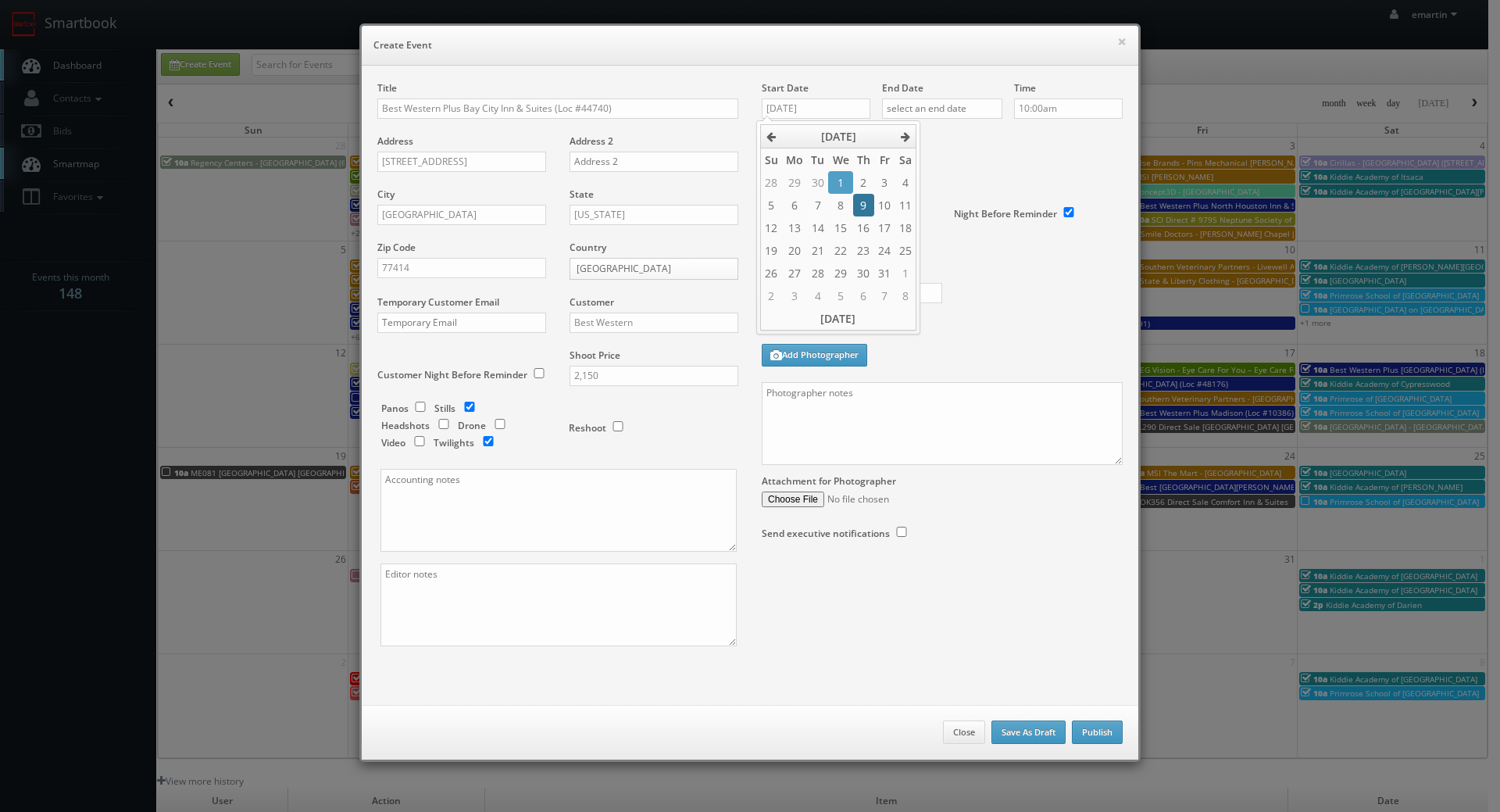
click at [866, 211] on td "9" at bounding box center [864, 205] width 21 height 23
type input "10/09/2025"
click at [975, 103] on input "text" at bounding box center [942, 108] width 120 height 21
click at [992, 205] on td "9" at bounding box center [983, 205] width 21 height 23
type input "10/09/2025"
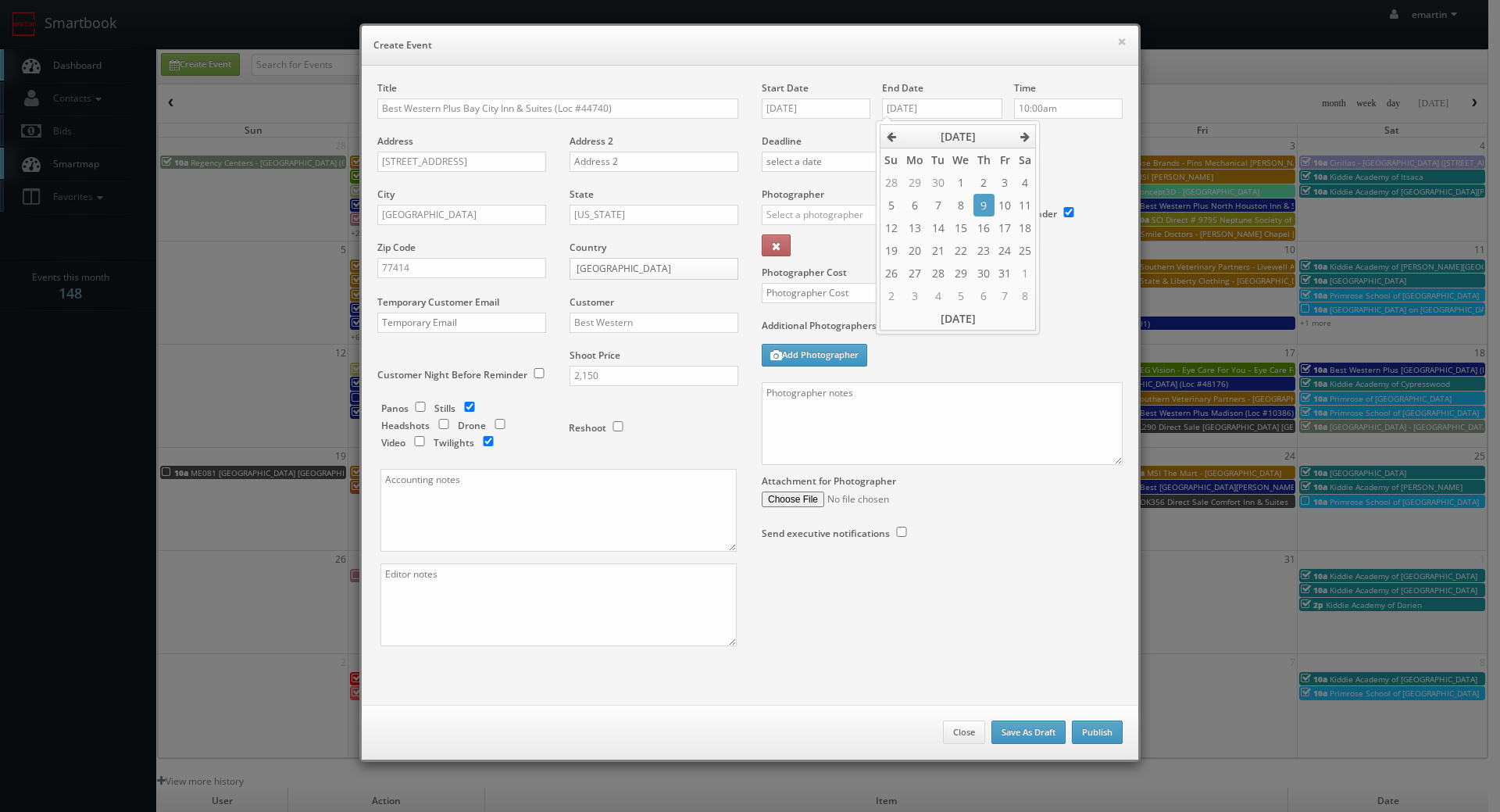
click at [1061, 141] on label "Deadline" at bounding box center [942, 141] width 384 height 14
click at [809, 208] on input "text" at bounding box center [840, 214] width 157 height 21
click at [811, 247] on div "Eddie Harper" at bounding box center [846, 250] width 168 height 26
type input "Eddie Harper"
click at [813, 275] on label "Photographer Cost" at bounding box center [942, 272] width 384 height 14
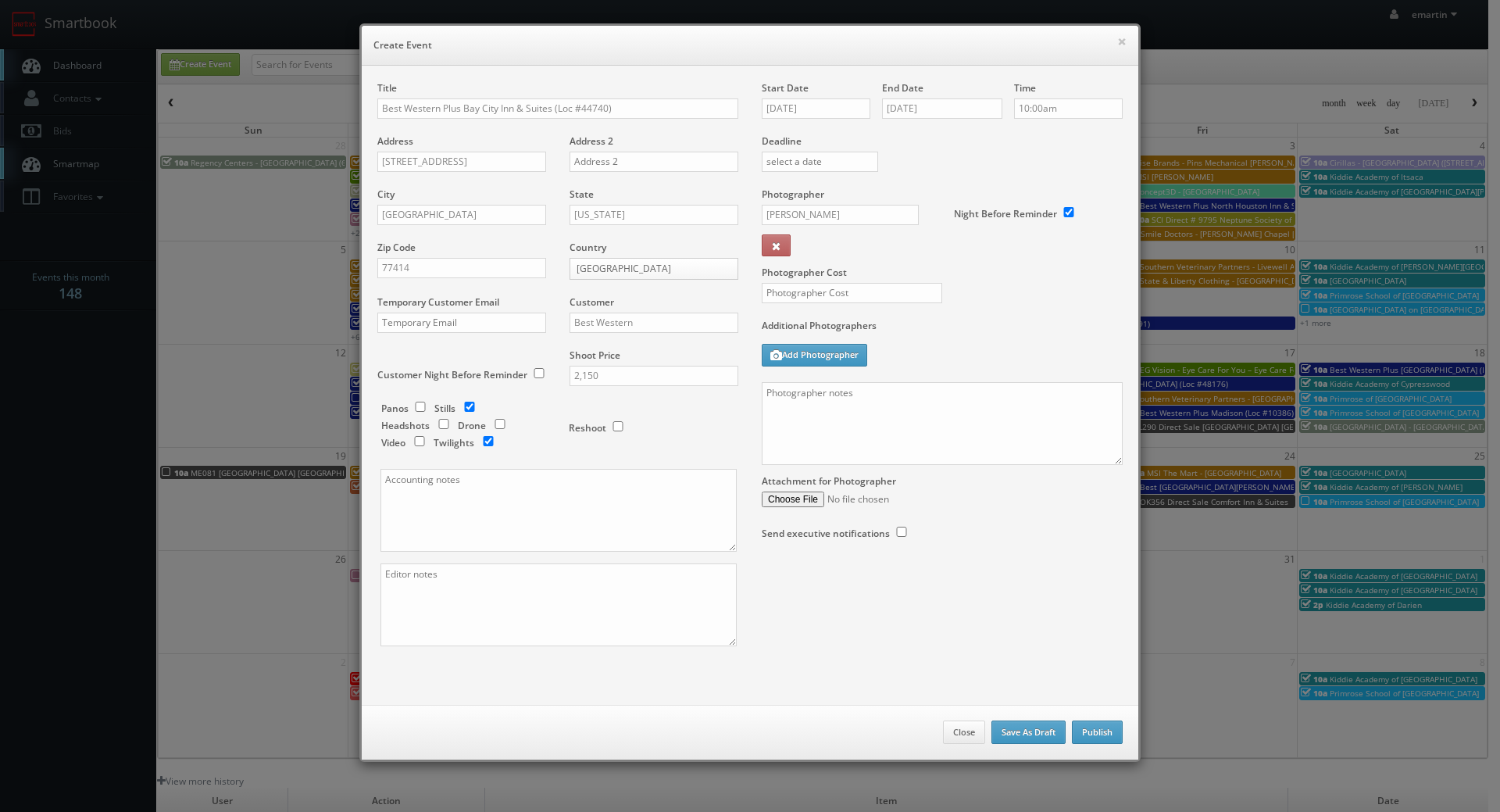
click at [814, 278] on label "Photographer Cost" at bounding box center [942, 272] width 384 height 14
click at [828, 274] on label "Photographer Cost" at bounding box center [942, 272] width 384 height 14
click at [832, 283] on input "text" at bounding box center [852, 293] width 180 height 21
type input "600"
click at [956, 330] on label "Additional Photographers" at bounding box center [942, 329] width 361 height 21
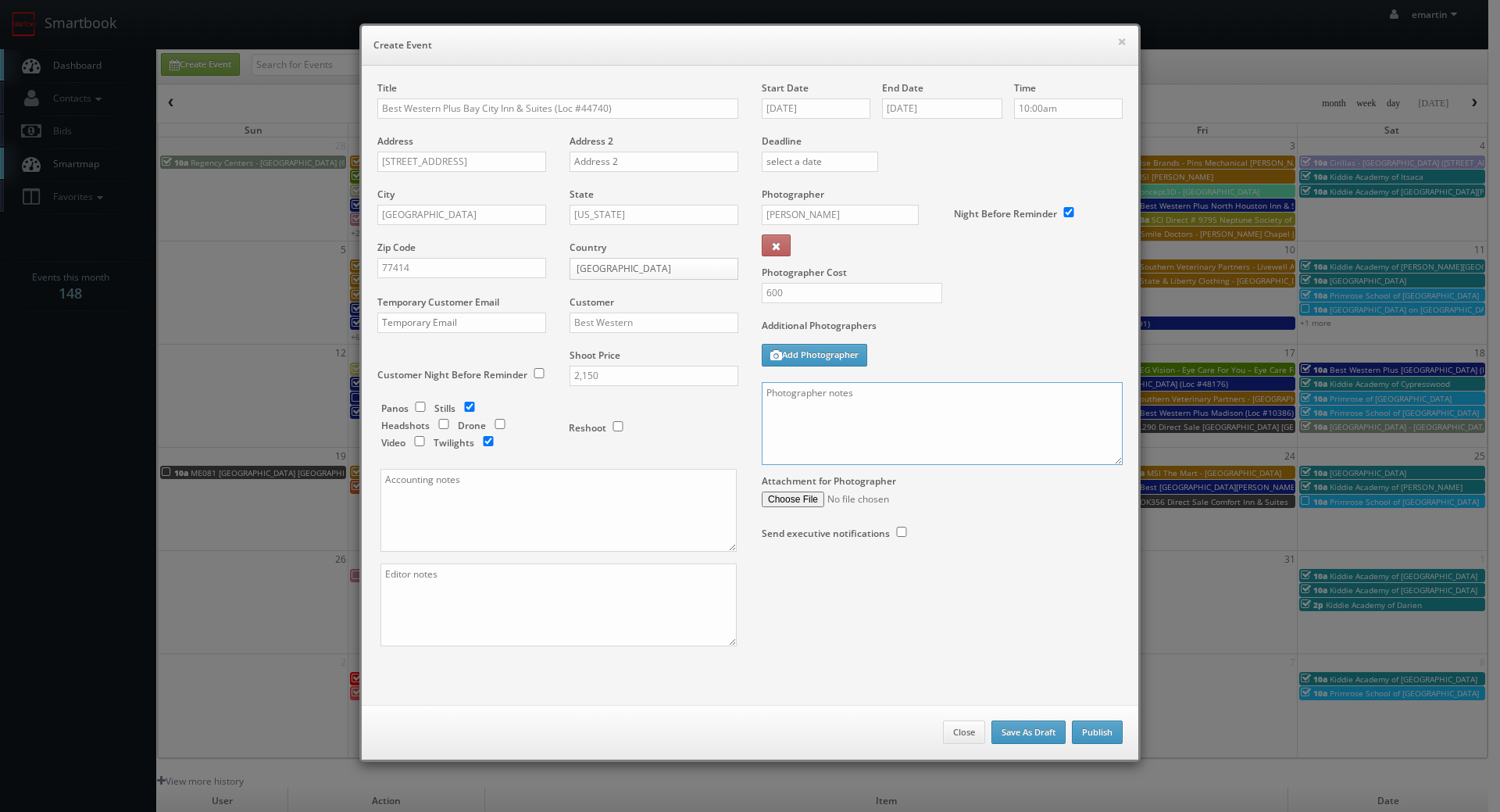
click at [862, 439] on textarea at bounding box center [942, 424] width 361 height 83
paste textarea "Onsite contact is ______. Overnight stay ___. Stills, and exterior twilights. F…"
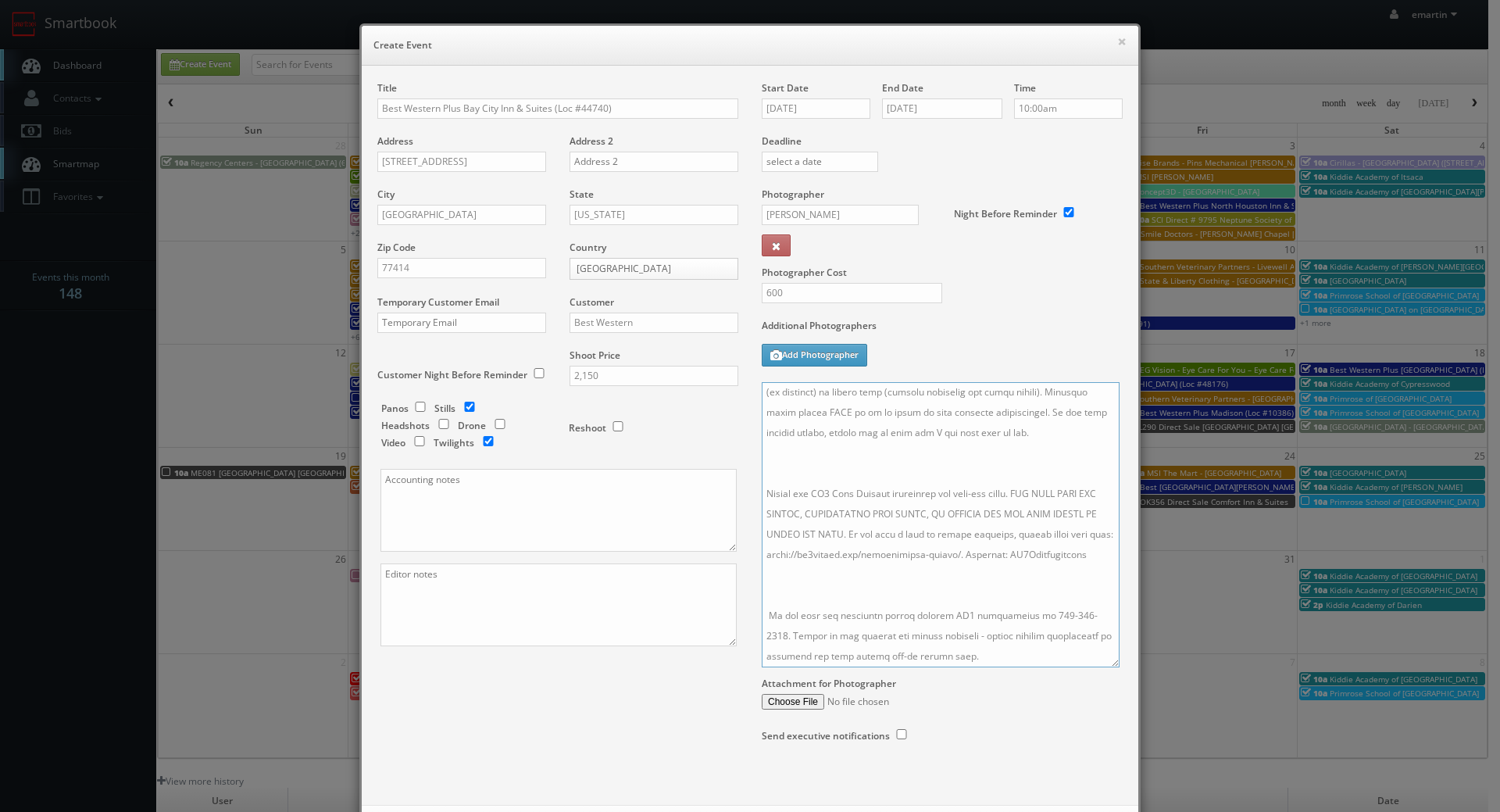
scroll to position [358, 0]
drag, startPoint x: 1112, startPoint y: 459, endPoint x: 1080, endPoint y: 696, distance: 239.2
click at [1111, 667] on textarea at bounding box center [940, 525] width 358 height 285
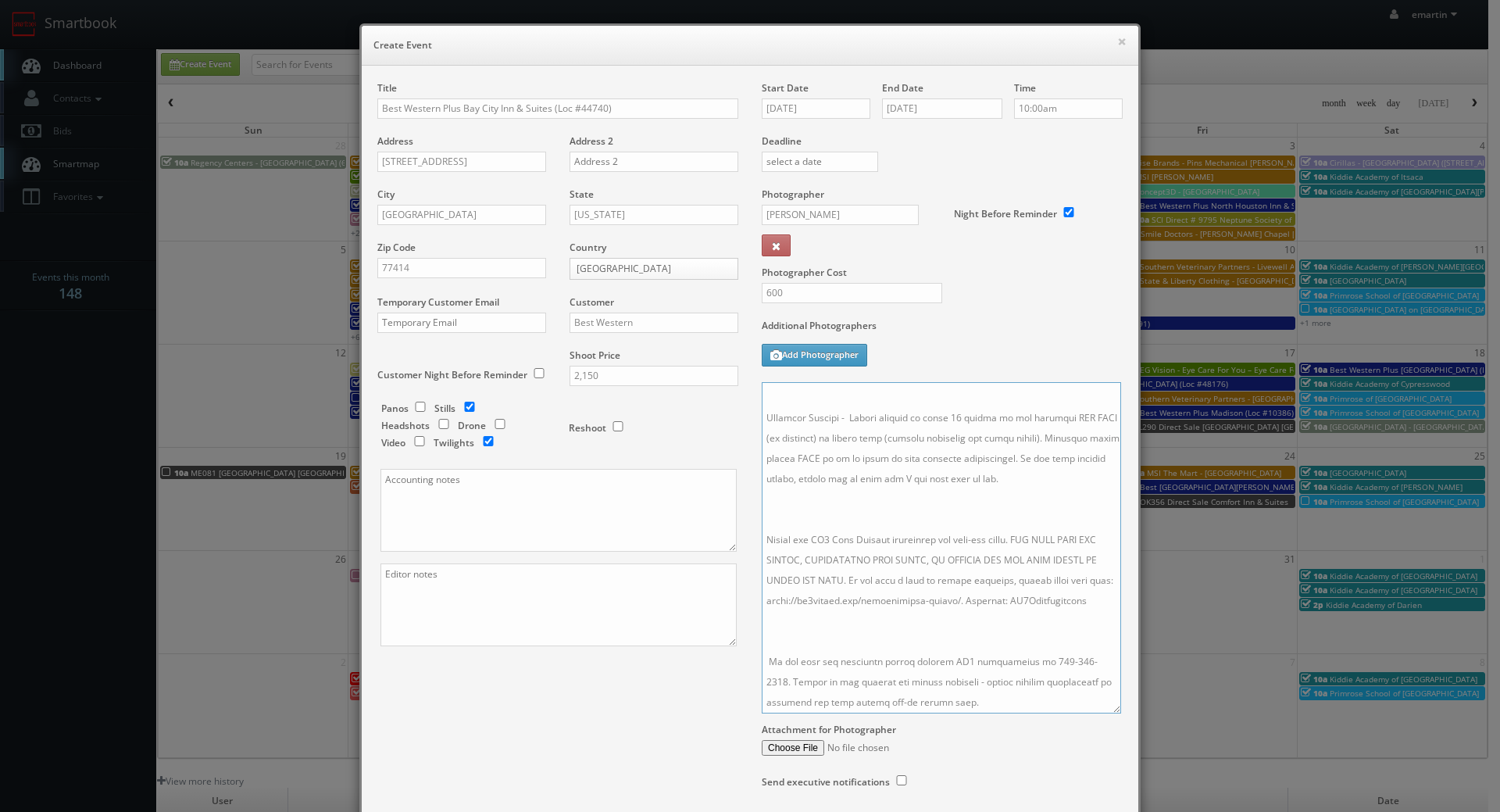
click at [928, 625] on textarea at bounding box center [941, 548] width 360 height 332
click at [821, 504] on textarea at bounding box center [941, 548] width 360 height 332
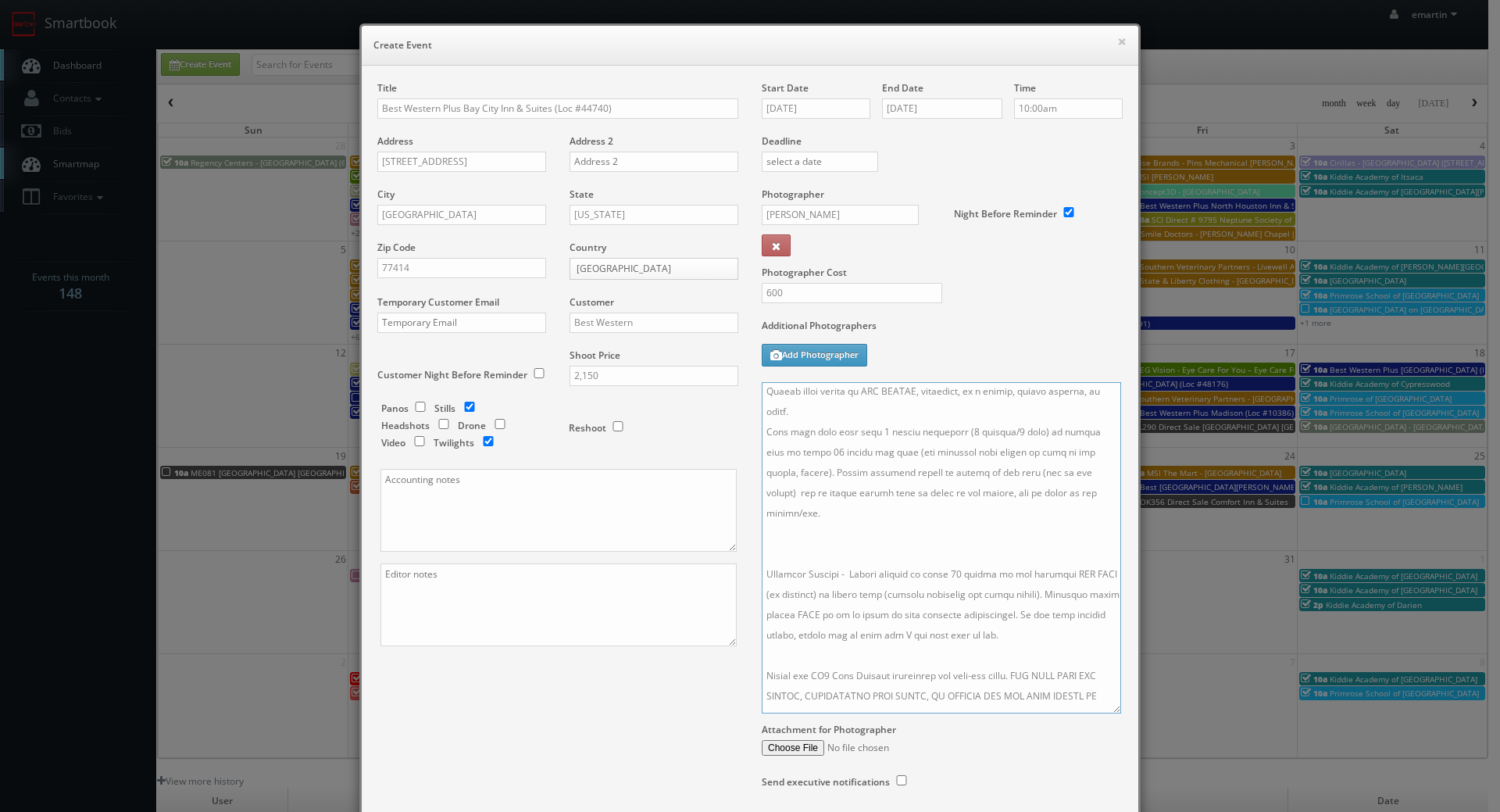
click at [834, 535] on textarea at bounding box center [941, 548] width 360 height 332
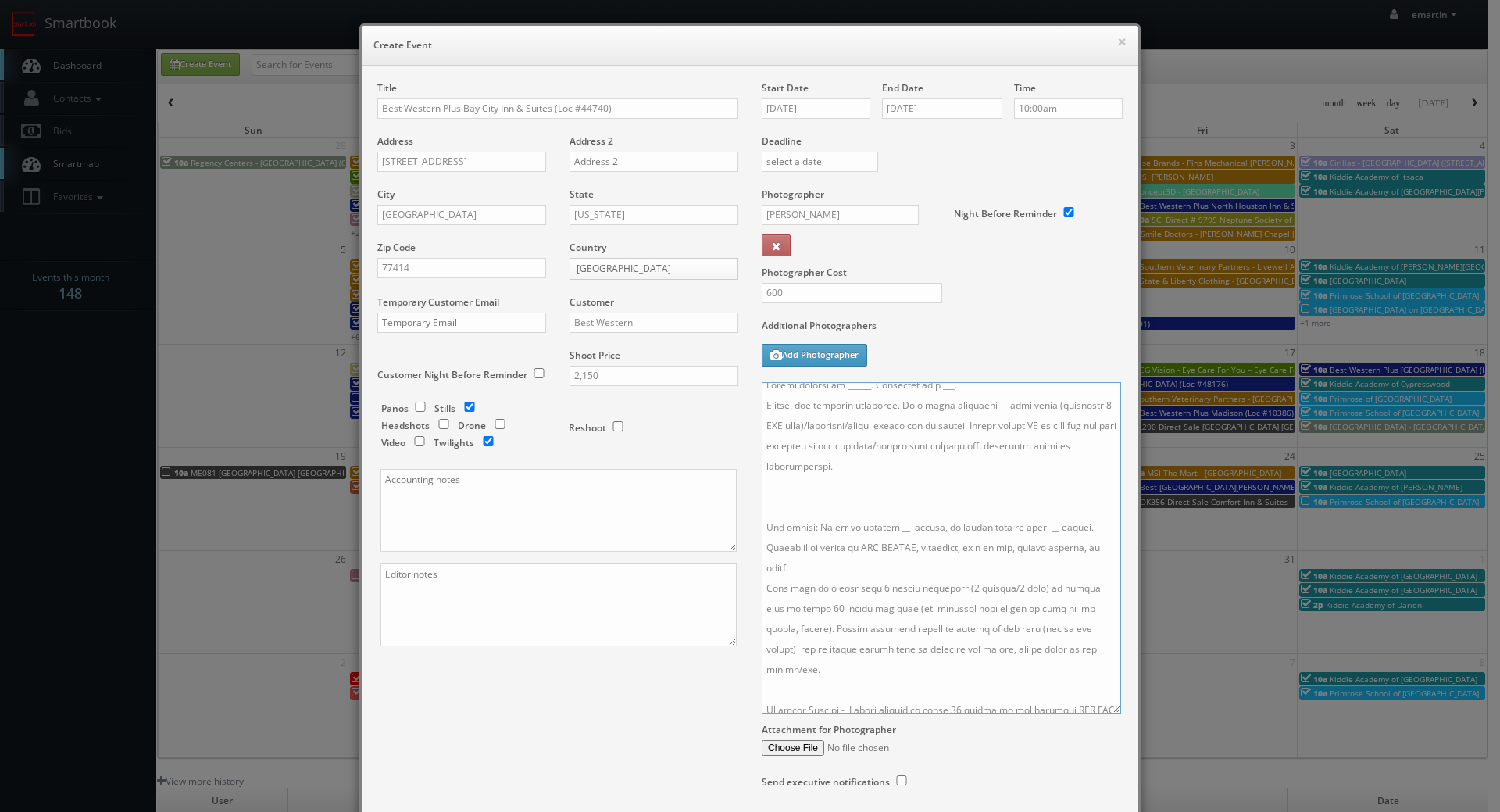
click at [833, 515] on textarea at bounding box center [941, 548] width 360 height 332
click at [972, 396] on textarea at bounding box center [941, 548] width 360 height 332
drag, startPoint x: 978, startPoint y: 413, endPoint x: 991, endPoint y: 460, distance: 48.8
click at [977, 414] on textarea at bounding box center [941, 548] width 360 height 332
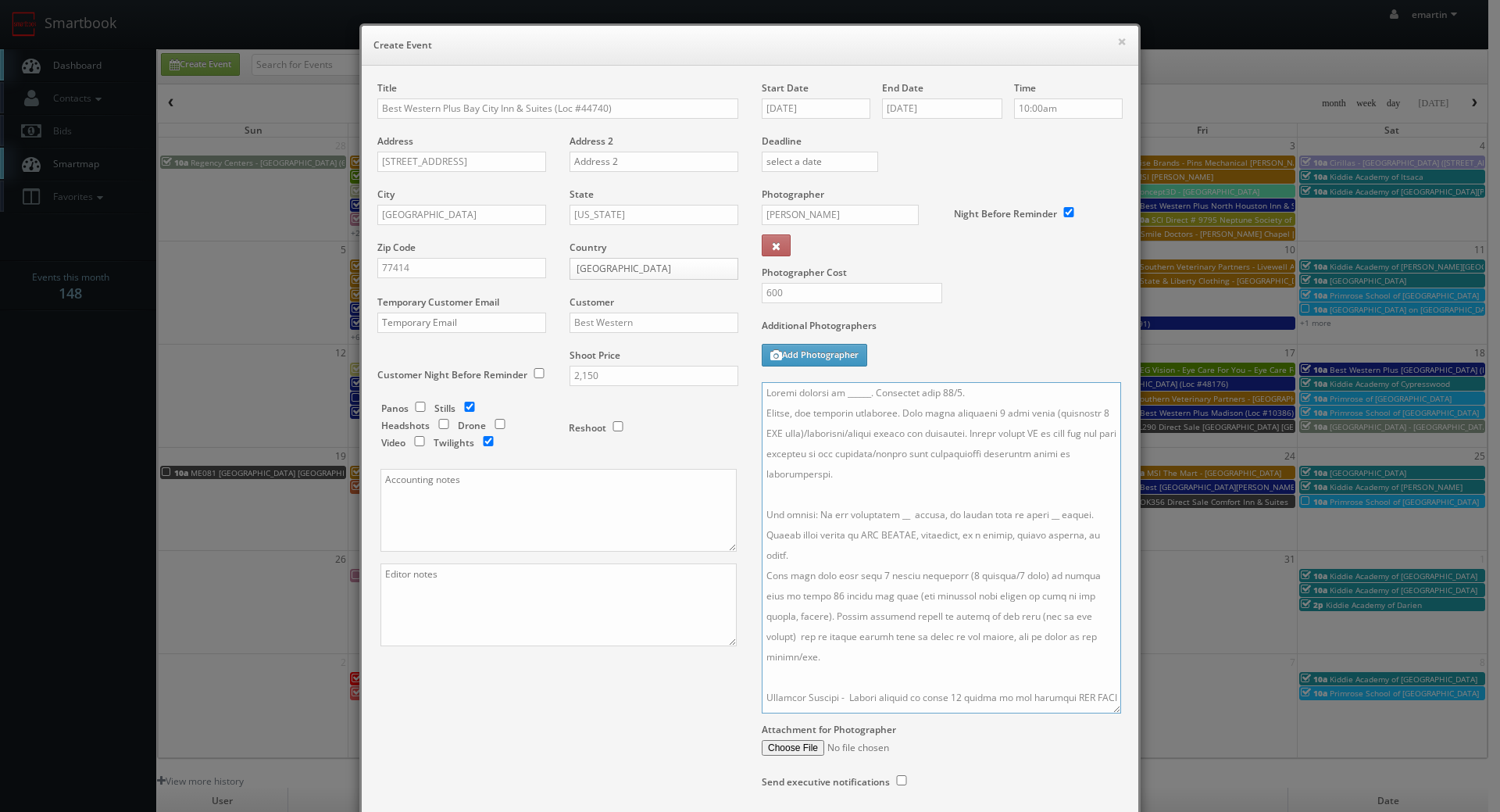
drag, startPoint x: 856, startPoint y: 390, endPoint x: 859, endPoint y: 401, distance: 11.4
click at [857, 393] on textarea at bounding box center [941, 548] width 360 height 332
click at [894, 512] on textarea at bounding box center [941, 548] width 360 height 332
click at [882, 511] on textarea at bounding box center [941, 548] width 360 height 332
click at [1037, 514] on textarea at bounding box center [941, 548] width 360 height 332
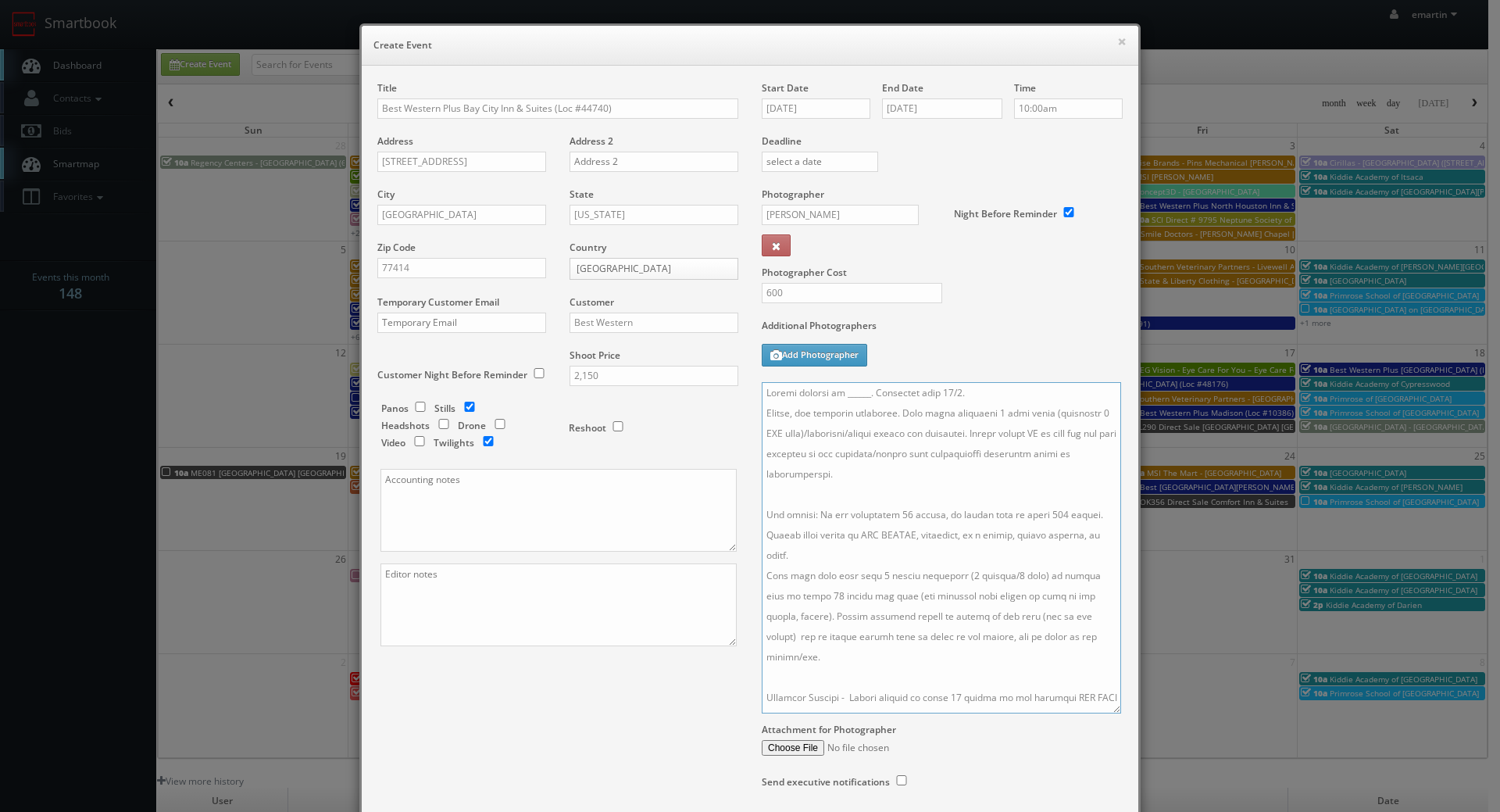
click at [863, 396] on textarea at bounding box center [941, 548] width 360 height 332
click at [861, 396] on textarea at bounding box center [941, 548] width 360 height 332
paste textarea "Chintan Patel, bestwesternbaycity@atmoshospitality.com, 979-313-1091"
drag, startPoint x: 1095, startPoint y: 389, endPoint x: 901, endPoint y: 397, distance: 194.2
click at [901, 397] on textarea at bounding box center [941, 548] width 360 height 332
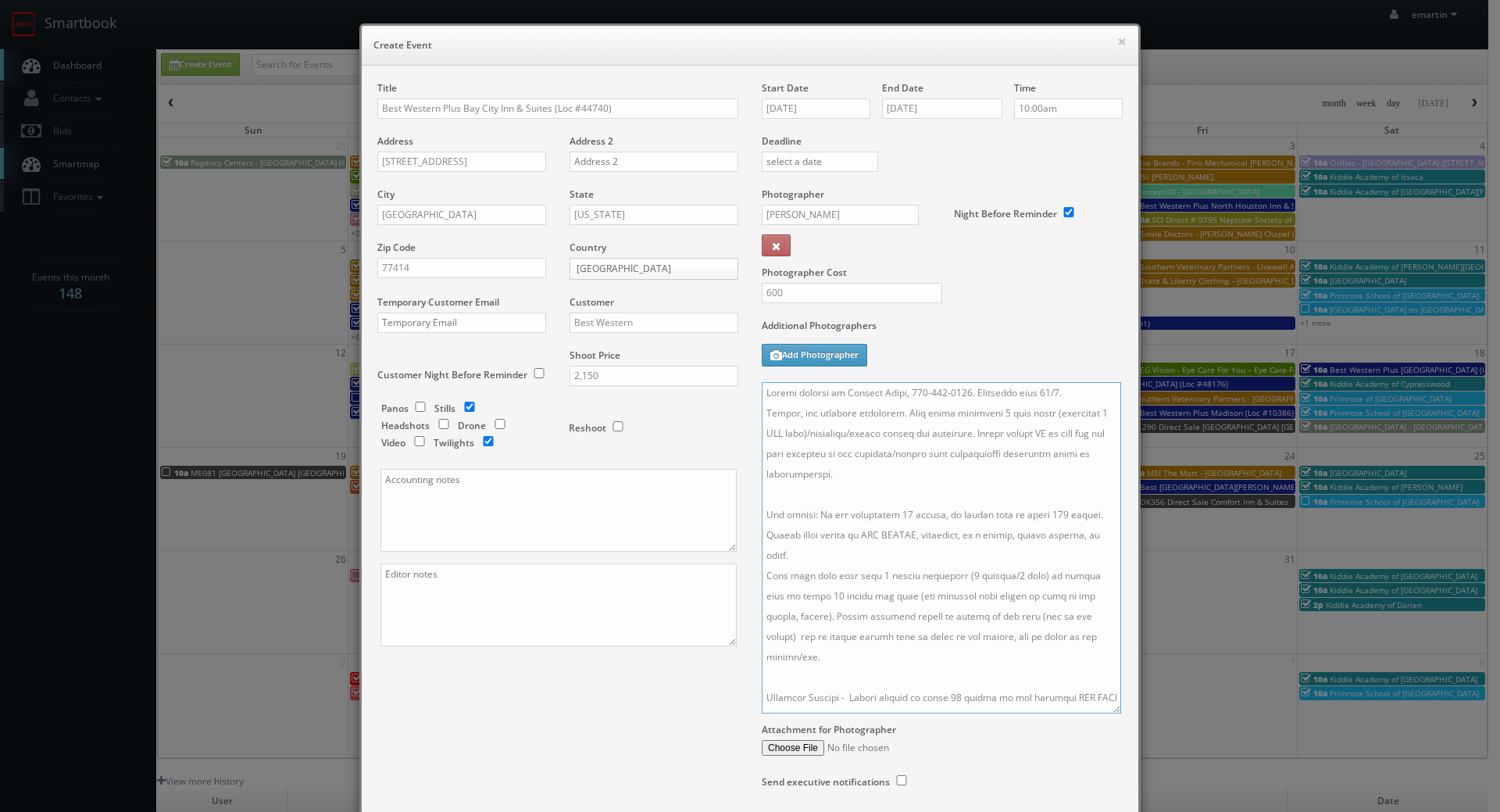
click at [930, 444] on textarea at bounding box center [941, 548] width 360 height 332
click at [974, 380] on div "Start Date 10/09/2025 End Date 10/09/2025 Time 10:00am Deadline Photographer Ed…" at bounding box center [942, 450] width 384 height 738
type textarea "Onsite contact is Chintan Patel, 979-313-1091. Overnight stay 10/8. Stills, and…"
click at [865, 449] on textarea at bounding box center [941, 548] width 360 height 332
click at [983, 355] on div "Additional Photographers Add Photographer" at bounding box center [942, 351] width 361 height 63
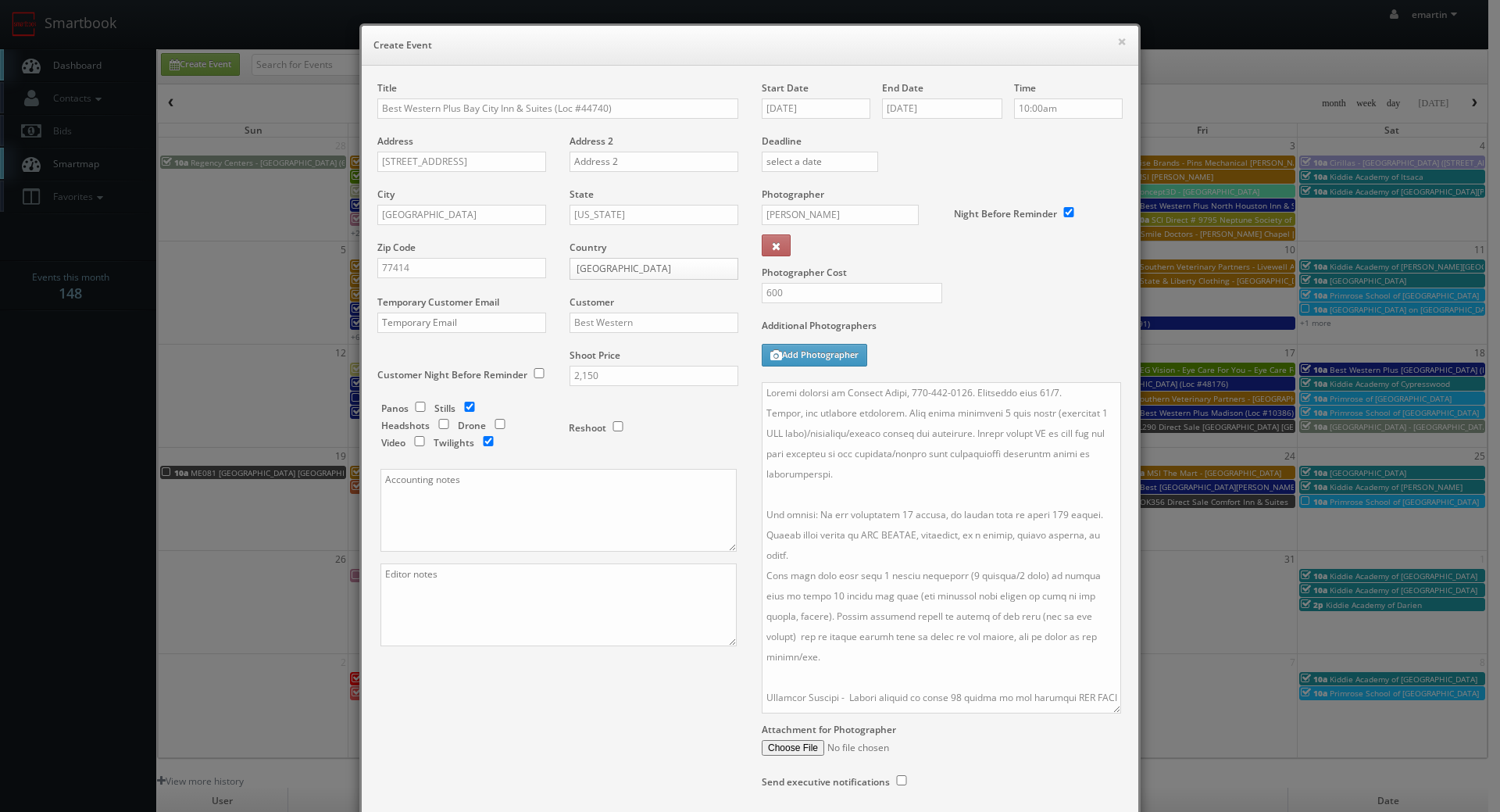
click at [983, 738] on div "Attachment for Photographer" at bounding box center [942, 734] width 361 height 42
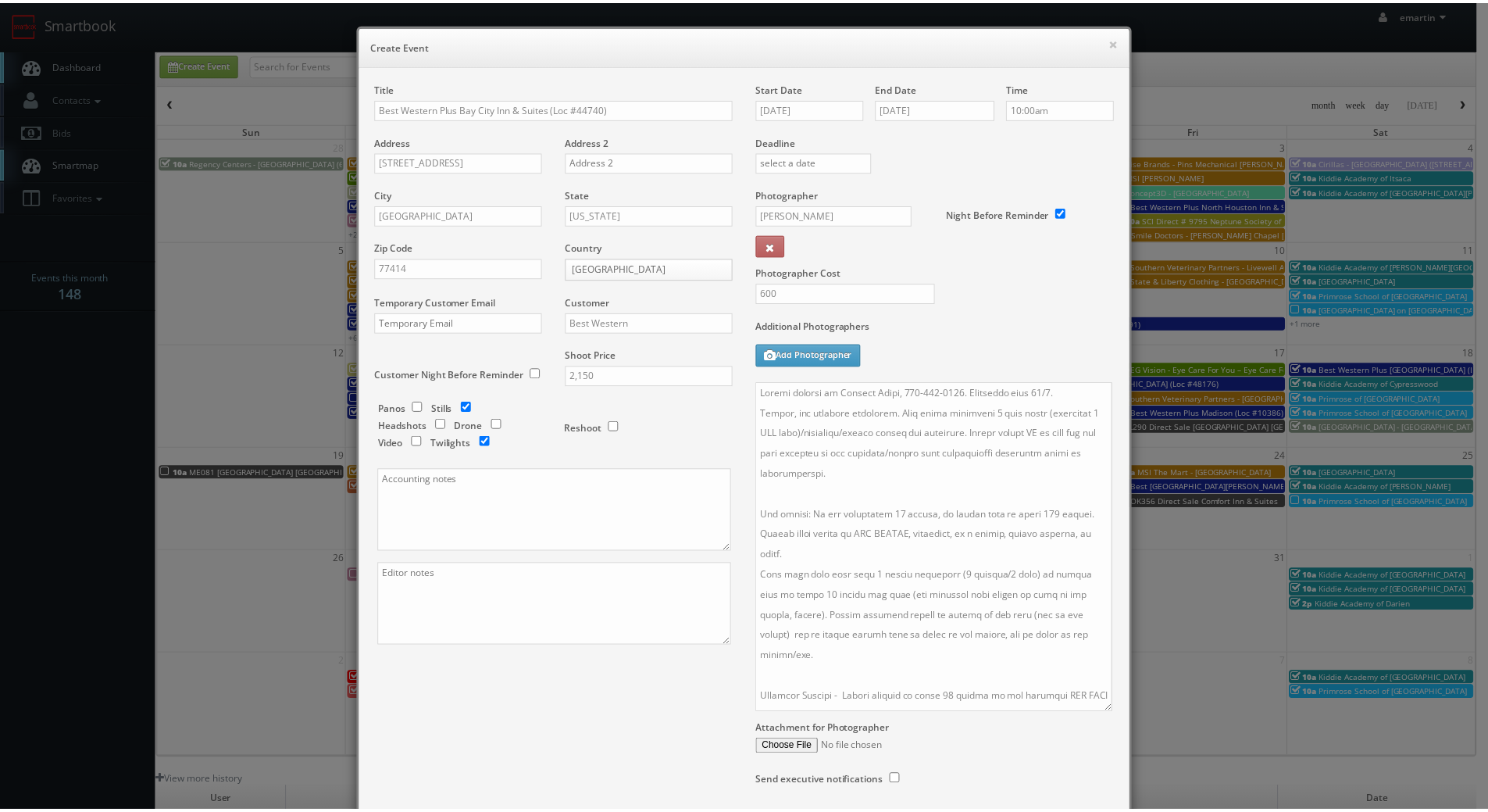
scroll to position [119, 0]
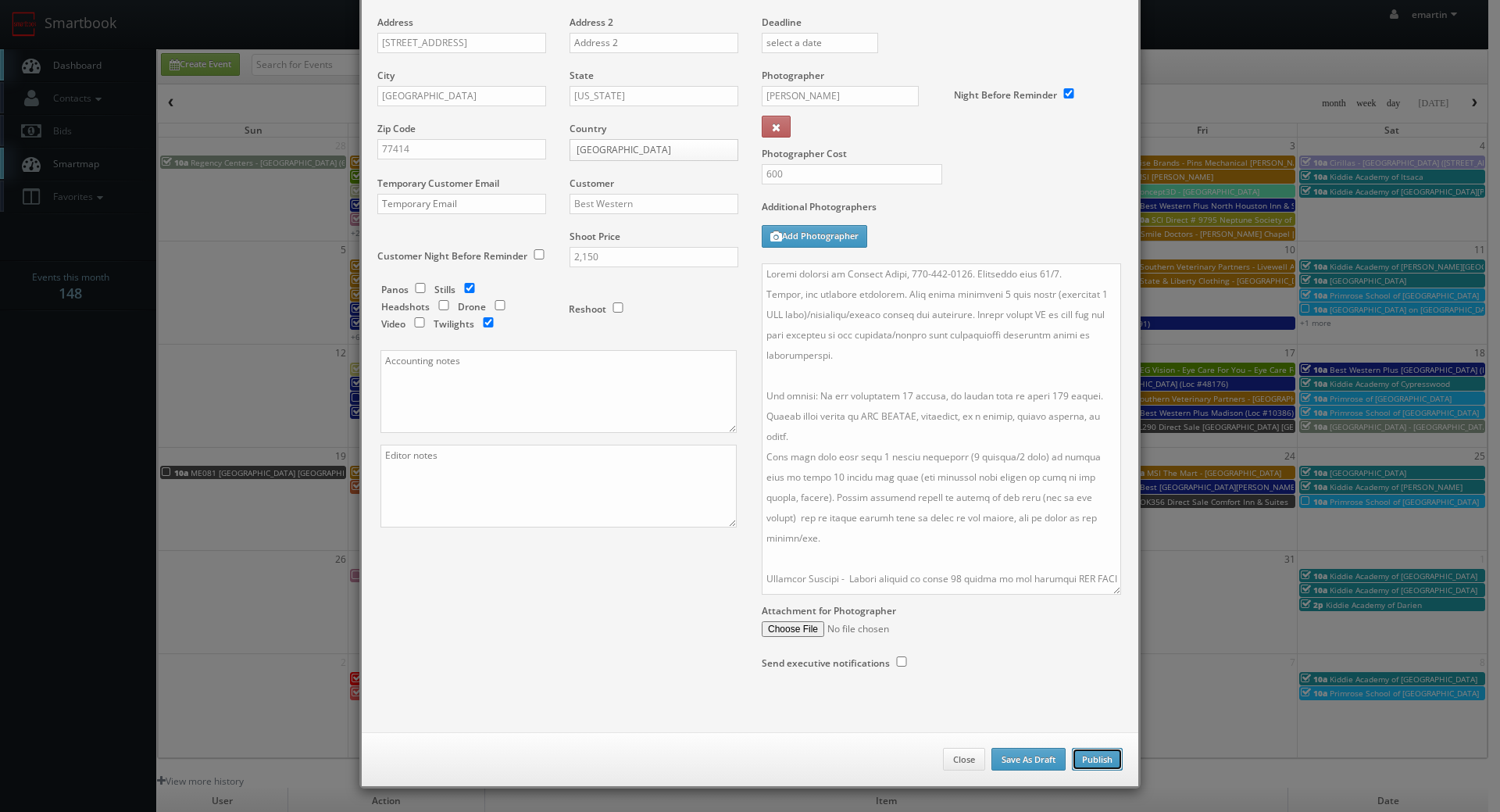
click at [1112, 760] on button "Publish" at bounding box center [1097, 760] width 50 height 23
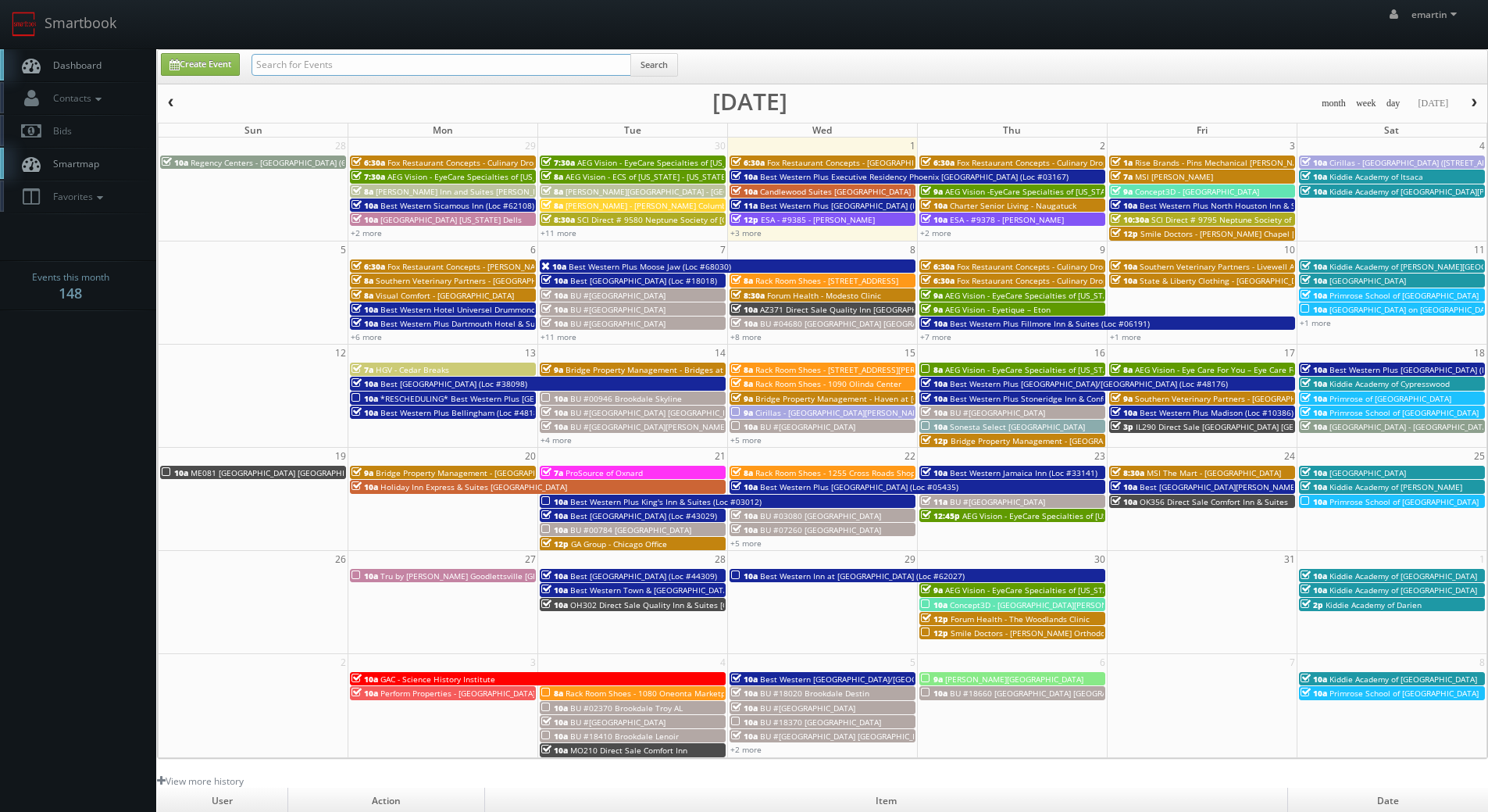
click at [338, 56] on input "text" at bounding box center [441, 65] width 379 height 22
type input "arch cheney"
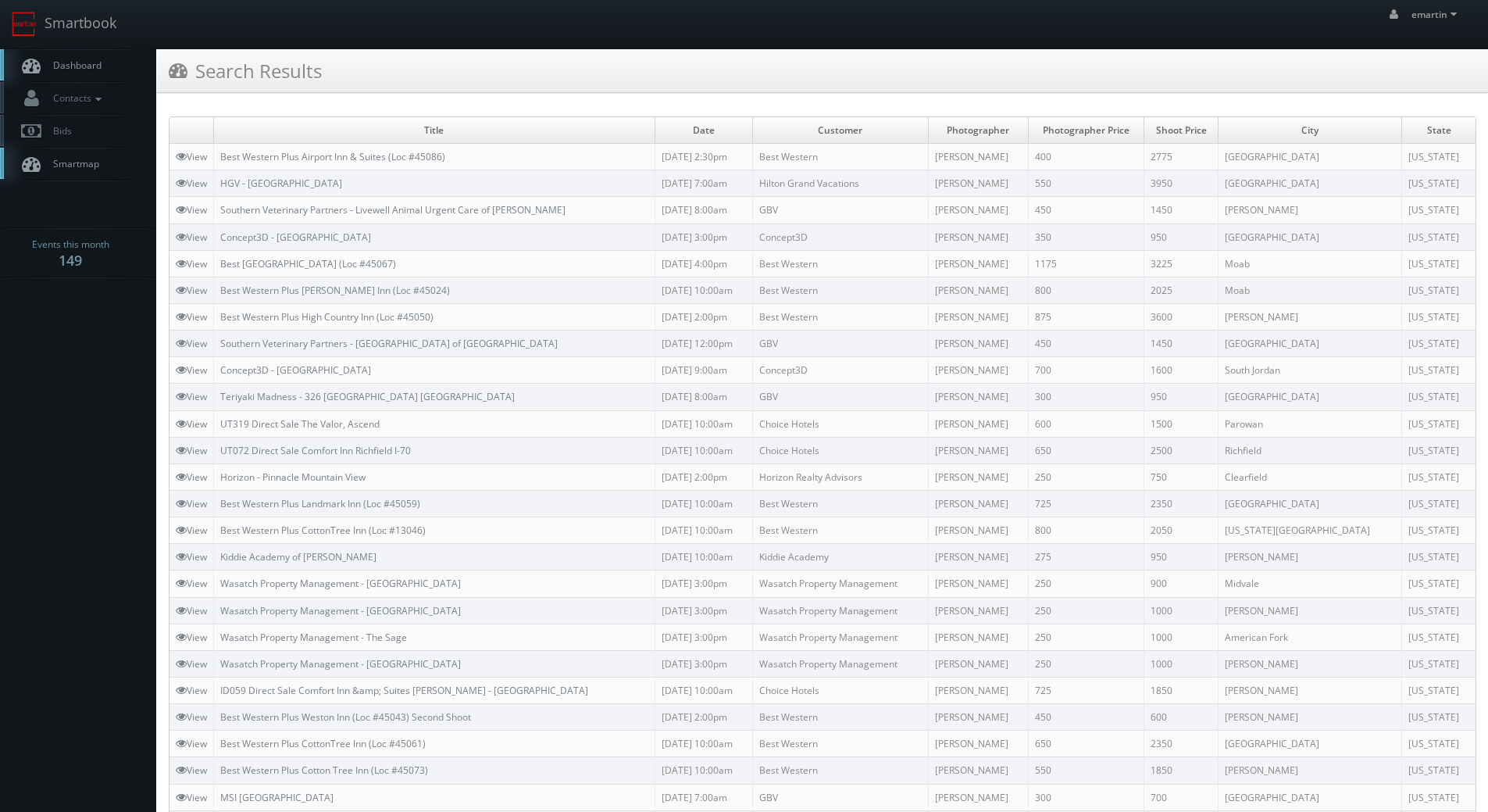
click at [81, 68] on span "Dashboard" at bounding box center [73, 65] width 56 height 14
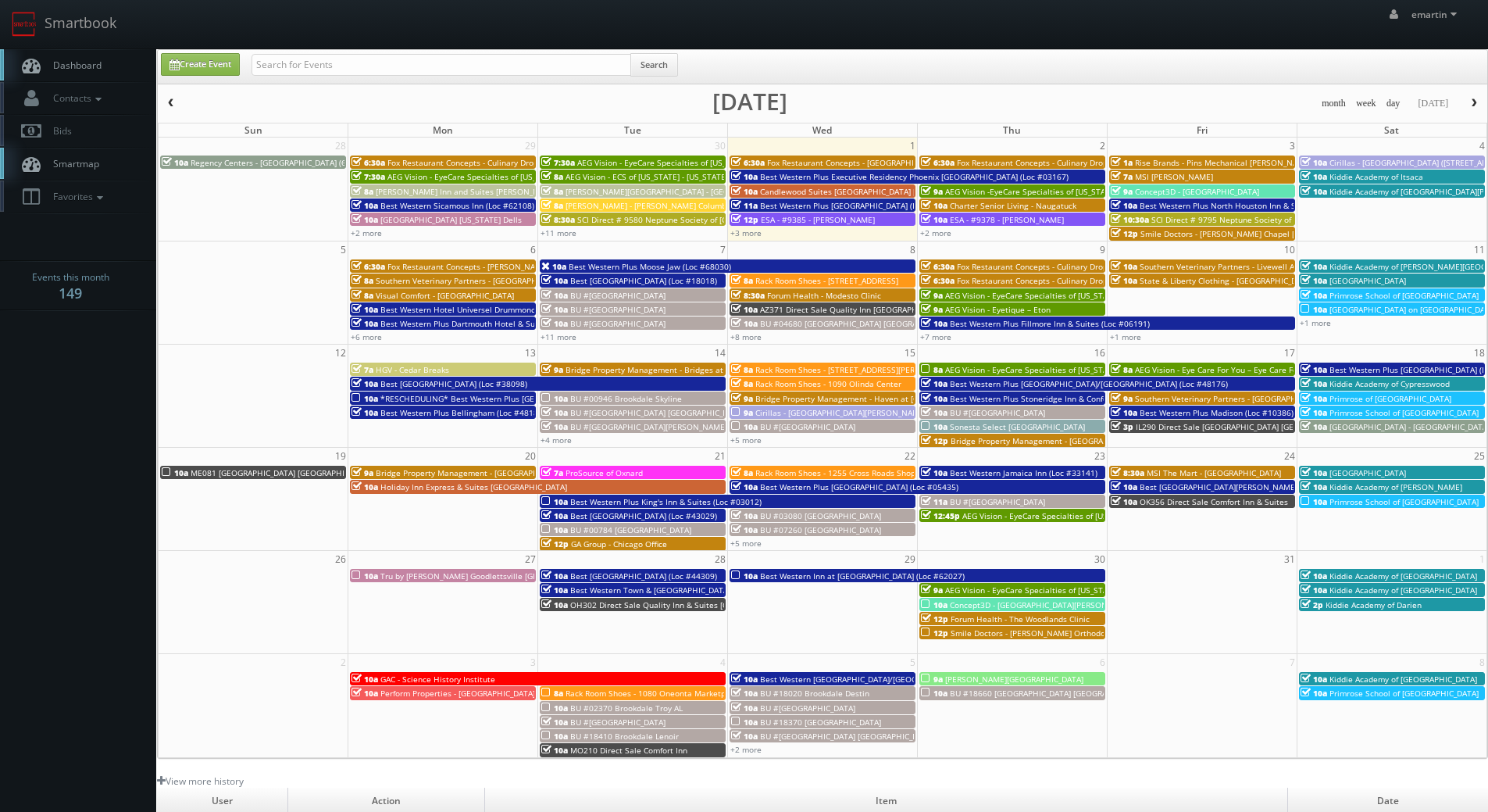
drag, startPoint x: 336, startPoint y: 105, endPoint x: 335, endPoint y: 85, distance: 20.0
click at [335, 99] on div "month week day [DATE] [DATE]" at bounding box center [822, 104] width 1329 height 20
click at [335, 83] on div "Search" at bounding box center [464, 68] width 426 height 31
click at [333, 74] on input "text" at bounding box center [441, 65] width 379 height 22
paste input "[PERSON_NAME]"
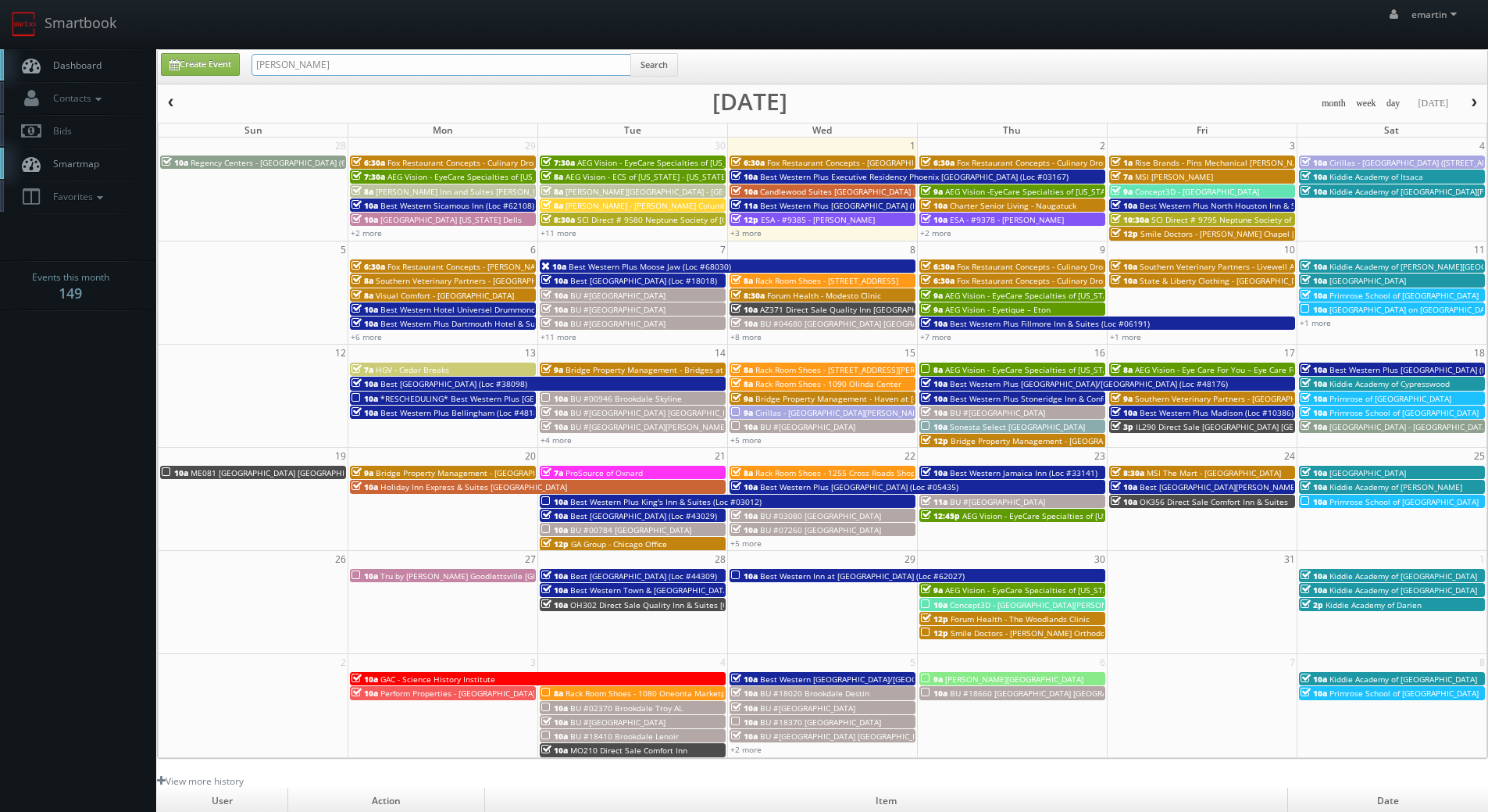
type input "[PERSON_NAME]"
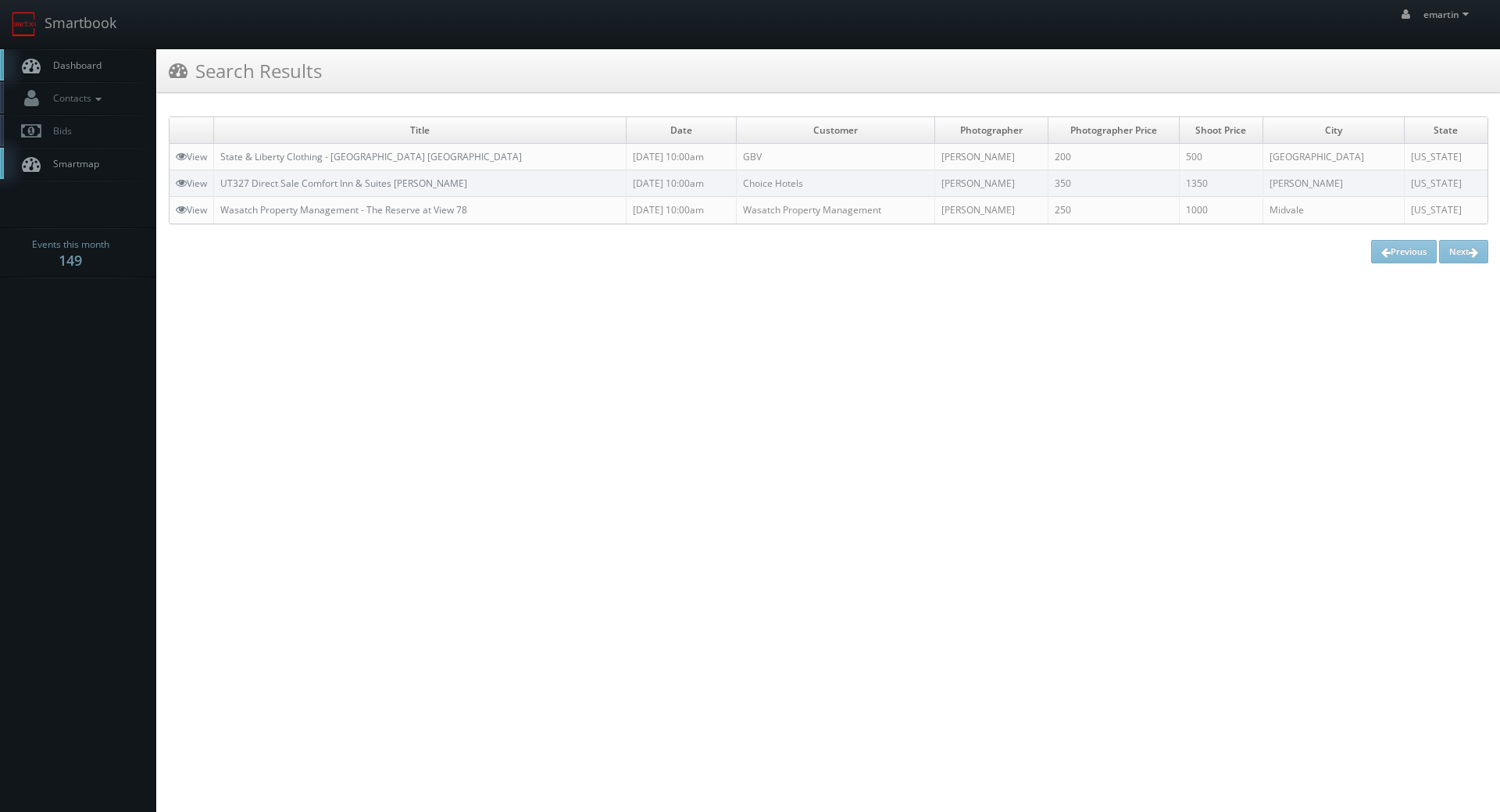
click at [63, 50] on link "Dashboard" at bounding box center [78, 66] width 156 height 32
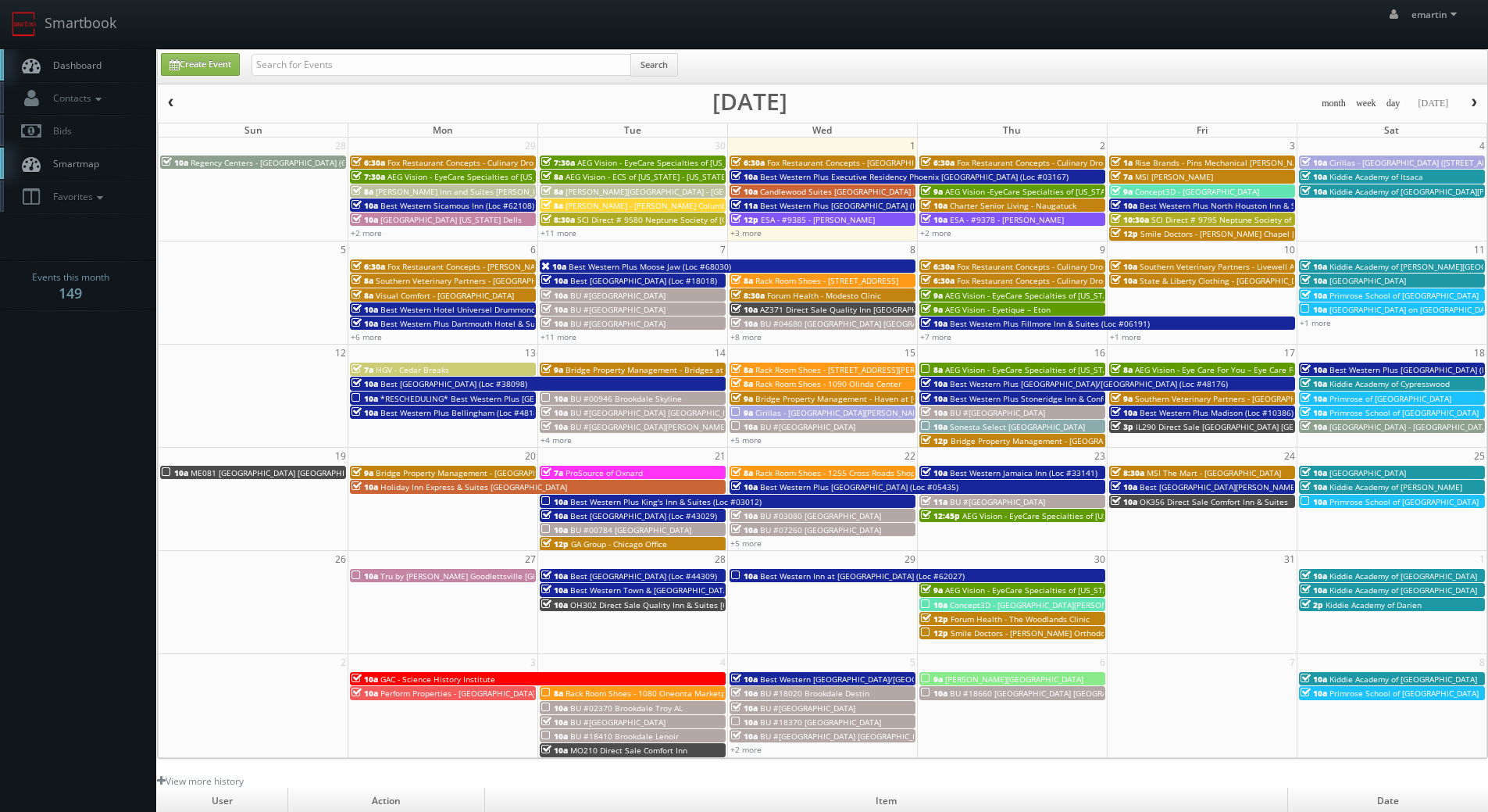
click at [149, 61] on link "Dashboard" at bounding box center [78, 66] width 156 height 32
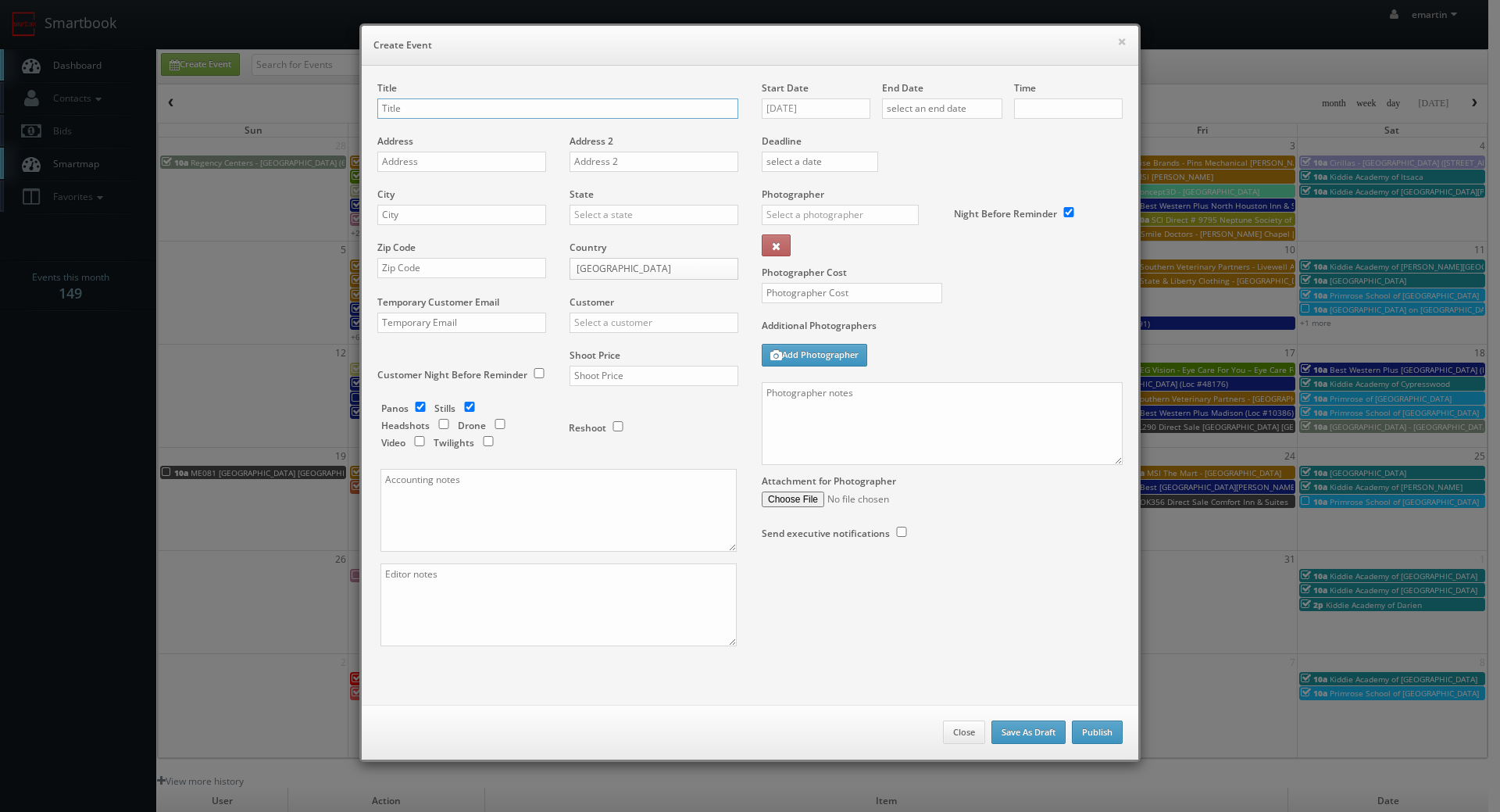
checkbox input "true"
type input "10:00am"
checkbox input "true"
drag, startPoint x: 1109, startPoint y: 46, endPoint x: 1118, endPoint y: 39, distance: 11.4
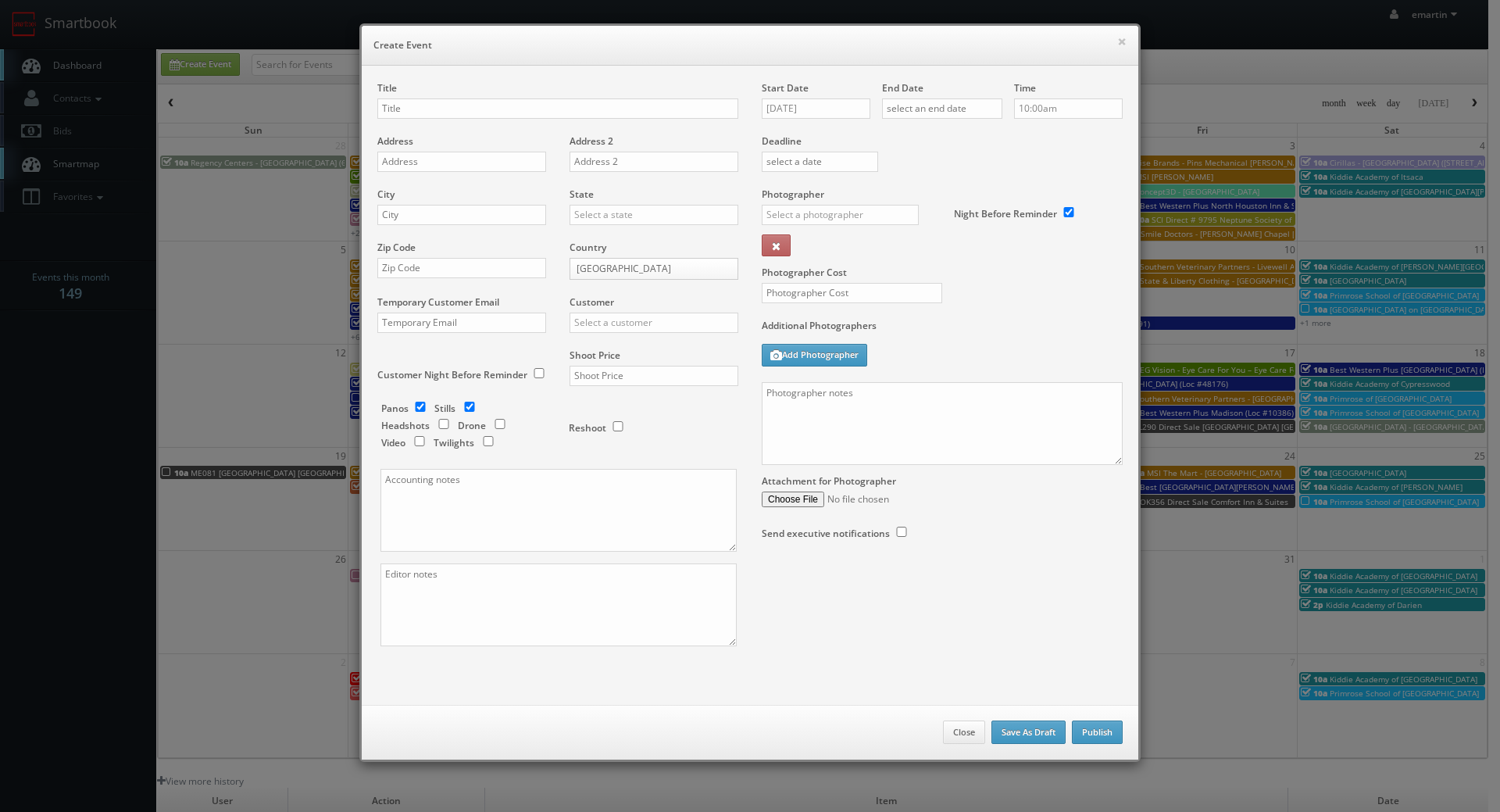
click at [1109, 45] on h6 "Create Event" at bounding box center [750, 45] width 754 height 15
click at [1118, 39] on button "×" at bounding box center [1122, 41] width 9 height 11
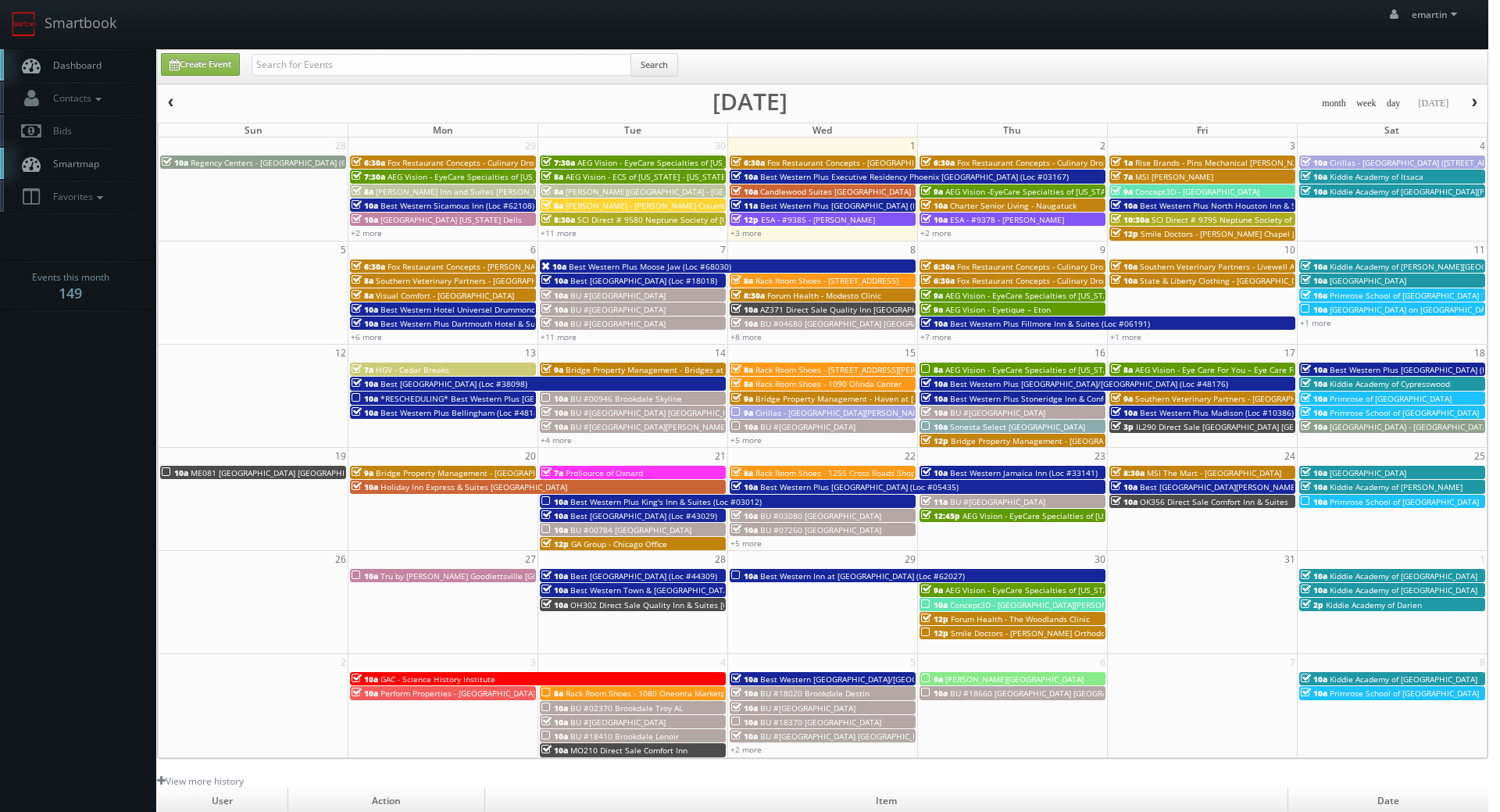
click at [1150, 48] on div "emartin emartin Profile Logout" at bounding box center [744, 24] width 1488 height 49
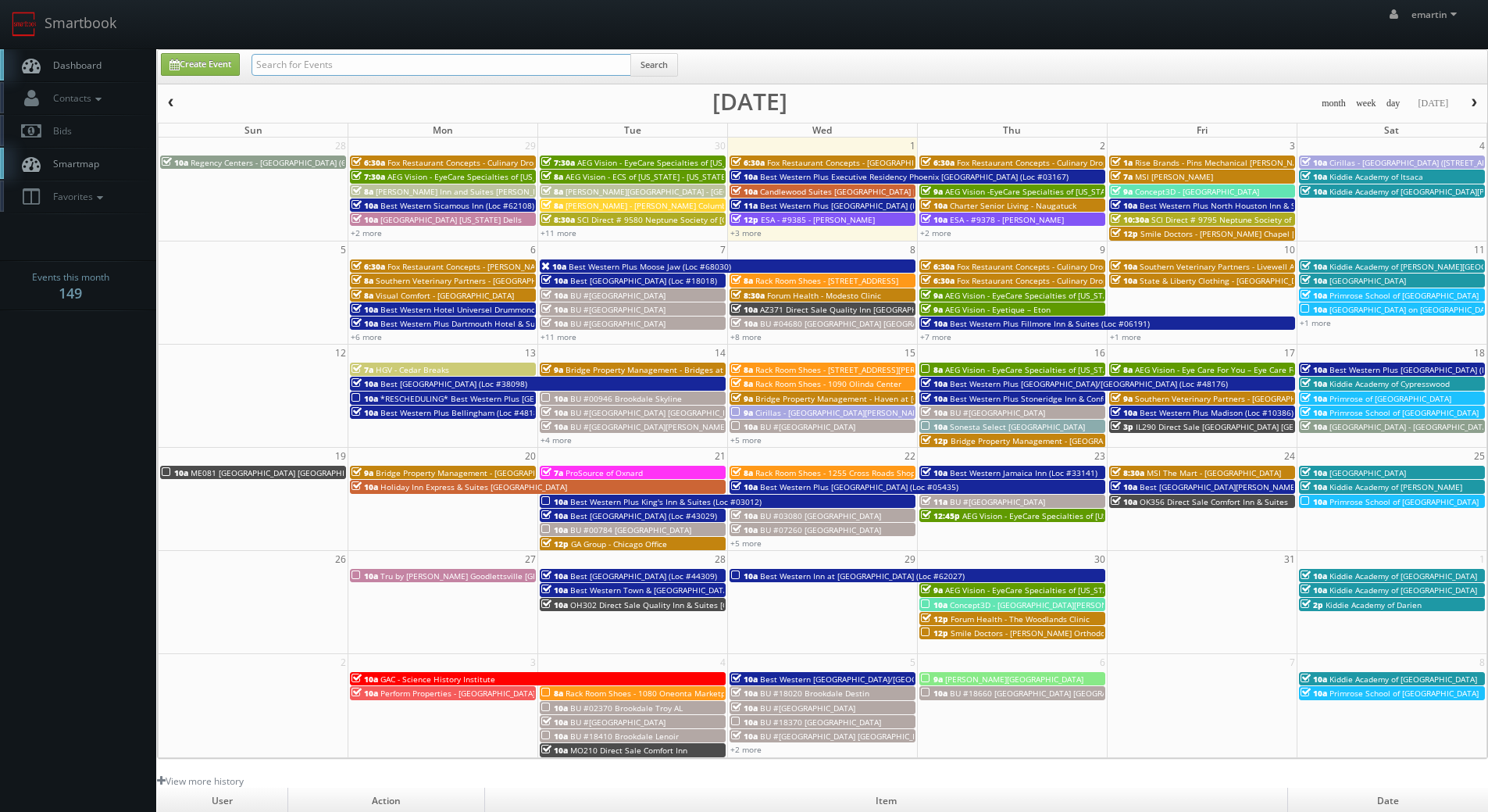
click at [347, 59] on input "text" at bounding box center [441, 65] width 379 height 22
type input "corral"
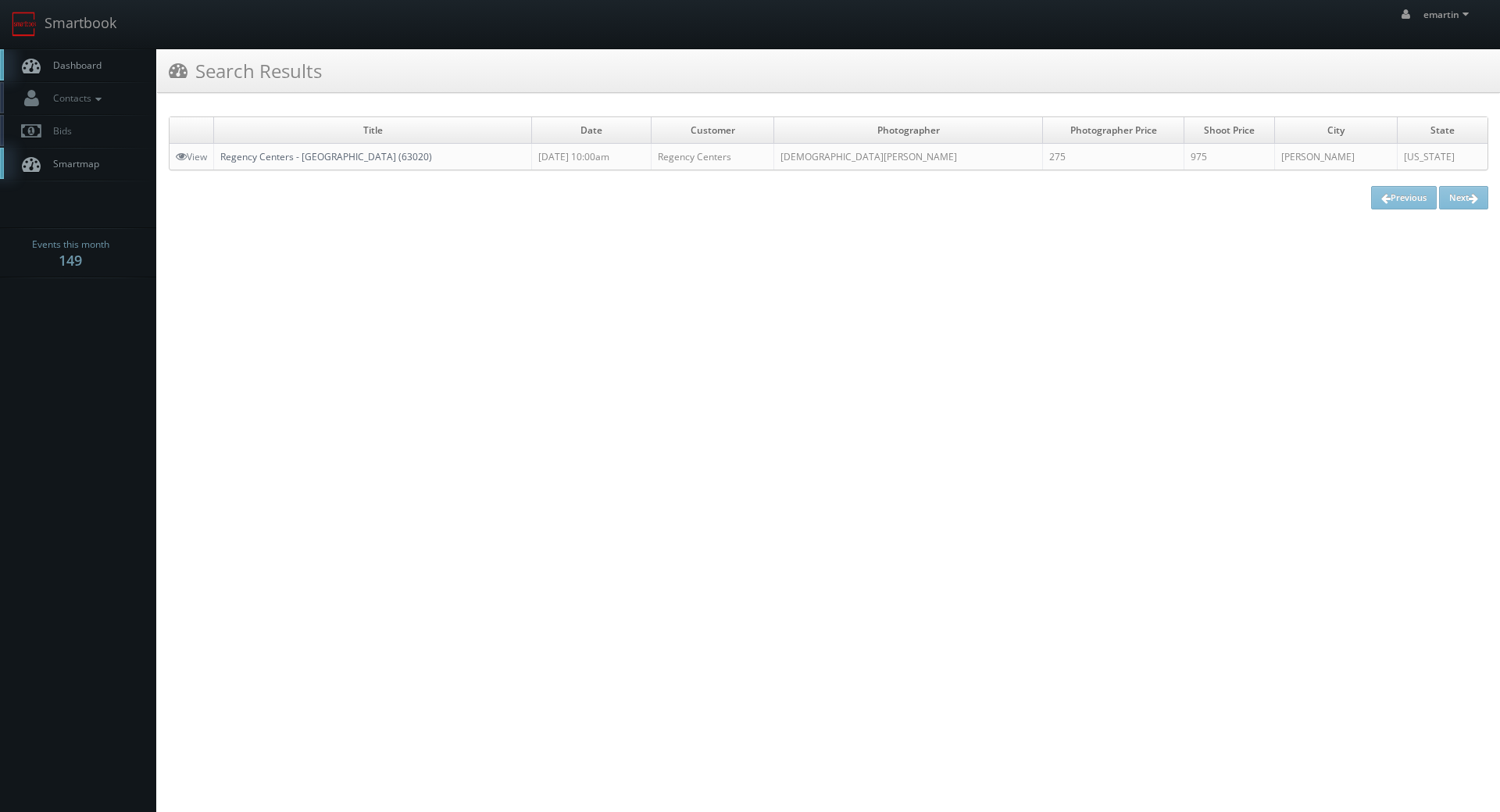
click at [321, 156] on link "Regency Centers - [GEOGRAPHIC_DATA] (63020)" at bounding box center [325, 156] width 212 height 14
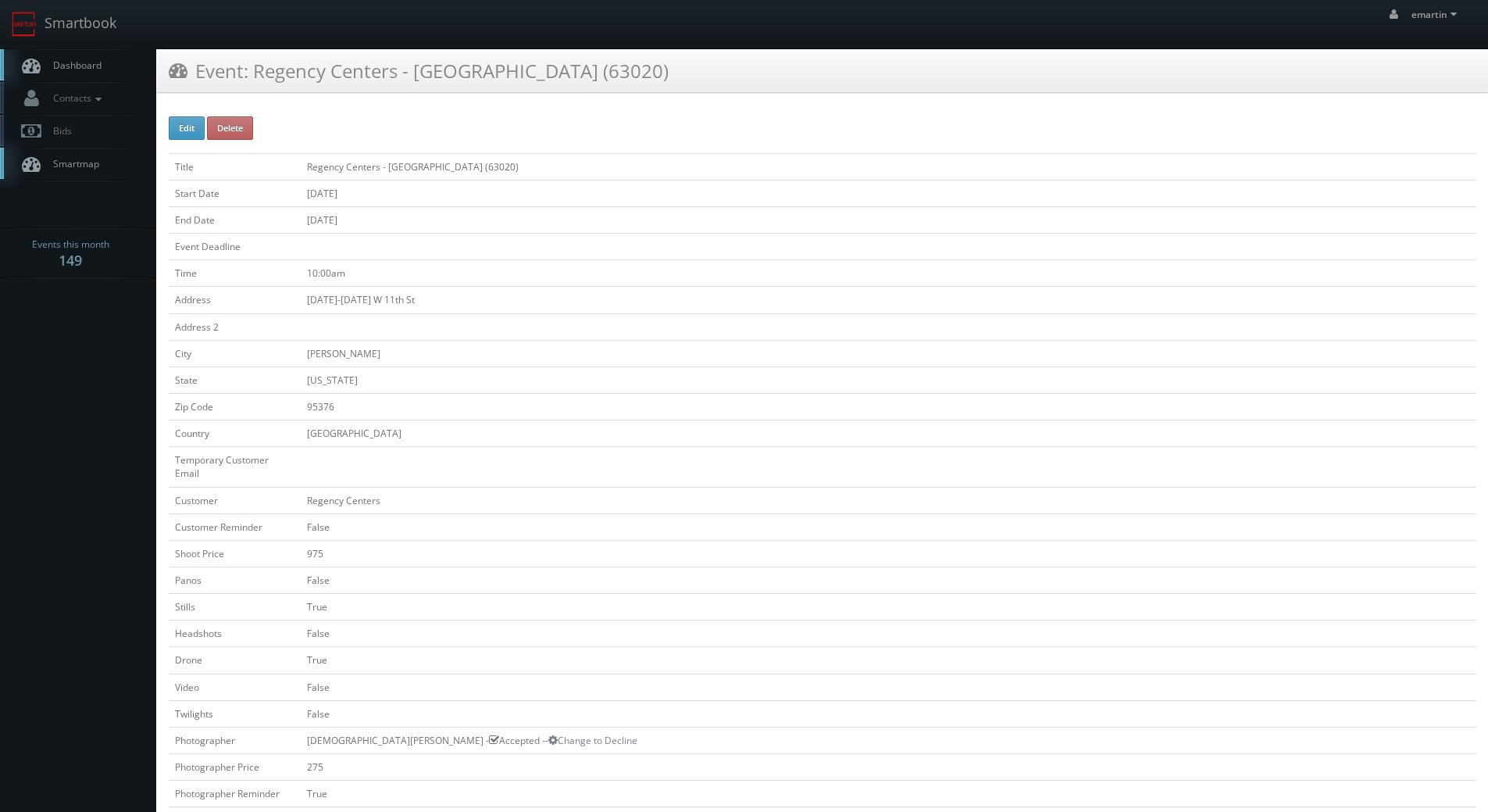
click at [781, 263] on td "10:00am" at bounding box center [889, 273] width 1176 height 26
click at [96, 70] on span "Dashboard" at bounding box center [73, 65] width 56 height 14
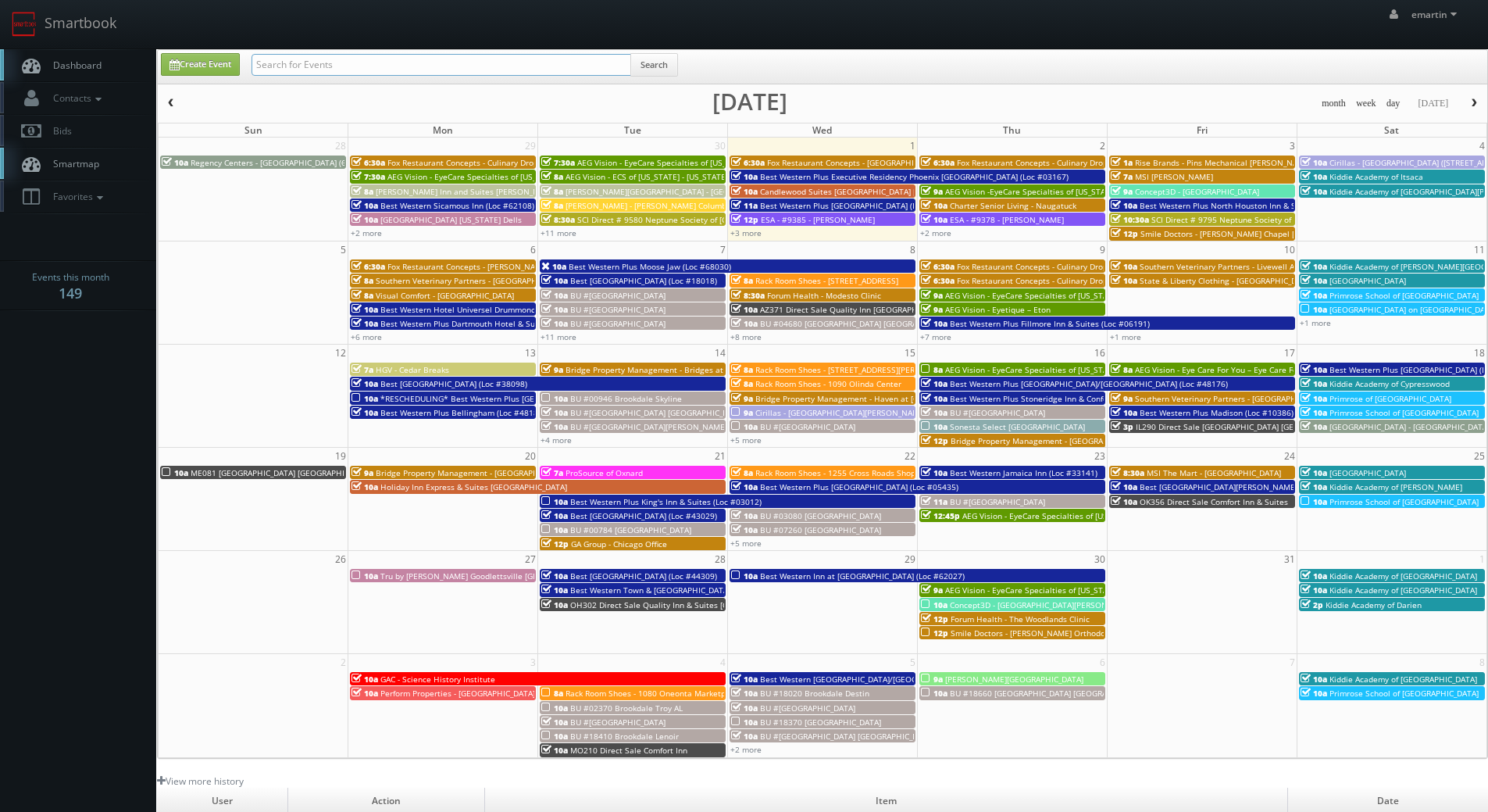
click at [310, 68] on input "text" at bounding box center [441, 65] width 379 height 22
type input "regency center"
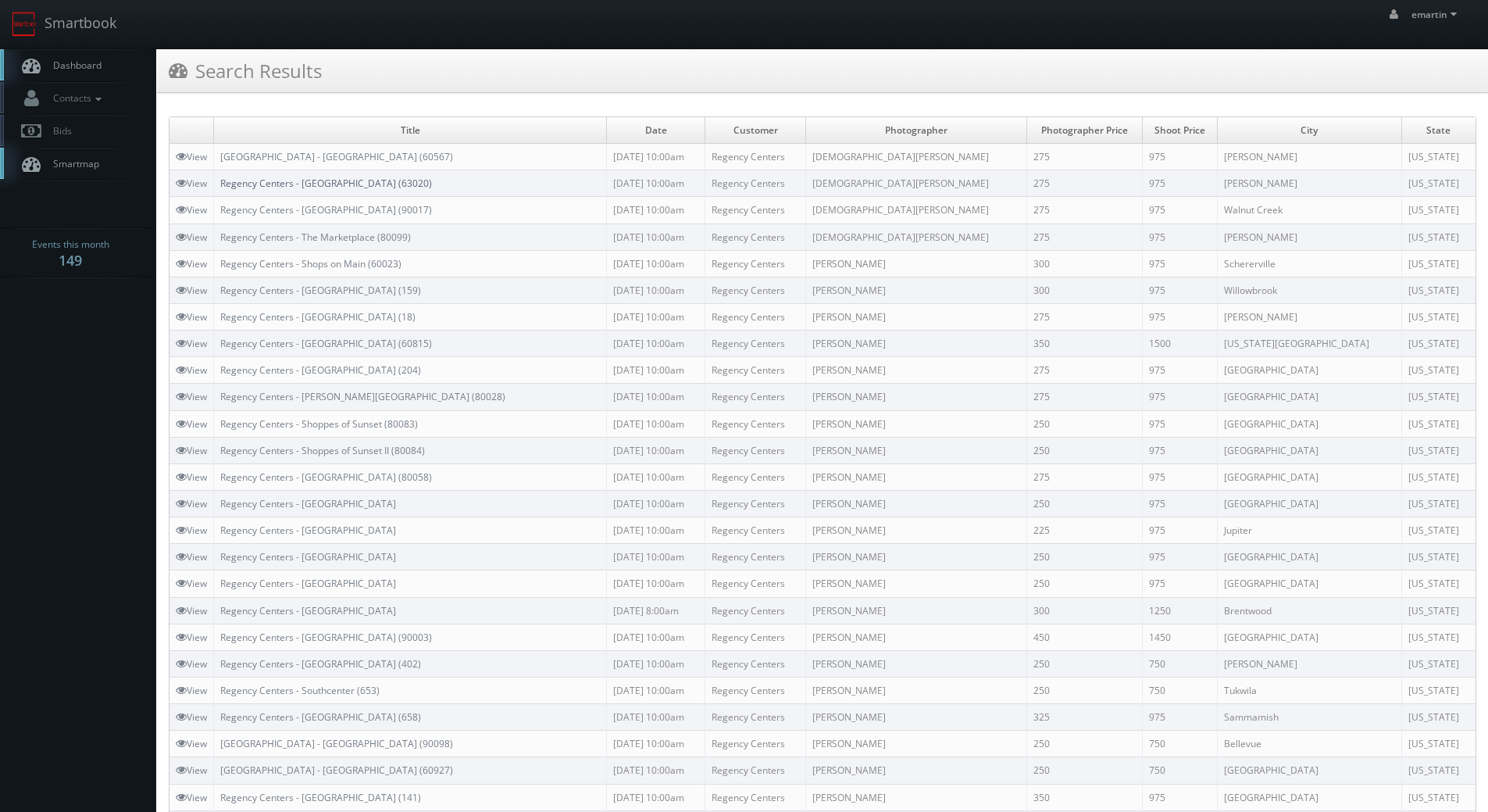
click at [340, 184] on link "Regency Centers - [GEOGRAPHIC_DATA] (63020)" at bounding box center [325, 183] width 212 height 14
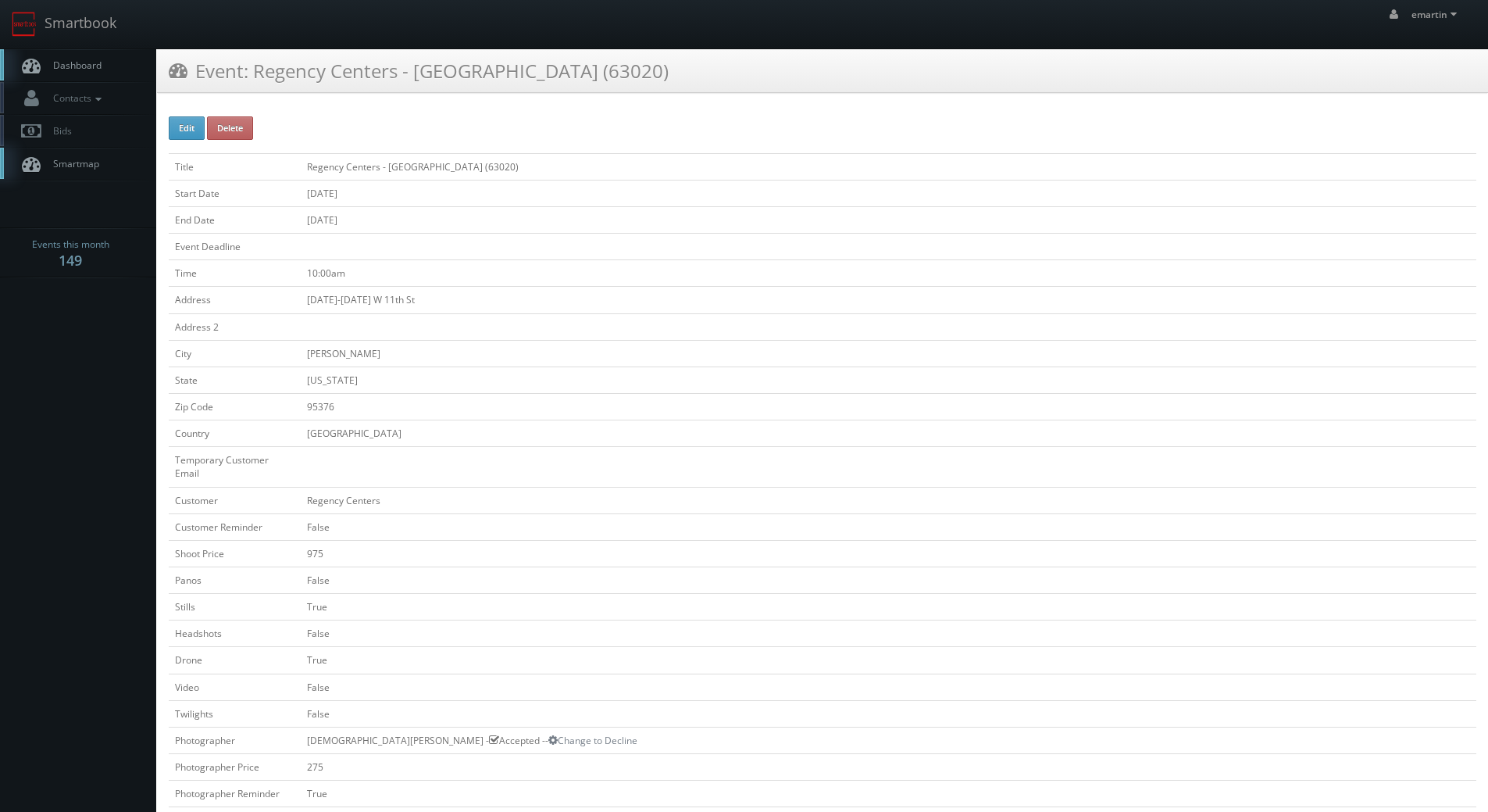
scroll to position [469, 0]
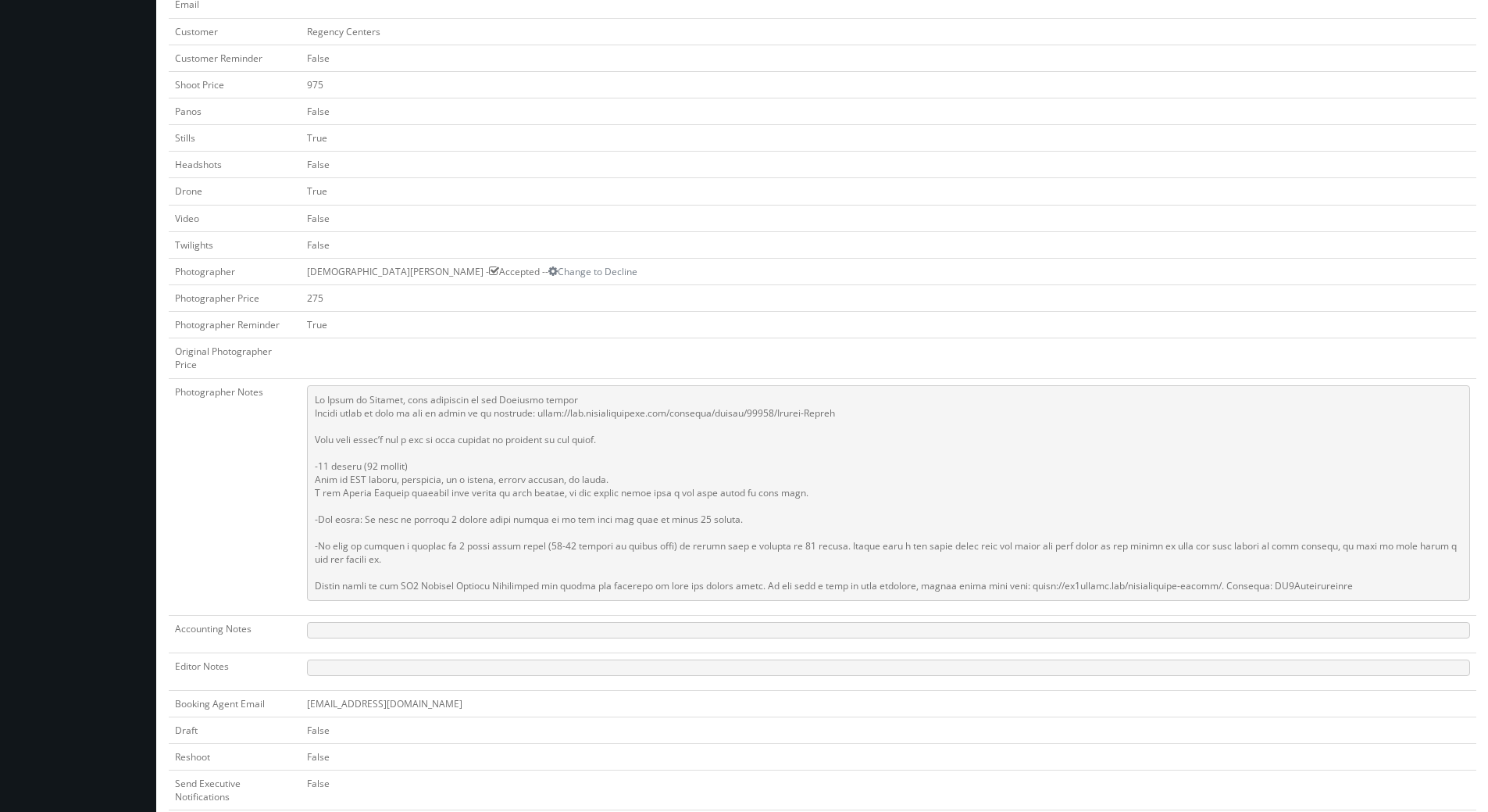
click at [667, 285] on td "275" at bounding box center [889, 297] width 1176 height 26
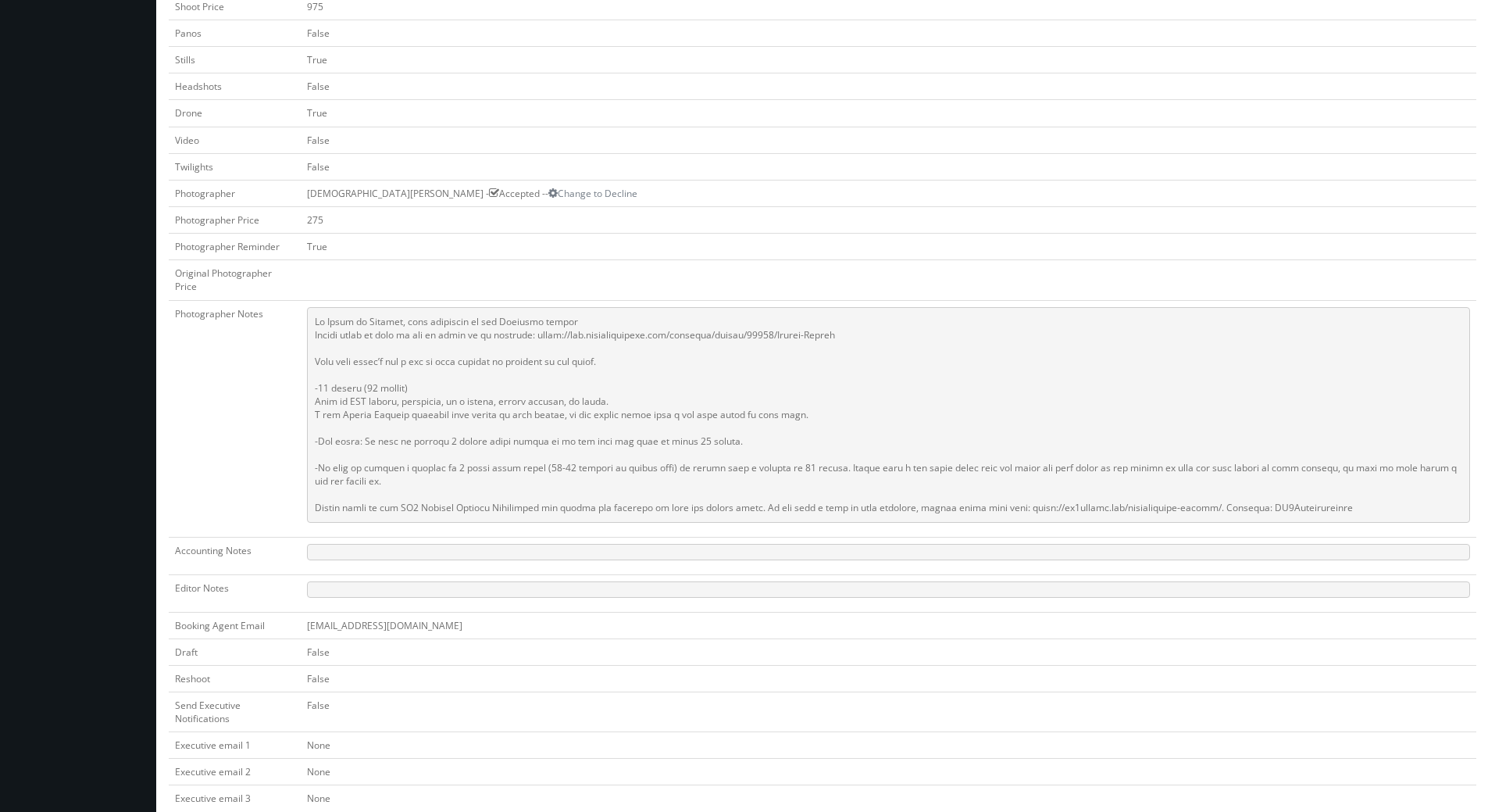
scroll to position [0, 0]
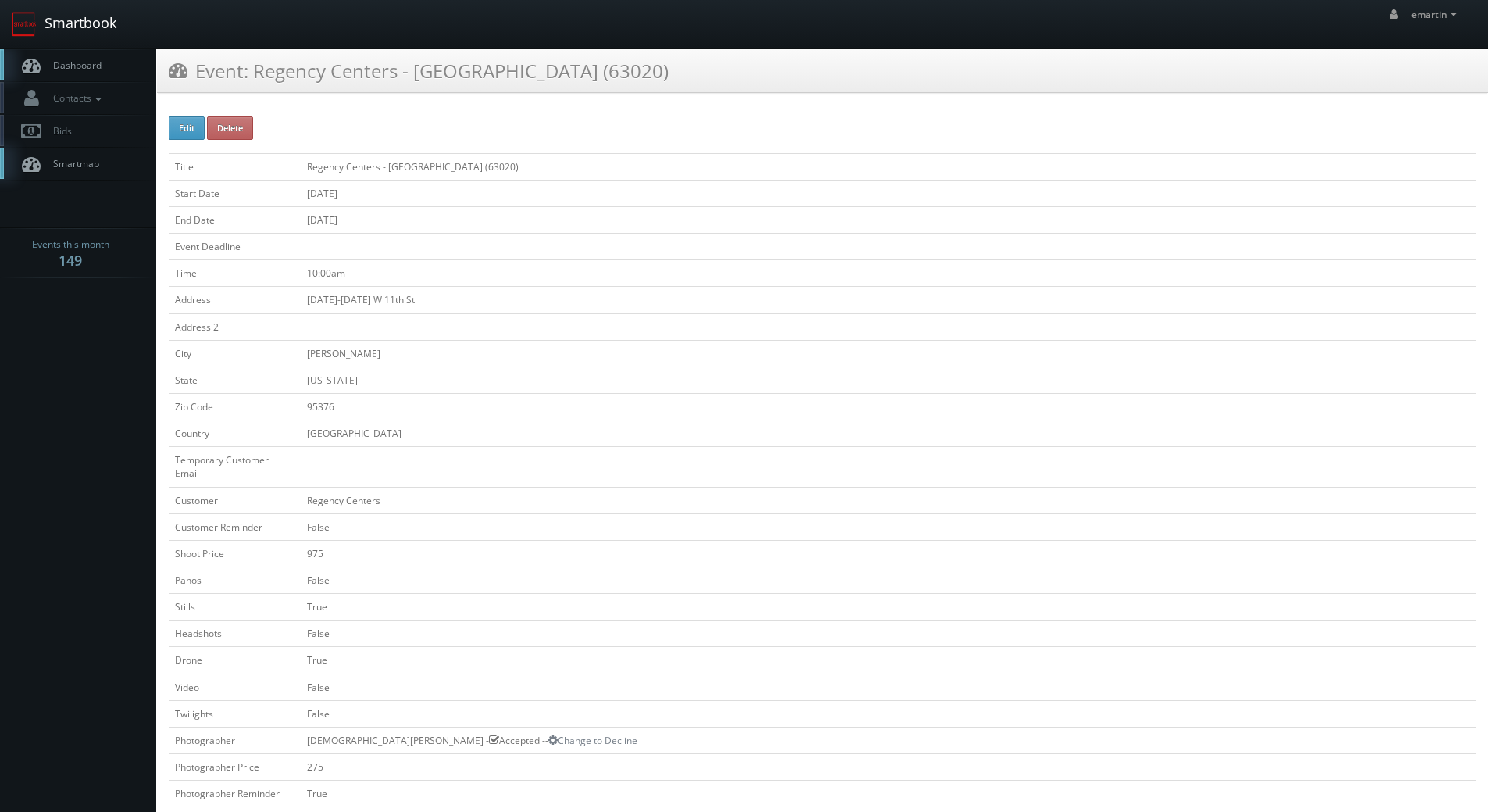
click at [88, 44] on link "Smartbook" at bounding box center [64, 24] width 128 height 49
